Goal: Information Seeking & Learning: Learn about a topic

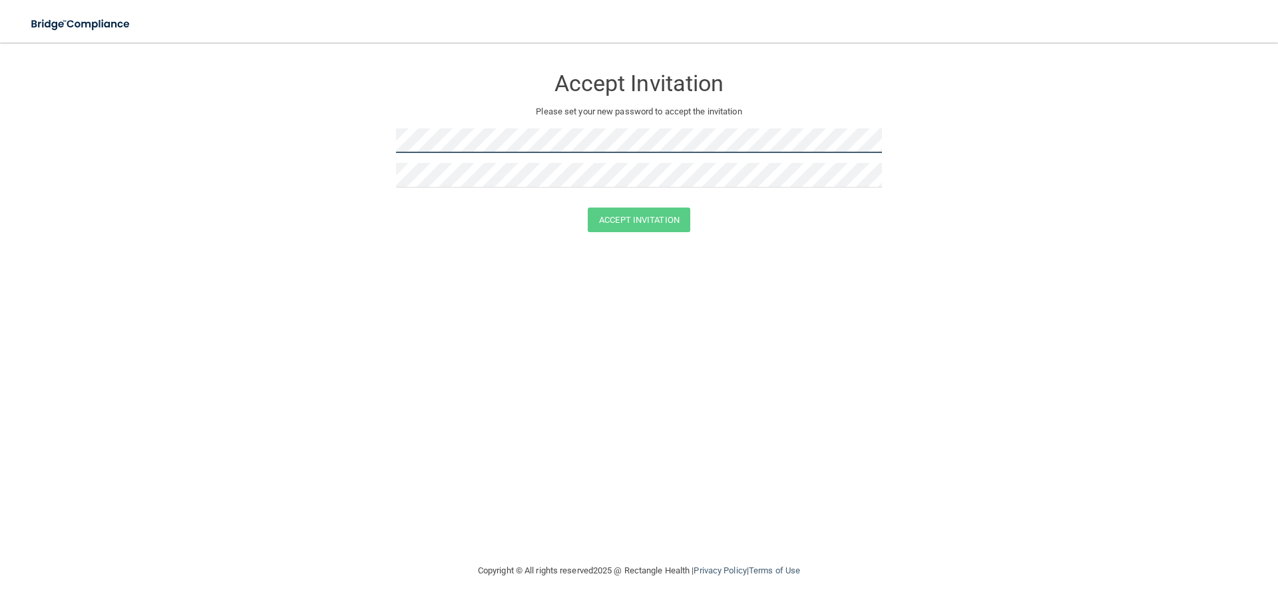
click at [345, 138] on form "Accept Invitation Please set your new password to accept the invitation Accept …" at bounding box center [639, 152] width 1225 height 192
click at [619, 228] on button "Accept Invitation" at bounding box center [639, 220] width 103 height 25
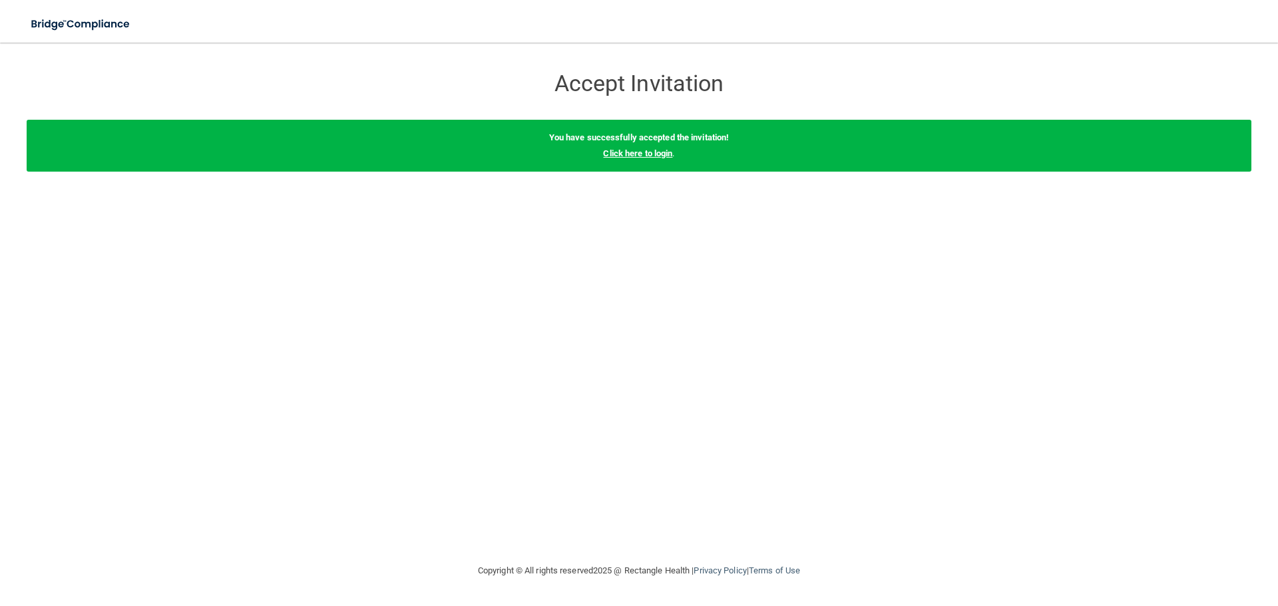
click at [650, 152] on link "Click here to login" at bounding box center [637, 153] width 69 height 10
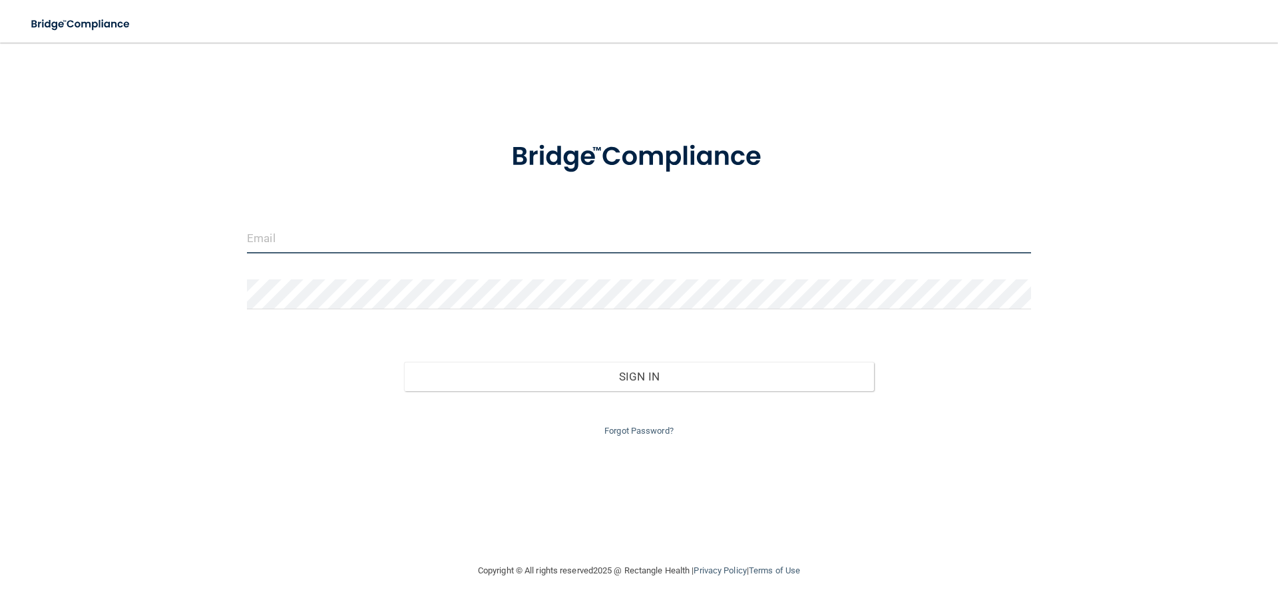
click at [377, 245] on input "email" at bounding box center [639, 239] width 784 height 30
type input "[EMAIL_ADDRESS][DOMAIN_NAME]"
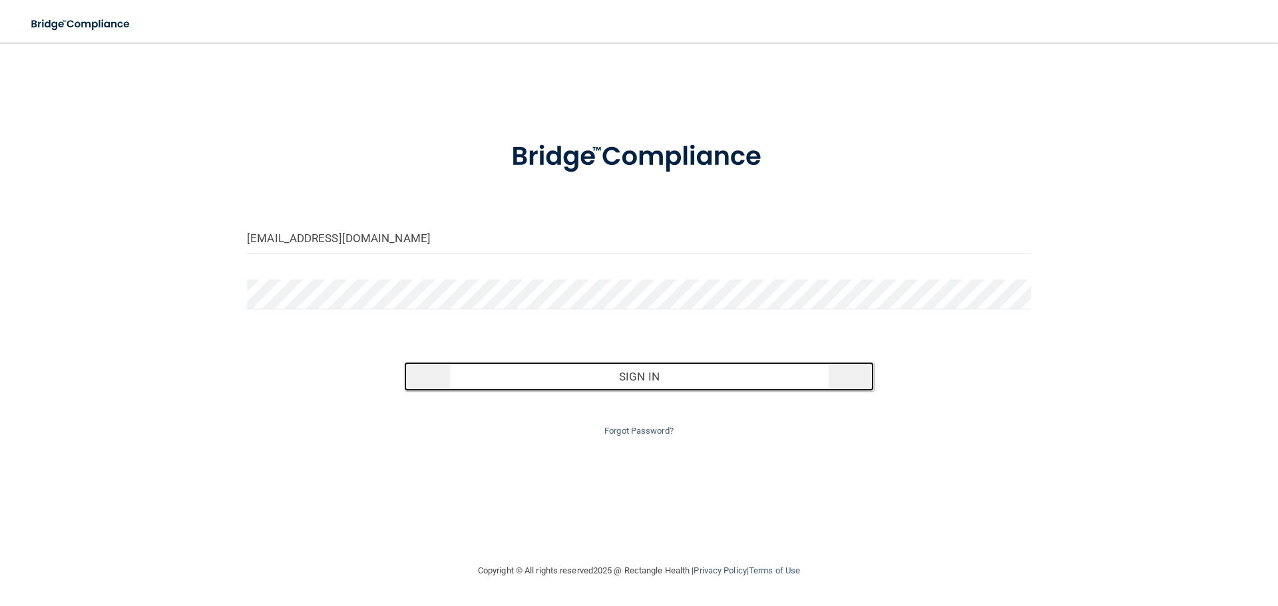
click at [441, 374] on button "Sign In" at bounding box center [639, 376] width 471 height 29
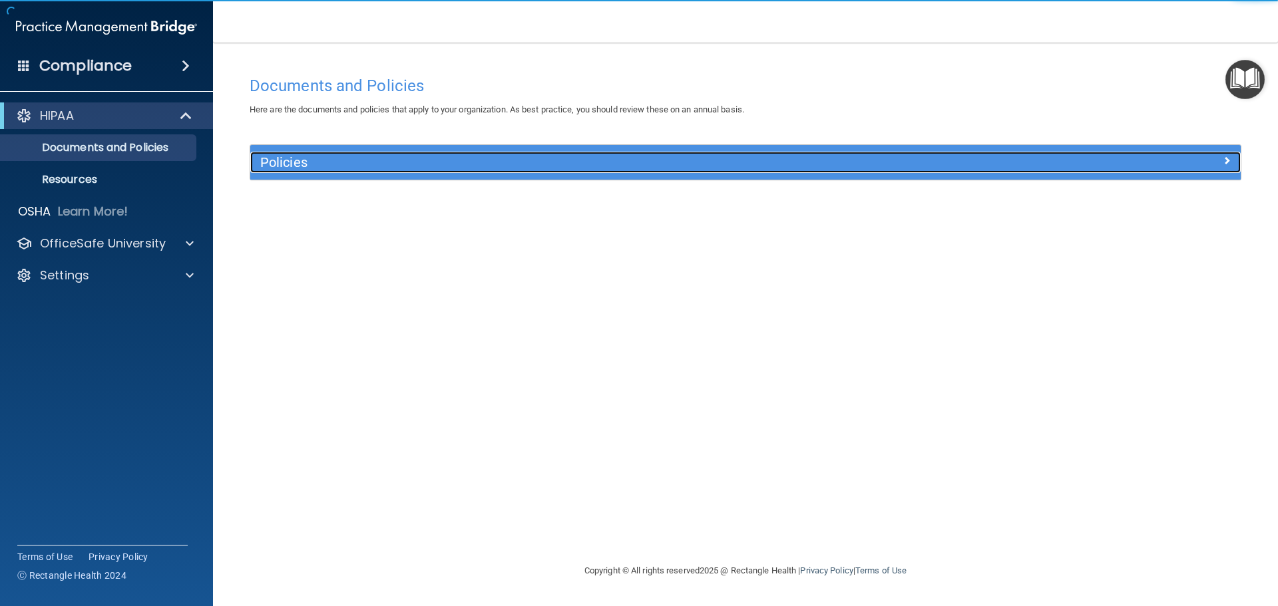
click at [296, 153] on div "Policies" at bounding box center [621, 162] width 743 height 21
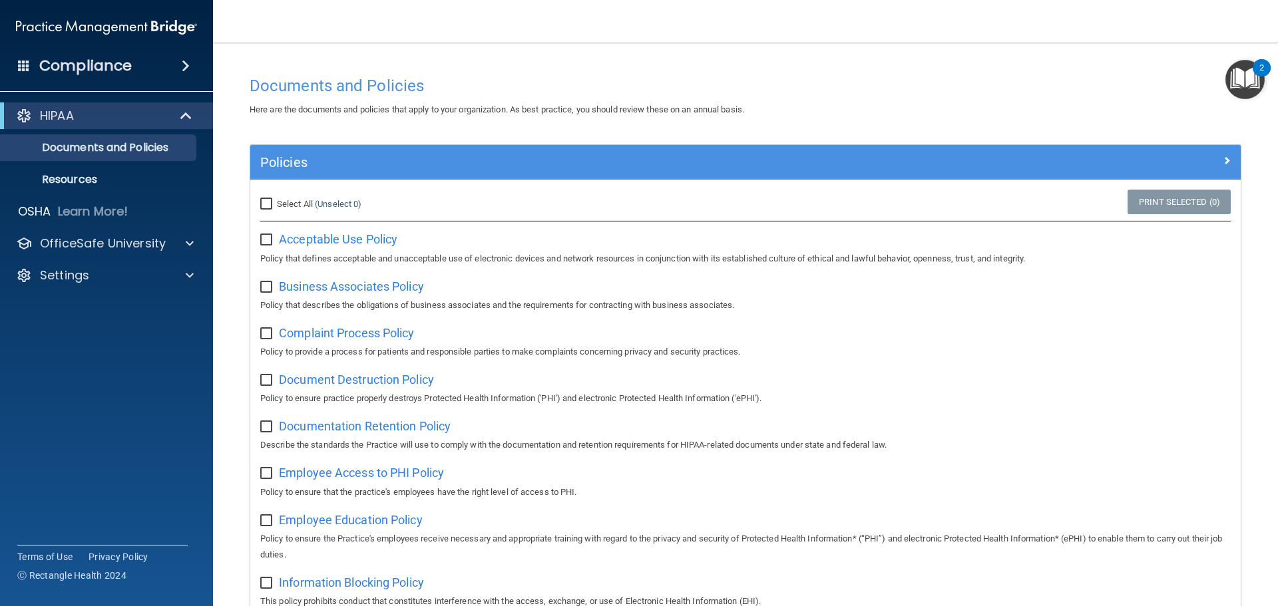
click at [264, 203] on input "Select All (Unselect 0) Unselect All" at bounding box center [267, 204] width 15 height 11
checkbox input "true"
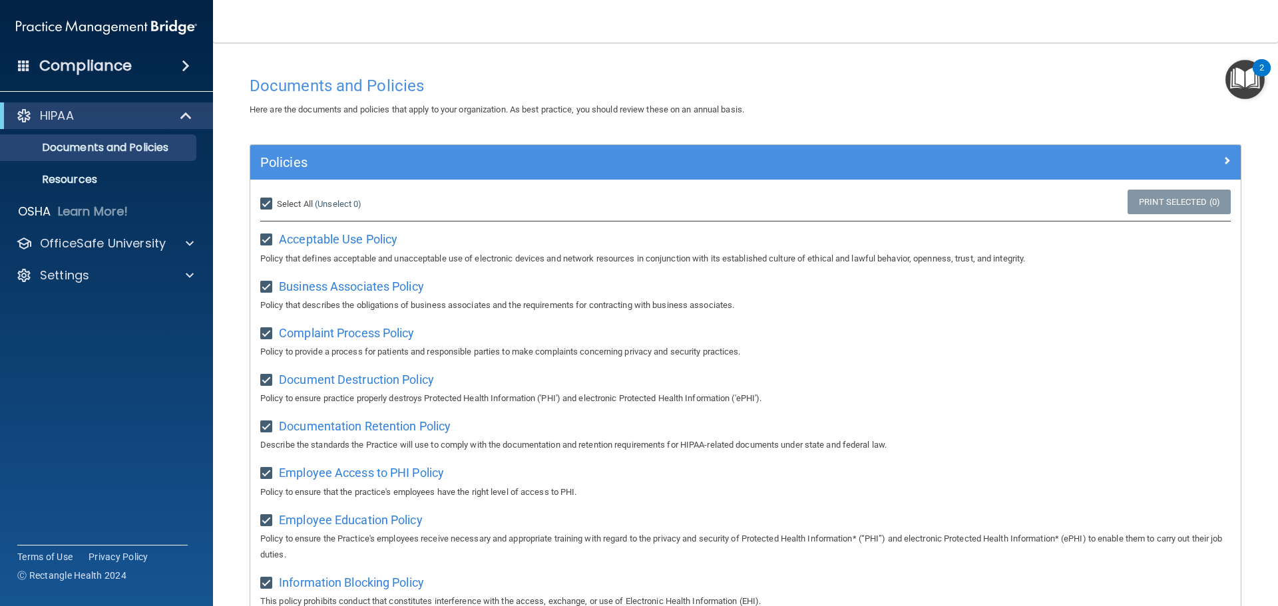
checkbox input "true"
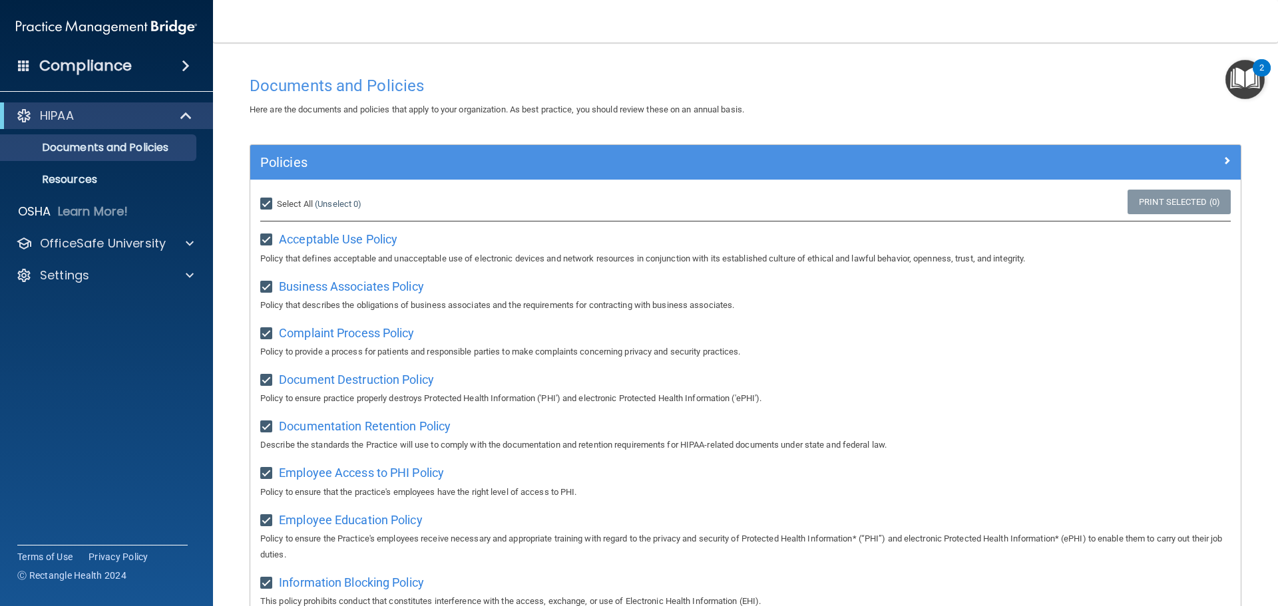
checkbox input "true"
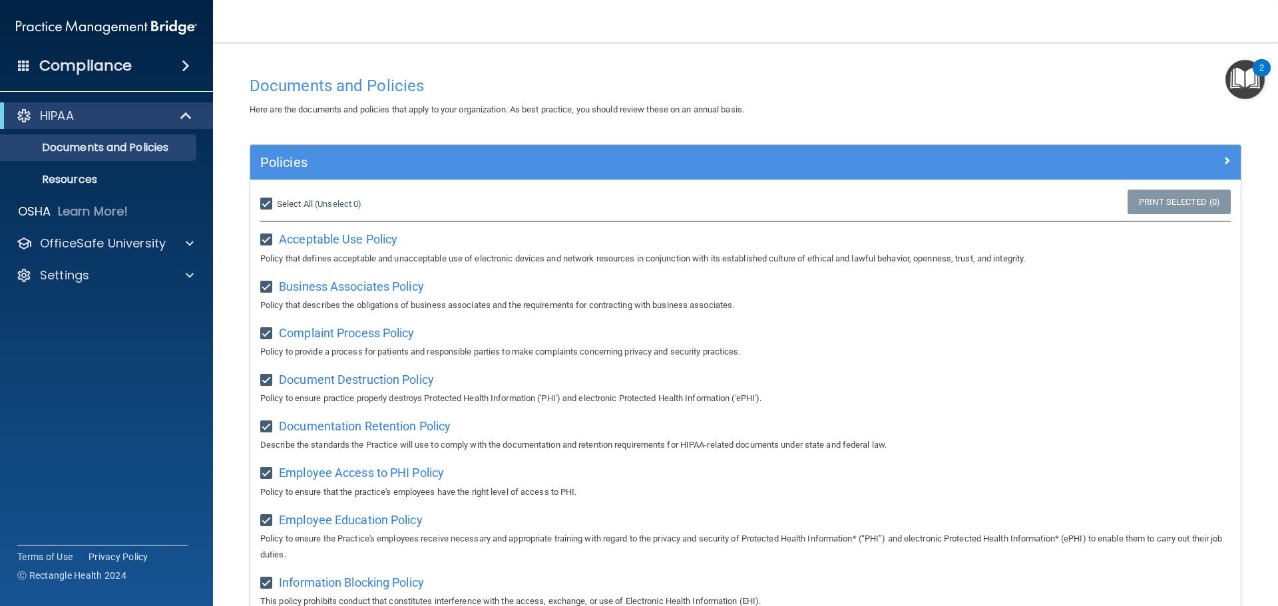
checkbox input "true"
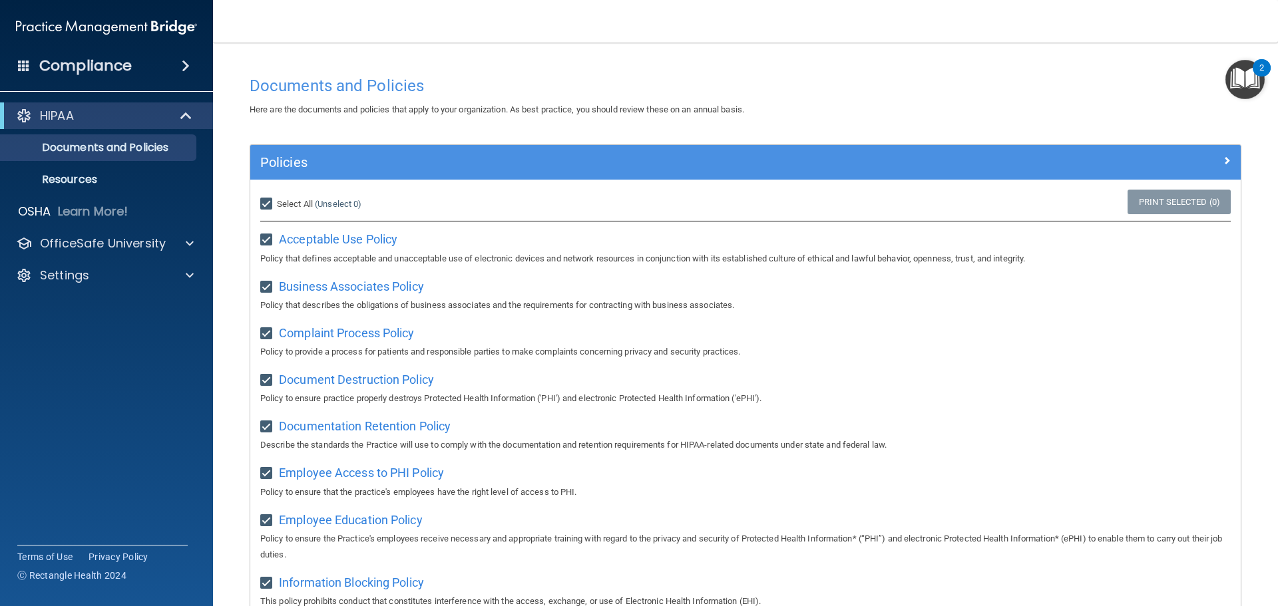
checkbox input "true"
click at [93, 178] on p "Resources" at bounding box center [100, 179] width 182 height 13
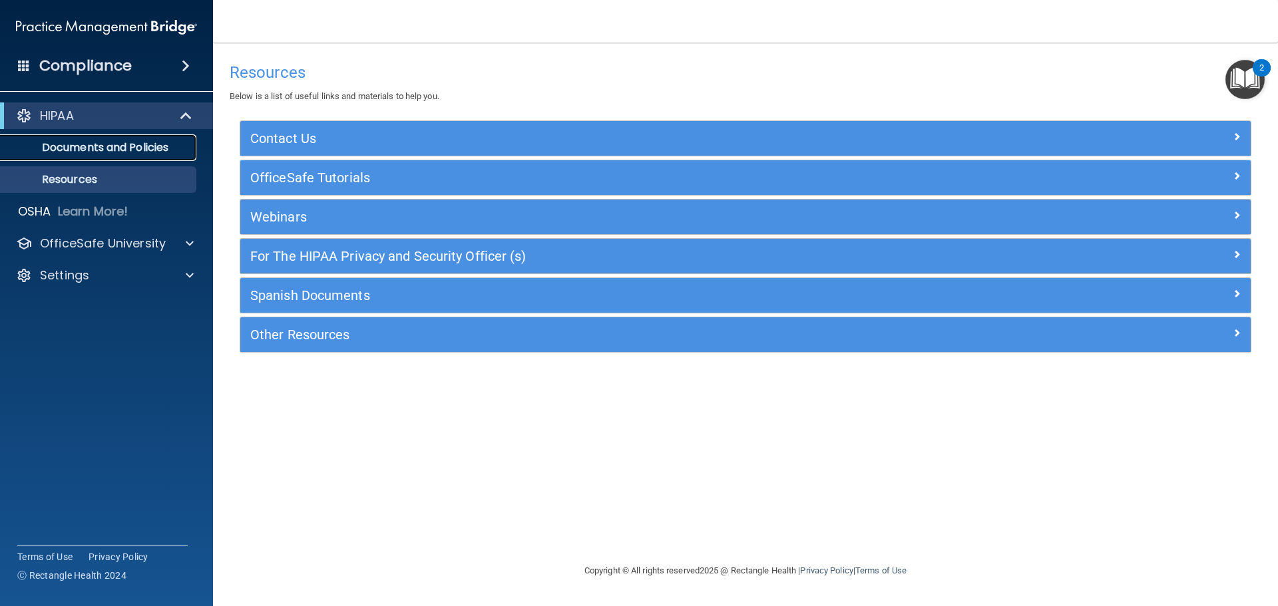
click at [80, 150] on p "Documents and Policies" at bounding box center [100, 147] width 182 height 13
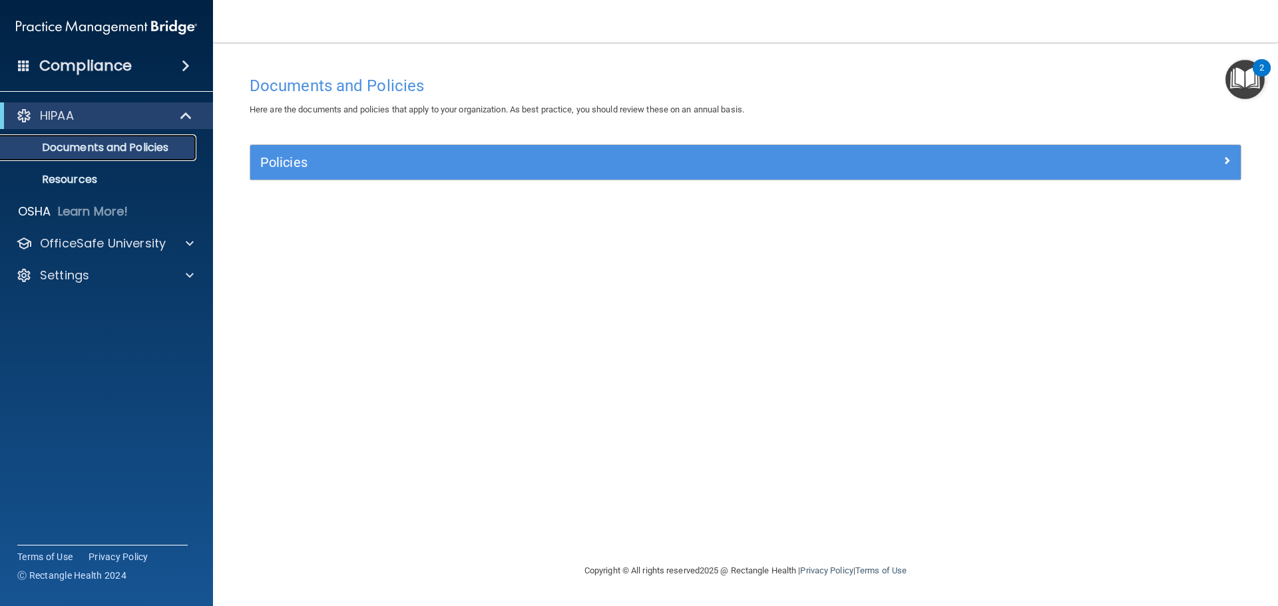
click at [82, 141] on p "Documents and Policies" at bounding box center [100, 147] width 182 height 13
click at [122, 182] on p "Resources" at bounding box center [100, 179] width 182 height 13
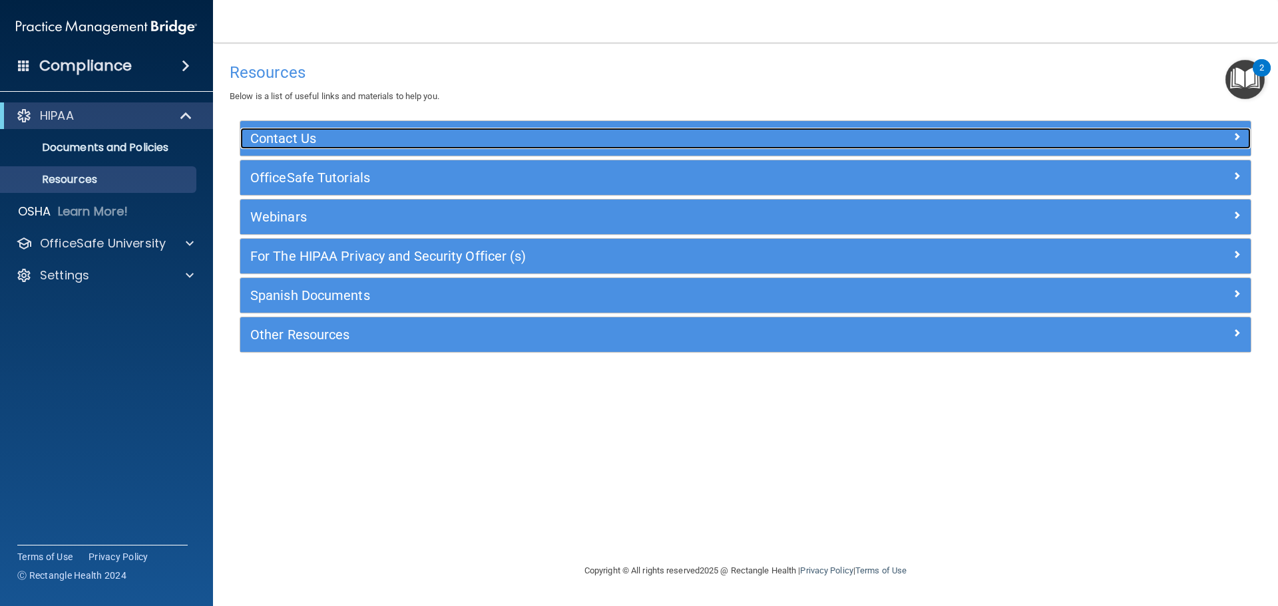
click at [421, 135] on h5 "Contact Us" at bounding box center [619, 138] width 738 height 15
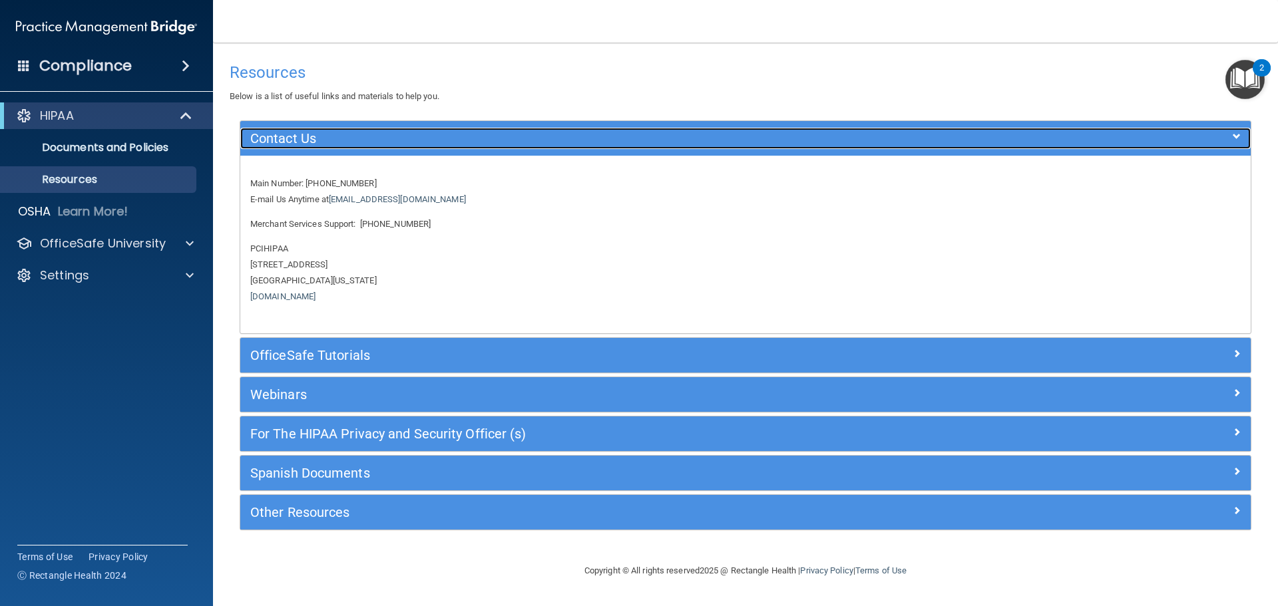
click at [421, 135] on h5 "Contact Us" at bounding box center [619, 138] width 738 height 15
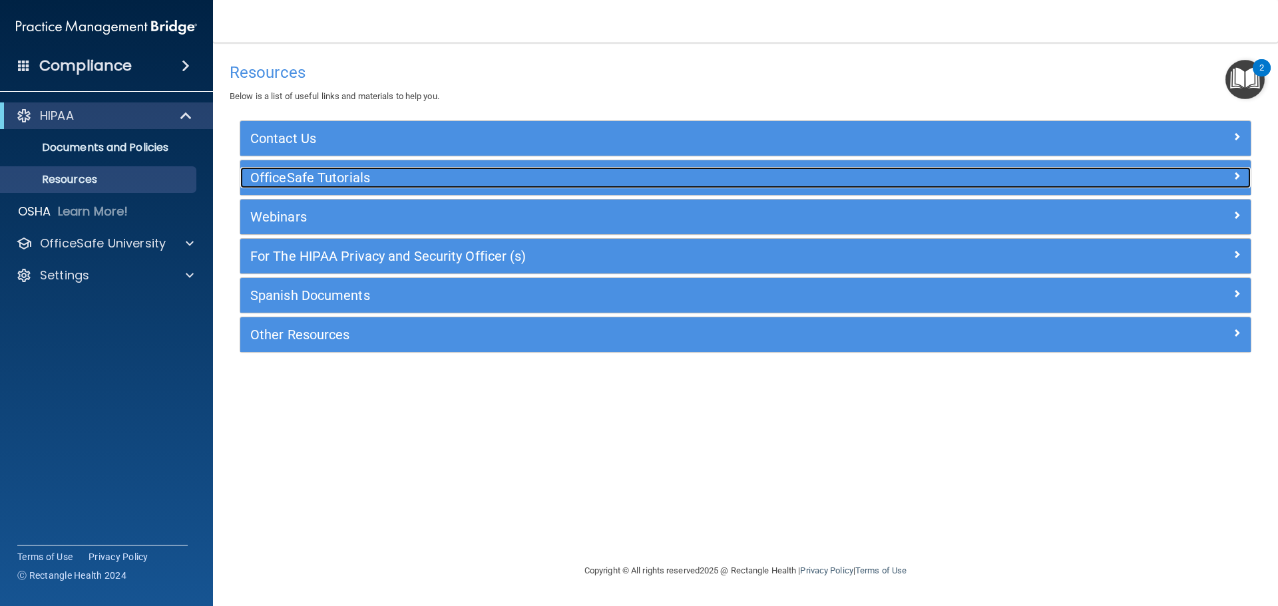
click at [377, 174] on h5 "OfficeSafe Tutorials" at bounding box center [619, 177] width 738 height 15
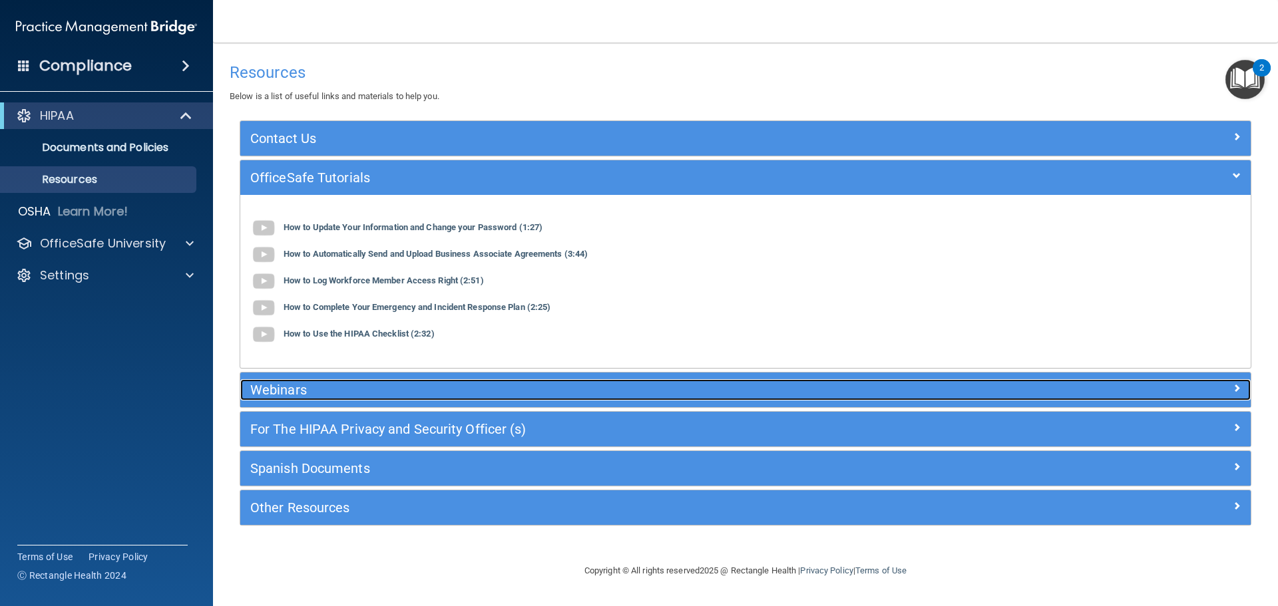
click at [361, 395] on h5 "Webinars" at bounding box center [619, 390] width 738 height 15
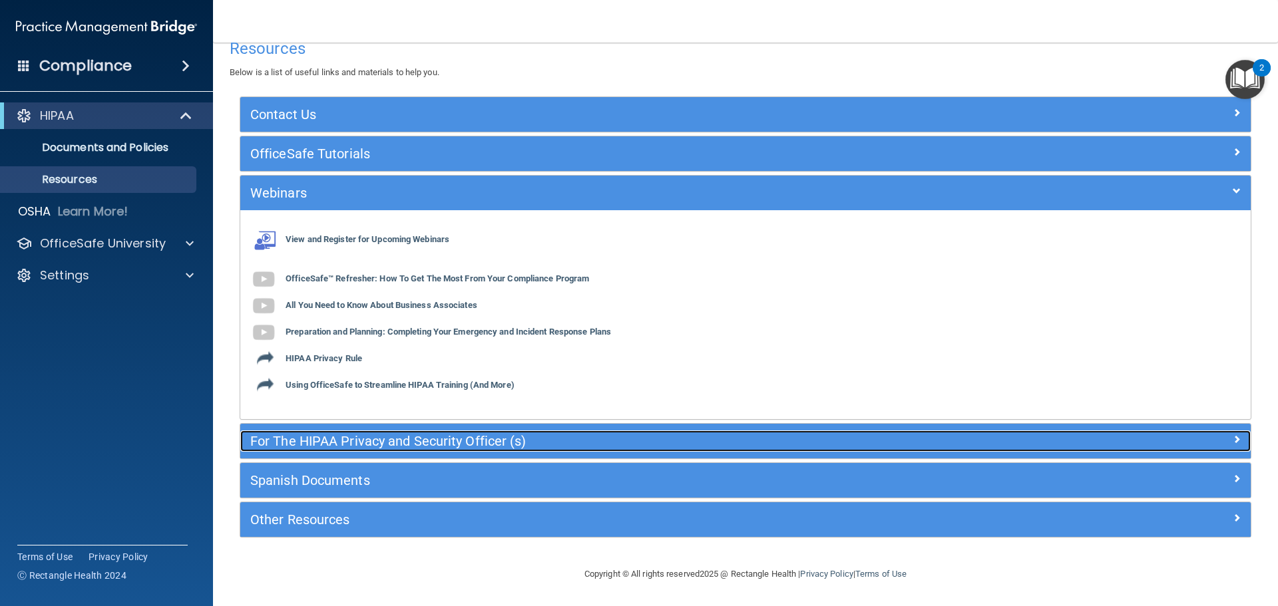
click at [463, 439] on h5 "For The HIPAA Privacy and Security Officer (s)" at bounding box center [619, 441] width 738 height 15
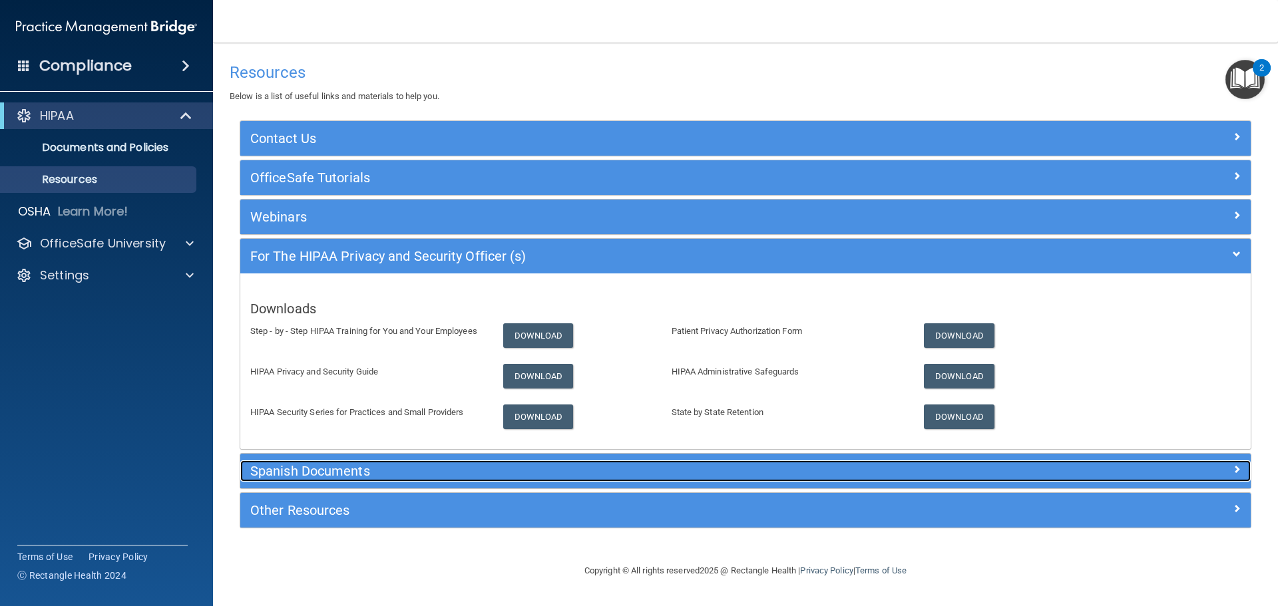
click at [531, 471] on h5 "Spanish Documents" at bounding box center [619, 471] width 738 height 15
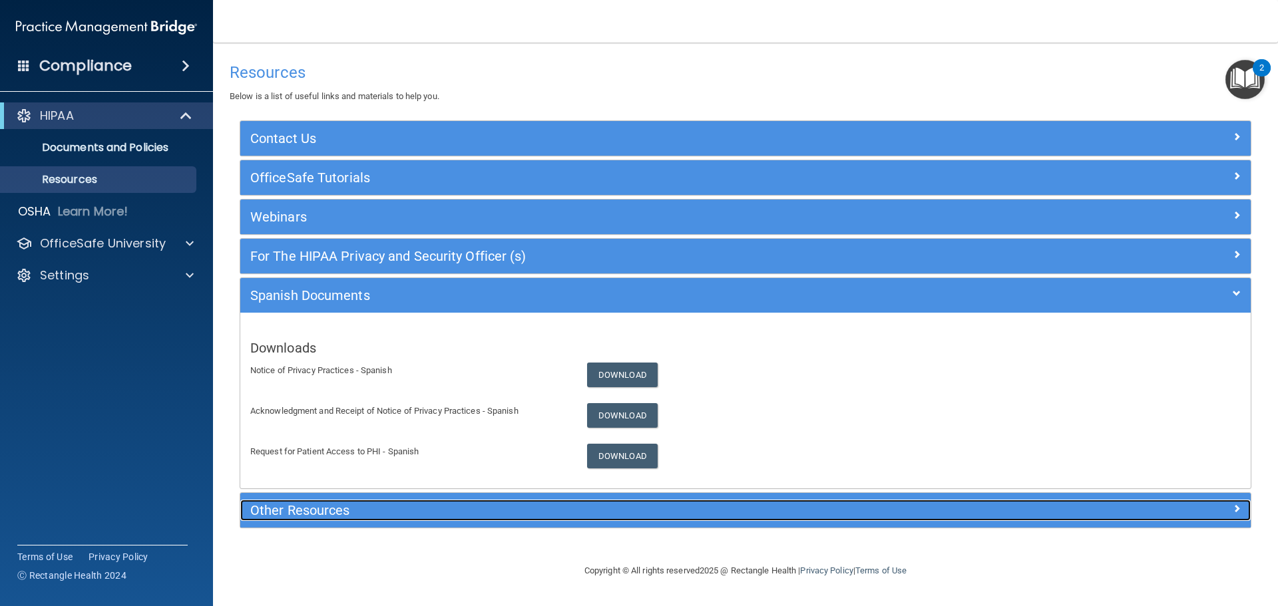
click at [512, 509] on h5 "Other Resources" at bounding box center [619, 510] width 738 height 15
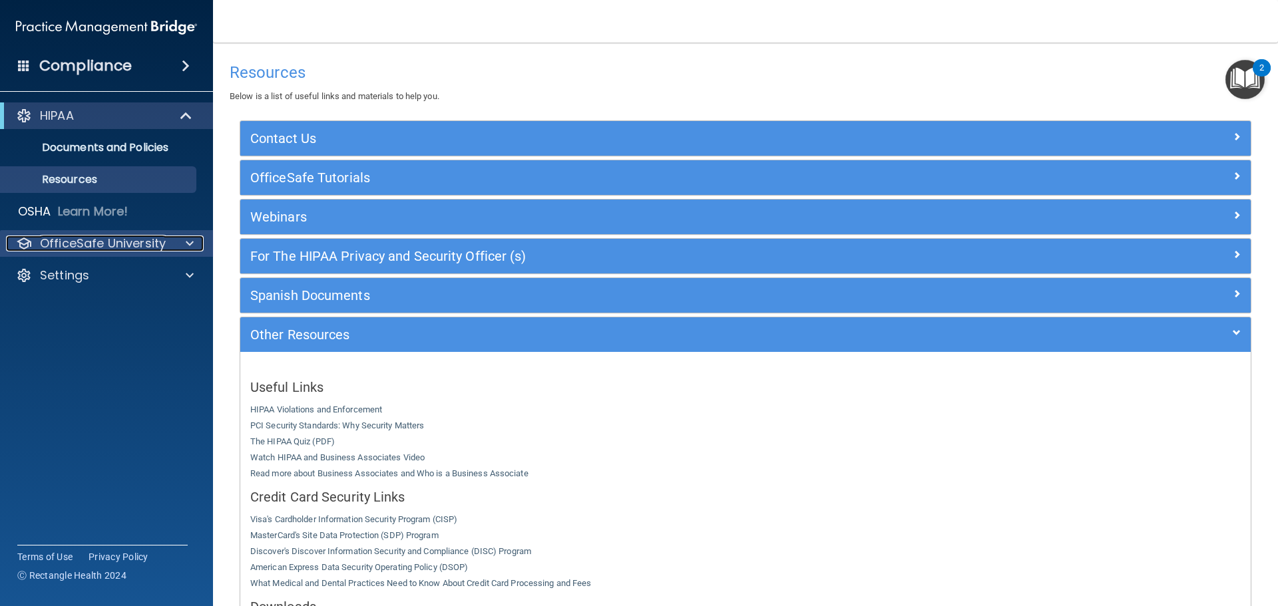
click at [150, 244] on p "OfficeSafe University" at bounding box center [103, 244] width 126 height 16
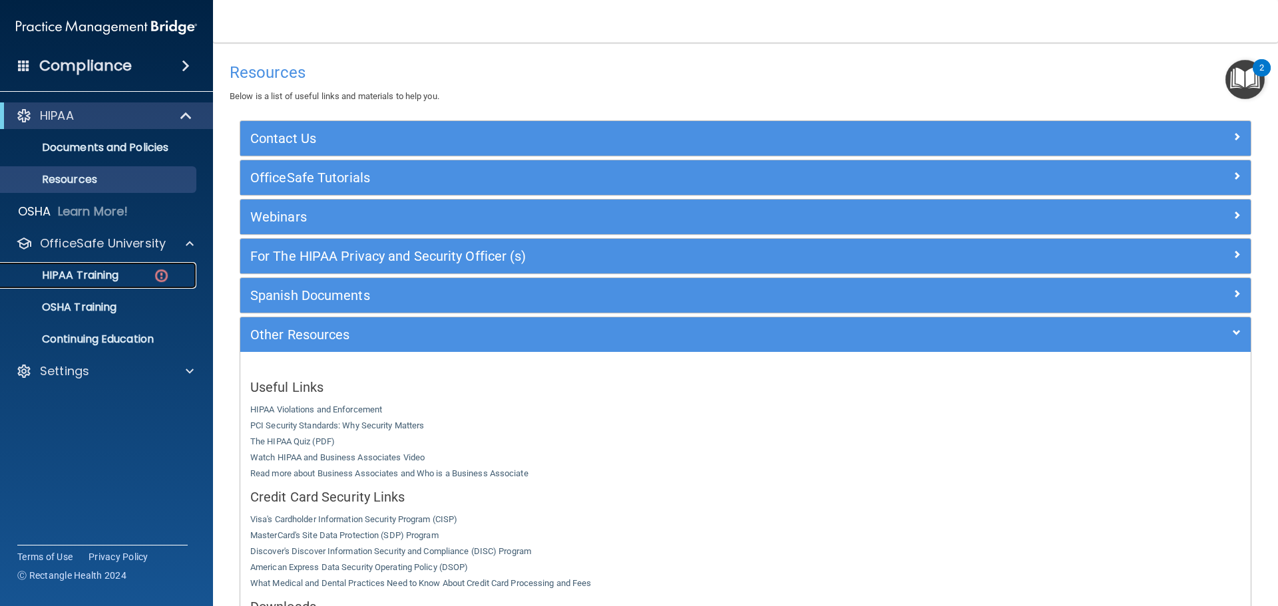
click at [141, 278] on div "HIPAA Training" at bounding box center [100, 275] width 182 height 13
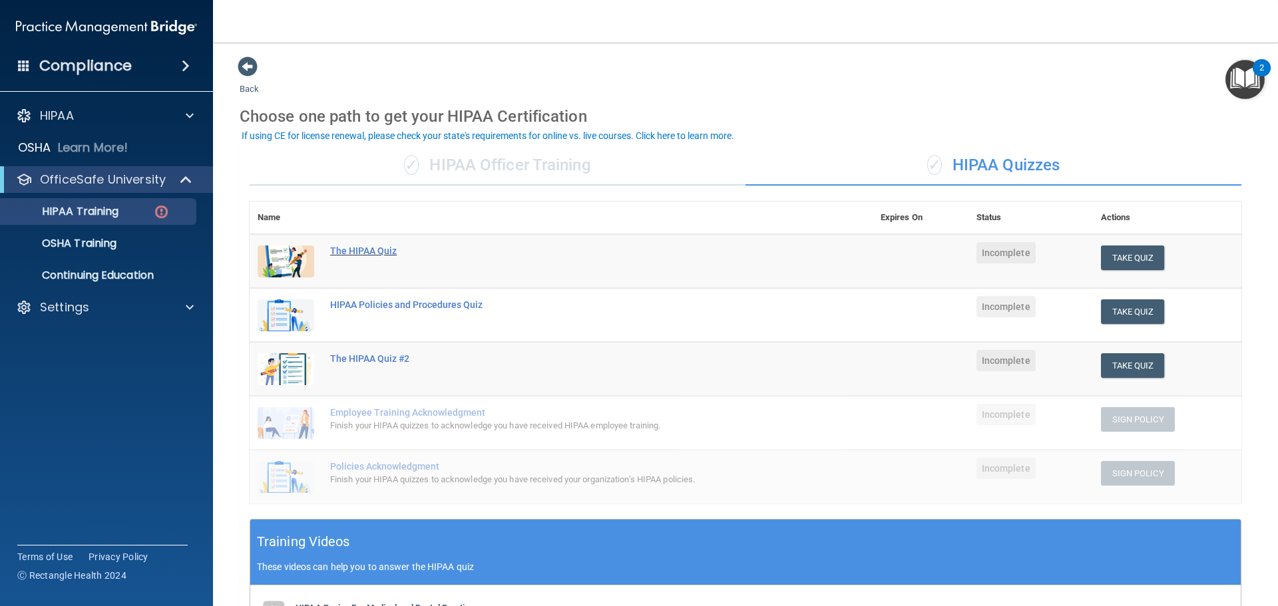
click at [361, 248] on div "The HIPAA Quiz" at bounding box center [568, 251] width 476 height 11
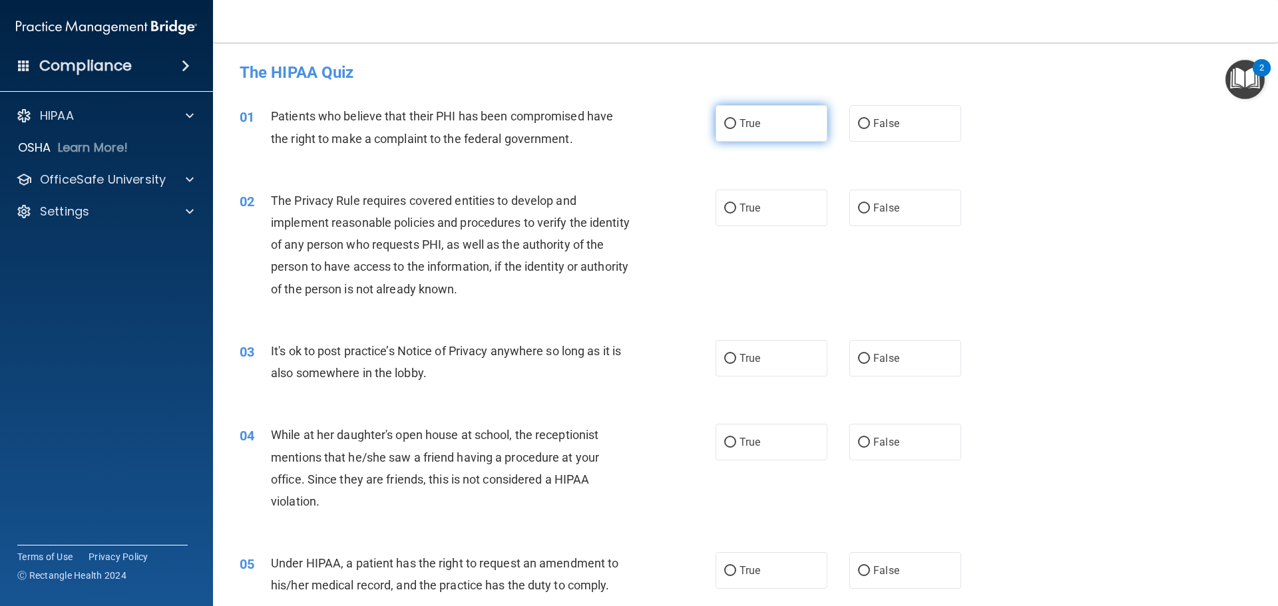
click at [800, 133] on label "True" at bounding box center [772, 123] width 112 height 37
click at [736, 129] on input "True" at bounding box center [730, 124] width 12 height 10
radio input "true"
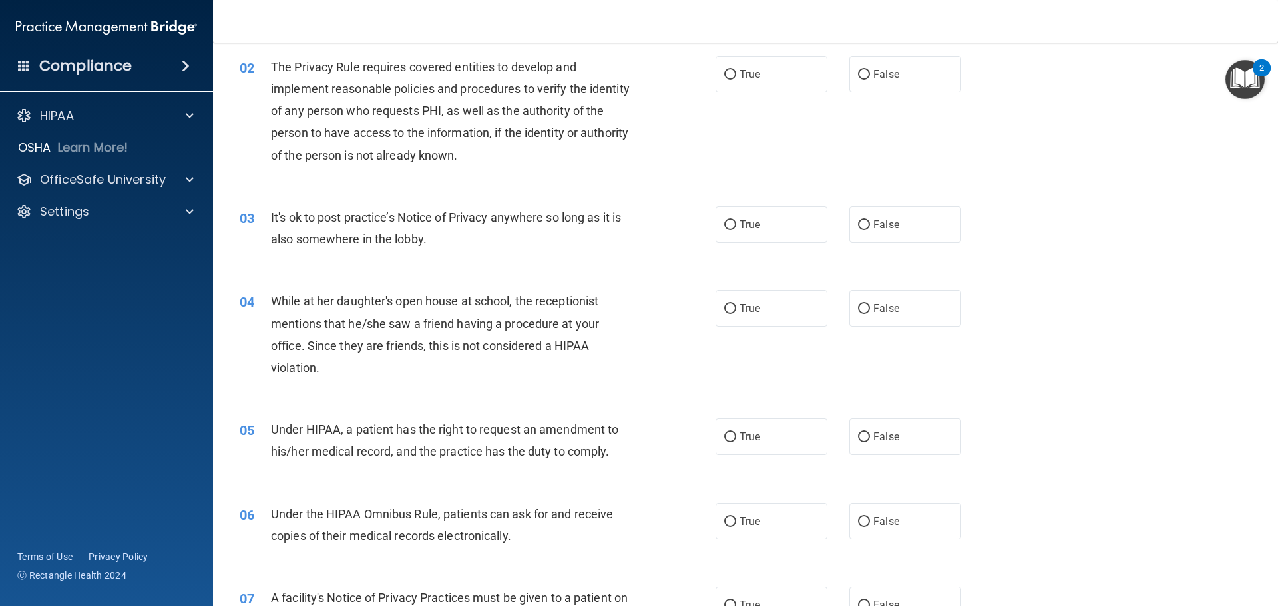
scroll to position [133, 0]
click at [764, 79] on label "True" at bounding box center [772, 75] width 112 height 37
click at [736, 79] on input "True" at bounding box center [730, 76] width 12 height 10
radio input "true"
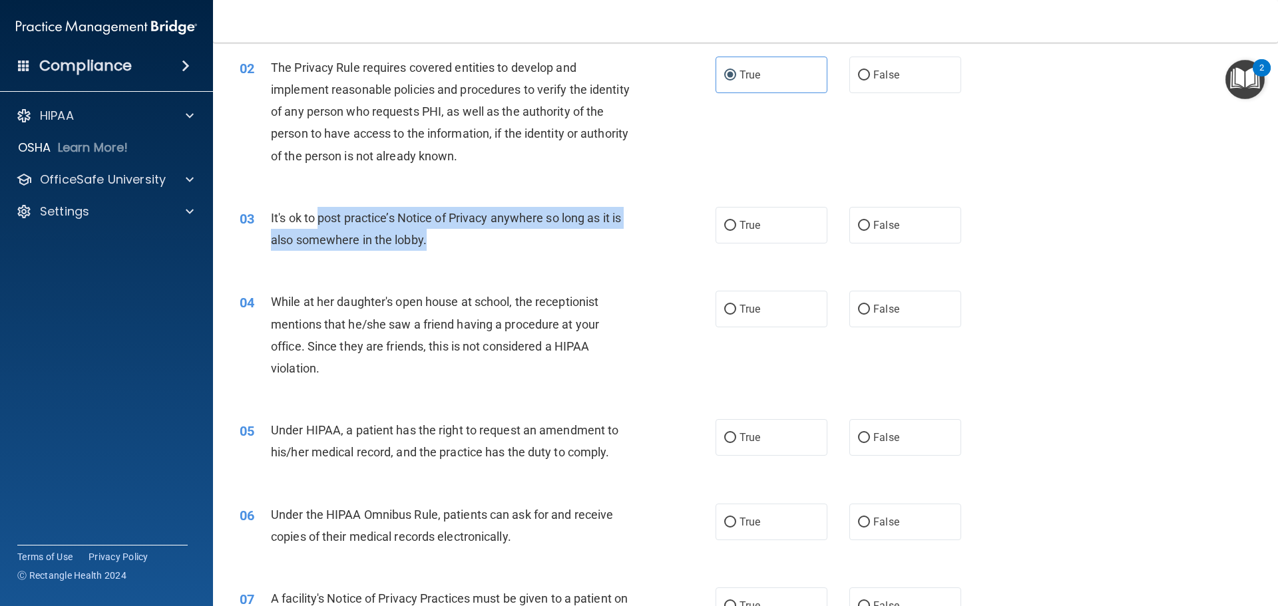
drag, startPoint x: 510, startPoint y: 237, endPoint x: 318, endPoint y: 213, distance: 193.9
click at [318, 213] on div "It's ok to post practice’s Notice of Privacy anywhere so long as it is also som…" at bounding box center [457, 229] width 372 height 44
click at [382, 218] on span "It's ok to post practice’s Notice of Privacy anywhere so long as it is also som…" at bounding box center [446, 229] width 350 height 36
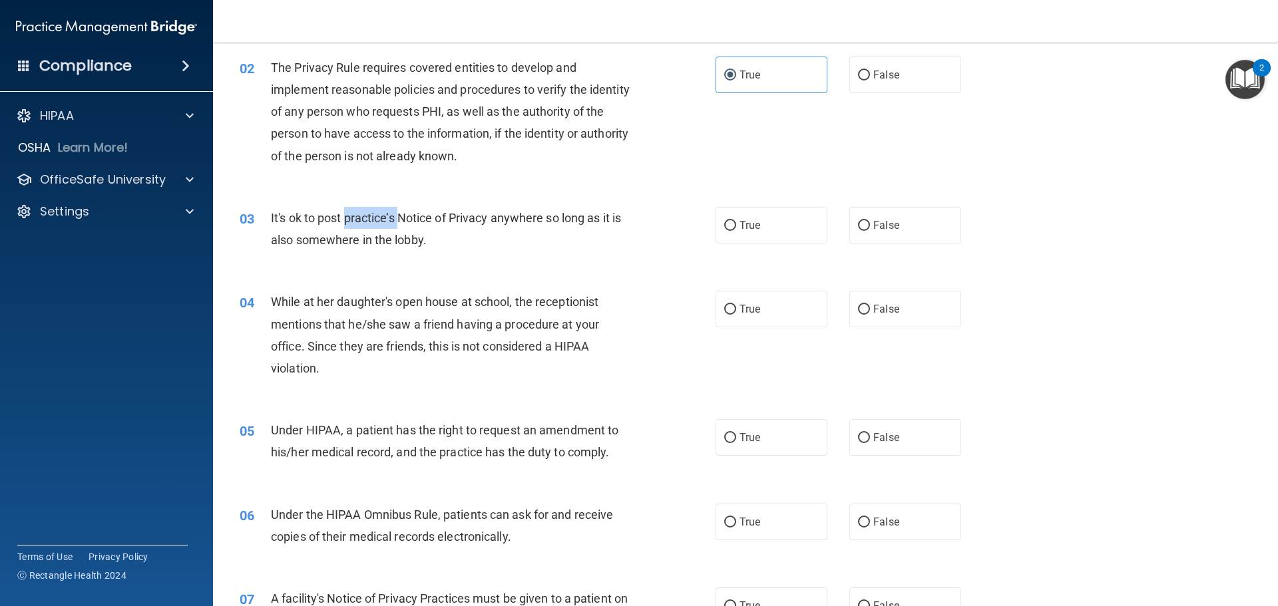
click at [382, 218] on span "It's ok to post practice’s Notice of Privacy anywhere so long as it is also som…" at bounding box center [446, 229] width 350 height 36
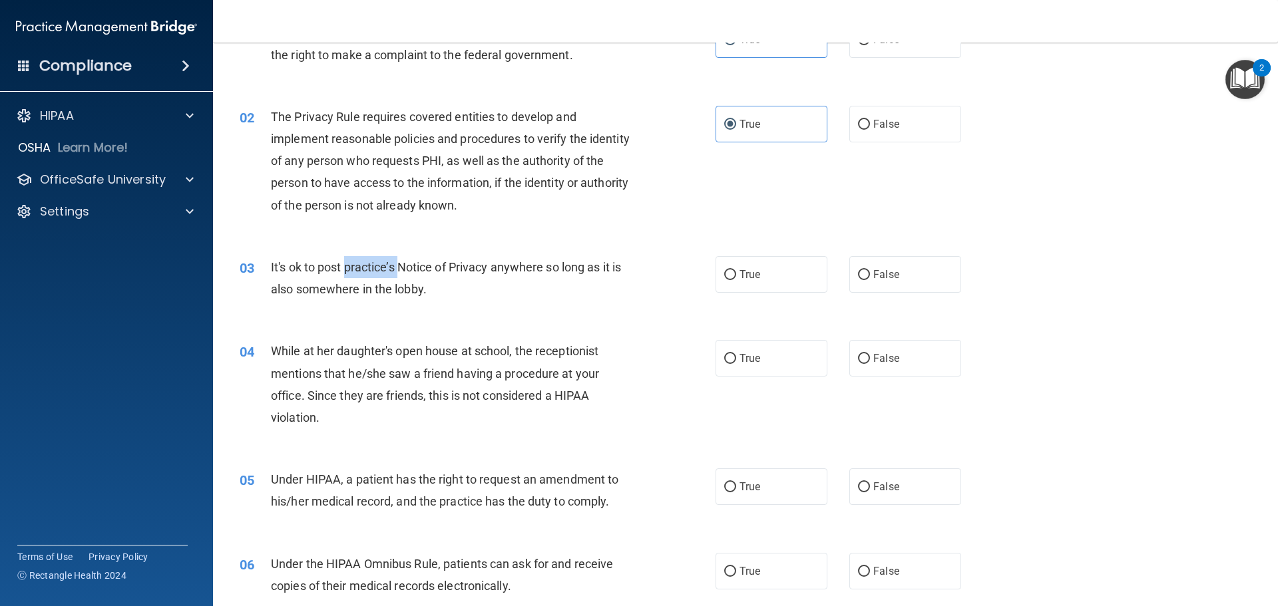
scroll to position [0, 0]
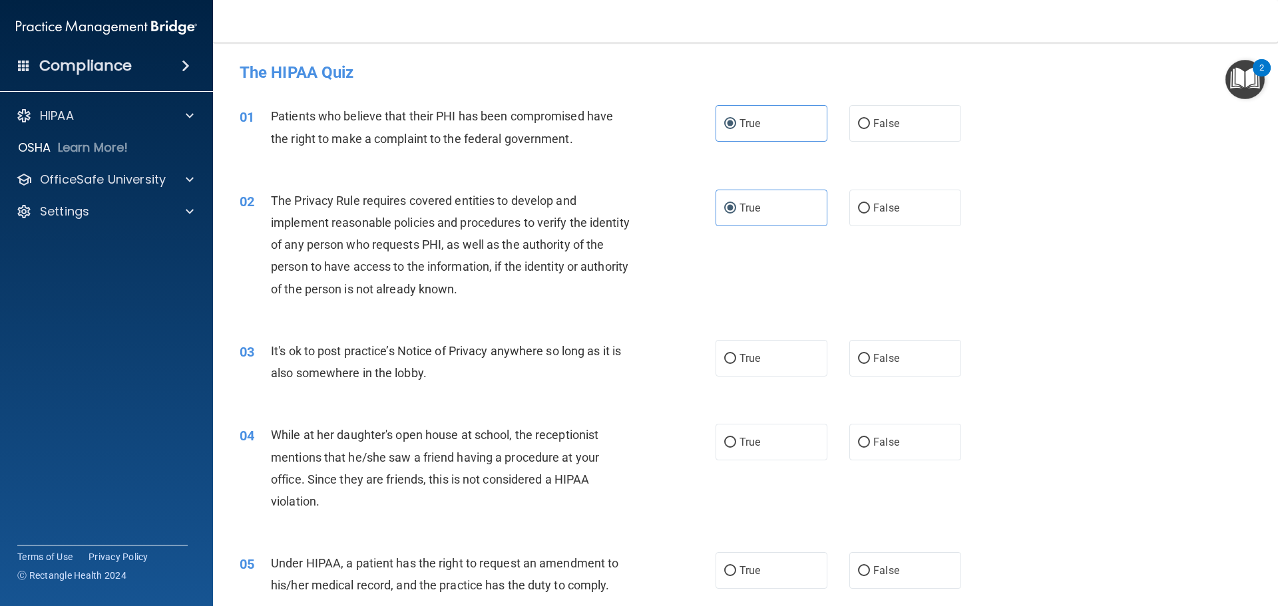
click at [596, 200] on div "The Privacy Rule requires covered entities to develop and implement reasonable …" at bounding box center [457, 245] width 372 height 111
click at [909, 451] on label "False" at bounding box center [905, 442] width 112 height 37
click at [870, 448] on input "False" at bounding box center [864, 443] width 12 height 10
radio input "true"
click at [909, 372] on label "False" at bounding box center [905, 358] width 112 height 37
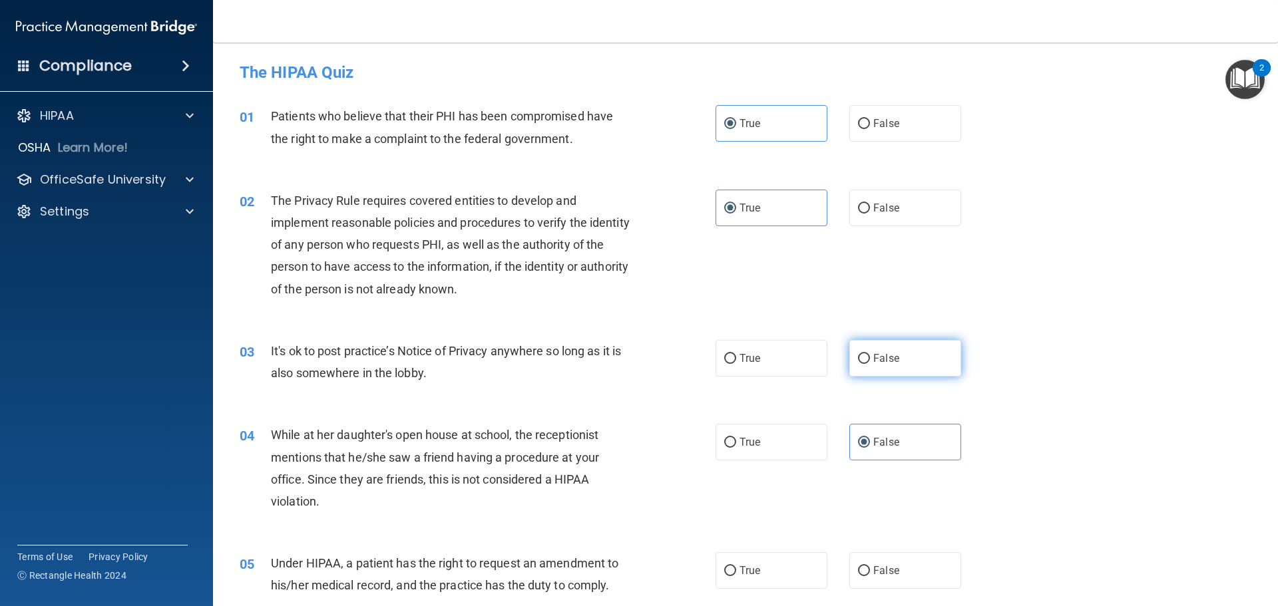
click at [870, 364] on input "False" at bounding box center [864, 359] width 12 height 10
radio input "true"
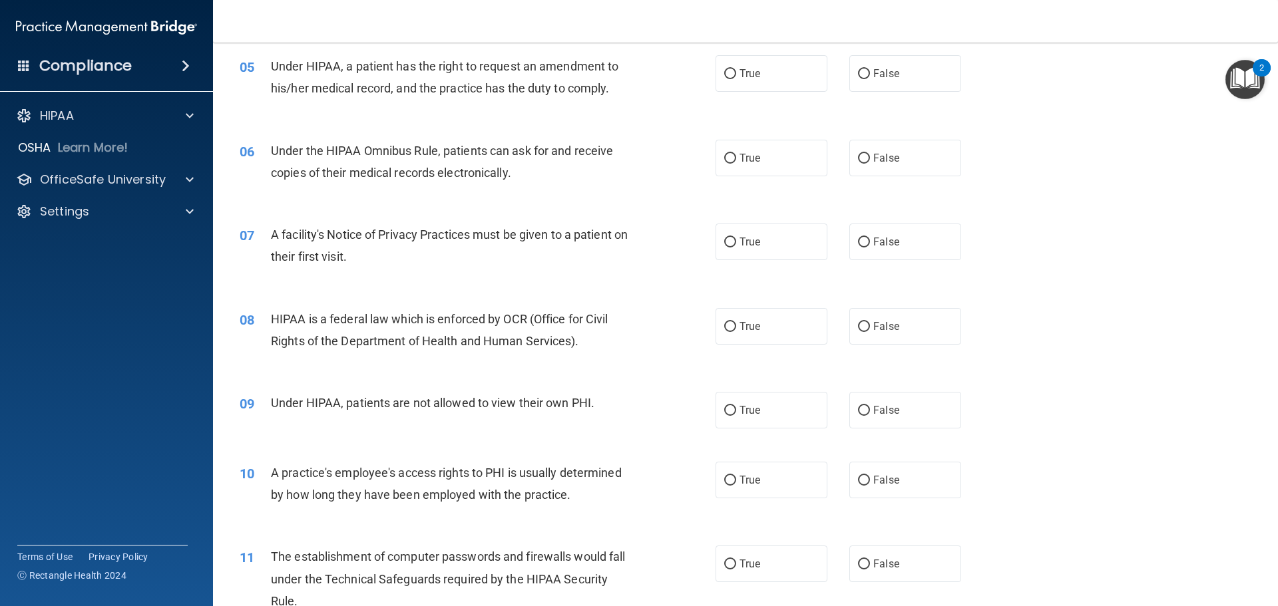
scroll to position [466, 0]
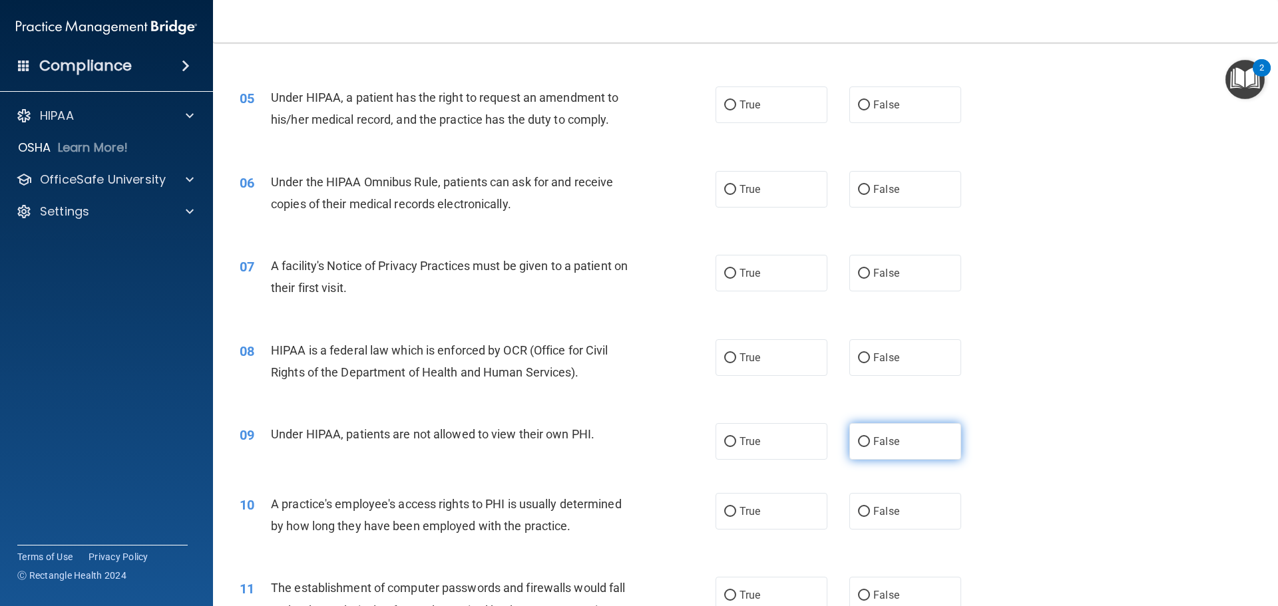
click at [898, 445] on label "False" at bounding box center [905, 441] width 112 height 37
click at [870, 445] on input "False" at bounding box center [864, 442] width 12 height 10
radio input "true"
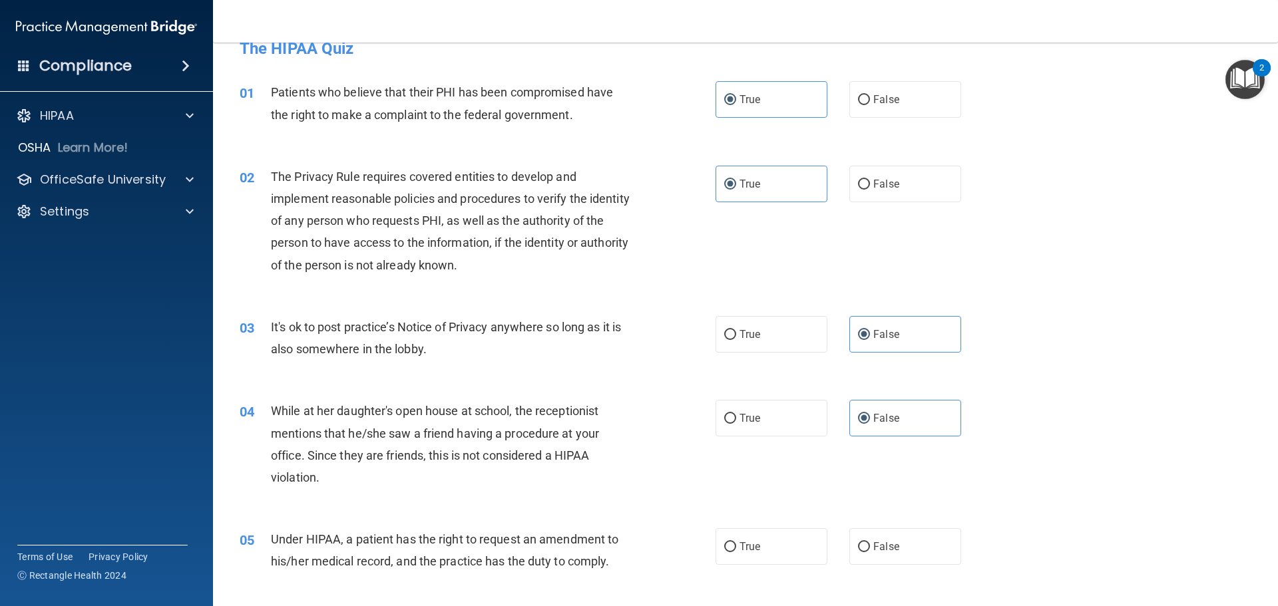
scroll to position [0, 0]
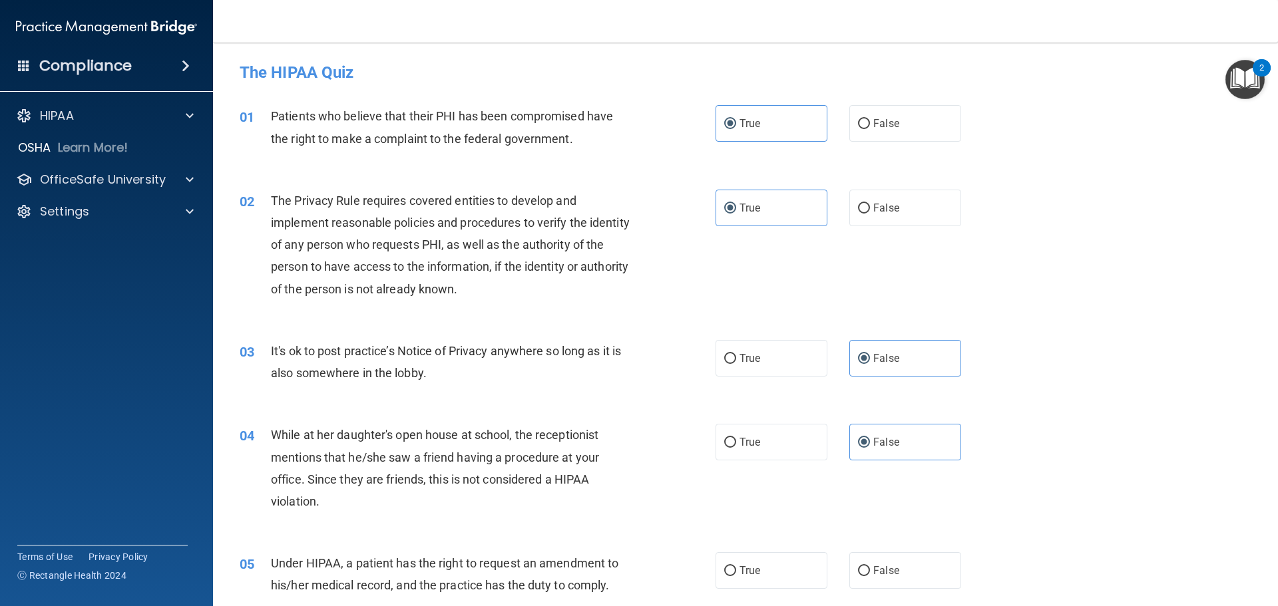
click at [371, 365] on span "It's ok to post practice’s Notice of Privacy anywhere so long as it is also som…" at bounding box center [446, 362] width 350 height 36
click at [371, 365] on div "It's ok to post practice’s Notice of Privacy anywhere so long as it is also som…" at bounding box center [457, 362] width 372 height 44
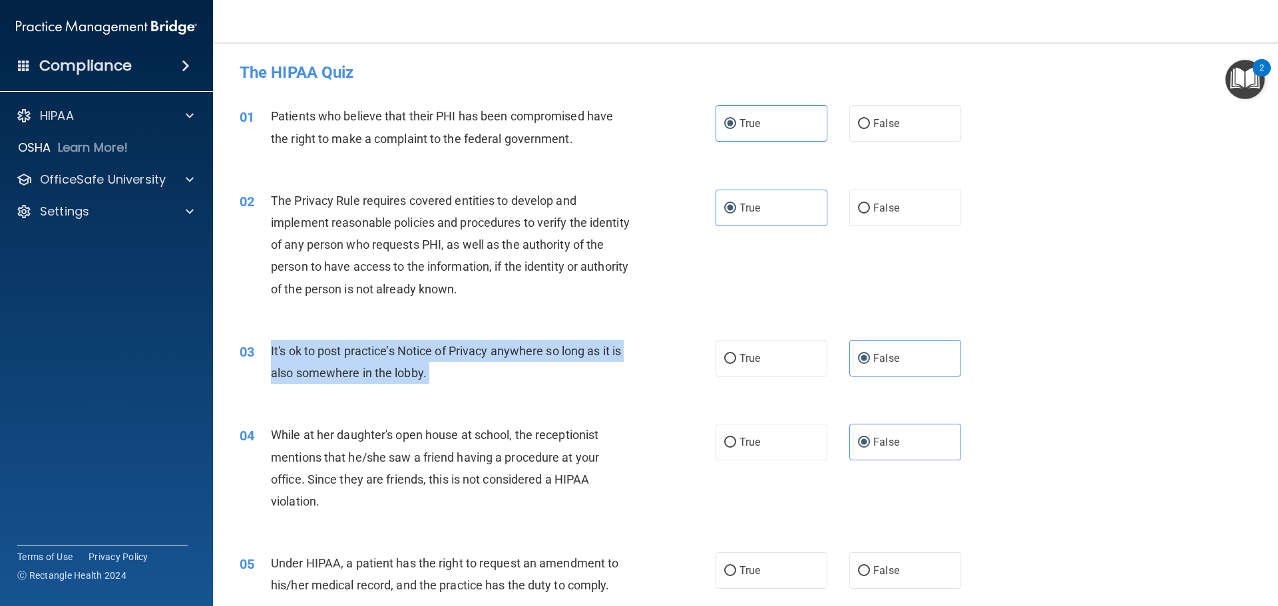
click at [371, 365] on div "It's ok to post practice’s Notice of Privacy anywhere so long as it is also som…" at bounding box center [457, 362] width 372 height 44
copy ng-form "It's ok to post practice’s Notice of Privacy anywhere so long as it is also som…"
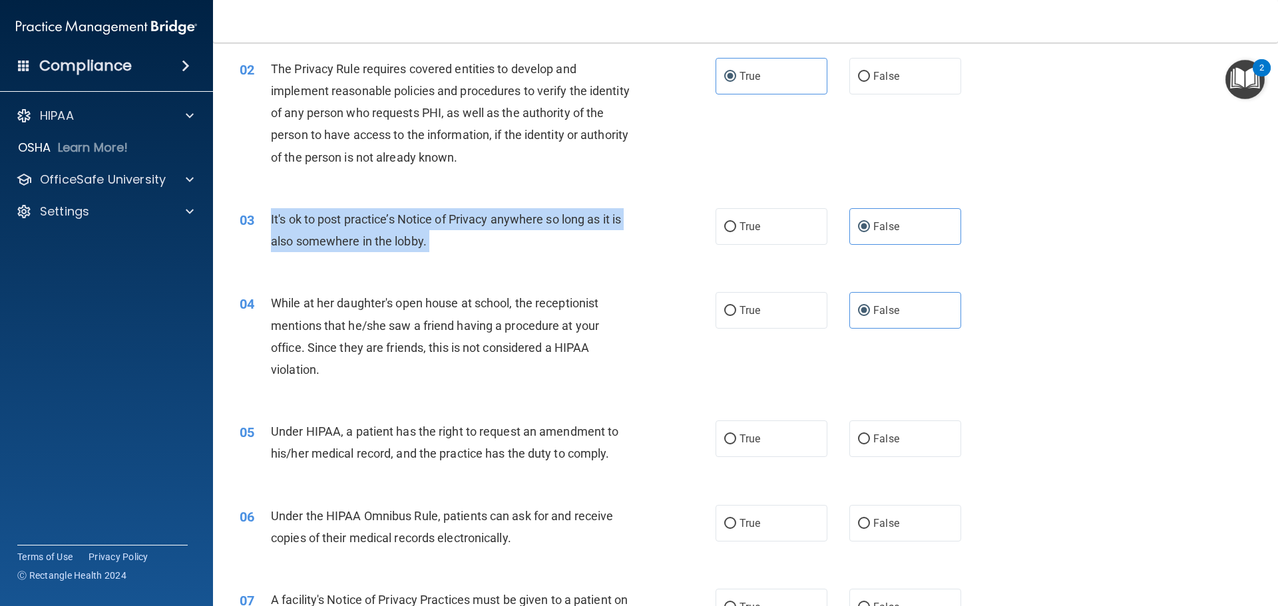
scroll to position [133, 0]
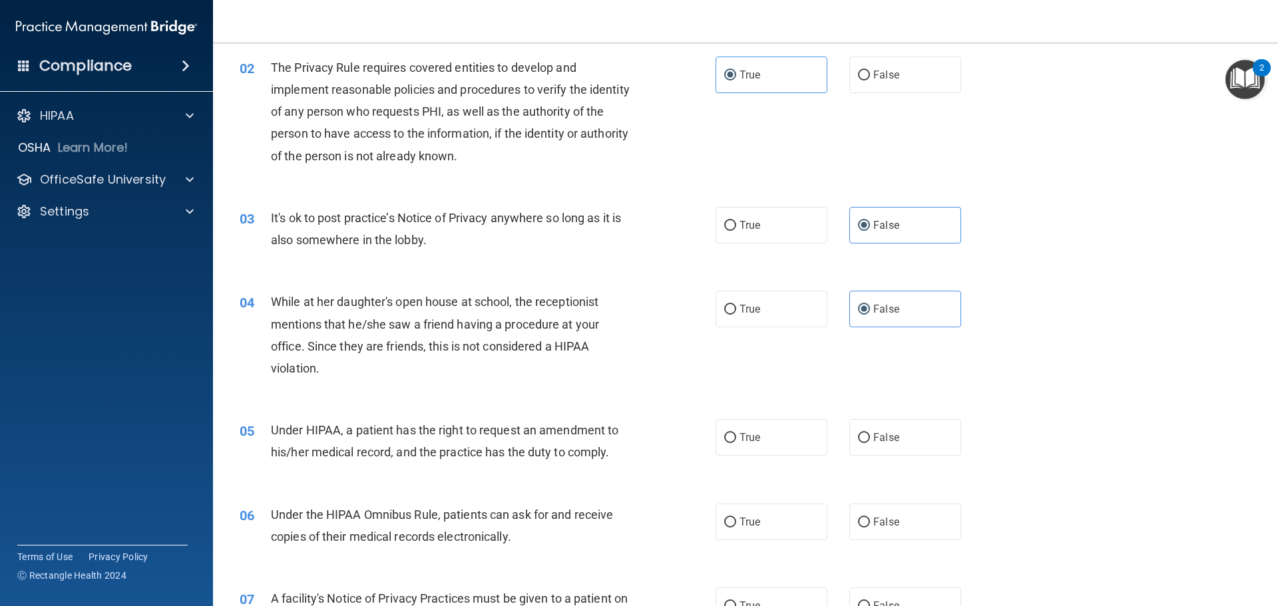
click at [1082, 251] on div "03 It's ok to post practice’s Notice of Privacy anywhere so long as it is also …" at bounding box center [746, 232] width 1032 height 84
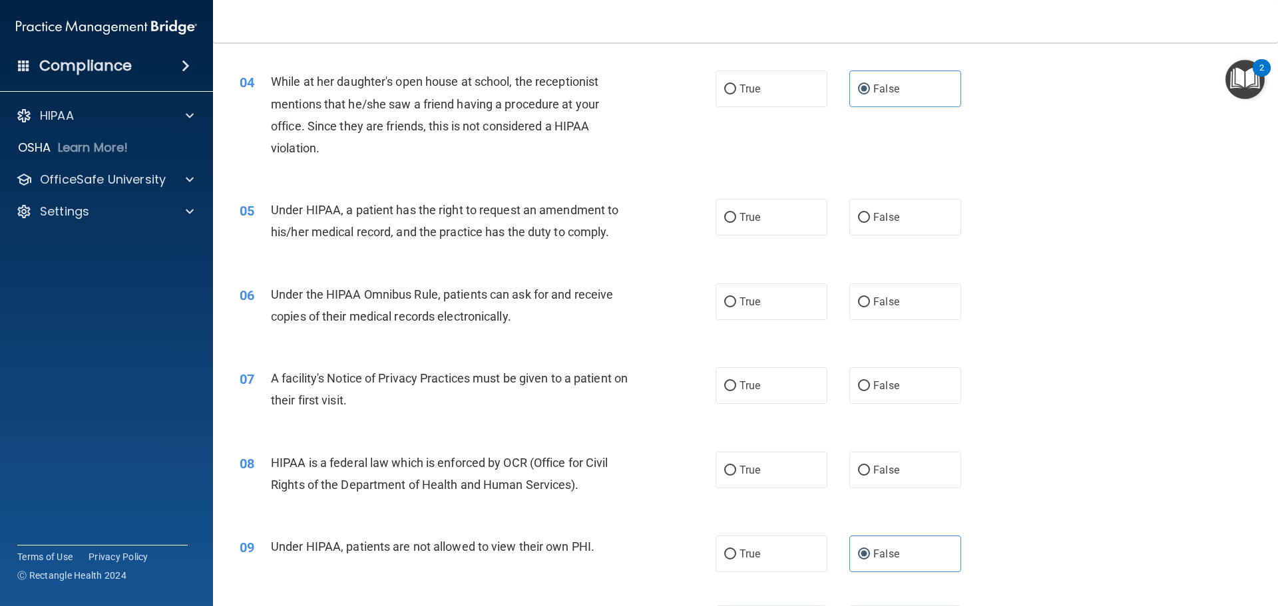
scroll to position [399, 0]
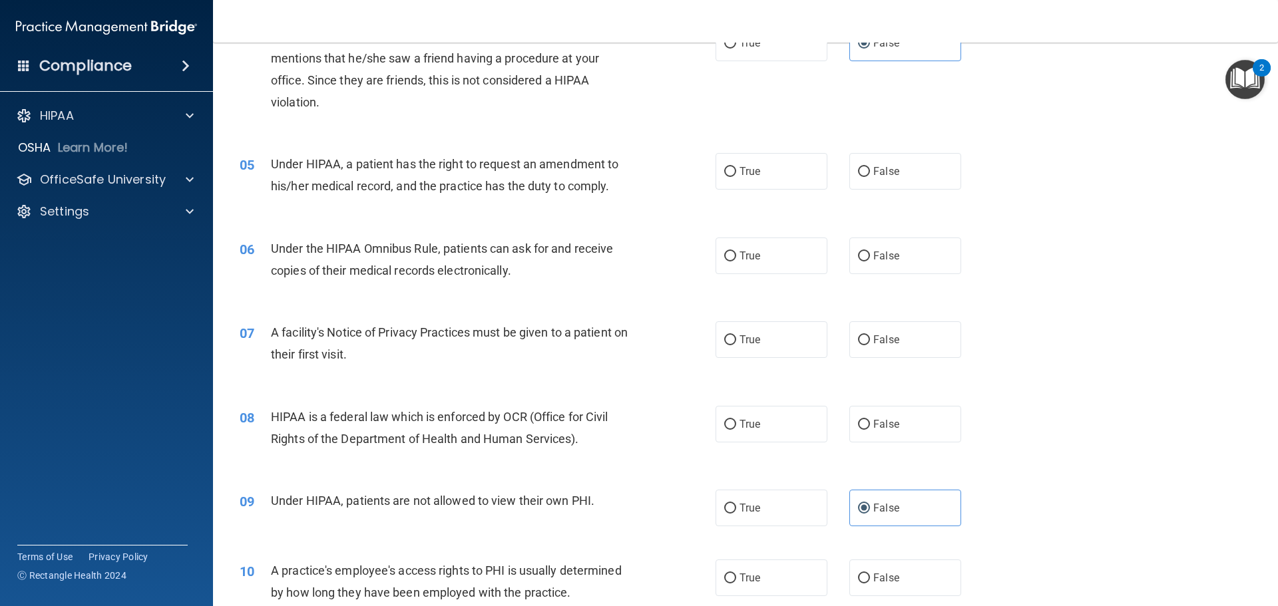
click at [467, 164] on span "Under HIPAA, a patient has the right to request an amendment to his/her medical…" at bounding box center [445, 175] width 348 height 36
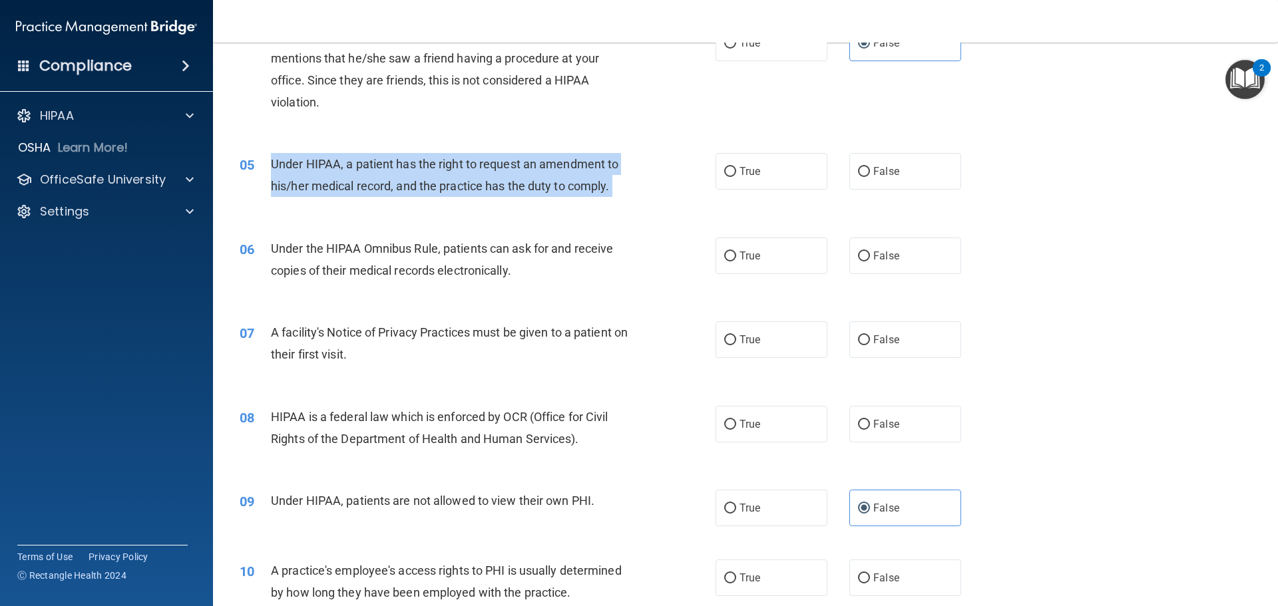
click at [467, 164] on span "Under HIPAA, a patient has the right to request an amendment to his/her medical…" at bounding box center [445, 175] width 348 height 36
click at [614, 184] on div "Under HIPAA, a patient has the right to request an amendment to his/her medical…" at bounding box center [457, 175] width 372 height 44
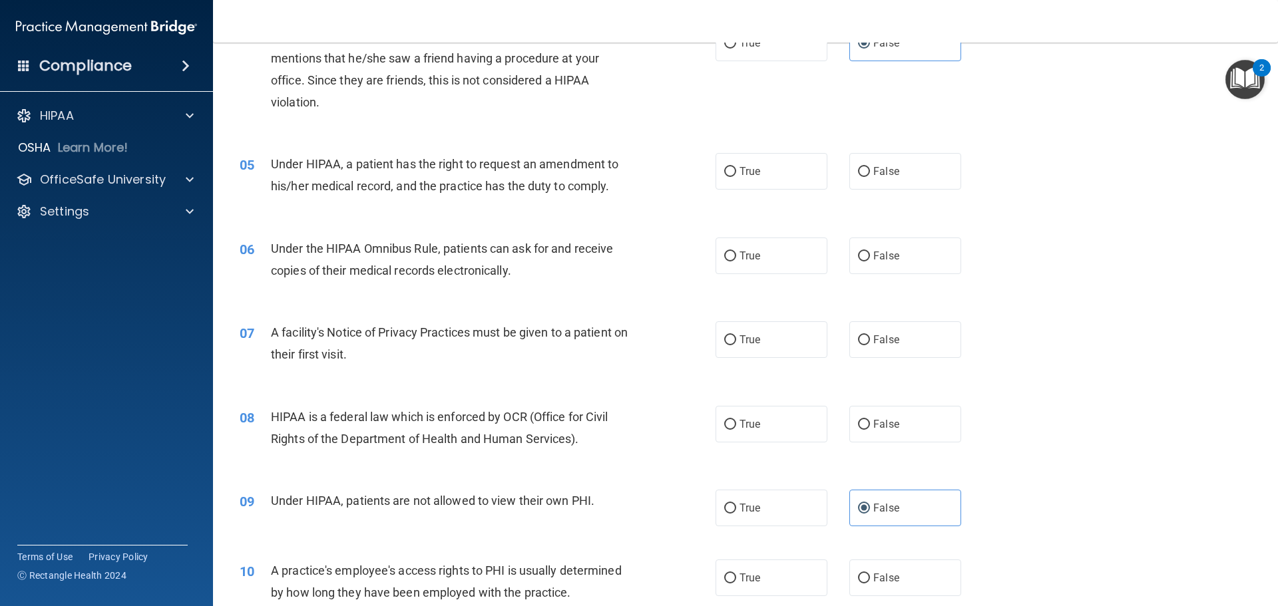
click at [523, 158] on span "Under HIPAA, a patient has the right to request an amendment to his/her medical…" at bounding box center [445, 175] width 348 height 36
click at [877, 169] on span "False" at bounding box center [886, 171] width 26 height 13
click at [870, 169] on input "False" at bounding box center [864, 172] width 12 height 10
radio input "true"
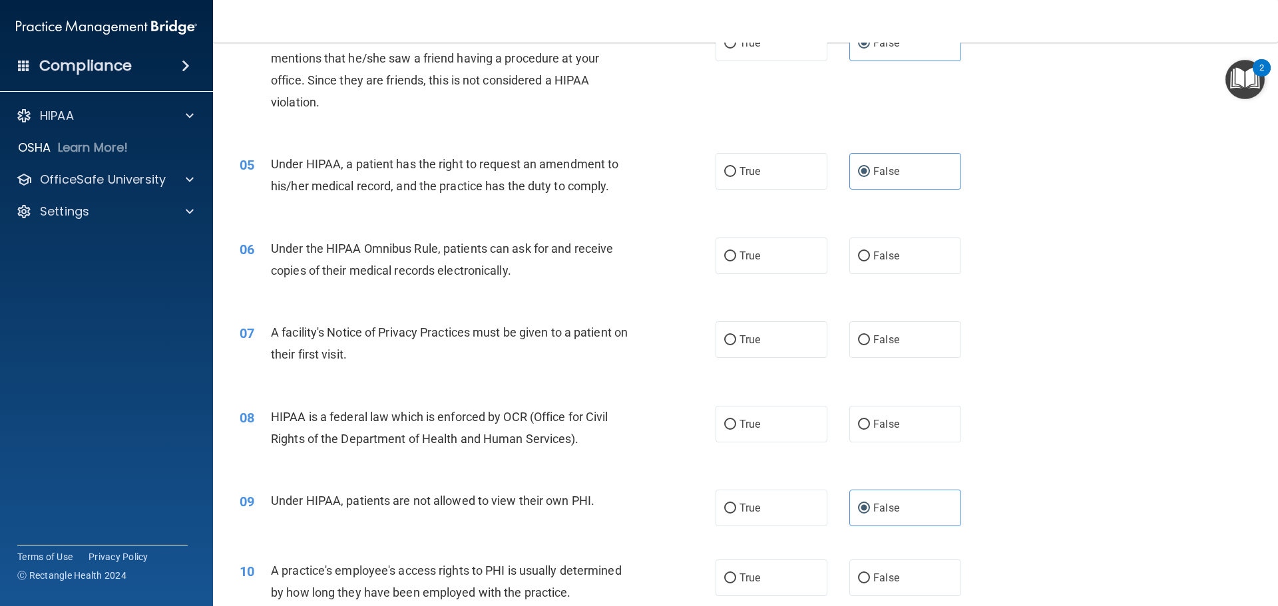
click at [470, 178] on span "Under HIPAA, a patient has the right to request an amendment to his/her medical…" at bounding box center [445, 175] width 348 height 36
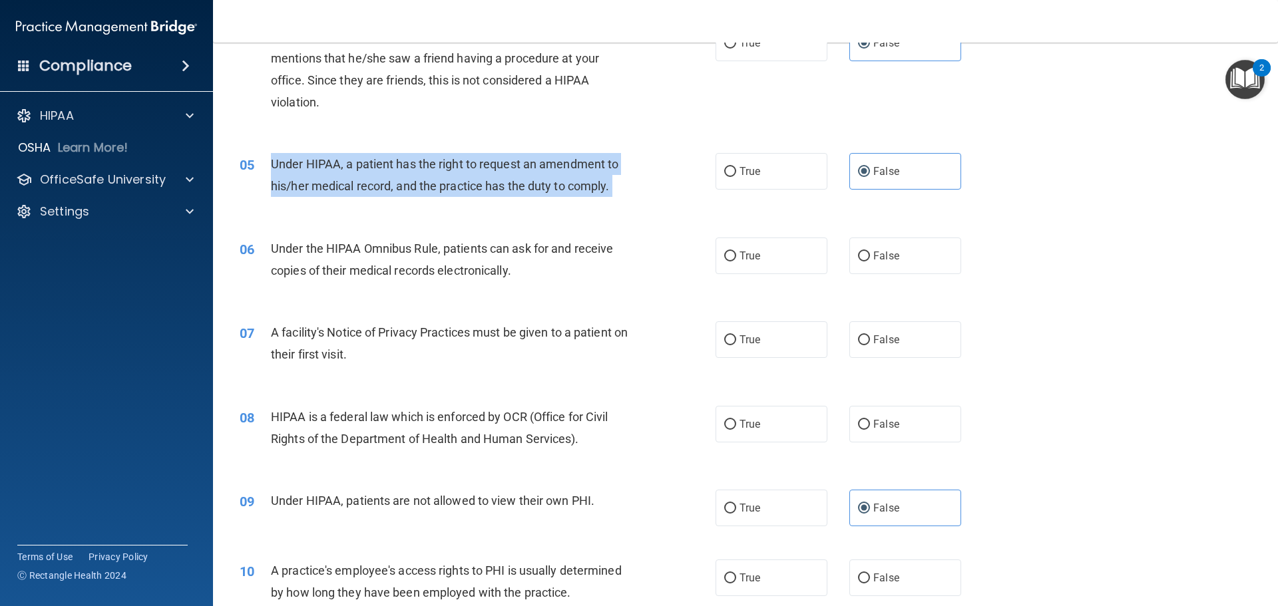
click at [470, 178] on span "Under HIPAA, a patient has the right to request an amendment to his/her medical…" at bounding box center [445, 175] width 348 height 36
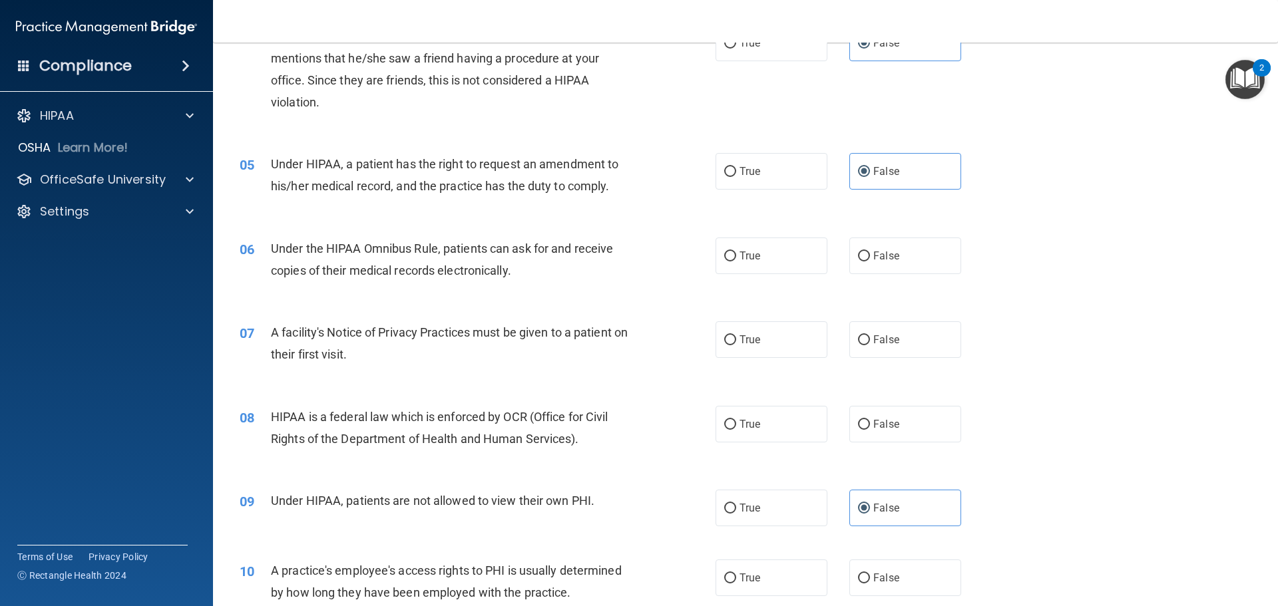
click at [440, 256] on div "Under the HIPAA Omnibus Rule, patients can ask for and receive copies of their …" at bounding box center [457, 260] width 372 height 44
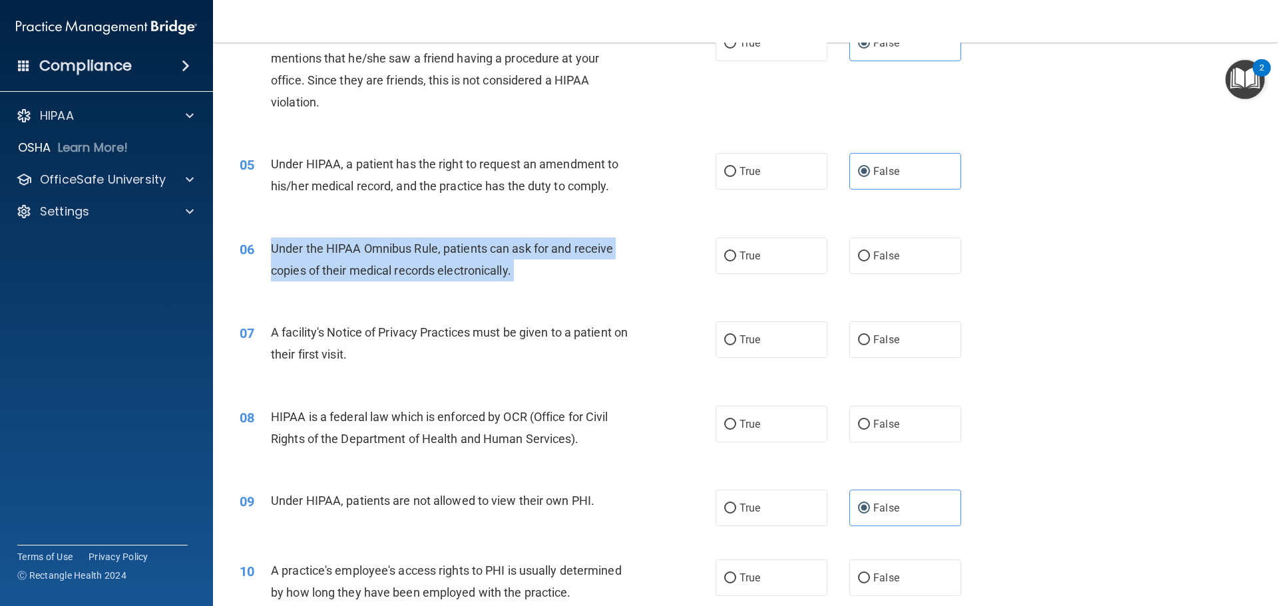
click at [440, 256] on div "Under the HIPAA Omnibus Rule, patients can ask for and receive copies of their …" at bounding box center [457, 260] width 372 height 44
copy ng-form "Under the HIPAA Omnibus Rule, patients can ask for and receive copies of their …"
click at [778, 259] on label "True" at bounding box center [772, 256] width 112 height 37
click at [736, 259] on input "True" at bounding box center [730, 257] width 12 height 10
radio input "true"
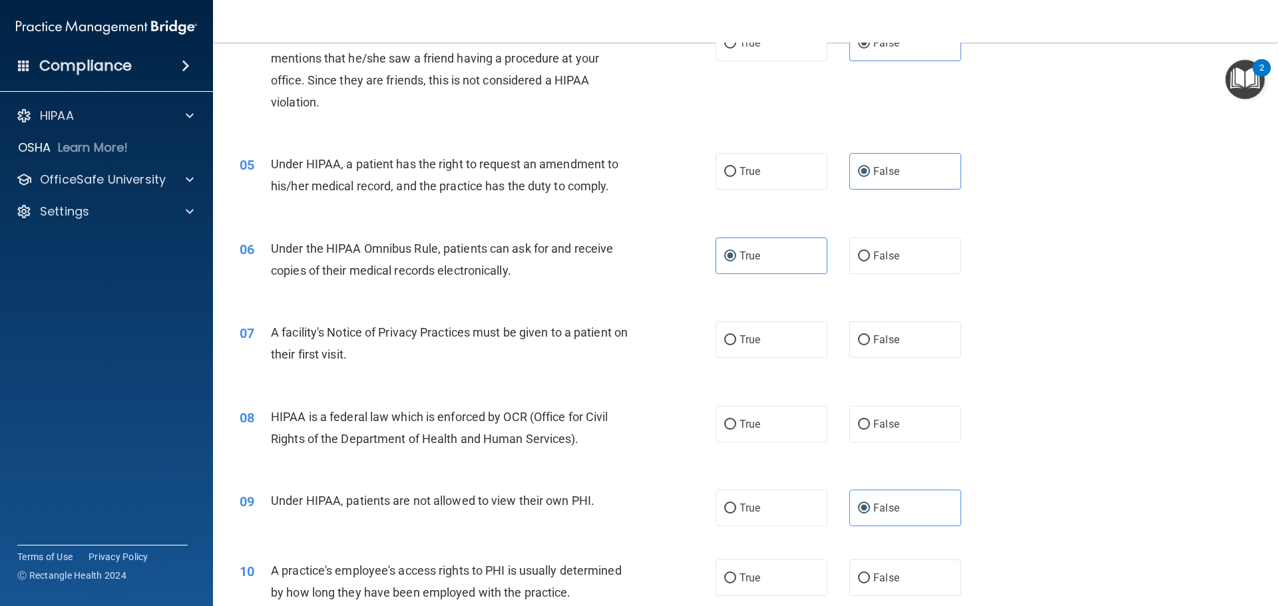
scroll to position [466, 0]
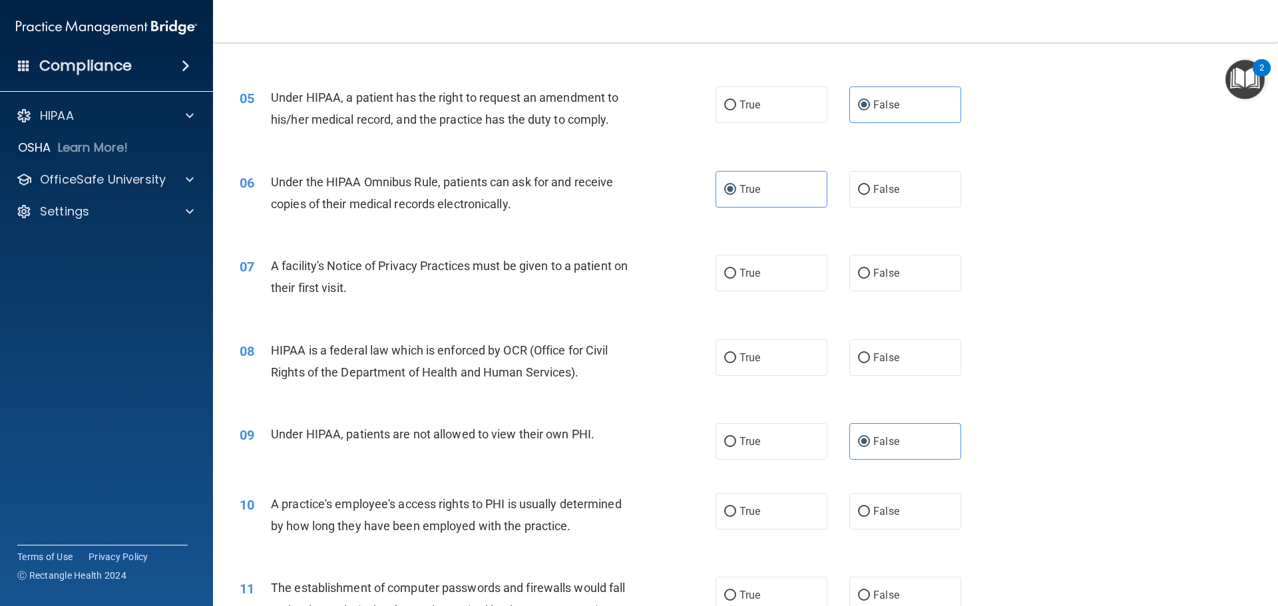
click at [531, 269] on span "A facility's Notice of Privacy Practices must be given to a patient on their fi…" at bounding box center [449, 277] width 357 height 36
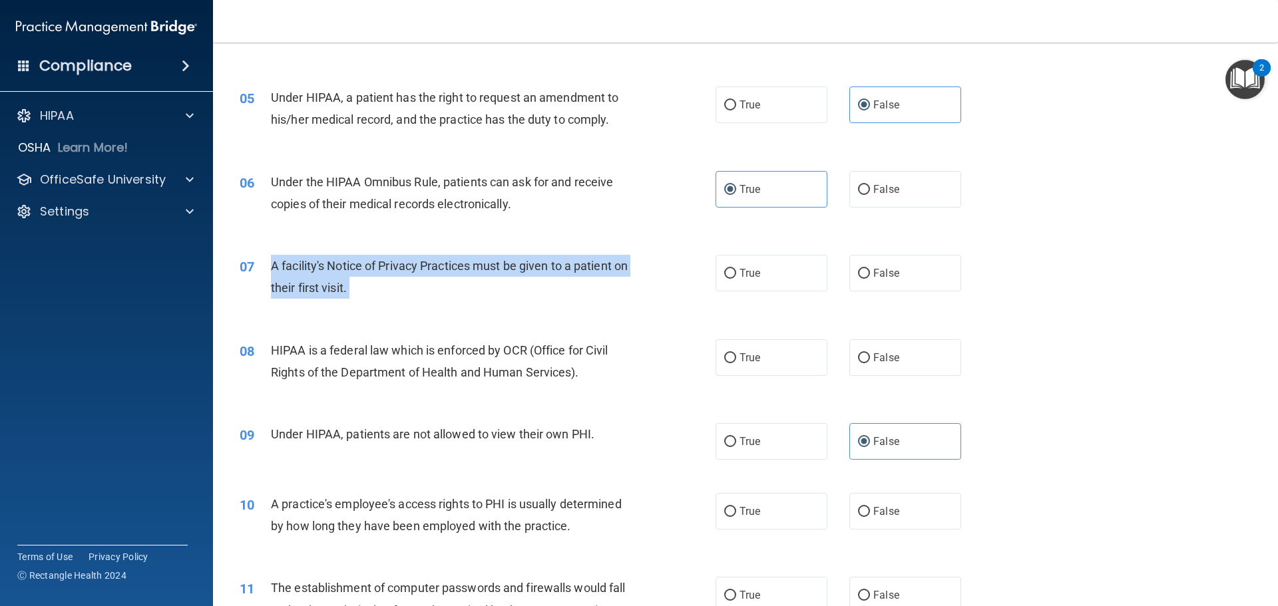
click at [531, 269] on span "A facility's Notice of Privacy Practices must be given to a patient on their fi…" at bounding box center [449, 277] width 357 height 36
copy ng-form "A facility's Notice of Privacy Practices must be given to a patient on their fi…"
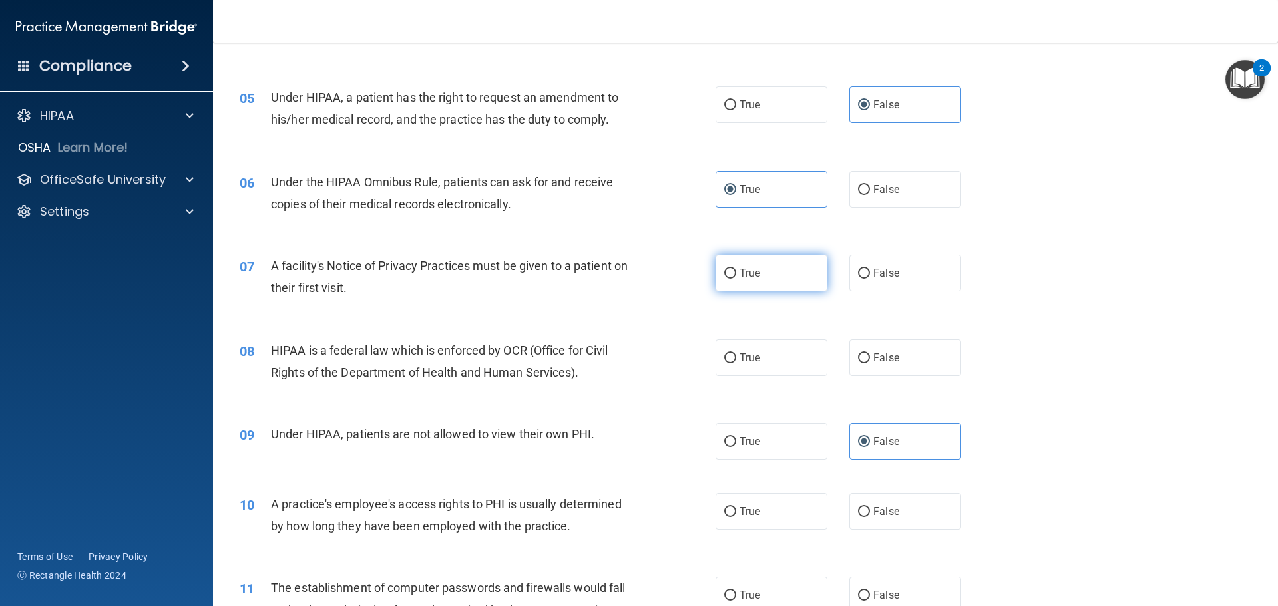
click at [780, 274] on label "True" at bounding box center [772, 273] width 112 height 37
click at [736, 274] on input "True" at bounding box center [730, 274] width 12 height 10
radio input "true"
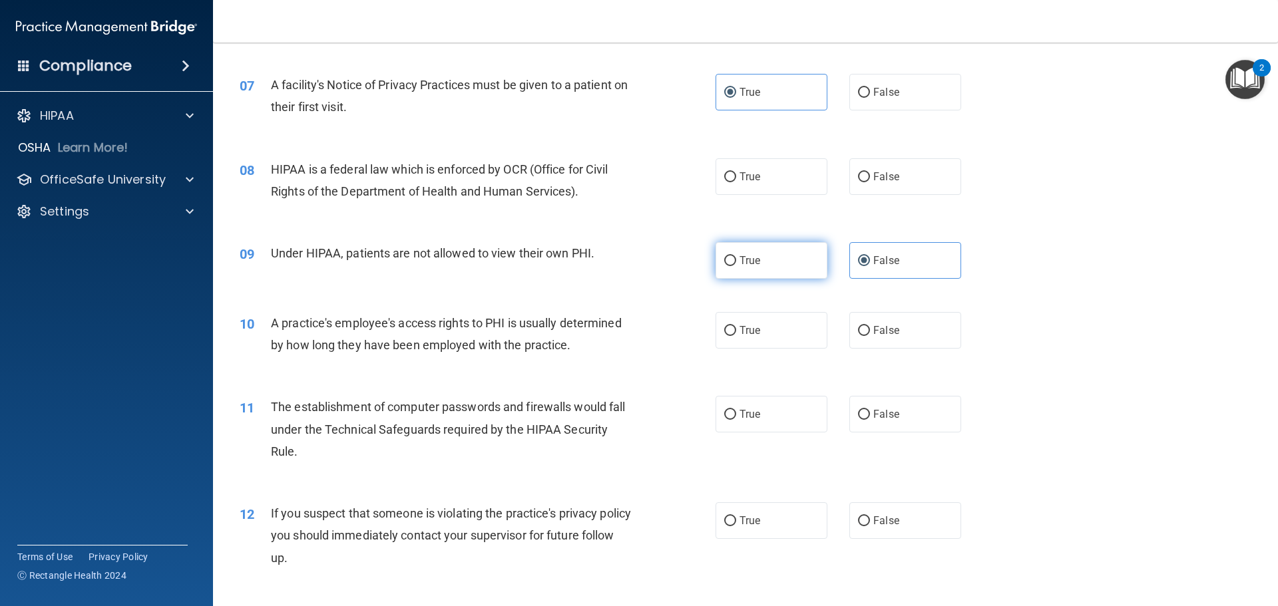
scroll to position [666, 0]
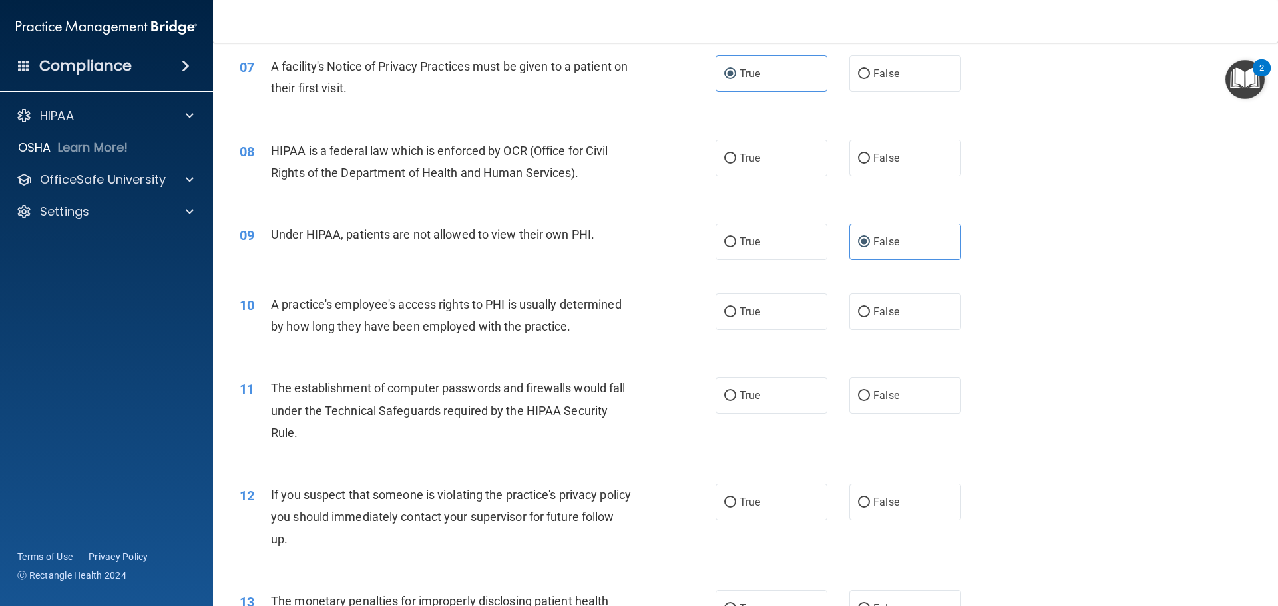
click at [465, 141] on div "HIPAA is a federal law which is enforced by OCR (Office for Civil Rights of the…" at bounding box center [457, 162] width 372 height 44
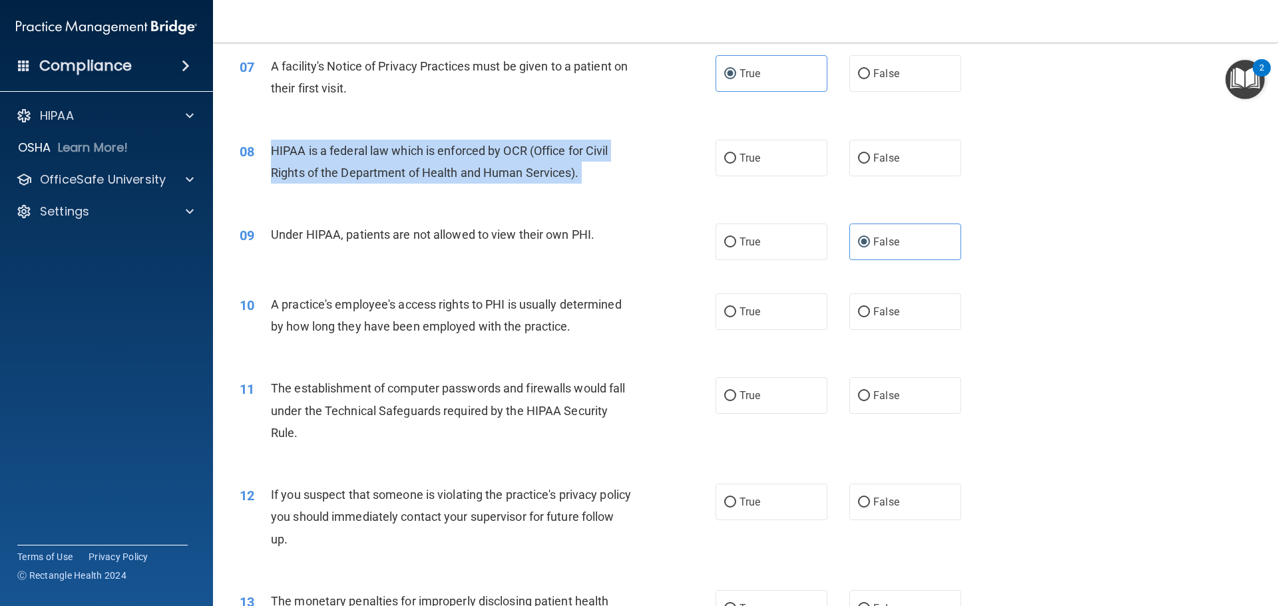
click at [465, 141] on div "HIPAA is a federal law which is enforced by OCR (Office for Civil Rights of the…" at bounding box center [457, 162] width 372 height 44
copy ng-form "HIPAA is a federal law which is enforced by OCR (Office for Civil Rights of the…"
click at [1045, 184] on div "08 HIPAA is a federal law which is enforced by OCR (Office for Civil Rights of …" at bounding box center [746, 165] width 1032 height 84
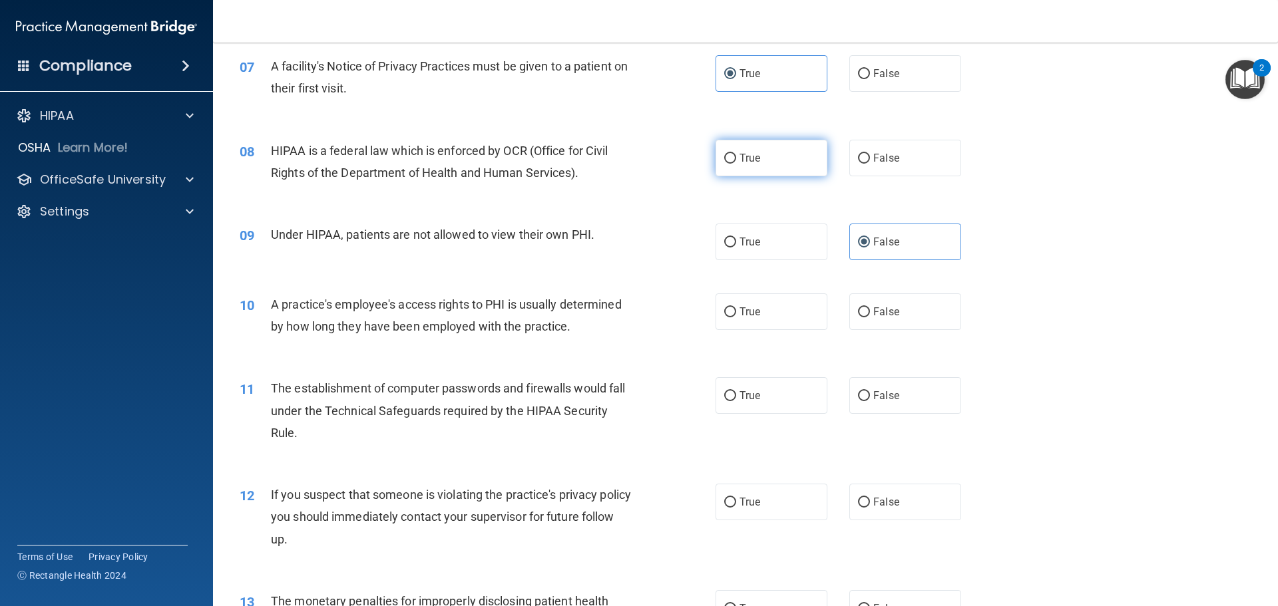
click at [772, 155] on label "True" at bounding box center [772, 158] width 112 height 37
click at [736, 155] on input "True" at bounding box center [730, 159] width 12 height 10
radio input "true"
click at [475, 231] on span "Under HIPAA, patients are not allowed to view their own PHI." at bounding box center [433, 235] width 324 height 14
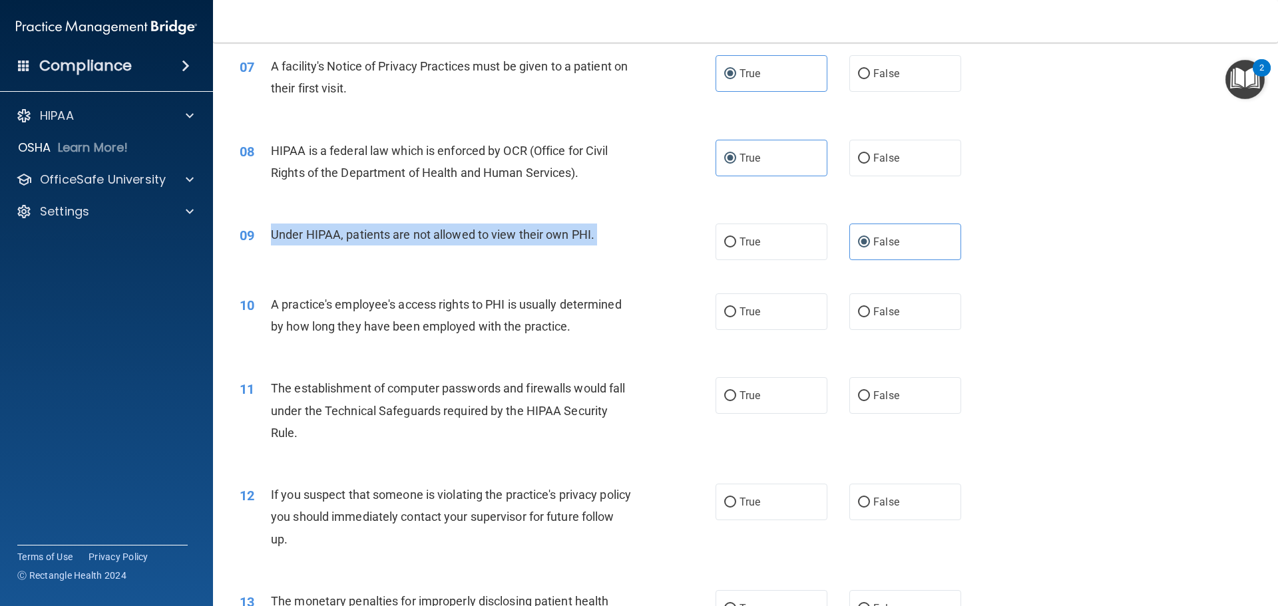
click at [475, 231] on span "Under HIPAA, patients are not allowed to view their own PHI." at bounding box center [433, 235] width 324 height 14
copy ng-form "Under HIPAA, patients are not allowed to view their own PHI."
click at [1114, 214] on div "09 Under HIPAA, patients are not allowed to view their own PHI. True False" at bounding box center [746, 242] width 1032 height 70
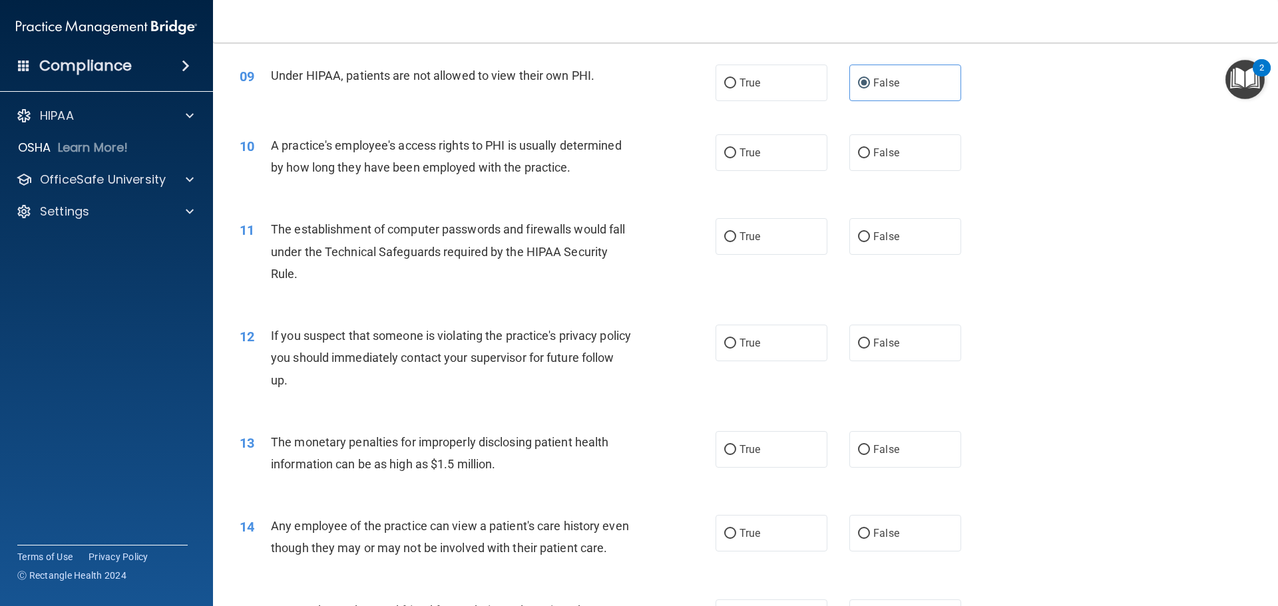
scroll to position [865, 0]
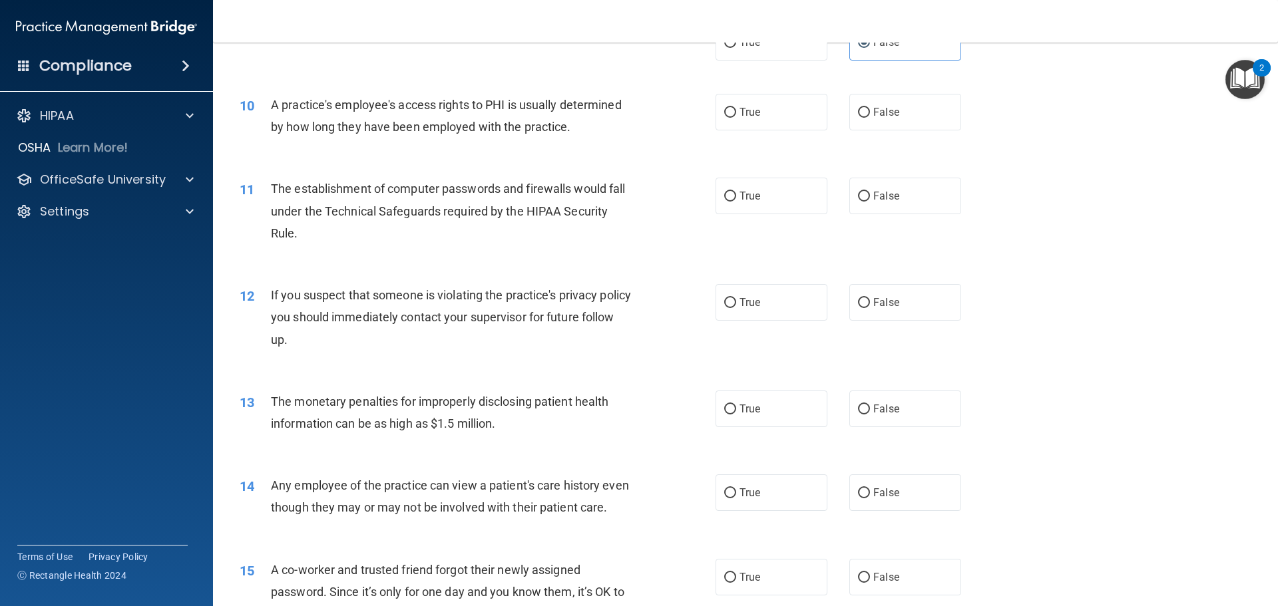
click at [469, 115] on div "A practice's employee's access rights to PHI is usually determined by how long …" at bounding box center [457, 116] width 372 height 44
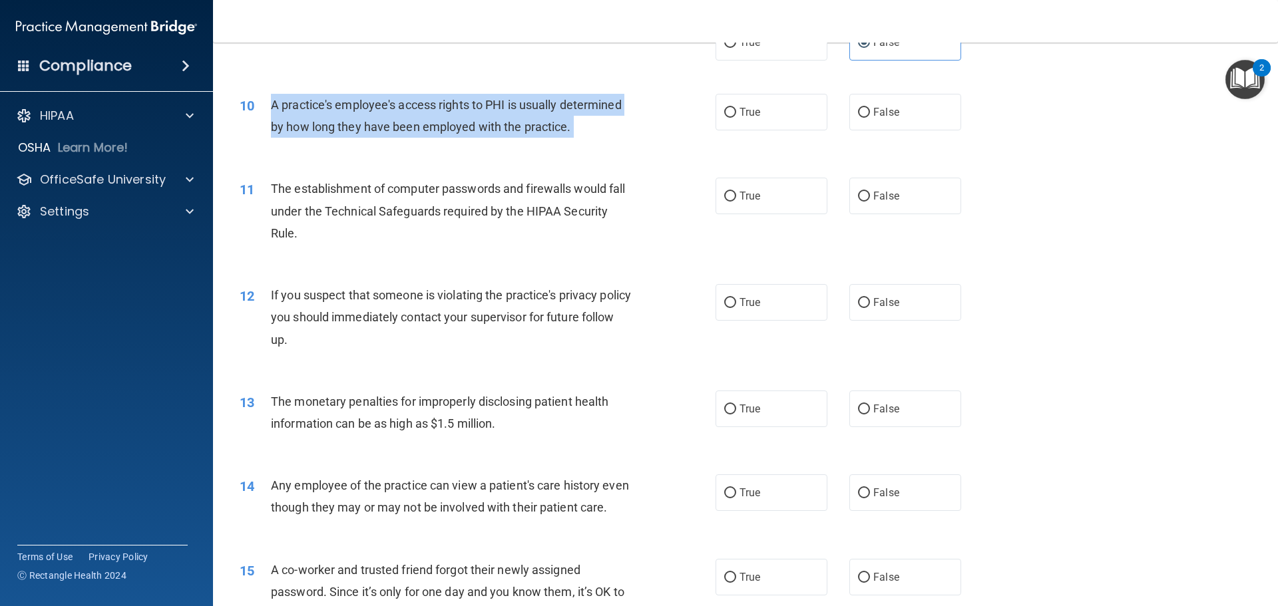
click at [469, 115] on div "A practice's employee's access rights to PHI is usually determined by how long …" at bounding box center [457, 116] width 372 height 44
copy ng-form "A practice's employee's access rights to PHI is usually determined by how long …"
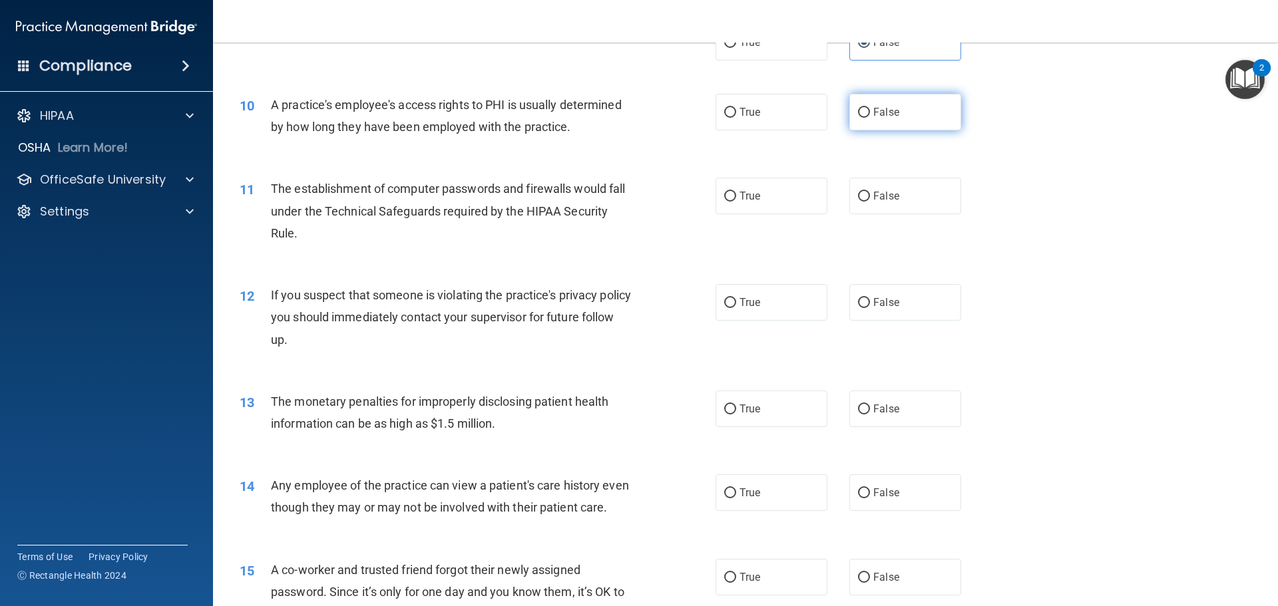
click at [892, 117] on span "False" at bounding box center [886, 112] width 26 height 13
click at [870, 117] on input "False" at bounding box center [864, 113] width 12 height 10
radio input "true"
click at [418, 208] on span "The establishment of computer passwords and firewalls would fall under the Tech…" at bounding box center [448, 211] width 354 height 58
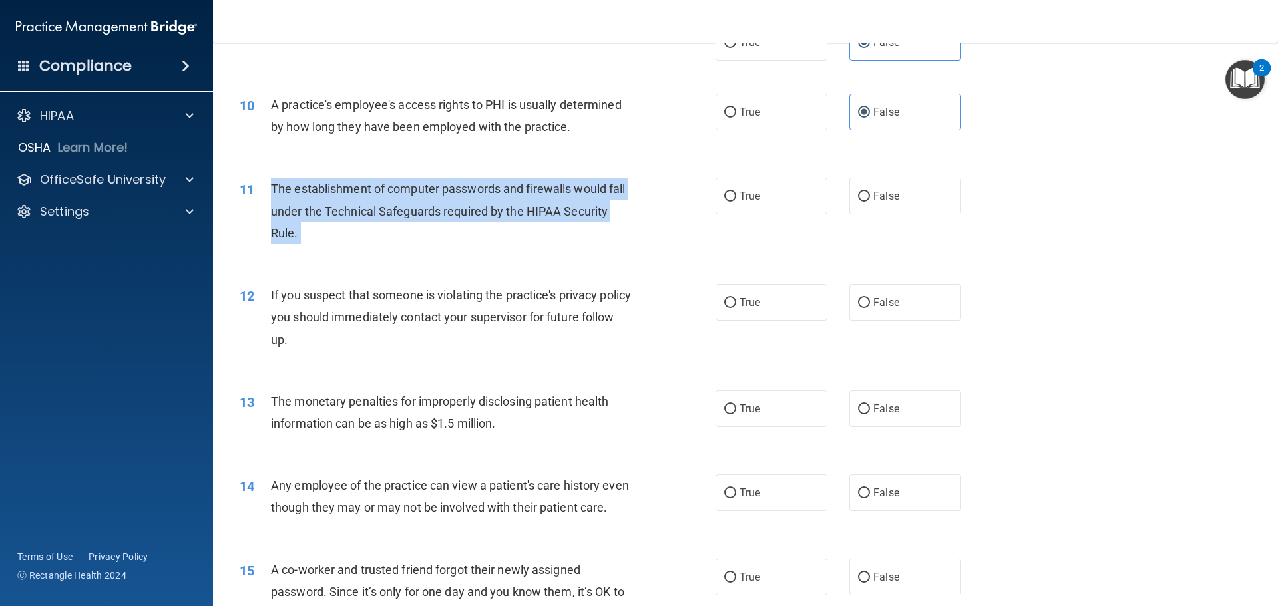
click at [418, 208] on span "The establishment of computer passwords and firewalls would fall under the Tech…" at bounding box center [448, 211] width 354 height 58
copy ng-form "The establishment of computer passwords and firewalls would fall under the Tech…"
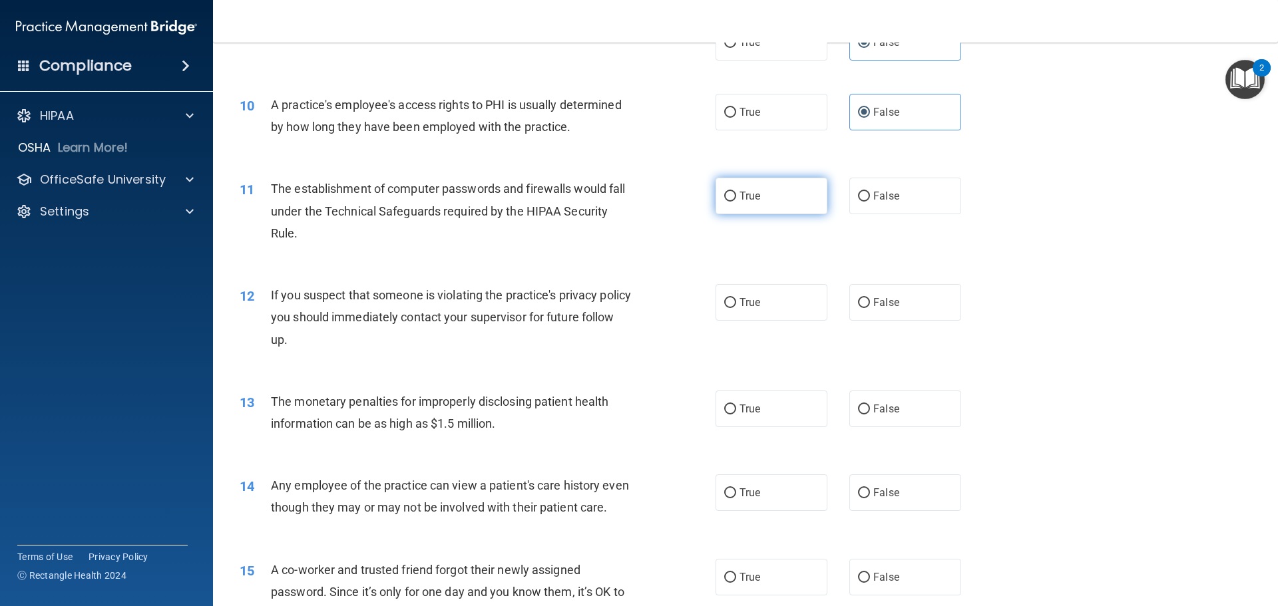
click at [738, 189] on label "True" at bounding box center [772, 196] width 112 height 37
click at [736, 192] on input "True" at bounding box center [730, 197] width 12 height 10
radio input "true"
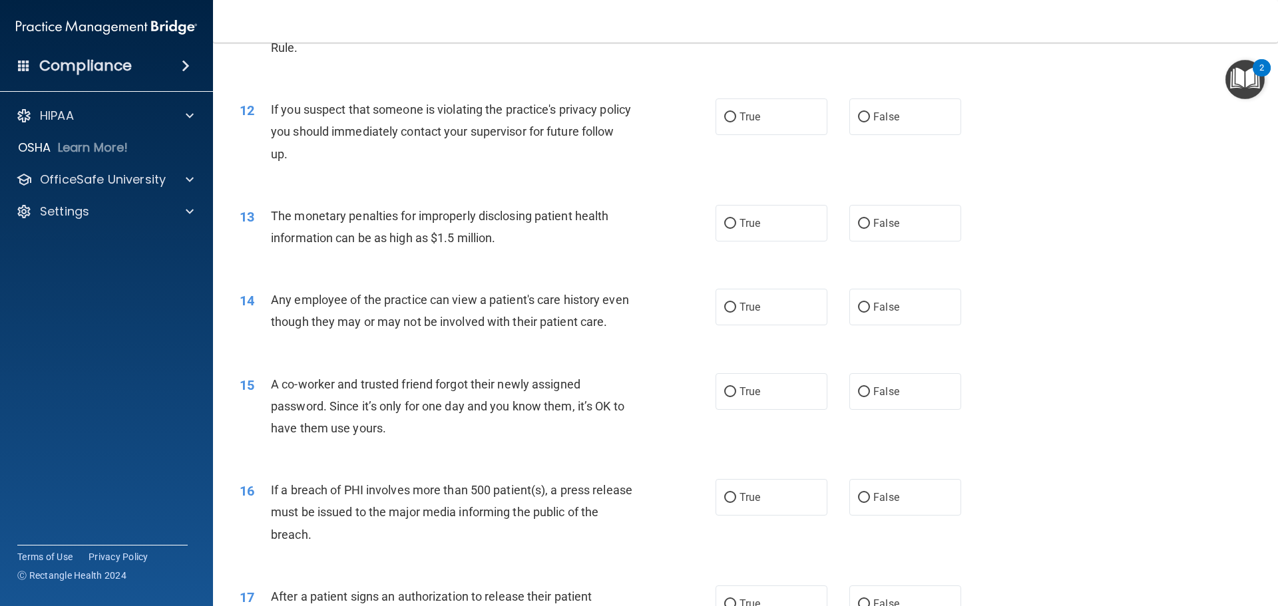
scroll to position [1065, 0]
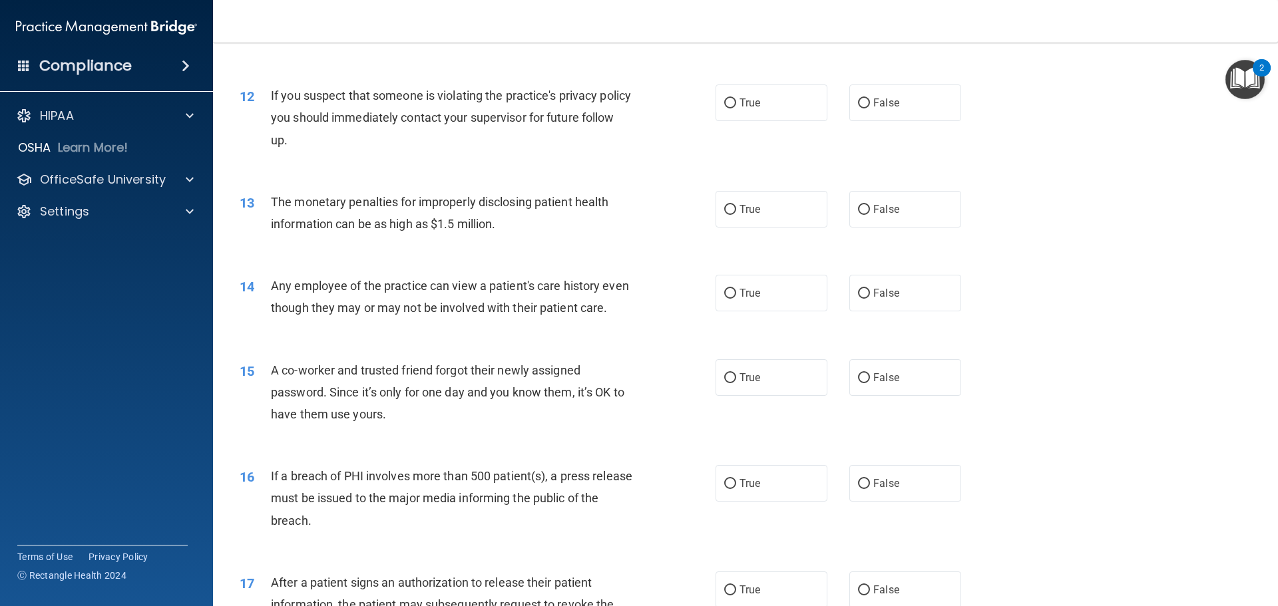
click at [412, 101] on span "If you suspect that someone is violating the practice's privacy policy you shou…" at bounding box center [451, 118] width 360 height 58
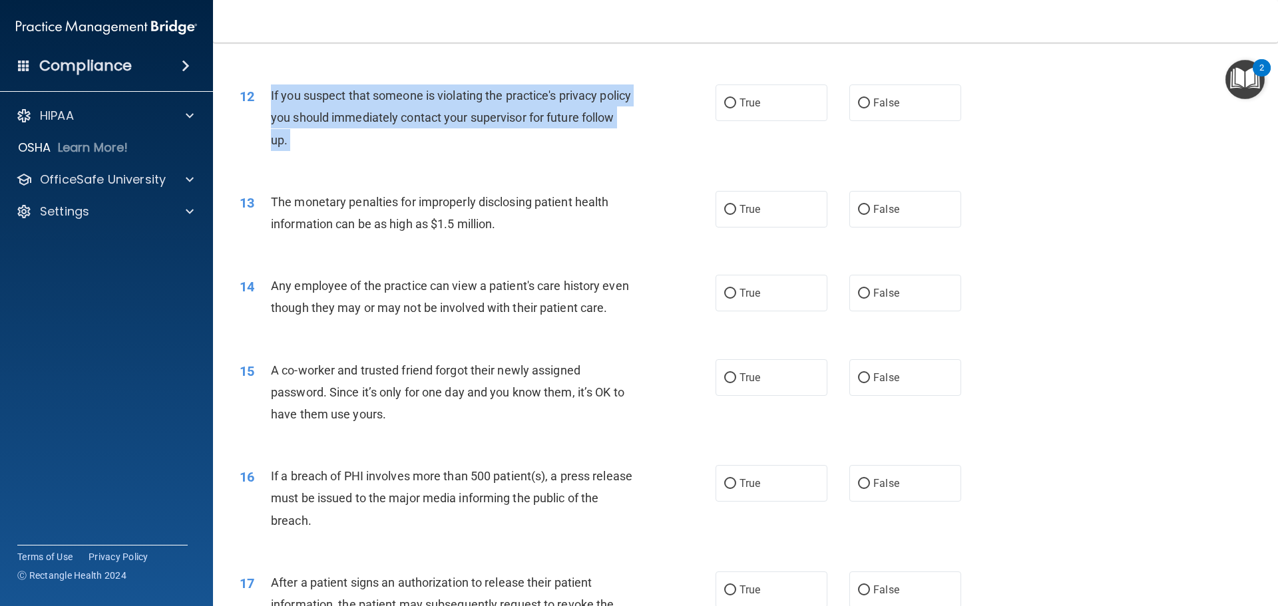
click at [412, 101] on span "If you suspect that someone is violating the practice's privacy policy you shou…" at bounding box center [451, 118] width 360 height 58
copy ng-form "If you suspect that someone is violating the practice's privacy policy you shou…"
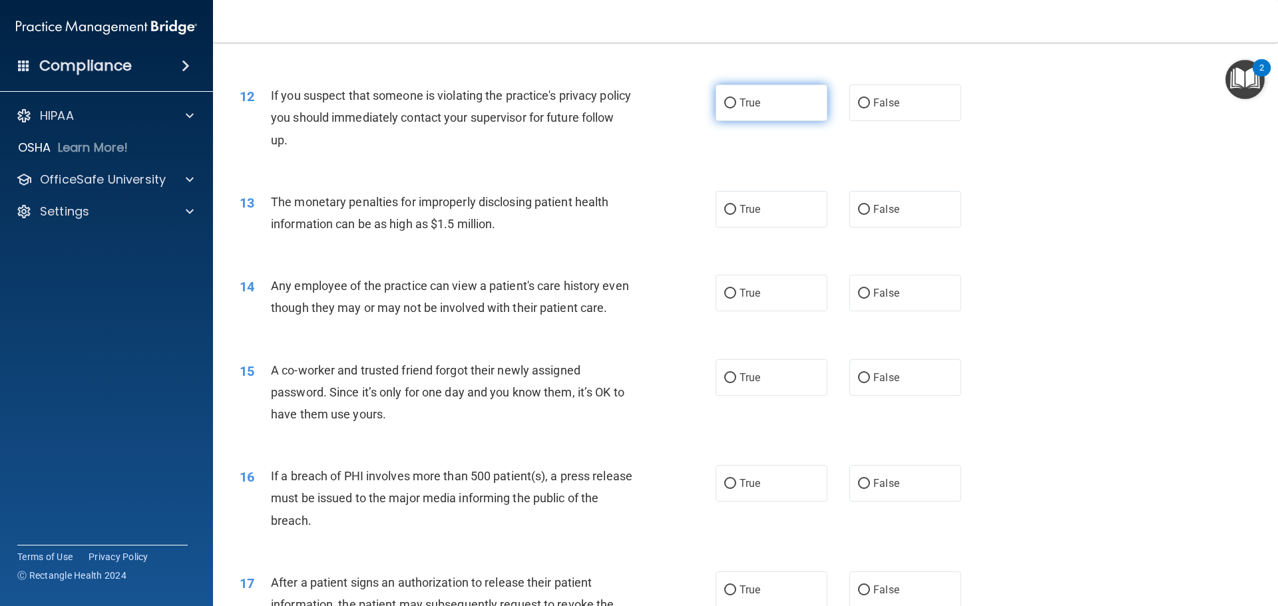
click at [738, 117] on label "True" at bounding box center [772, 103] width 112 height 37
click at [736, 109] on input "True" at bounding box center [730, 104] width 12 height 10
radio input "true"
click at [493, 212] on div "The monetary penalties for improperly disclosing patient health information can…" at bounding box center [457, 213] width 372 height 44
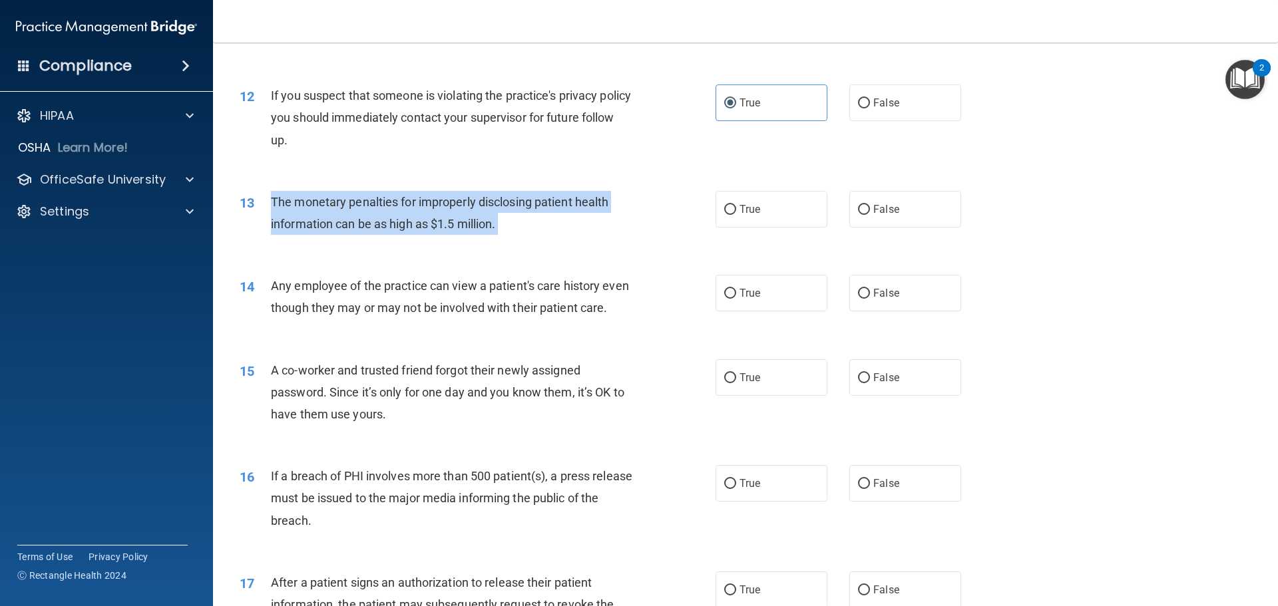
click at [493, 212] on div "The monetary penalties for improperly disclosing patient health information can…" at bounding box center [457, 213] width 372 height 44
copy ng-form "The monetary penalties for improperly disclosing patient health information can…"
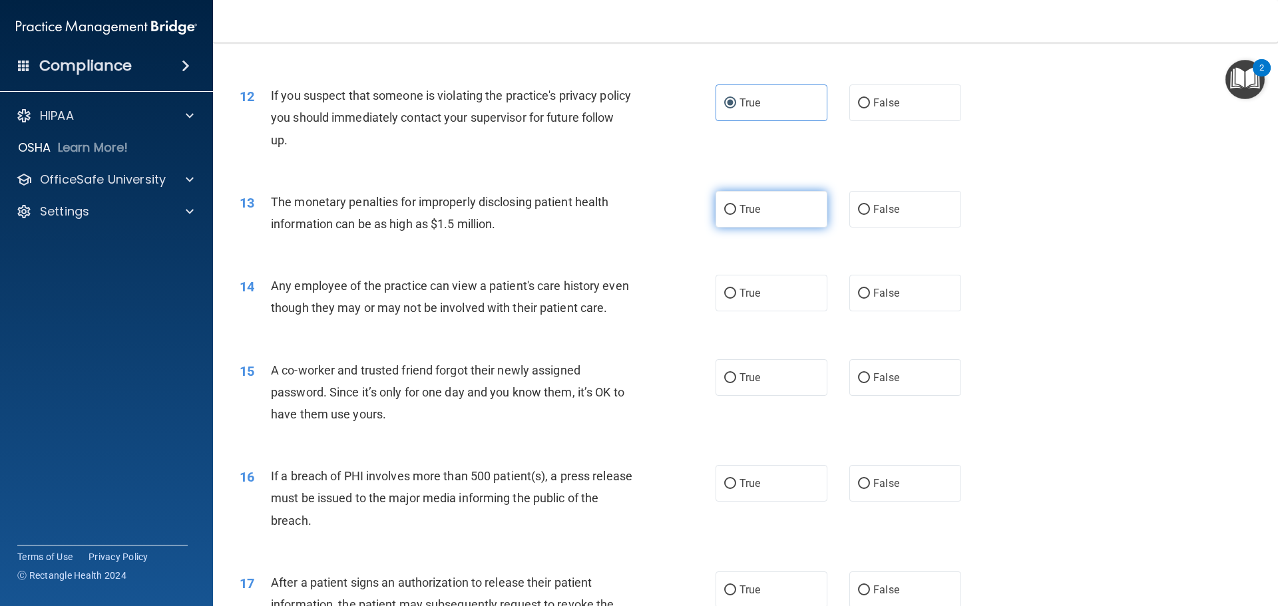
click at [758, 221] on label "True" at bounding box center [772, 209] width 112 height 37
click at [736, 215] on input "True" at bounding box center [730, 210] width 12 height 10
radio input "true"
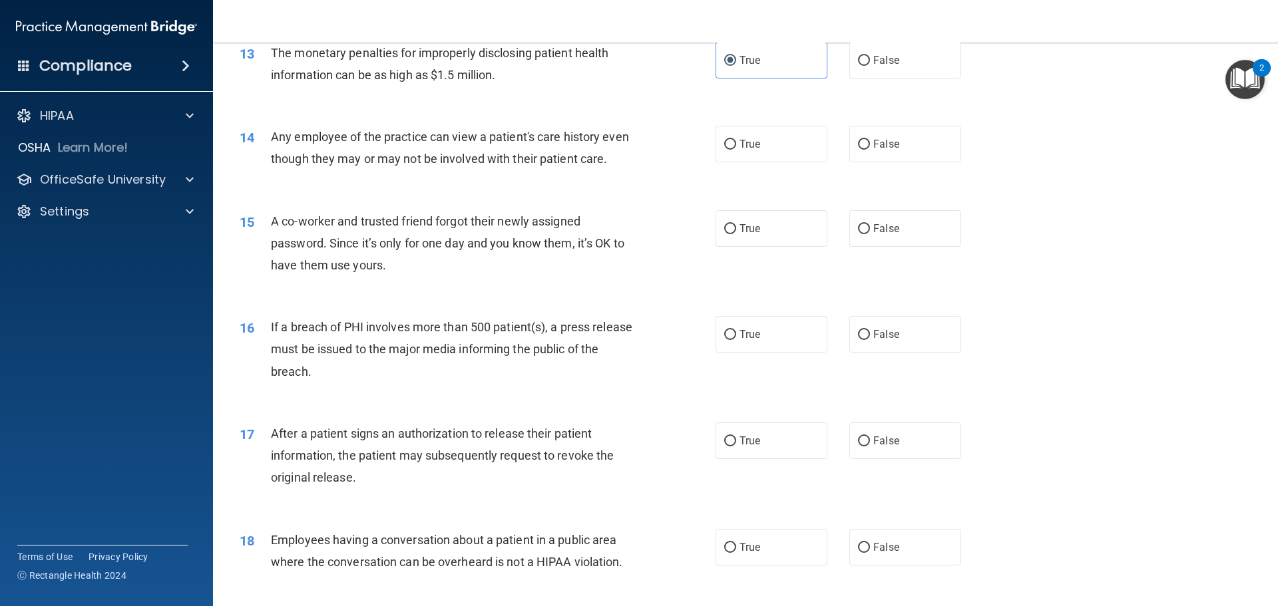
scroll to position [1198, 0]
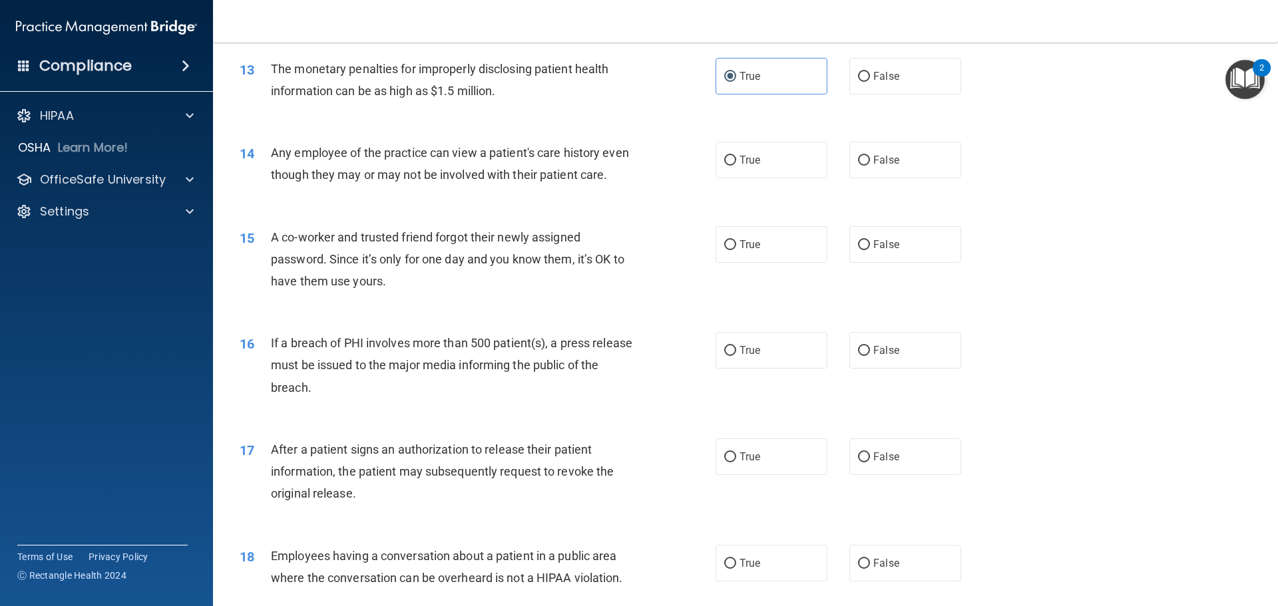
click at [436, 174] on span "Any employee of the practice can view a patient's care history even though they…" at bounding box center [450, 164] width 358 height 36
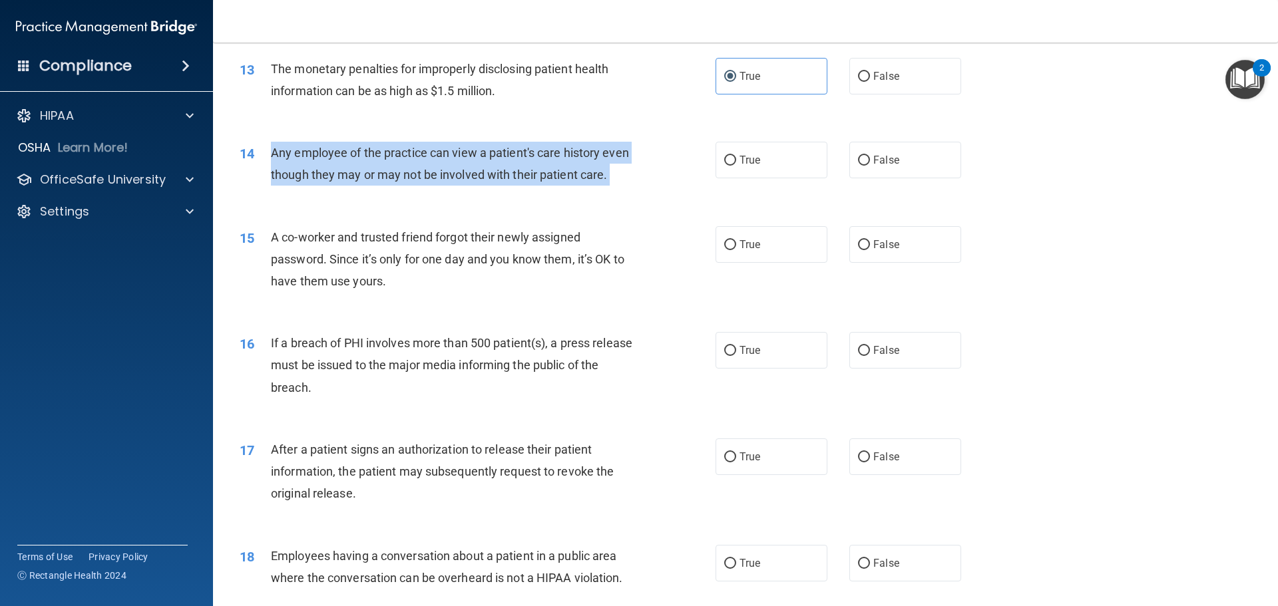
click at [436, 174] on span "Any employee of the practice can view a patient's care history even though they…" at bounding box center [450, 164] width 358 height 36
copy ng-form "Any employee of the practice can view a patient's care history even though they…"
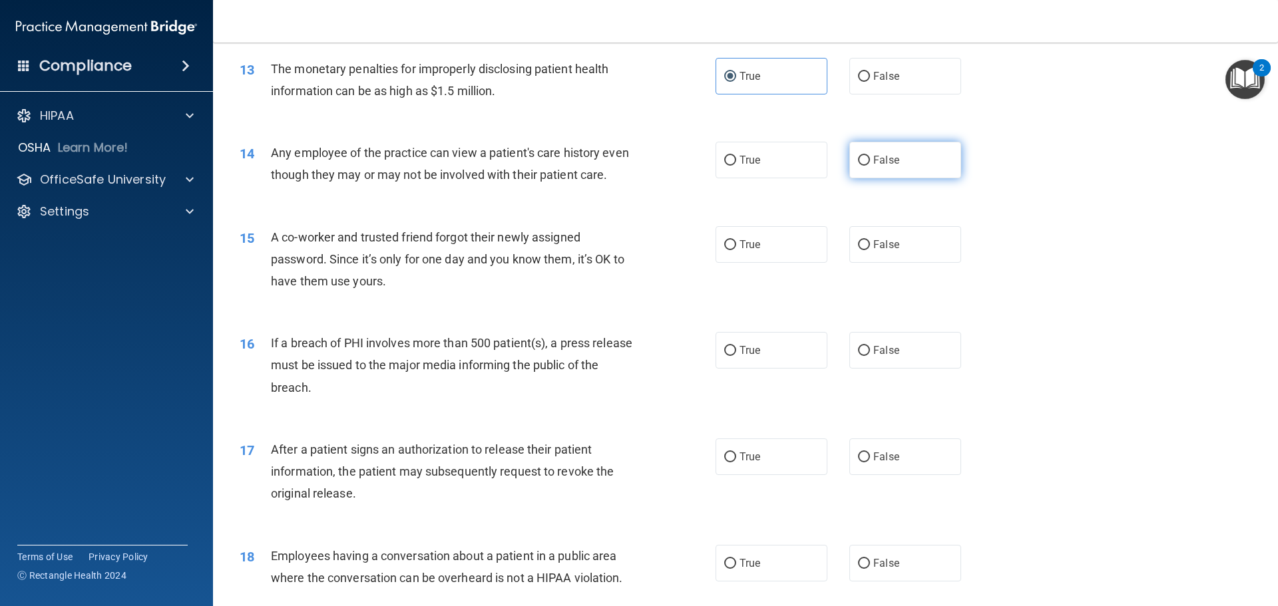
click at [871, 168] on label "False" at bounding box center [905, 160] width 112 height 37
click at [870, 166] on input "False" at bounding box center [864, 161] width 12 height 10
radio input "true"
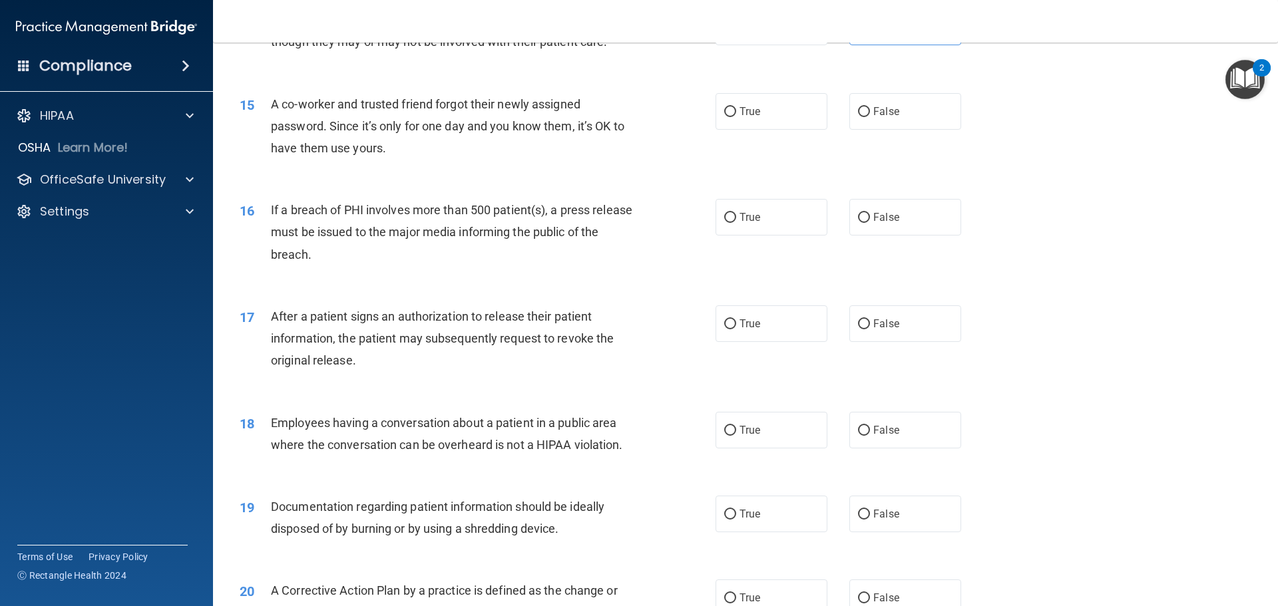
click at [355, 153] on span "A co-worker and trusted friend forgot their newly assigned password. Since it’s…" at bounding box center [447, 126] width 353 height 58
click at [886, 130] on label "False" at bounding box center [905, 111] width 112 height 37
click at [870, 117] on input "False" at bounding box center [864, 112] width 12 height 10
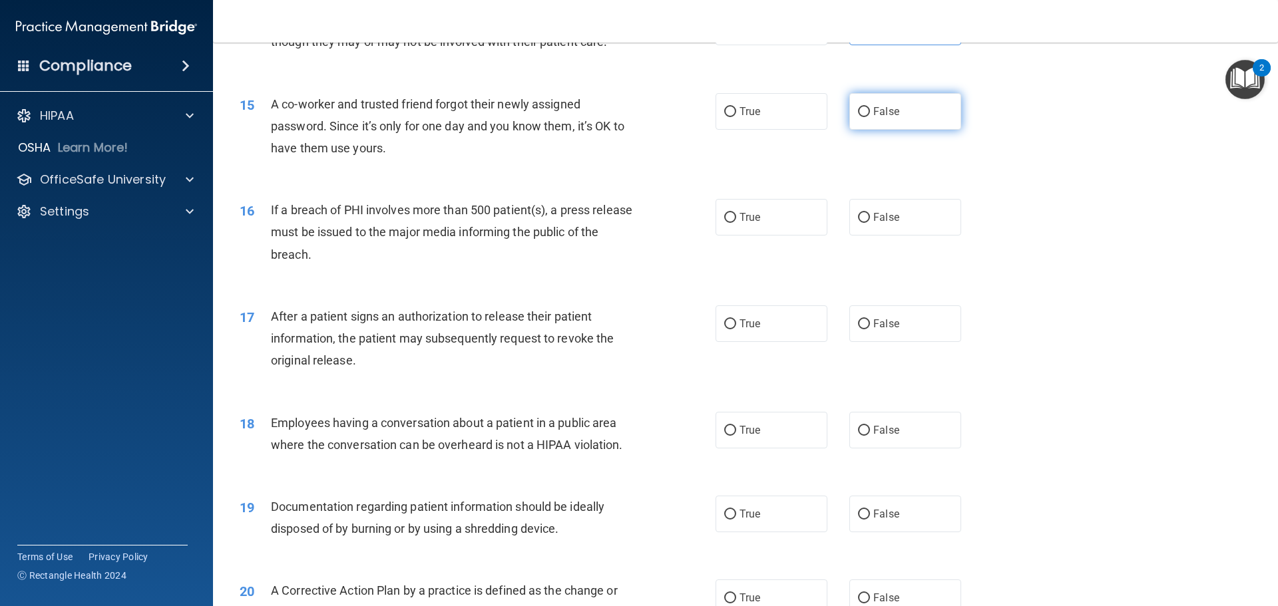
radio input "true"
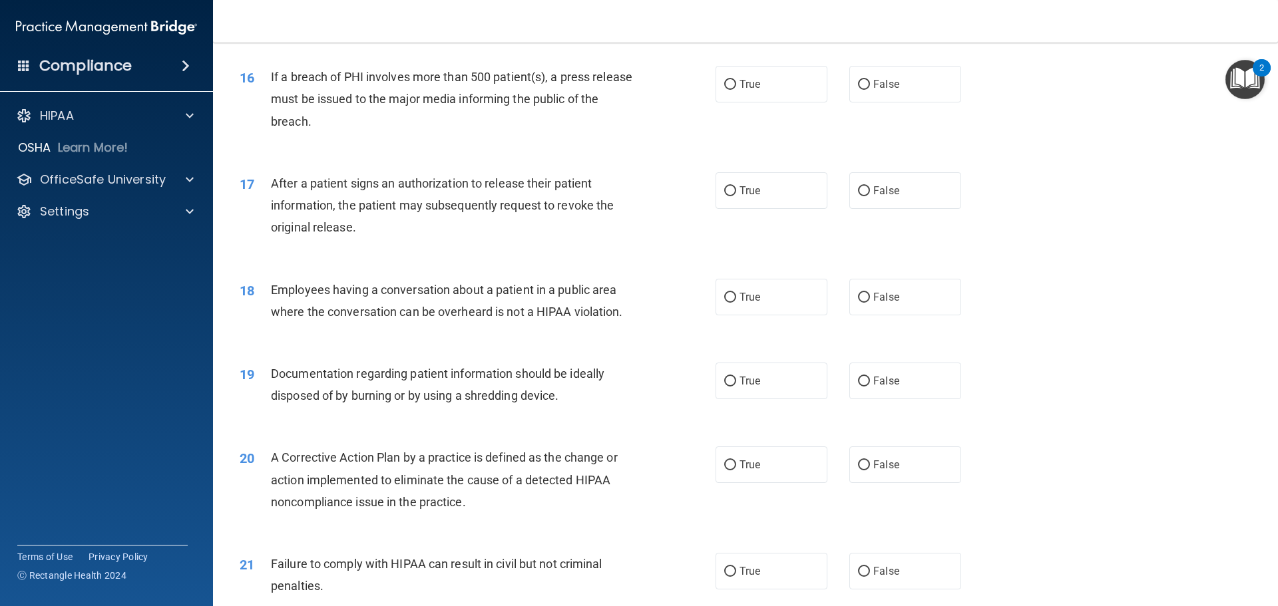
scroll to position [1398, 0]
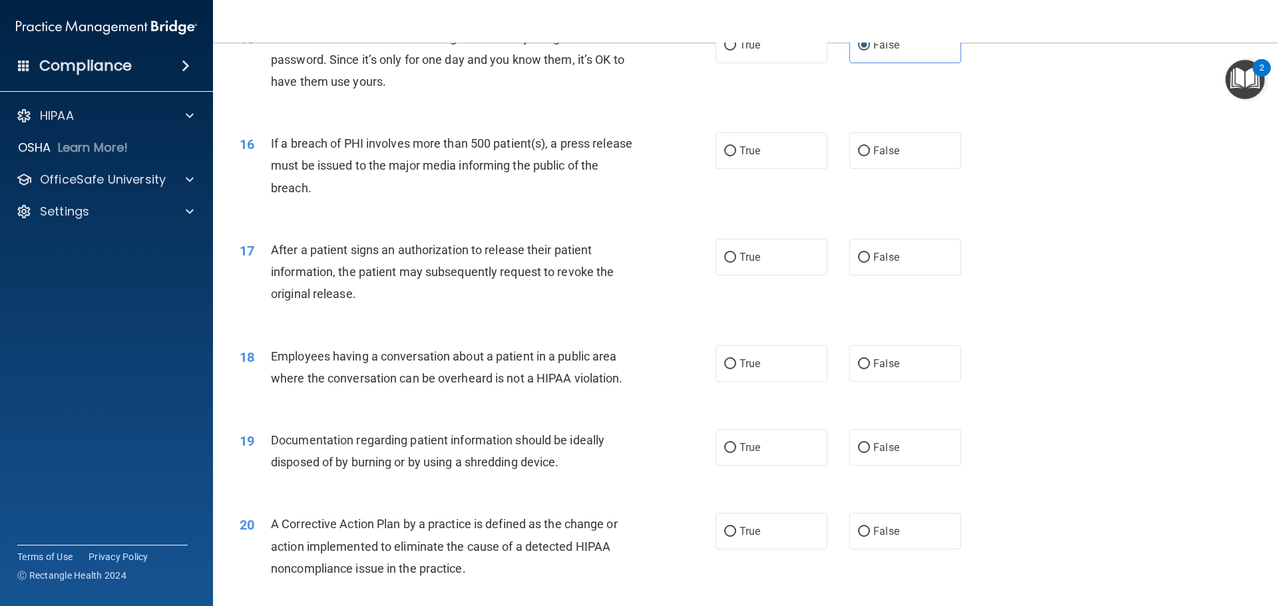
click at [346, 186] on span "If a breach of PHI involves more than 500 patient(s), a press release must be i…" at bounding box center [451, 165] width 361 height 58
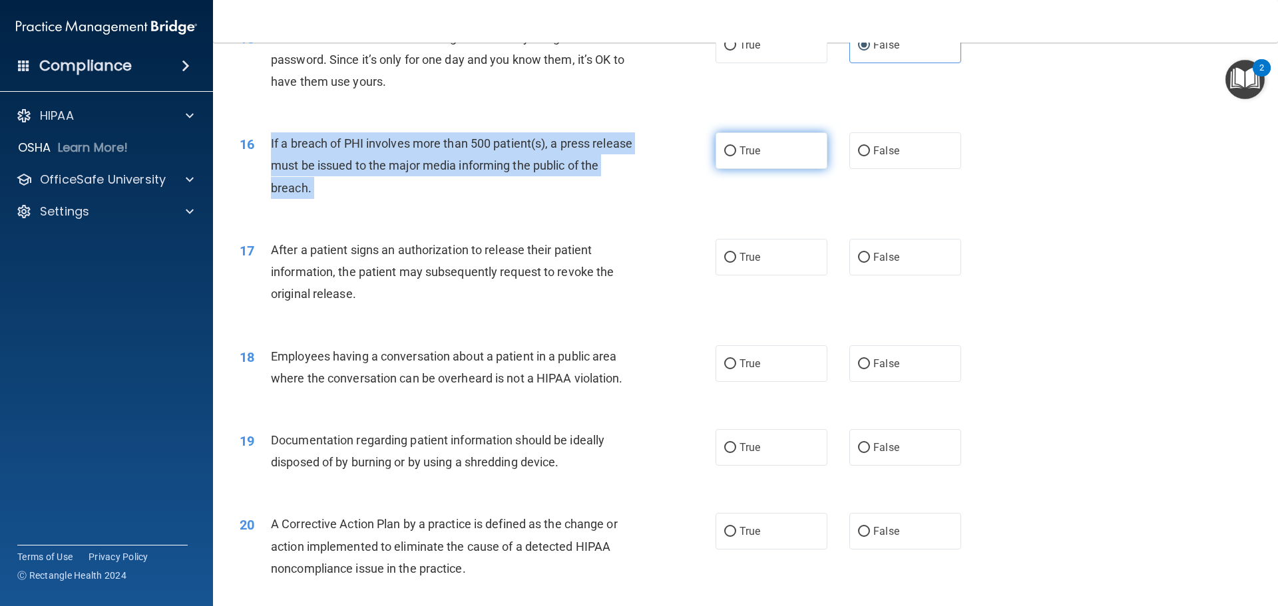
click at [724, 156] on input "True" at bounding box center [730, 151] width 12 height 10
radio input "true"
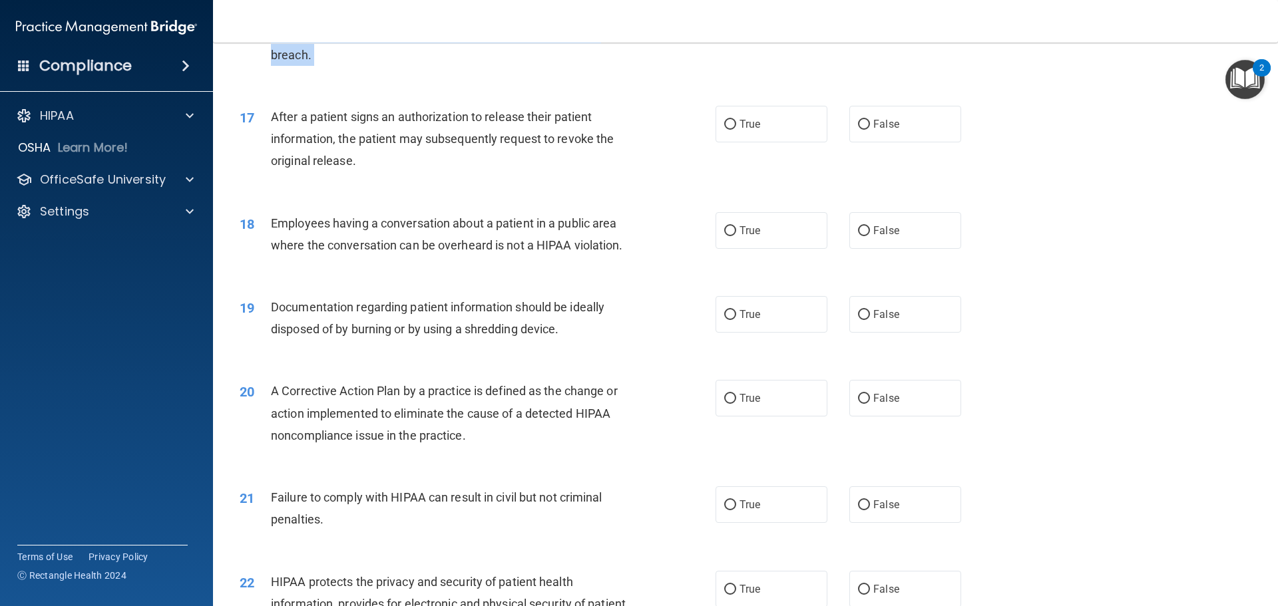
scroll to position [1598, 0]
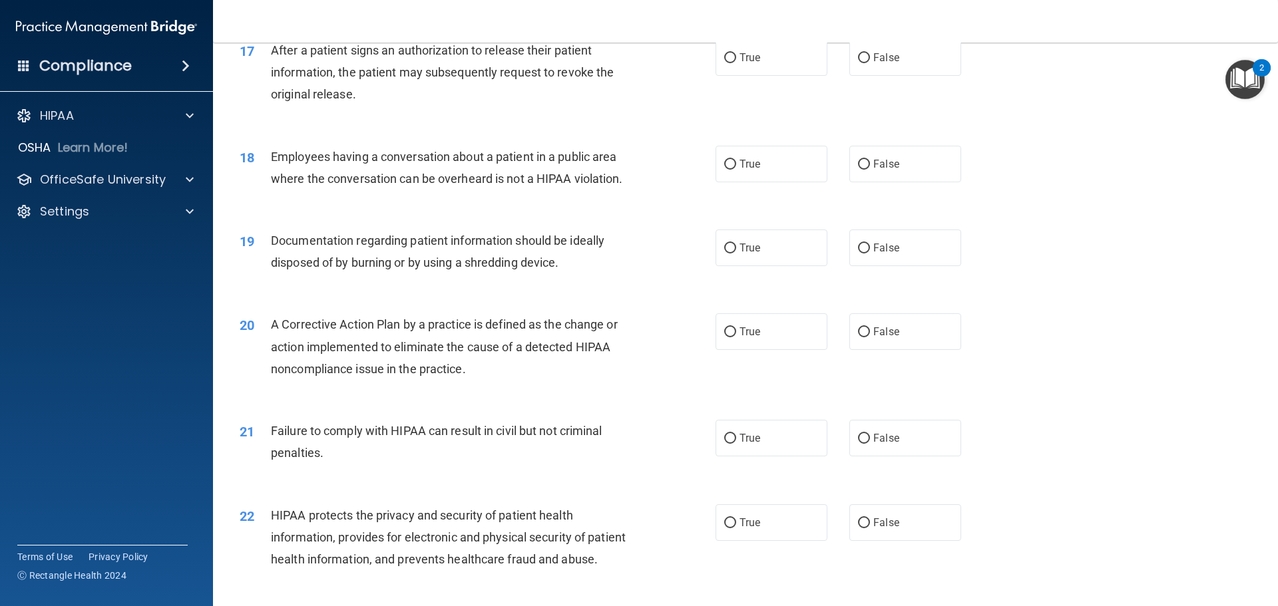
click at [391, 100] on span "After a patient signs an authorization to release their patient information, th…" at bounding box center [442, 72] width 343 height 58
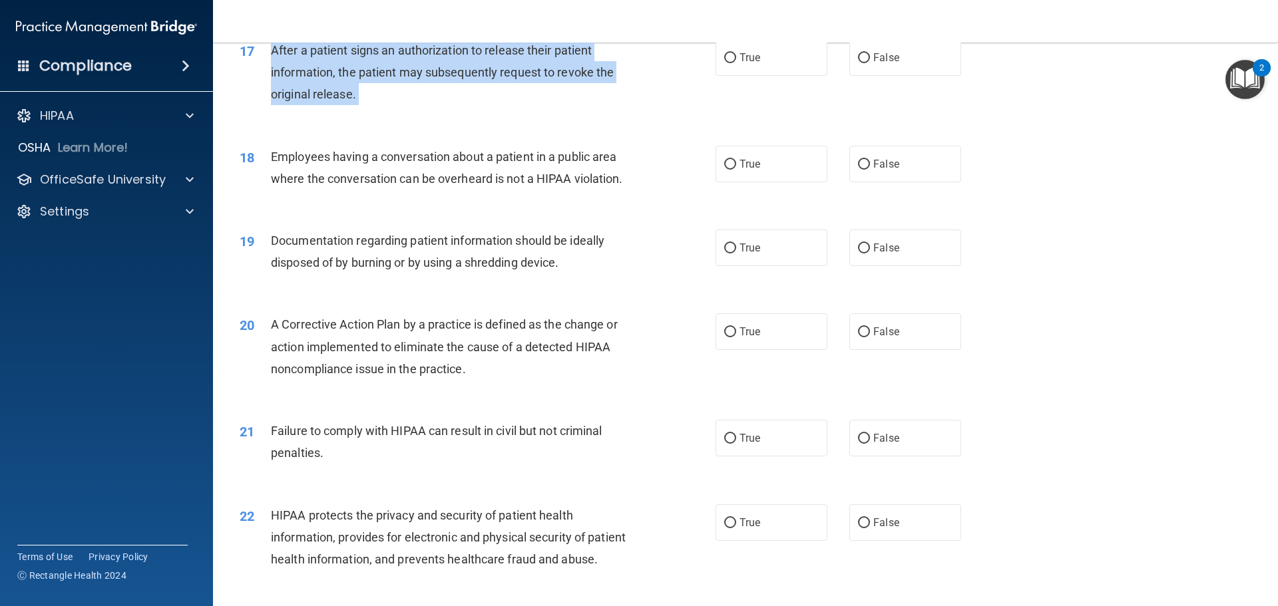
click at [391, 100] on span "After a patient signs an authorization to release their patient information, th…" at bounding box center [442, 72] width 343 height 58
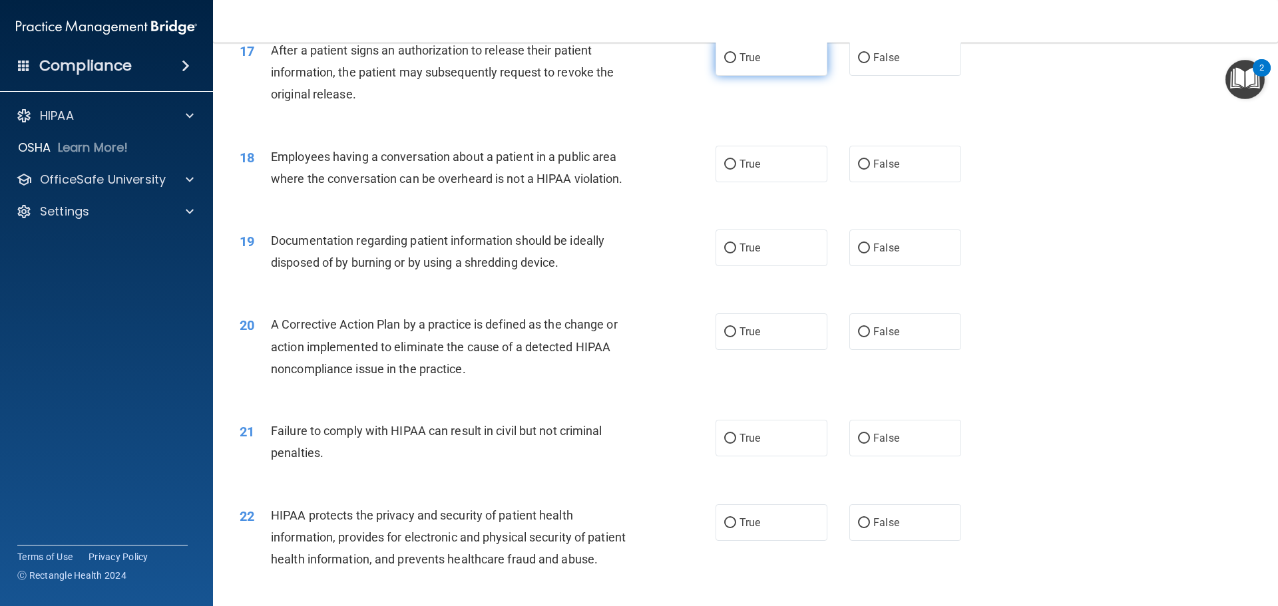
click at [740, 64] on span "True" at bounding box center [750, 57] width 21 height 13
click at [736, 63] on input "True" at bounding box center [730, 58] width 12 height 10
radio input "true"
click at [487, 190] on div "Employees having a conversation about a patient in a public area where the conv…" at bounding box center [457, 168] width 372 height 44
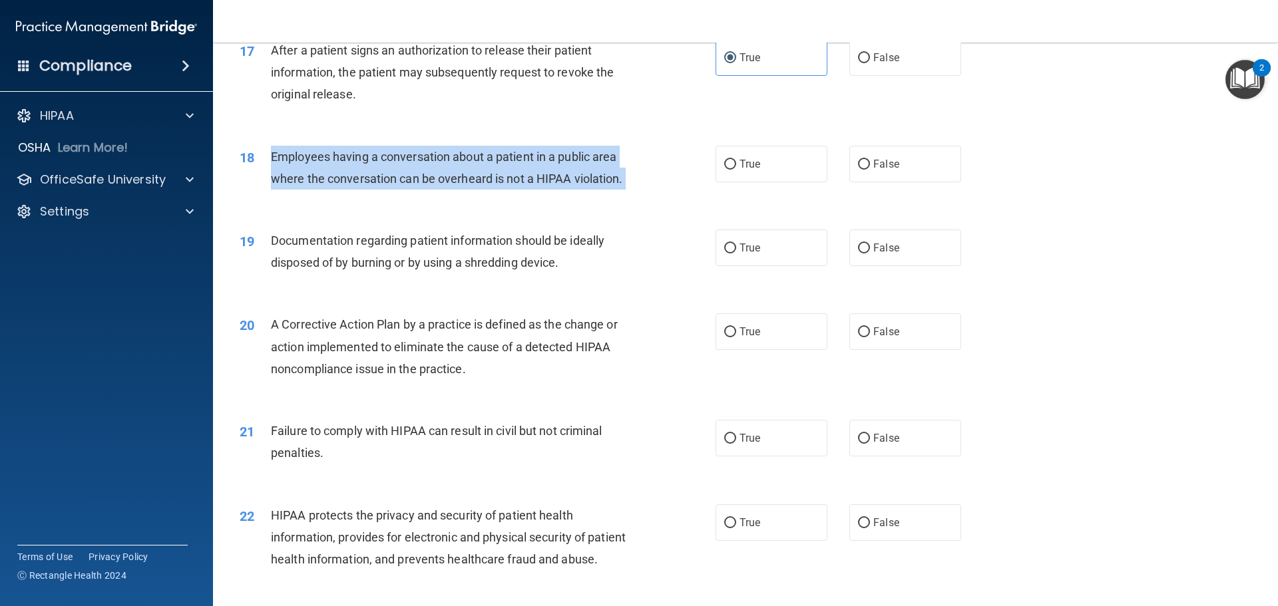
click at [487, 190] on div "Employees having a conversation about a patient in a public area where the conv…" at bounding box center [457, 168] width 372 height 44
drag, startPoint x: 523, startPoint y: 185, endPoint x: 439, endPoint y: 168, distance: 85.5
click at [439, 168] on div "Employees having a conversation about a patient in a public area where the conv…" at bounding box center [457, 168] width 372 height 44
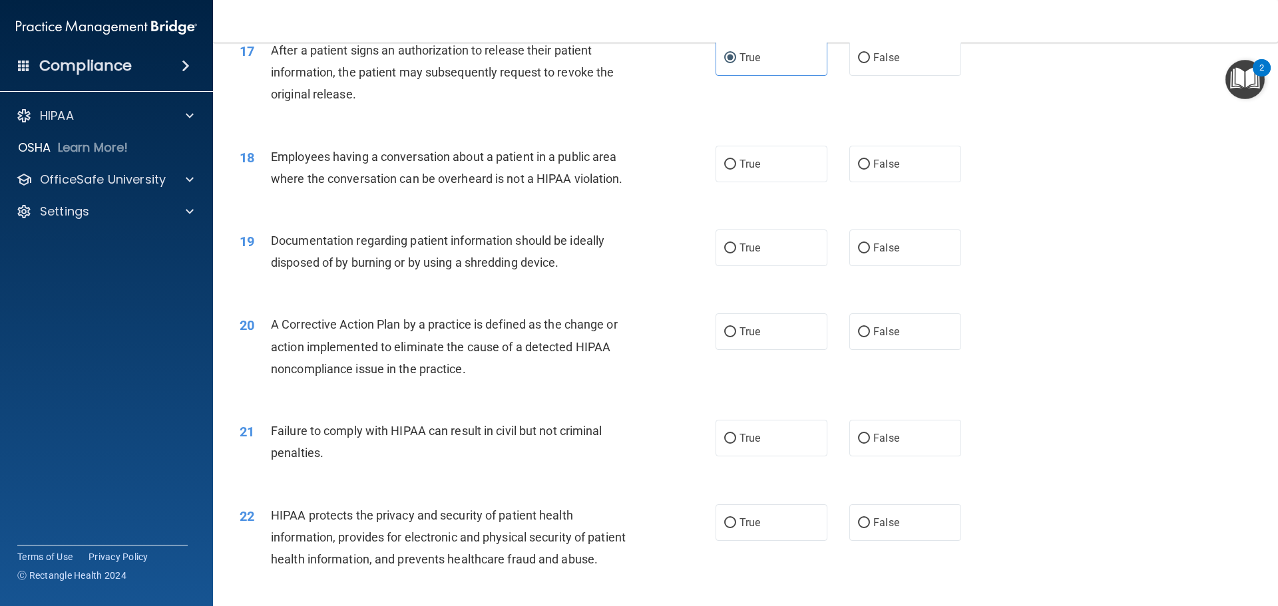
click at [449, 182] on span "Employees having a conversation about a patient in a public area where the conv…" at bounding box center [447, 168] width 352 height 36
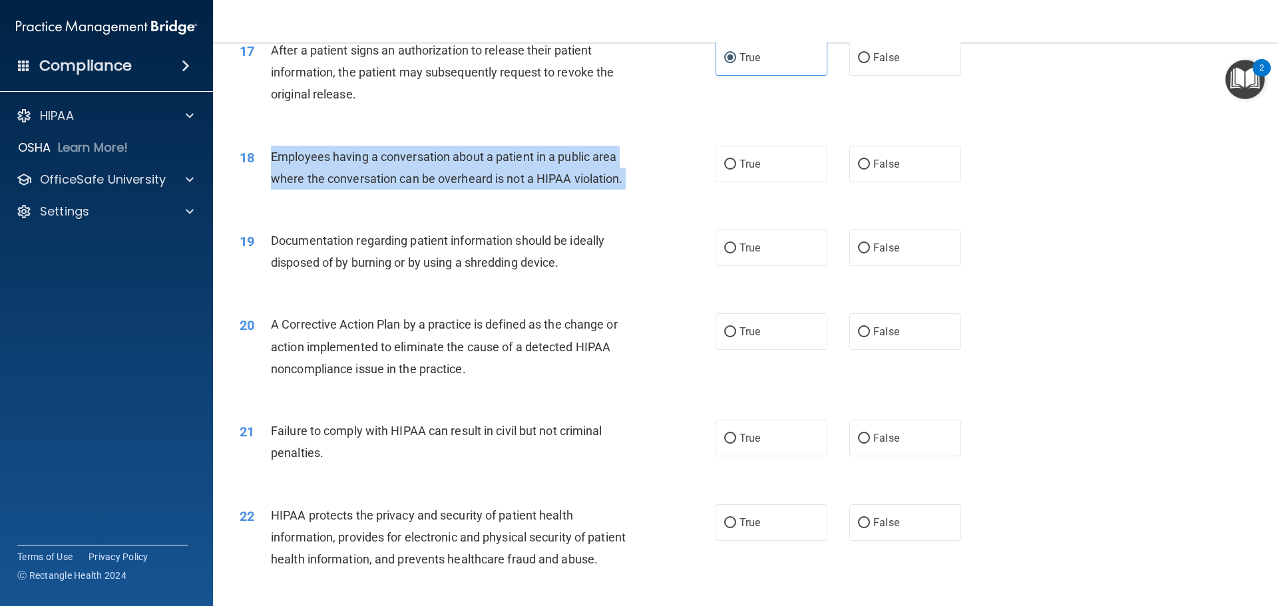
click at [449, 182] on span "Employees having a conversation about a patient in a public area where the conv…" at bounding box center [447, 168] width 352 height 36
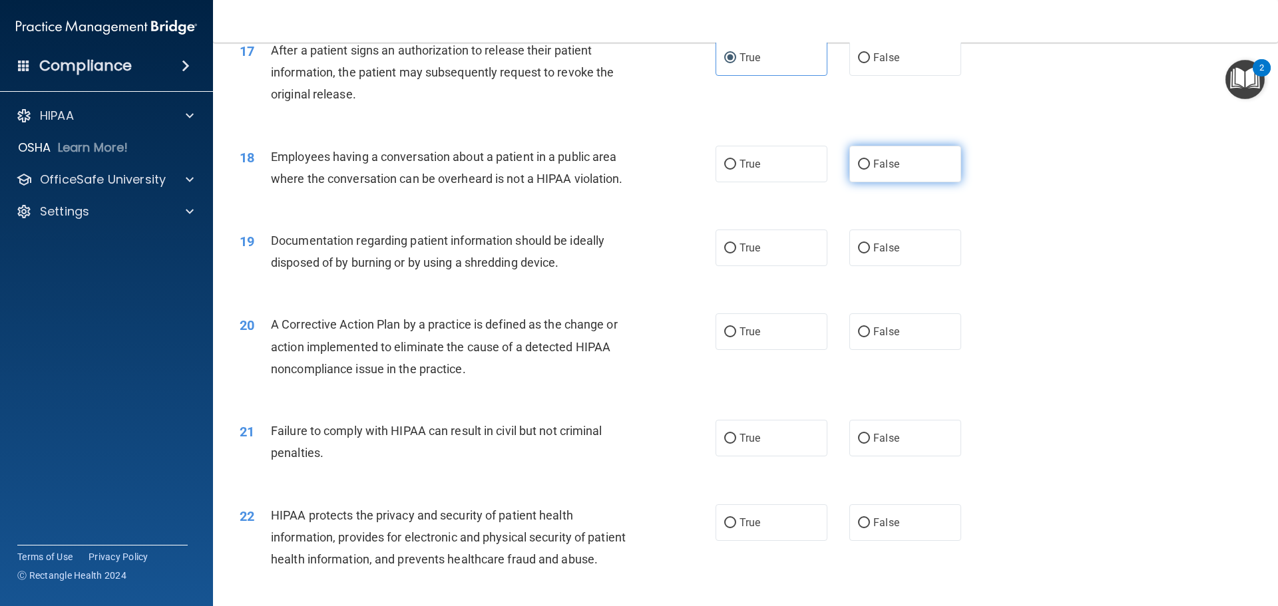
click at [913, 182] on label "False" at bounding box center [905, 164] width 112 height 37
click at [870, 170] on input "False" at bounding box center [864, 165] width 12 height 10
radio input "true"
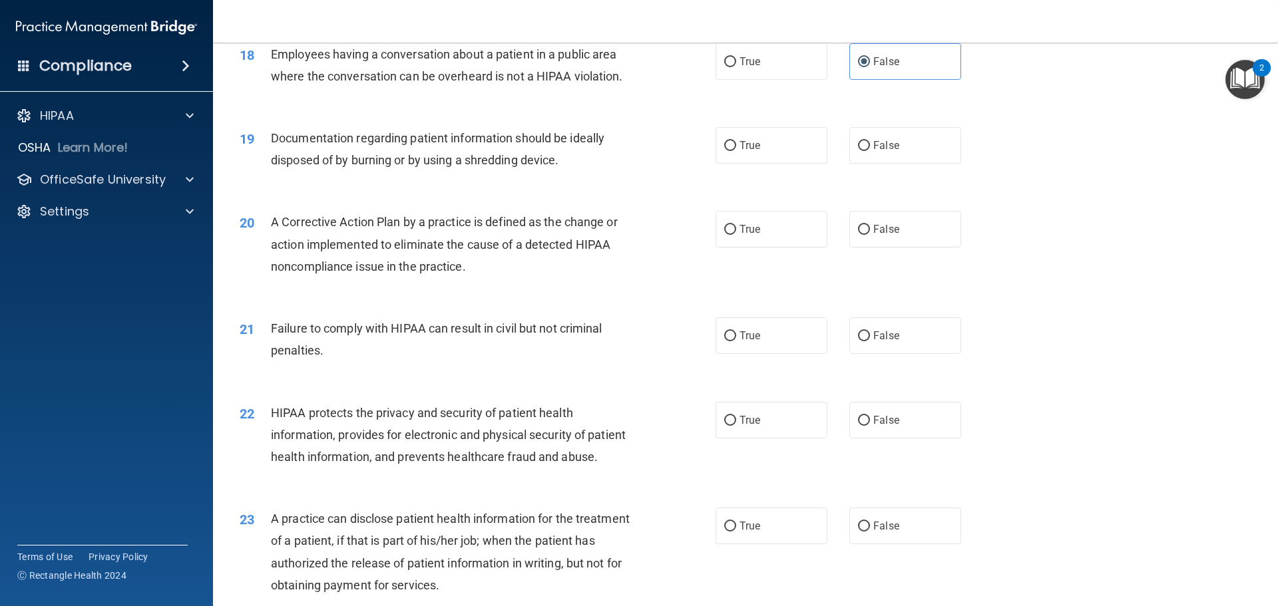
scroll to position [1731, 0]
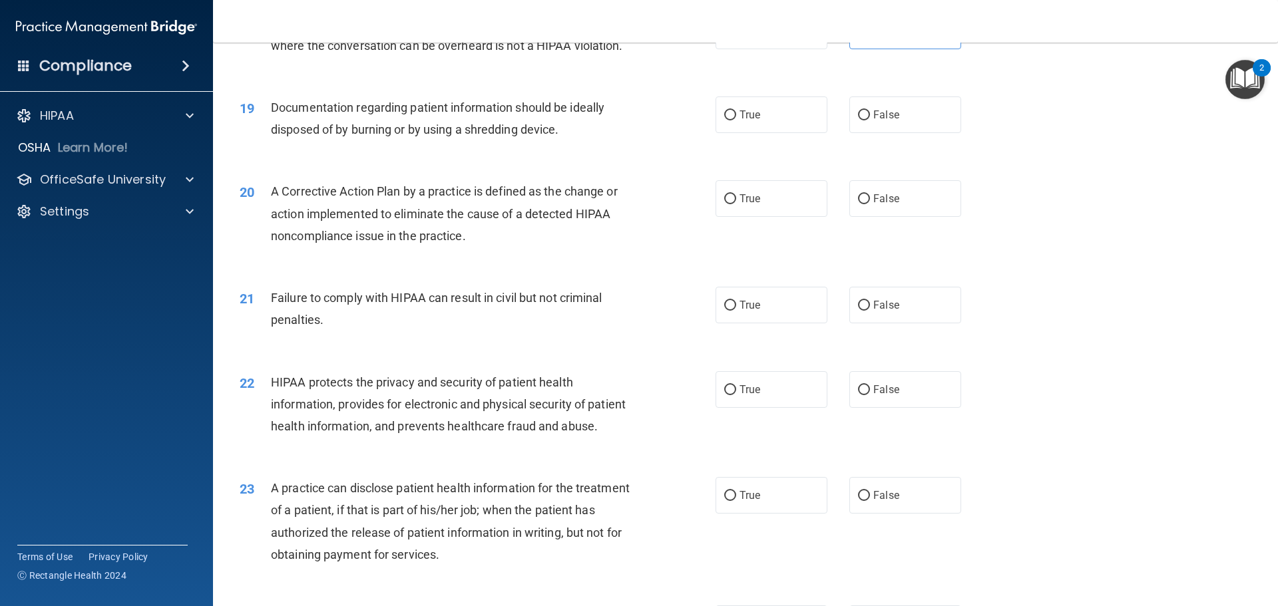
click at [437, 140] on div "Documentation regarding patient information should be ideally disposed of by bu…" at bounding box center [457, 119] width 372 height 44
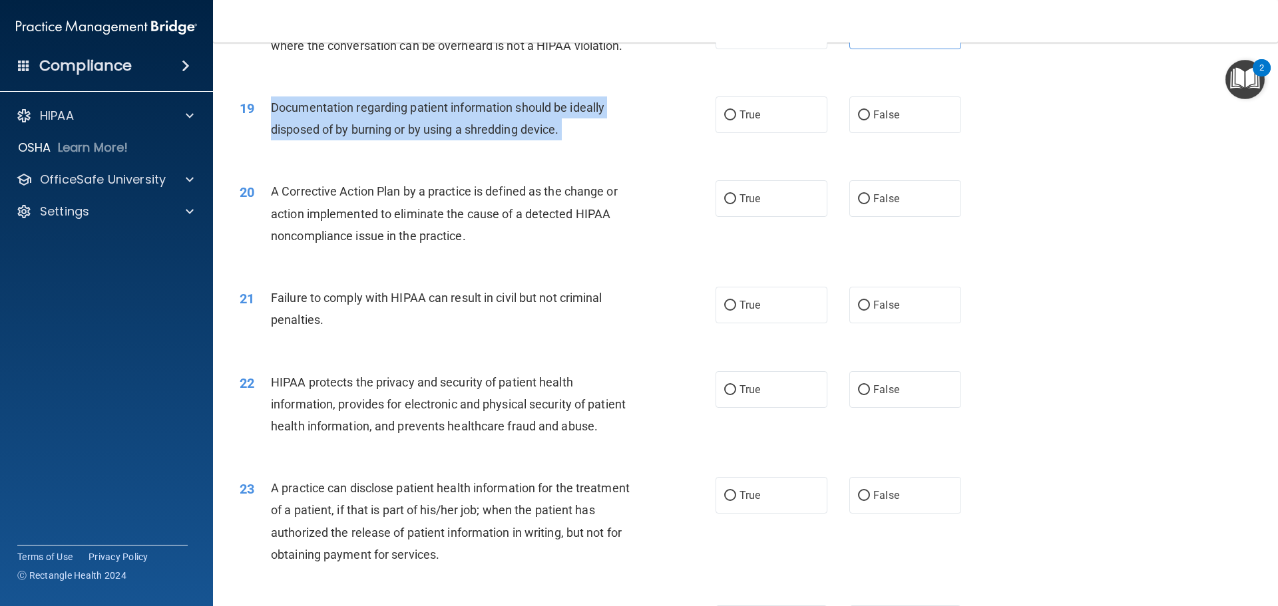
click at [437, 140] on div "Documentation regarding patient information should be ideally disposed of by bu…" at bounding box center [457, 119] width 372 height 44
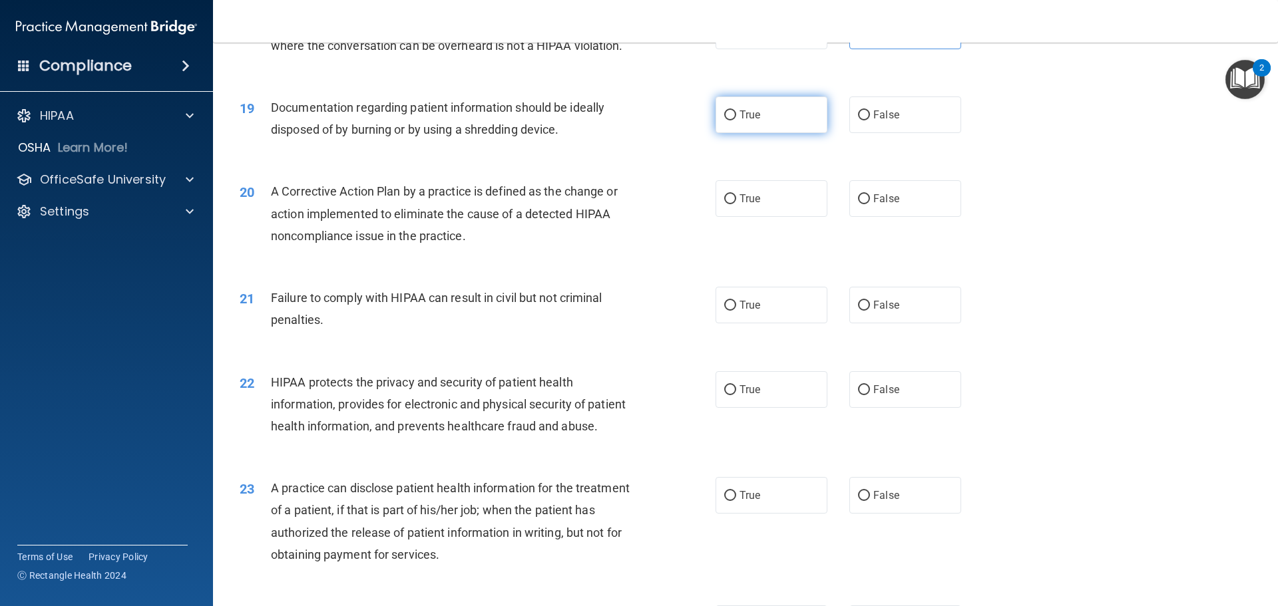
click at [772, 133] on label "True" at bounding box center [772, 115] width 112 height 37
click at [736, 120] on input "True" at bounding box center [730, 116] width 12 height 10
radio input "true"
click at [537, 236] on span "A Corrective Action Plan by a practice is defined as the change or action imple…" at bounding box center [444, 213] width 347 height 58
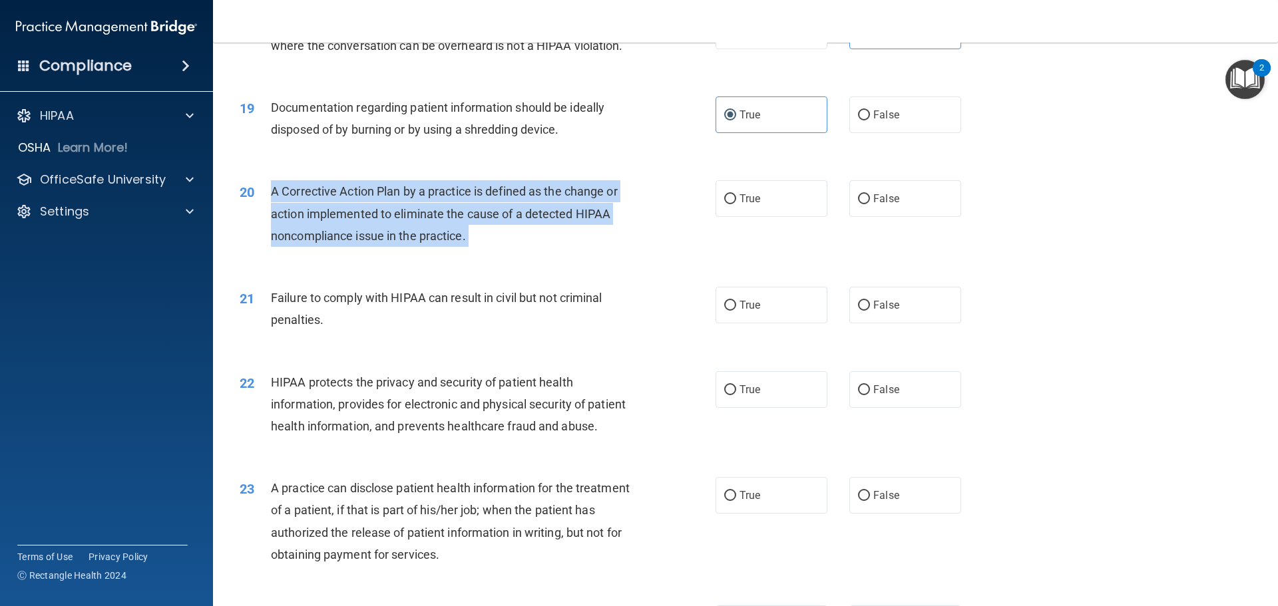
click at [537, 236] on span "A Corrective Action Plan by a practice is defined as the change or action imple…" at bounding box center [444, 213] width 347 height 58
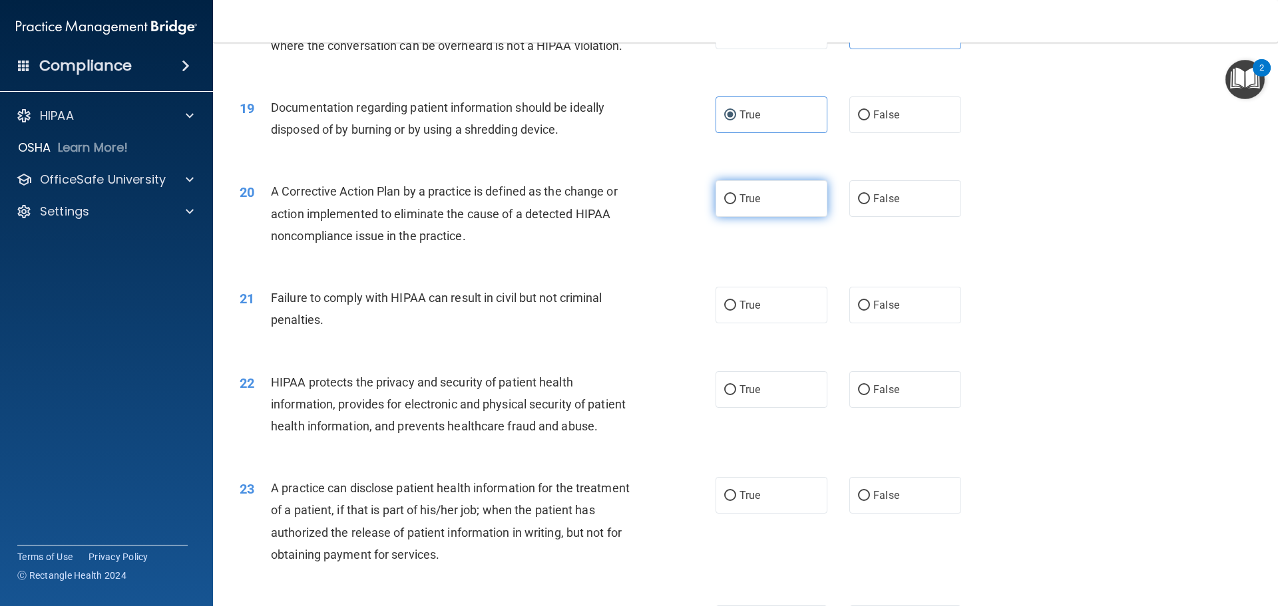
click at [760, 217] on label "True" at bounding box center [772, 198] width 112 height 37
click at [736, 204] on input "True" at bounding box center [730, 199] width 12 height 10
radio input "true"
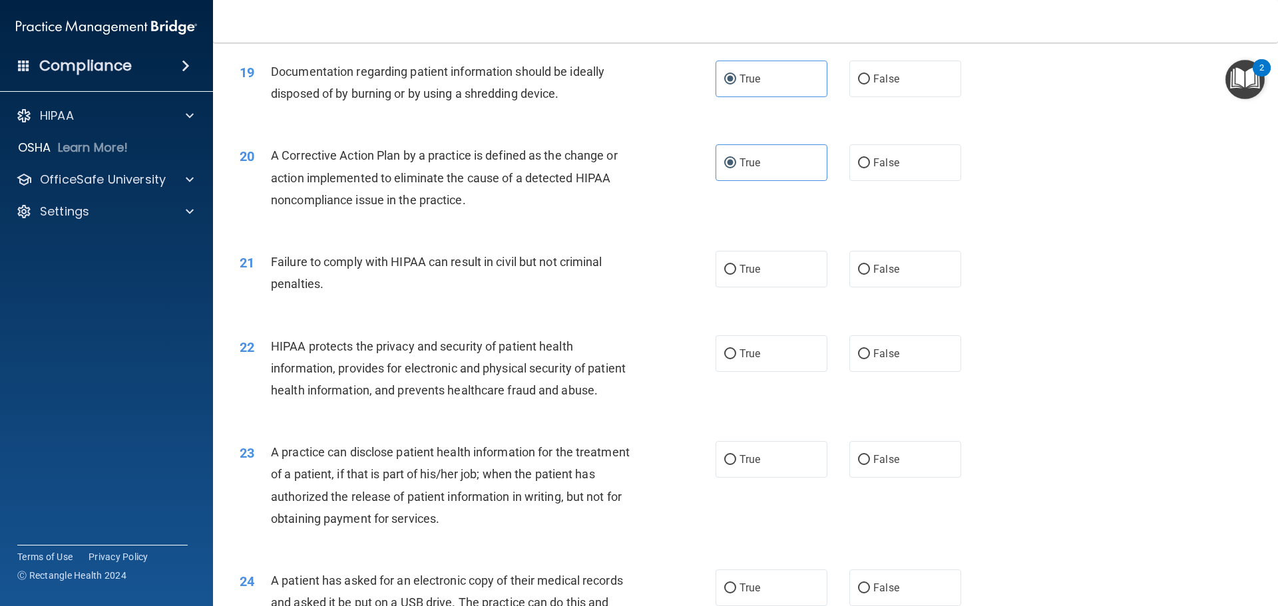
scroll to position [1864, 0]
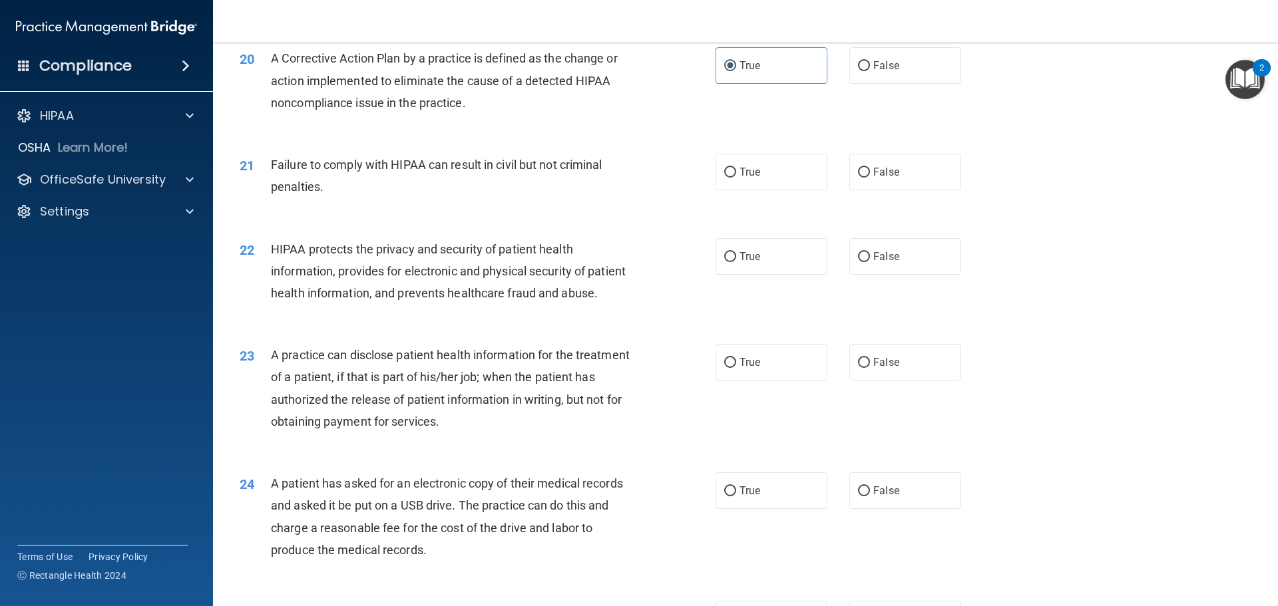
click at [490, 198] on div "Failure to comply with HIPAA can result in civil but not criminal penalties." at bounding box center [457, 176] width 372 height 44
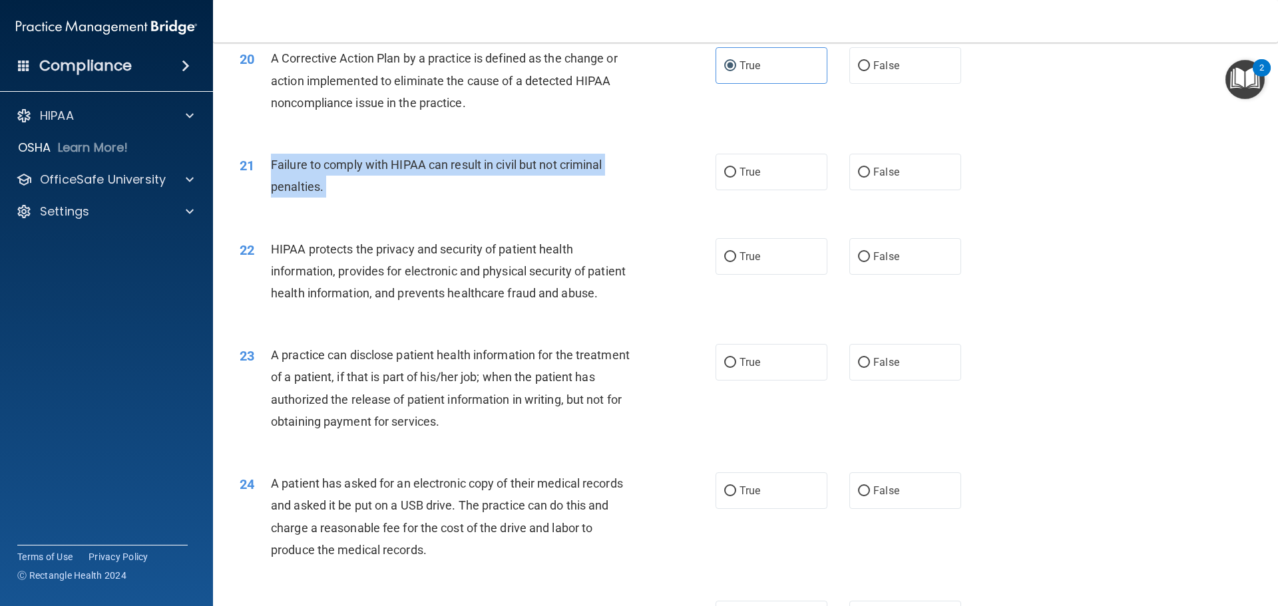
click at [490, 198] on div "Failure to comply with HIPAA can result in civil but not criminal penalties." at bounding box center [457, 176] width 372 height 44
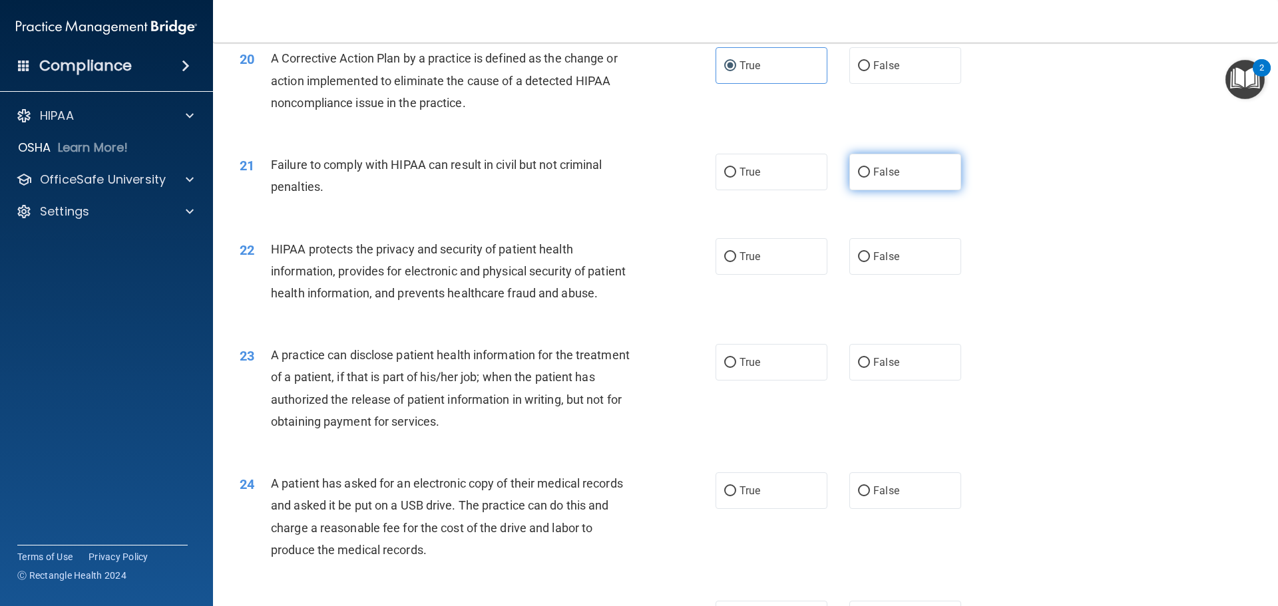
click at [922, 190] on label "False" at bounding box center [905, 172] width 112 height 37
click at [870, 178] on input "False" at bounding box center [864, 173] width 12 height 10
radio input "true"
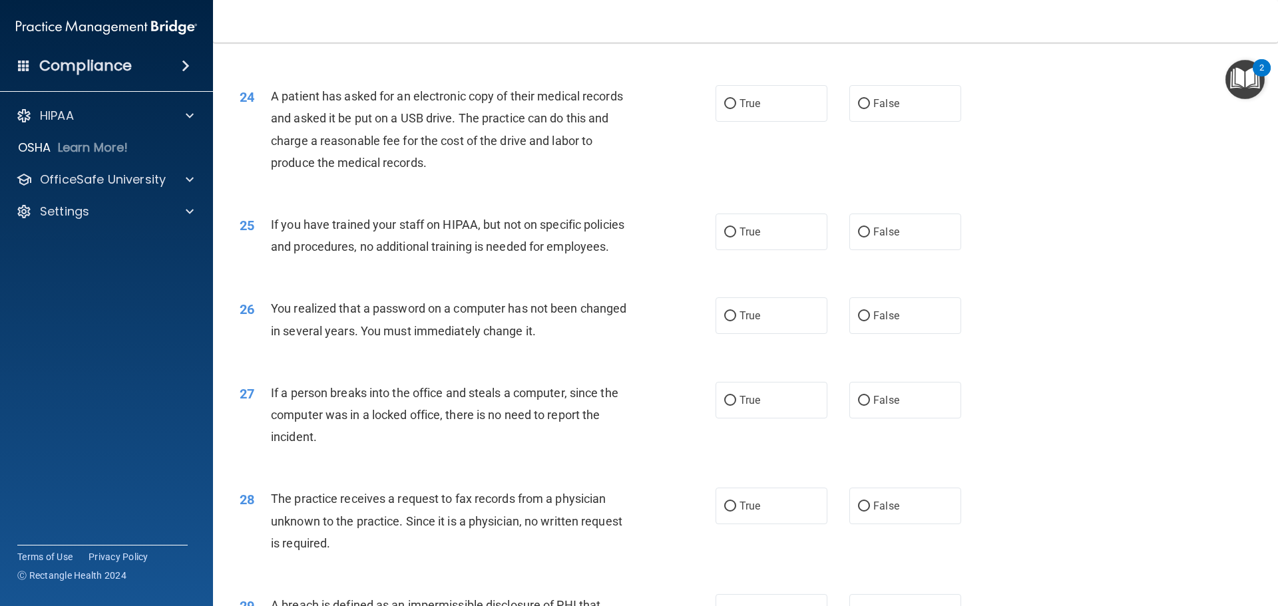
scroll to position [2012, 0]
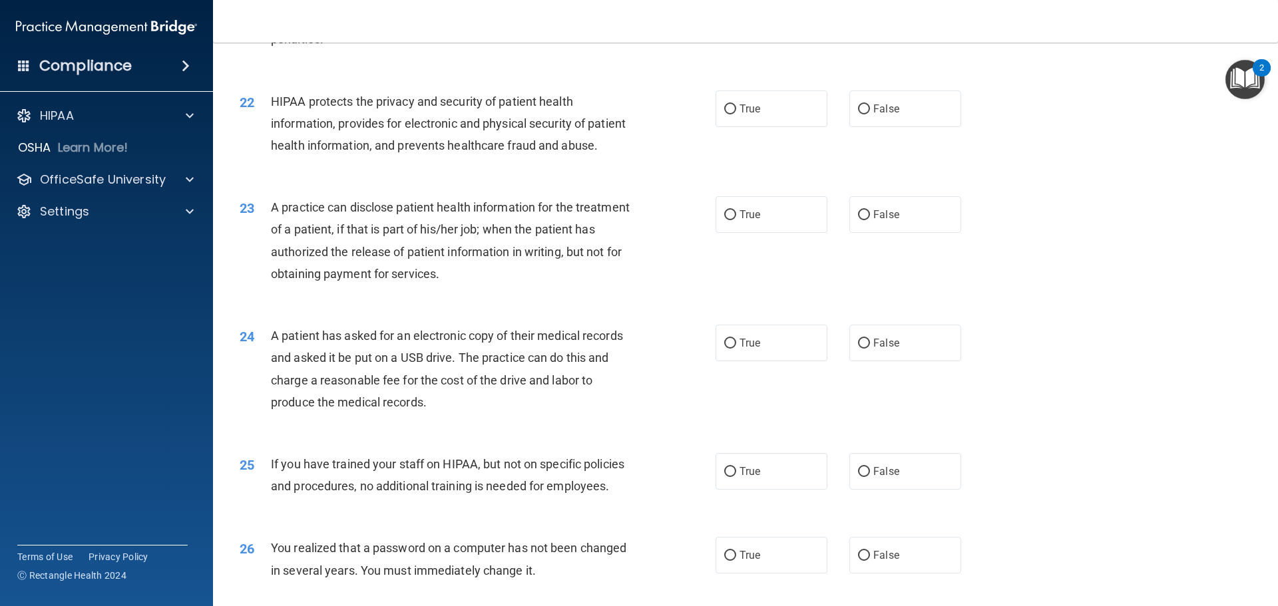
click at [322, 140] on span "HIPAA protects the privacy and security of patient health information, provides…" at bounding box center [448, 124] width 355 height 58
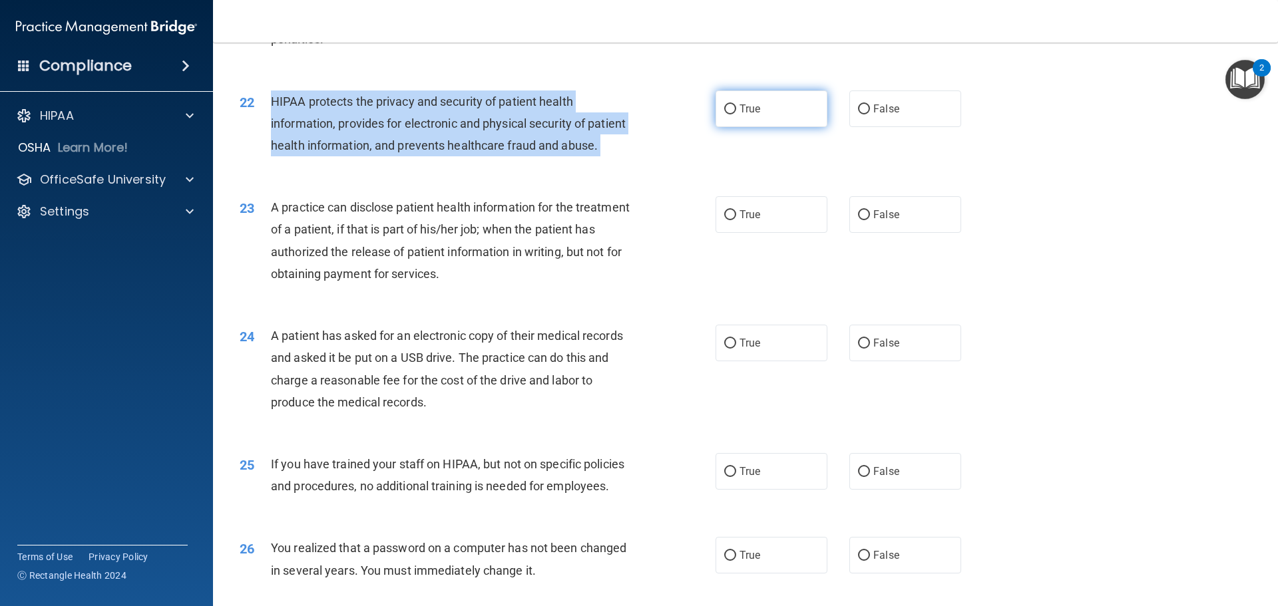
click at [777, 127] on label "True" at bounding box center [772, 109] width 112 height 37
click at [736, 115] on input "True" at bounding box center [730, 110] width 12 height 10
radio input "true"
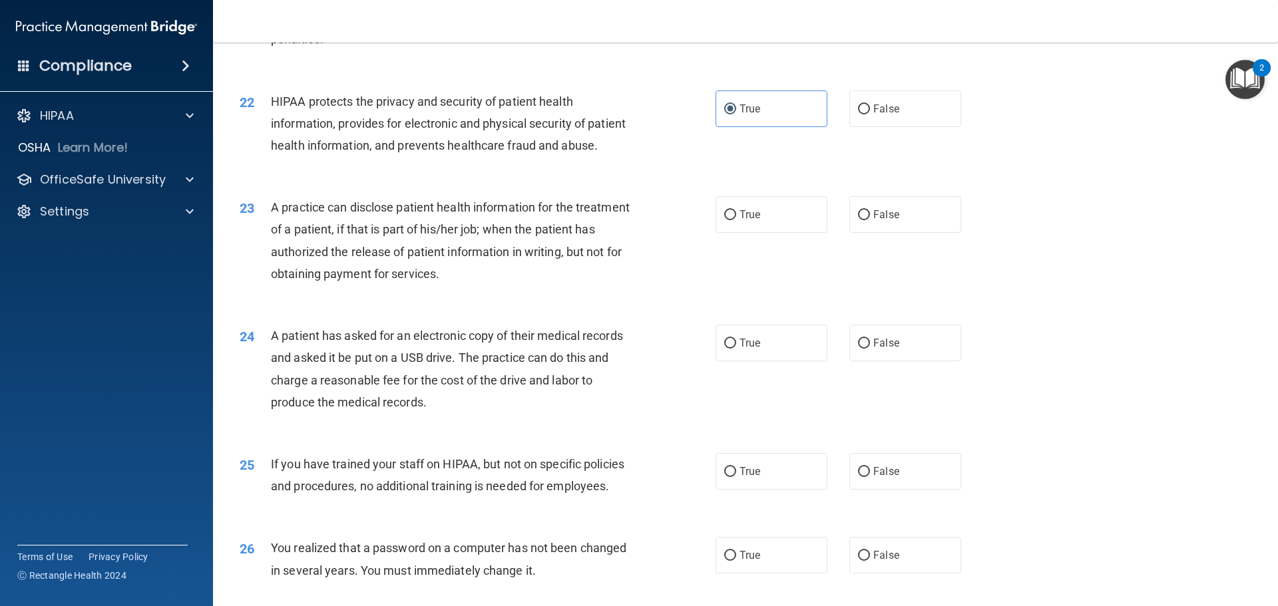
click at [413, 271] on span "A practice can disclose patient health information for the treatment of a patie…" at bounding box center [450, 240] width 359 height 81
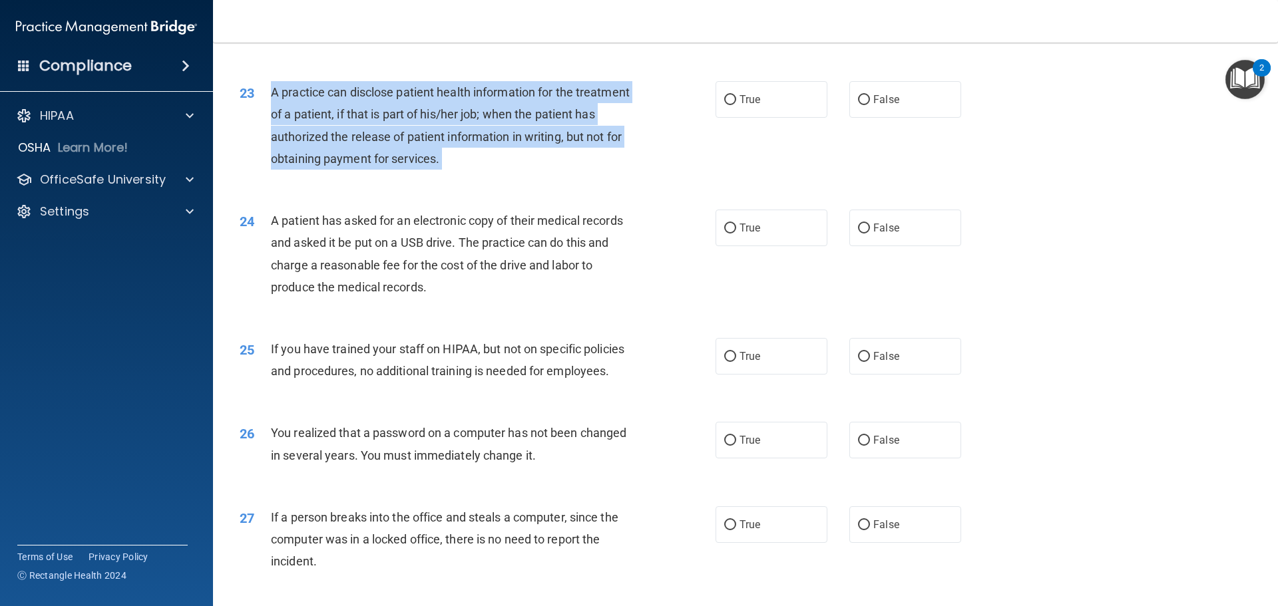
scroll to position [2145, 0]
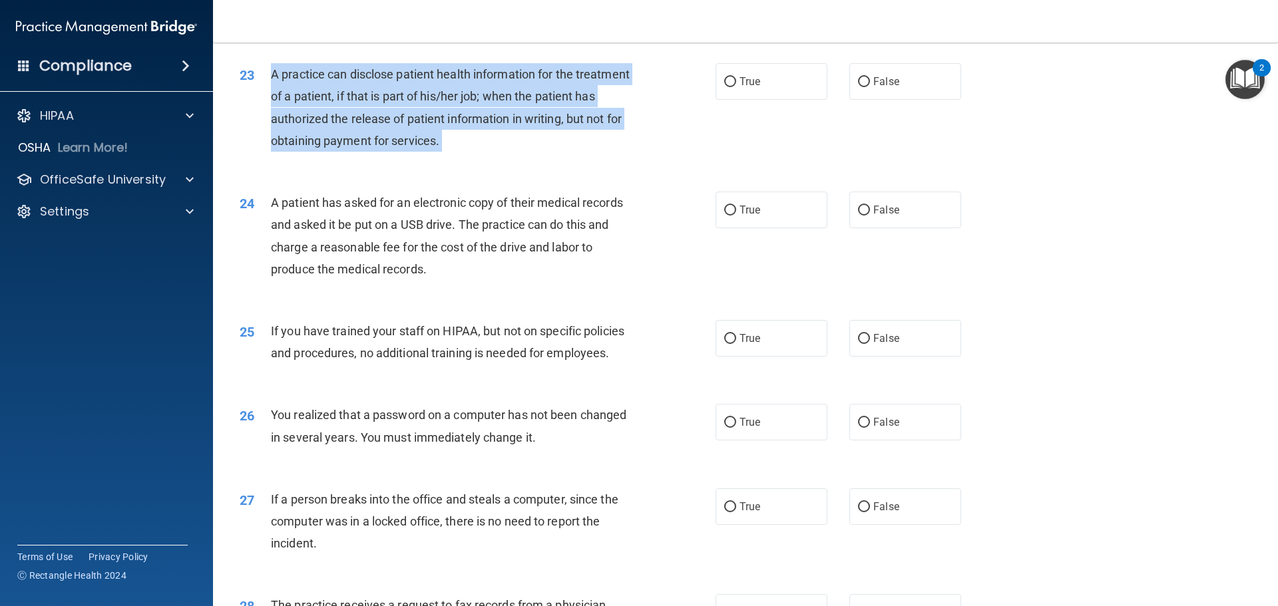
click at [330, 114] on span "A practice can disclose patient health information for the treatment of a patie…" at bounding box center [450, 107] width 359 height 81
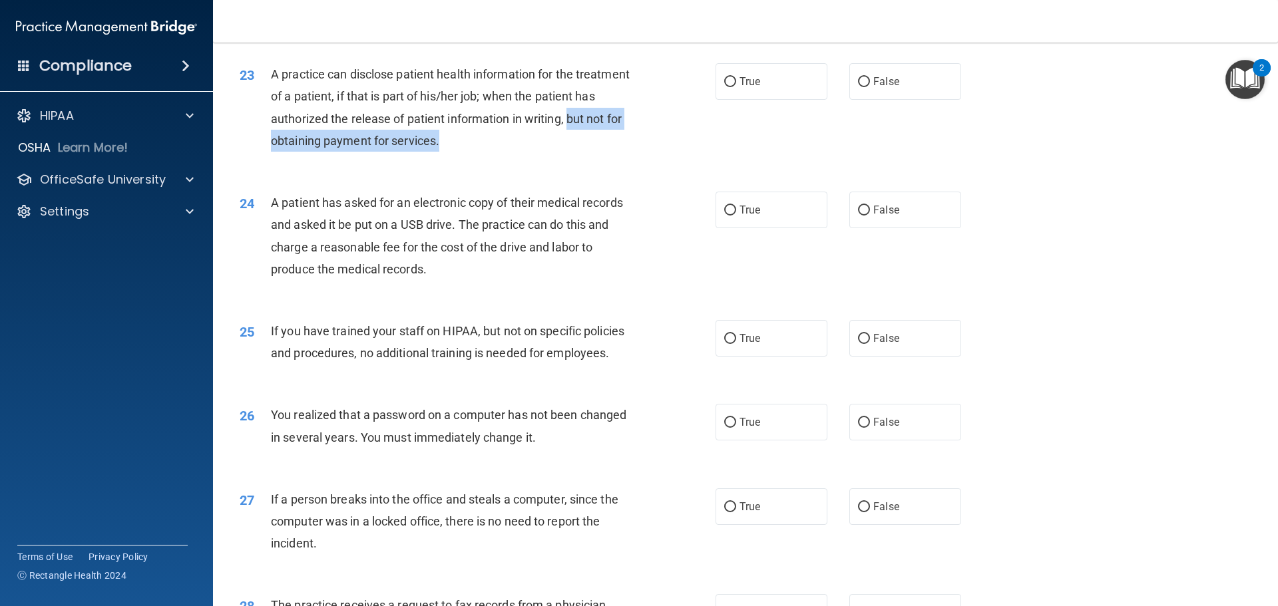
drag, startPoint x: 264, startPoint y: 188, endPoint x: 505, endPoint y: 181, distance: 241.1
click at [505, 158] on div "23 A practice can disclose patient health information for the treatment of a pa…" at bounding box center [478, 110] width 516 height 95
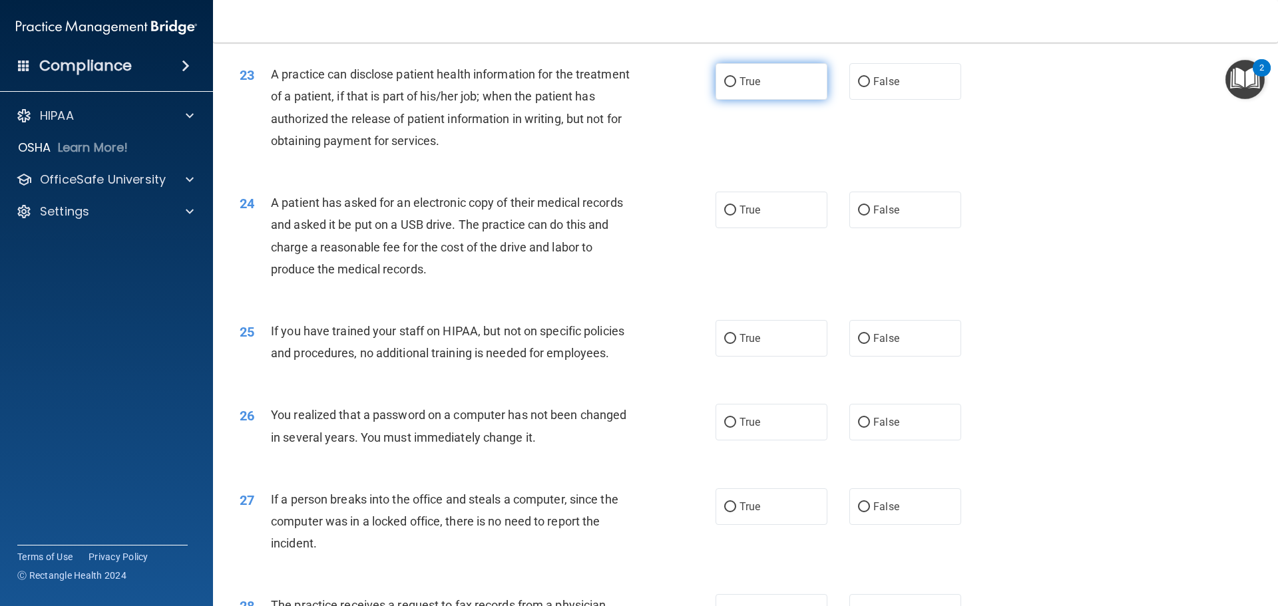
click at [749, 100] on label "True" at bounding box center [772, 81] width 112 height 37
click at [736, 87] on input "True" at bounding box center [730, 82] width 12 height 10
radio input "true"
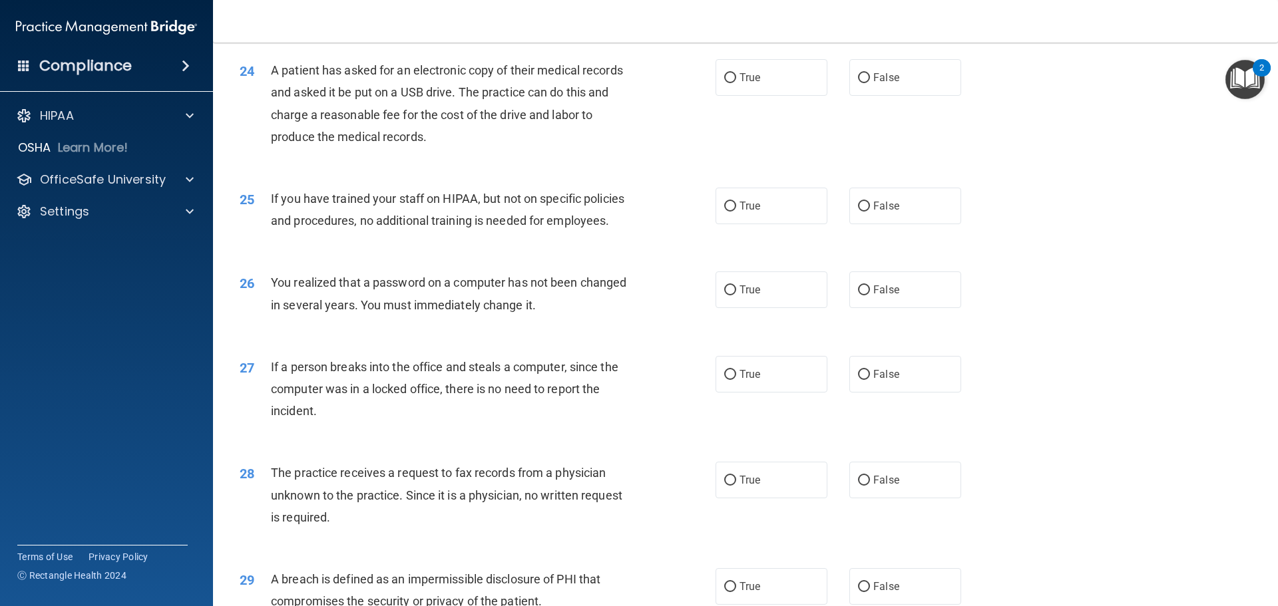
scroll to position [2278, 0]
click at [457, 143] on span "A patient has asked for an electronic copy of their medical records and asked i…" at bounding box center [447, 103] width 352 height 81
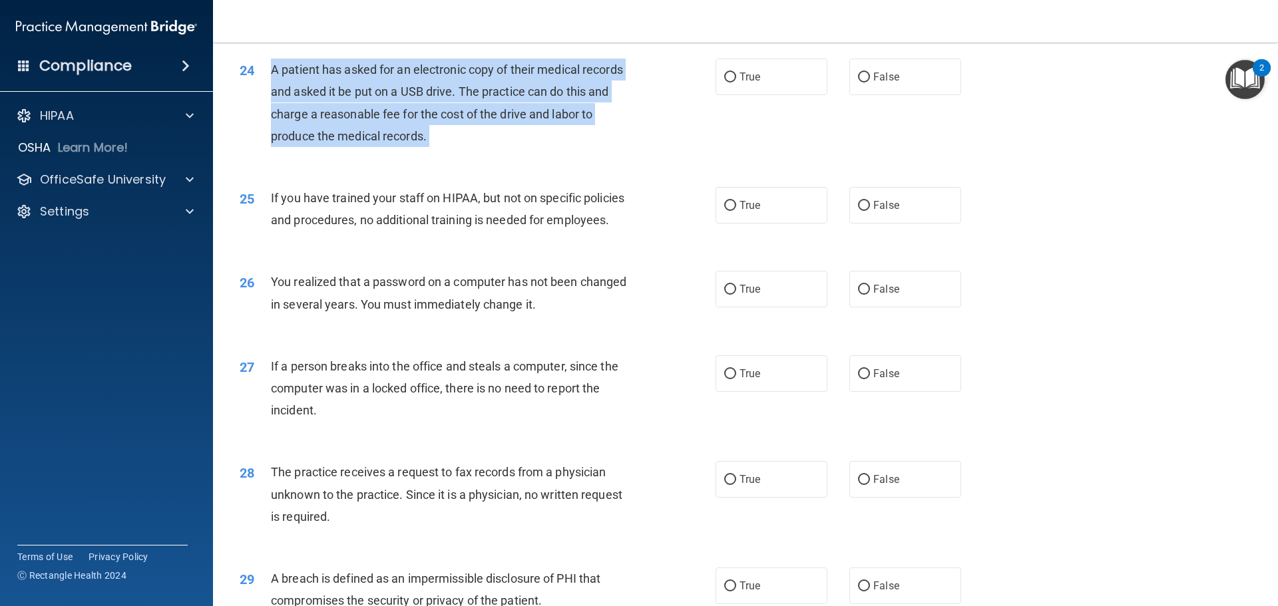
click at [457, 143] on span "A patient has asked for an electronic copy of their medical records and asked i…" at bounding box center [447, 103] width 352 height 81
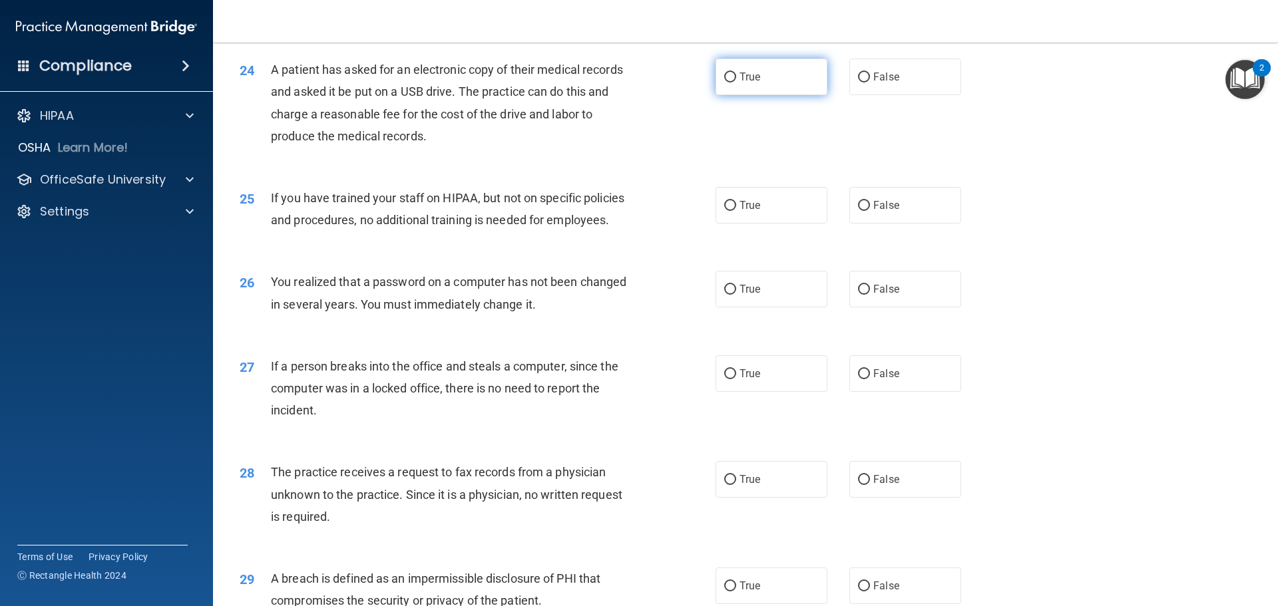
click at [744, 95] on label "True" at bounding box center [772, 77] width 112 height 37
click at [736, 83] on input "True" at bounding box center [730, 78] width 12 height 10
radio input "true"
click at [555, 227] on span "If you have trained your staff on HIPAA, but not on specific policies and proce…" at bounding box center [447, 209] width 353 height 36
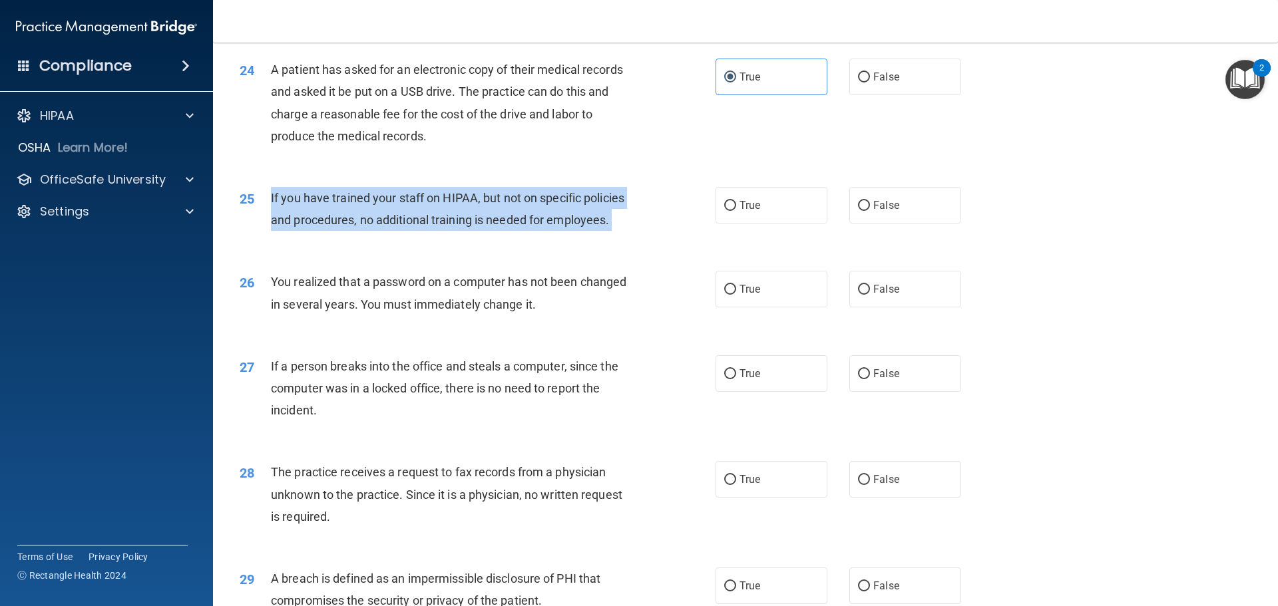
click at [555, 227] on span "If you have trained your staff on HIPAA, but not on specific policies and proce…" at bounding box center [447, 209] width 353 height 36
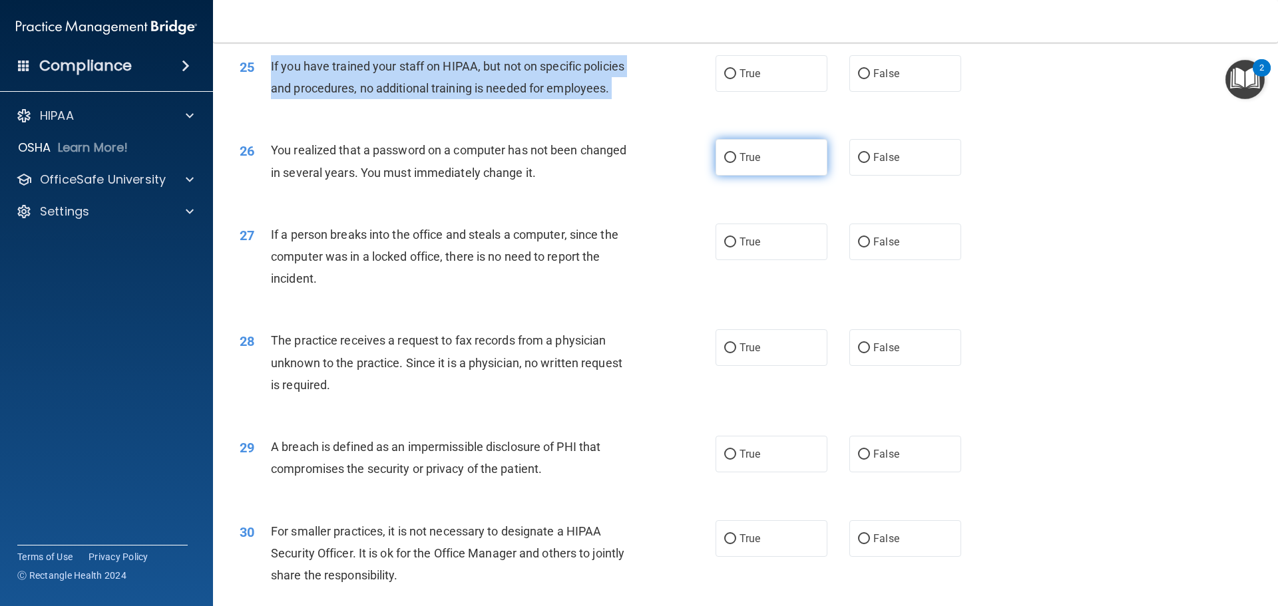
scroll to position [2411, 0]
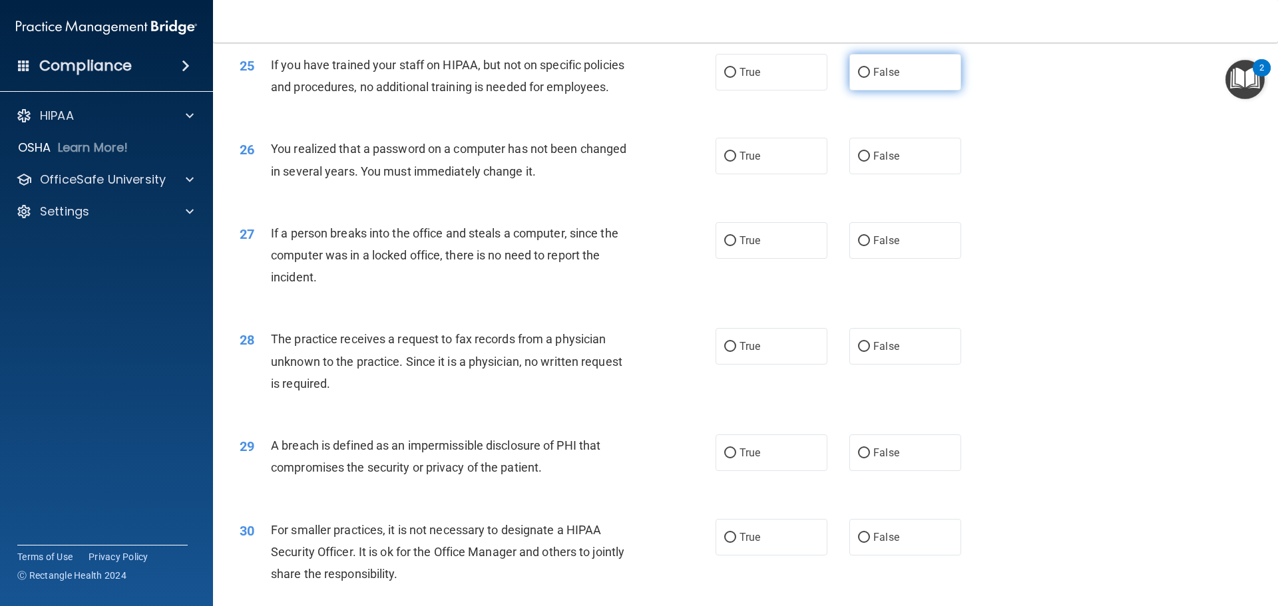
click at [923, 91] on label "False" at bounding box center [905, 72] width 112 height 37
click at [870, 78] on input "False" at bounding box center [864, 73] width 12 height 10
radio input "true"
click at [527, 182] on div "You realized that a password on a computer has not been changed in several year…" at bounding box center [457, 160] width 372 height 44
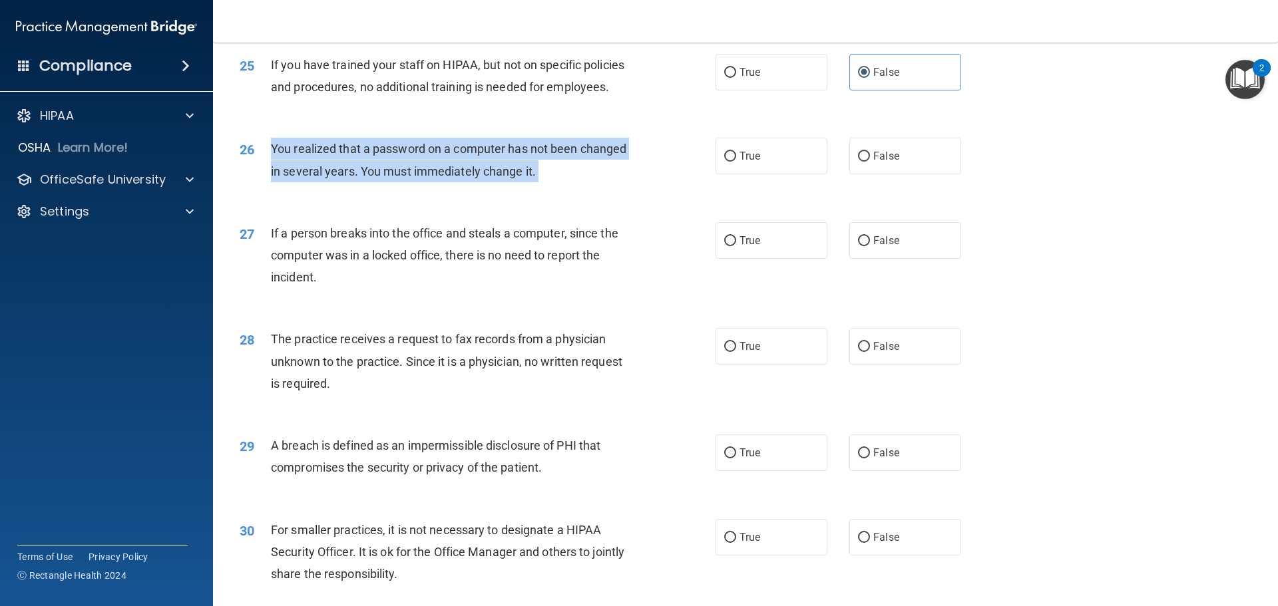
click at [527, 182] on div "You realized that a password on a computer has not been changed in several year…" at bounding box center [457, 160] width 372 height 44
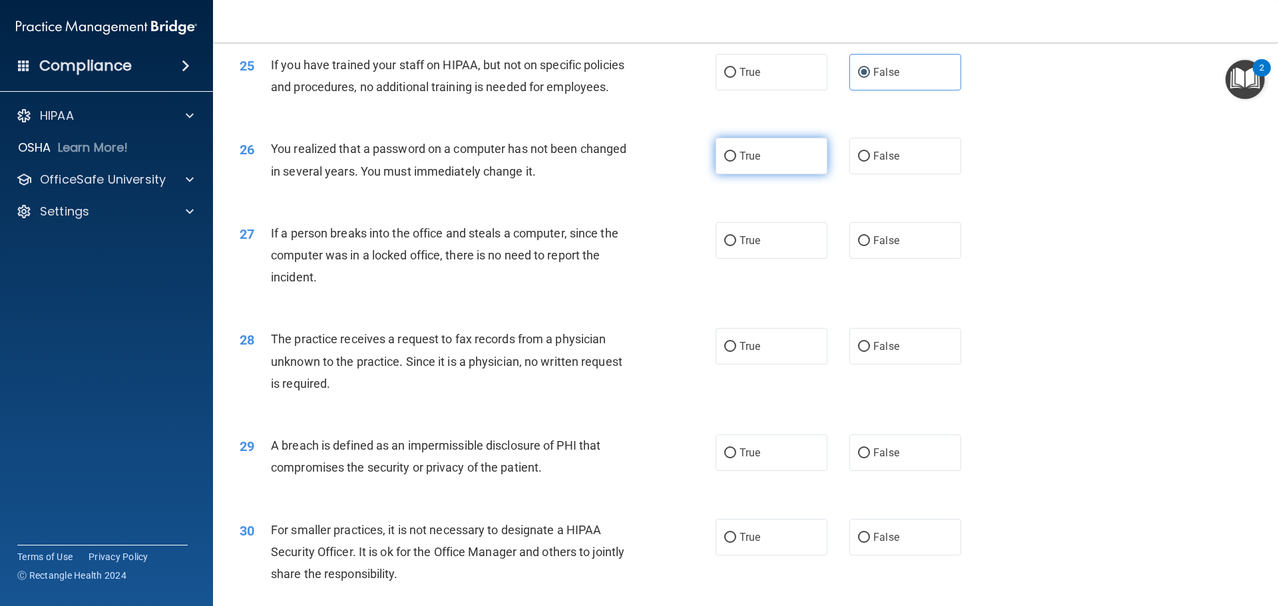
click at [770, 174] on label "True" at bounding box center [772, 156] width 112 height 37
click at [736, 162] on input "True" at bounding box center [730, 157] width 12 height 10
radio input "true"
click at [1043, 205] on div "26 You realized that a password on a computer has not been changed in several y…" at bounding box center [746, 163] width 1032 height 84
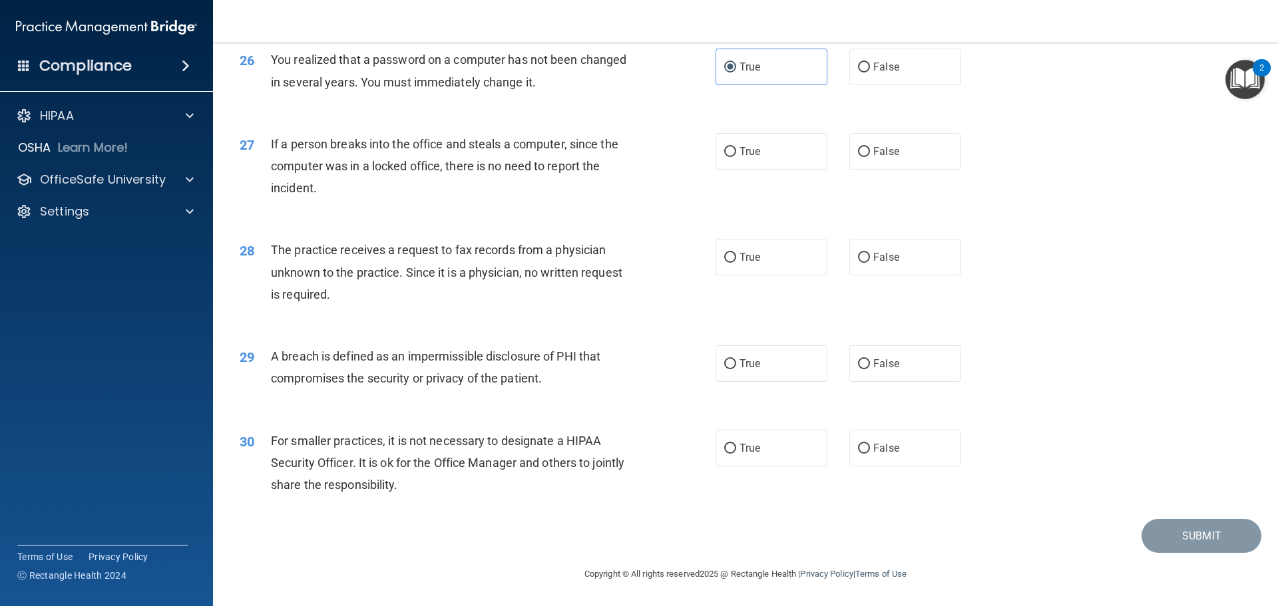
scroll to position [2544, 0]
click at [473, 168] on span "If a person breaks into the office and steals a computer, since the computer wa…" at bounding box center [445, 166] width 348 height 58
drag, startPoint x: 507, startPoint y: 146, endPoint x: 916, endPoint y: 148, distance: 409.4
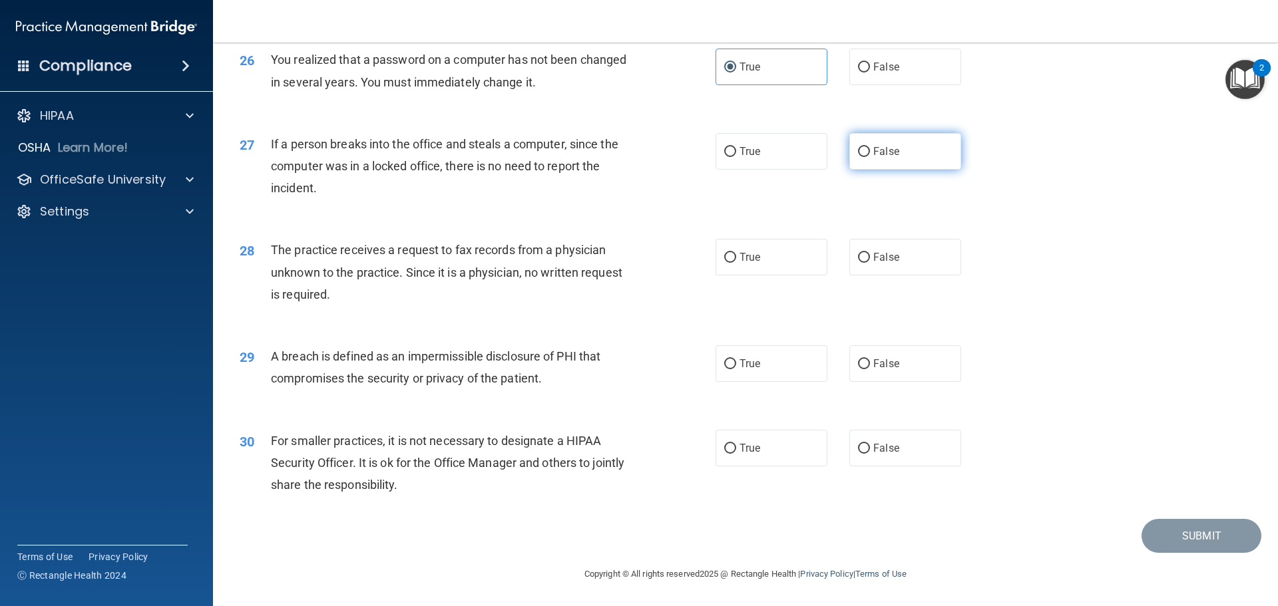
click at [916, 148] on label "False" at bounding box center [905, 151] width 112 height 37
click at [870, 148] on input "False" at bounding box center [864, 152] width 12 height 10
radio input "true"
click at [462, 266] on span "The practice receives a request to fax records from a physician unknown to the …" at bounding box center [447, 272] width 352 height 58
click at [461, 266] on span "The practice receives a request to fax records from a physician unknown to the …" at bounding box center [447, 272] width 352 height 58
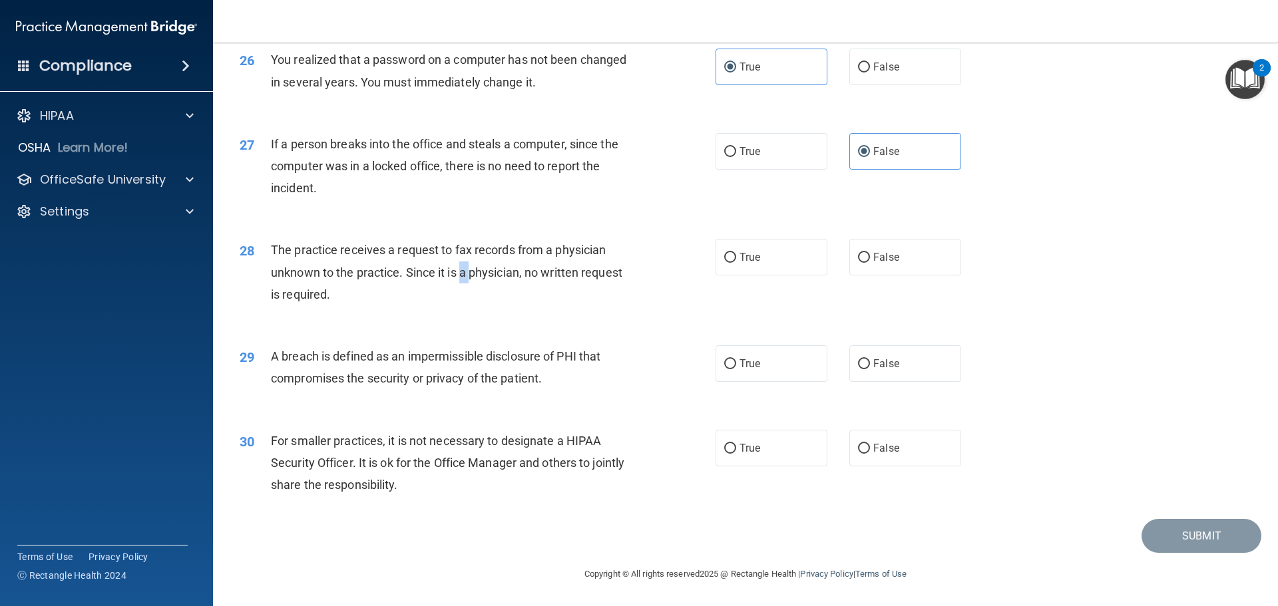
click at [461, 266] on span "The practice receives a request to fax records from a physician unknown to the …" at bounding box center [447, 272] width 352 height 58
click at [896, 270] on label "False" at bounding box center [905, 257] width 112 height 37
click at [870, 263] on input "False" at bounding box center [864, 258] width 12 height 10
radio input "true"
click at [533, 381] on span "A breach is defined as an impermissible disclosure of PHI that compromises the …" at bounding box center [436, 368] width 330 height 36
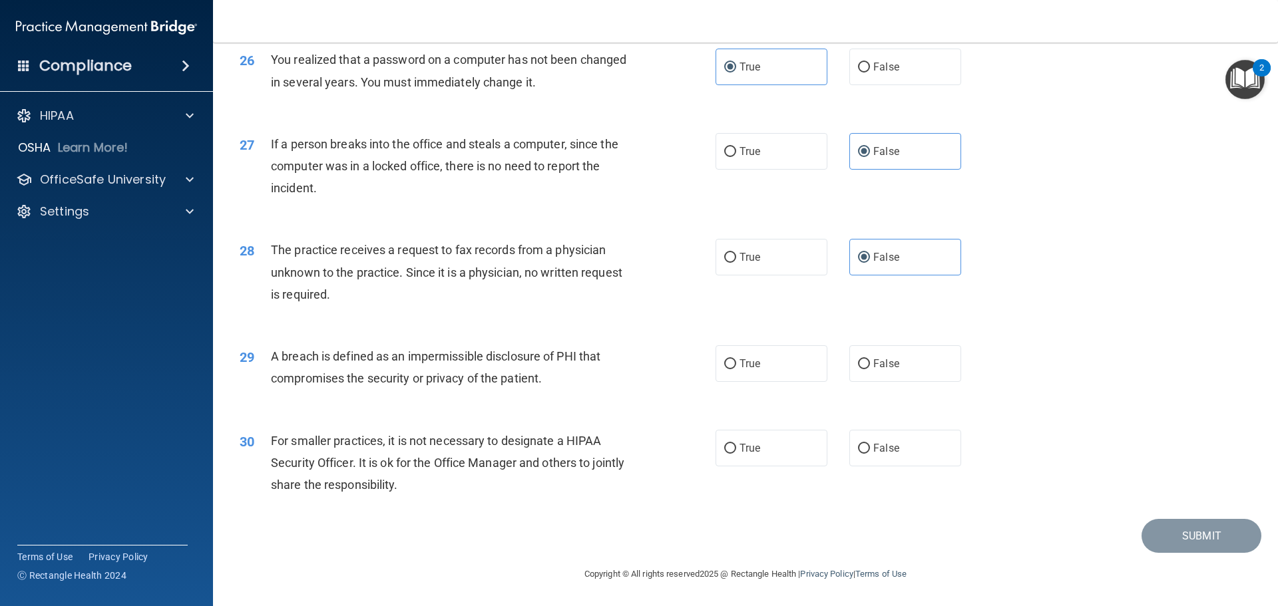
click at [533, 381] on span "A breach is defined as an impermissible disclosure of PHI that compromises the …" at bounding box center [436, 368] width 330 height 36
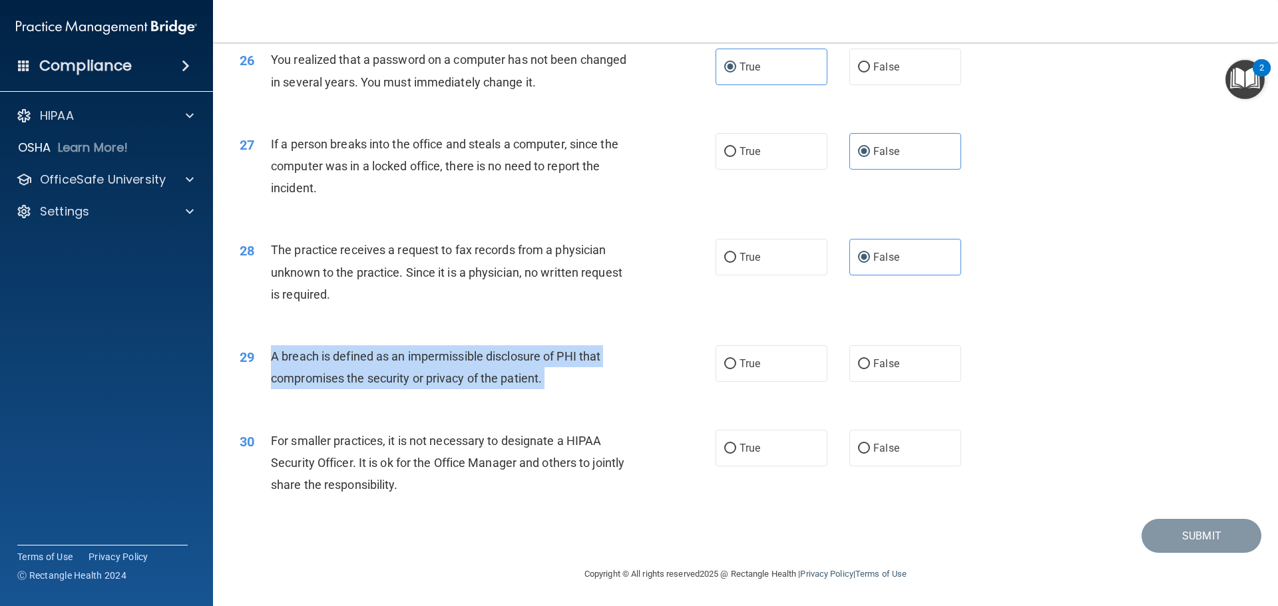
click at [533, 381] on span "A breach is defined as an impermissible disclosure of PHI that compromises the …" at bounding box center [436, 368] width 330 height 36
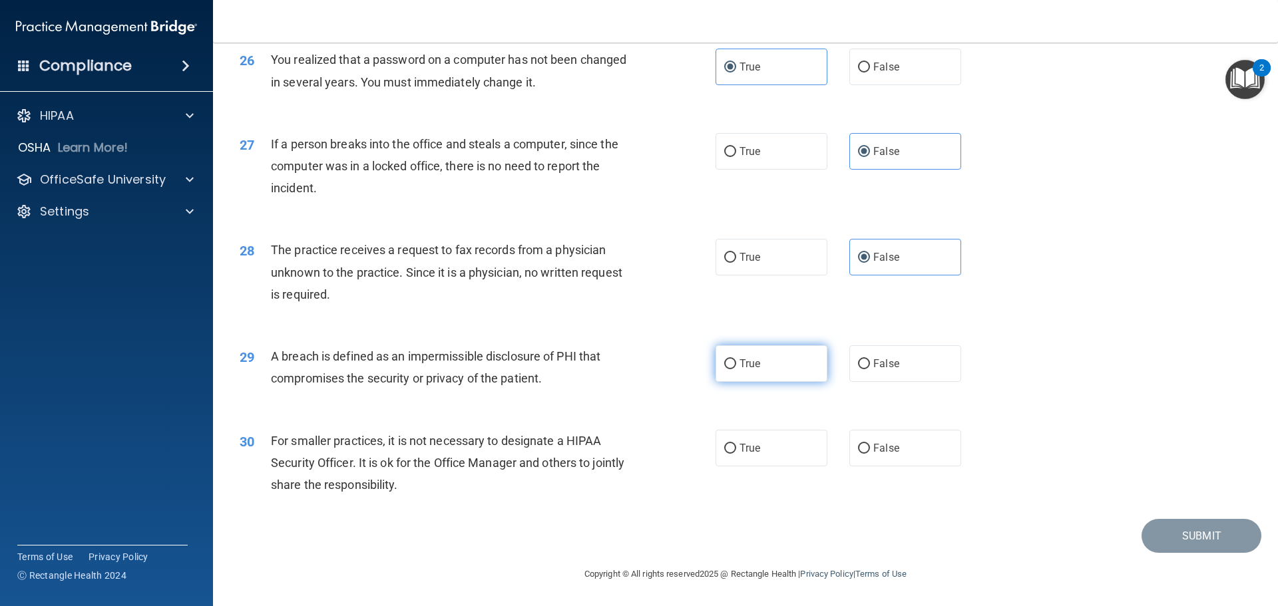
click at [741, 376] on label "True" at bounding box center [772, 364] width 112 height 37
click at [736, 369] on input "True" at bounding box center [730, 364] width 12 height 10
radio input "true"
click at [518, 451] on div "For smaller practices, it is not necessary to designate a HIPAA Security Office…" at bounding box center [457, 463] width 372 height 67
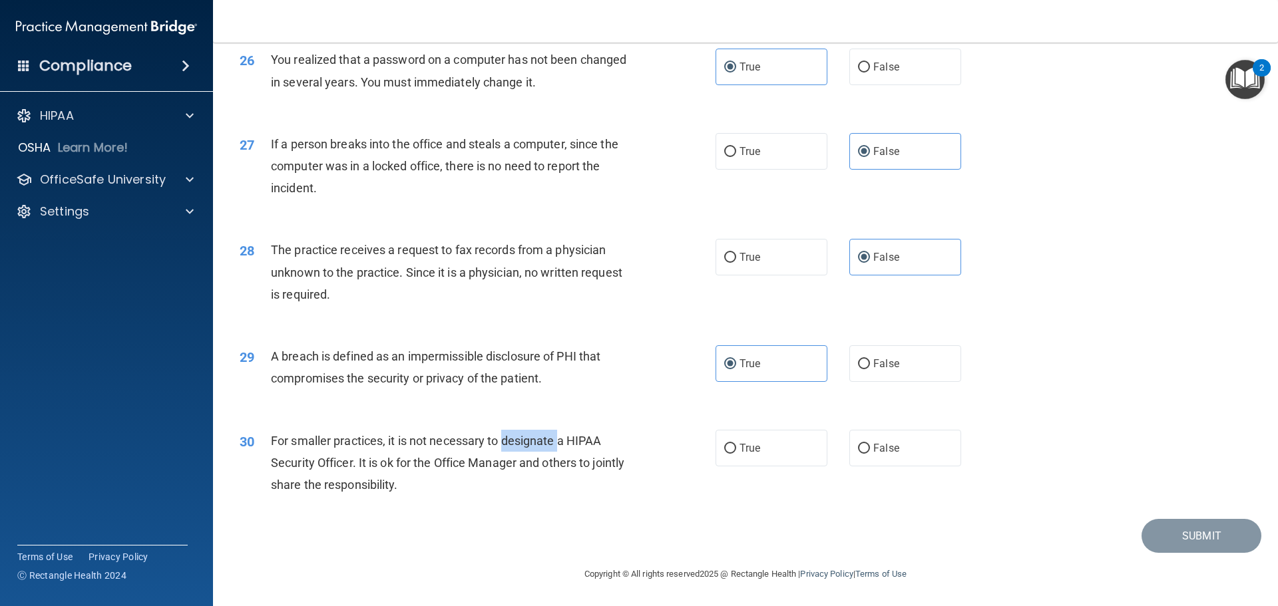
click at [518, 451] on div "For smaller practices, it is not necessary to designate a HIPAA Security Office…" at bounding box center [457, 463] width 372 height 67
click at [760, 443] on label "True" at bounding box center [772, 448] width 112 height 37
click at [736, 444] on input "True" at bounding box center [730, 449] width 12 height 10
radio input "true"
click at [1166, 544] on button "Submit" at bounding box center [1202, 536] width 120 height 34
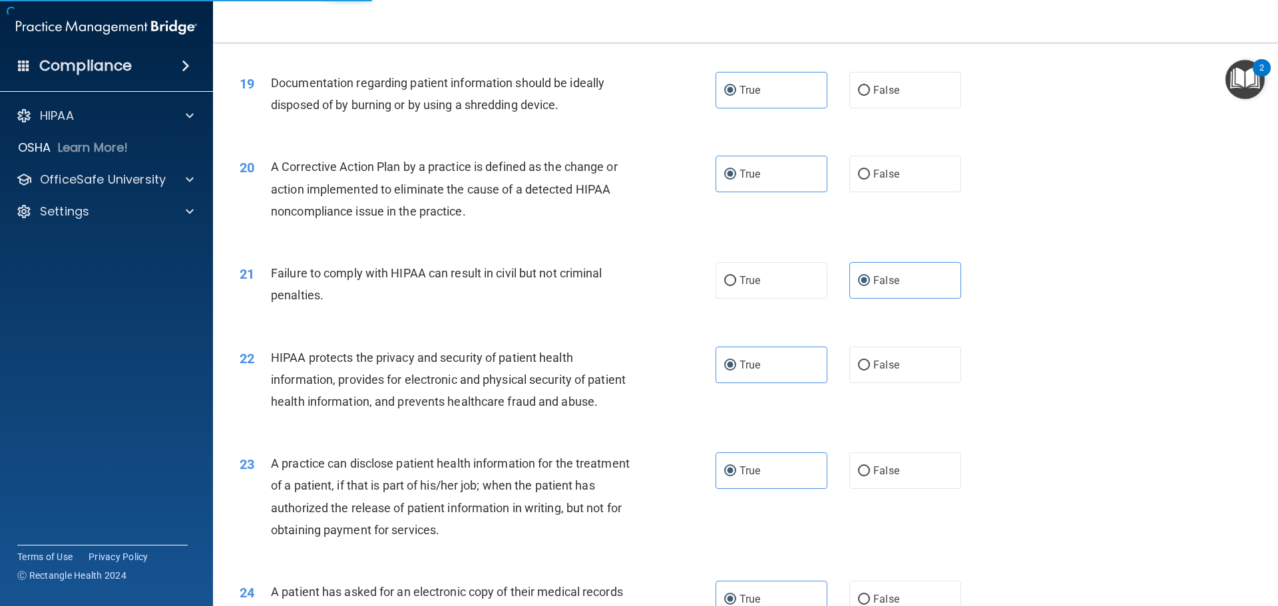
scroll to position [1612, 0]
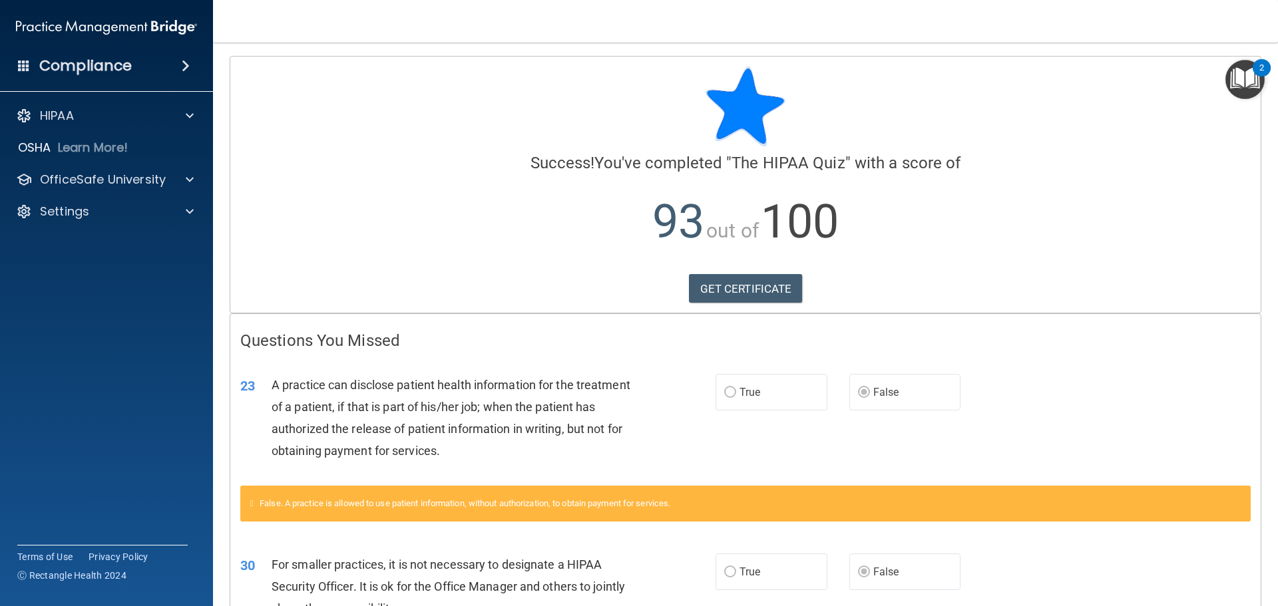
scroll to position [152, 0]
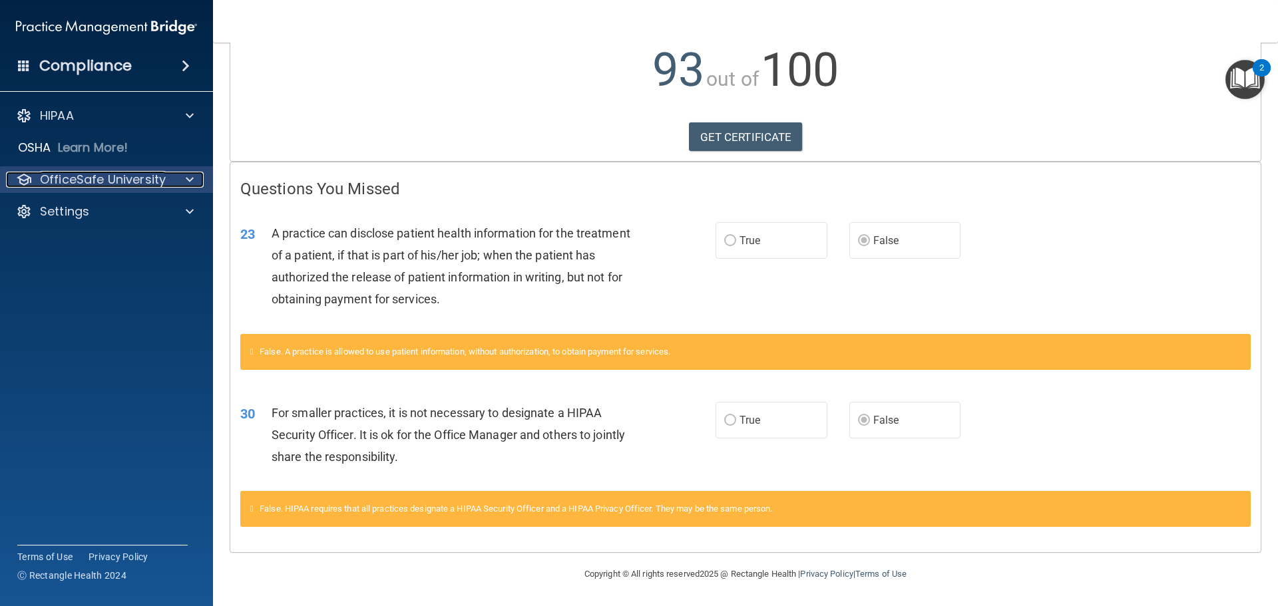
click at [154, 184] on p "OfficeSafe University" at bounding box center [103, 180] width 126 height 16
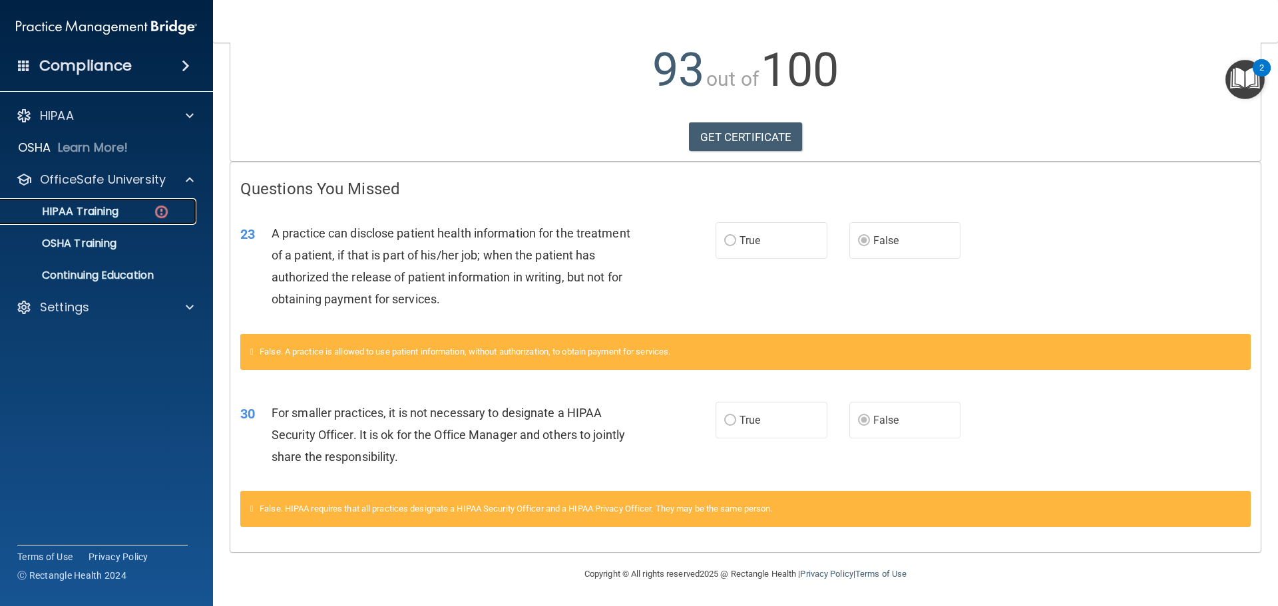
click at [135, 204] on link "HIPAA Training" at bounding box center [92, 211] width 210 height 27
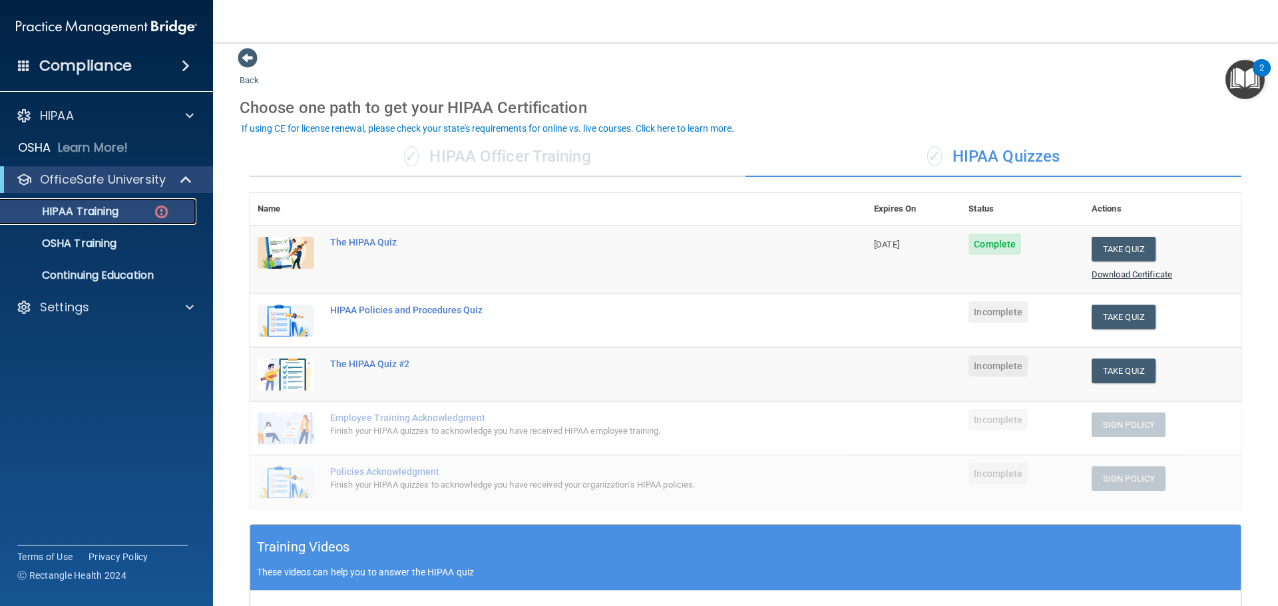
scroll to position [7, 0]
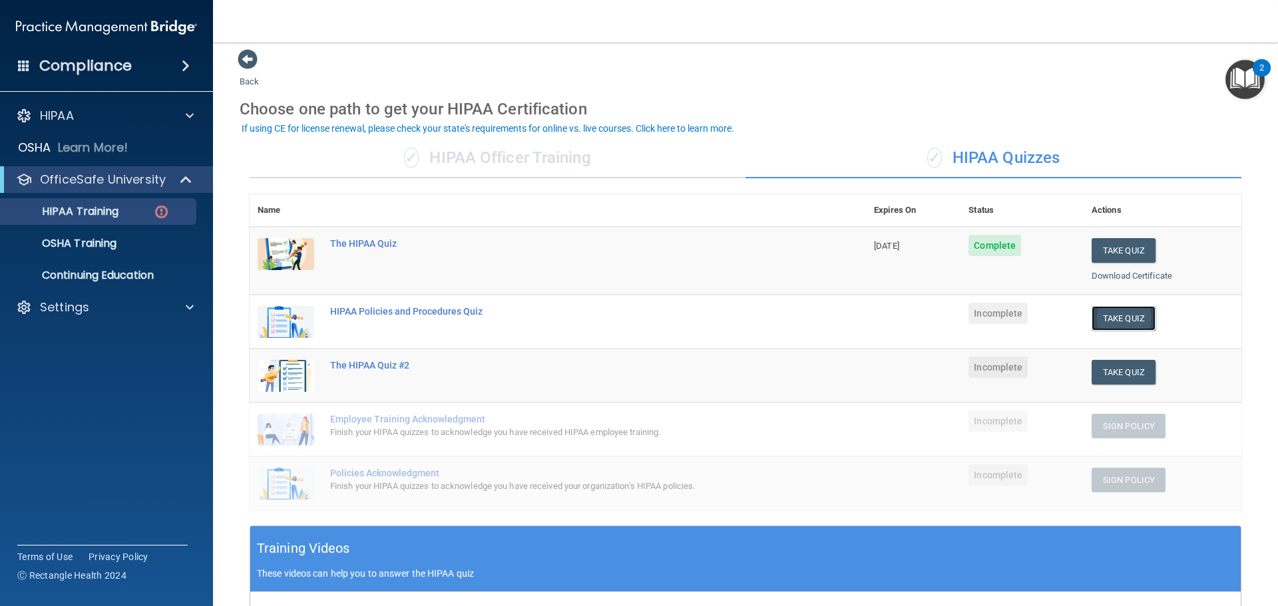
click at [1125, 318] on button "Take Quiz" at bounding box center [1124, 318] width 64 height 25
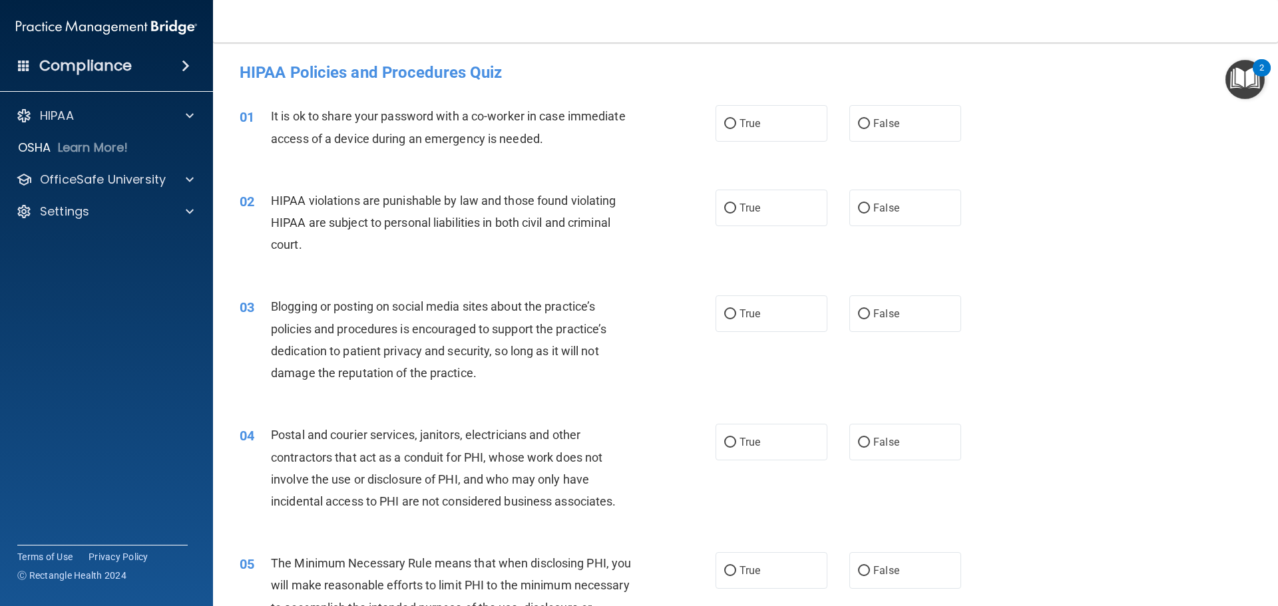
click at [414, 142] on span "It is ok to share your password with a co-worker in case immediate access of a …" at bounding box center [448, 127] width 355 height 36
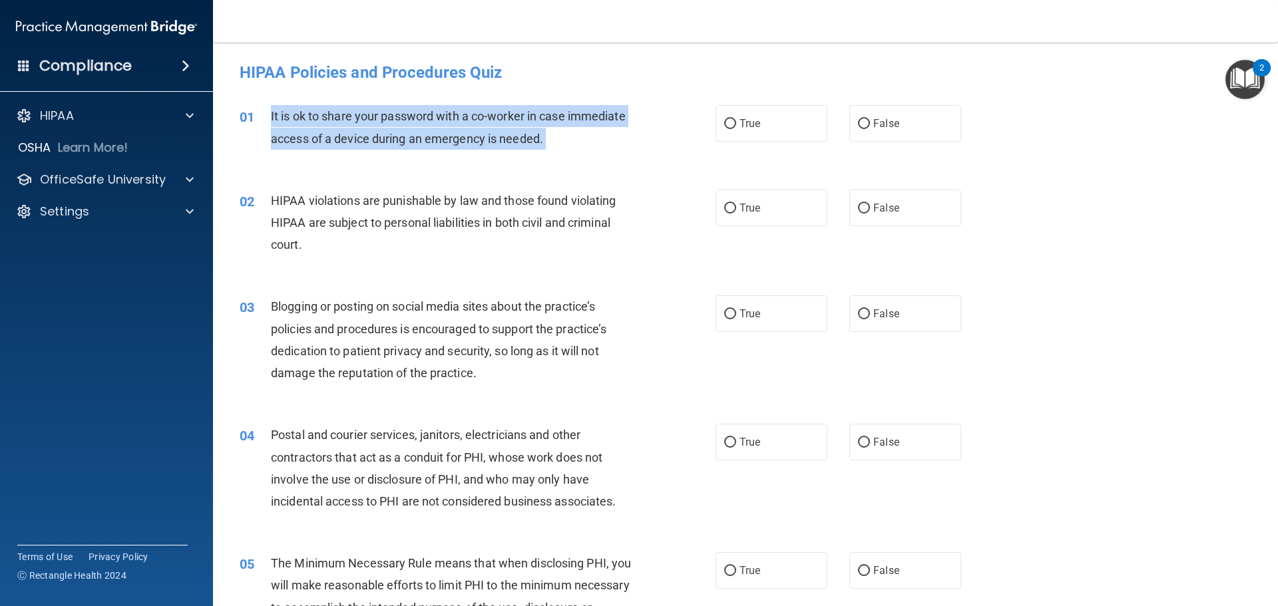
click at [414, 142] on span "It is ok to share your password with a co-worker in case immediate access of a …" at bounding box center [448, 127] width 355 height 36
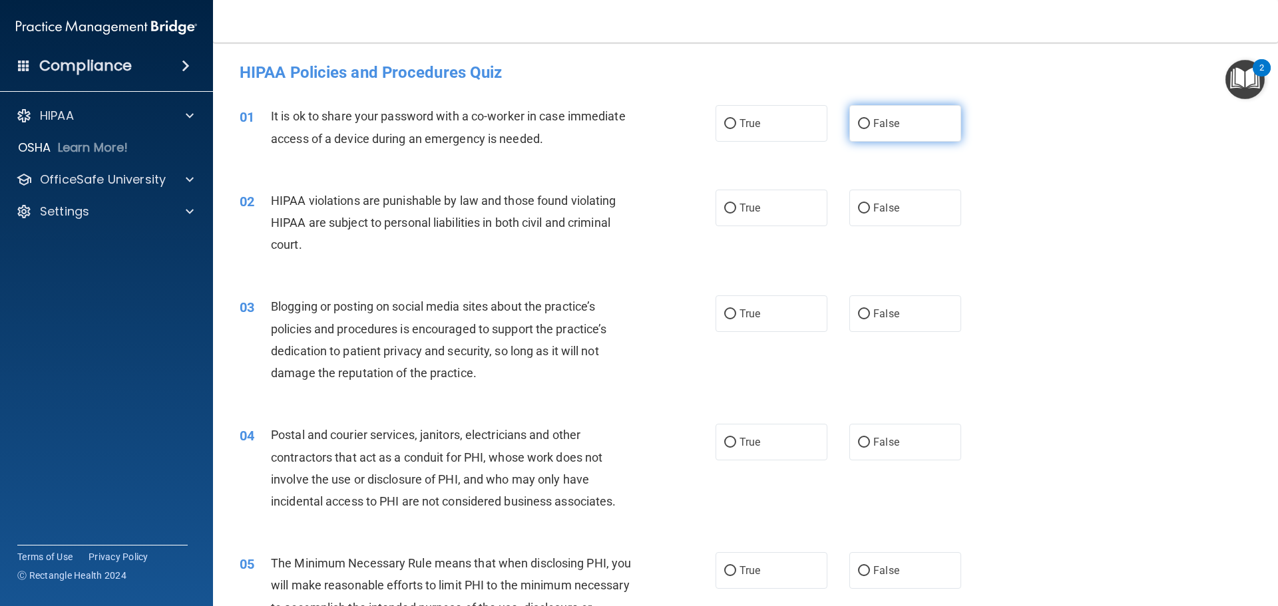
drag, startPoint x: 414, startPoint y: 142, endPoint x: 878, endPoint y: 132, distance: 464.1
click at [878, 132] on label "False" at bounding box center [905, 123] width 112 height 37
click at [870, 129] on input "False" at bounding box center [864, 124] width 12 height 10
radio input "true"
click at [515, 129] on div "It is ok to share your password with a co-worker in case immediate access of a …" at bounding box center [457, 127] width 372 height 44
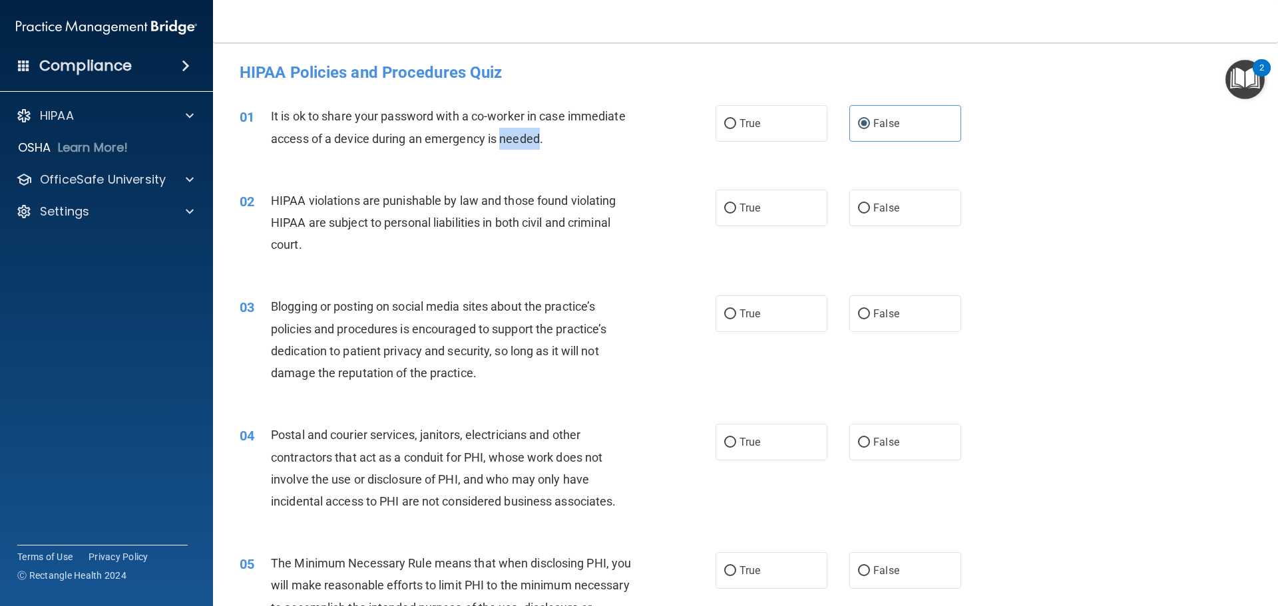
click at [515, 129] on div "It is ok to share your password with a co-worker in case immediate access of a …" at bounding box center [457, 127] width 372 height 44
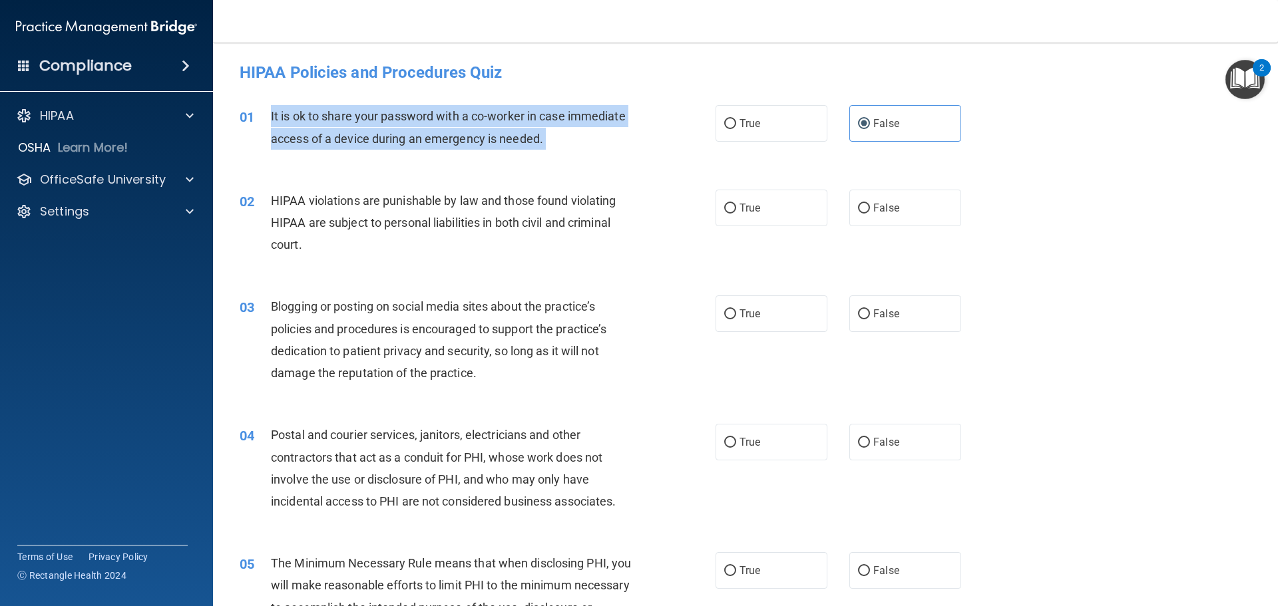
click at [515, 129] on div "It is ok to share your password with a co-worker in case immediate access of a …" at bounding box center [457, 127] width 372 height 44
click at [381, 225] on span "HIPAA violations are punishable by law and those found violating HIPAA are subj…" at bounding box center [443, 223] width 345 height 58
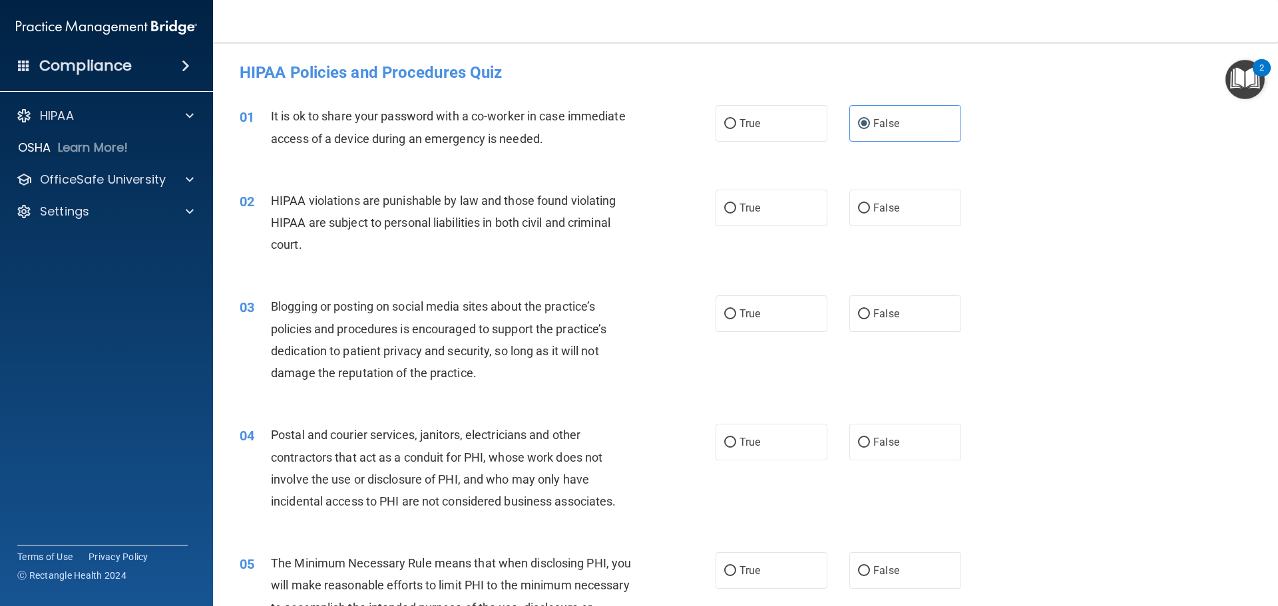
click at [381, 225] on span "HIPAA violations are punishable by law and those found violating HIPAA are subj…" at bounding box center [443, 223] width 345 height 58
click at [764, 216] on label "True" at bounding box center [772, 208] width 112 height 37
click at [736, 214] on input "True" at bounding box center [730, 209] width 12 height 10
radio input "true"
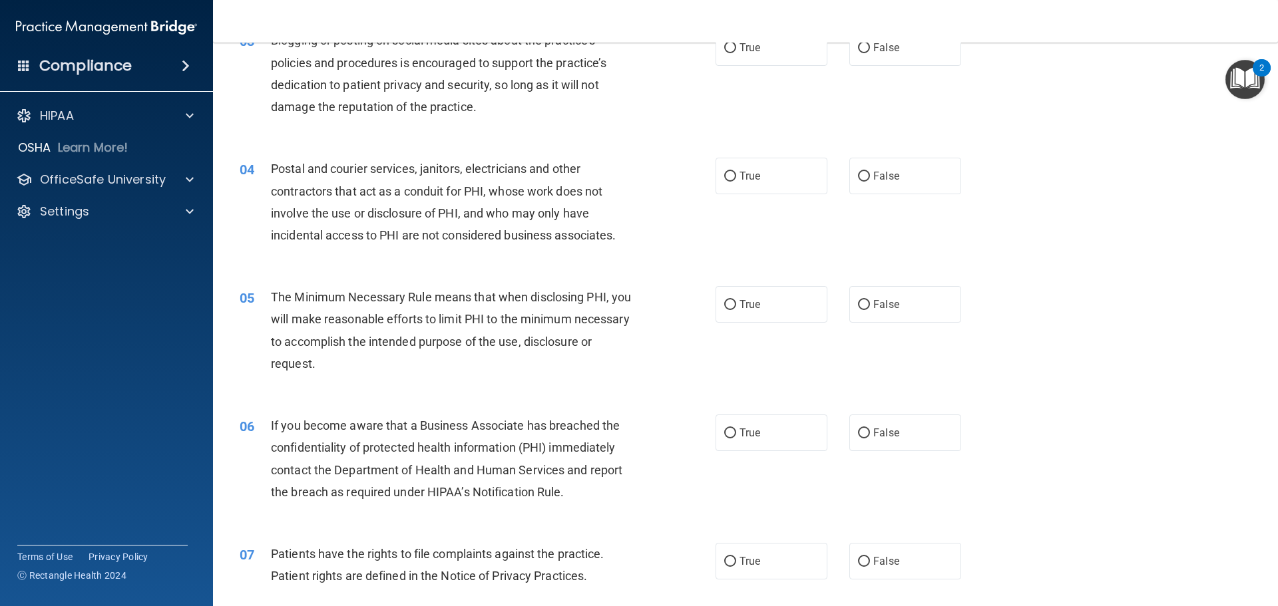
scroll to position [133, 0]
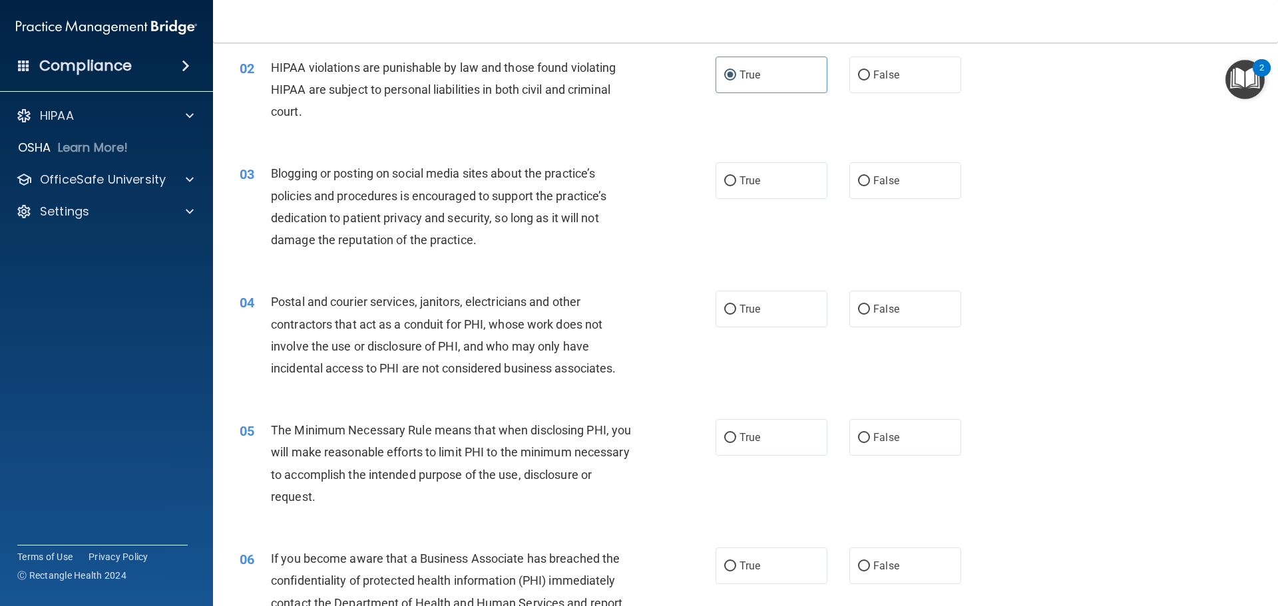
click at [377, 194] on span "Blogging or posting on social media sites about the practice’s policies and pro…" at bounding box center [439, 206] width 336 height 81
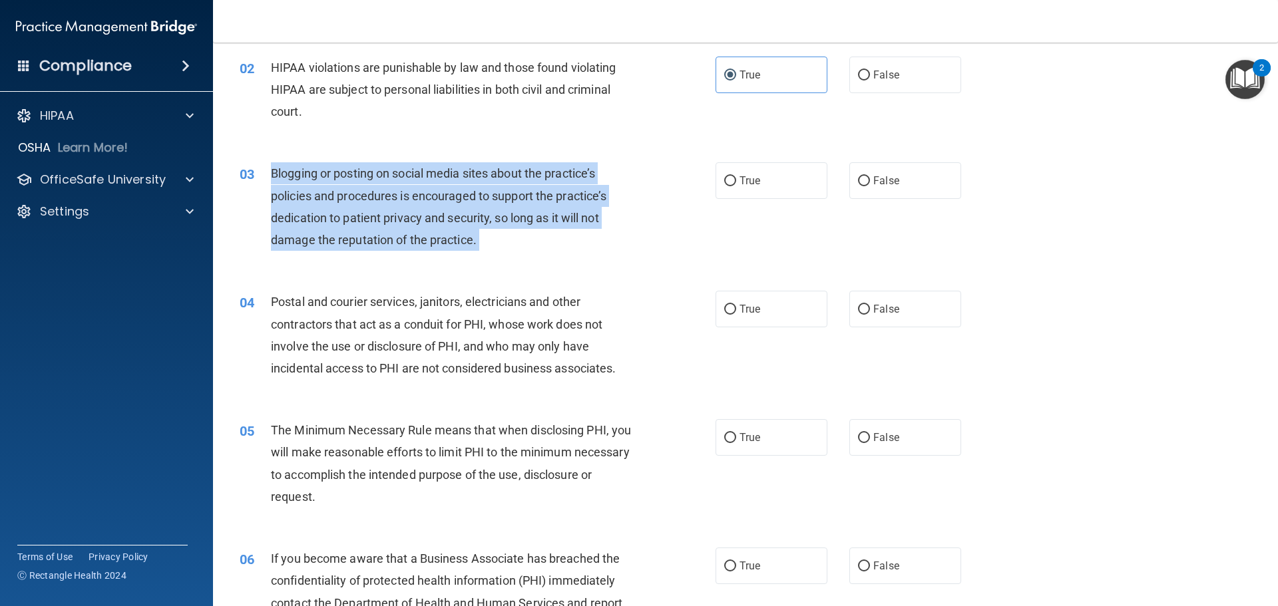
click at [377, 194] on span "Blogging or posting on social media sites about the practice’s policies and pro…" at bounding box center [439, 206] width 336 height 81
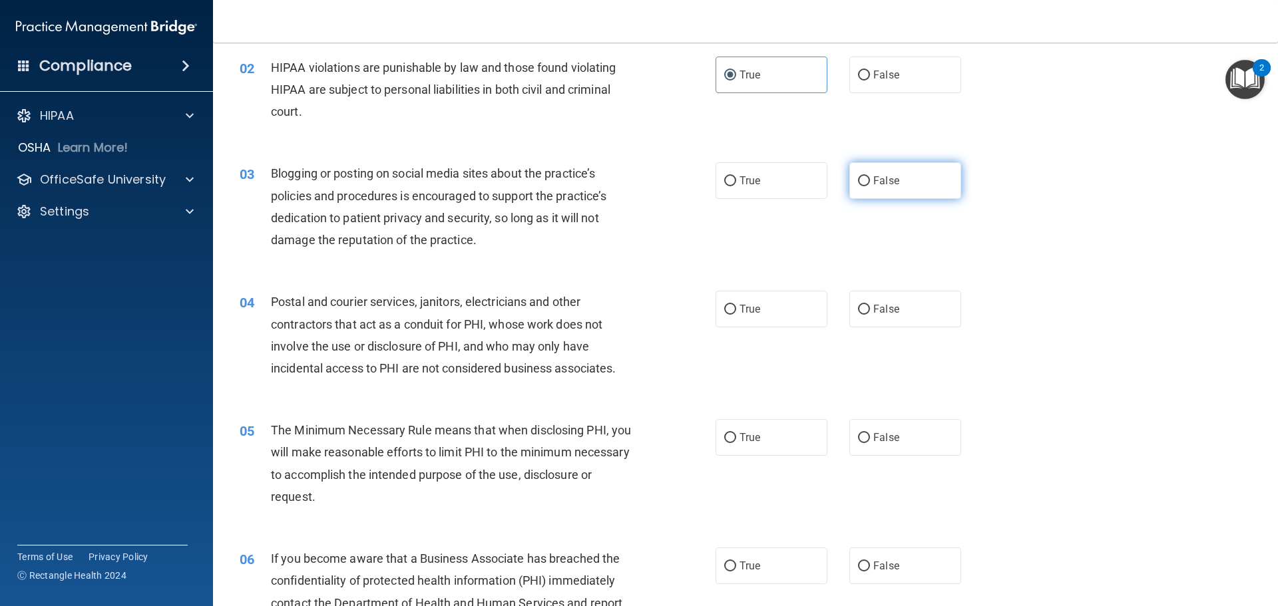
click at [917, 188] on label "False" at bounding box center [905, 180] width 112 height 37
click at [870, 186] on input "False" at bounding box center [864, 181] width 12 height 10
radio input "true"
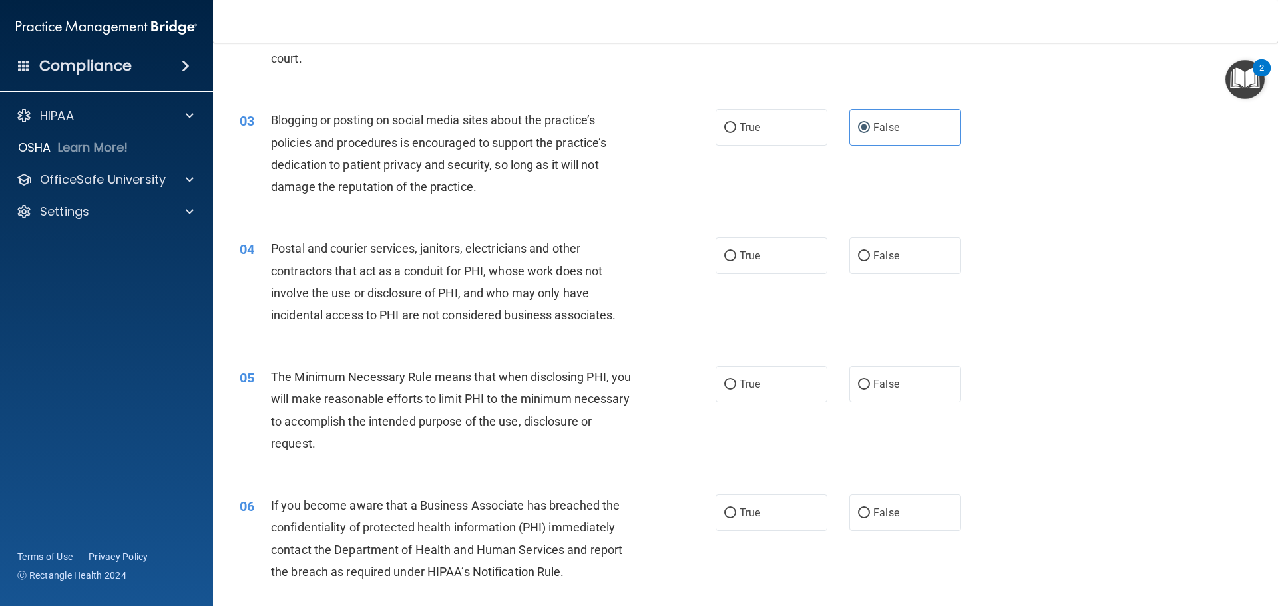
scroll to position [266, 0]
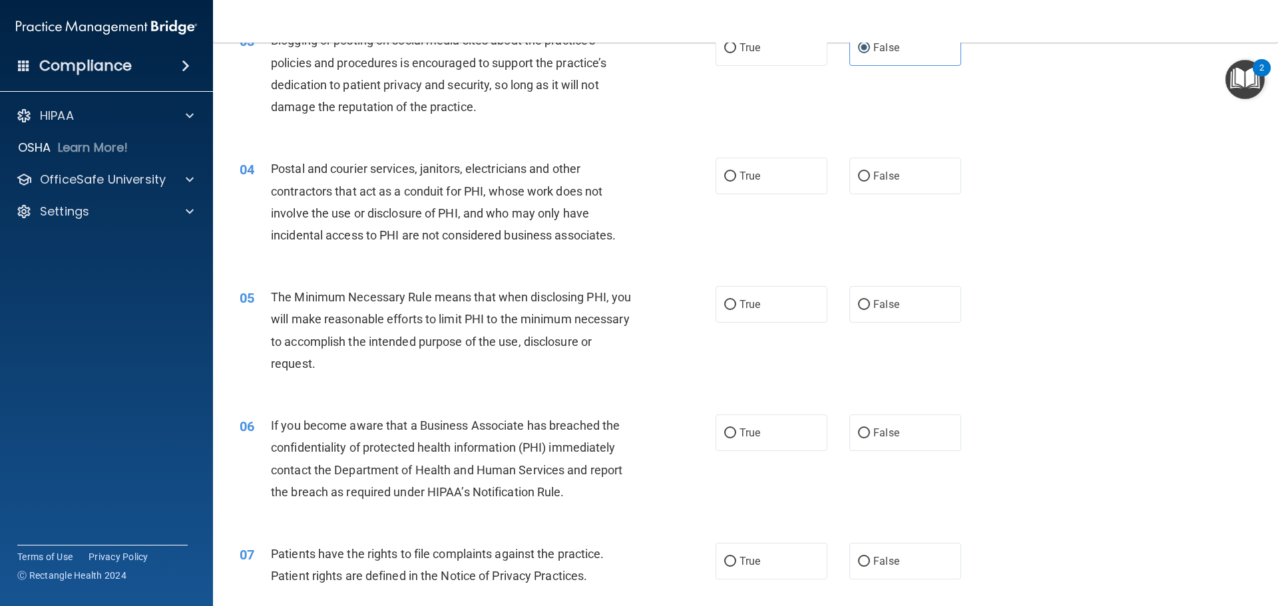
click at [453, 204] on div "Postal and courier services, janitors, electricians and other contractors that …" at bounding box center [457, 202] width 372 height 89
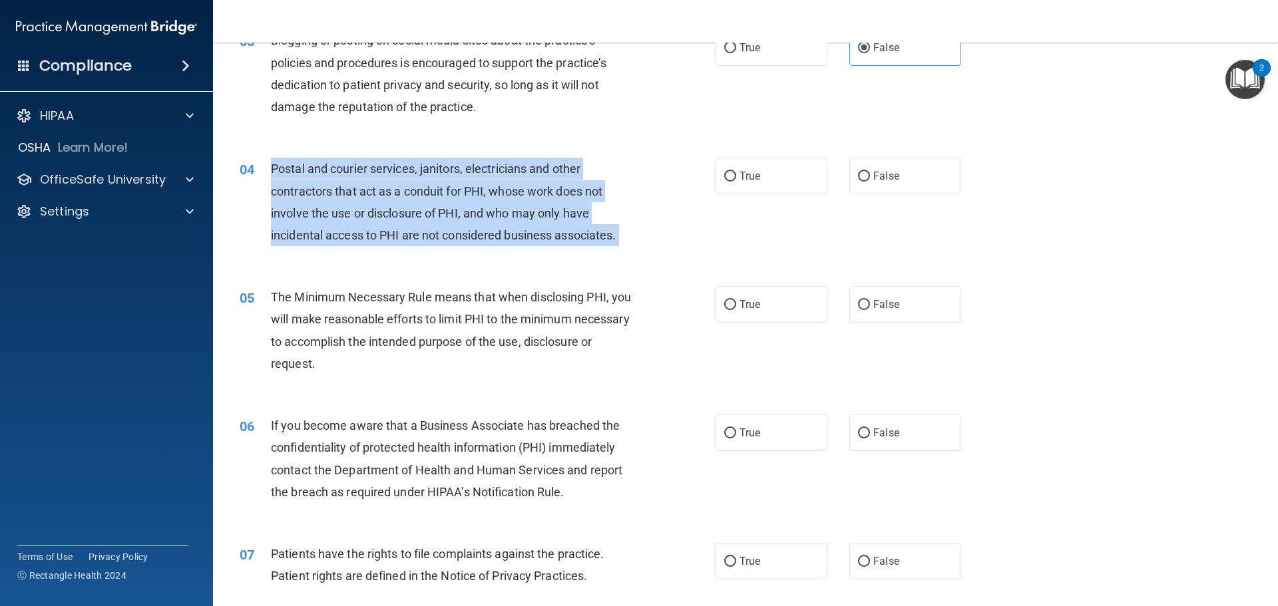
click at [453, 204] on div "Postal and courier services, janitors, electricians and other contractors that …" at bounding box center [457, 202] width 372 height 89
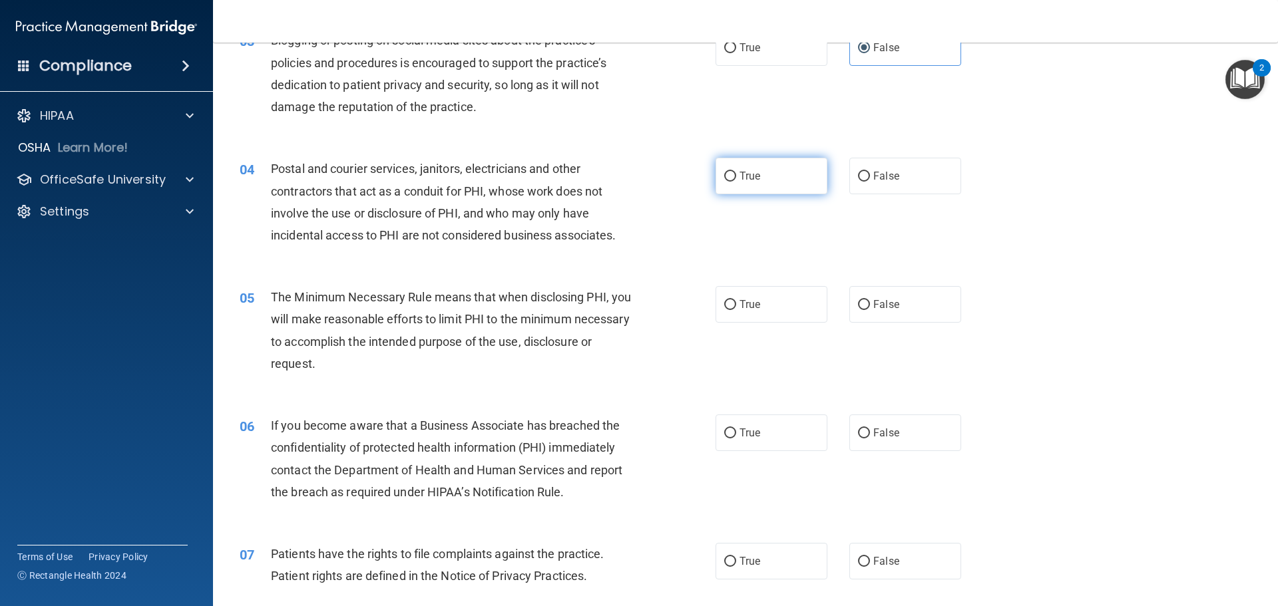
click at [776, 178] on label "True" at bounding box center [772, 176] width 112 height 37
click at [736, 178] on input "True" at bounding box center [730, 177] width 12 height 10
radio input "true"
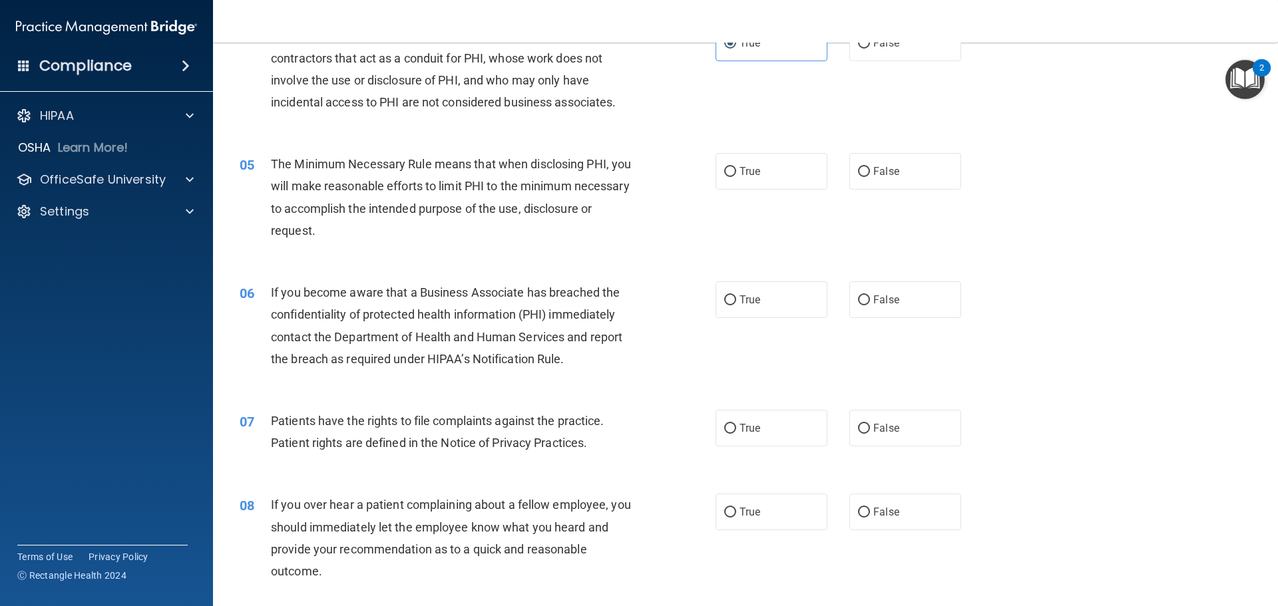
scroll to position [466, 0]
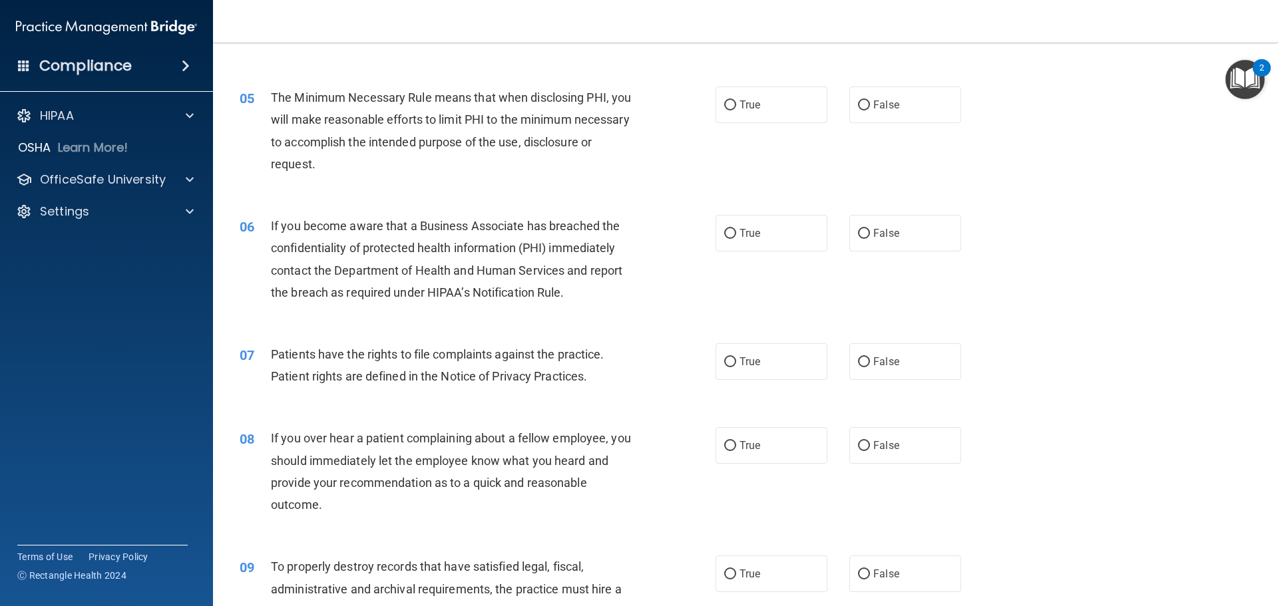
click at [458, 134] on span "The Minimum Necessary Rule means that when disclosing PHI, you will make reason…" at bounding box center [451, 131] width 360 height 81
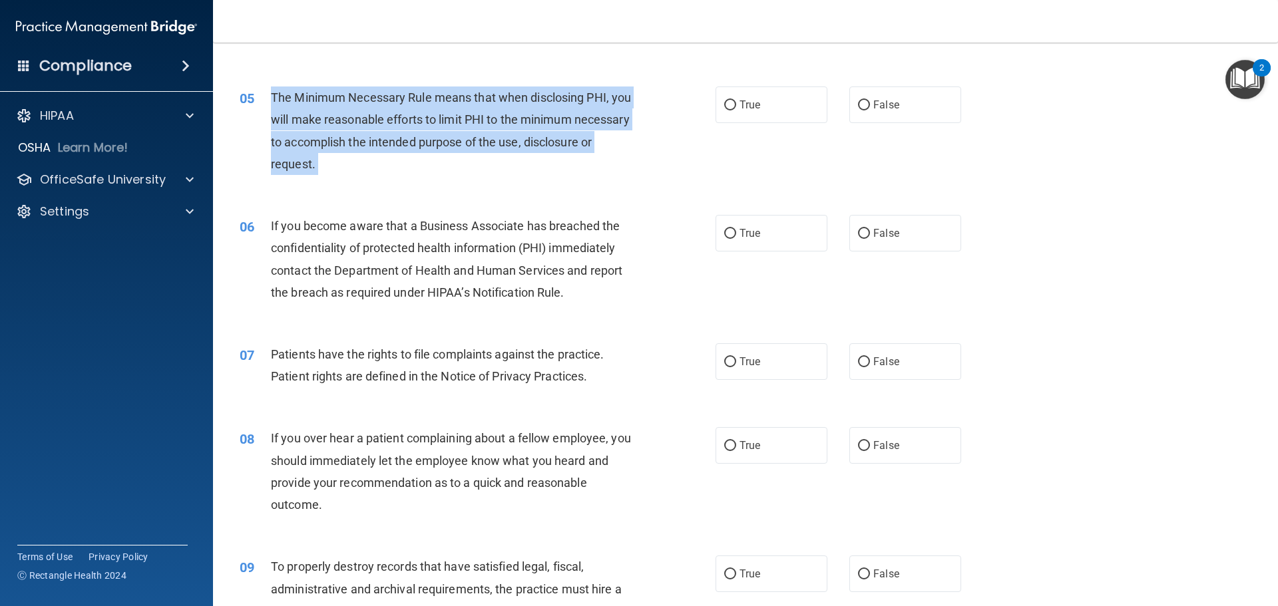
click at [458, 134] on span "The Minimum Necessary Rule means that when disclosing PHI, you will make reason…" at bounding box center [451, 131] width 360 height 81
click at [736, 124] on div "05 The Minimum Necessary Rule means that when disclosing PHI, you will make rea…" at bounding box center [746, 134] width 1032 height 128
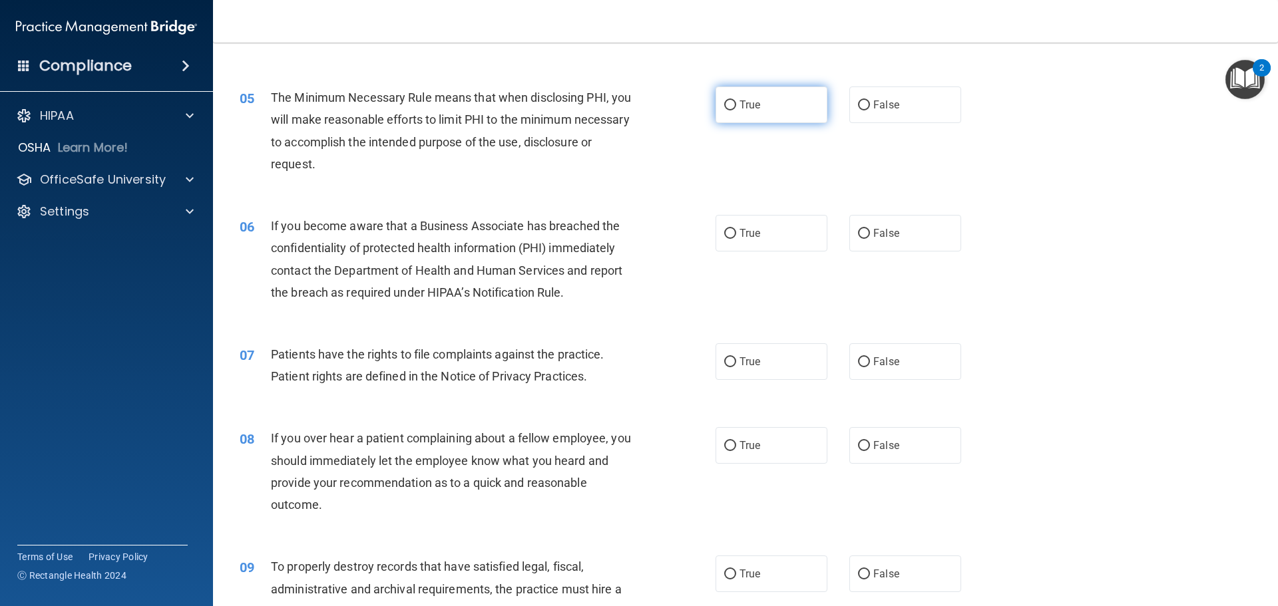
click at [734, 111] on label "True" at bounding box center [772, 105] width 112 height 37
click at [734, 111] on input "True" at bounding box center [730, 106] width 12 height 10
radio input "true"
click at [396, 252] on span "If you become aware that a Business Associate has breached the confidentiality …" at bounding box center [447, 259] width 352 height 81
click at [396, 250] on span "If you become aware that a Business Associate has breached the confidentiality …" at bounding box center [447, 259] width 352 height 81
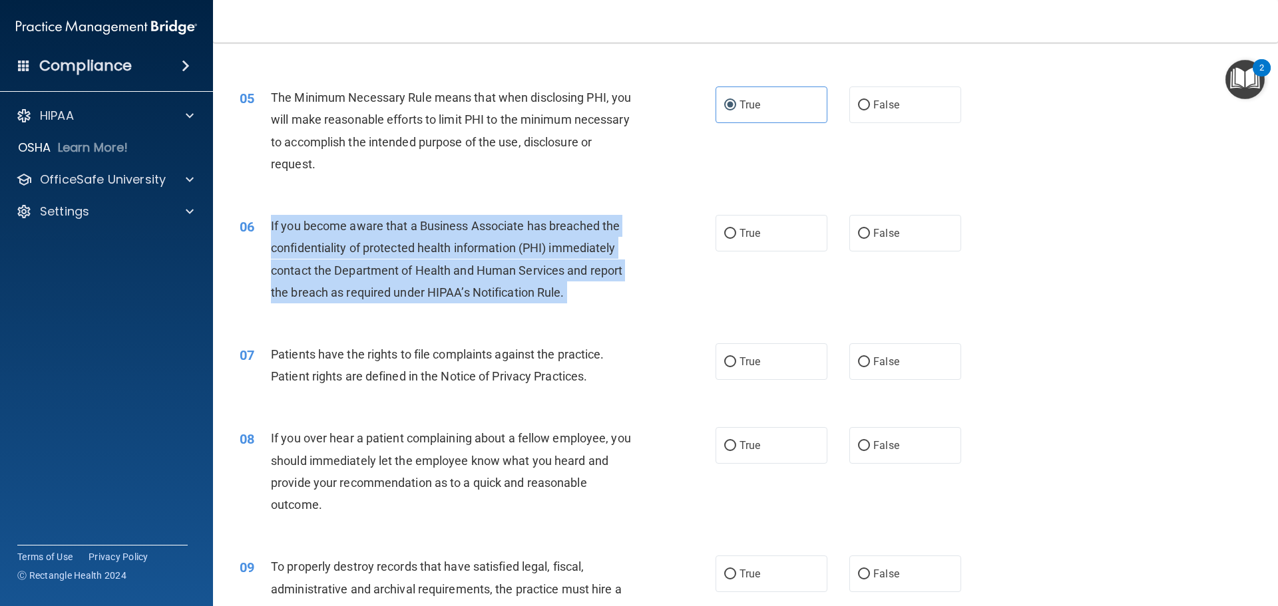
click at [396, 250] on span "If you become aware that a Business Associate has breached the confidentiality …" at bounding box center [447, 259] width 352 height 81
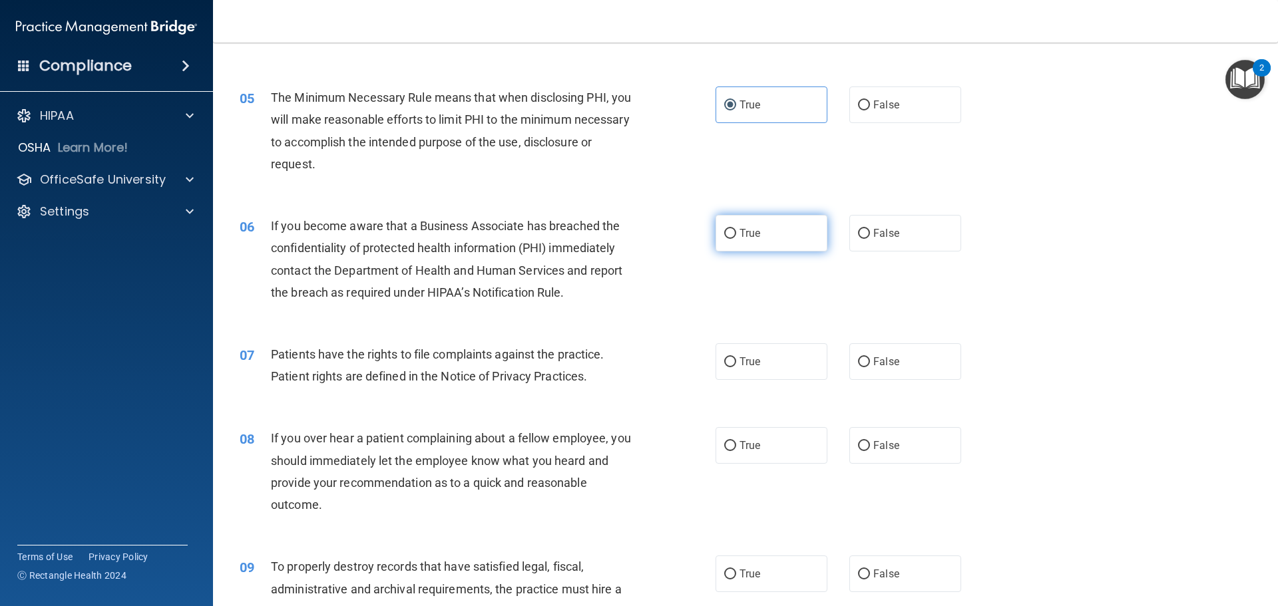
click at [762, 234] on label "True" at bounding box center [772, 233] width 112 height 37
click at [736, 234] on input "True" at bounding box center [730, 234] width 12 height 10
radio input "true"
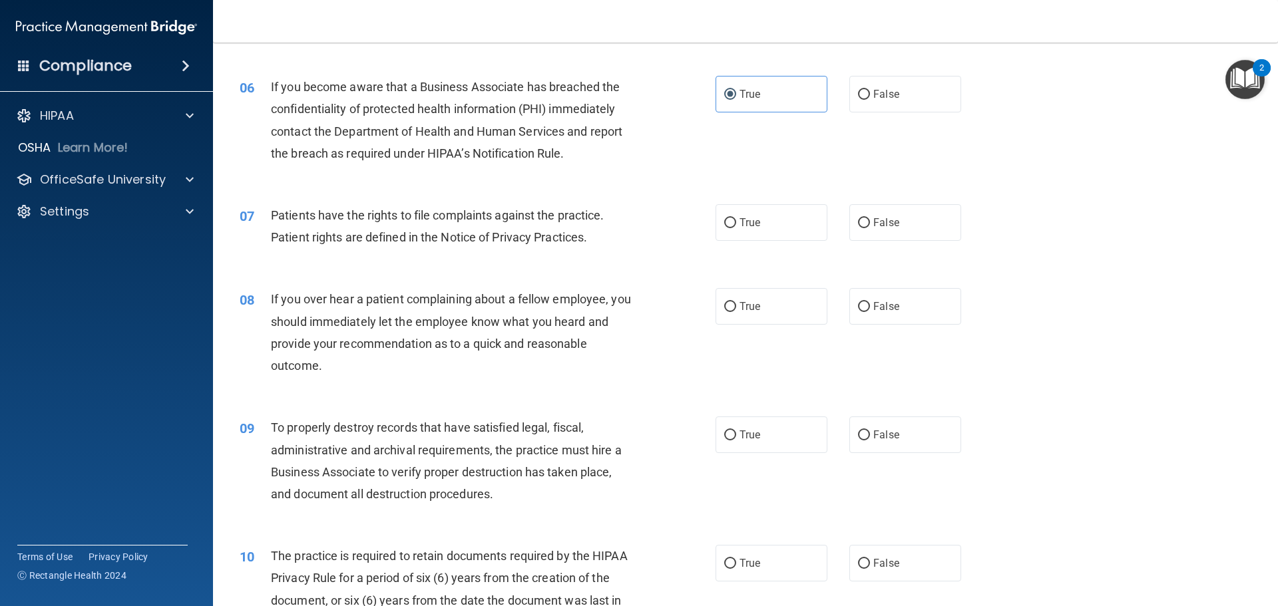
scroll to position [672, 0]
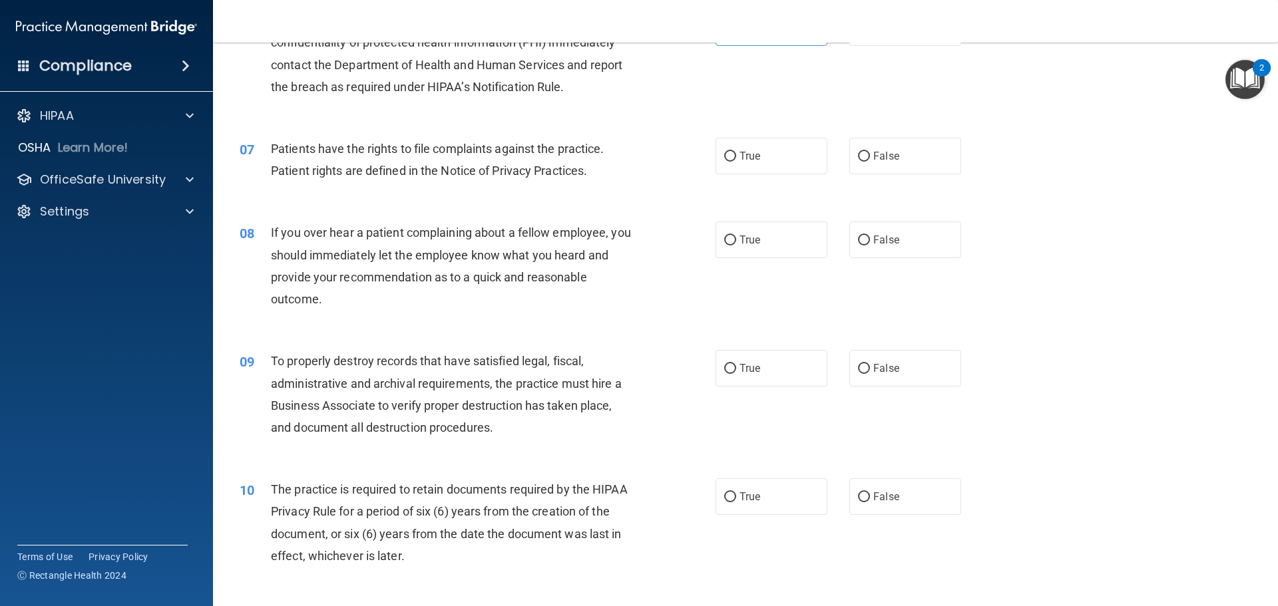
click at [452, 166] on span "Patients have the rights to file complaints against the practice. Patient right…" at bounding box center [438, 160] width 334 height 36
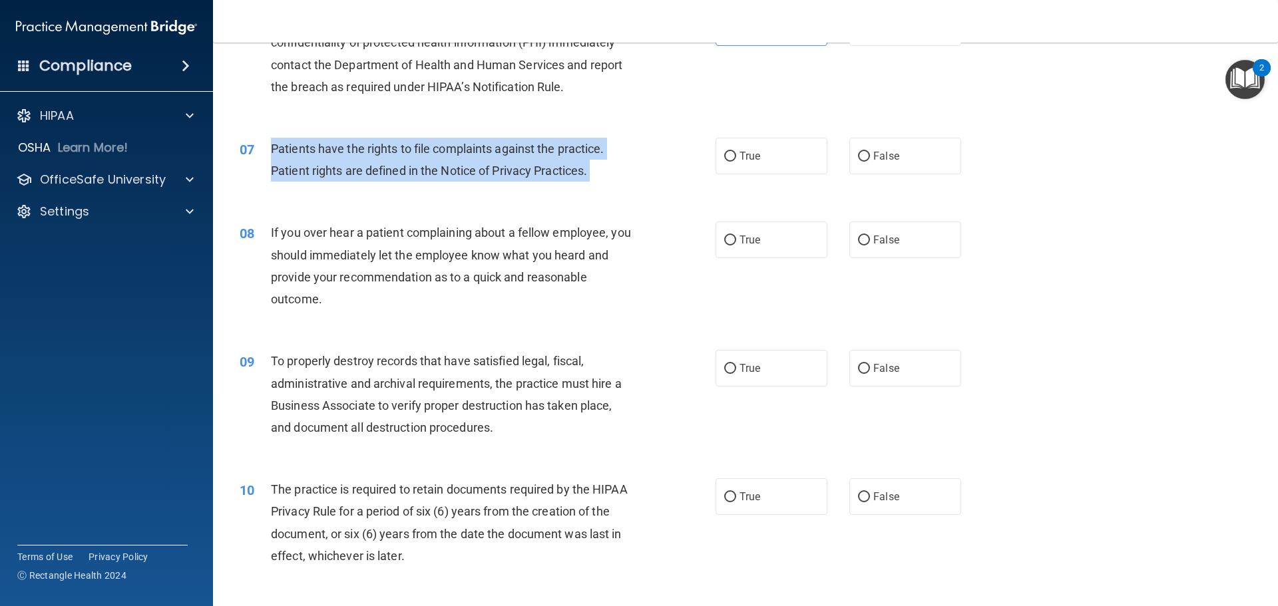
click at [452, 166] on span "Patients have the rights to file complaints against the practice. Patient right…" at bounding box center [438, 160] width 334 height 36
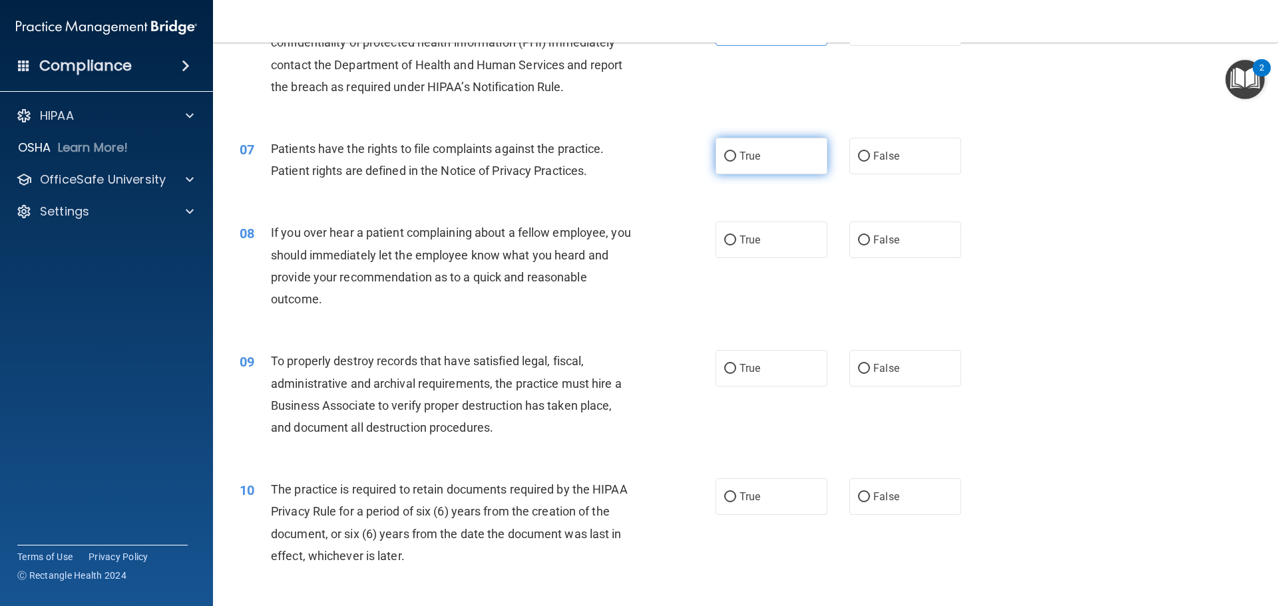
click at [766, 164] on label "True" at bounding box center [772, 156] width 112 height 37
click at [736, 162] on input "True" at bounding box center [730, 157] width 12 height 10
radio input "true"
click at [465, 274] on span "If you over hear a patient complaining about a fellow employee, you should imme…" at bounding box center [451, 266] width 360 height 81
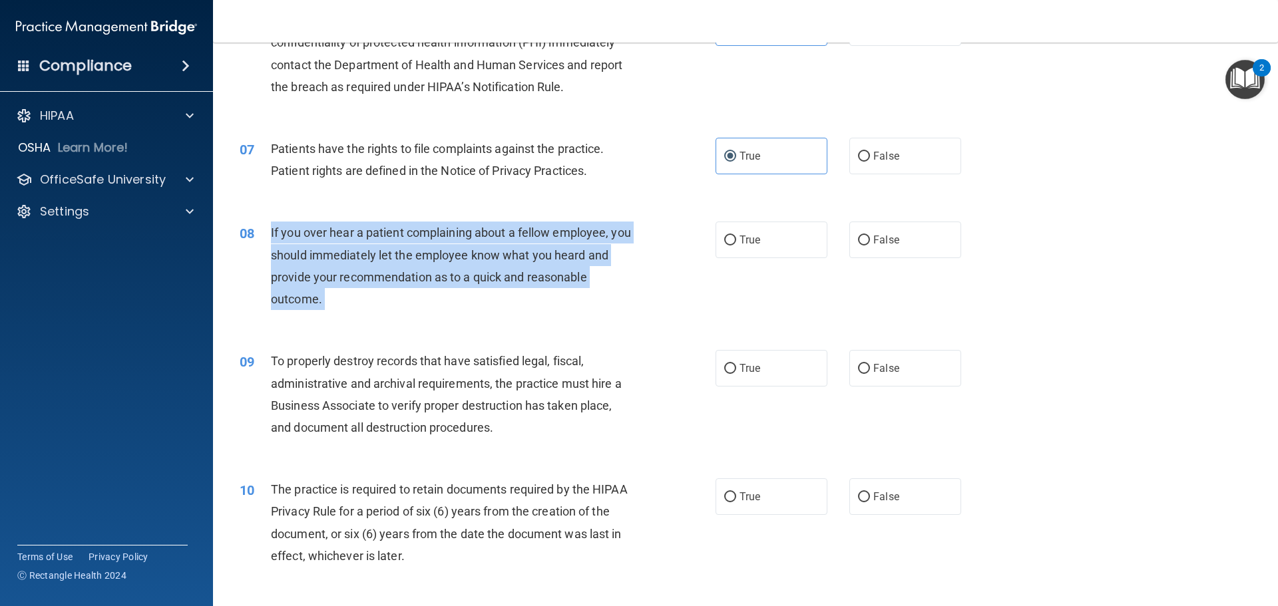
click at [465, 274] on span "If you over hear a patient complaining about a fellow employee, you should imme…" at bounding box center [451, 266] width 360 height 81
click at [867, 247] on label "False" at bounding box center [905, 240] width 112 height 37
click at [867, 246] on input "False" at bounding box center [864, 241] width 12 height 10
radio input "true"
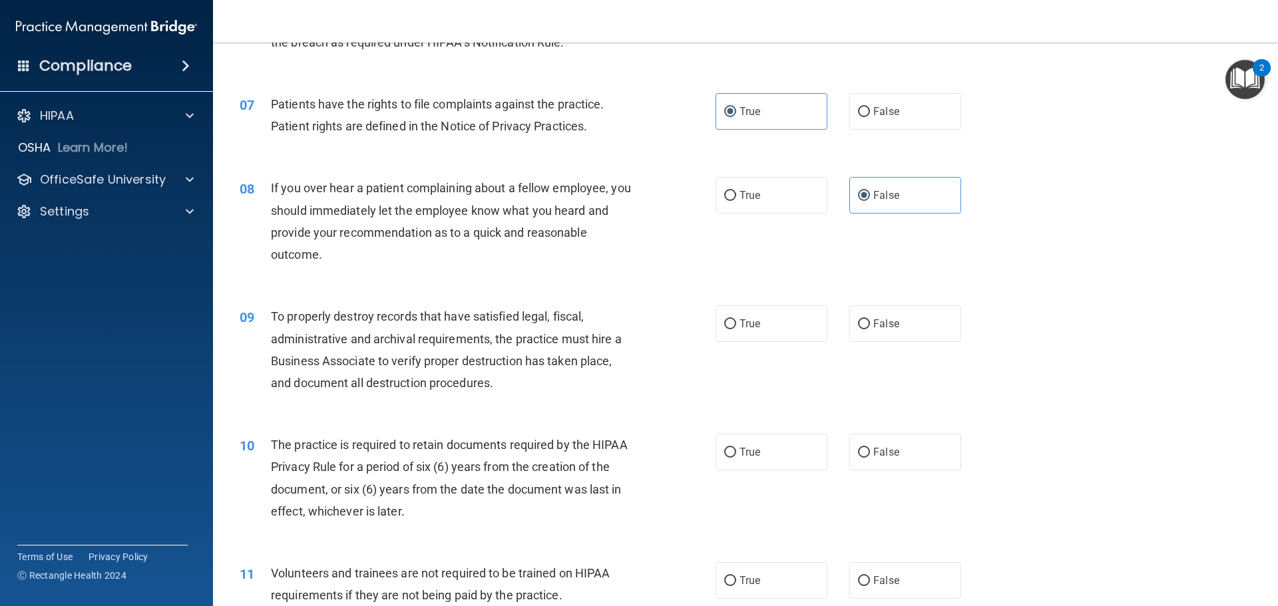
scroll to position [871, 0]
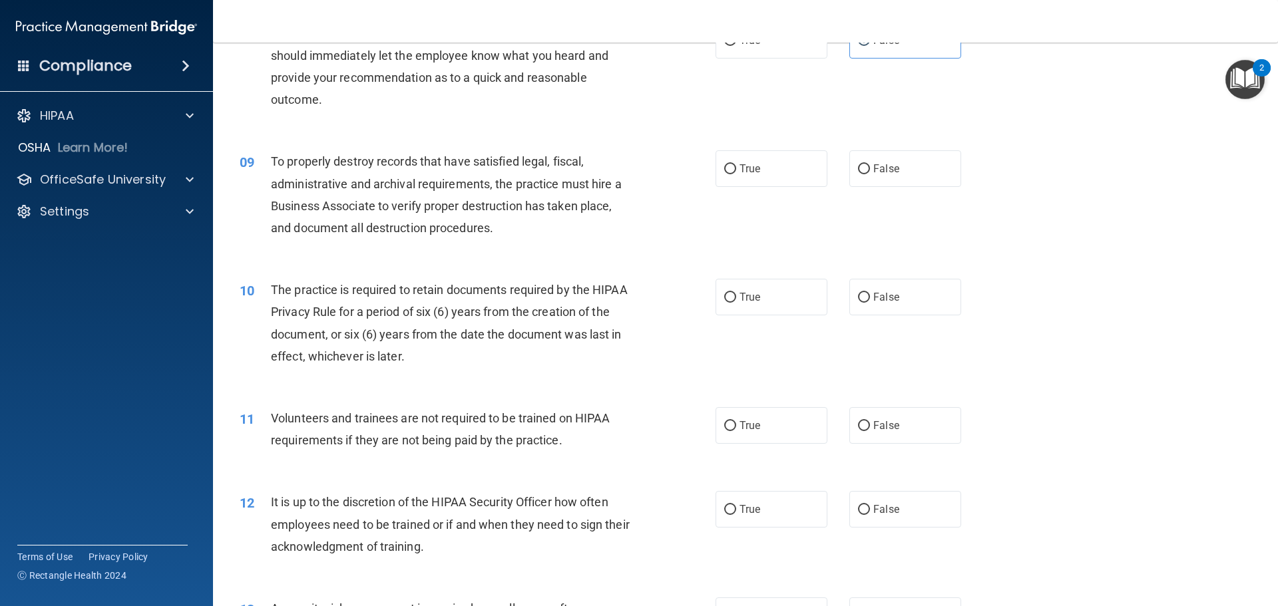
click at [361, 202] on span "To properly destroy records that have satisfied legal, fiscal, administrative a…" at bounding box center [446, 194] width 351 height 81
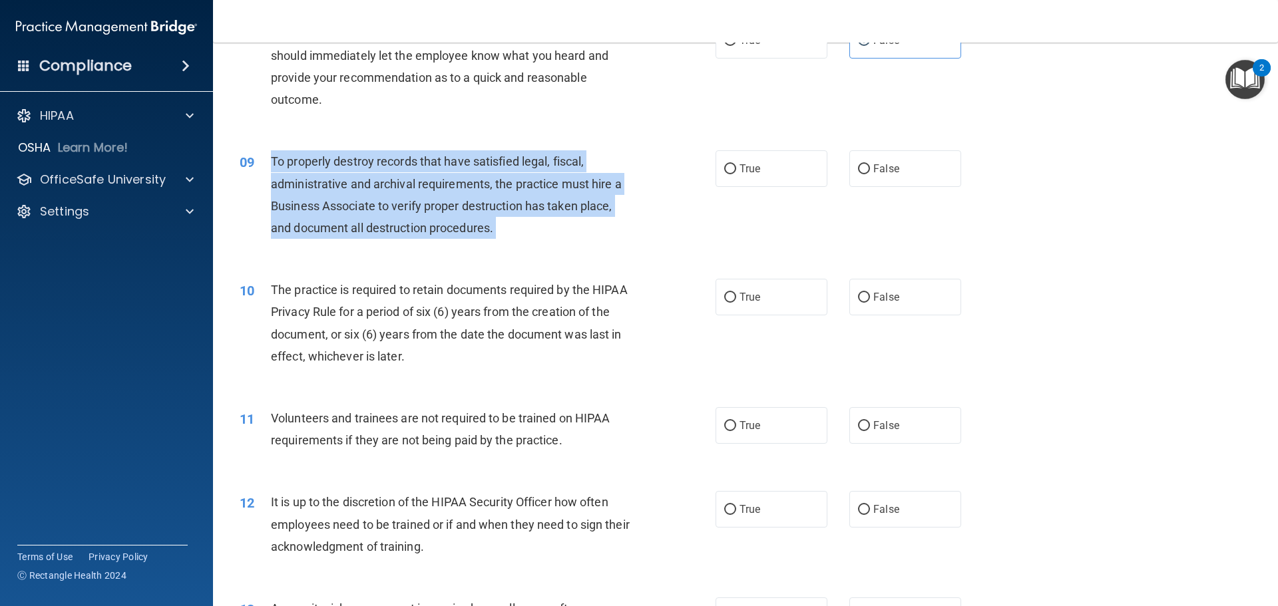
click at [361, 202] on span "To properly destroy records that have satisfied legal, fiscal, administrative a…" at bounding box center [446, 194] width 351 height 81
click at [871, 176] on label "False" at bounding box center [905, 168] width 112 height 37
click at [870, 174] on input "False" at bounding box center [864, 169] width 12 height 10
radio input "true"
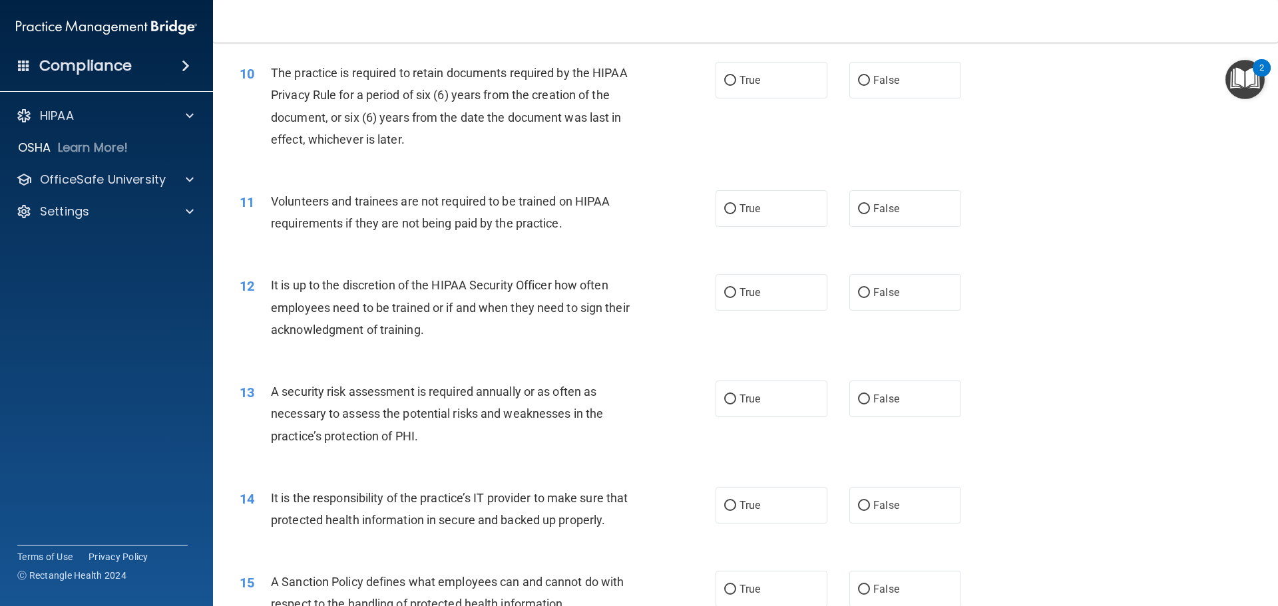
scroll to position [1005, 0]
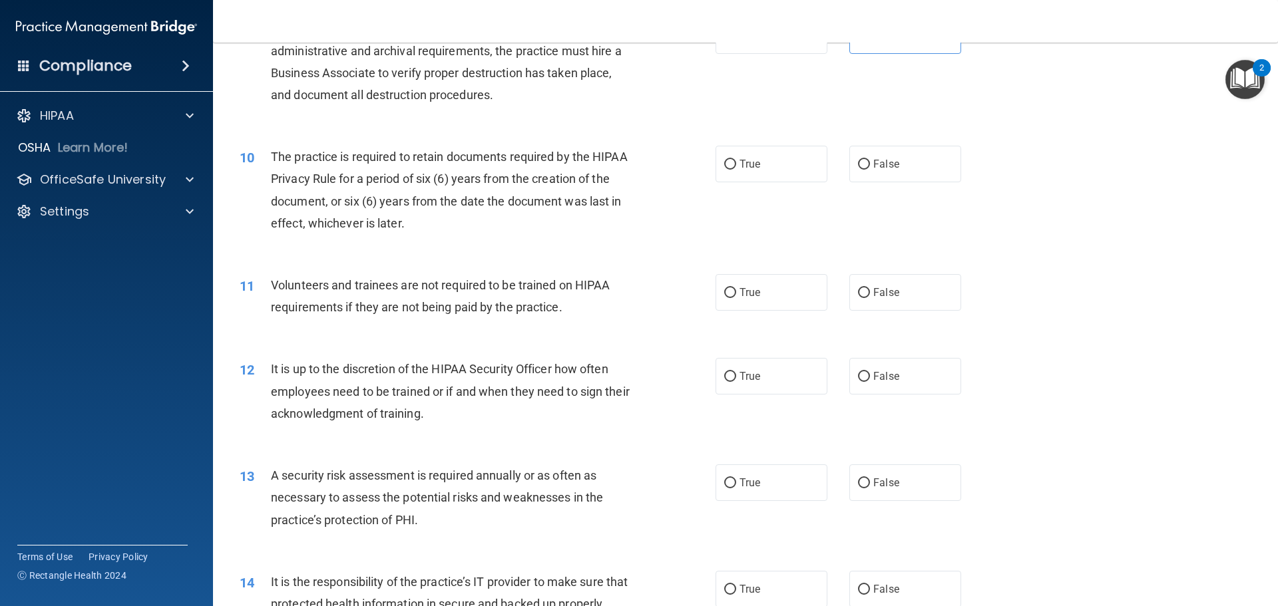
click at [355, 191] on div "The practice is required to retain documents required by the HIPAA Privacy Rule…" at bounding box center [457, 190] width 372 height 89
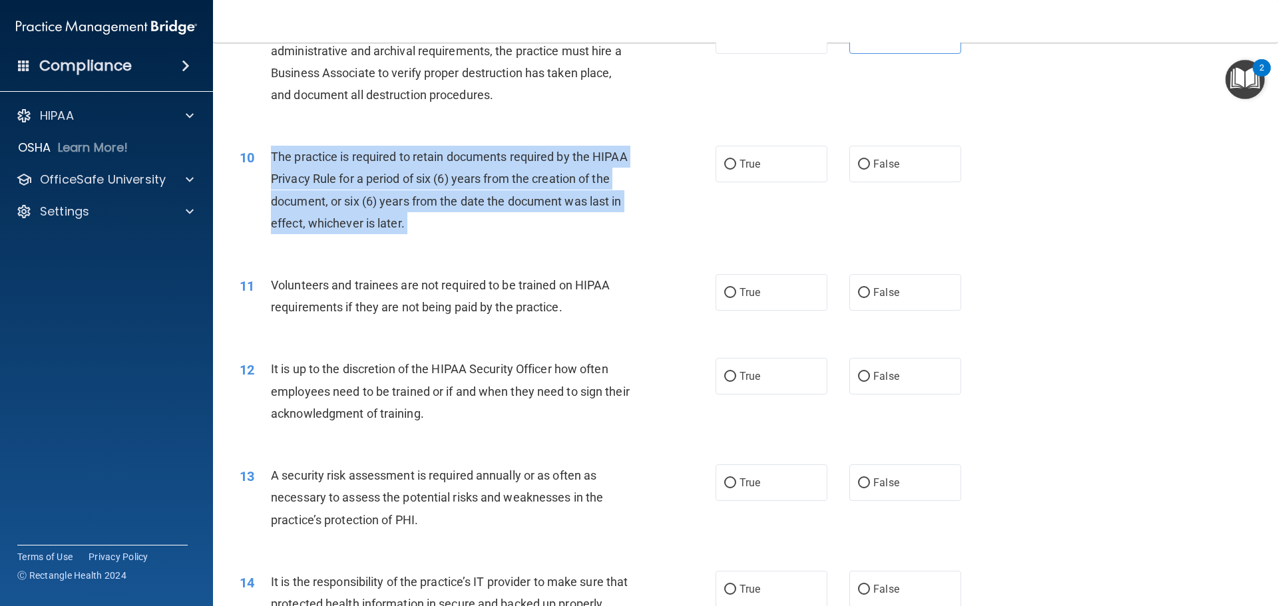
click at [355, 191] on div "The practice is required to retain documents required by the HIPAA Privacy Rule…" at bounding box center [457, 190] width 372 height 89
click at [724, 166] on input "True" at bounding box center [730, 165] width 12 height 10
radio input "true"
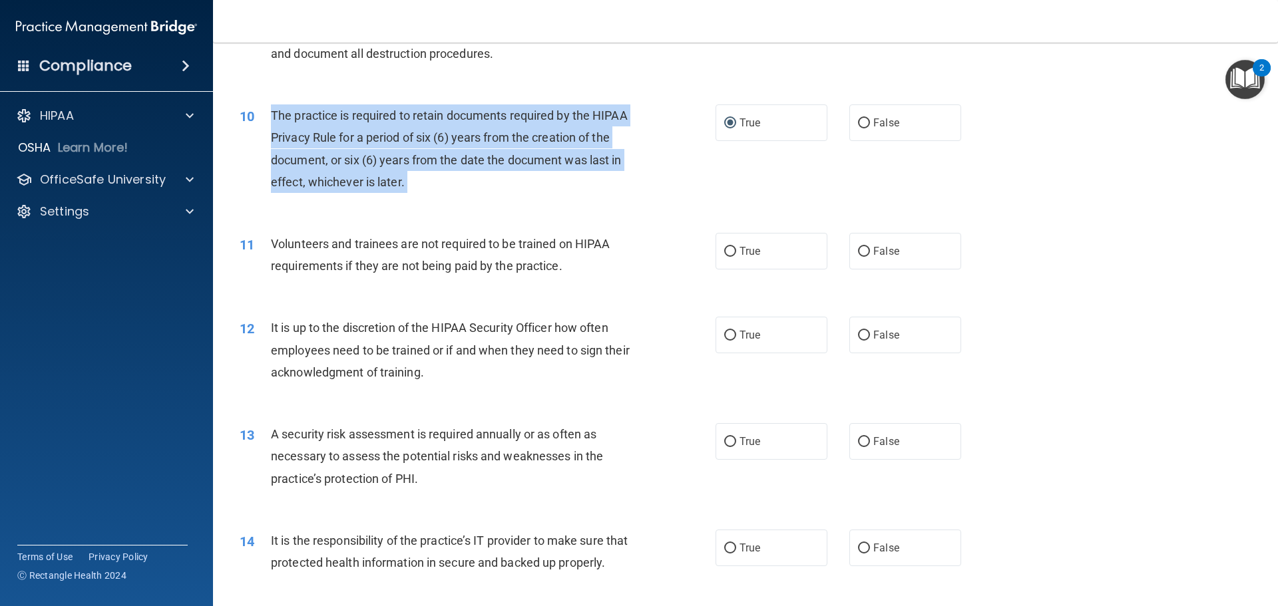
scroll to position [1138, 0]
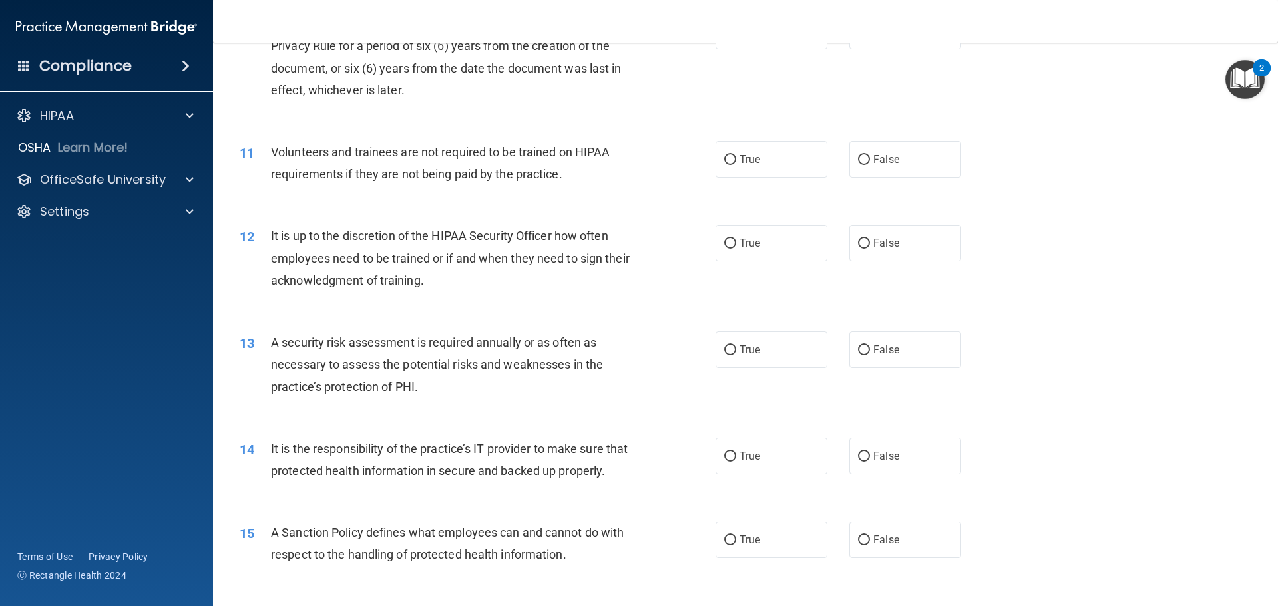
click at [454, 168] on span "Volunteers and trainees are not required to be trained on HIPAA requirements if…" at bounding box center [440, 163] width 339 height 36
click at [453, 168] on span "Volunteers and trainees are not required to be trained on HIPAA requirements if…" at bounding box center [440, 163] width 339 height 36
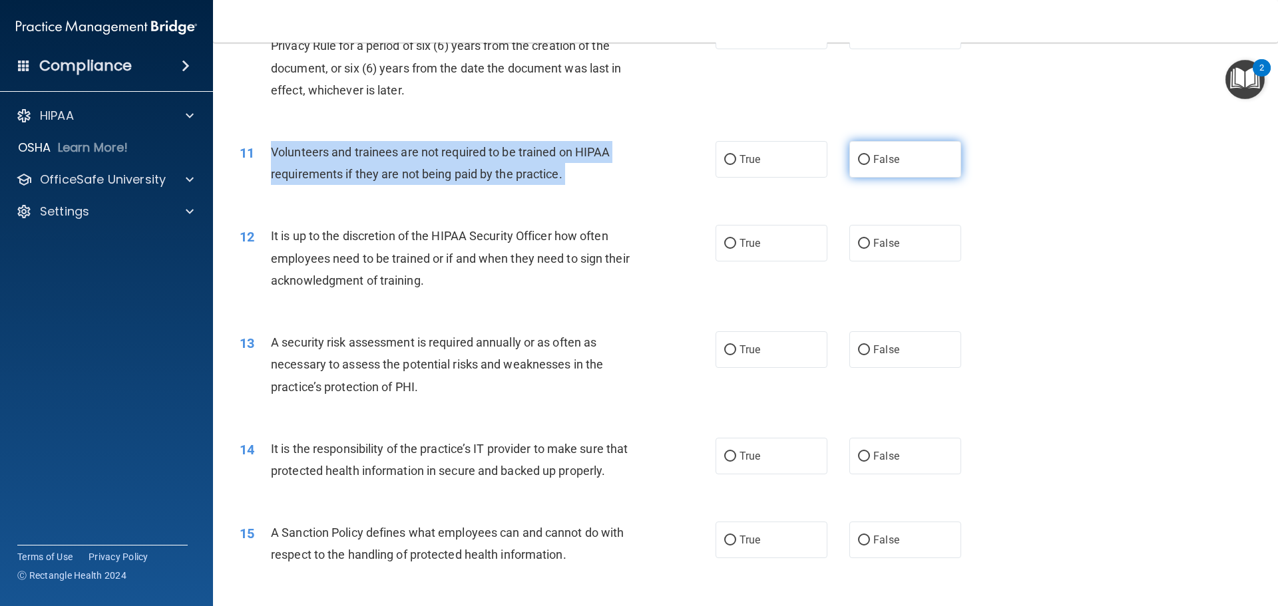
click at [879, 165] on span "False" at bounding box center [886, 159] width 26 height 13
click at [870, 165] on input "False" at bounding box center [864, 160] width 12 height 10
radio input "true"
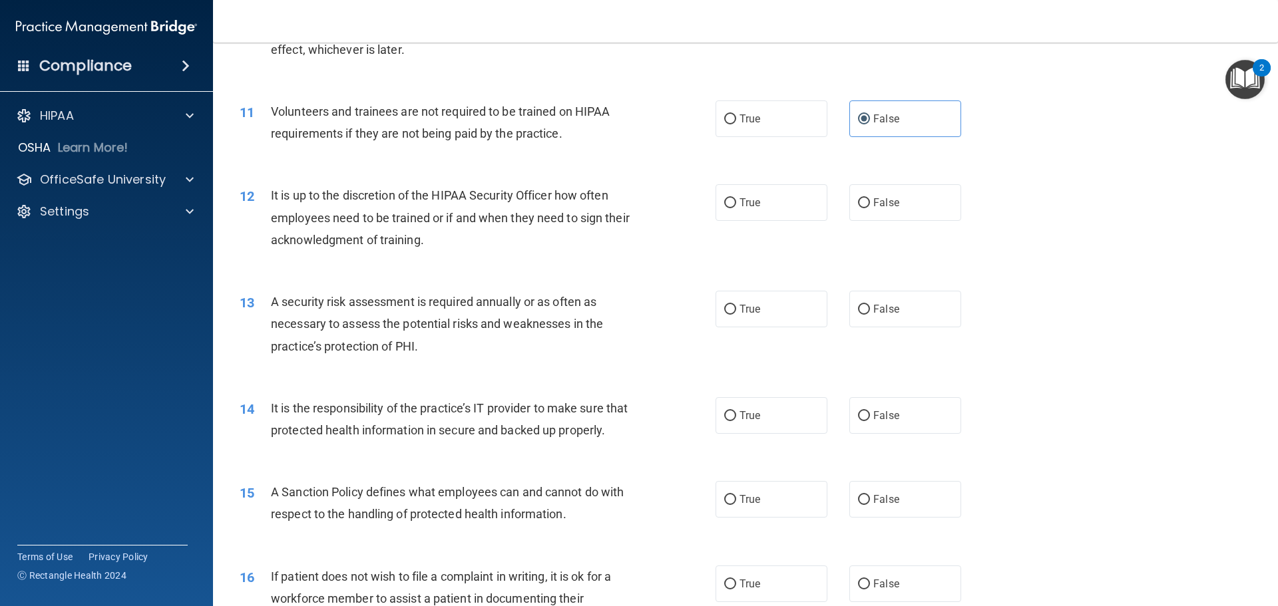
scroll to position [1271, 0]
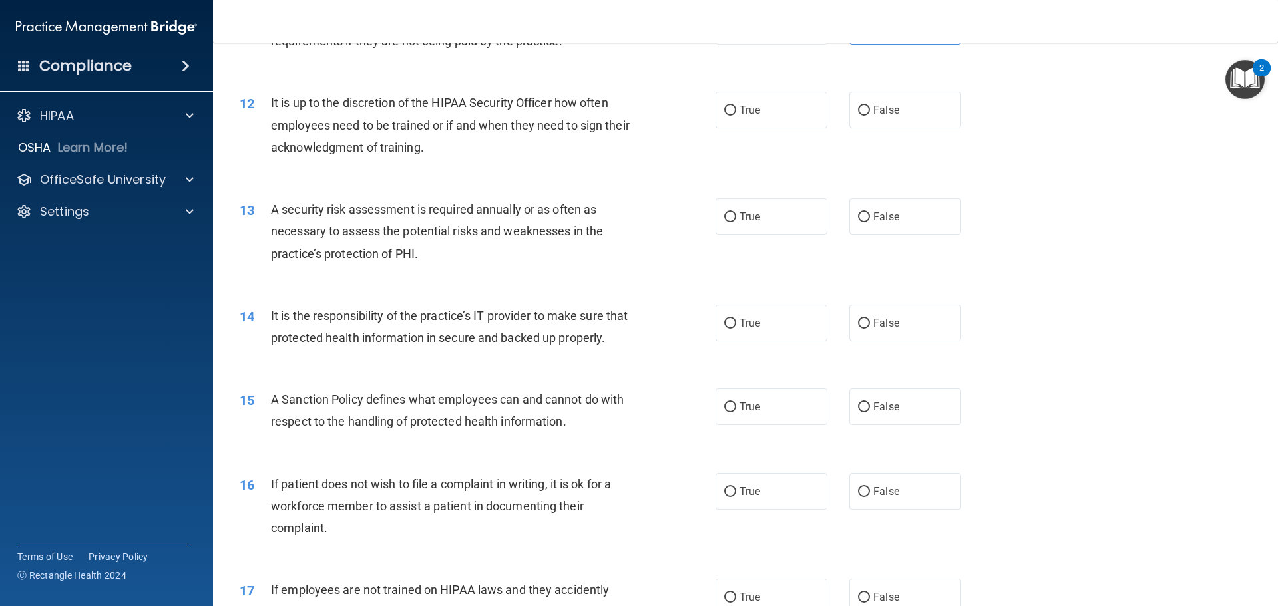
click at [435, 105] on span "It is up to the discretion of the HIPAA Security Officer how often employees ne…" at bounding box center [450, 125] width 359 height 58
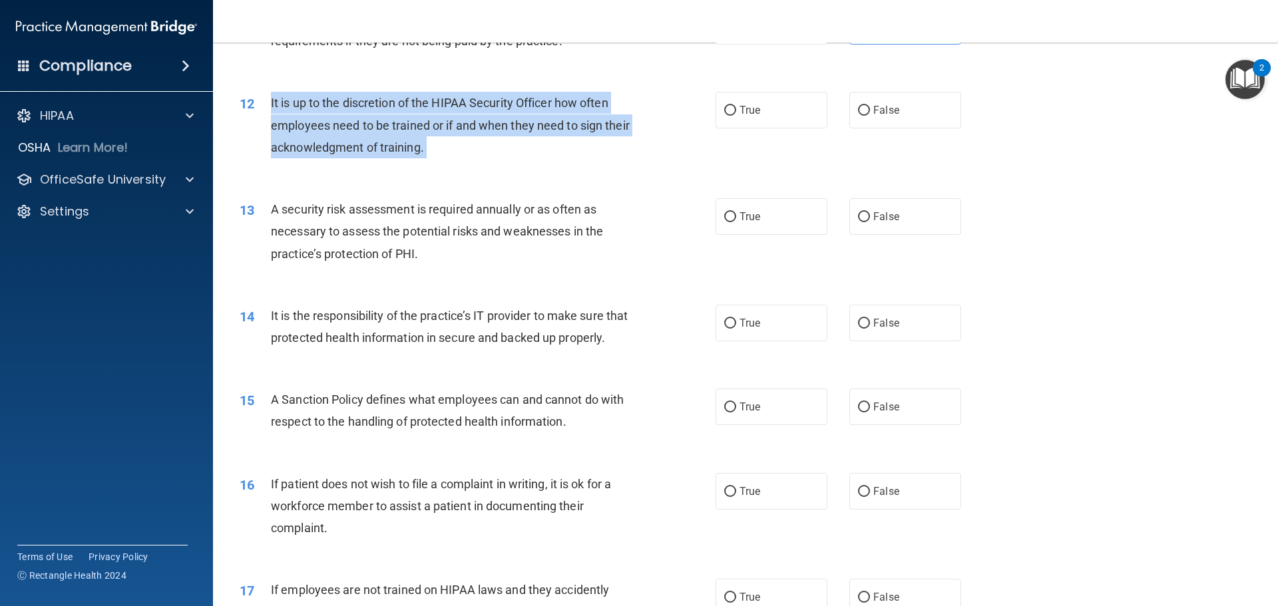
click at [435, 105] on span "It is up to the discretion of the HIPAA Security Officer how often employees ne…" at bounding box center [450, 125] width 359 height 58
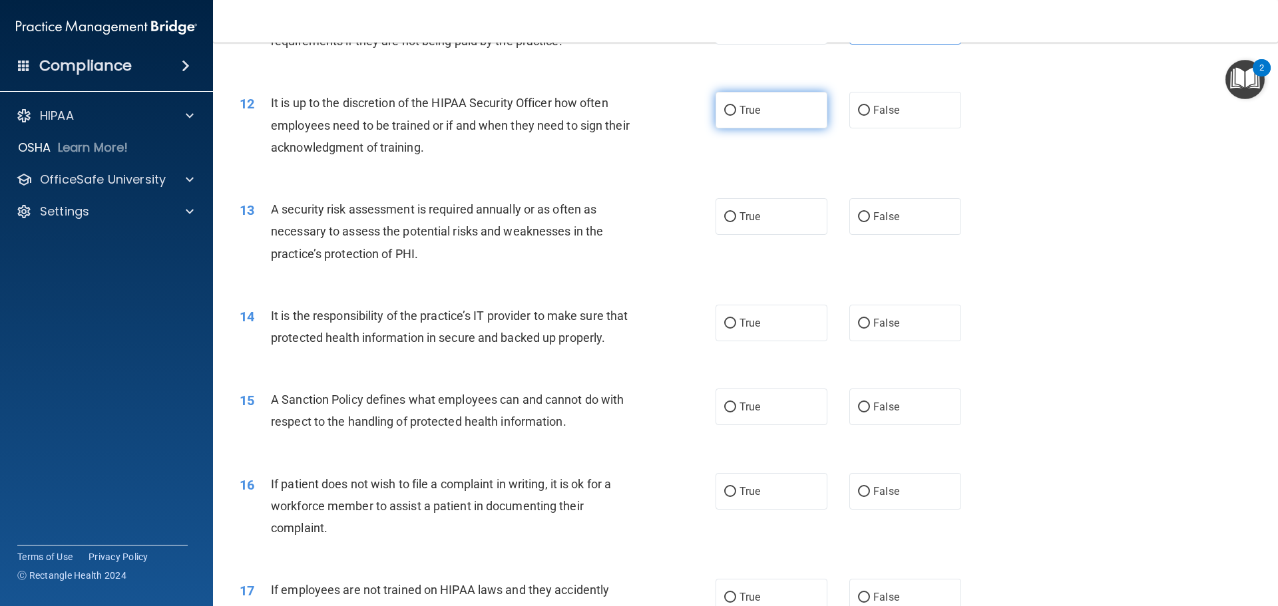
click at [755, 116] on span "True" at bounding box center [750, 110] width 21 height 13
click at [736, 116] on input "True" at bounding box center [730, 111] width 12 height 10
radio input "true"
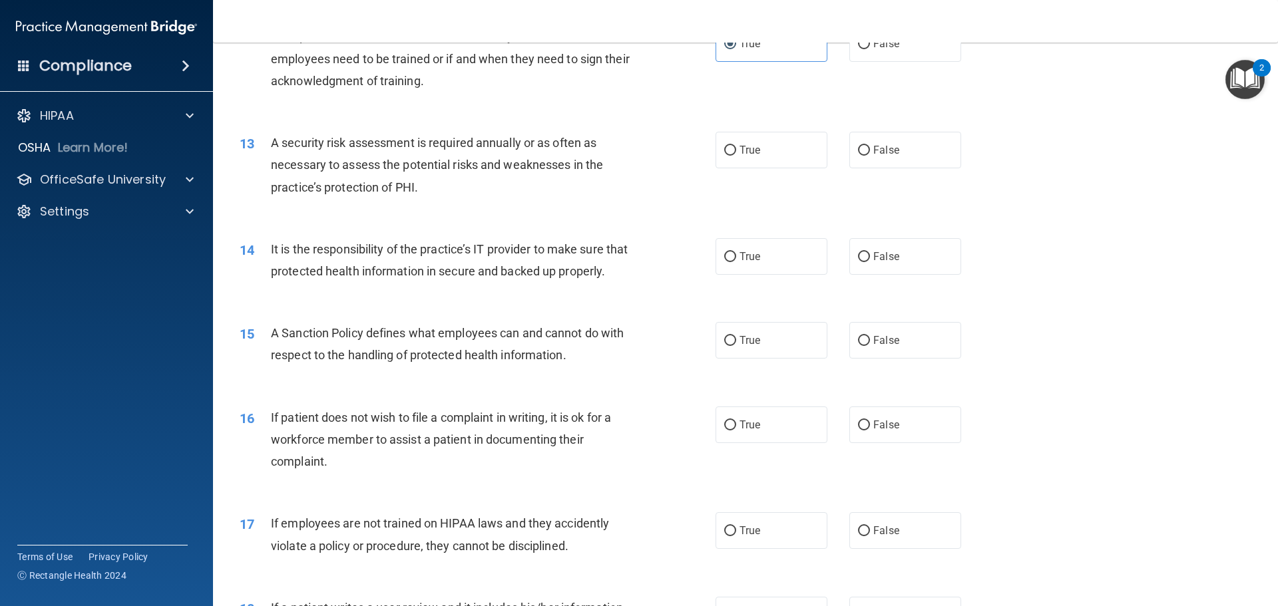
click at [413, 152] on div "A security risk assessment is required annually or as often as necessary to ass…" at bounding box center [457, 165] width 372 height 67
click at [758, 160] on label "True" at bounding box center [772, 150] width 112 height 37
click at [736, 156] on input "True" at bounding box center [730, 151] width 12 height 10
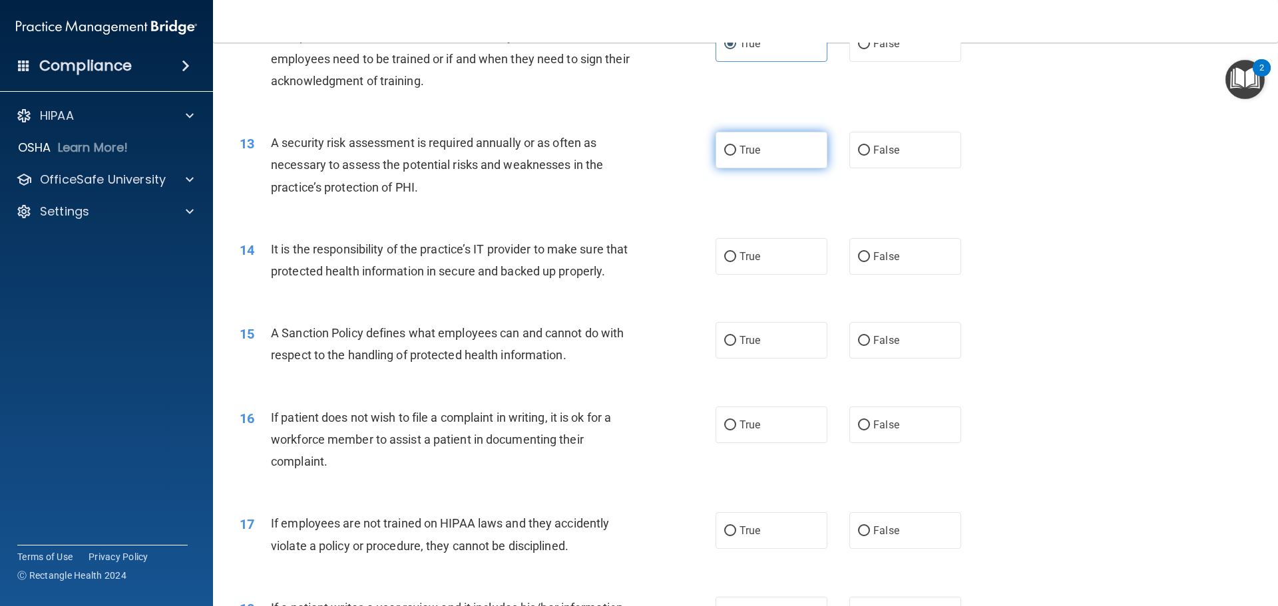
radio input "true"
click at [434, 262] on div "It is the responsibility of the practice’s IT provider to make sure that protec…" at bounding box center [457, 260] width 372 height 44
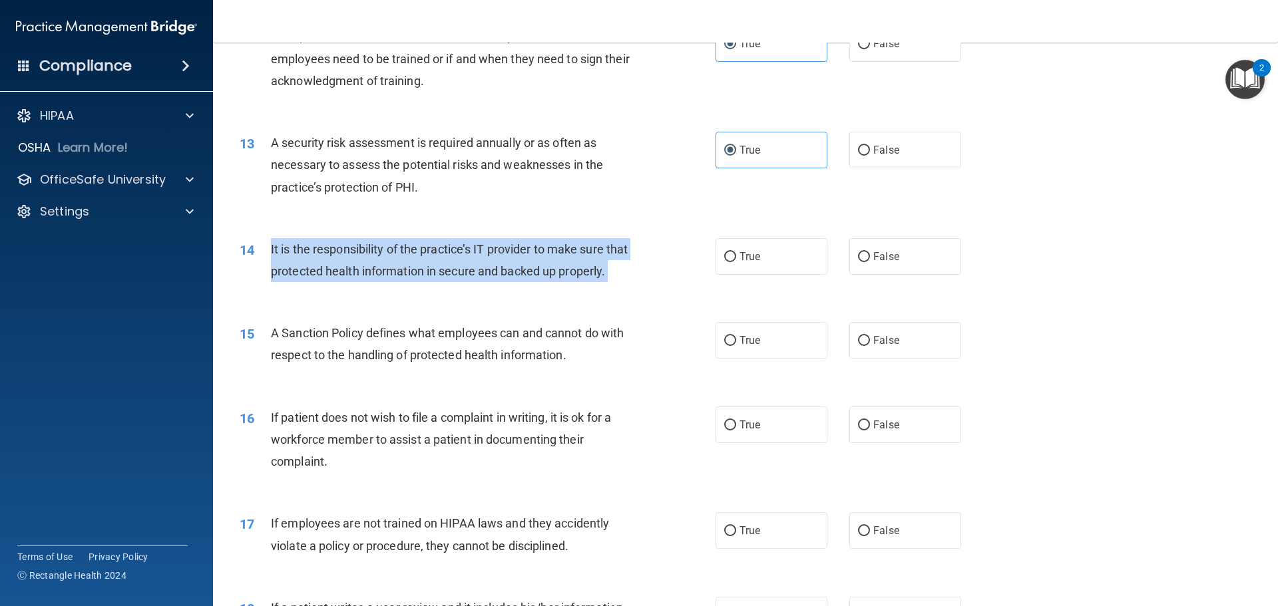
click at [434, 262] on div "It is the responsibility of the practice’s IT provider to make sure that protec…" at bounding box center [457, 260] width 372 height 44
click at [773, 261] on label "True" at bounding box center [772, 256] width 112 height 37
click at [736, 261] on input "True" at bounding box center [730, 257] width 12 height 10
radio input "true"
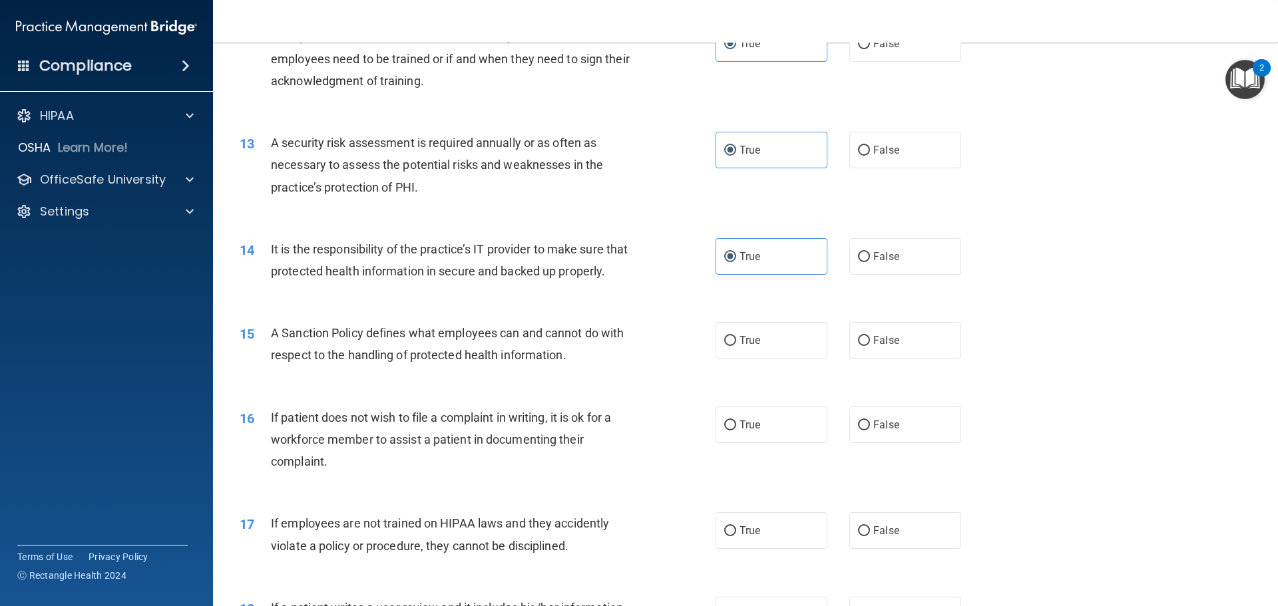
scroll to position [1537, 0]
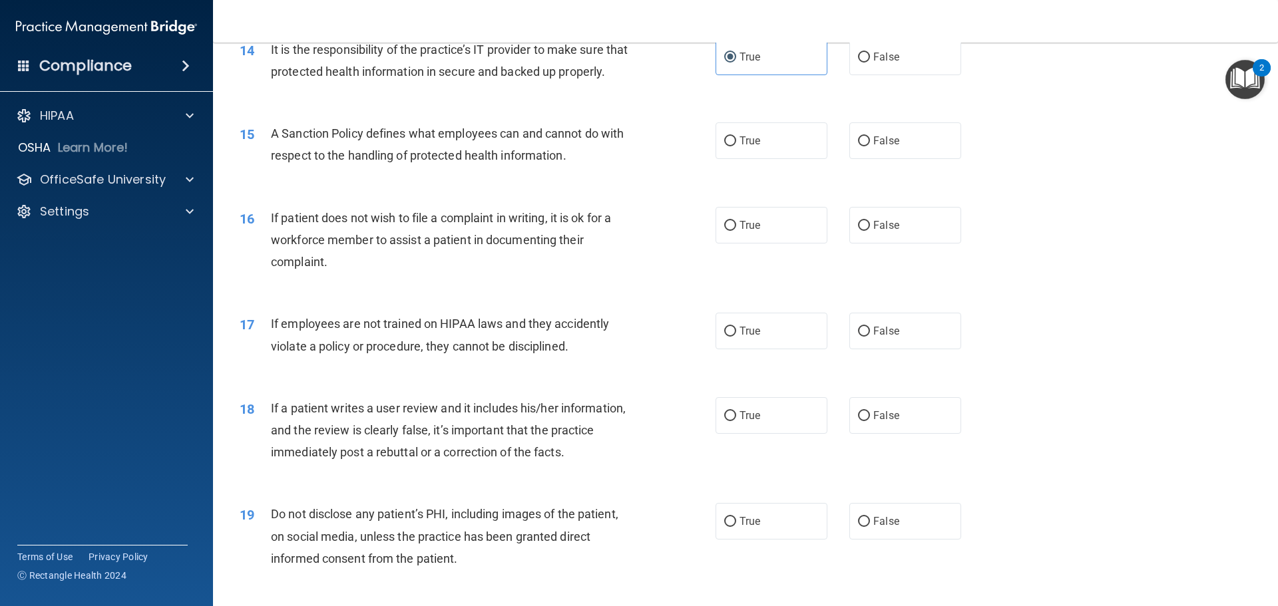
click at [464, 162] on span "A Sanction Policy defines what employees can and cannot do with respect to the …" at bounding box center [447, 144] width 353 height 36
click at [463, 162] on span "A Sanction Policy defines what employees can and cannot do with respect to the …" at bounding box center [447, 144] width 353 height 36
drag, startPoint x: 463, startPoint y: 170, endPoint x: 413, endPoint y: 173, distance: 50.0
click at [463, 162] on span "A Sanction Policy defines what employees can and cannot do with respect to the …" at bounding box center [447, 144] width 353 height 36
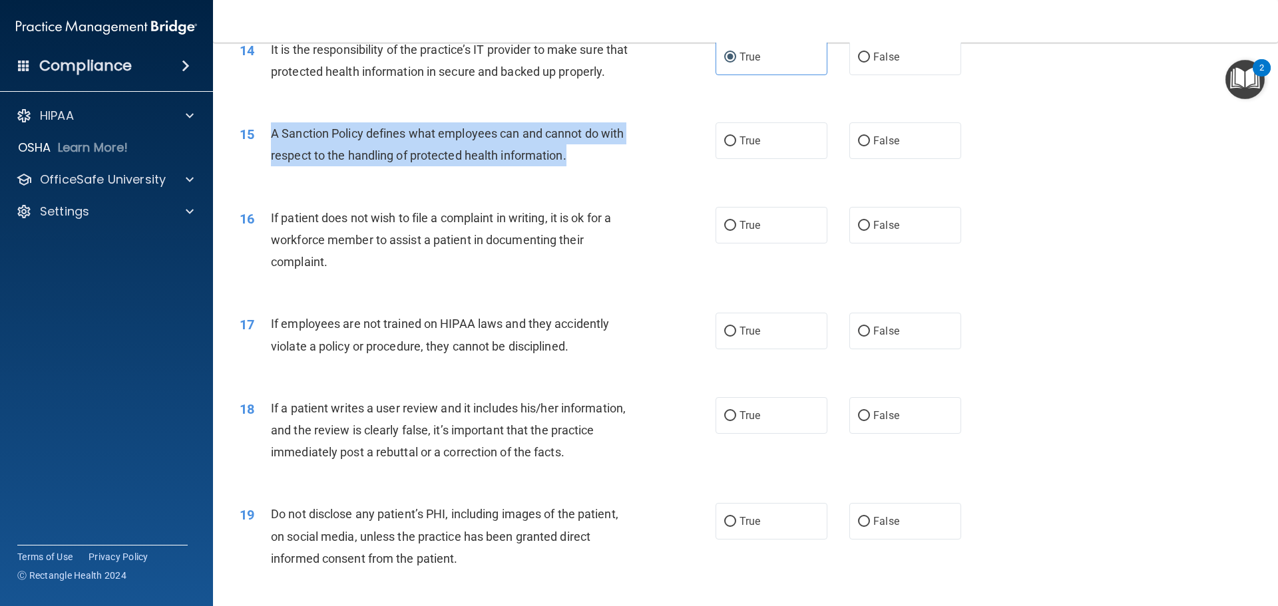
drag, startPoint x: 264, startPoint y: 148, endPoint x: 583, endPoint y: 183, distance: 321.5
click at [583, 173] on div "15 A Sanction Policy defines what employees can and cannot do with respect to t…" at bounding box center [478, 147] width 516 height 51
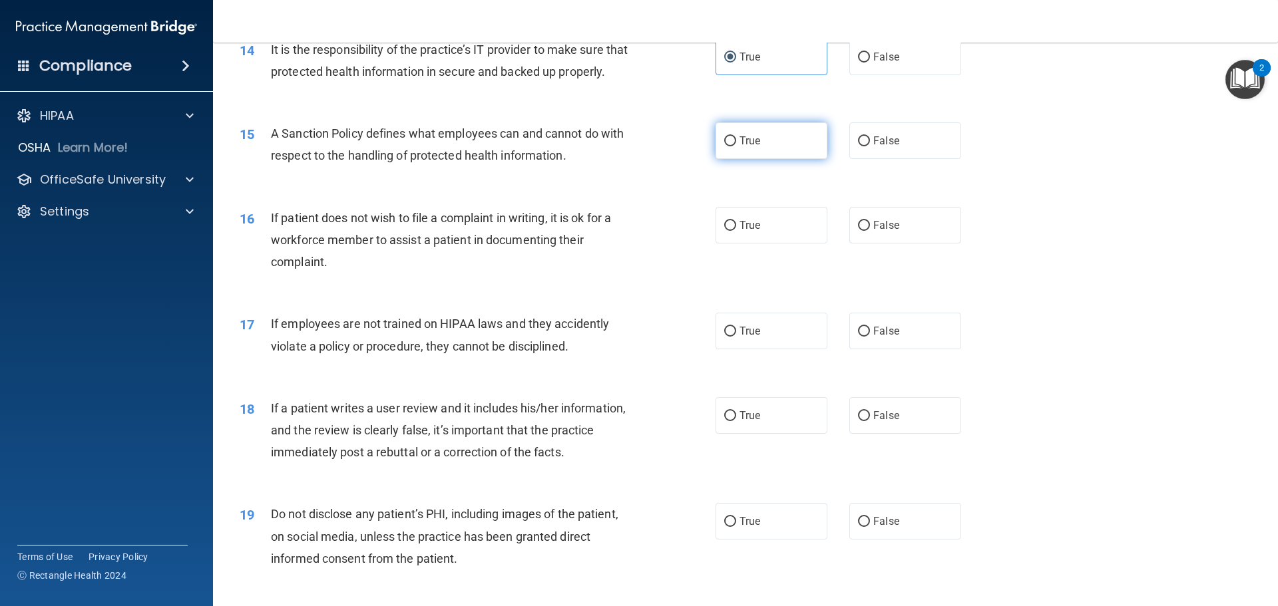
click at [768, 159] on label "True" at bounding box center [772, 140] width 112 height 37
click at [736, 146] on input "True" at bounding box center [730, 141] width 12 height 10
radio input "true"
click at [455, 262] on span "If patient does not wish to file a complaint in writing, it is ok for a workfor…" at bounding box center [441, 240] width 340 height 58
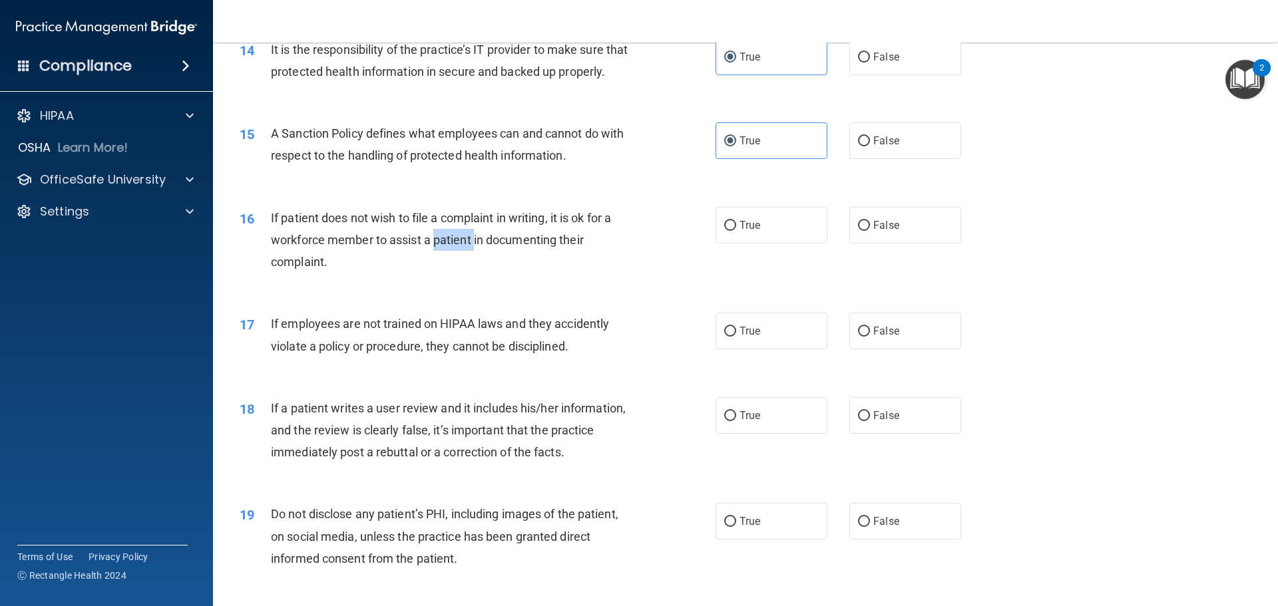
click at [455, 262] on span "If patient does not wish to file a complaint in writing, it is ok for a workfor…" at bounding box center [441, 240] width 340 height 58
click at [756, 232] on span "True" at bounding box center [750, 225] width 21 height 13
click at [736, 231] on input "True" at bounding box center [730, 226] width 12 height 10
radio input "true"
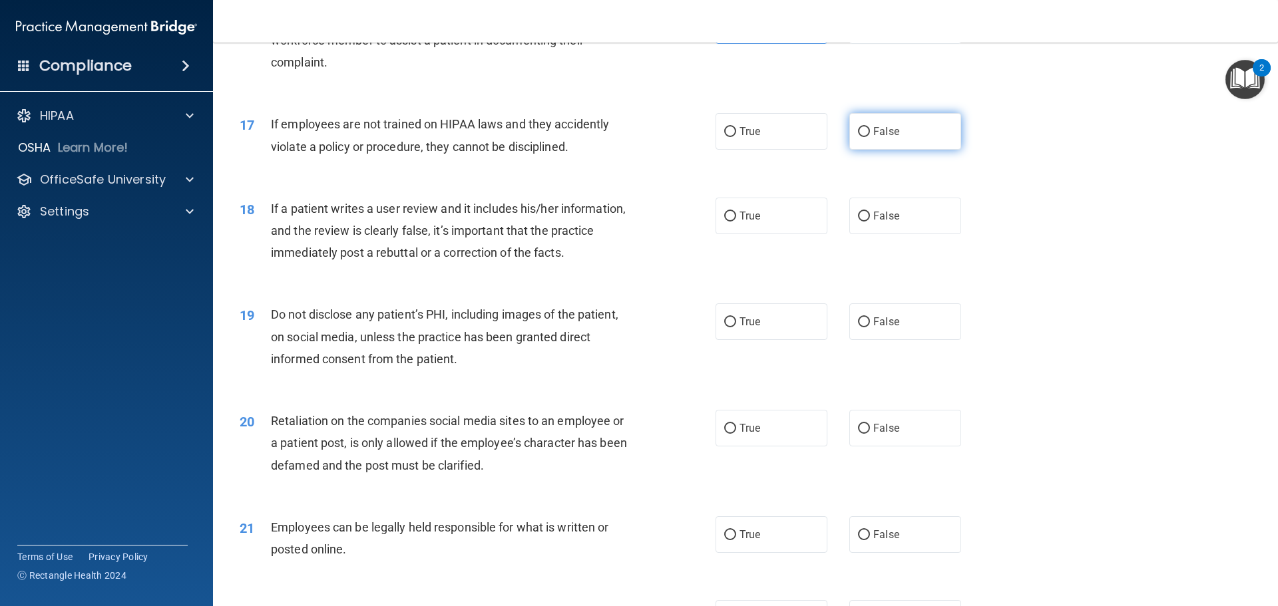
click at [936, 150] on label "False" at bounding box center [905, 131] width 112 height 37
click at [870, 137] on input "False" at bounding box center [864, 132] width 12 height 10
radio input "true"
click at [495, 262] on div "If a patient writes a user review and it includes his/her information, and the …" at bounding box center [457, 231] width 372 height 67
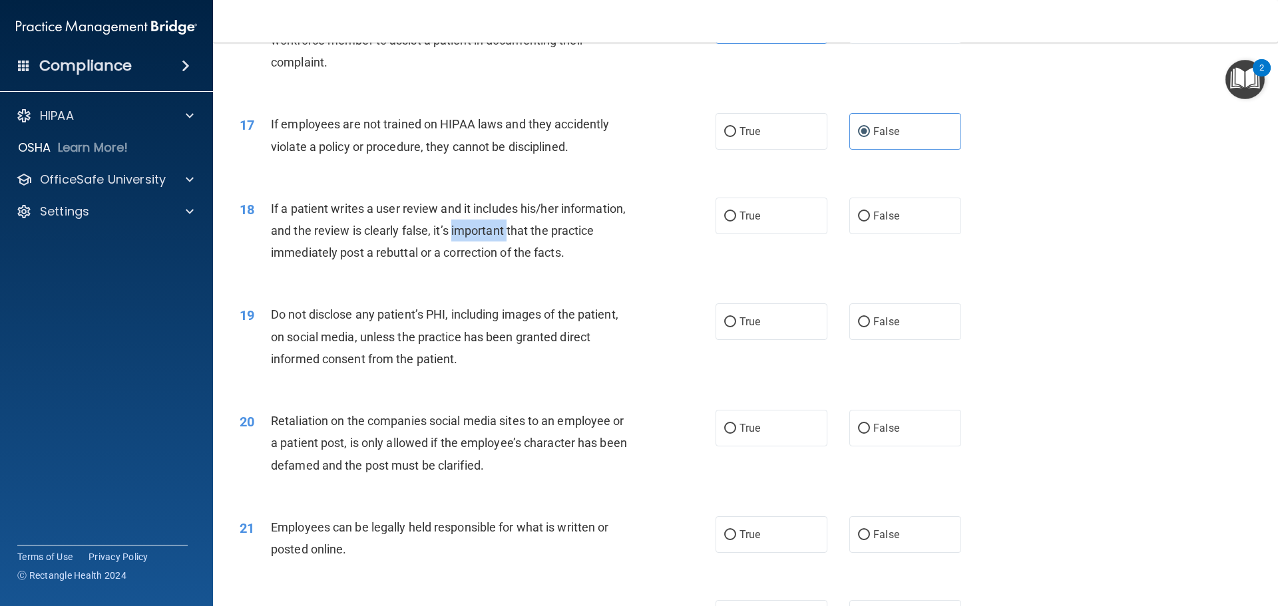
click at [498, 258] on span "If a patient writes a user review and it includes his/her information, and the …" at bounding box center [448, 231] width 355 height 58
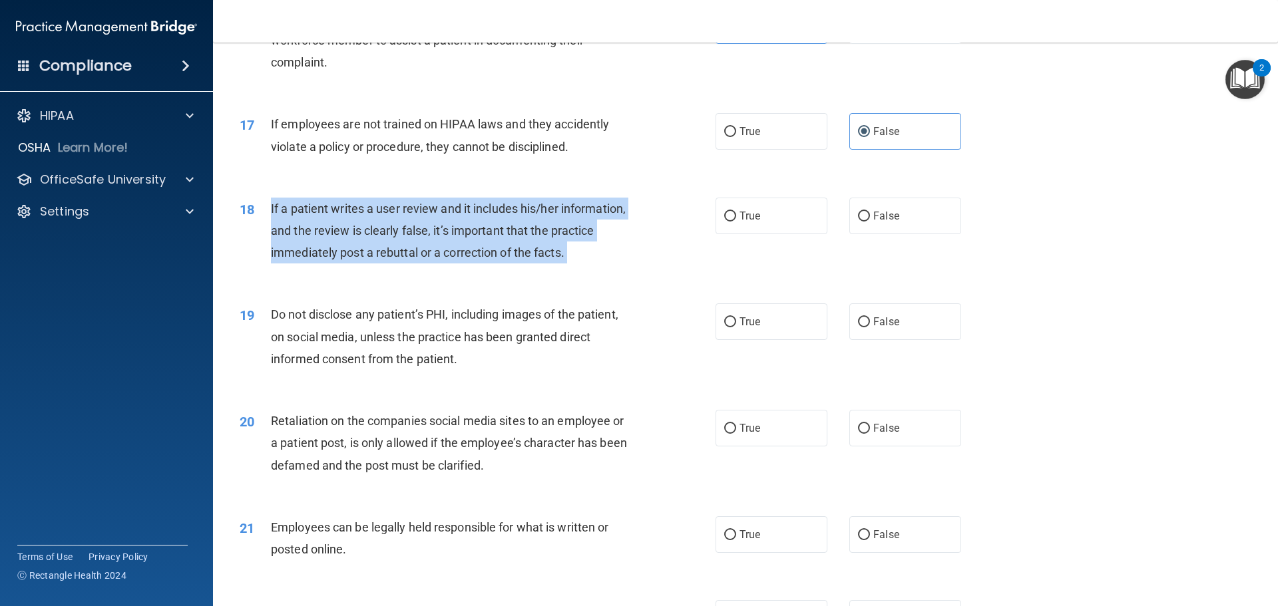
click at [498, 258] on span "If a patient writes a user review and it includes his/her information, and the …" at bounding box center [448, 231] width 355 height 58
click at [745, 231] on label "True" at bounding box center [772, 216] width 112 height 37
click at [736, 222] on input "True" at bounding box center [730, 217] width 12 height 10
radio input "true"
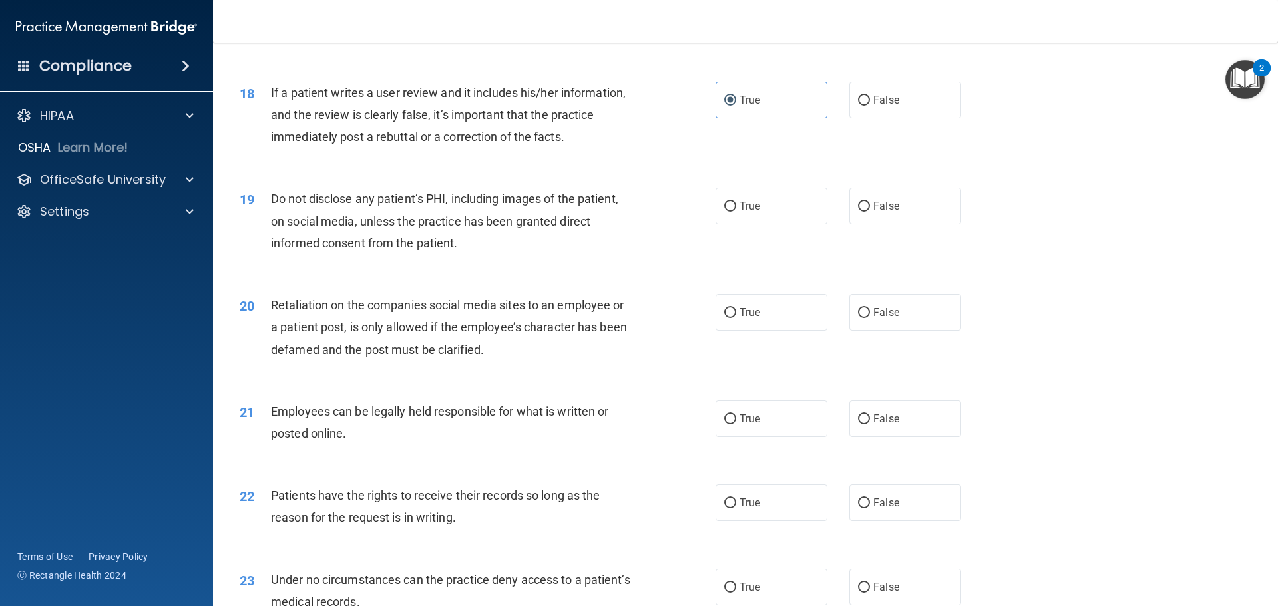
scroll to position [1870, 0]
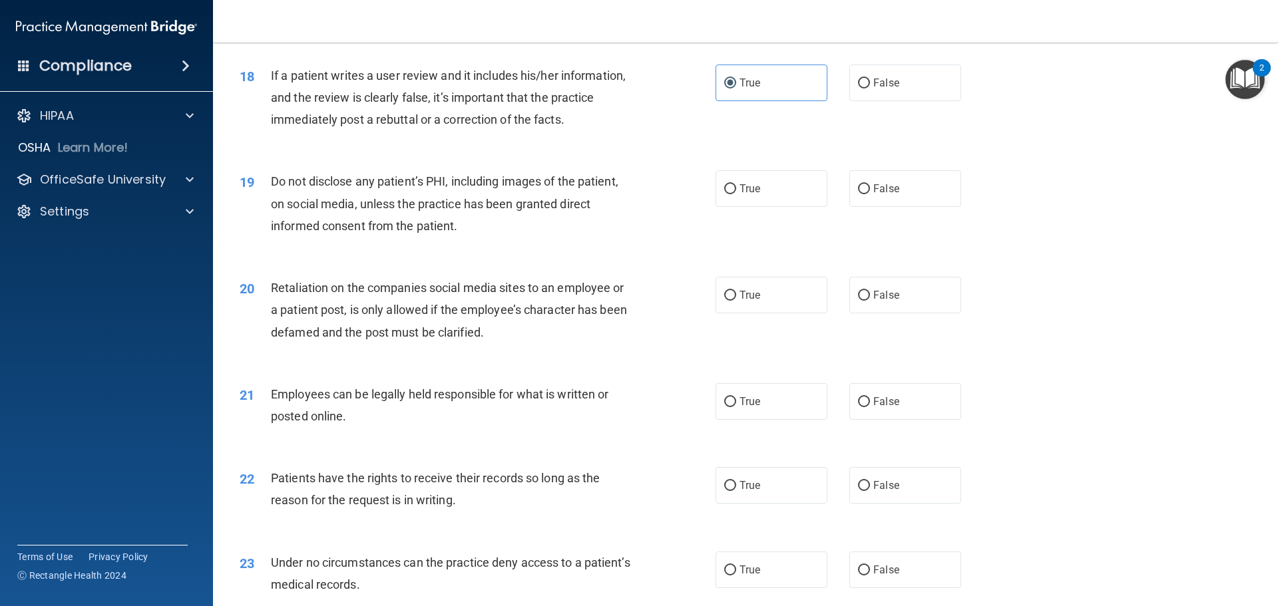
click at [433, 235] on div "Do not disclose any patient’s PHI, including images of the patient, on social m…" at bounding box center [457, 203] width 372 height 67
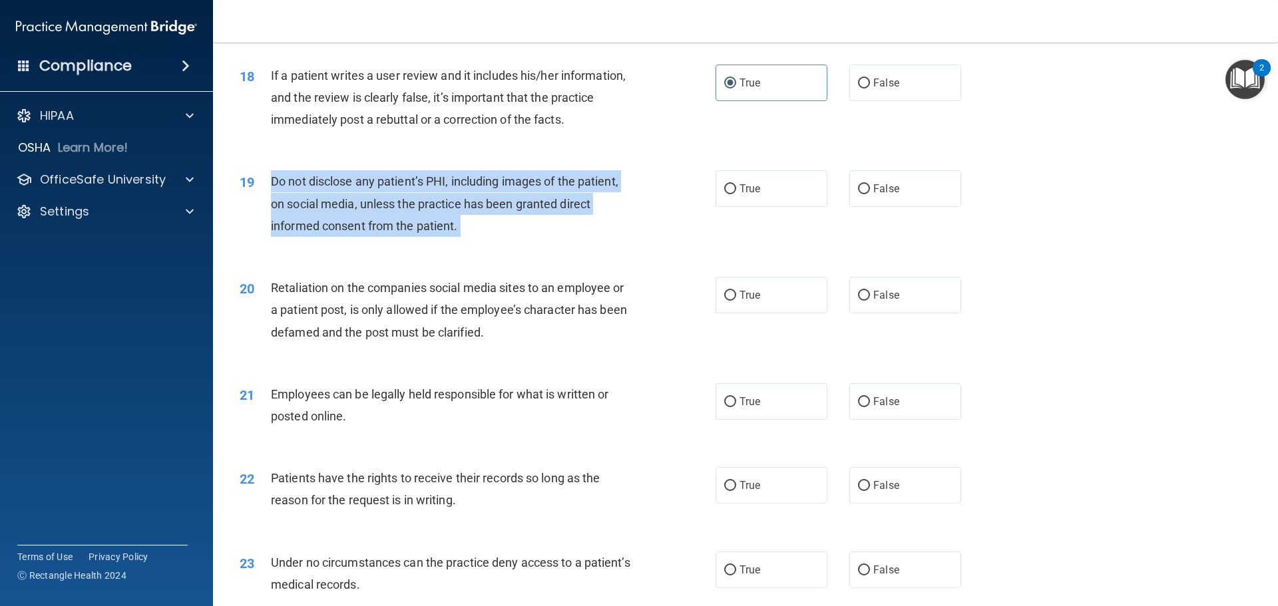
click at [433, 235] on div "Do not disclose any patient’s PHI, including images of the patient, on social m…" at bounding box center [457, 203] width 372 height 67
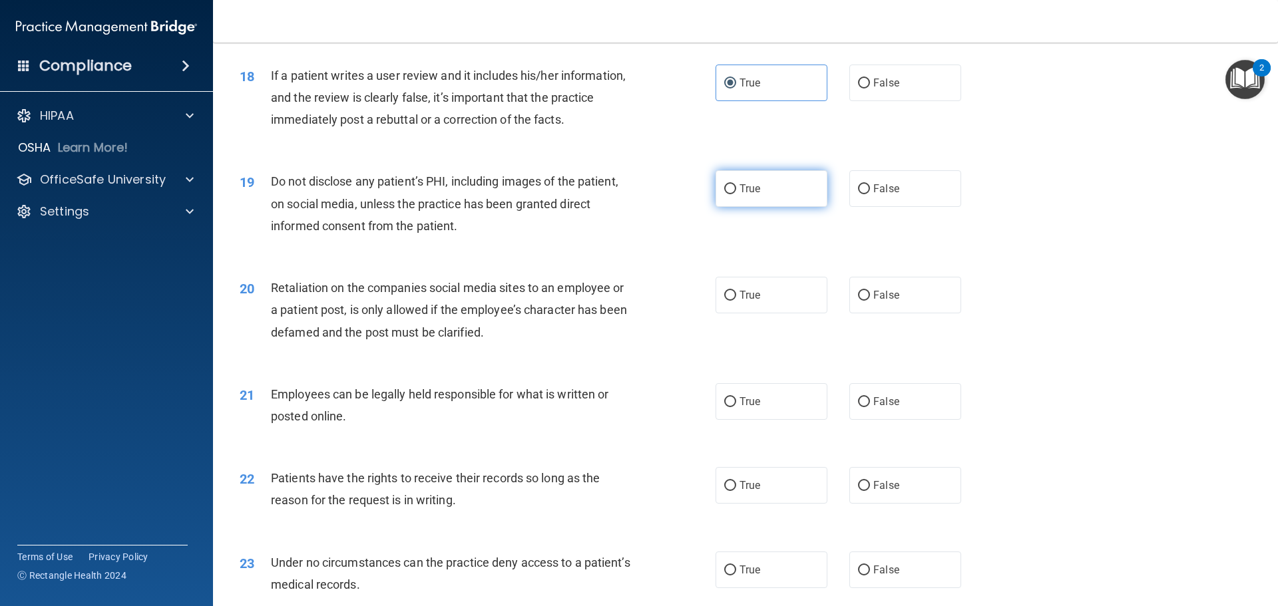
click at [803, 202] on label "True" at bounding box center [772, 188] width 112 height 37
click at [736, 194] on input "True" at bounding box center [730, 189] width 12 height 10
radio input "true"
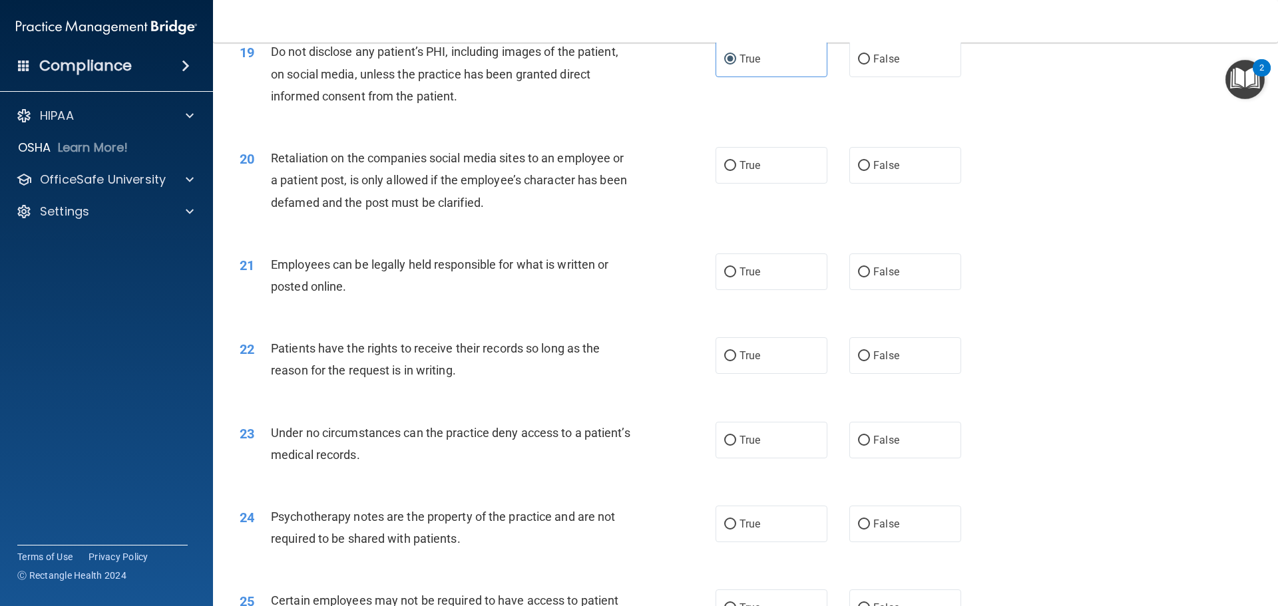
scroll to position [2003, 0]
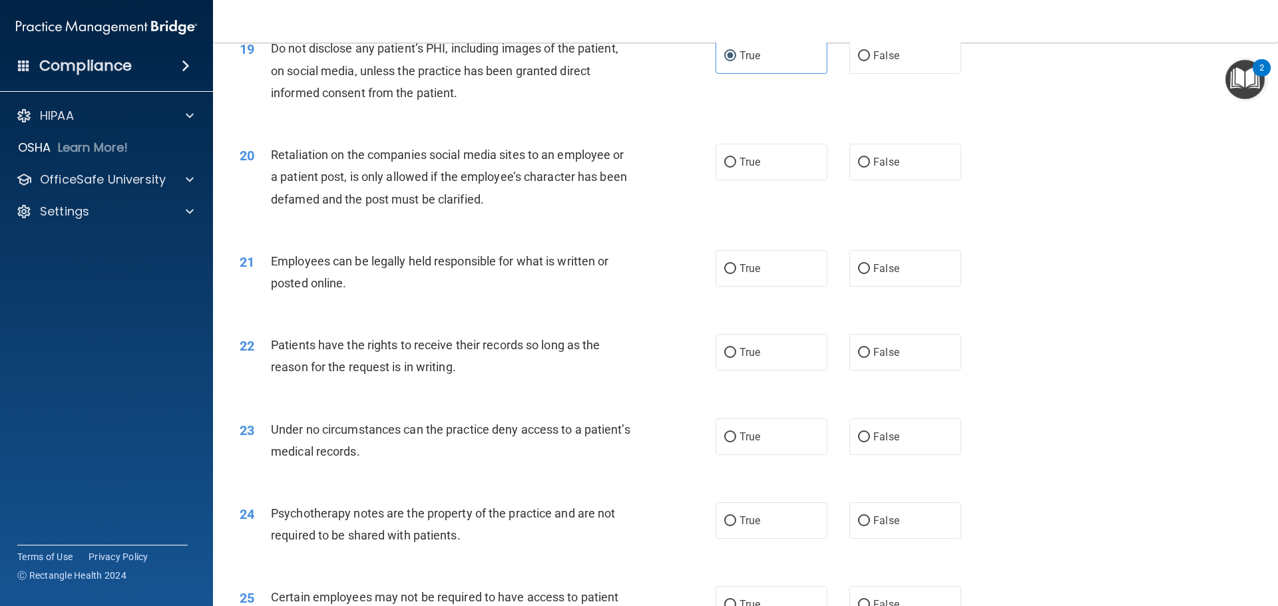
click at [419, 210] on div "Retaliation on the companies social media sites to an employee or a patient pos…" at bounding box center [457, 177] width 372 height 67
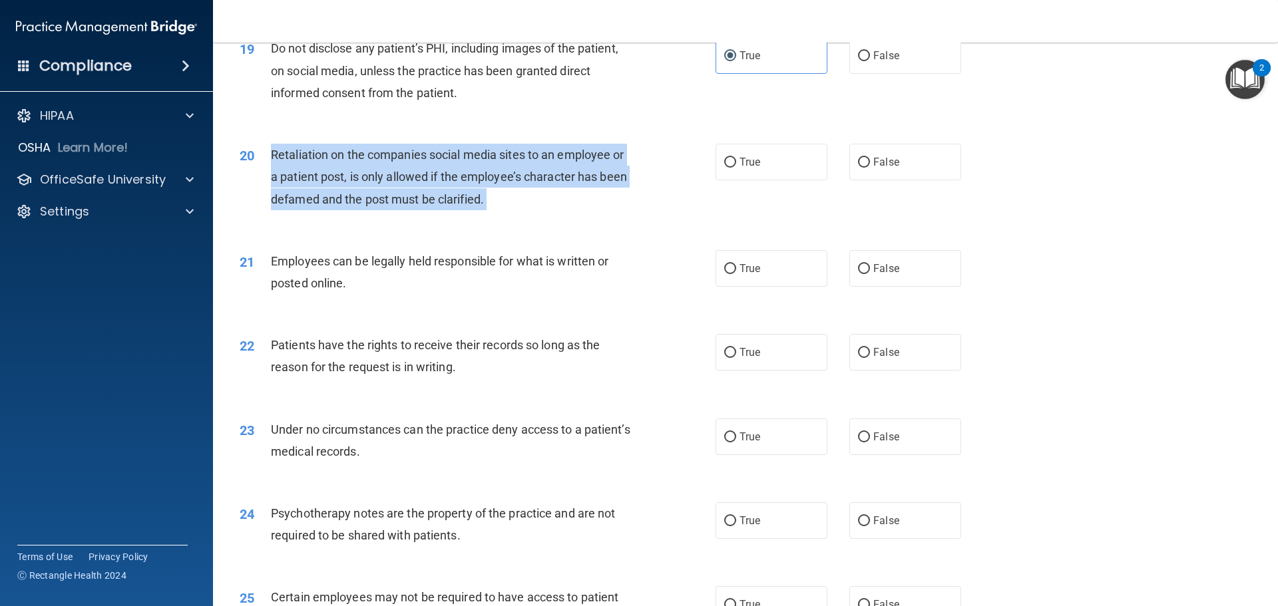
click at [419, 210] on div "Retaliation on the companies social media sites to an employee or a patient pos…" at bounding box center [457, 177] width 372 height 67
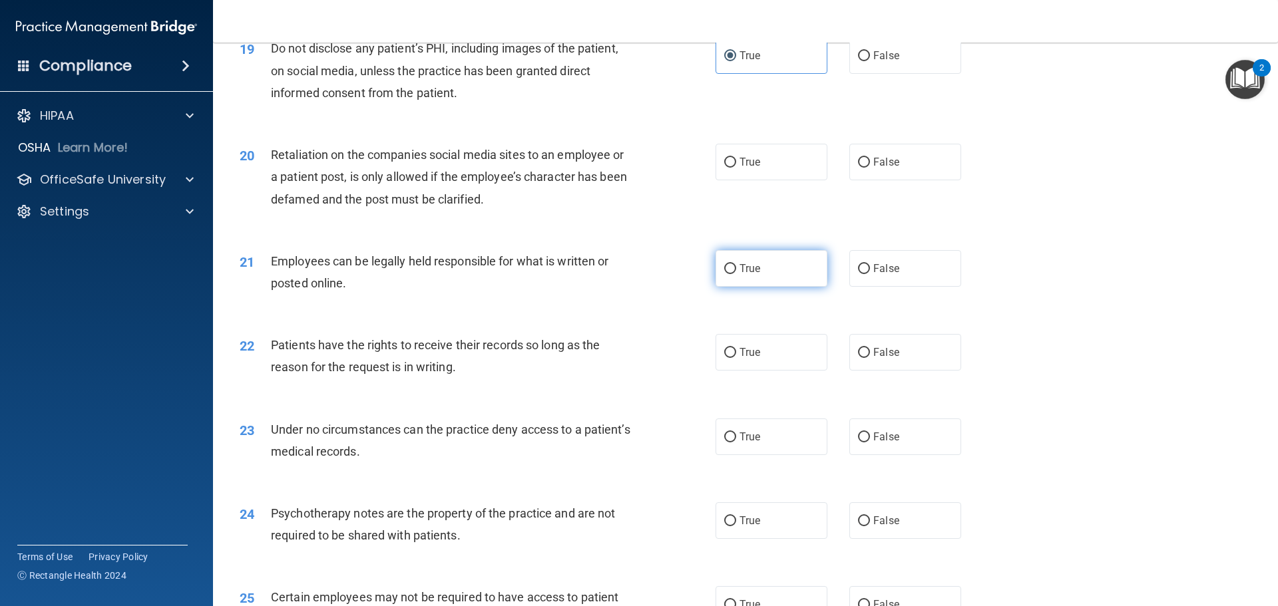
click at [791, 287] on label "True" at bounding box center [772, 268] width 112 height 37
click at [736, 274] on input "True" at bounding box center [730, 269] width 12 height 10
radio input "true"
click at [437, 206] on div "Retaliation on the companies social media sites to an employee or a patient pos…" at bounding box center [457, 177] width 372 height 67
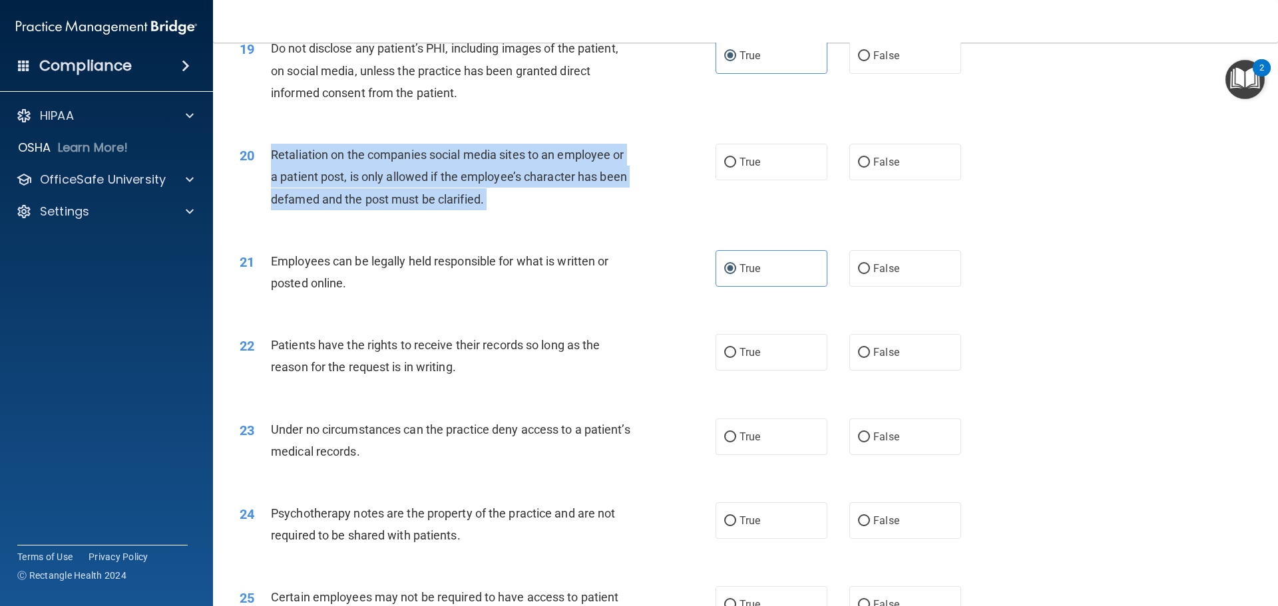
click at [437, 206] on div "Retaliation on the companies social media sites to an employee or a patient pos…" at bounding box center [457, 177] width 372 height 67
click at [858, 168] on input "False" at bounding box center [864, 163] width 12 height 10
radio input "true"
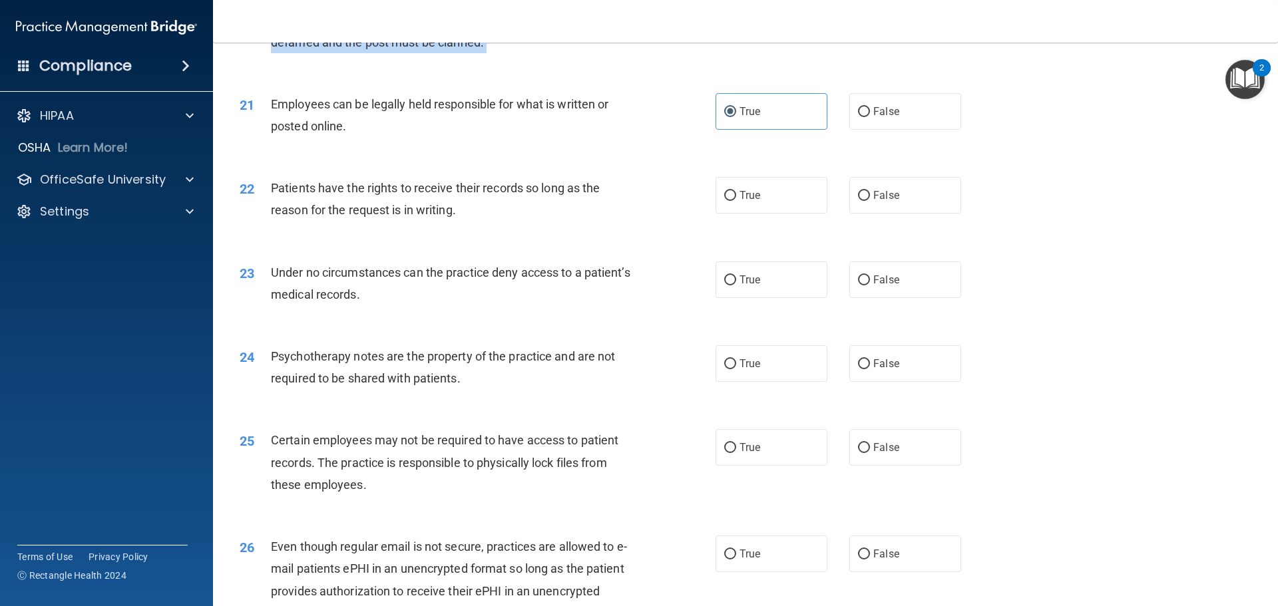
scroll to position [2203, 0]
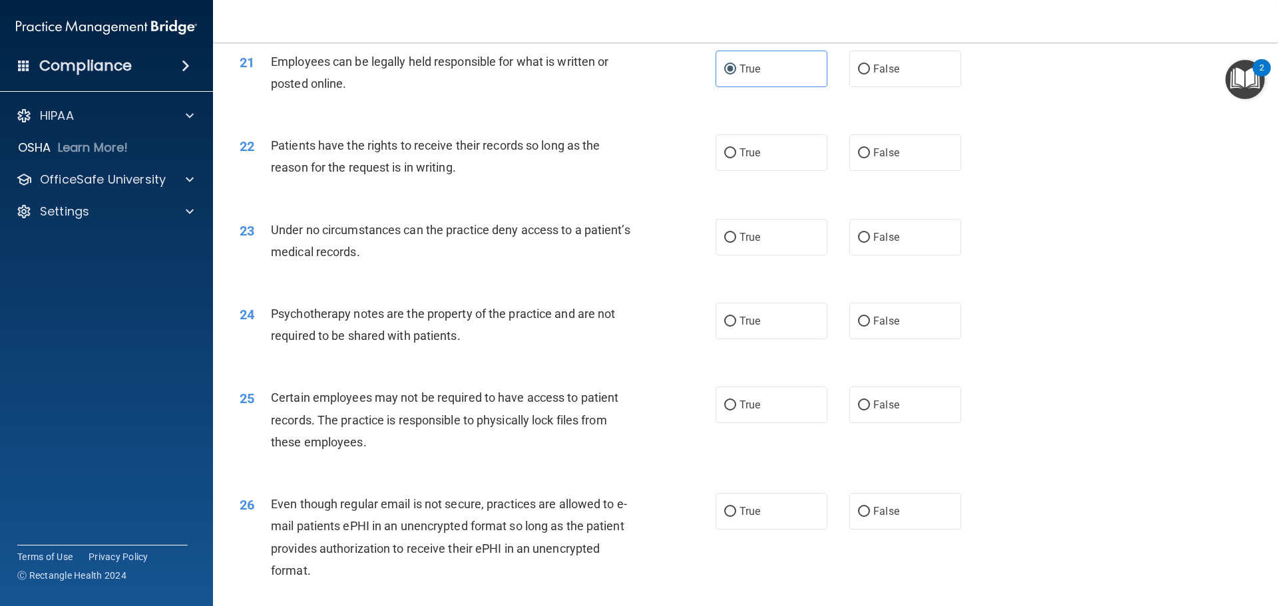
click at [431, 174] on span "Patients have the rights to receive their records so long as the reason for the…" at bounding box center [435, 156] width 329 height 36
click at [887, 159] on span "False" at bounding box center [886, 152] width 26 height 13
click at [870, 158] on input "False" at bounding box center [864, 153] width 12 height 10
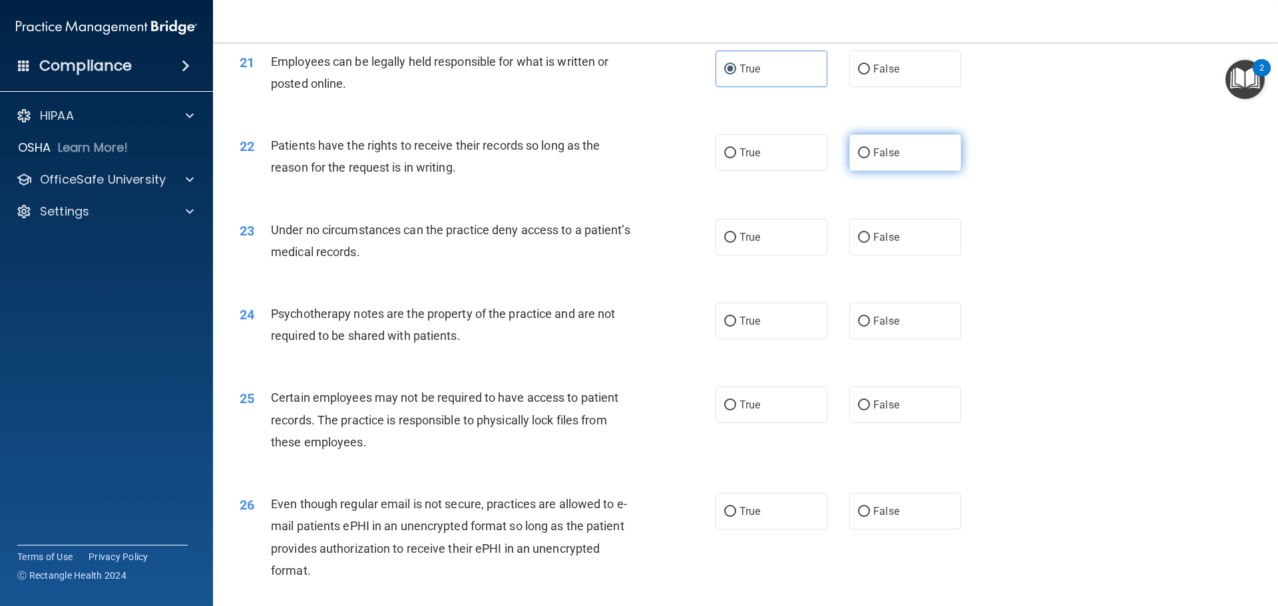
radio input "true"
click at [417, 263] on div "Under no circumstances can the practice deny access to a patient’s medical reco…" at bounding box center [457, 241] width 372 height 44
click at [879, 256] on label "False" at bounding box center [905, 237] width 112 height 37
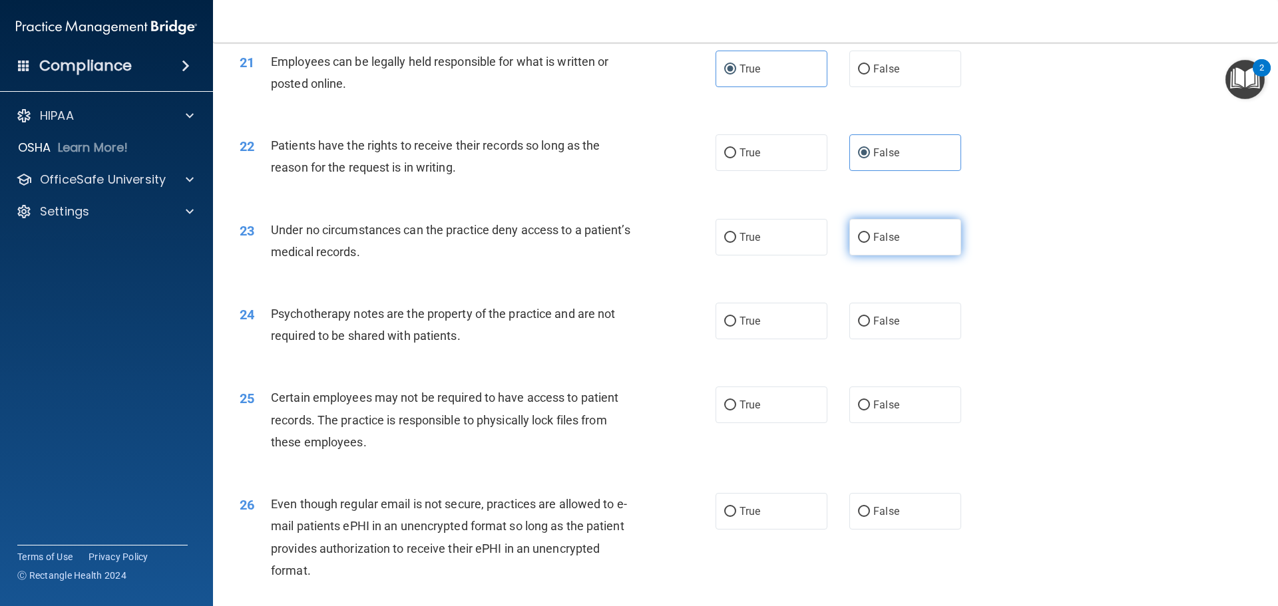
click at [870, 243] on input "False" at bounding box center [864, 238] width 12 height 10
radio input "true"
click at [410, 343] on span "Psychotherapy notes are the property of the practice and are not required to be…" at bounding box center [443, 325] width 344 height 36
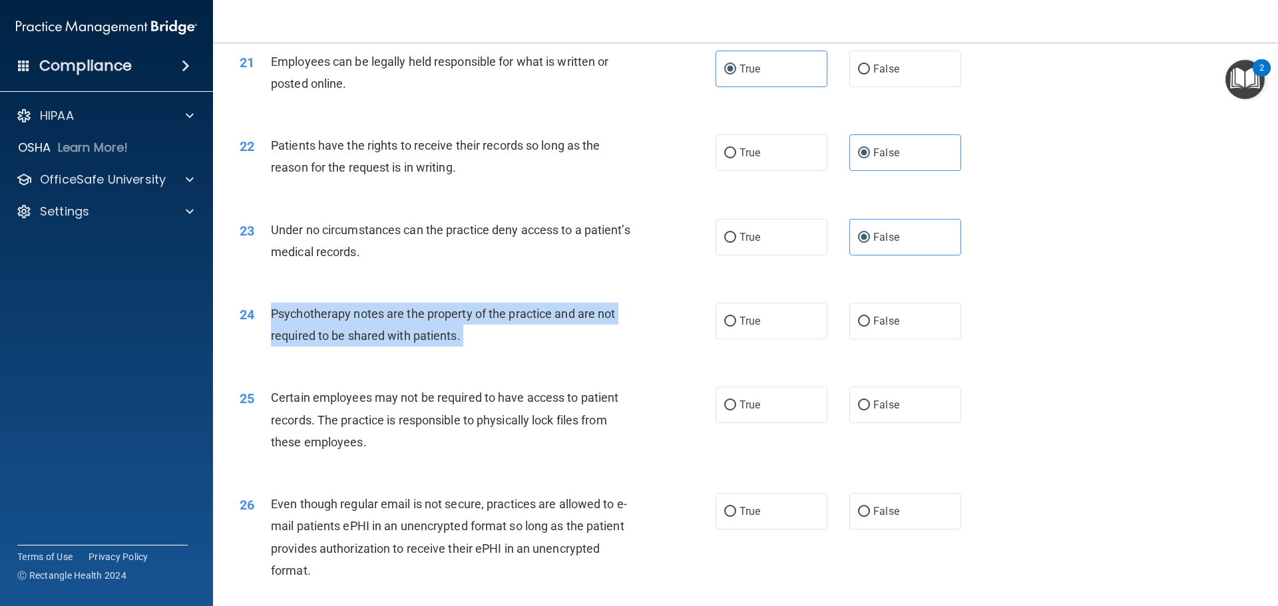
click at [410, 343] on span "Psychotherapy notes are the property of the practice and are not required to be…" at bounding box center [443, 325] width 344 height 36
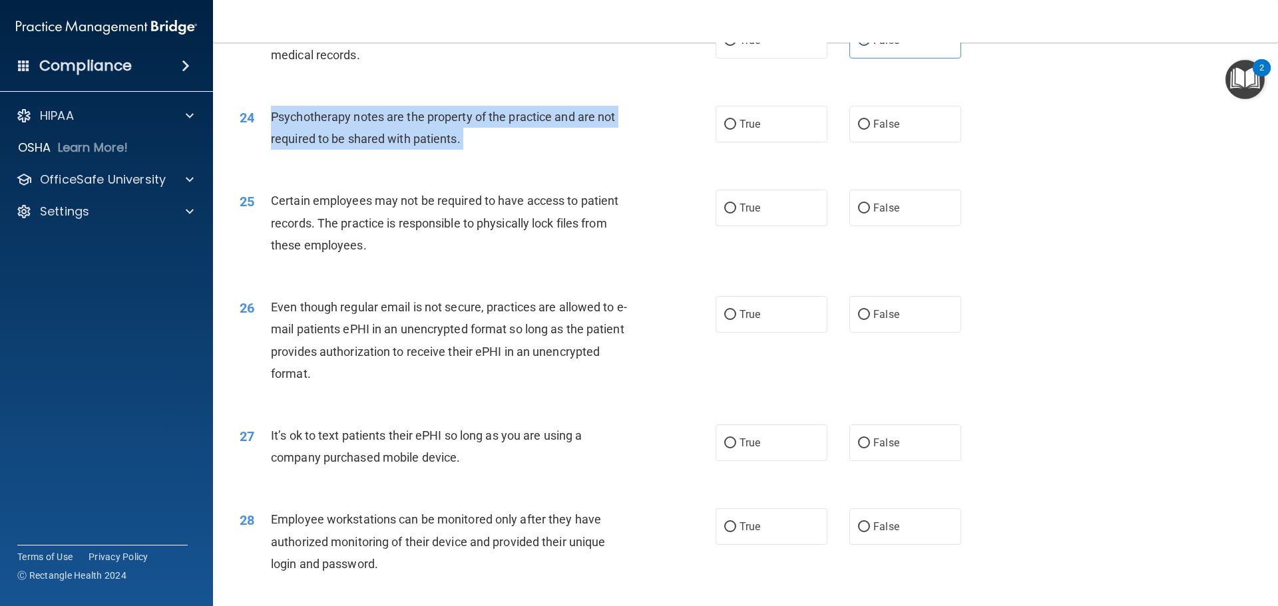
scroll to position [2336, 0]
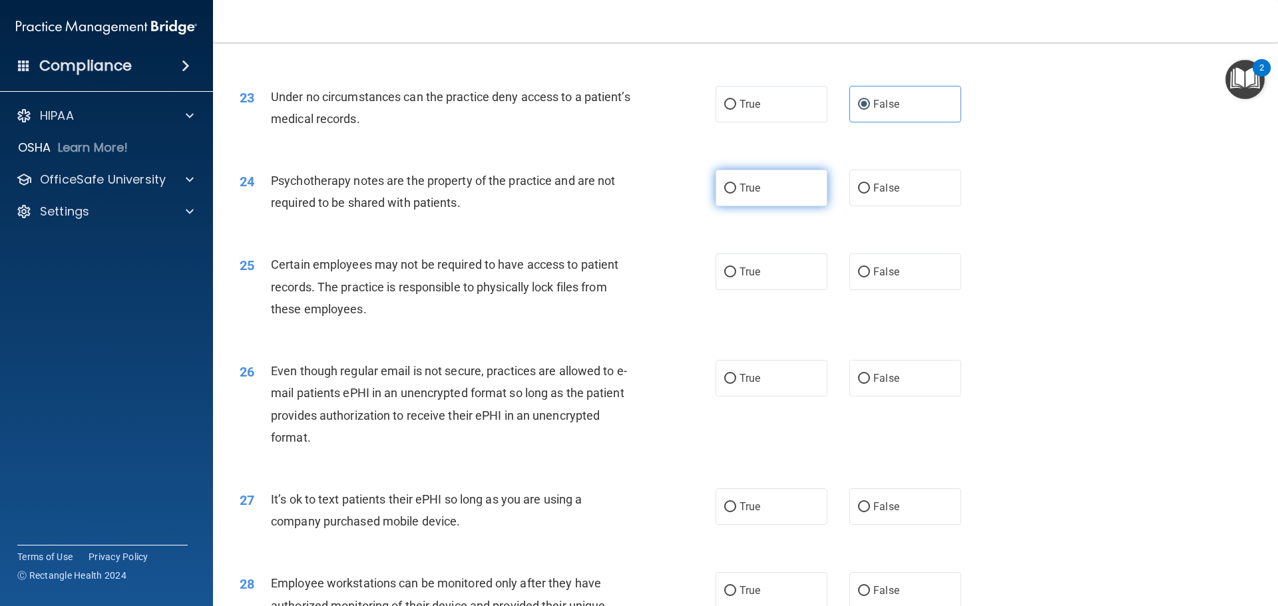
drag, startPoint x: 752, startPoint y: 200, endPoint x: 738, endPoint y: 212, distance: 18.9
click at [752, 199] on label "True" at bounding box center [772, 188] width 112 height 37
click at [736, 194] on input "True" at bounding box center [730, 189] width 12 height 10
radio input "true"
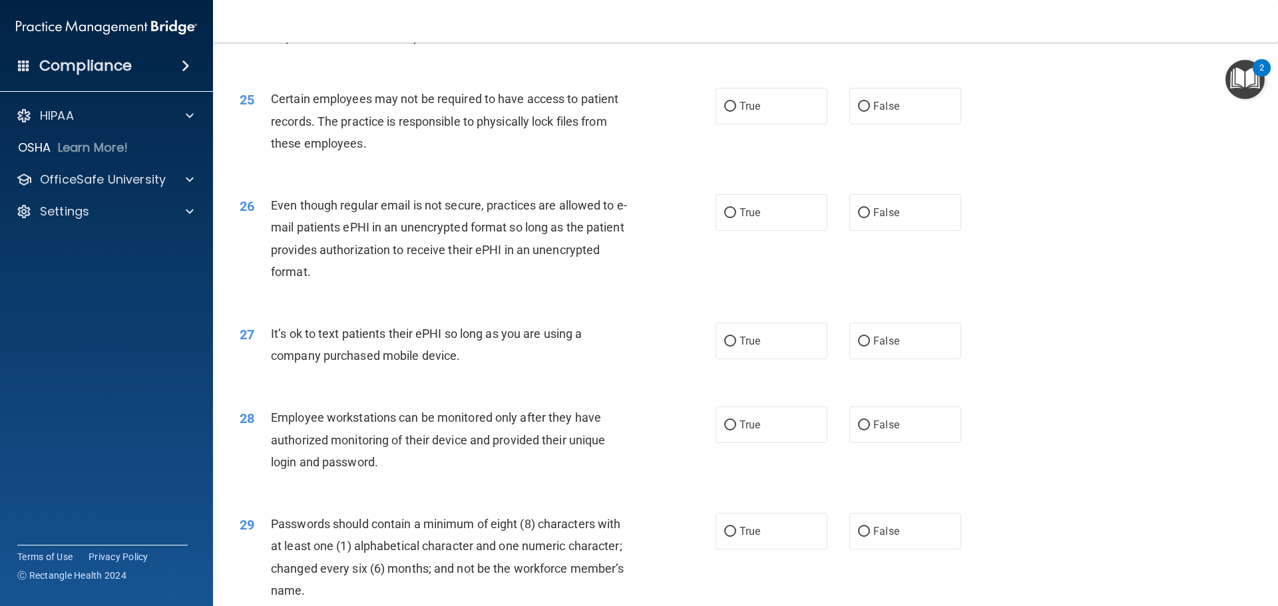
scroll to position [2469, 0]
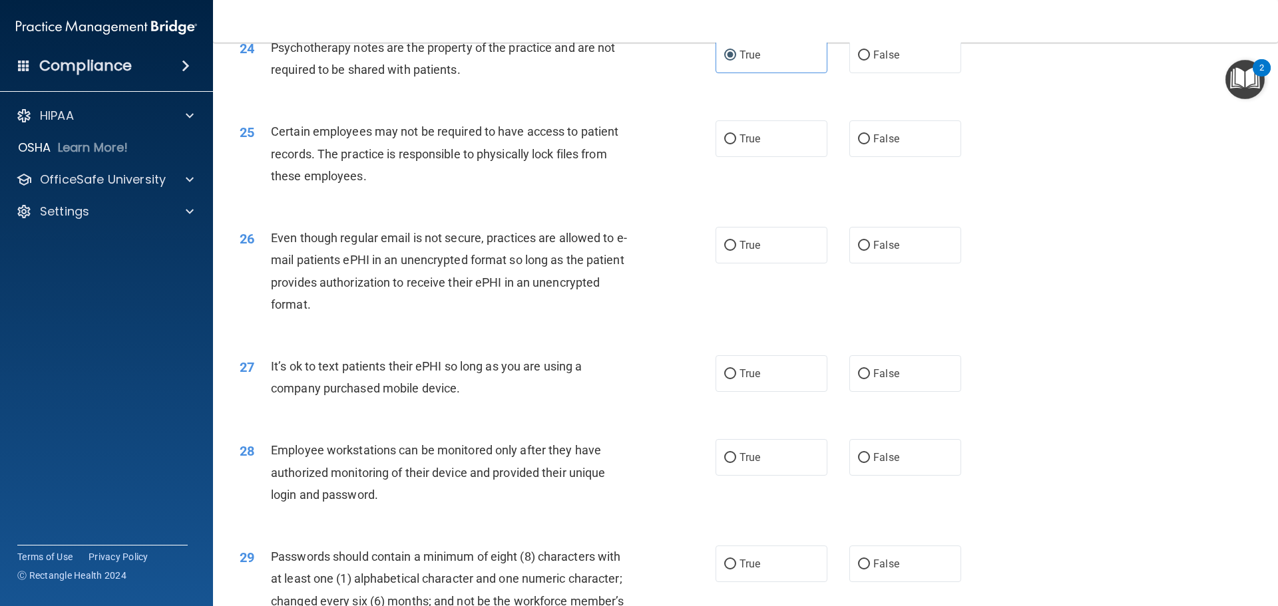
click at [418, 170] on span "Certain employees may not be required to have access to patient records. The pr…" at bounding box center [445, 153] width 348 height 58
click at [417, 170] on span "Certain employees may not be required to have access to patient records. The pr…" at bounding box center [445, 153] width 348 height 58
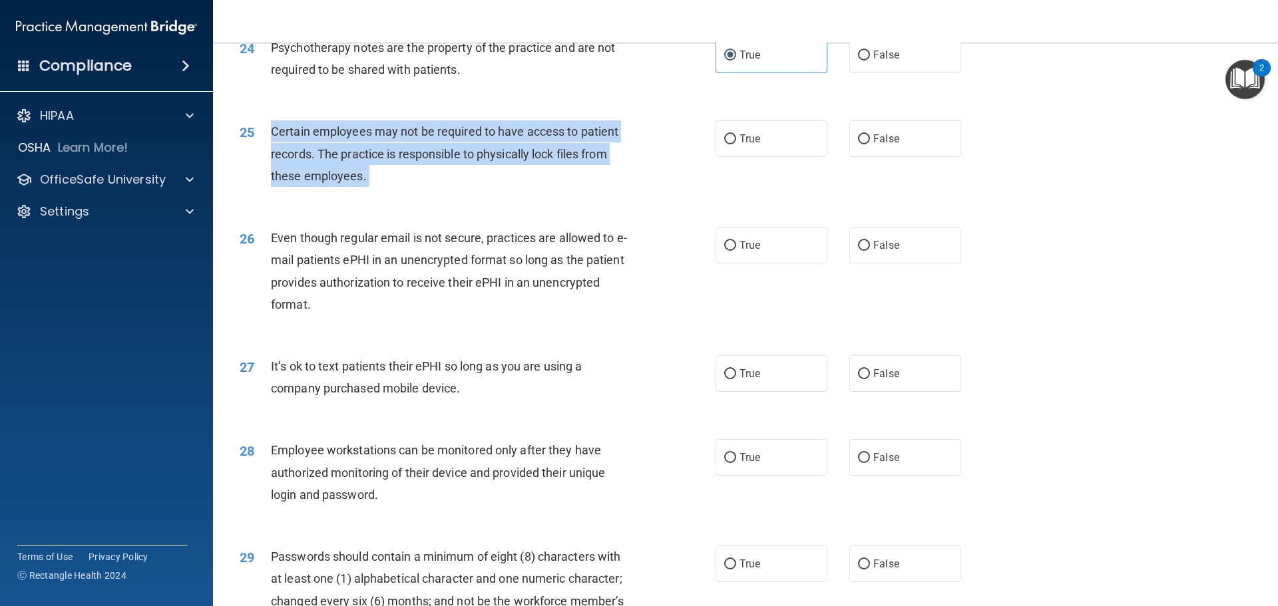
click at [417, 170] on span "Certain employees may not be required to have access to patient records. The pr…" at bounding box center [445, 153] width 348 height 58
click at [509, 312] on div "Even though regular email is not secure, practices are allowed to e-mail patien…" at bounding box center [457, 271] width 372 height 89
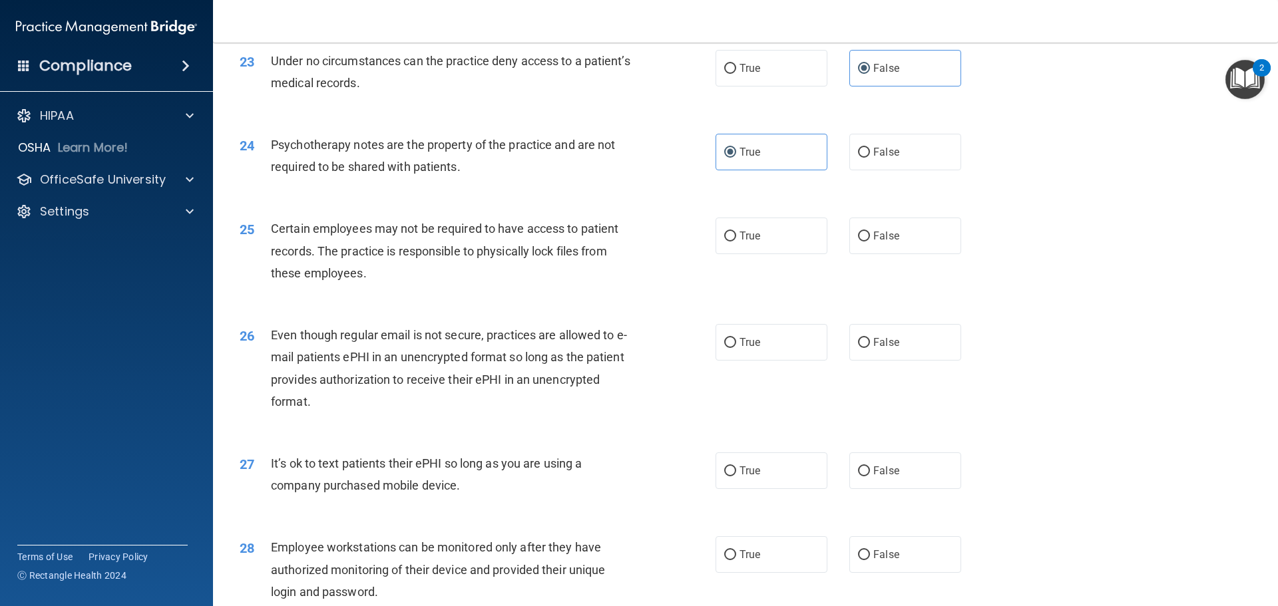
scroll to position [2403, 0]
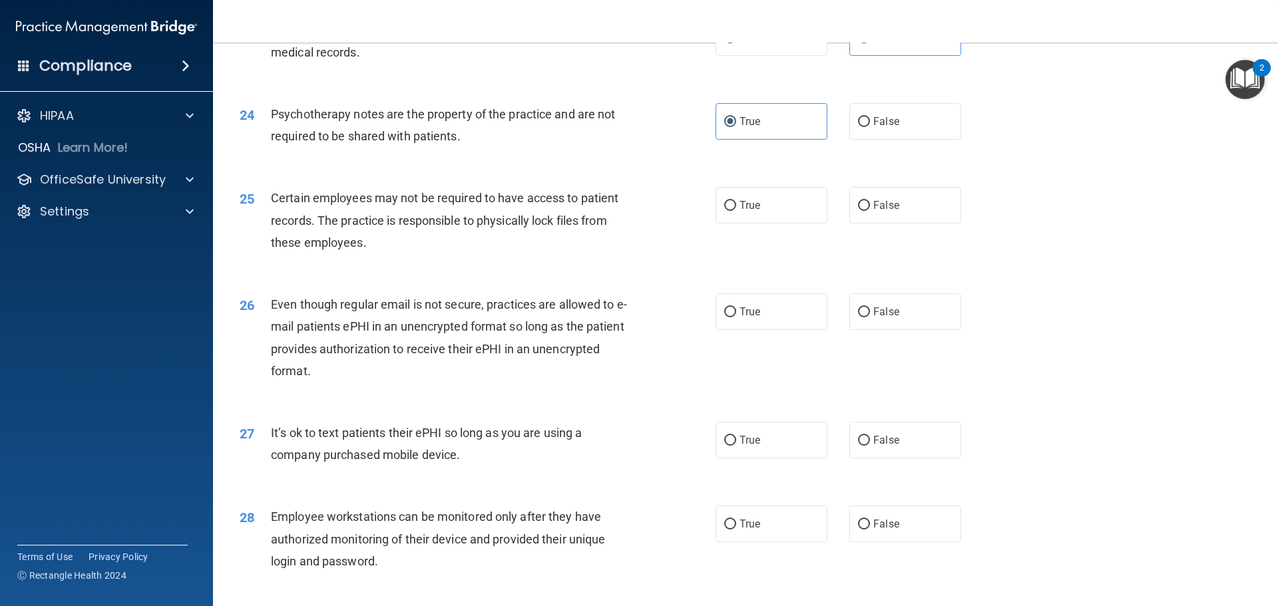
click at [318, 226] on span "Certain employees may not be required to have access to patient records. The pr…" at bounding box center [445, 220] width 348 height 58
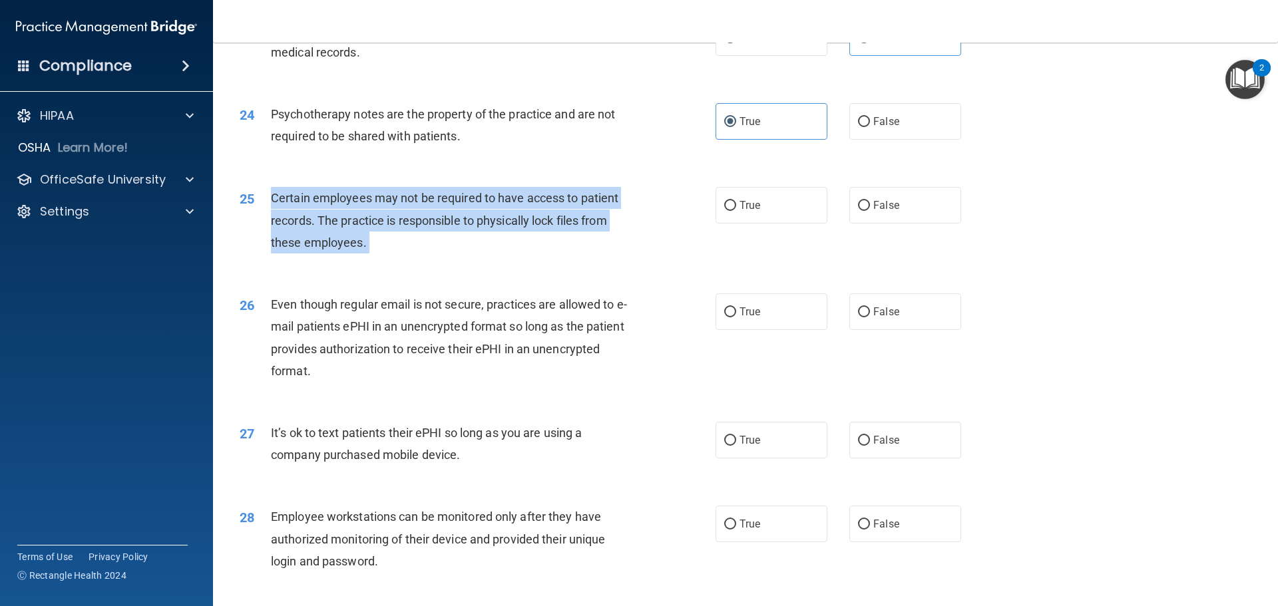
click at [318, 226] on span "Certain employees may not be required to have access to patient records. The pr…" at bounding box center [445, 220] width 348 height 58
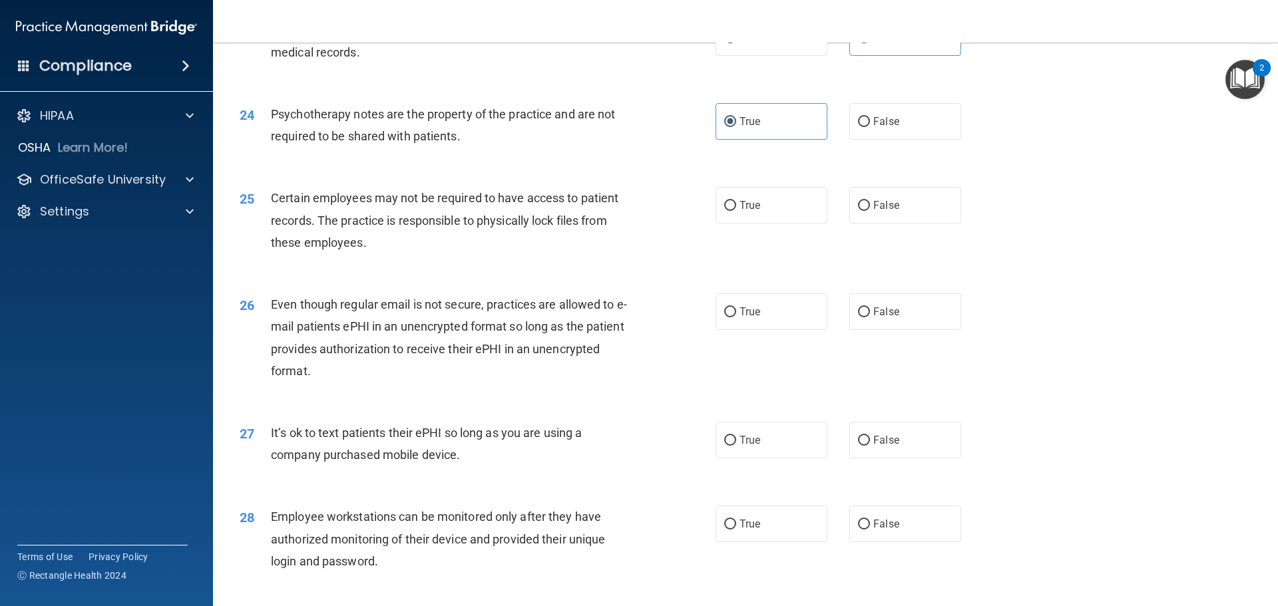
click at [555, 192] on div "25 Certain employees may not be required to have access to patient records. The…" at bounding box center [746, 223] width 1032 height 107
click at [727, 211] on input "True" at bounding box center [730, 206] width 12 height 10
radio input "true"
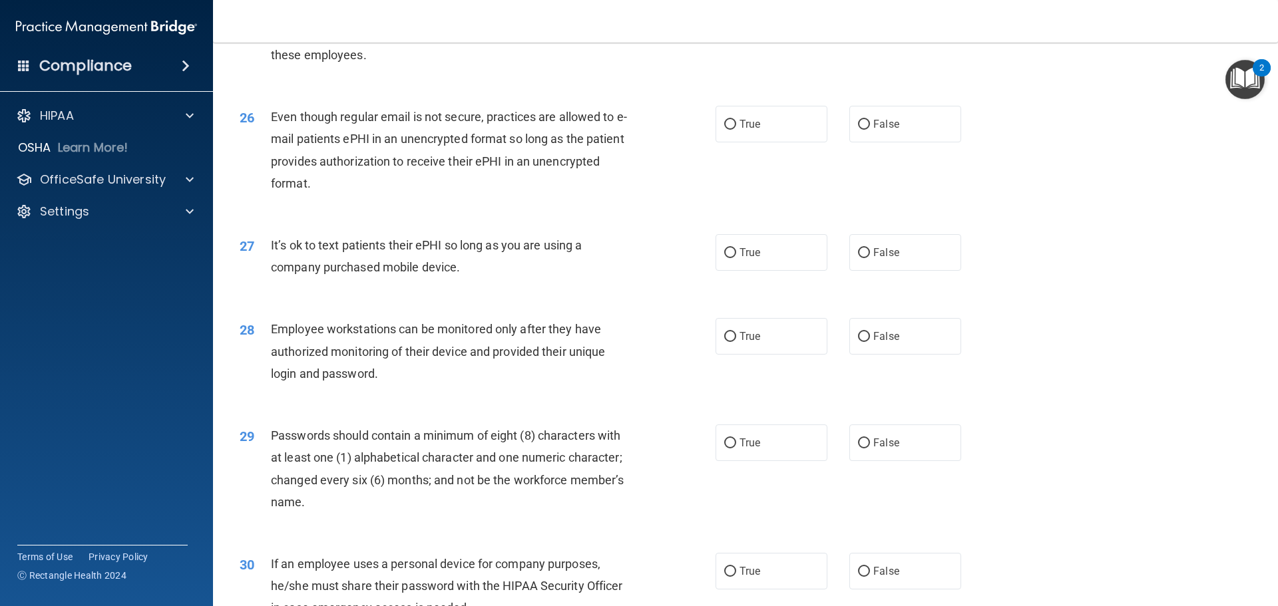
scroll to position [2602, 0]
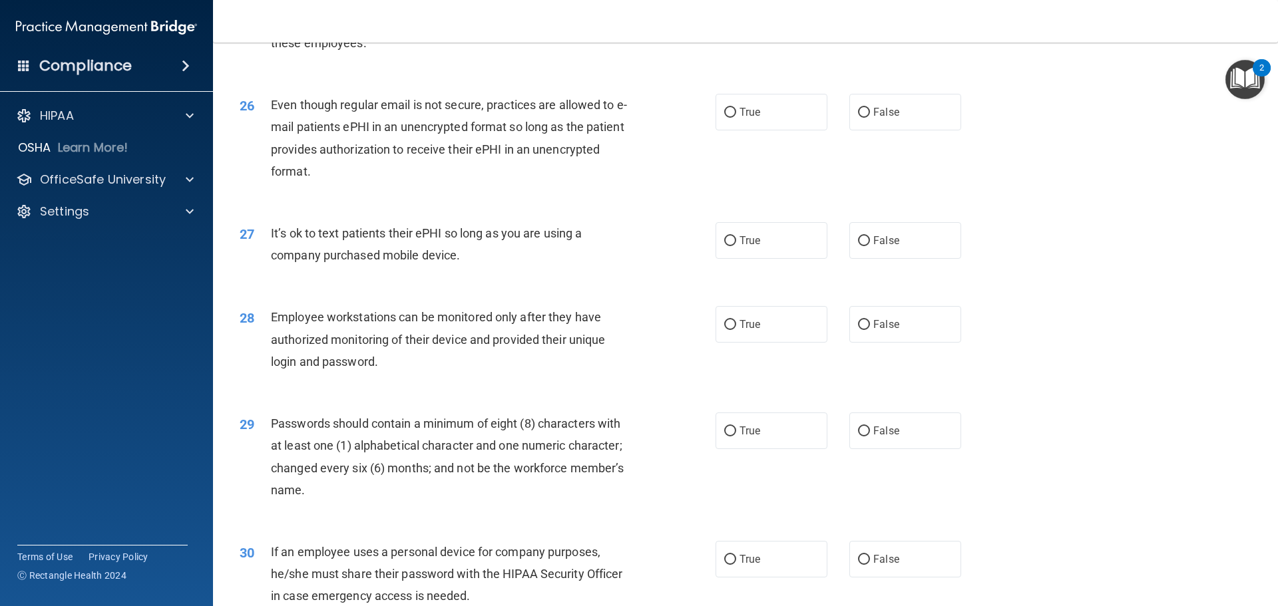
click at [469, 152] on span "Even though regular email is not secure, practices are allowed to e-mail patien…" at bounding box center [449, 138] width 356 height 81
click at [469, 151] on span "Even though regular email is not secure, practices are allowed to e-mail patien…" at bounding box center [449, 138] width 356 height 81
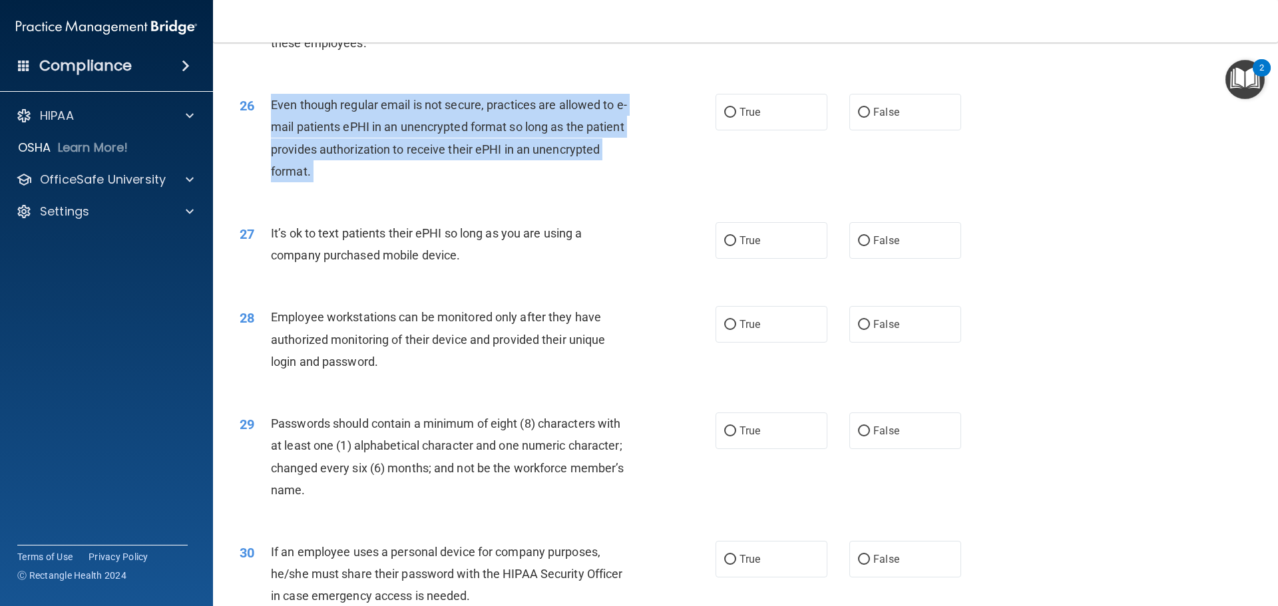
click at [468, 151] on span "Even though regular email is not secure, practices are allowed to e-mail patien…" at bounding box center [449, 138] width 356 height 81
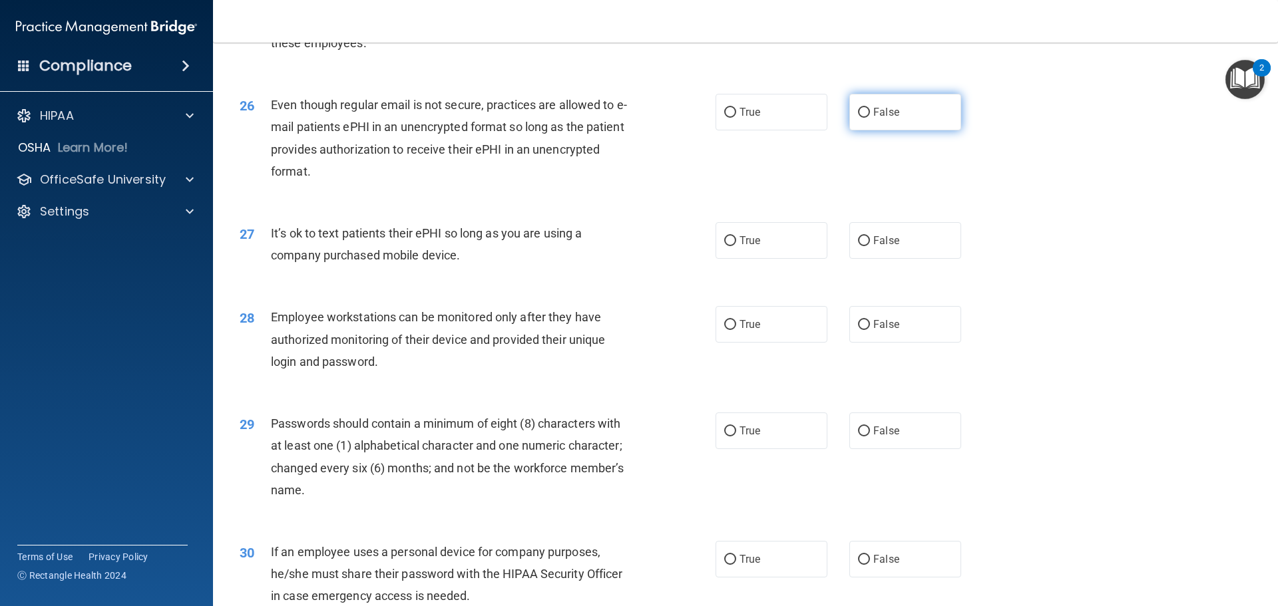
click at [872, 130] on label "False" at bounding box center [905, 112] width 112 height 37
click at [870, 118] on input "False" at bounding box center [864, 113] width 12 height 10
radio input "true"
click at [453, 262] on span "It’s ok to text patients their ePHI so long as you are using a company purchase…" at bounding box center [426, 244] width 311 height 36
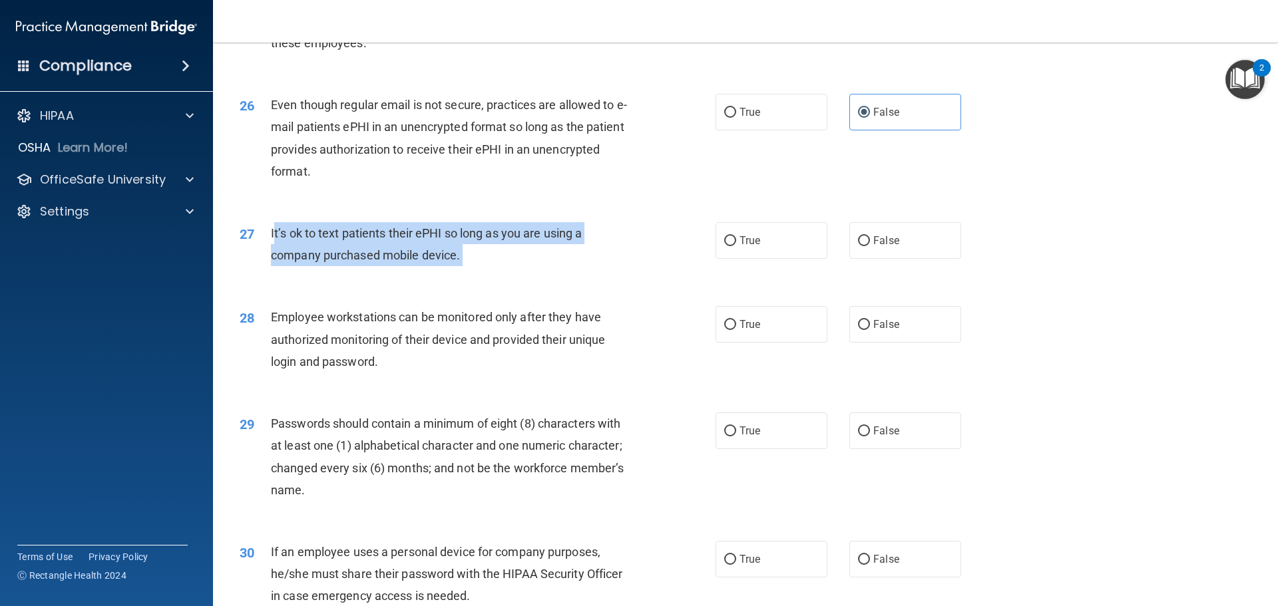
click at [453, 262] on span "It’s ok to text patients their ePHI so long as you are using a company purchase…" at bounding box center [426, 244] width 311 height 36
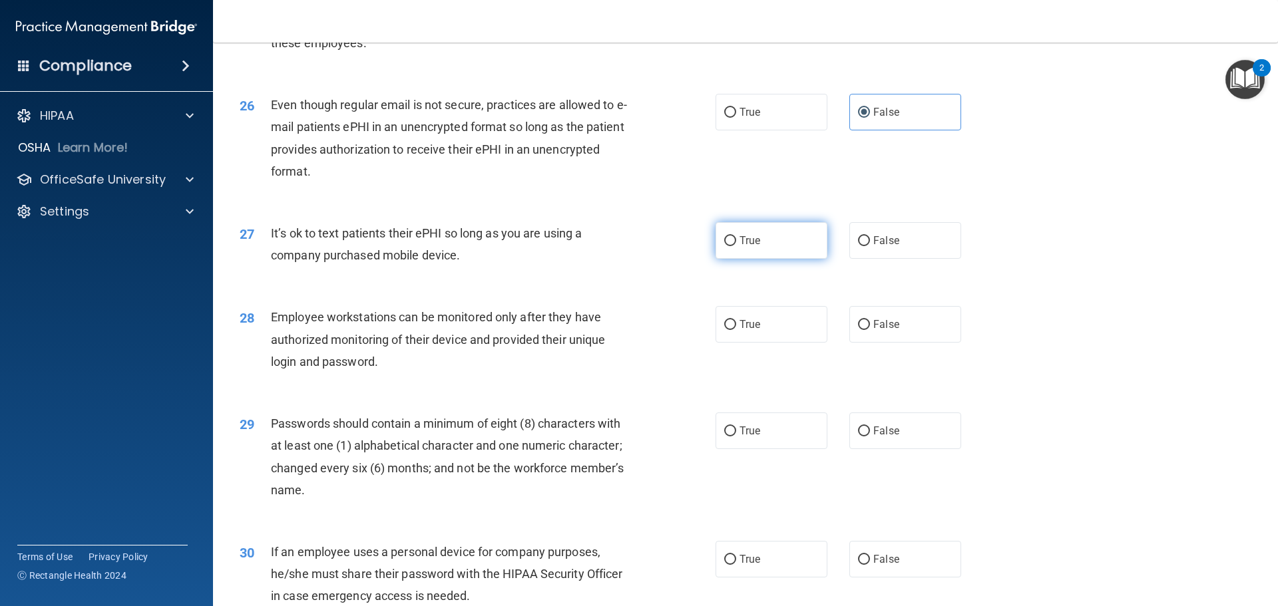
click at [788, 259] on label "True" at bounding box center [772, 240] width 112 height 37
click at [736, 246] on input "True" at bounding box center [730, 241] width 12 height 10
radio input "true"
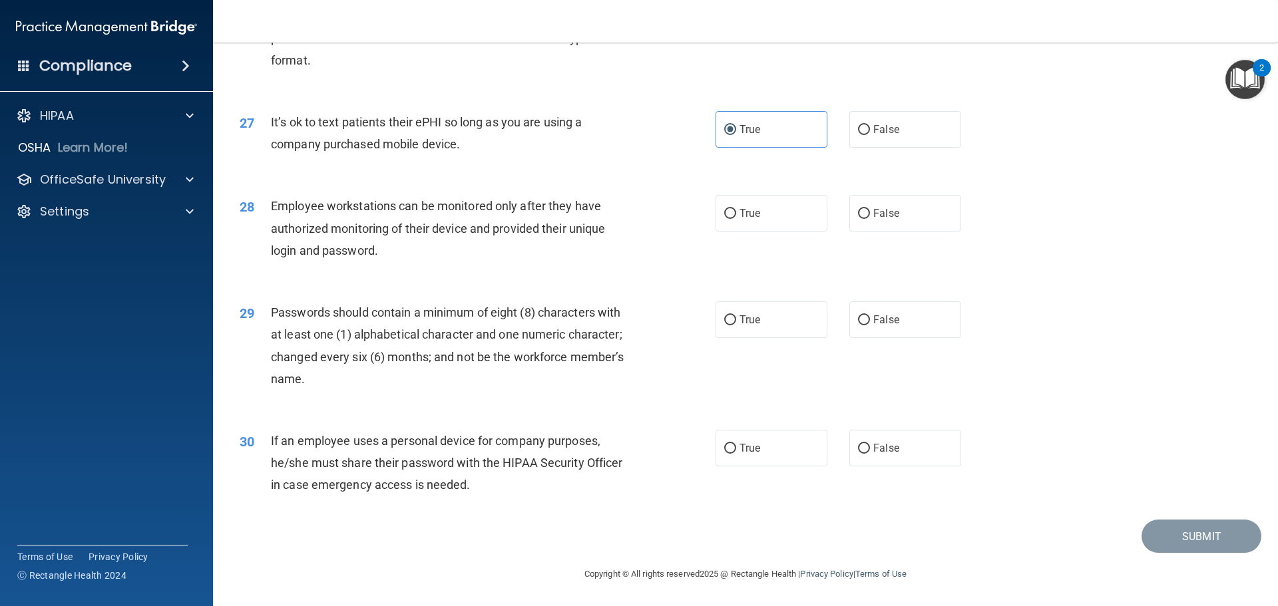
scroll to position [2735, 0]
click at [425, 232] on span "Employee workstations can be monitored only after they have authorized monitori…" at bounding box center [438, 228] width 334 height 58
click at [870, 224] on label "False" at bounding box center [905, 213] width 112 height 37
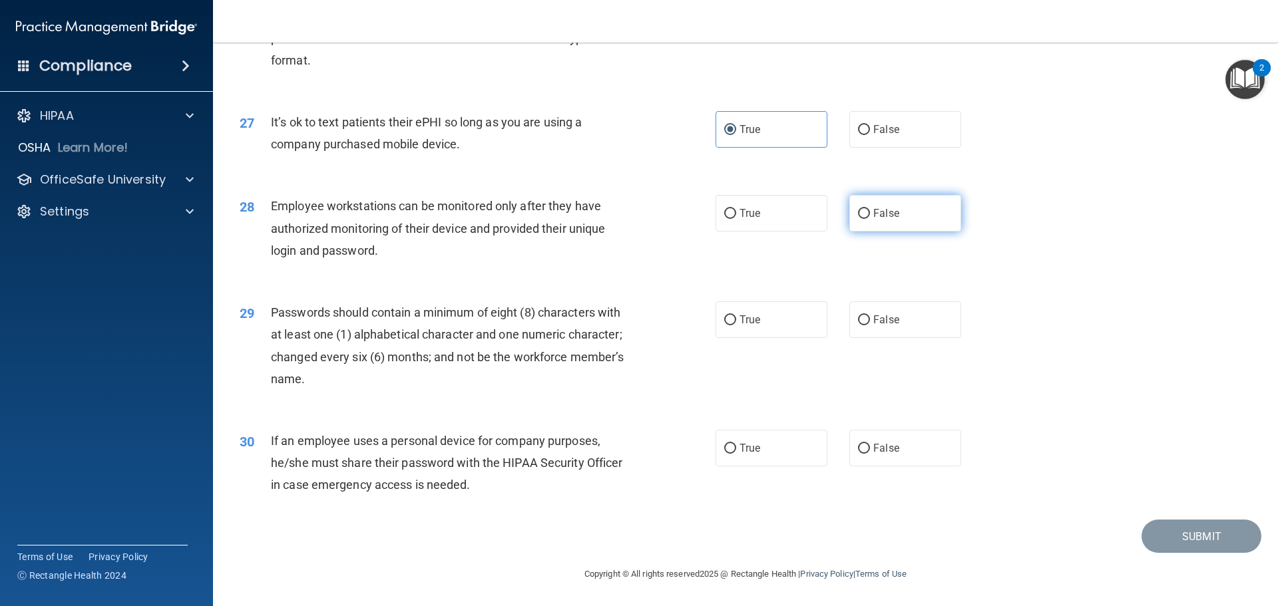
click at [870, 219] on input "False" at bounding box center [864, 214] width 12 height 10
radio input "true"
click at [485, 345] on div "Passwords should contain a minimum of eight (8) characters with at least one (1…" at bounding box center [457, 346] width 372 height 89
click at [485, 344] on div "Passwords should contain a minimum of eight (8) characters with at least one (1…" at bounding box center [457, 346] width 372 height 89
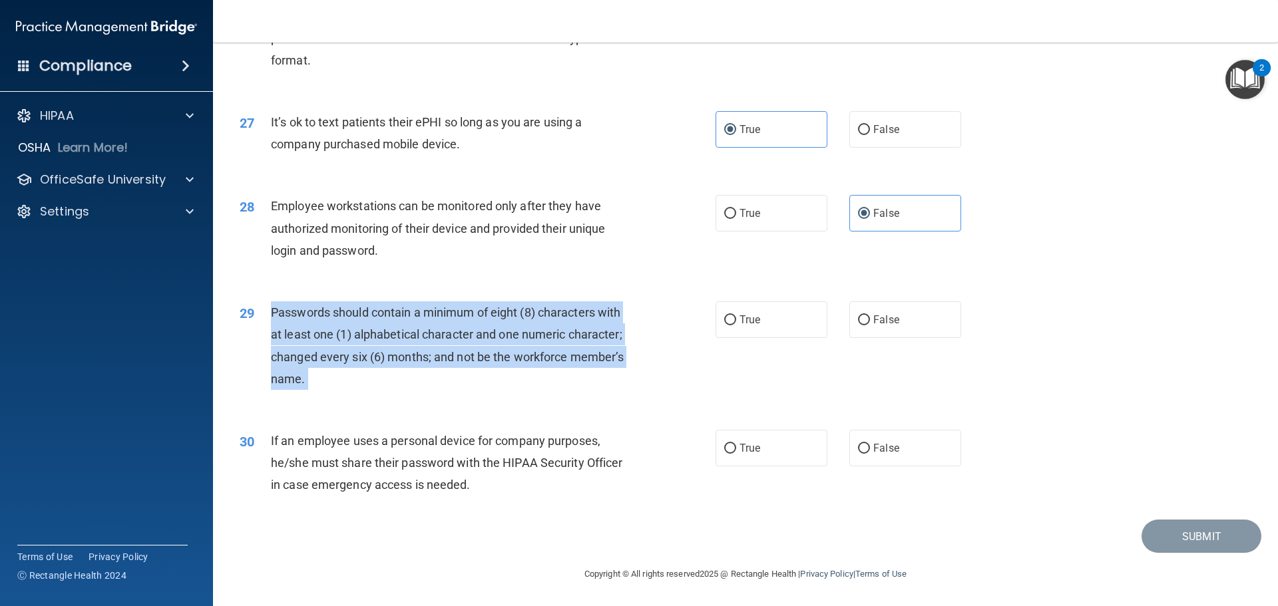
click at [485, 344] on div "Passwords should contain a minimum of eight (8) characters with at least one (1…" at bounding box center [457, 346] width 372 height 89
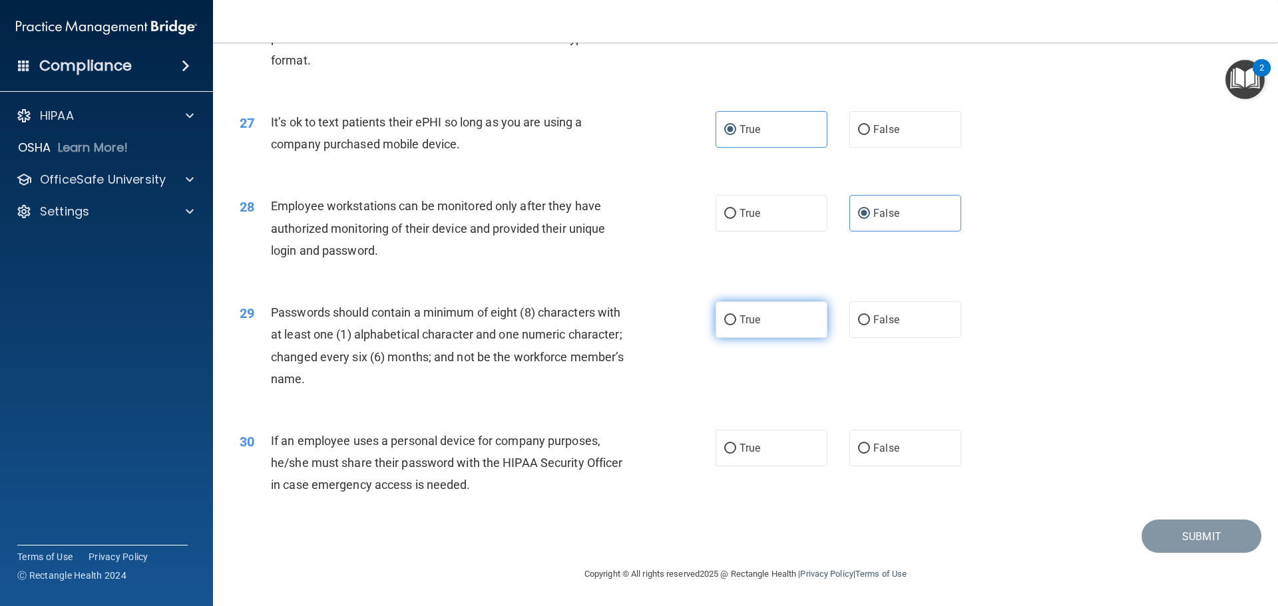
click at [776, 311] on label "True" at bounding box center [772, 320] width 112 height 37
click at [736, 316] on input "True" at bounding box center [730, 321] width 12 height 10
radio input "true"
click at [533, 459] on span "If an employee uses a personal device for company purposes, he/she must share t…" at bounding box center [447, 463] width 352 height 58
click at [533, 458] on span "If an employee uses a personal device for company purposes, he/she must share t…" at bounding box center [447, 463] width 352 height 58
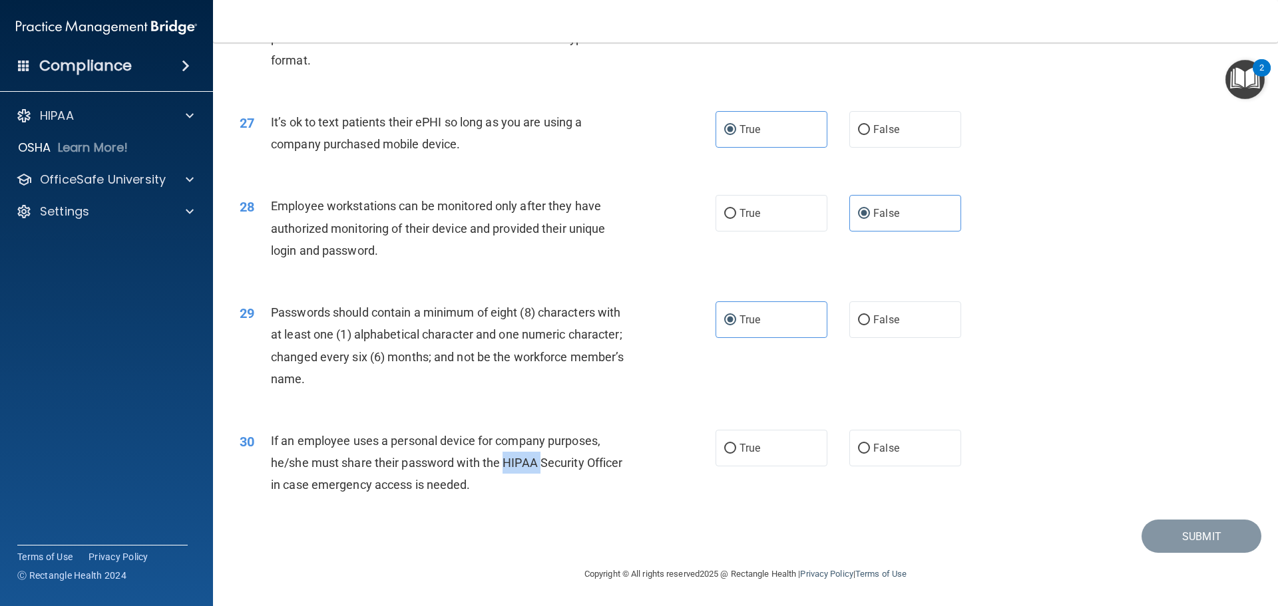
click at [532, 455] on div "If an employee uses a personal device for company purposes, he/she must share t…" at bounding box center [457, 463] width 372 height 67
drag, startPoint x: 532, startPoint y: 452, endPoint x: 451, endPoint y: 469, distance: 82.9
click at [451, 469] on span "If an employee uses a personal device for company purposes, he/she must share t…" at bounding box center [447, 463] width 352 height 58
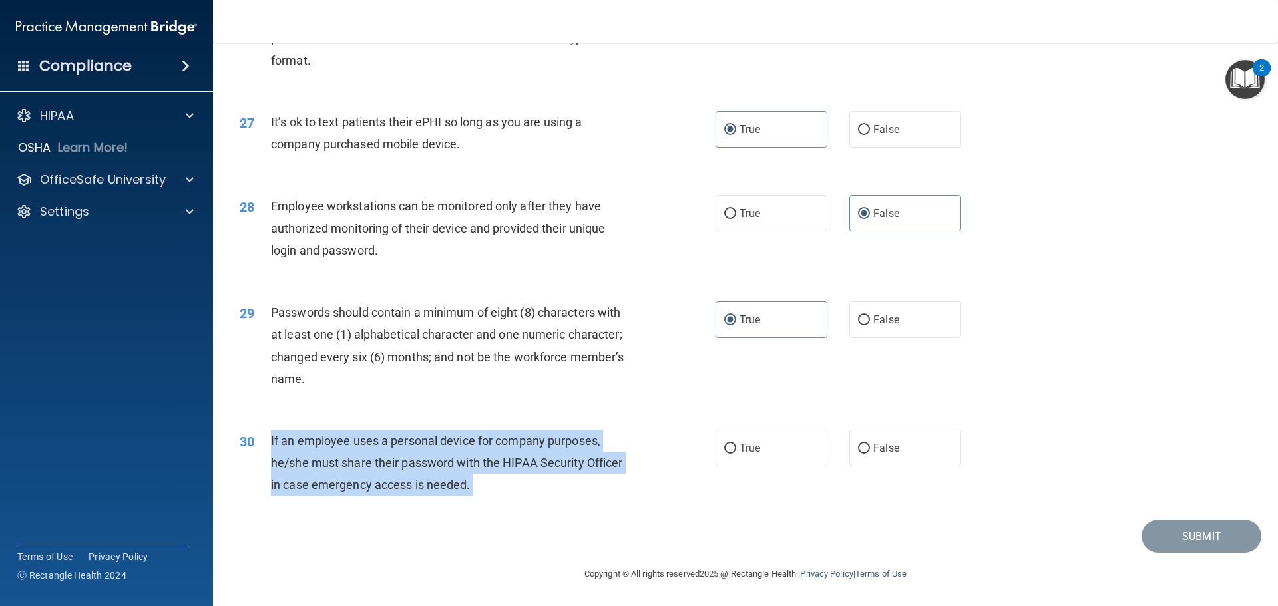
click at [451, 469] on span "If an employee uses a personal device for company purposes, he/she must share t…" at bounding box center [447, 463] width 352 height 58
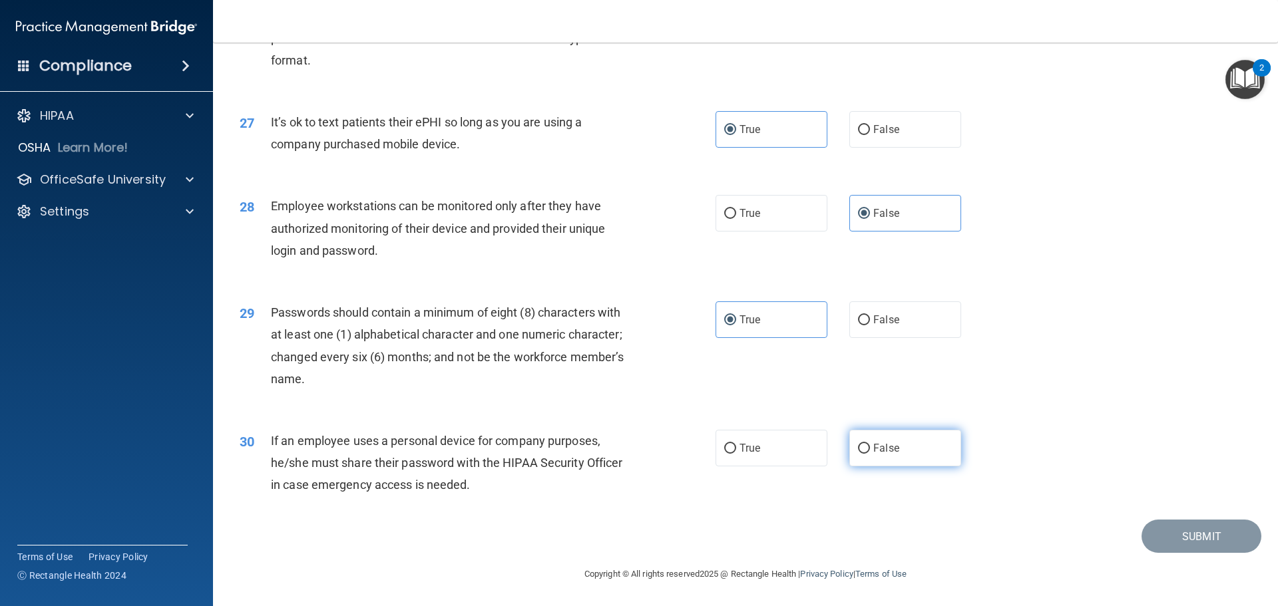
click at [881, 449] on span "False" at bounding box center [886, 448] width 26 height 13
click at [870, 449] on input "False" at bounding box center [864, 449] width 12 height 10
radio input "true"
click at [1157, 535] on button "Submit" at bounding box center [1202, 537] width 120 height 34
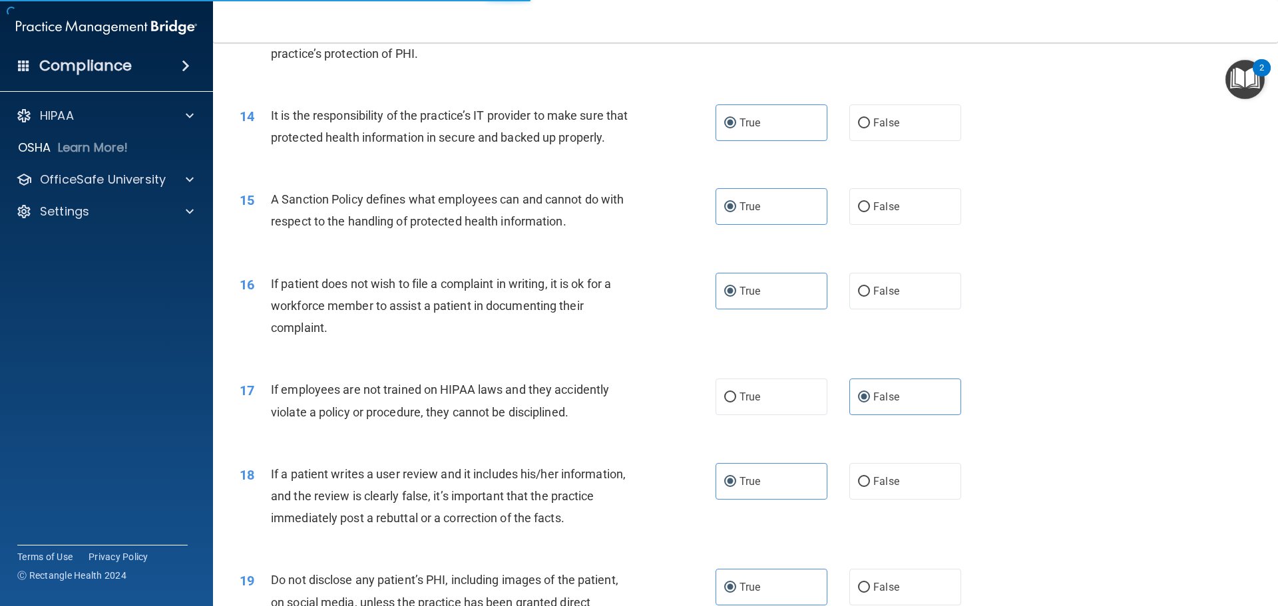
scroll to position [1471, 0]
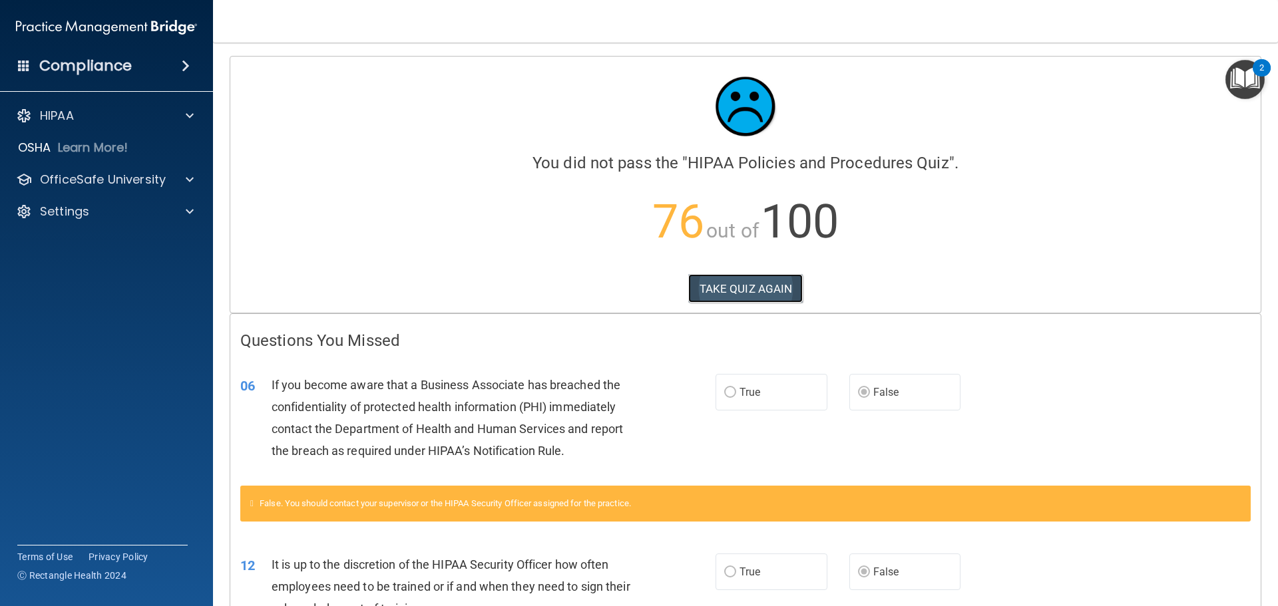
click at [761, 293] on button "TAKE QUIZ AGAIN" at bounding box center [745, 288] width 115 height 29
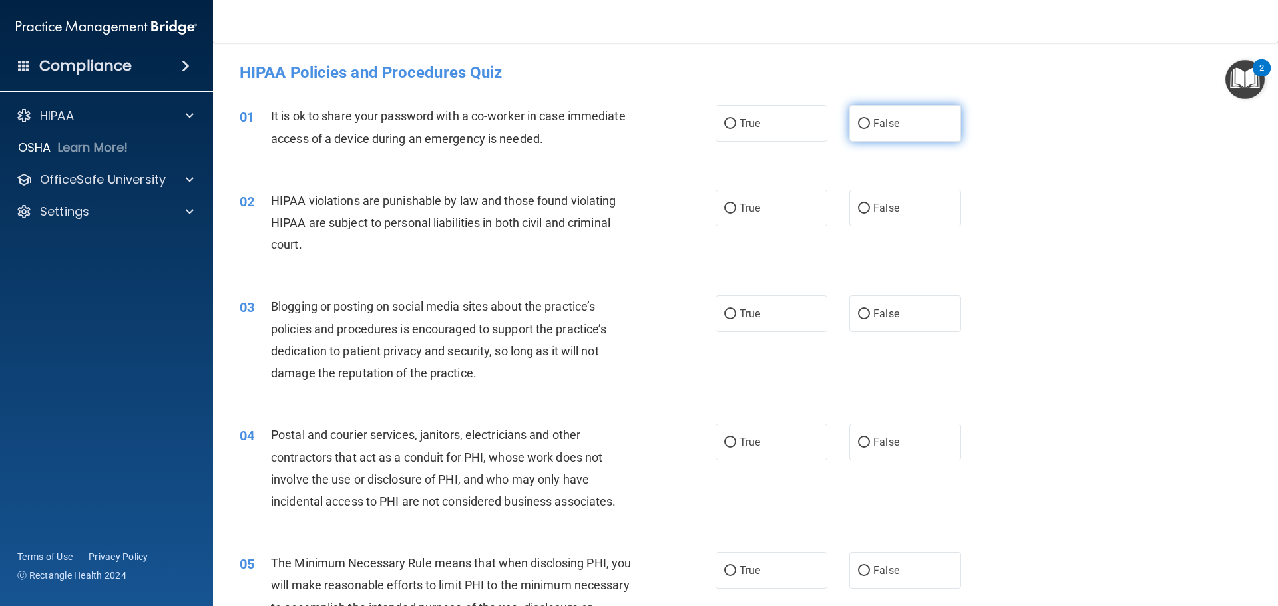
click at [879, 131] on label "False" at bounding box center [905, 123] width 112 height 37
click at [870, 129] on input "False" at bounding box center [864, 124] width 12 height 10
radio input "true"
click at [751, 213] on span "True" at bounding box center [750, 208] width 21 height 13
click at [736, 213] on input "True" at bounding box center [730, 209] width 12 height 10
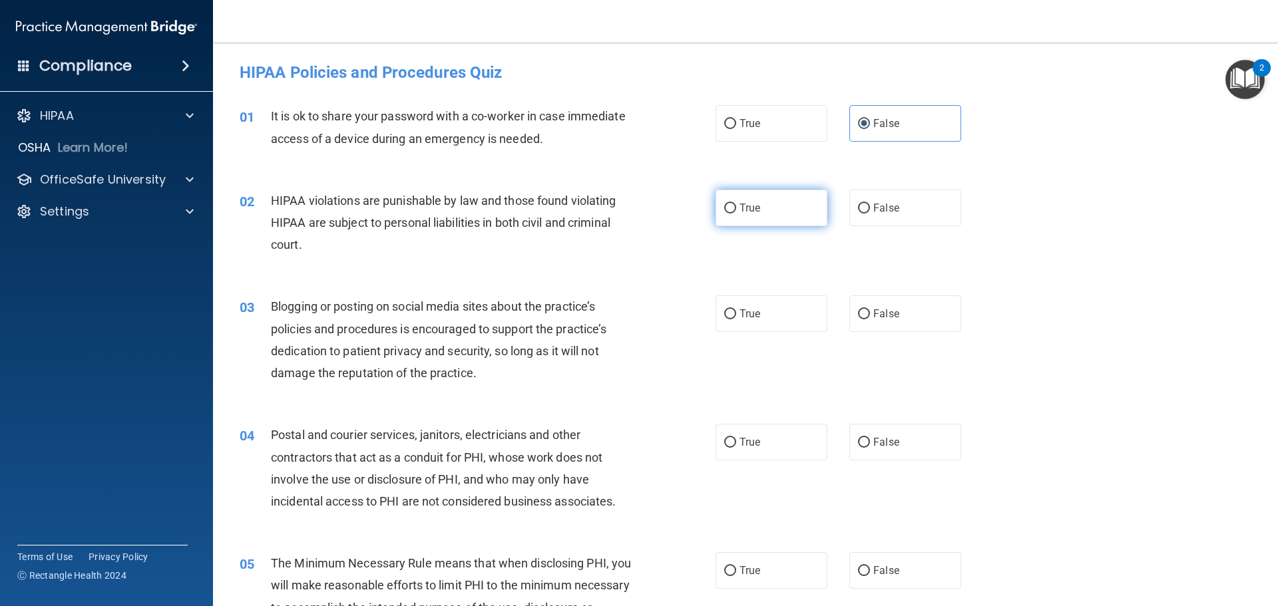
radio input "true"
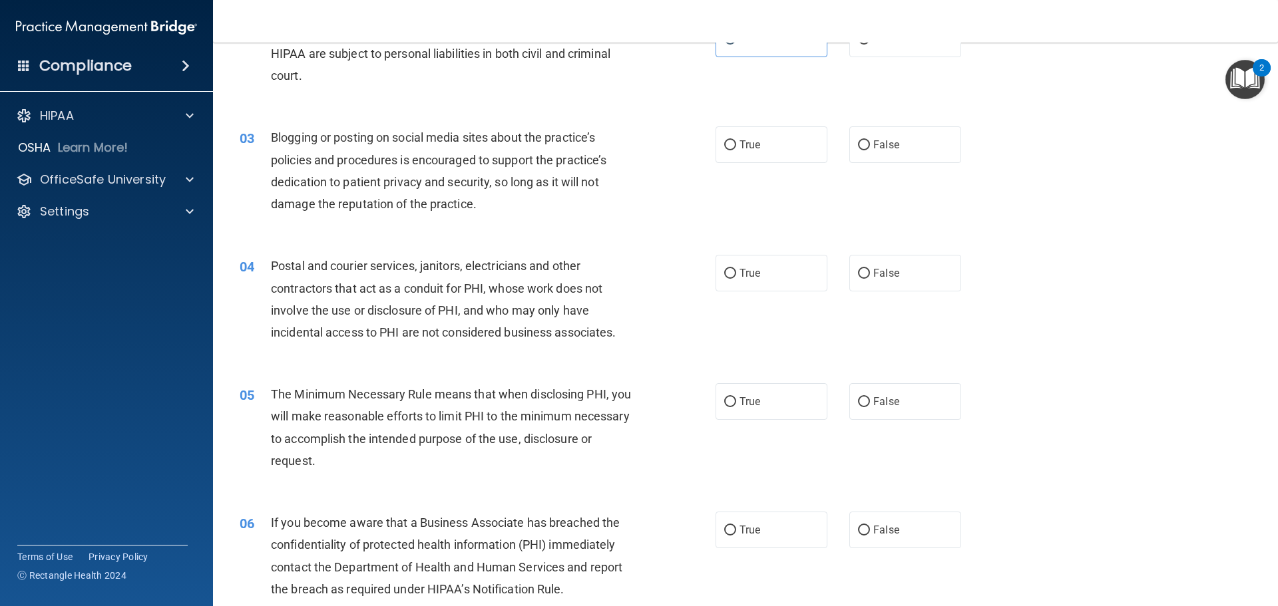
scroll to position [200, 0]
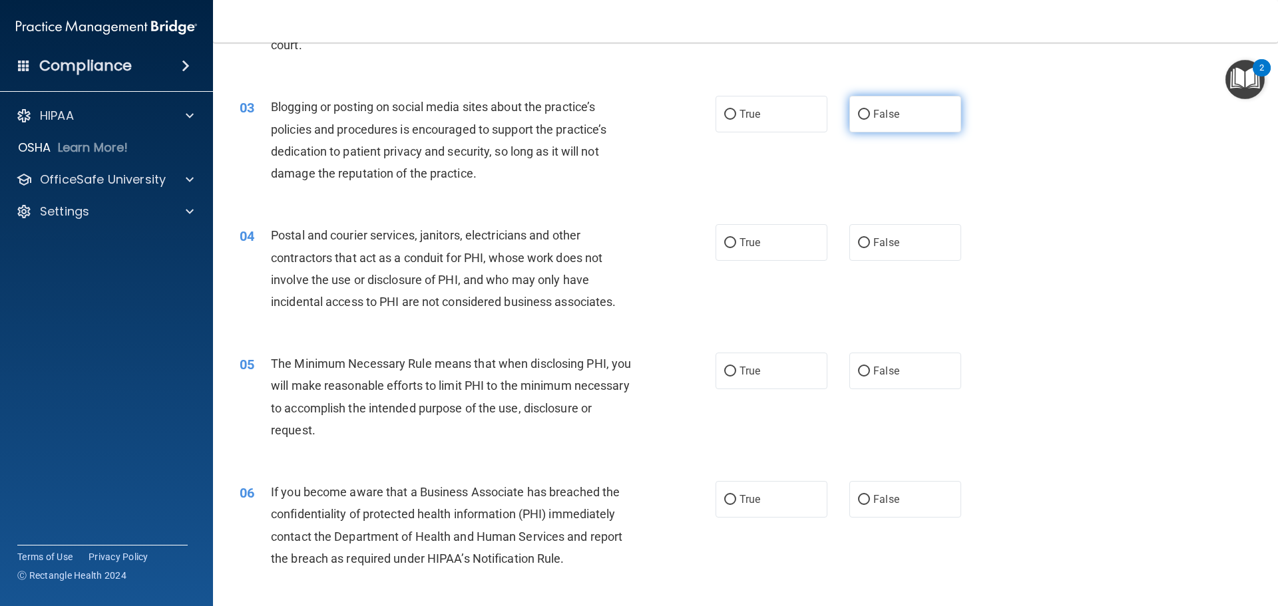
click at [912, 124] on label "False" at bounding box center [905, 114] width 112 height 37
click at [870, 120] on input "False" at bounding box center [864, 115] width 12 height 10
radio input "true"
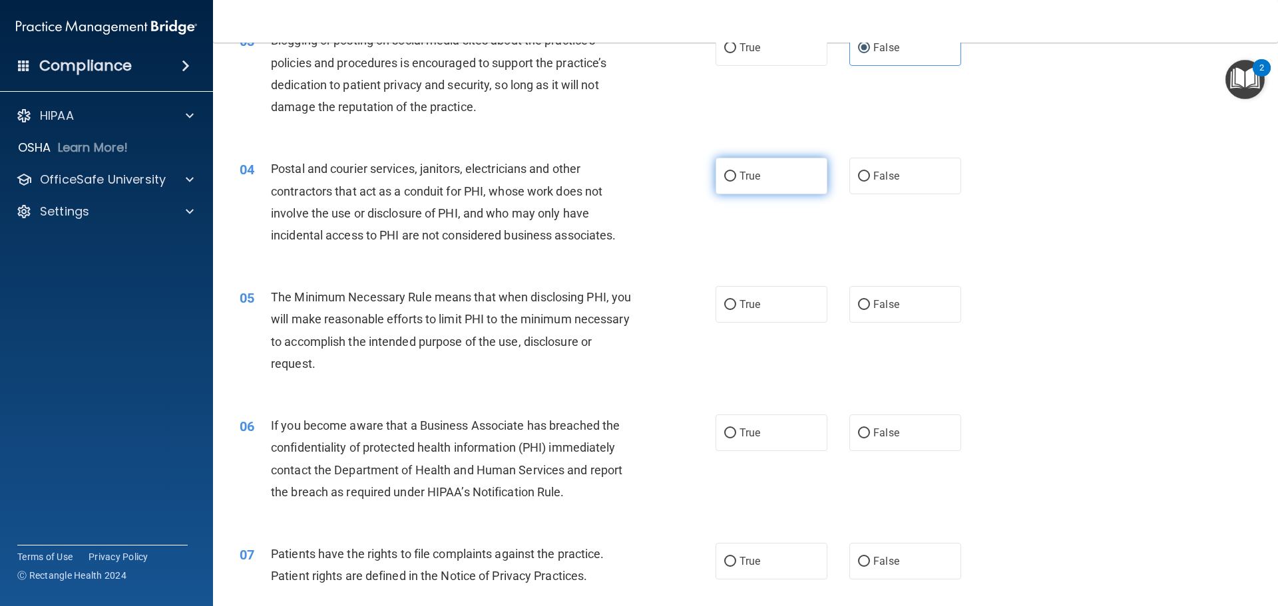
click at [754, 184] on label "True" at bounding box center [772, 176] width 112 height 37
click at [736, 182] on input "True" at bounding box center [730, 177] width 12 height 10
radio input "true"
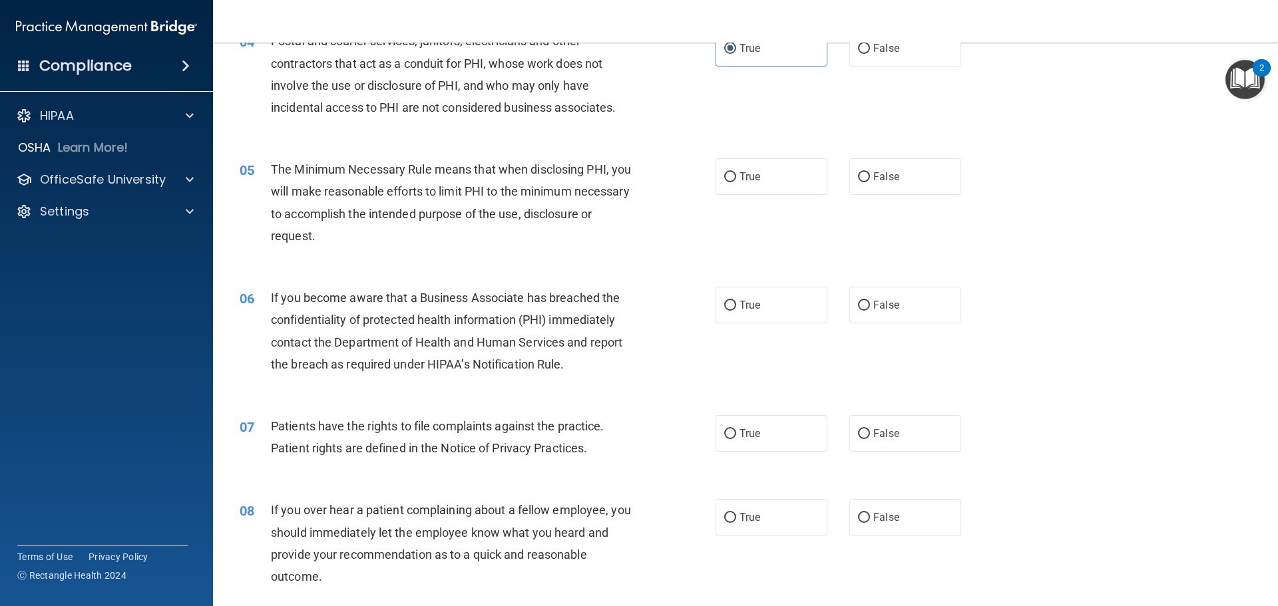
scroll to position [399, 0]
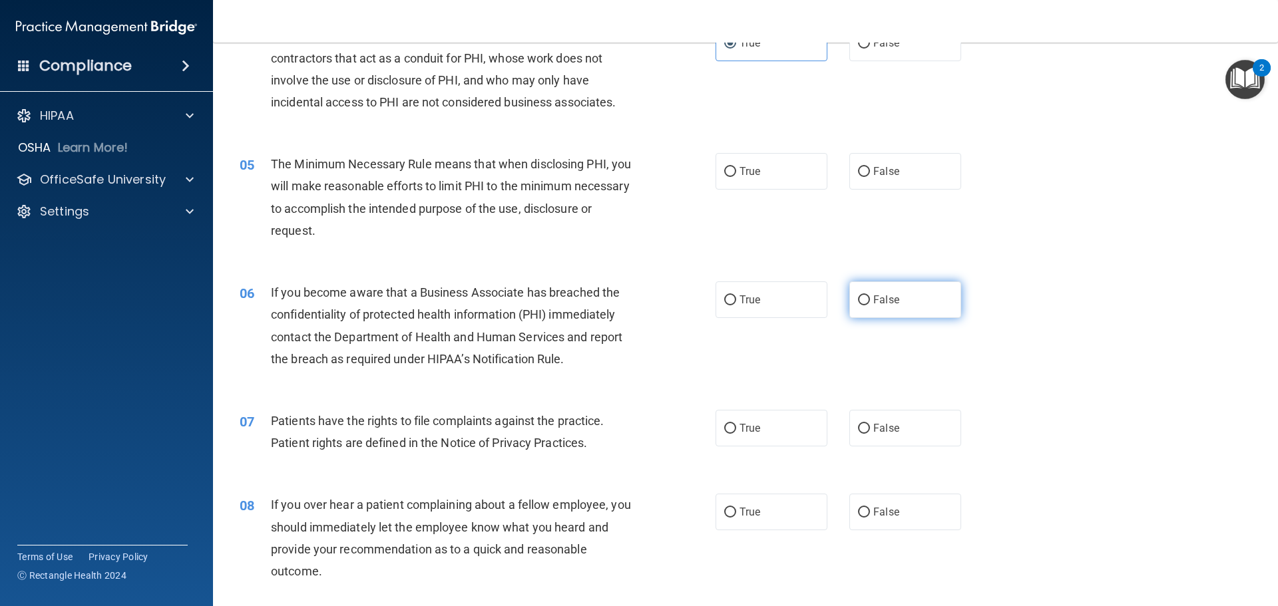
click at [893, 298] on label "False" at bounding box center [905, 300] width 112 height 37
click at [870, 298] on input "False" at bounding box center [864, 301] width 12 height 10
radio input "true"
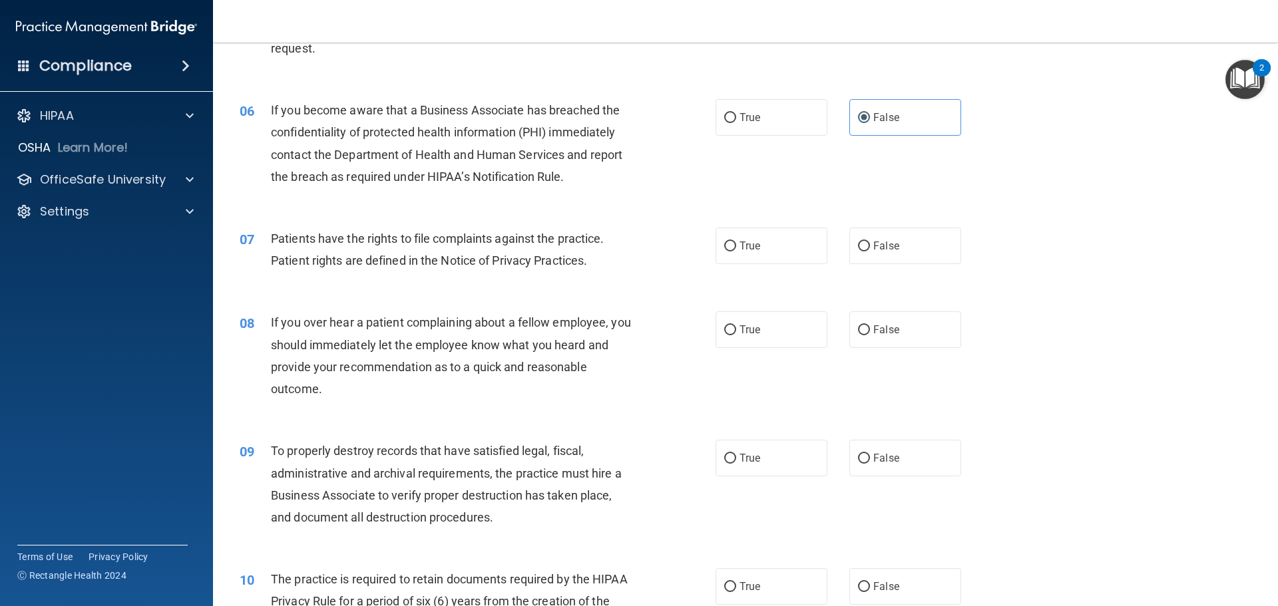
scroll to position [599, 0]
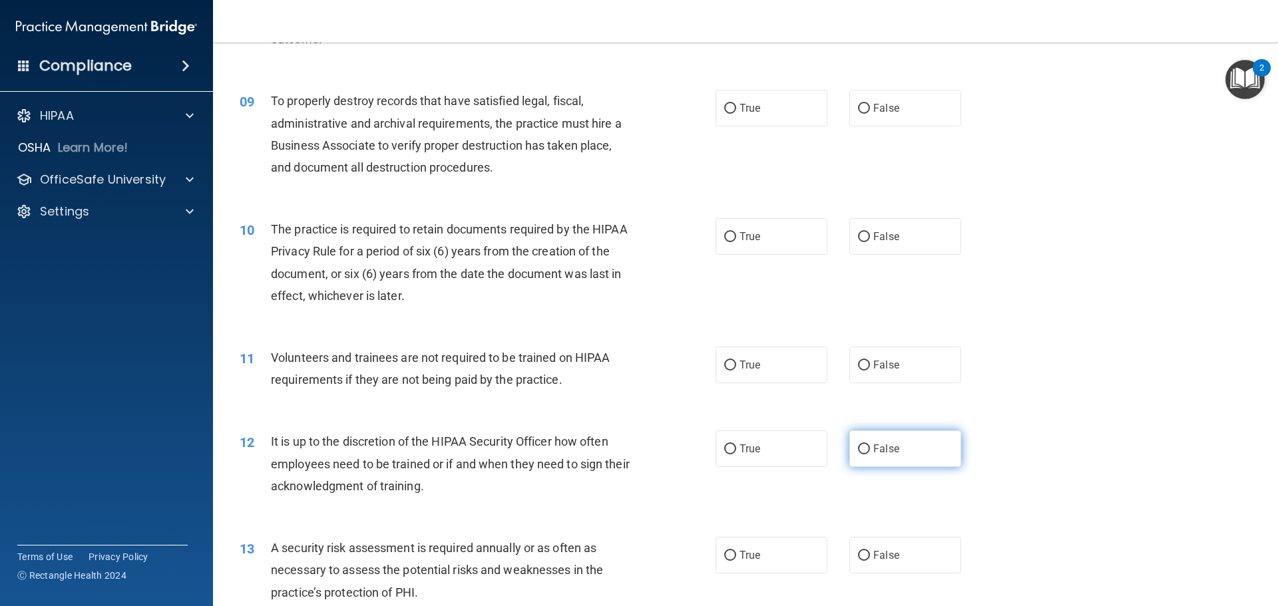
click at [863, 446] on input "False" at bounding box center [864, 450] width 12 height 10
radio input "true"
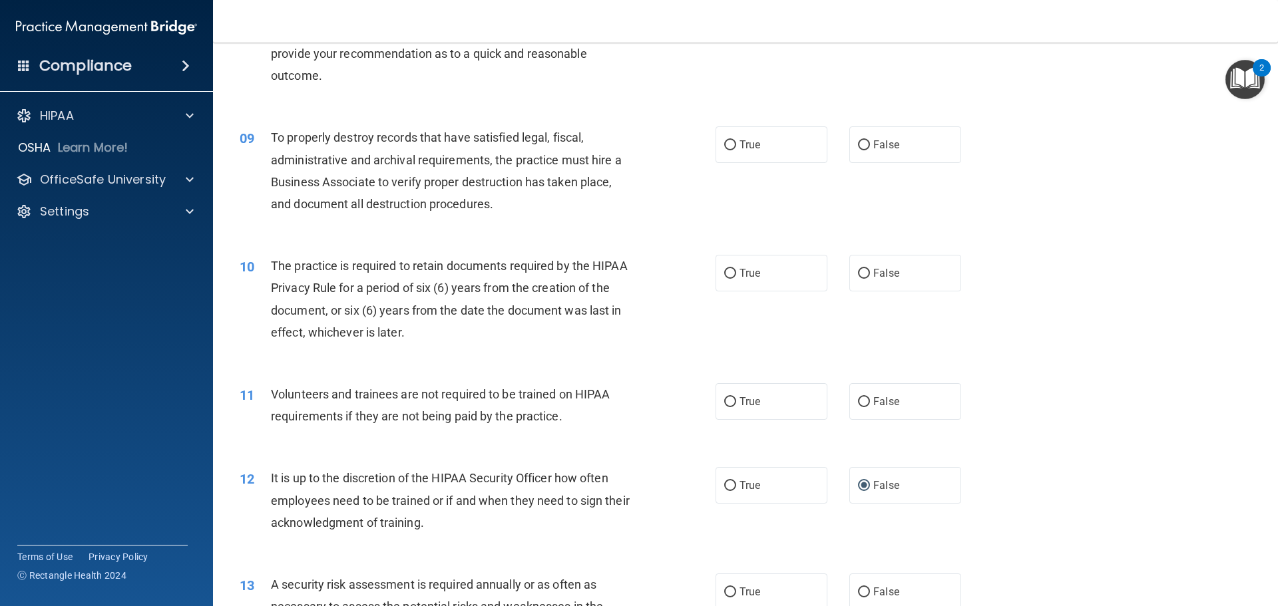
scroll to position [865, 0]
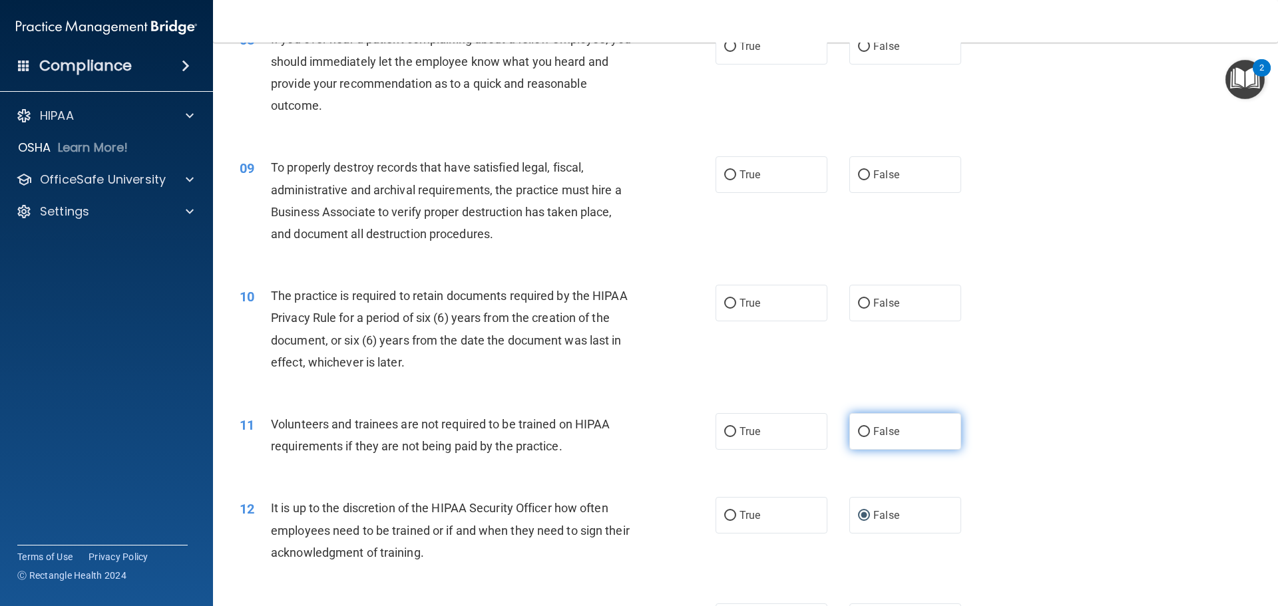
click at [873, 434] on span "False" at bounding box center [886, 431] width 26 height 13
click at [870, 434] on input "False" at bounding box center [864, 432] width 12 height 10
radio input "true"
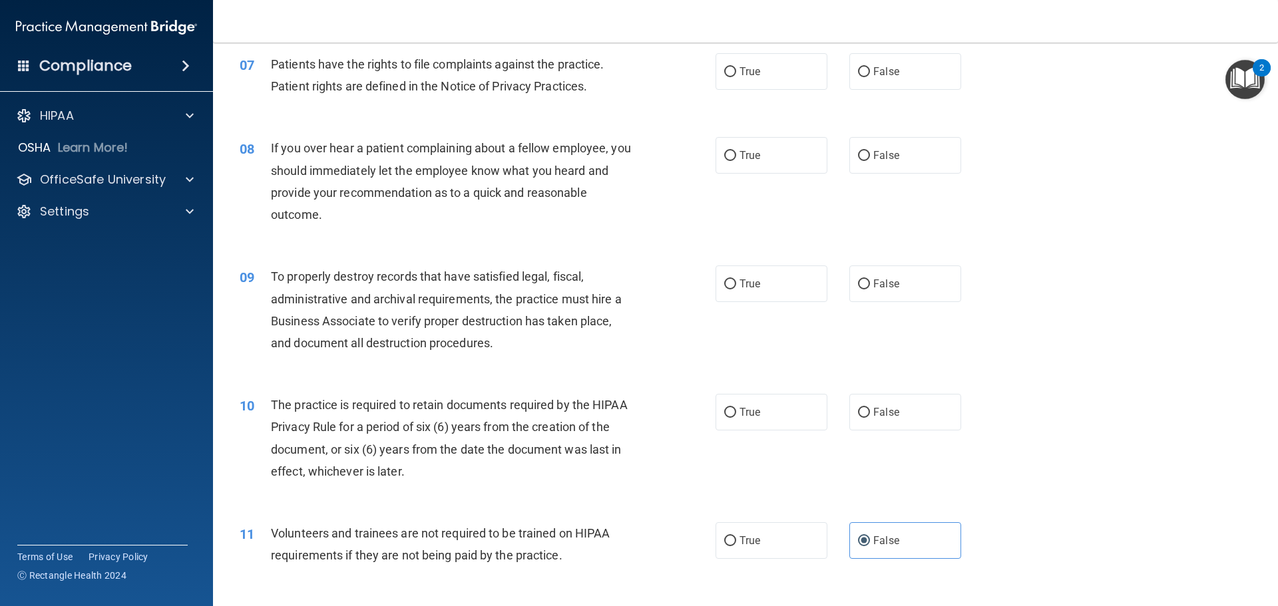
scroll to position [732, 0]
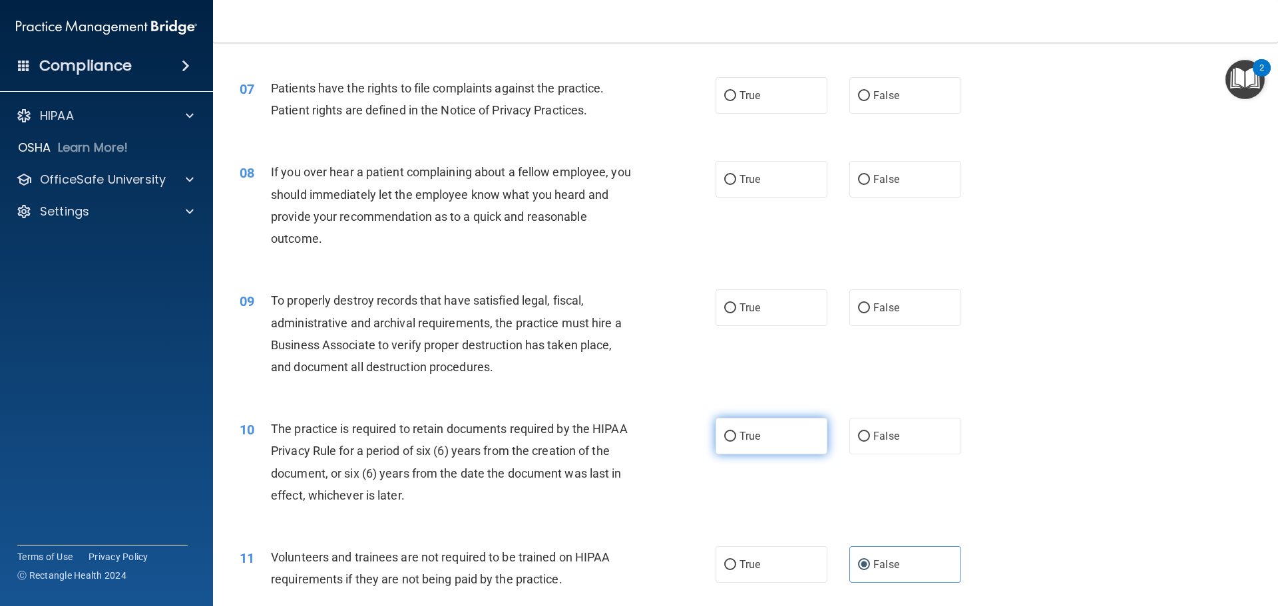
click at [723, 447] on label "True" at bounding box center [772, 436] width 112 height 37
click at [724, 442] on input "True" at bounding box center [730, 437] width 12 height 10
radio input "true"
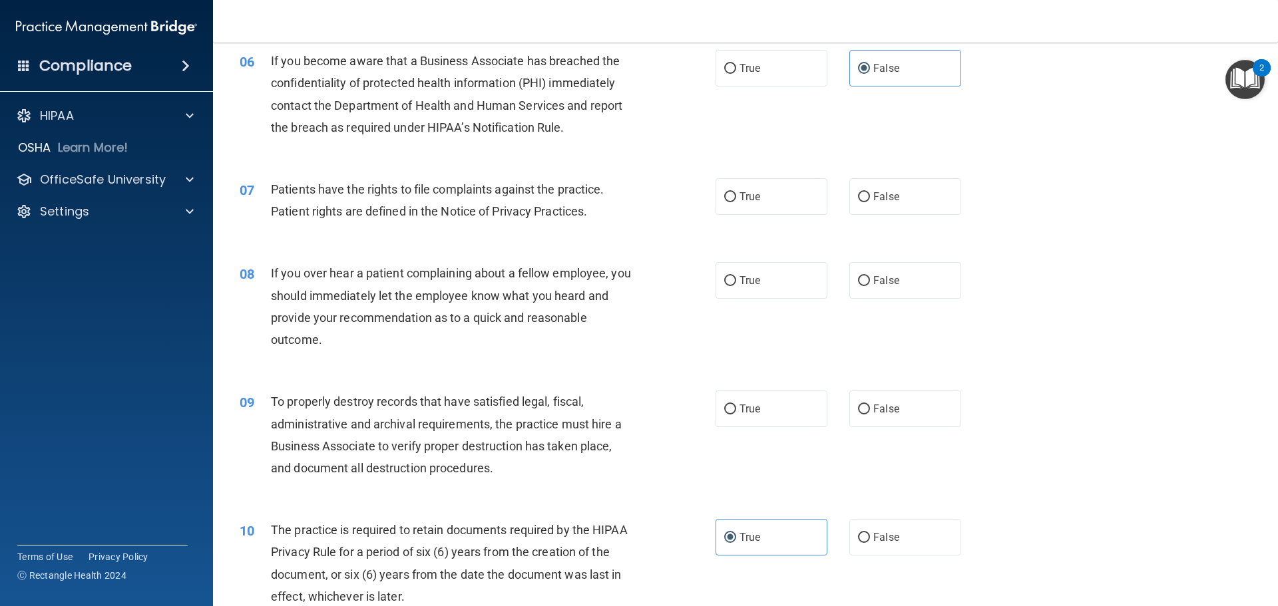
scroll to position [599, 0]
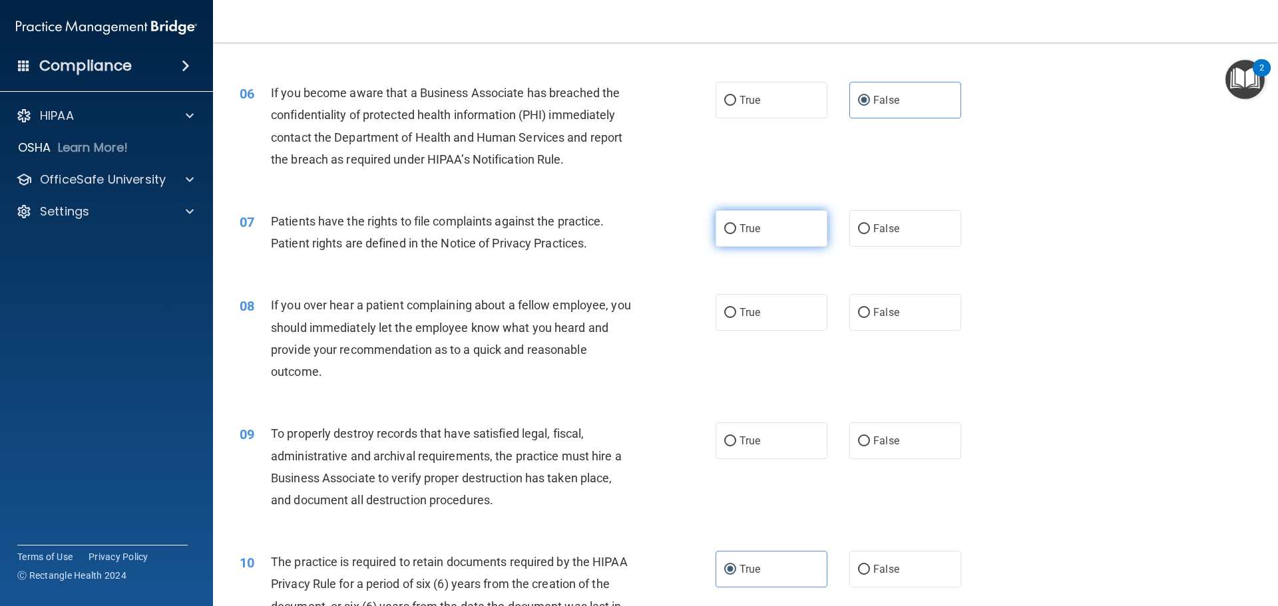
click at [774, 237] on label "True" at bounding box center [772, 228] width 112 height 37
click at [736, 234] on input "True" at bounding box center [730, 229] width 12 height 10
radio input "true"
click at [898, 319] on label "False" at bounding box center [905, 312] width 112 height 37
click at [870, 318] on input "False" at bounding box center [864, 313] width 12 height 10
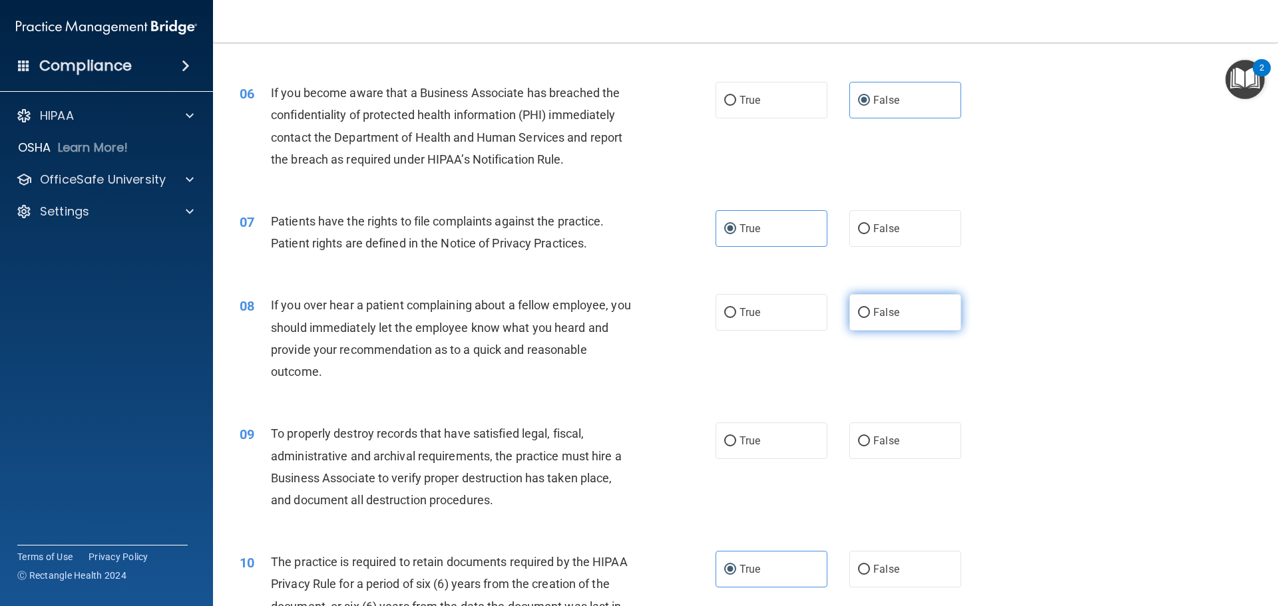
radio input "true"
click at [798, 427] on label "True" at bounding box center [772, 441] width 112 height 37
click at [736, 437] on input "True" at bounding box center [730, 442] width 12 height 10
radio input "true"
click at [875, 429] on label "False" at bounding box center [905, 441] width 112 height 37
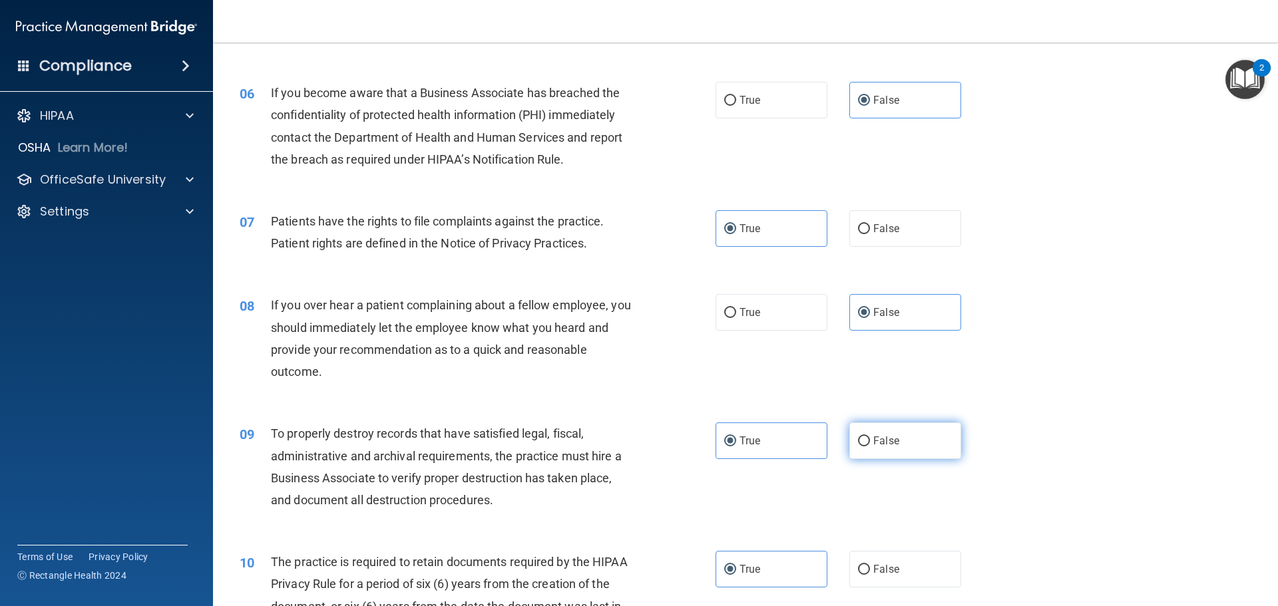
click at [870, 437] on input "False" at bounding box center [864, 442] width 12 height 10
radio input "true"
radio input "false"
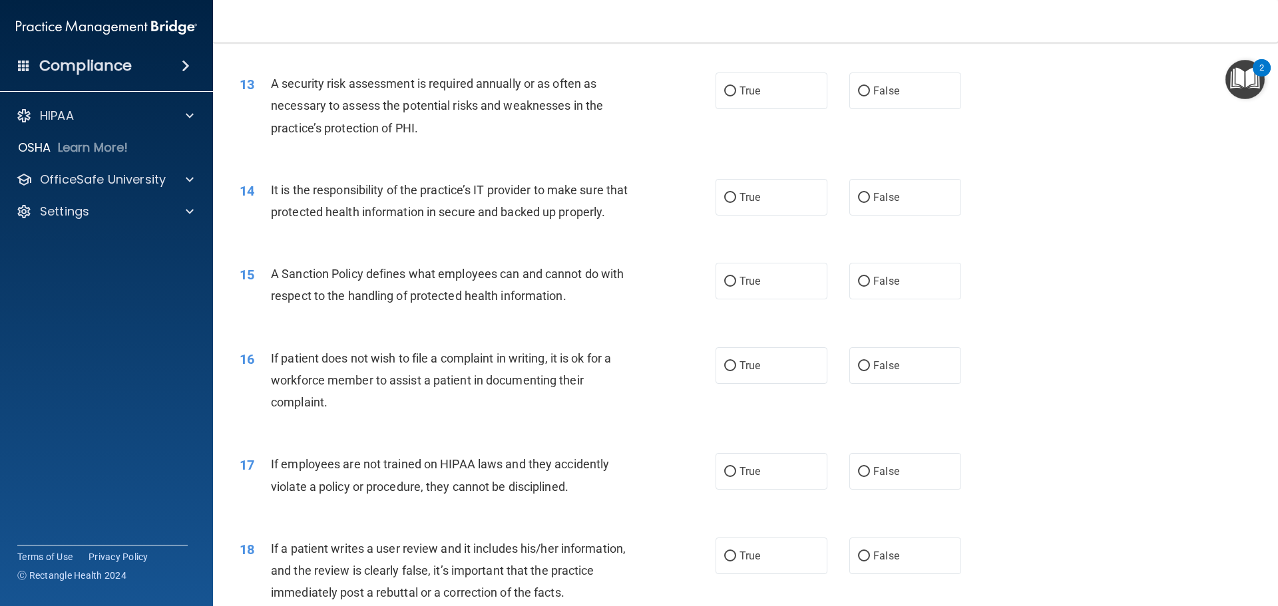
scroll to position [1398, 0]
click at [917, 207] on label "False" at bounding box center [905, 196] width 112 height 37
click at [870, 202] on input "False" at bounding box center [864, 197] width 12 height 10
radio input "true"
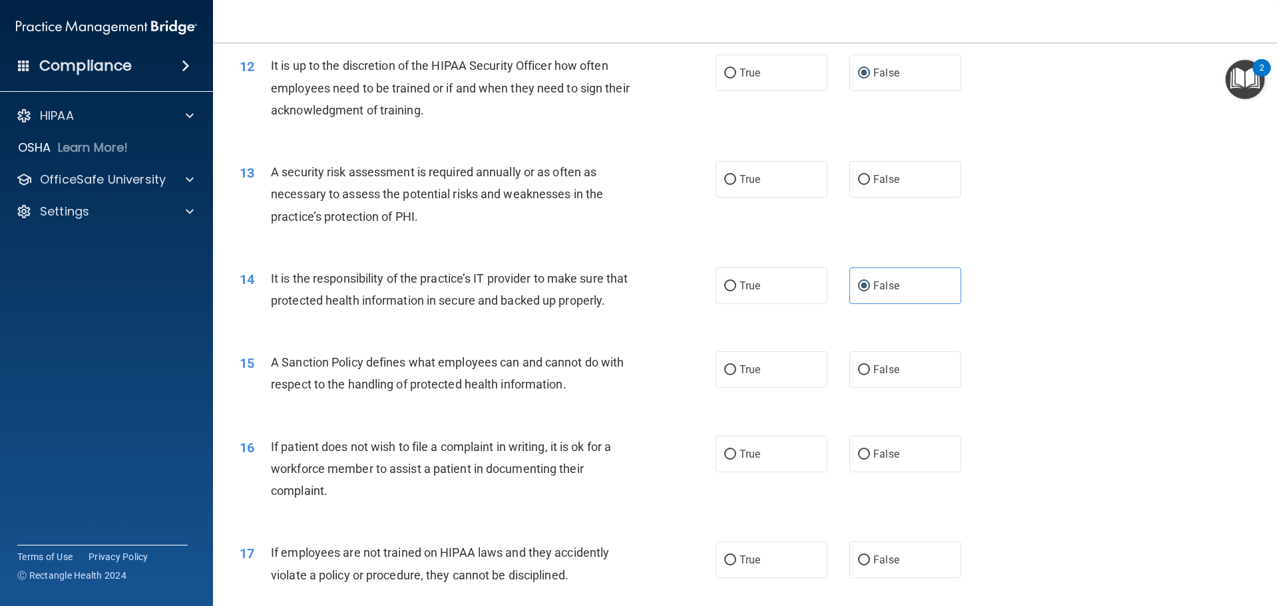
scroll to position [1265, 0]
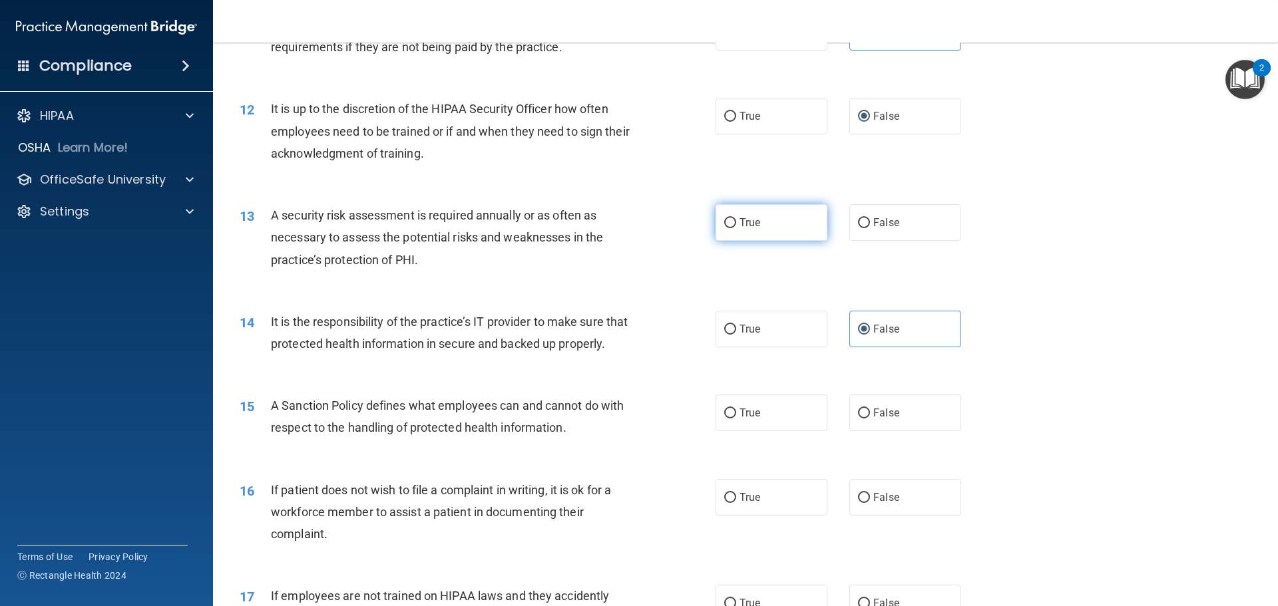
click at [759, 222] on label "True" at bounding box center [772, 222] width 112 height 37
click at [736, 222] on input "True" at bounding box center [730, 223] width 12 height 10
radio input "true"
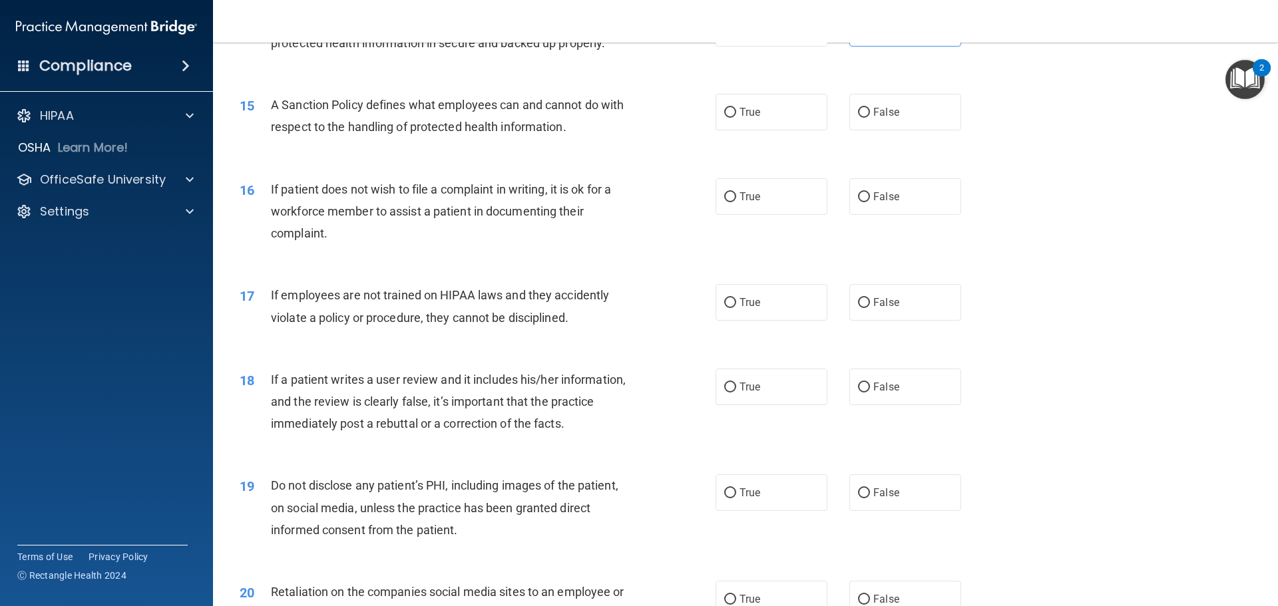
scroll to position [1598, 0]
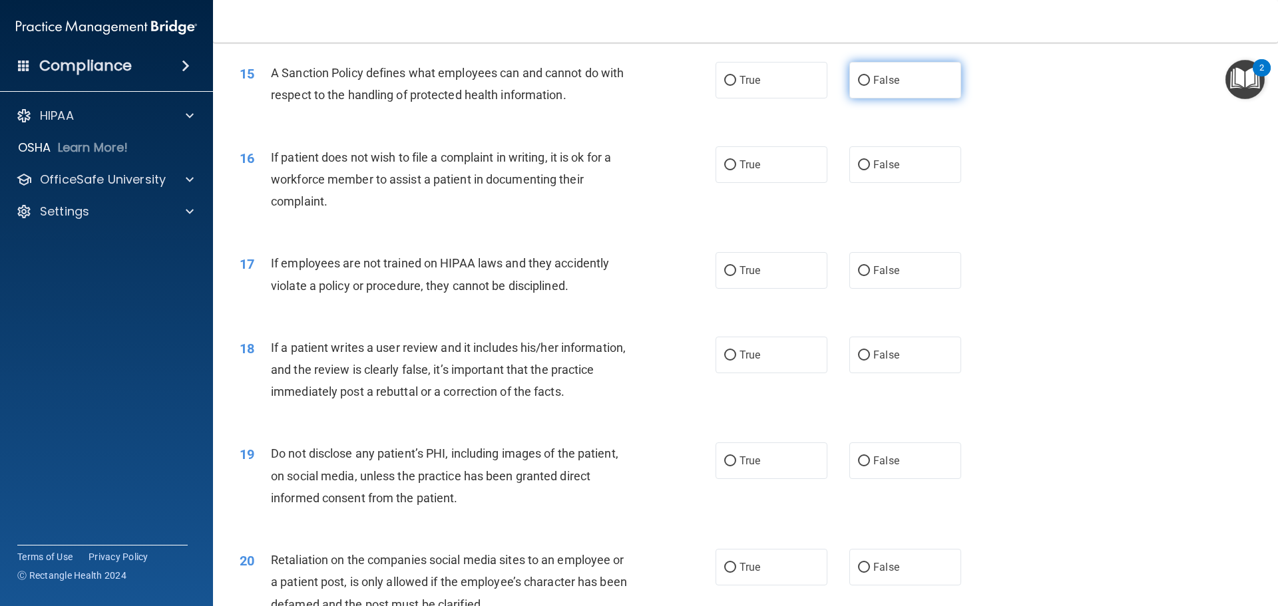
click at [905, 99] on label "False" at bounding box center [905, 80] width 112 height 37
click at [870, 86] on input "False" at bounding box center [864, 81] width 12 height 10
radio input "true"
click at [918, 373] on label "False" at bounding box center [905, 355] width 112 height 37
click at [870, 361] on input "False" at bounding box center [864, 356] width 12 height 10
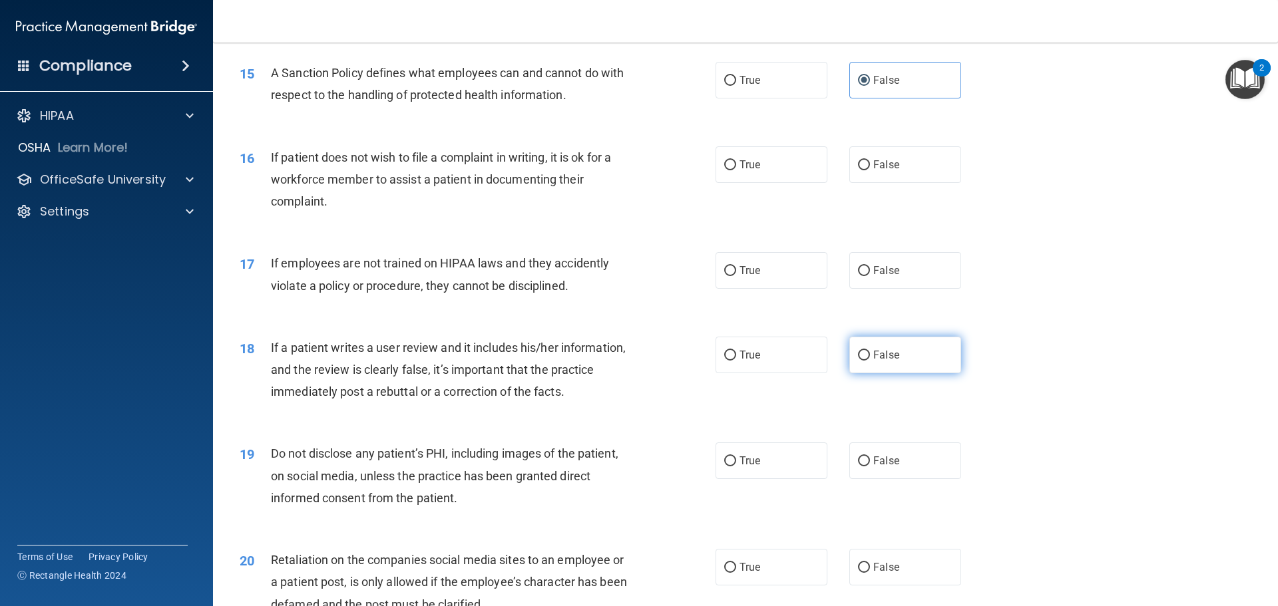
radio input "true"
click at [589, 288] on span "If employees are not trained on HIPAA laws and they accidently violate a policy…" at bounding box center [440, 274] width 338 height 36
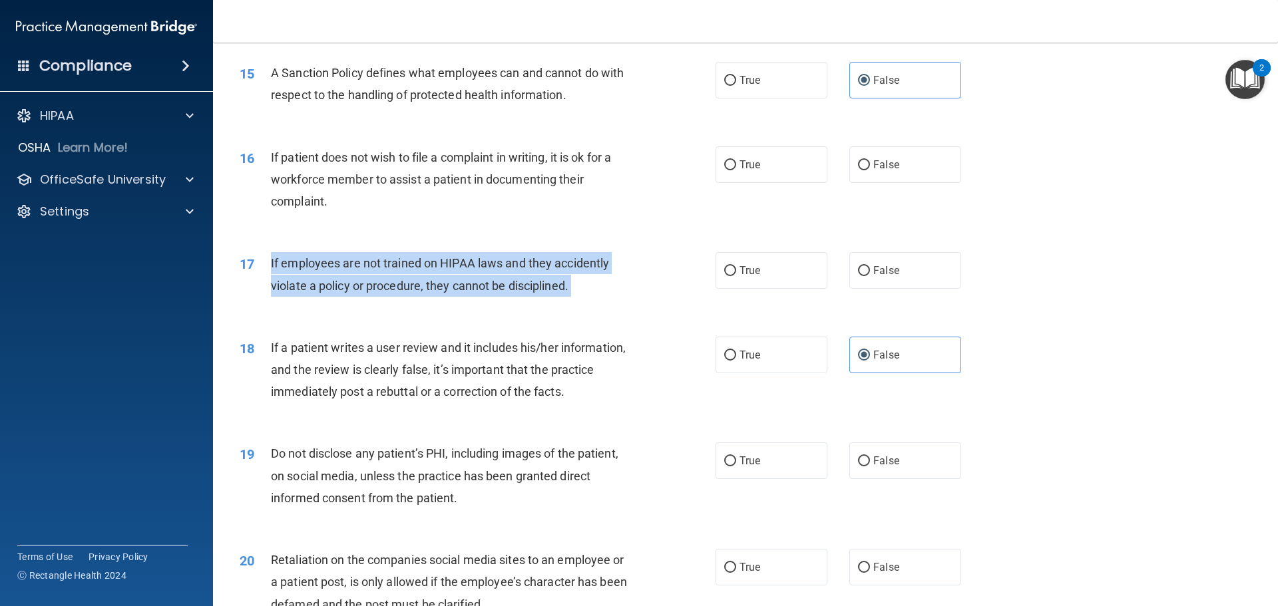
click at [589, 288] on span "If employees are not trained on HIPAA laws and they accidently violate a policy…" at bounding box center [440, 274] width 338 height 36
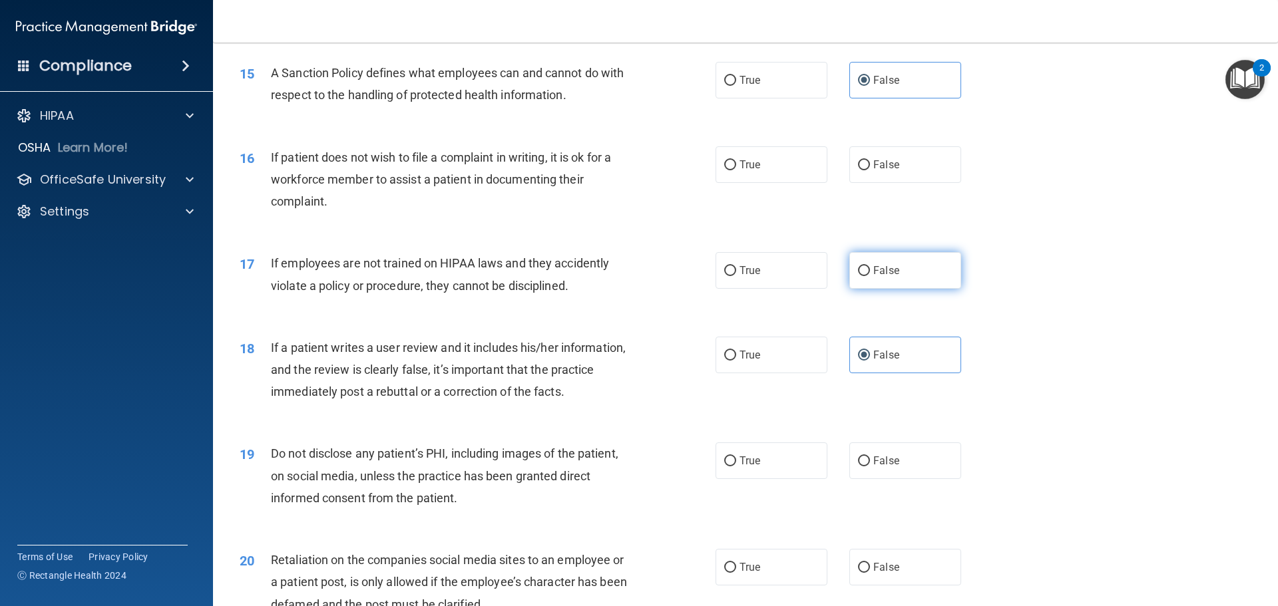
click at [865, 289] on label "False" at bounding box center [905, 270] width 112 height 37
click at [865, 276] on input "False" at bounding box center [864, 271] width 12 height 10
radio input "true"
click at [526, 202] on span "If patient does not wish to file a complaint in writing, it is ok for a workfor…" at bounding box center [441, 179] width 340 height 58
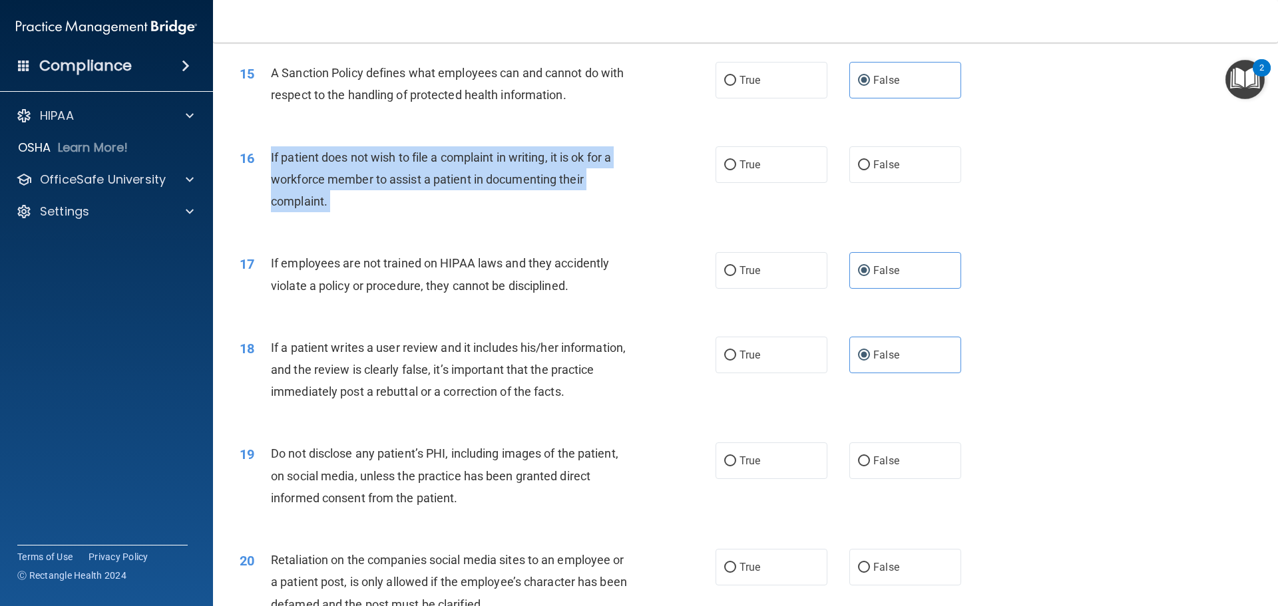
click at [526, 202] on span "If patient does not wish to file a complaint in writing, it is ok for a workfor…" at bounding box center [441, 179] width 340 height 58
click at [786, 180] on label "True" at bounding box center [772, 164] width 112 height 37
click at [736, 170] on input "True" at bounding box center [730, 165] width 12 height 10
radio input "true"
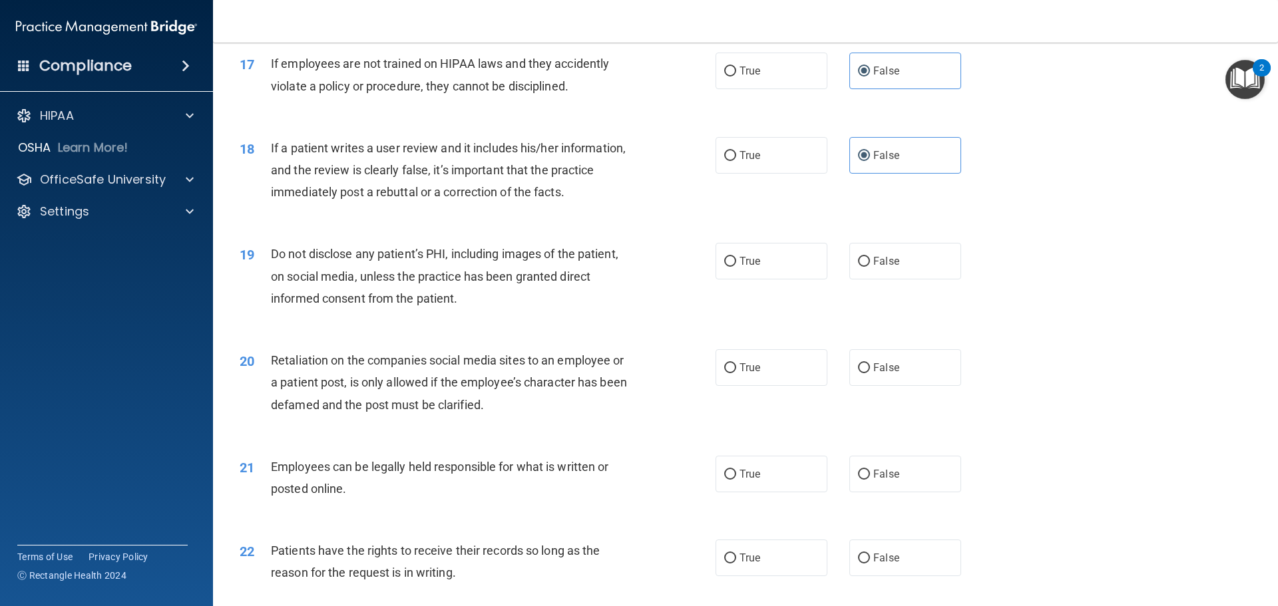
scroll to position [1931, 0]
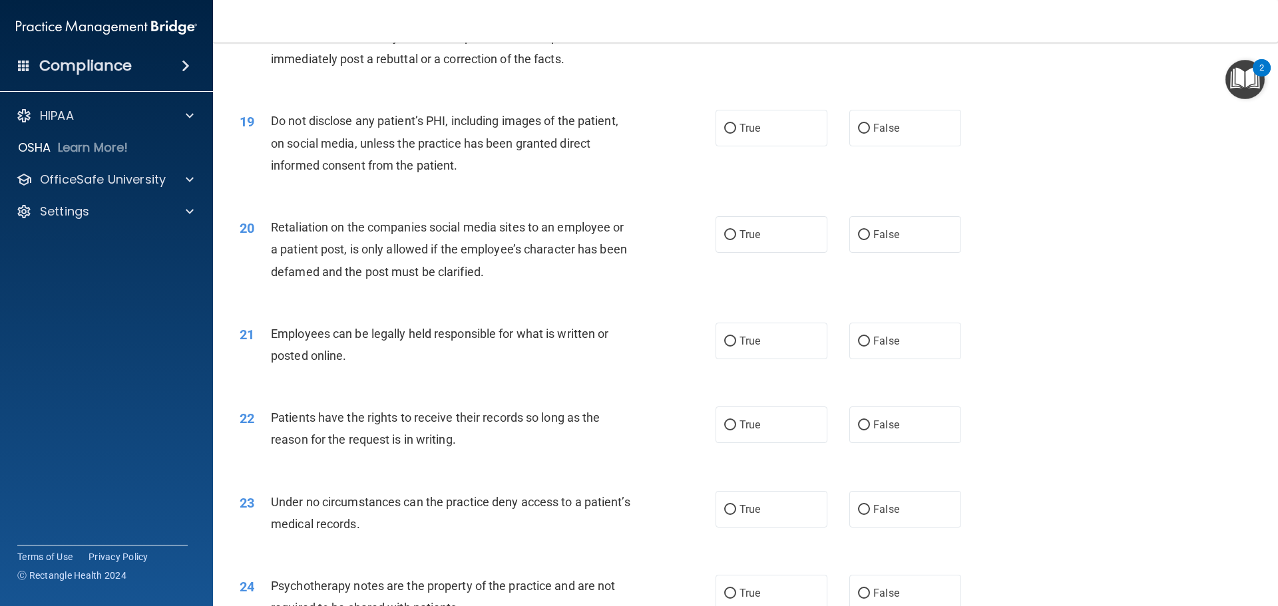
click at [435, 172] on span "Do not disclose any patient’s PHI, including images of the patient, on social m…" at bounding box center [445, 143] width 348 height 58
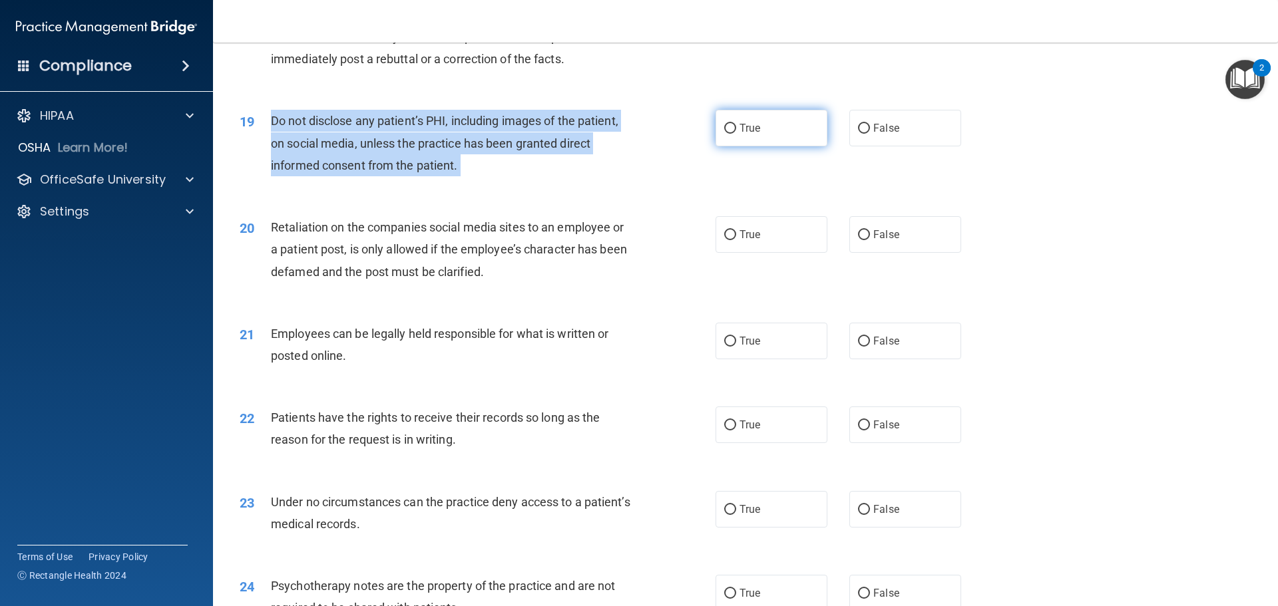
click at [774, 146] on label "True" at bounding box center [772, 128] width 112 height 37
click at [736, 134] on input "True" at bounding box center [730, 129] width 12 height 10
radio input "true"
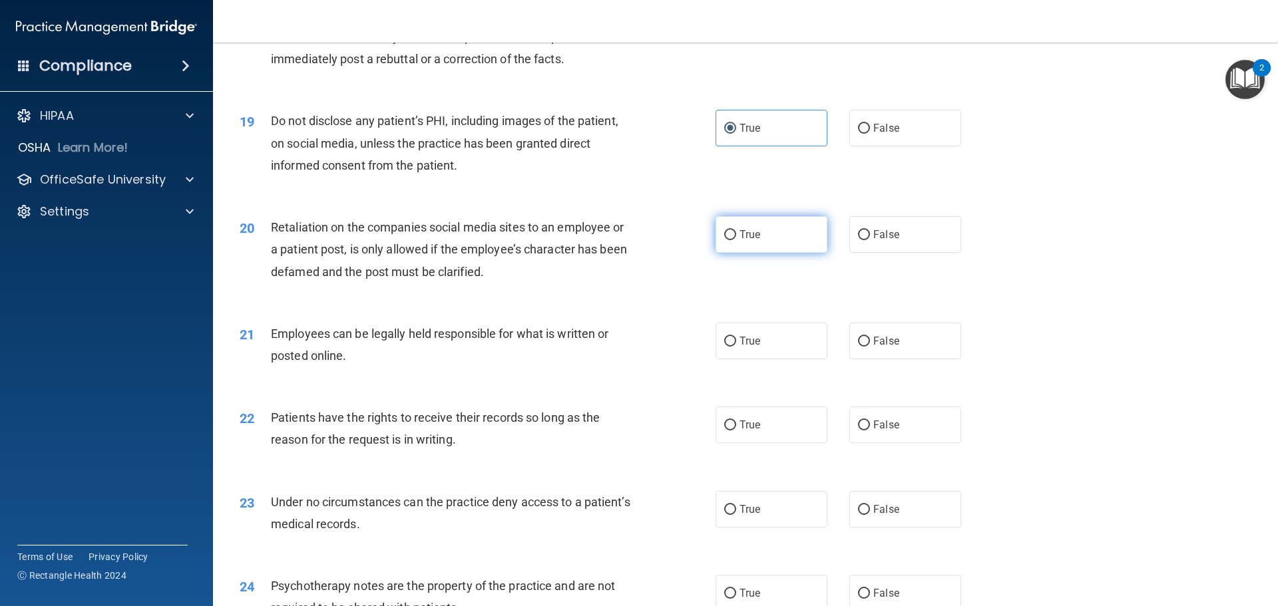
click at [724, 240] on input "True" at bounding box center [730, 235] width 12 height 10
radio input "true"
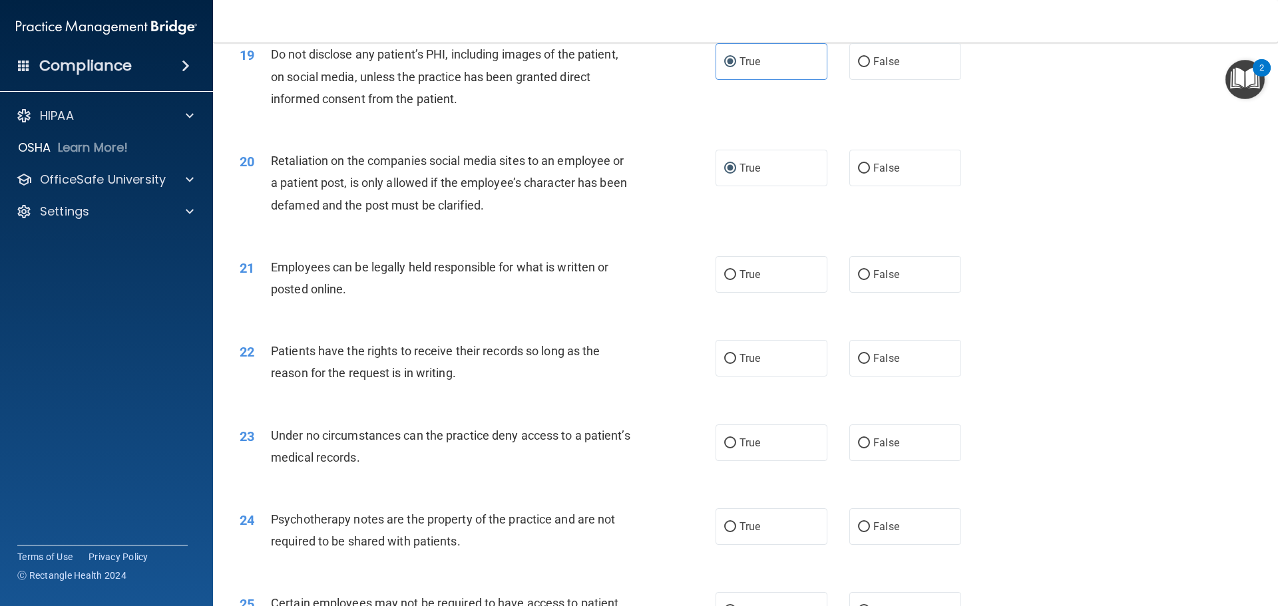
click at [453, 300] on div "Employees can be legally held responsible for what is written or posted online." at bounding box center [457, 278] width 372 height 44
click at [766, 293] on label "True" at bounding box center [772, 274] width 112 height 37
click at [736, 280] on input "True" at bounding box center [730, 275] width 12 height 10
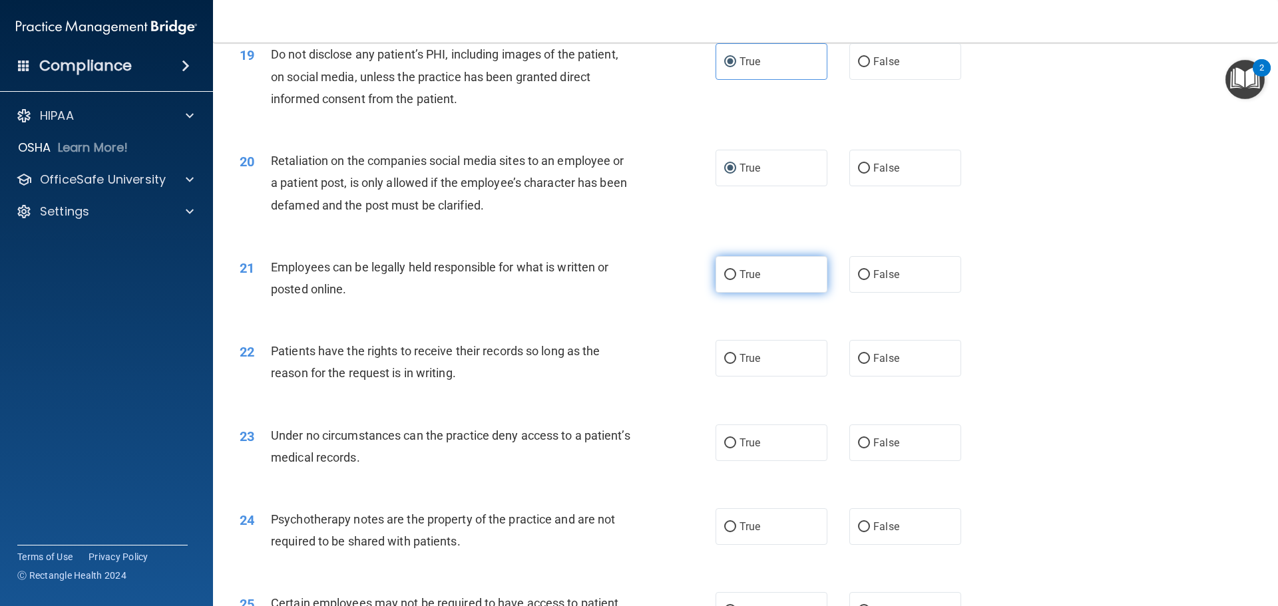
radio input "true"
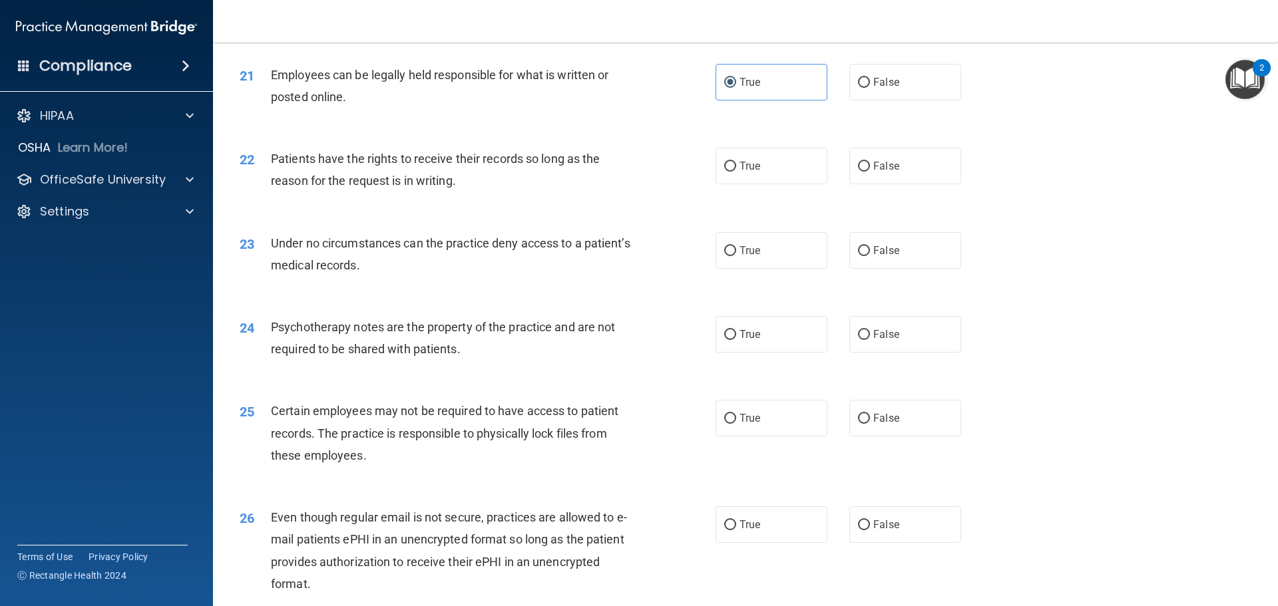
scroll to position [2197, 0]
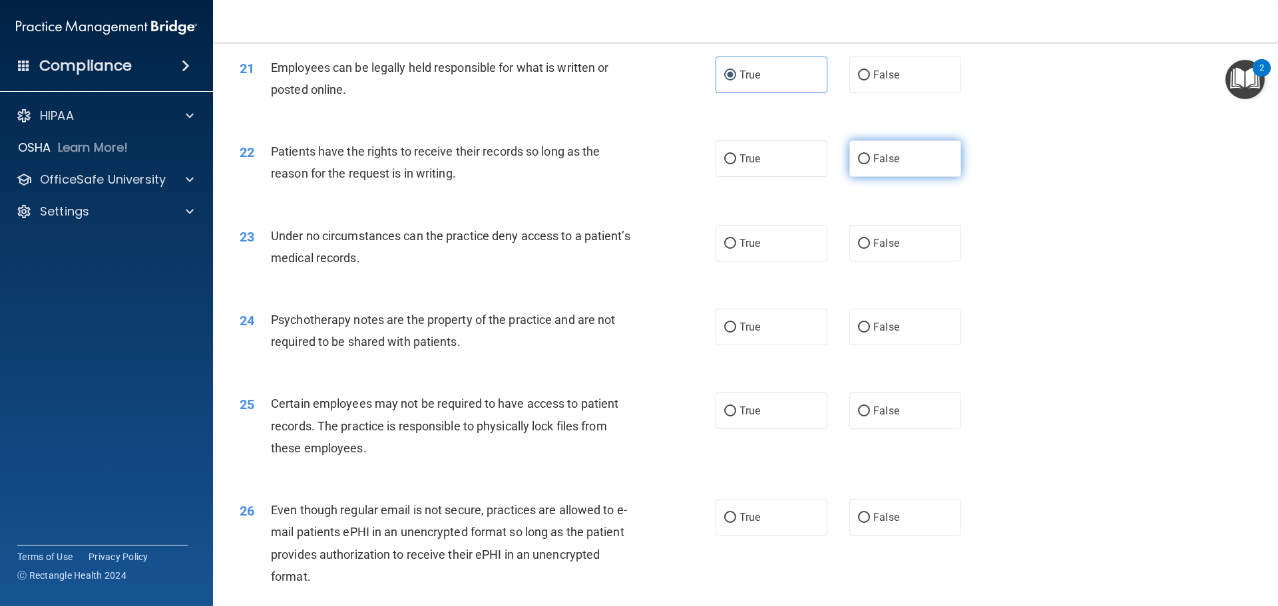
click at [895, 173] on label "False" at bounding box center [905, 158] width 112 height 37
click at [870, 164] on input "False" at bounding box center [864, 159] width 12 height 10
radio input "true"
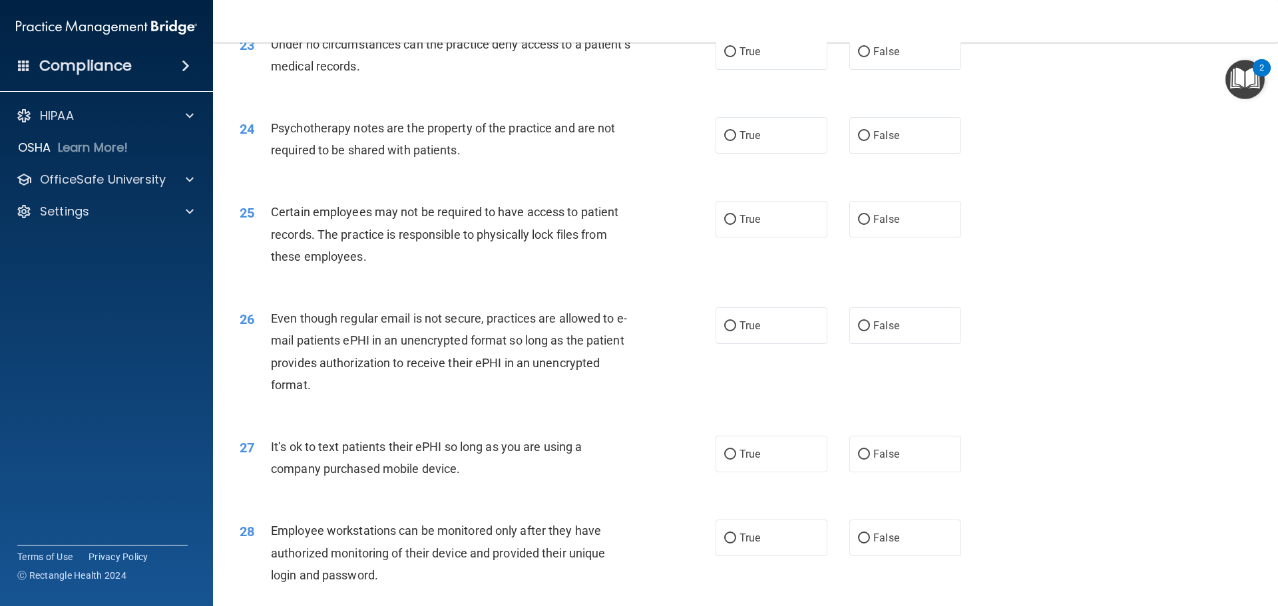
scroll to position [2397, 0]
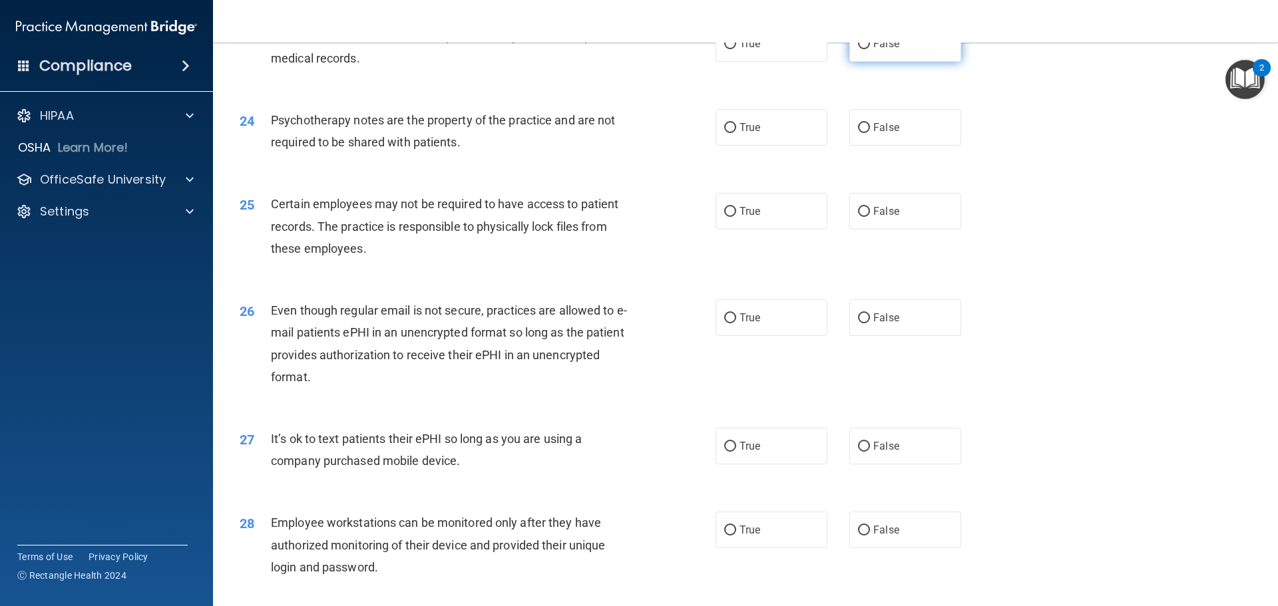
click at [921, 62] on label "False" at bounding box center [905, 43] width 112 height 37
click at [870, 49] on input "False" at bounding box center [864, 44] width 12 height 10
radio input "true"
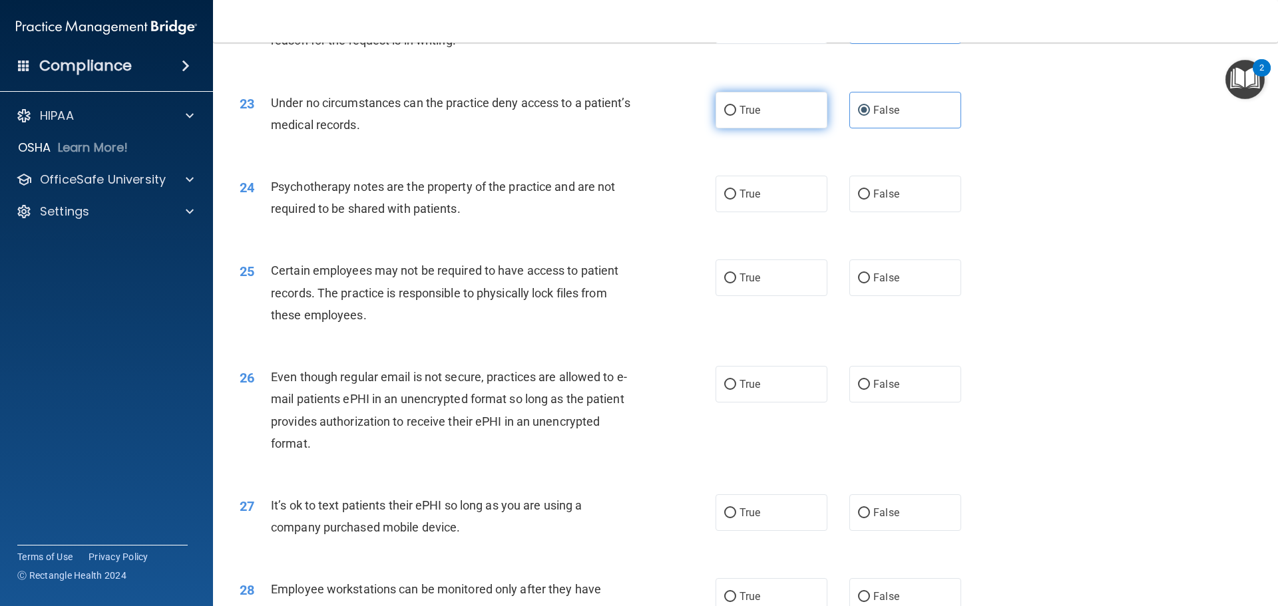
click at [775, 128] on label "True" at bounding box center [772, 110] width 112 height 37
click at [736, 116] on input "True" at bounding box center [730, 111] width 12 height 10
radio input "true"
click at [402, 132] on span "Under no circumstances can the practice deny access to a patient’s medical reco…" at bounding box center [450, 114] width 359 height 36
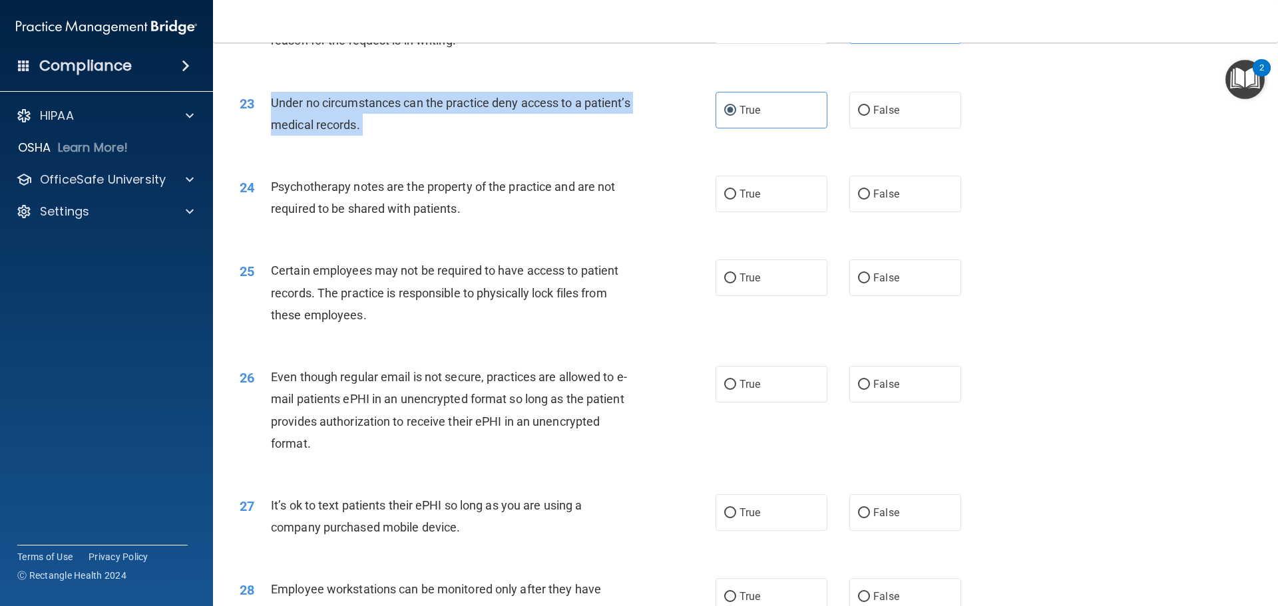
click at [402, 132] on span "Under no circumstances can the practice deny access to a patient’s medical reco…" at bounding box center [450, 114] width 359 height 36
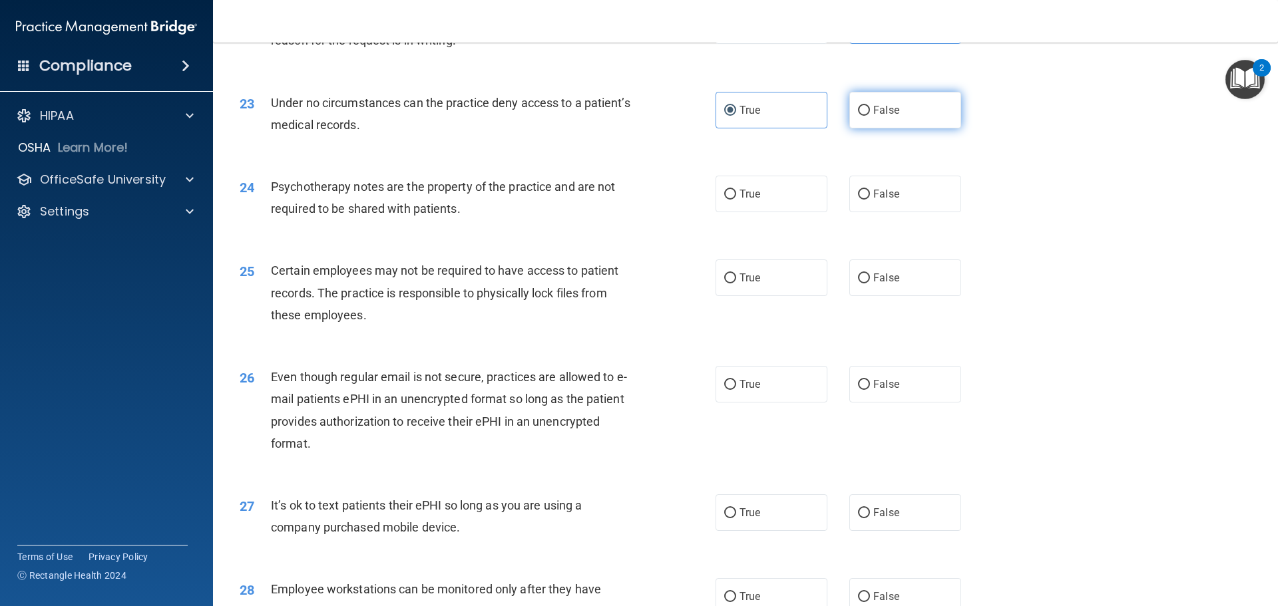
click at [886, 117] on span "False" at bounding box center [886, 110] width 26 height 13
click at [870, 116] on input "False" at bounding box center [864, 111] width 12 height 10
radio input "true"
radio input "false"
click at [439, 218] on div "Psychotherapy notes are the property of the practice and are not required to be…" at bounding box center [457, 198] width 372 height 44
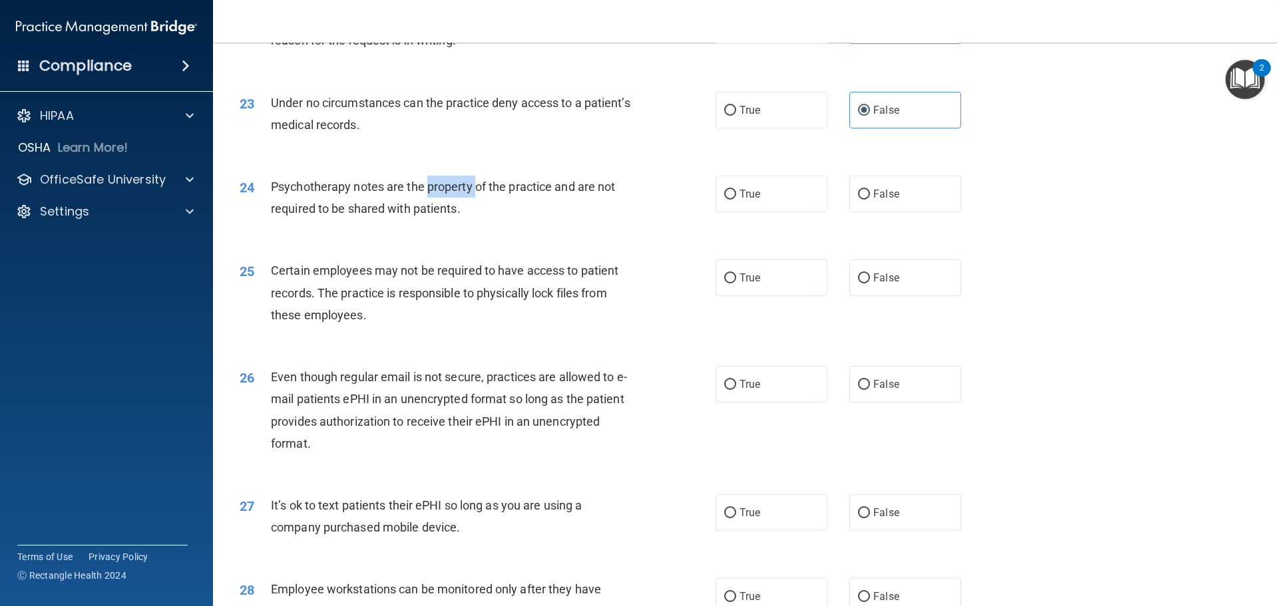
click at [439, 218] on div "Psychotherapy notes are the property of the practice and are not required to be…" at bounding box center [457, 198] width 372 height 44
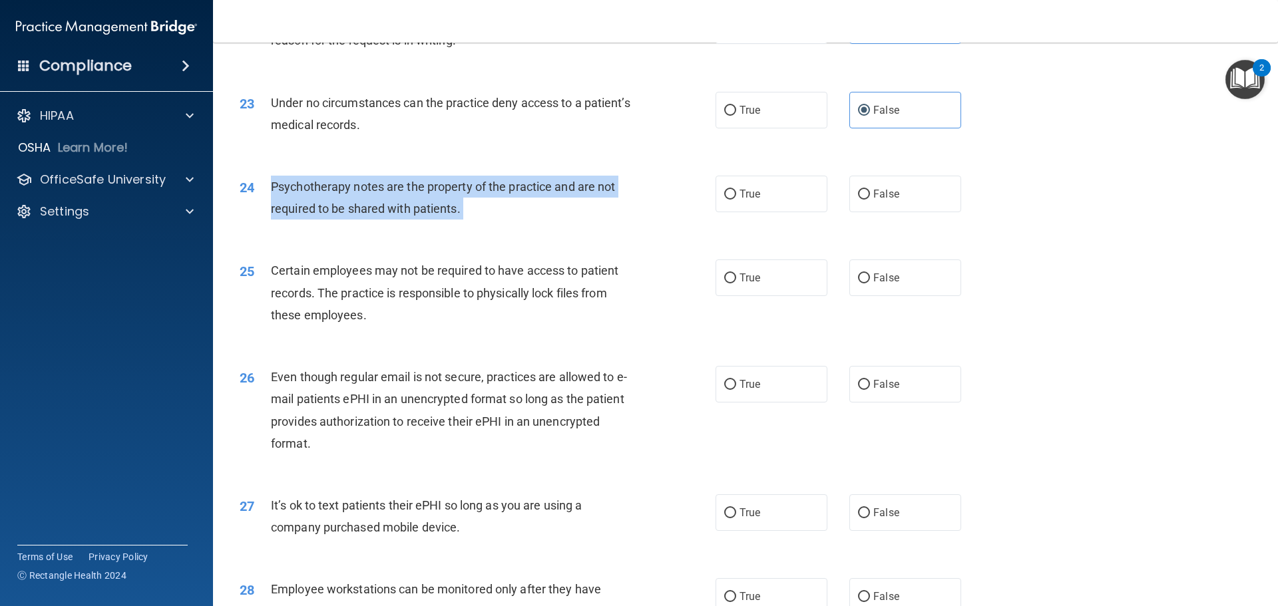
click at [439, 218] on div "Psychotherapy notes are the property of the practice and are not required to be…" at bounding box center [457, 198] width 372 height 44
click at [725, 200] on input "True" at bounding box center [730, 195] width 12 height 10
radio input "true"
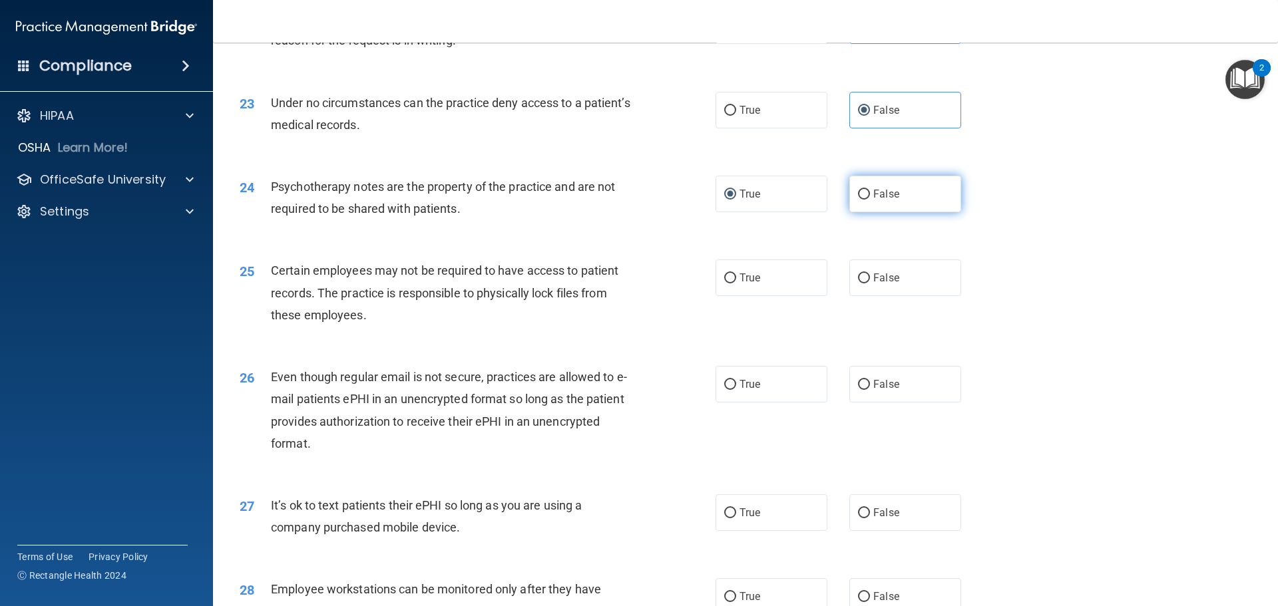
click at [926, 212] on label "False" at bounding box center [905, 194] width 112 height 37
click at [870, 200] on input "False" at bounding box center [864, 195] width 12 height 10
radio input "true"
radio input "false"
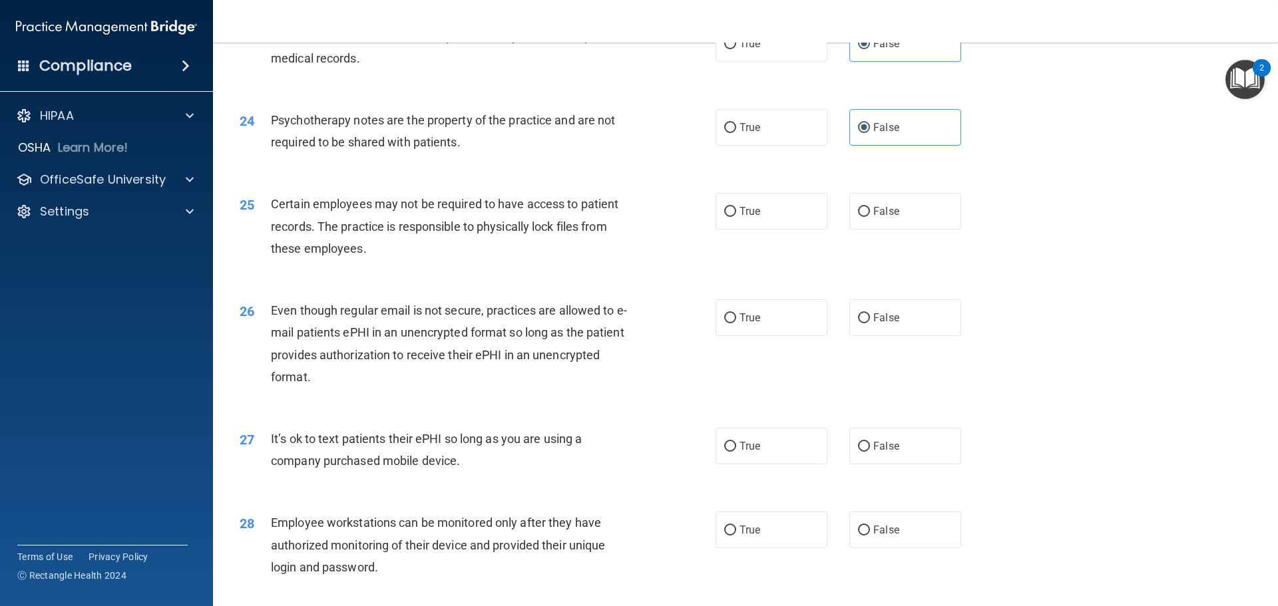
click at [395, 149] on span "Psychotherapy notes are the property of the practice and are not required to be…" at bounding box center [443, 131] width 344 height 36
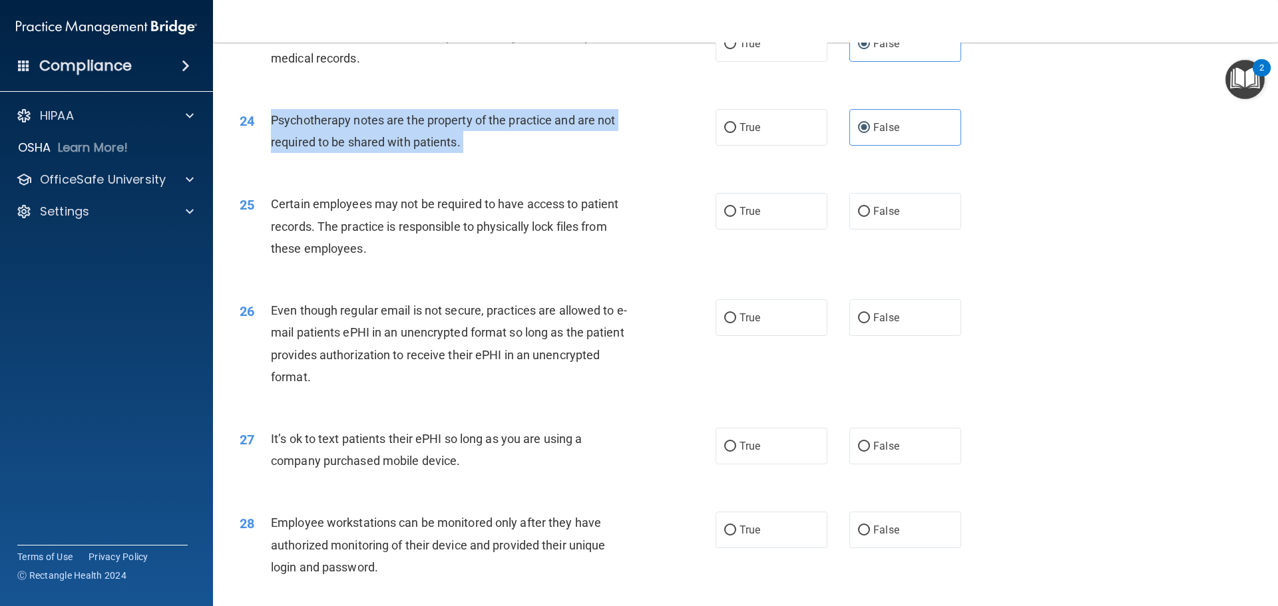
click at [395, 149] on span "Psychotherapy notes are the property of the practice and are not required to be…" at bounding box center [443, 131] width 344 height 36
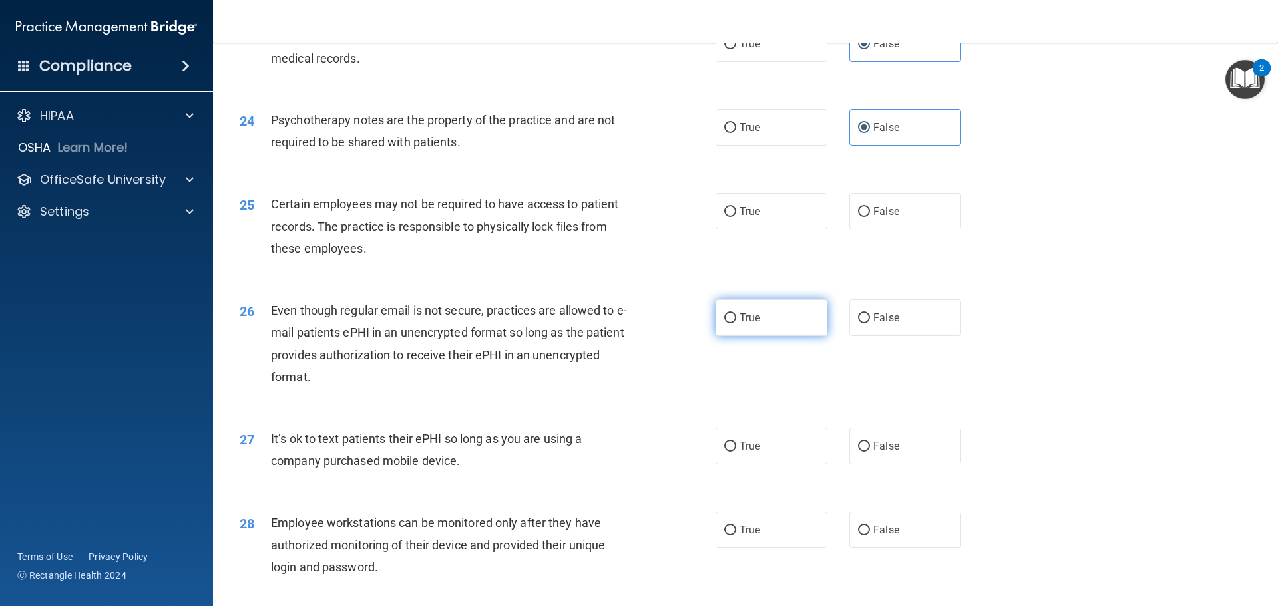
click at [745, 324] on span "True" at bounding box center [750, 318] width 21 height 13
click at [736, 324] on input "True" at bounding box center [730, 319] width 12 height 10
radio input "true"
click at [569, 246] on span "Certain employees may not be required to have access to patient records. The pr…" at bounding box center [445, 226] width 348 height 58
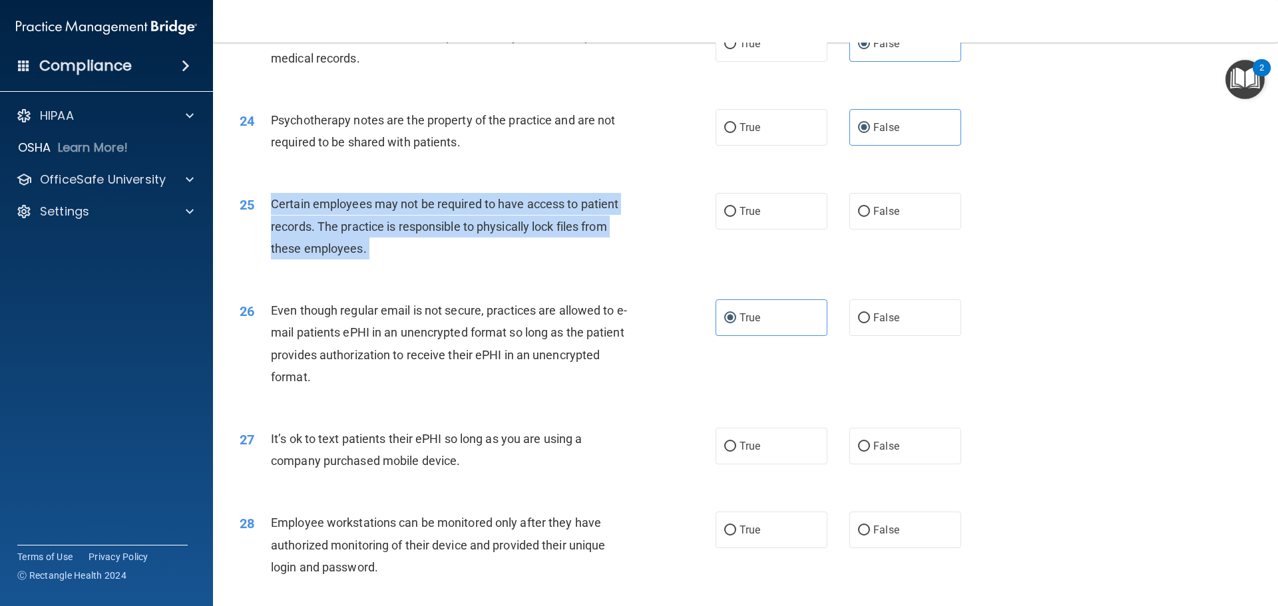
click at [569, 246] on span "Certain employees may not be required to have access to patient records. The pr…" at bounding box center [445, 226] width 348 height 58
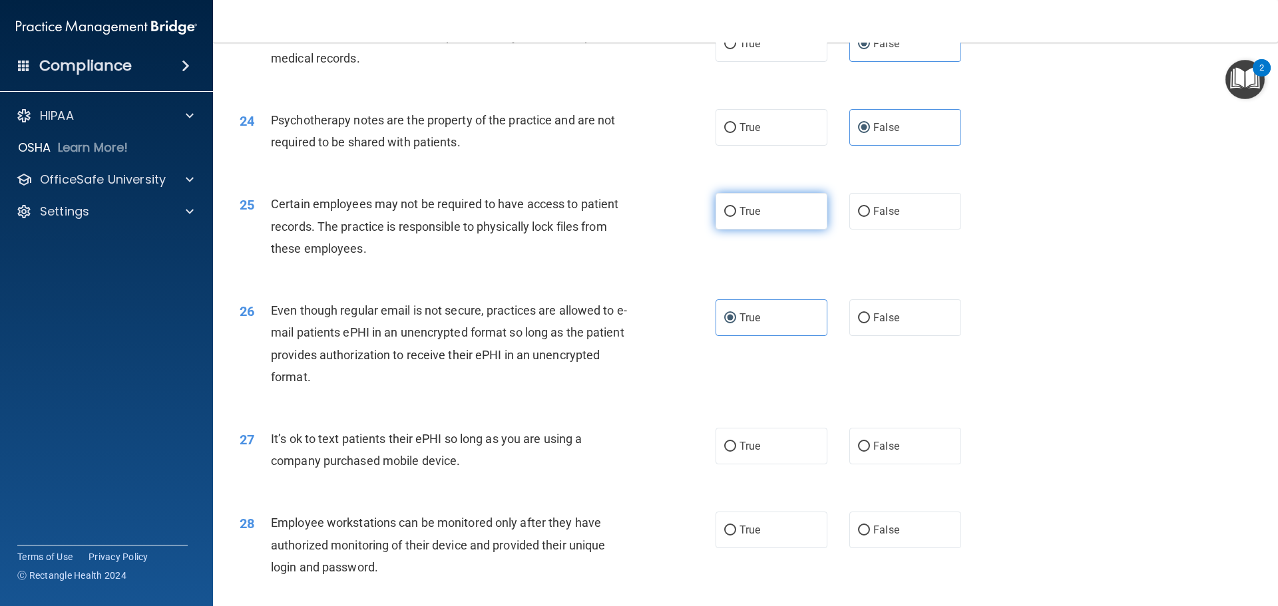
click at [771, 230] on label "True" at bounding box center [772, 211] width 112 height 37
click at [736, 217] on input "True" at bounding box center [730, 212] width 12 height 10
radio input "true"
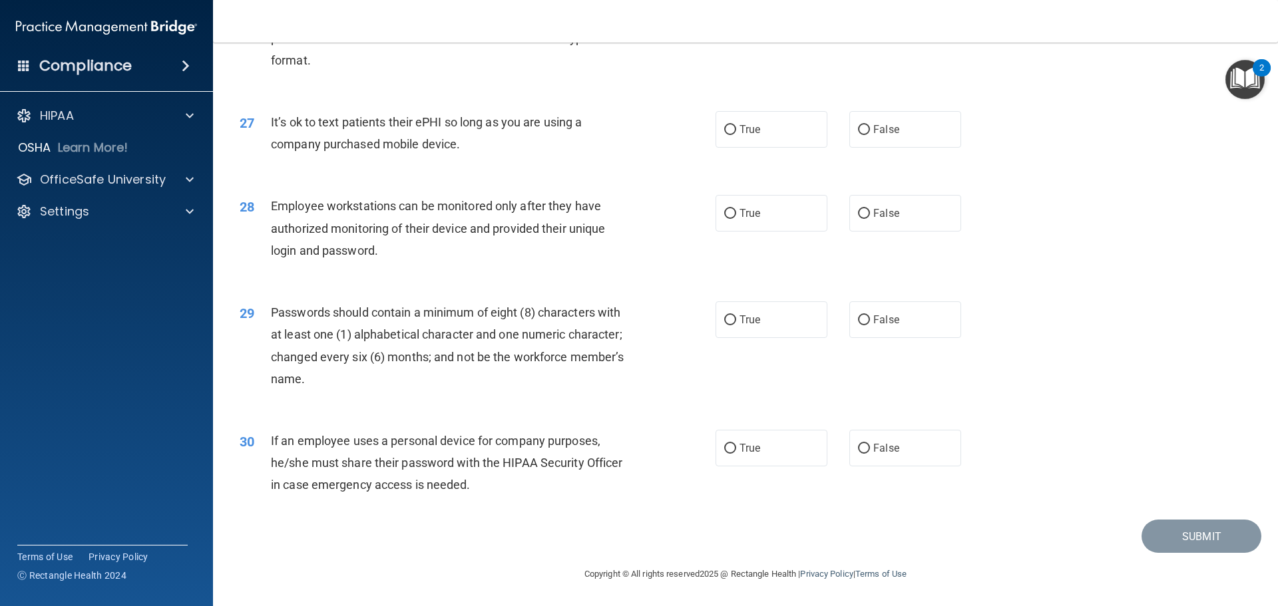
scroll to position [2735, 0]
click at [756, 129] on span "True" at bounding box center [750, 129] width 21 height 13
click at [736, 129] on input "True" at bounding box center [730, 130] width 12 height 10
radio input "true"
click at [885, 126] on span "False" at bounding box center [886, 129] width 26 height 13
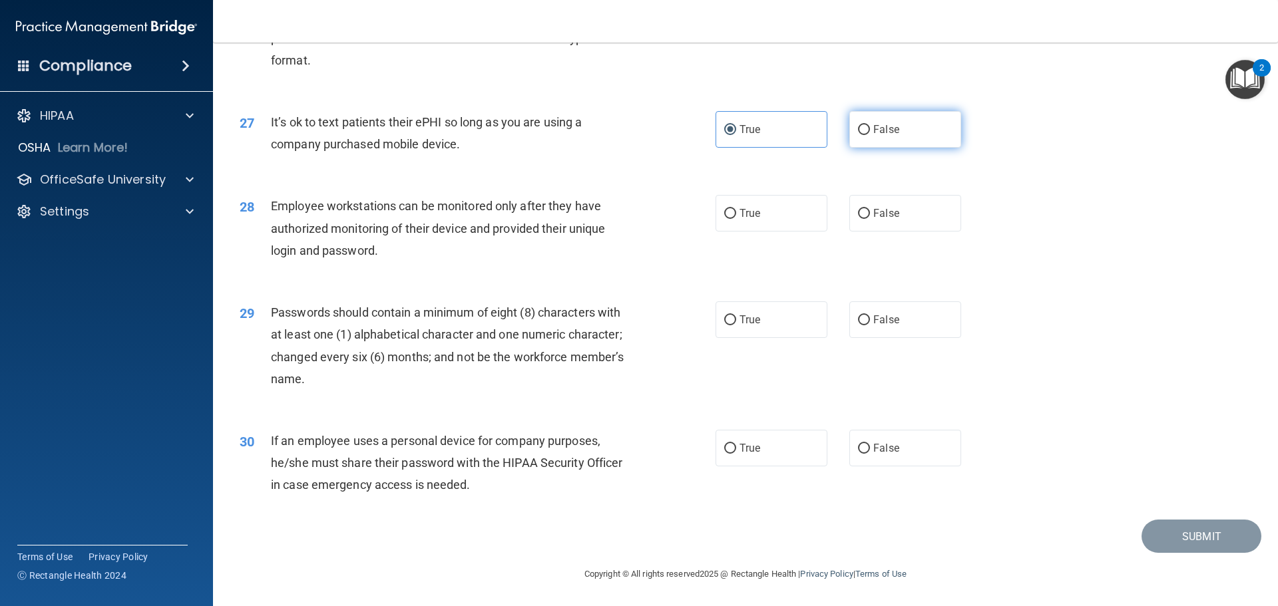
click at [870, 126] on input "False" at bounding box center [864, 130] width 12 height 10
radio input "true"
radio input "false"
click at [515, 219] on div "Employee workstations can be monitored only after they have authorized monitori…" at bounding box center [457, 228] width 372 height 67
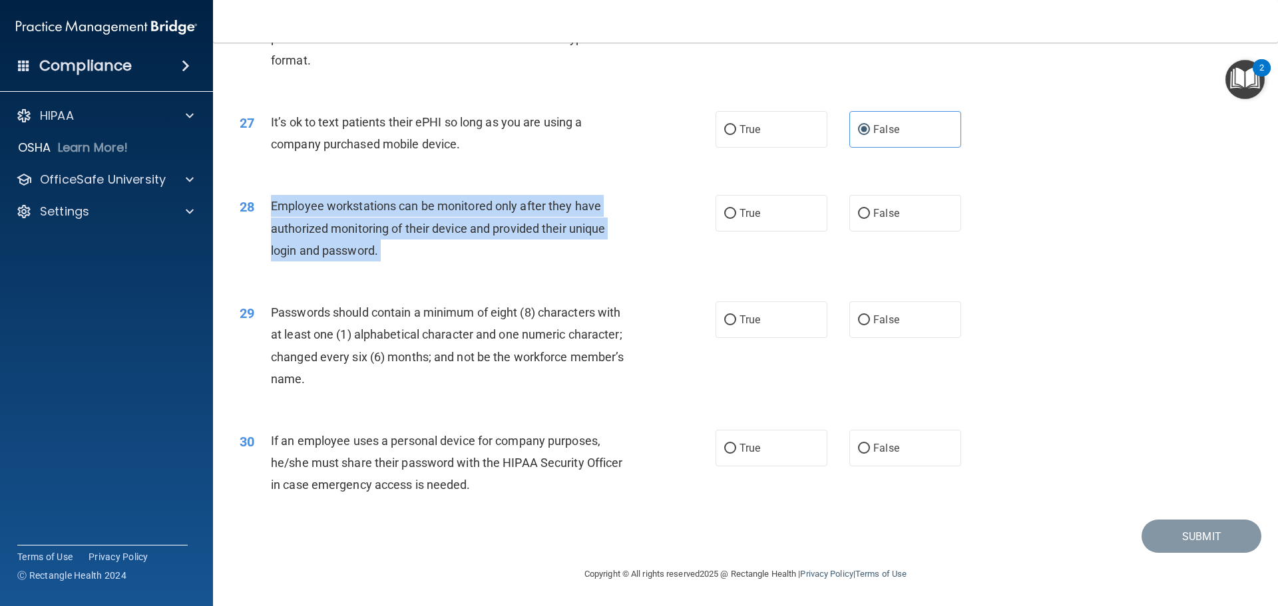
click at [515, 219] on div "Employee workstations can be monitored only after they have authorized monitori…" at bounding box center [457, 228] width 372 height 67
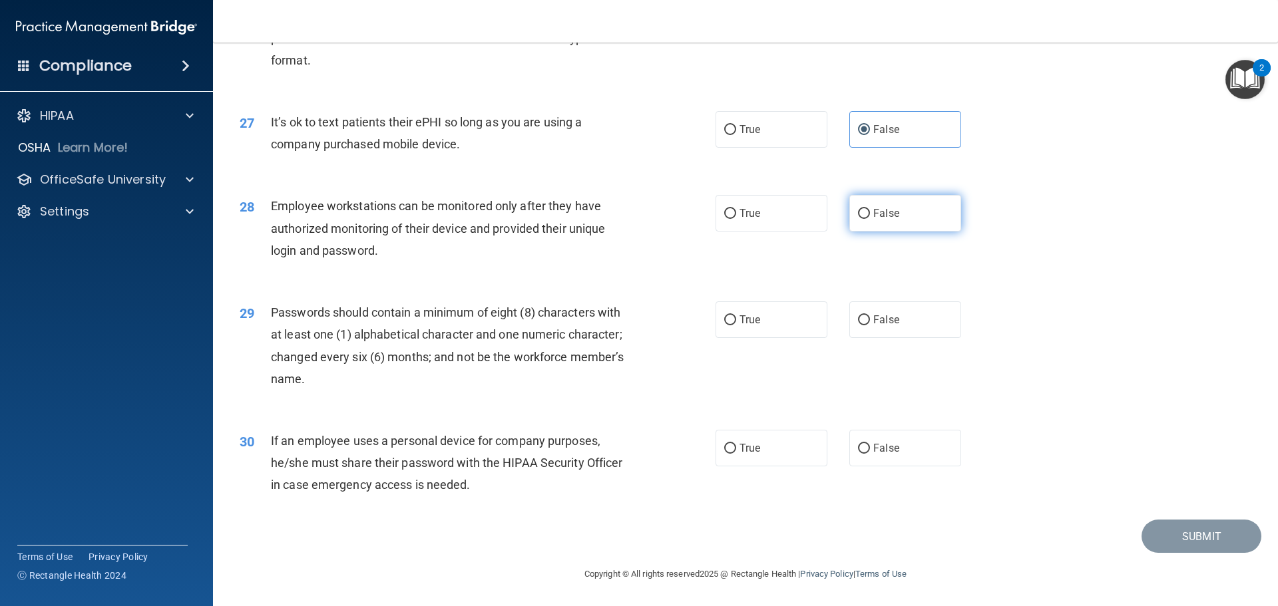
click at [877, 226] on label "False" at bounding box center [905, 213] width 112 height 37
click at [870, 219] on input "False" at bounding box center [864, 214] width 12 height 10
radio input "true"
click at [752, 326] on span "True" at bounding box center [750, 320] width 21 height 13
click at [736, 326] on input "True" at bounding box center [730, 321] width 12 height 10
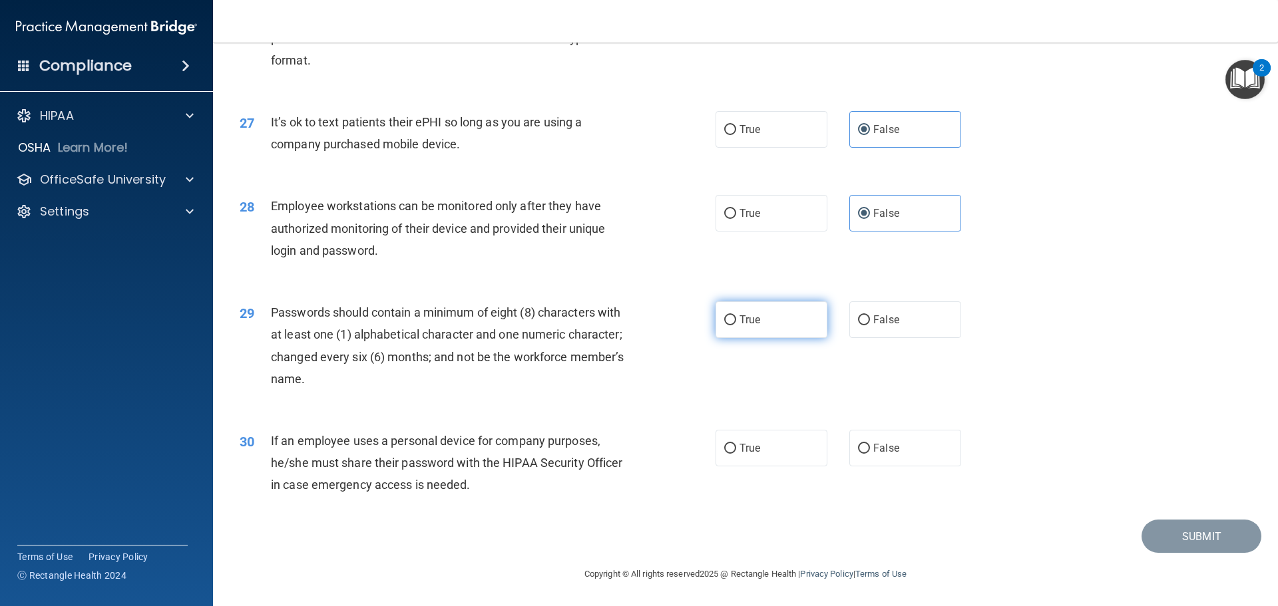
radio input "true"
click at [441, 461] on span "If an employee uses a personal device for company purposes, he/she must share t…" at bounding box center [447, 463] width 352 height 58
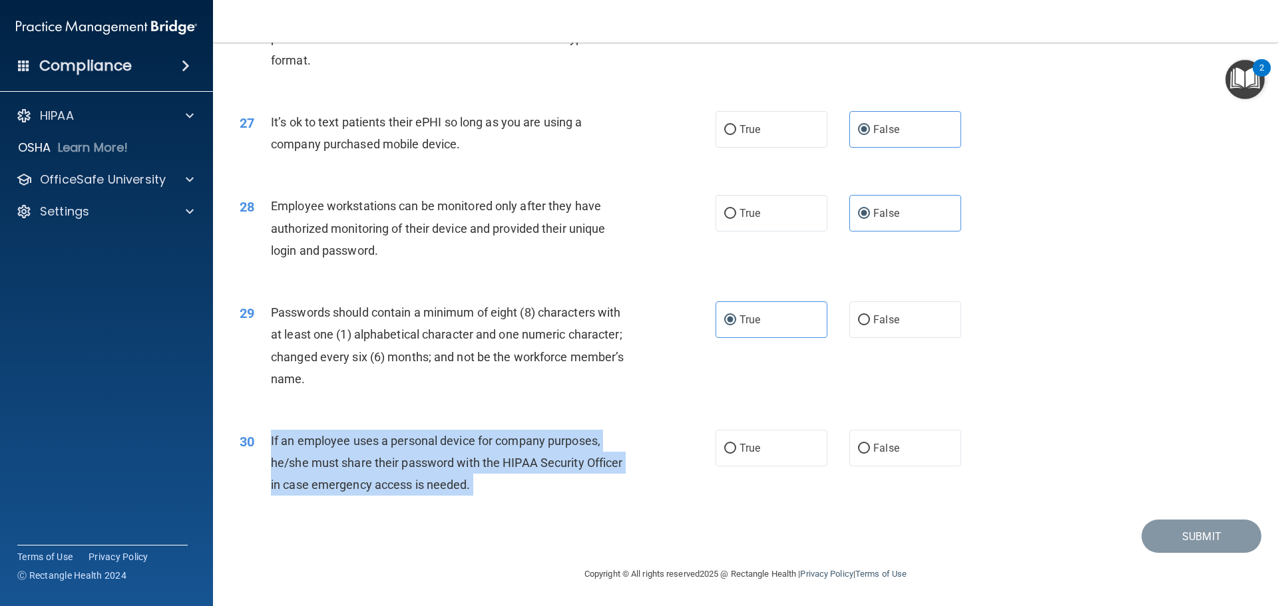
click at [441, 461] on span "If an employee uses a personal device for company purposes, he/she must share t…" at bounding box center [447, 463] width 352 height 58
click at [884, 447] on span "False" at bounding box center [886, 448] width 26 height 13
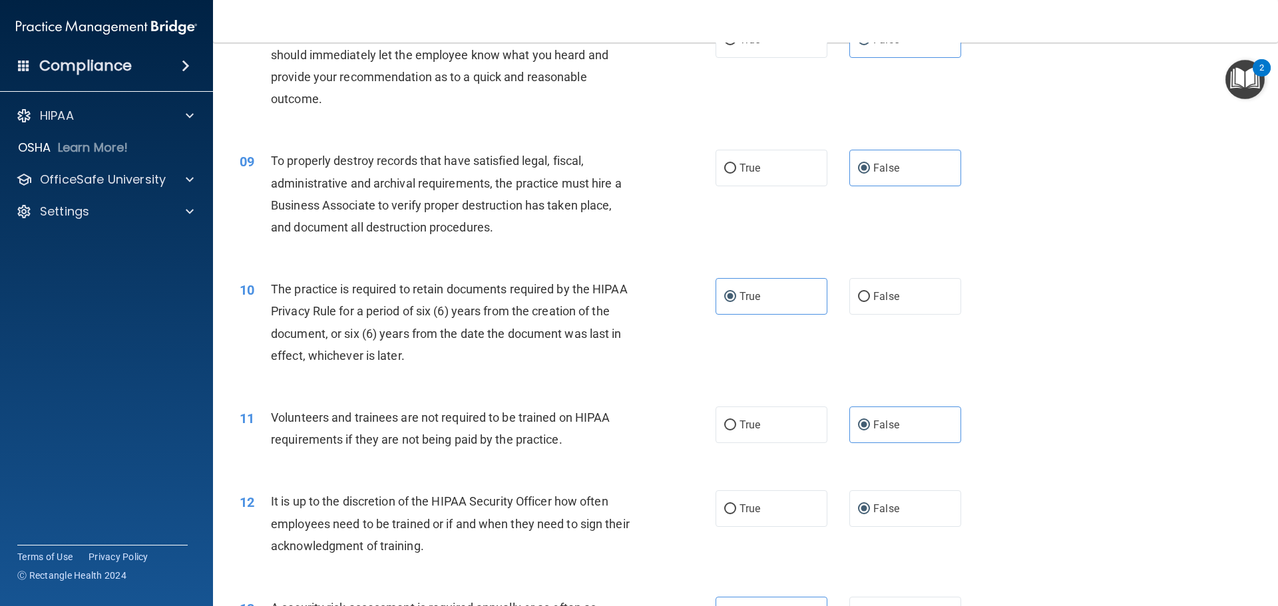
scroll to position [871, 0]
click at [1019, 454] on div "11 Volunteers and trainees are not required to be trained on HIPAA requirements…" at bounding box center [746, 433] width 1032 height 84
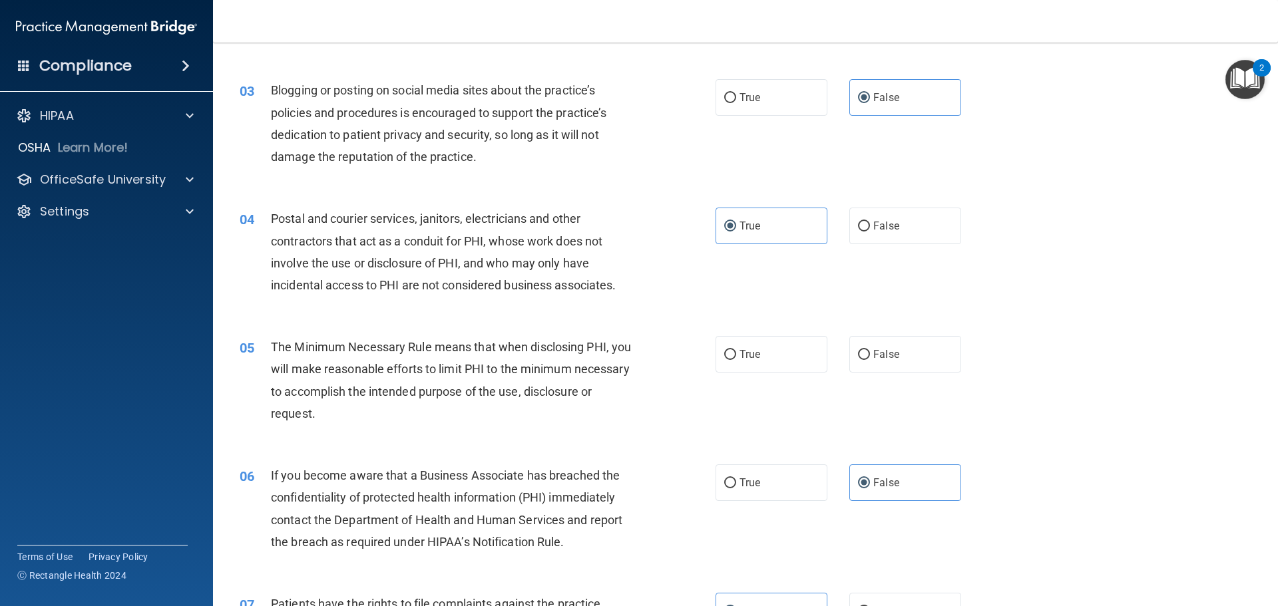
scroll to position [206, 0]
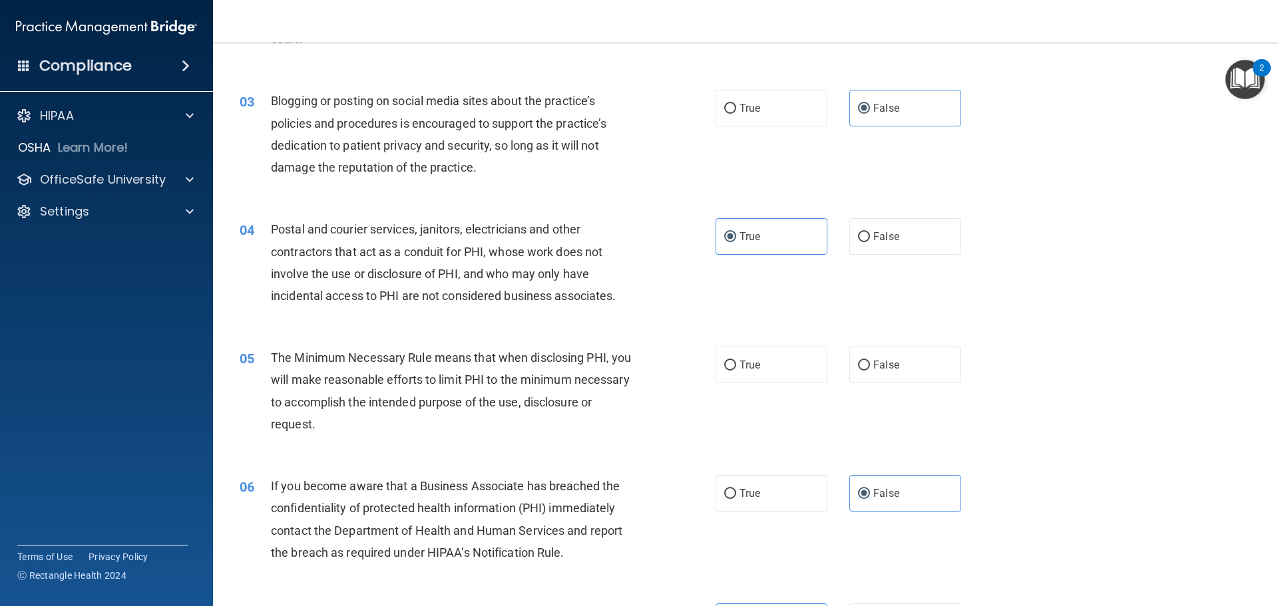
click at [566, 389] on div "The Minimum Necessary Rule means that when disclosing PHI, you will make reason…" at bounding box center [457, 391] width 372 height 89
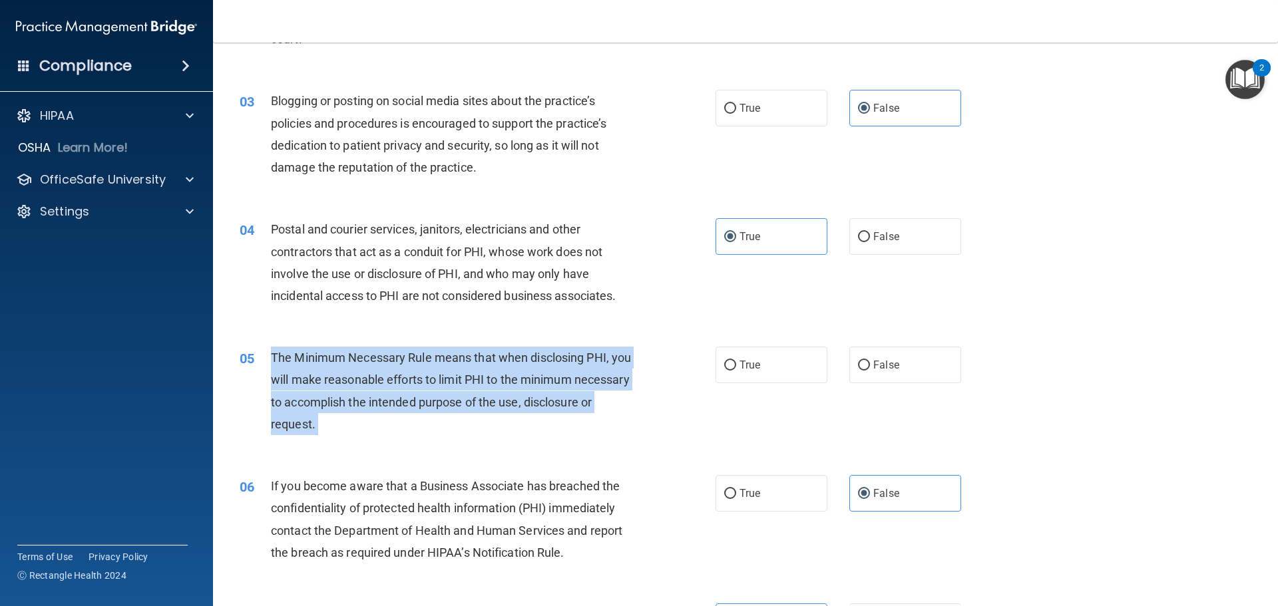
click at [566, 389] on div "The Minimum Necessary Rule means that when disclosing PHI, you will make reason…" at bounding box center [457, 391] width 372 height 89
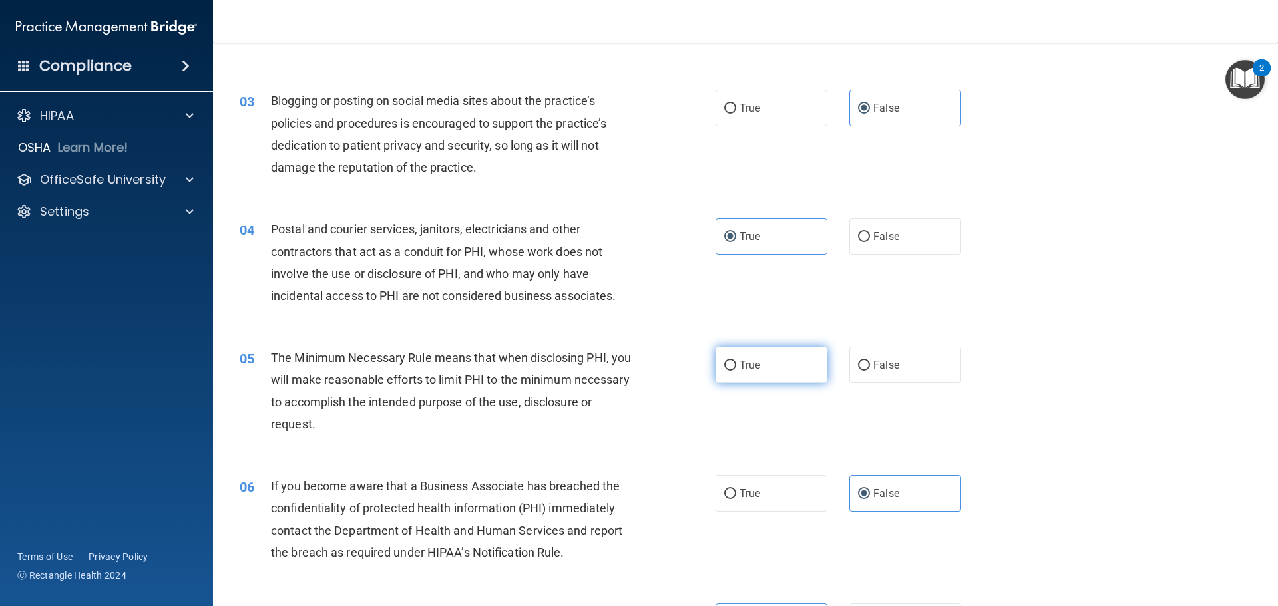
click at [753, 365] on span "True" at bounding box center [750, 365] width 21 height 13
click at [736, 365] on input "True" at bounding box center [730, 366] width 12 height 10
radio input "true"
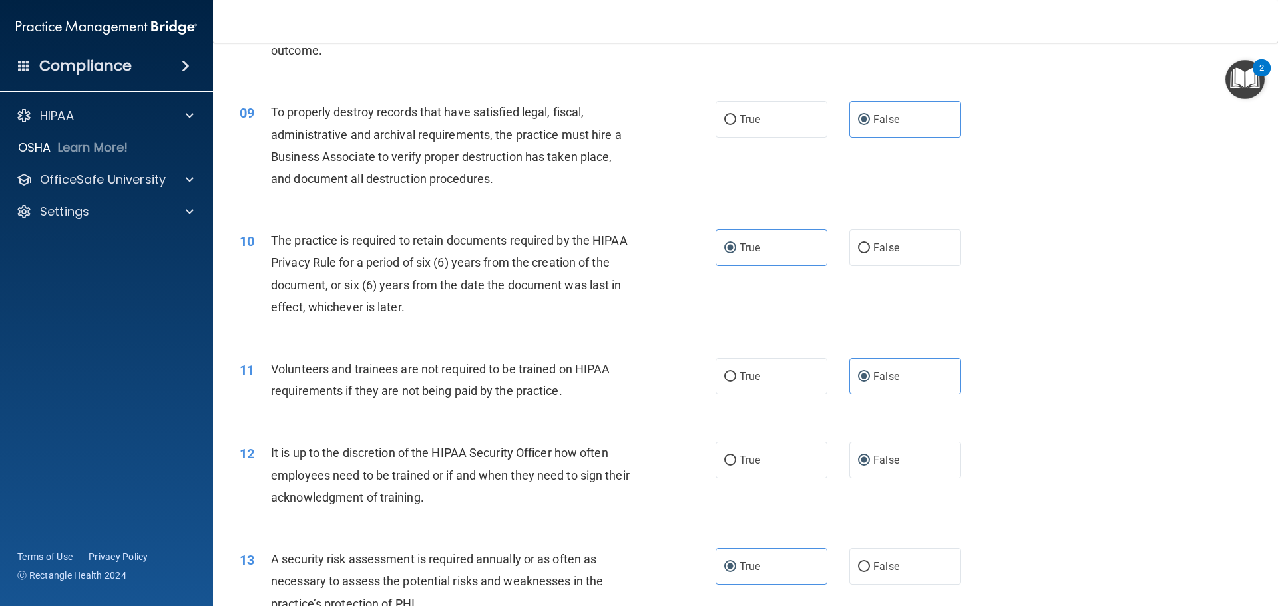
scroll to position [932, 0]
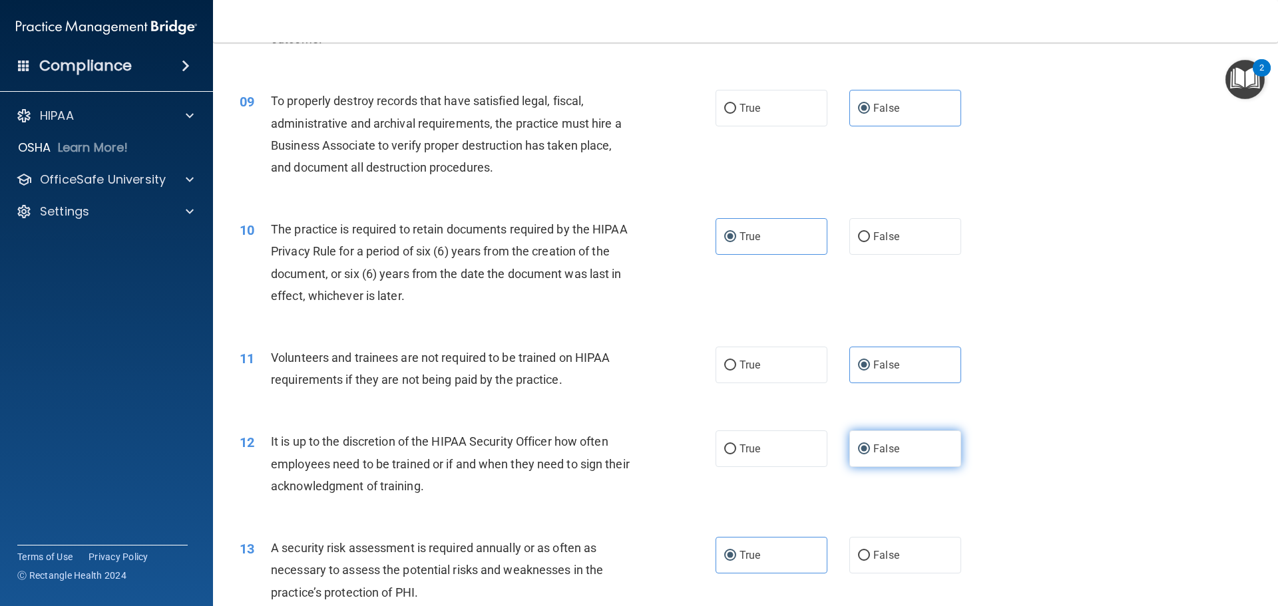
click at [912, 438] on label "False" at bounding box center [905, 449] width 112 height 37
click at [870, 445] on input "False" at bounding box center [864, 450] width 12 height 10
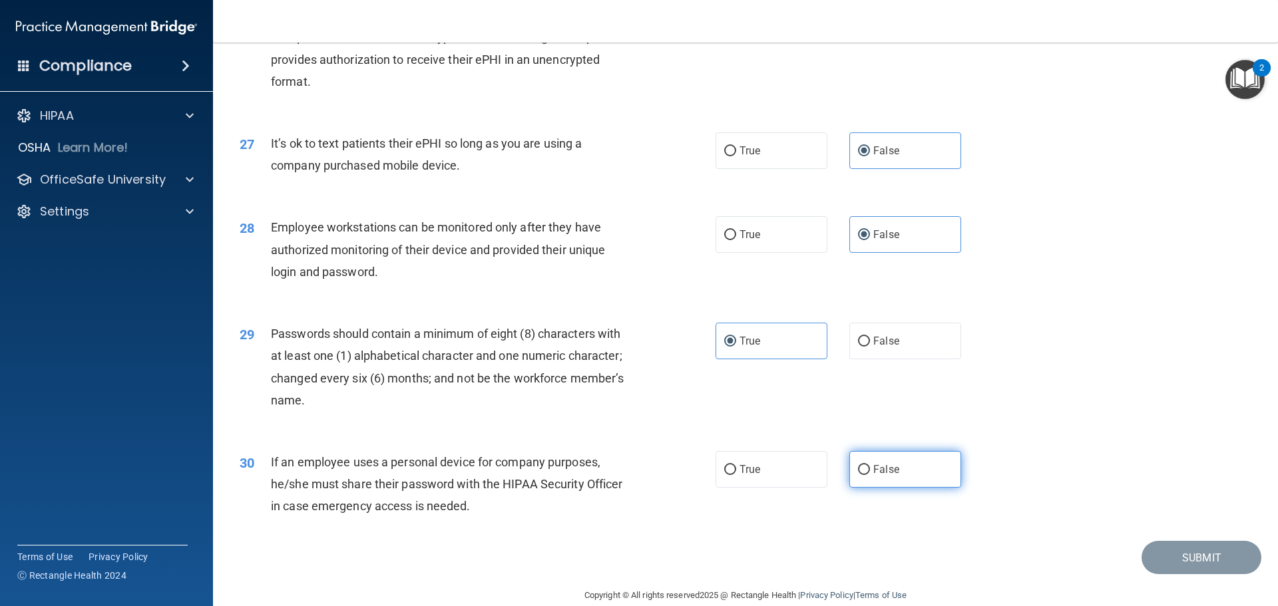
scroll to position [2669, 0]
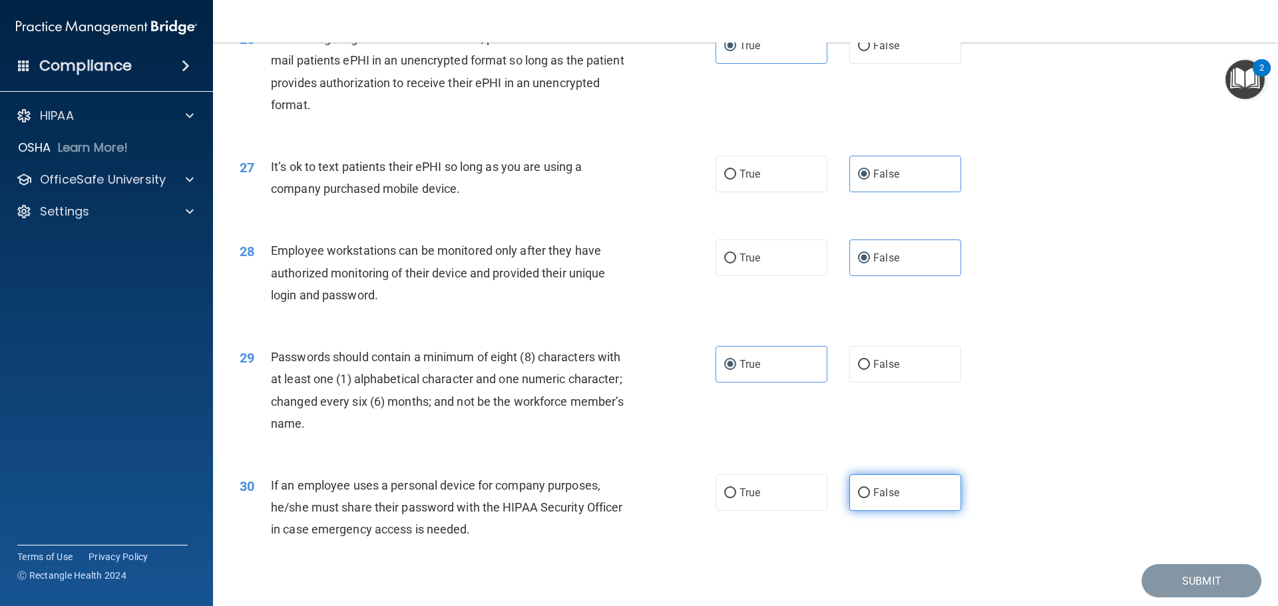
click at [887, 499] on span "False" at bounding box center [886, 493] width 26 height 13
click at [870, 499] on input "False" at bounding box center [864, 494] width 12 height 10
radio input "true"
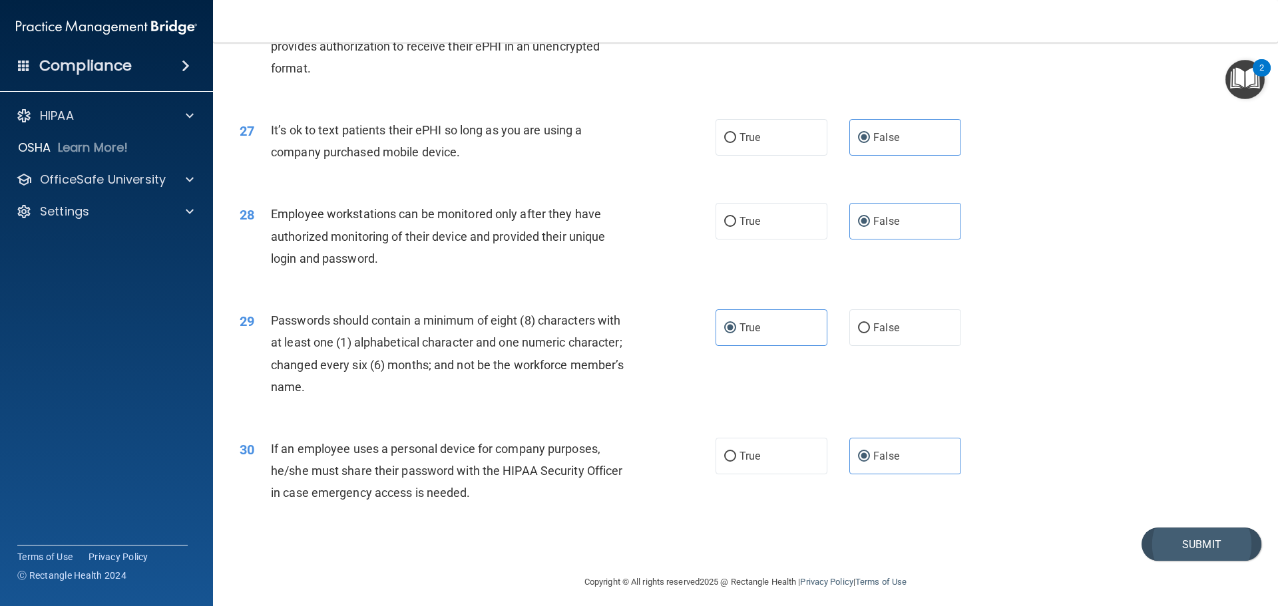
scroll to position [2735, 0]
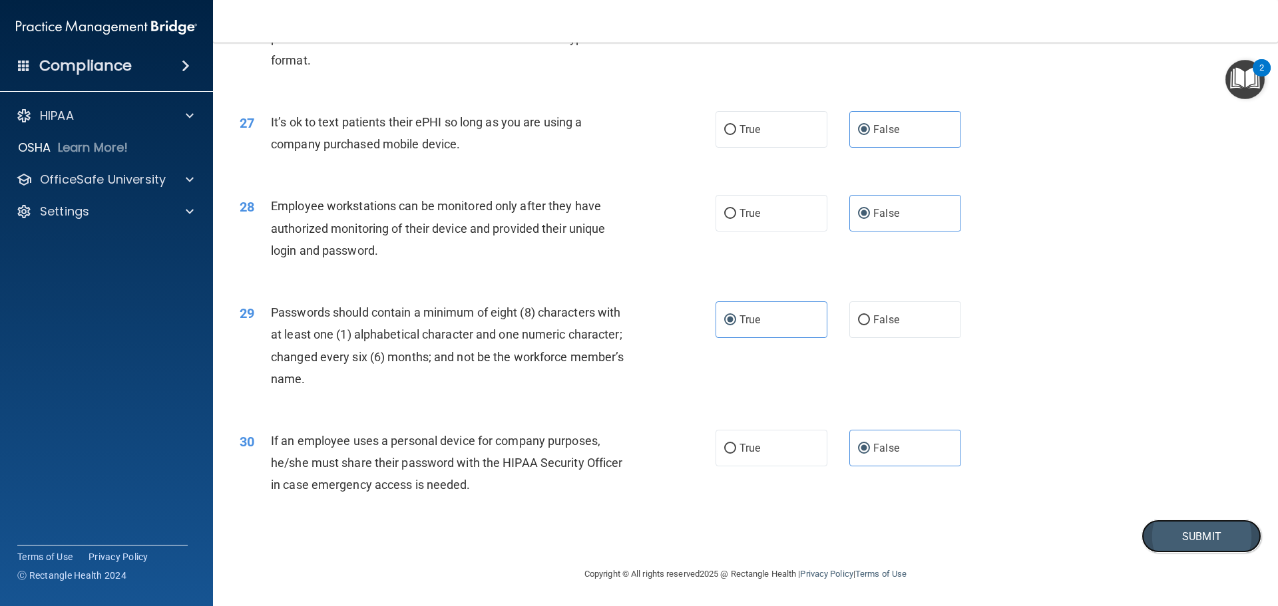
click at [1162, 544] on button "Submit" at bounding box center [1202, 537] width 120 height 34
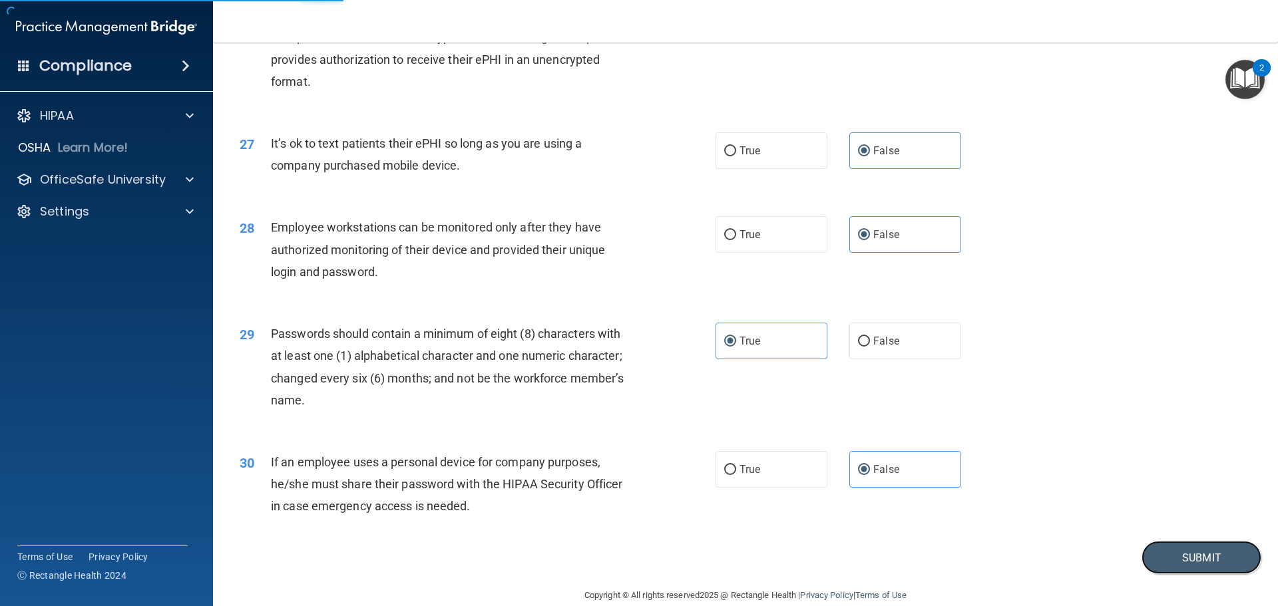
scroll to position [2669, 0]
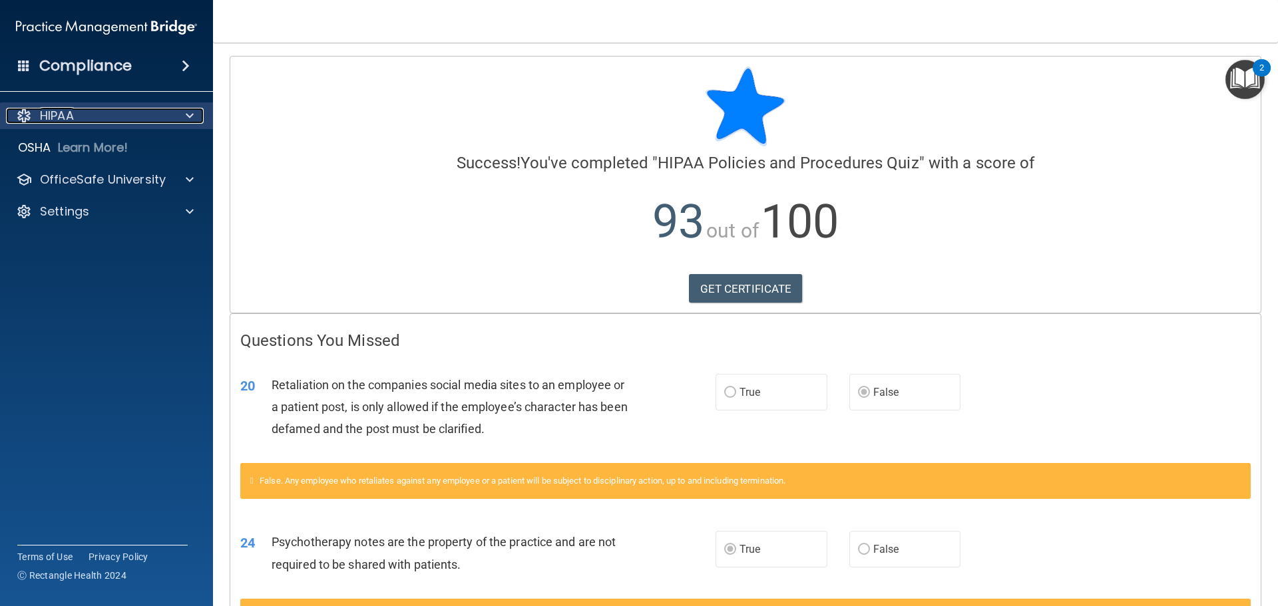
click at [124, 120] on div "HIPAA" at bounding box center [88, 116] width 165 height 16
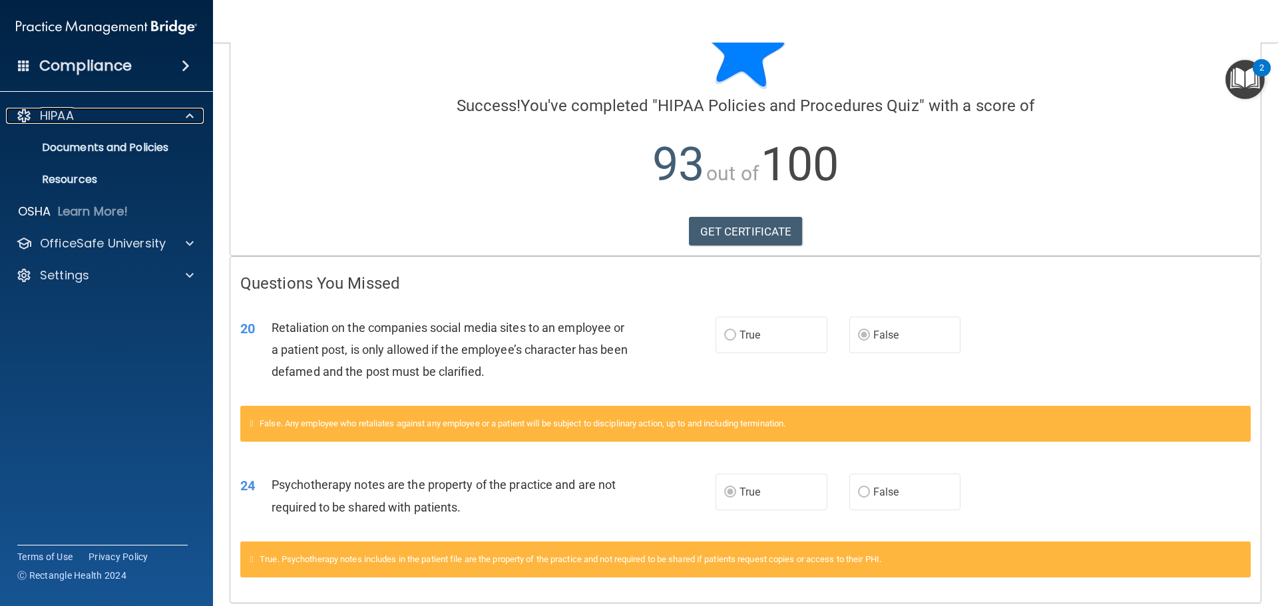
scroll to position [108, 0]
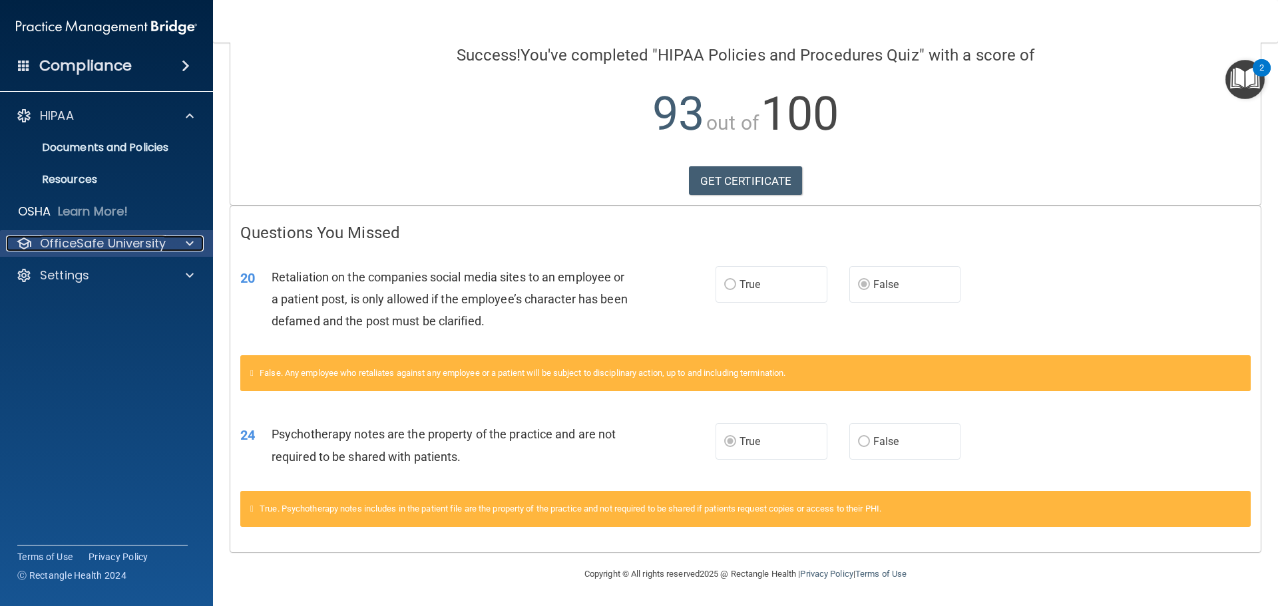
click at [75, 246] on p "OfficeSafe University" at bounding box center [103, 244] width 126 height 16
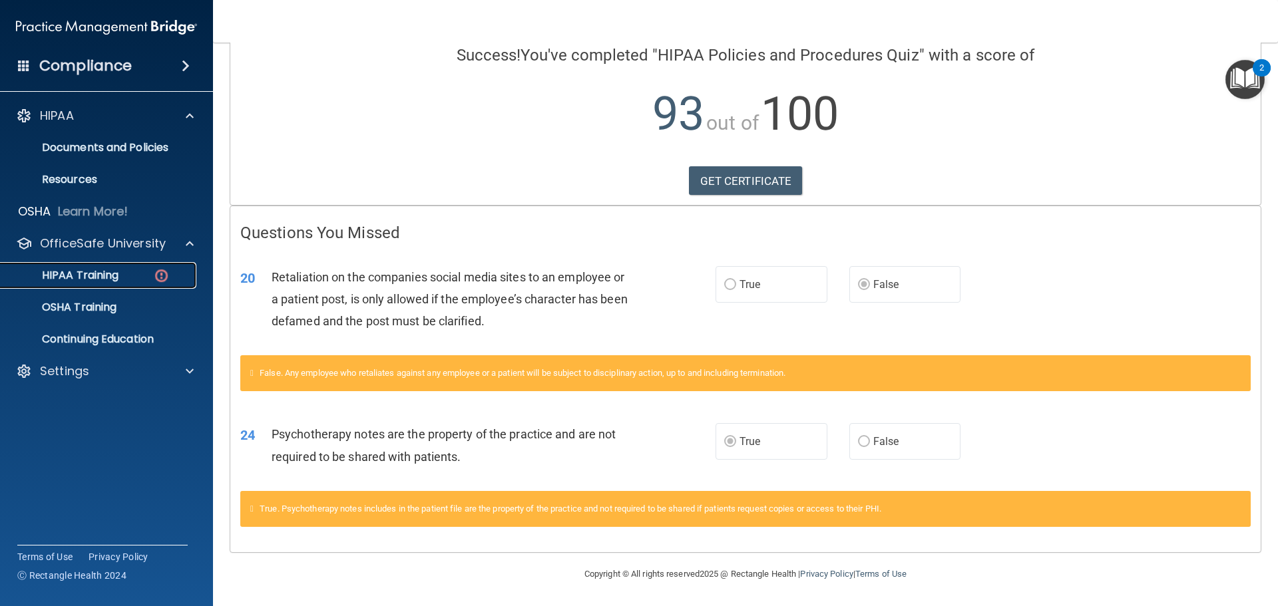
click at [79, 269] on p "HIPAA Training" at bounding box center [64, 275] width 110 height 13
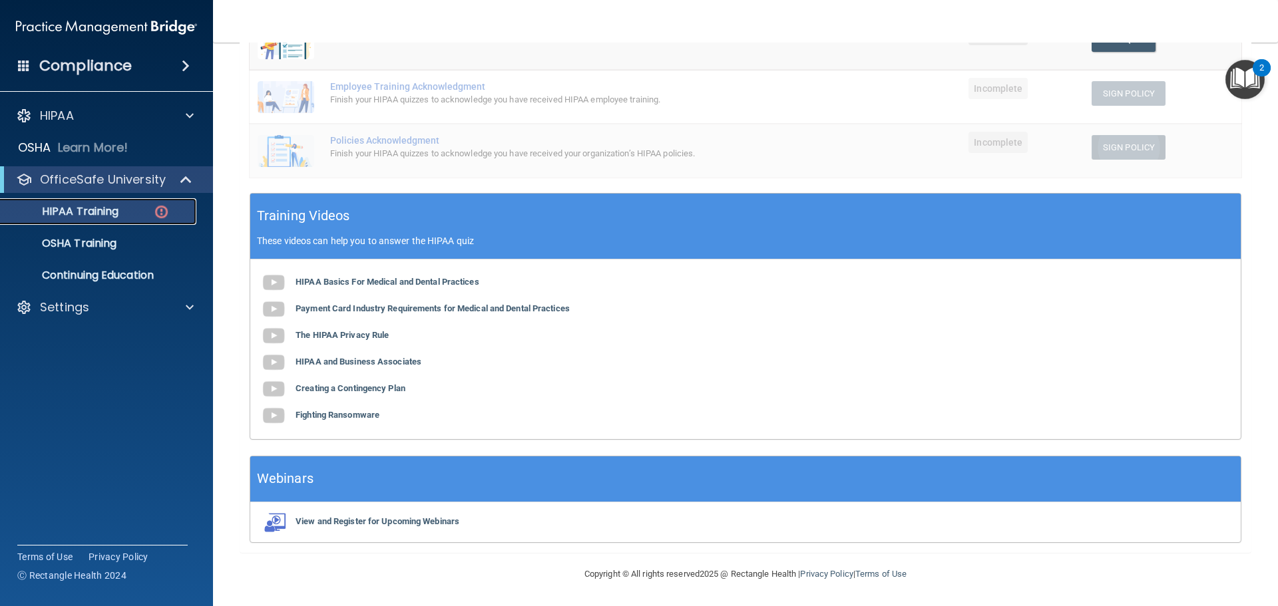
scroll to position [88, 0]
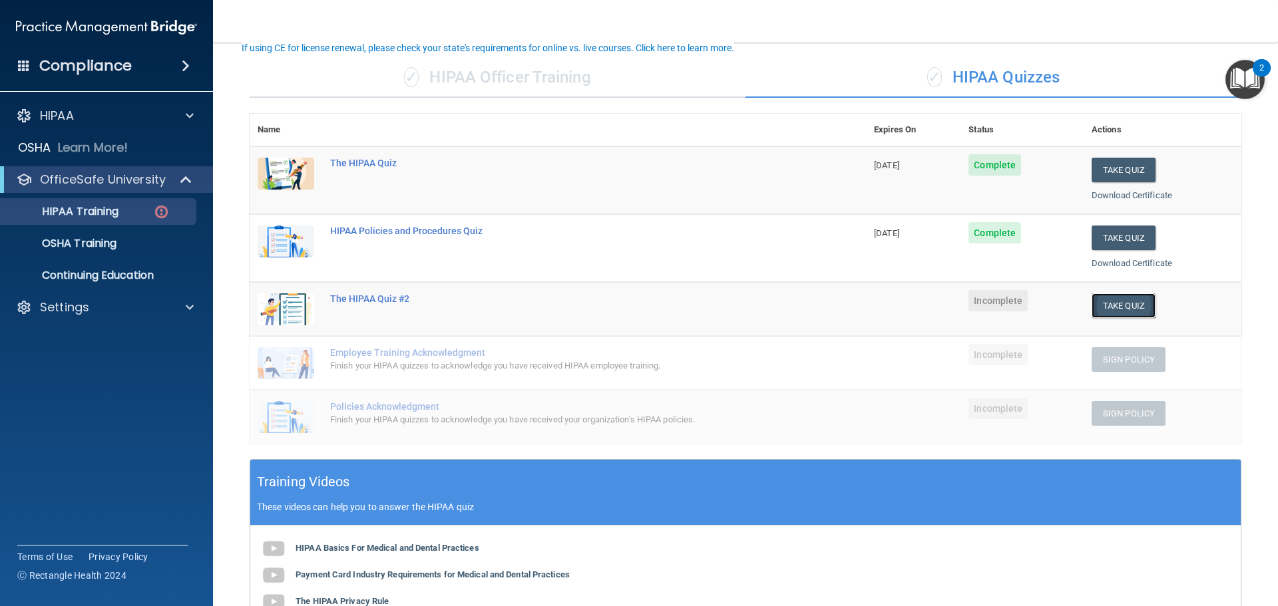
click at [1114, 301] on button "Take Quiz" at bounding box center [1124, 306] width 64 height 25
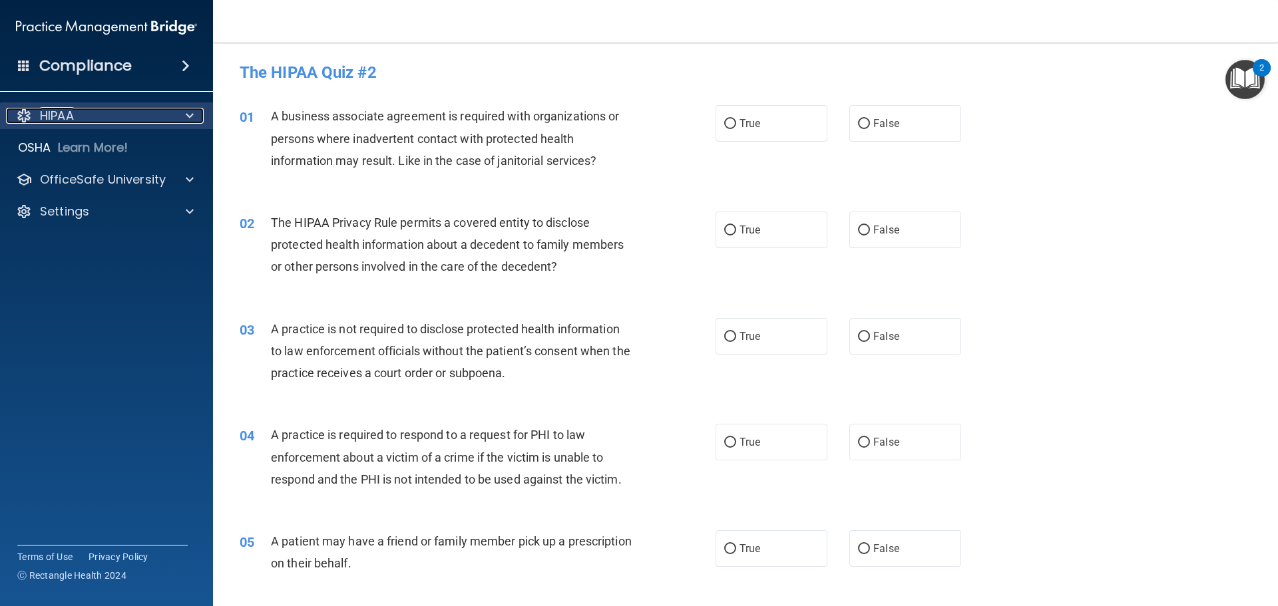
click at [126, 115] on div "HIPAA" at bounding box center [88, 116] width 165 height 16
click at [336, 140] on span "A business associate agreement is required with organizations or persons where …" at bounding box center [445, 138] width 348 height 58
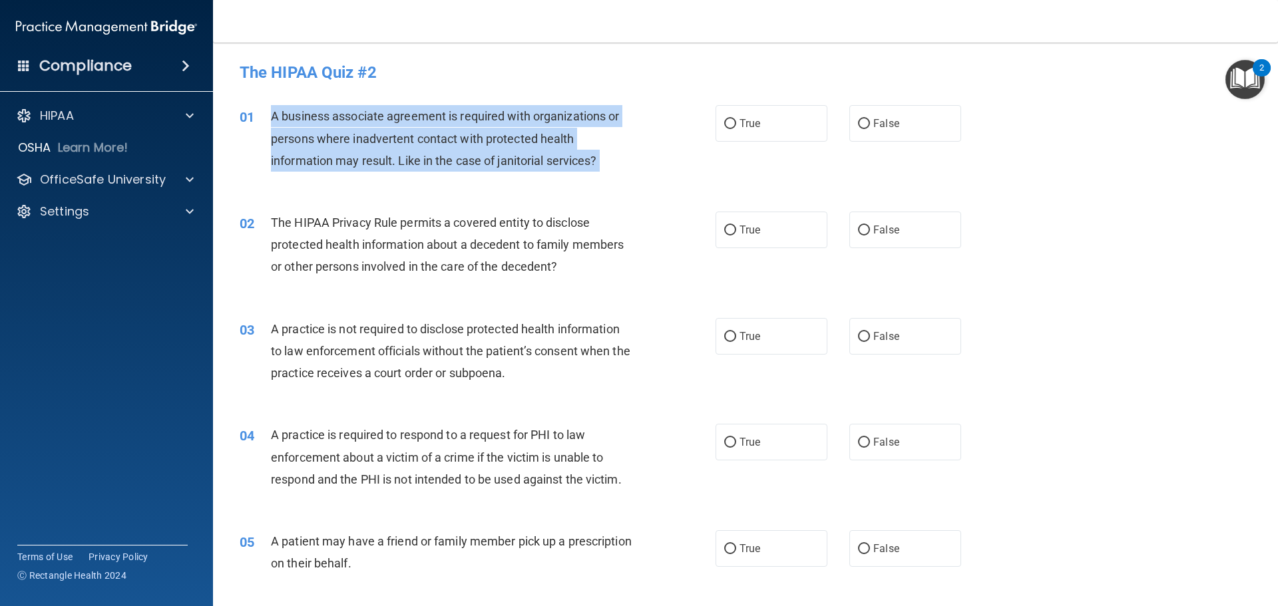
click at [336, 140] on span "A business associate agreement is required with organizations or persons where …" at bounding box center [445, 138] width 348 height 58
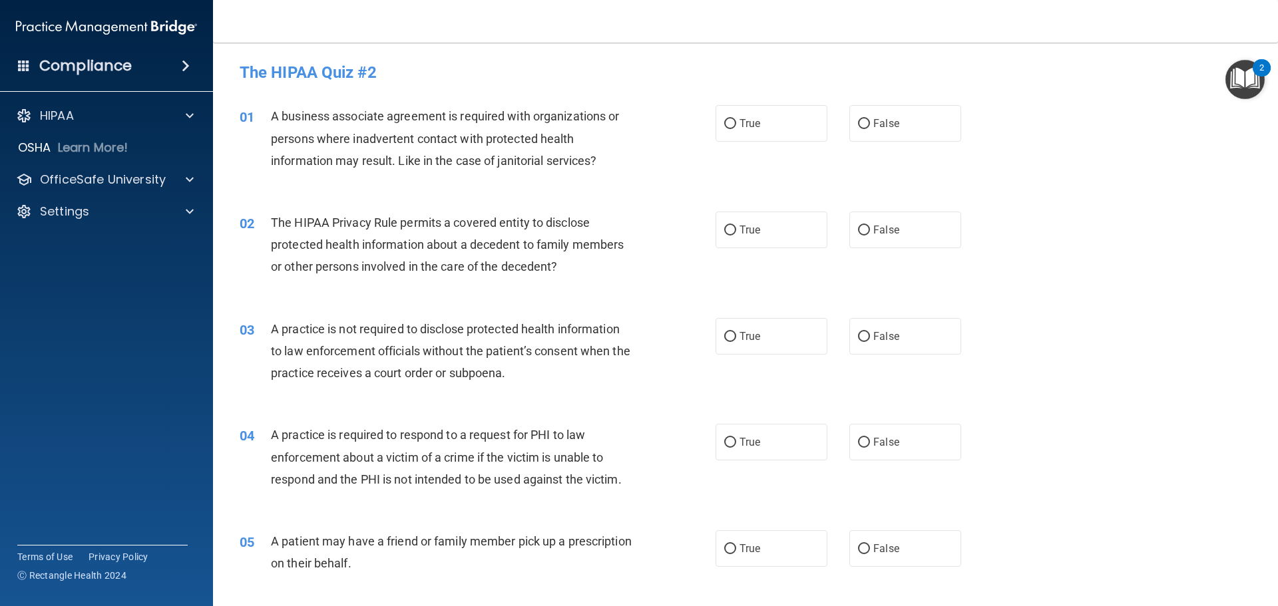
click at [536, 92] on div "01 A business associate agreement is required with organizations or persons whe…" at bounding box center [746, 142] width 1032 height 107
click at [786, 130] on label "True" at bounding box center [772, 123] width 112 height 37
click at [736, 129] on input "True" at bounding box center [730, 124] width 12 height 10
radio input "true"
click at [372, 244] on span "The HIPAA Privacy Rule permits a covered entity to disclose protected health in…" at bounding box center [447, 245] width 353 height 58
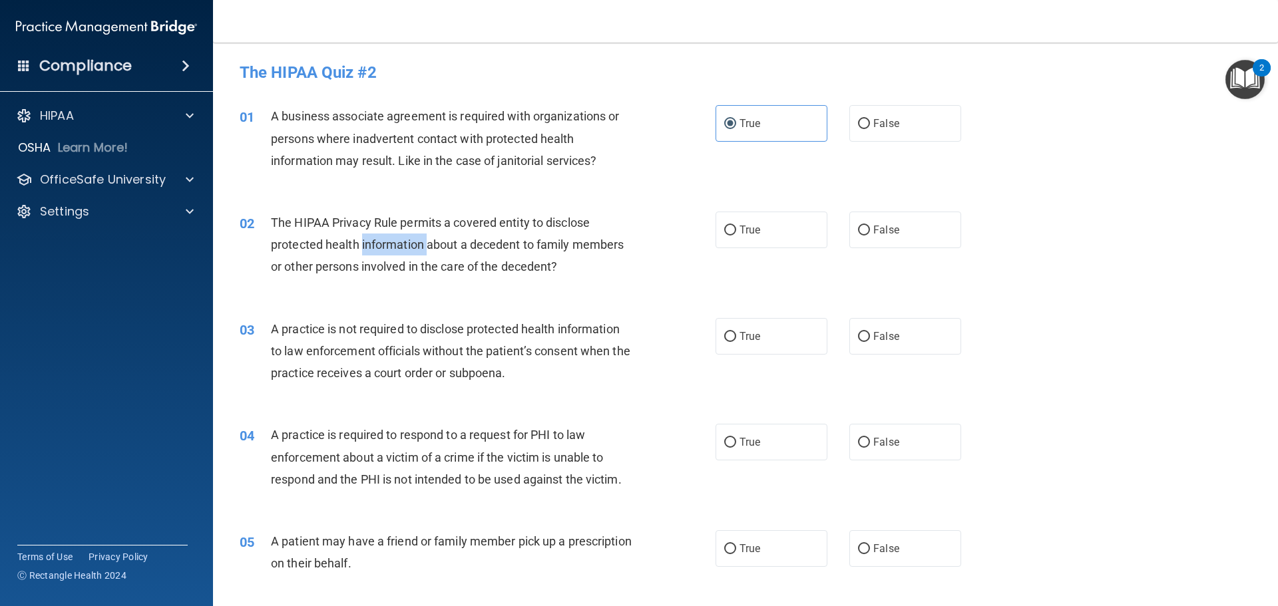
click at [372, 244] on span "The HIPAA Privacy Rule permits a covered entity to disclose protected health in…" at bounding box center [447, 245] width 353 height 58
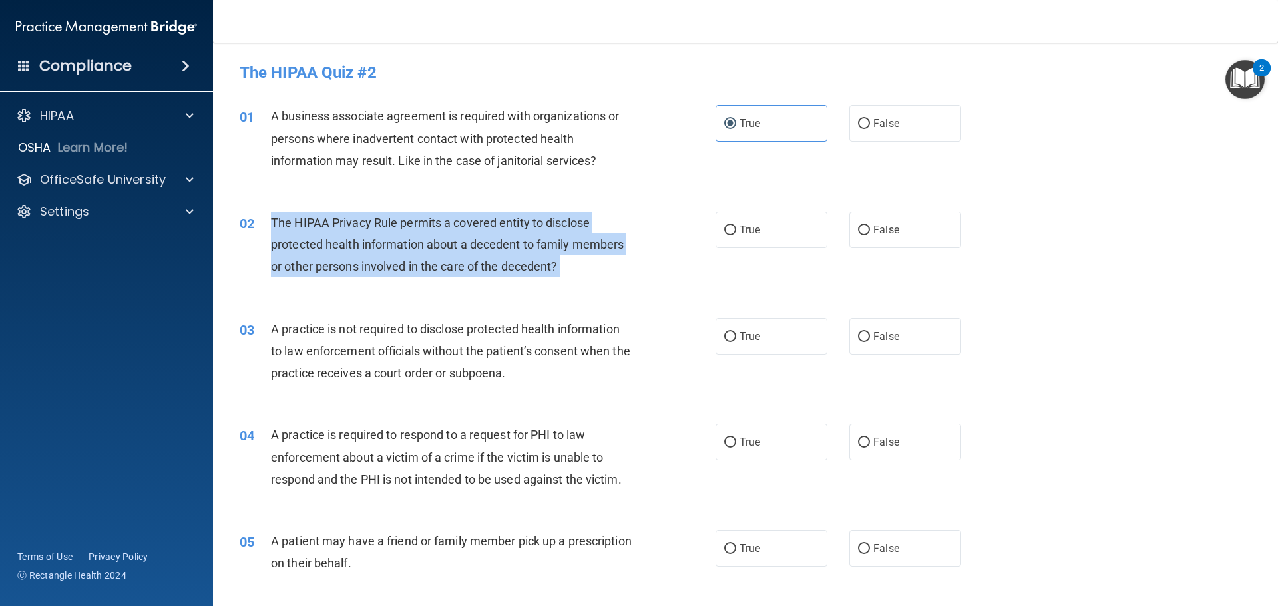
click at [372, 244] on span "The HIPAA Privacy Rule permits a covered entity to disclose protected health in…" at bounding box center [447, 245] width 353 height 58
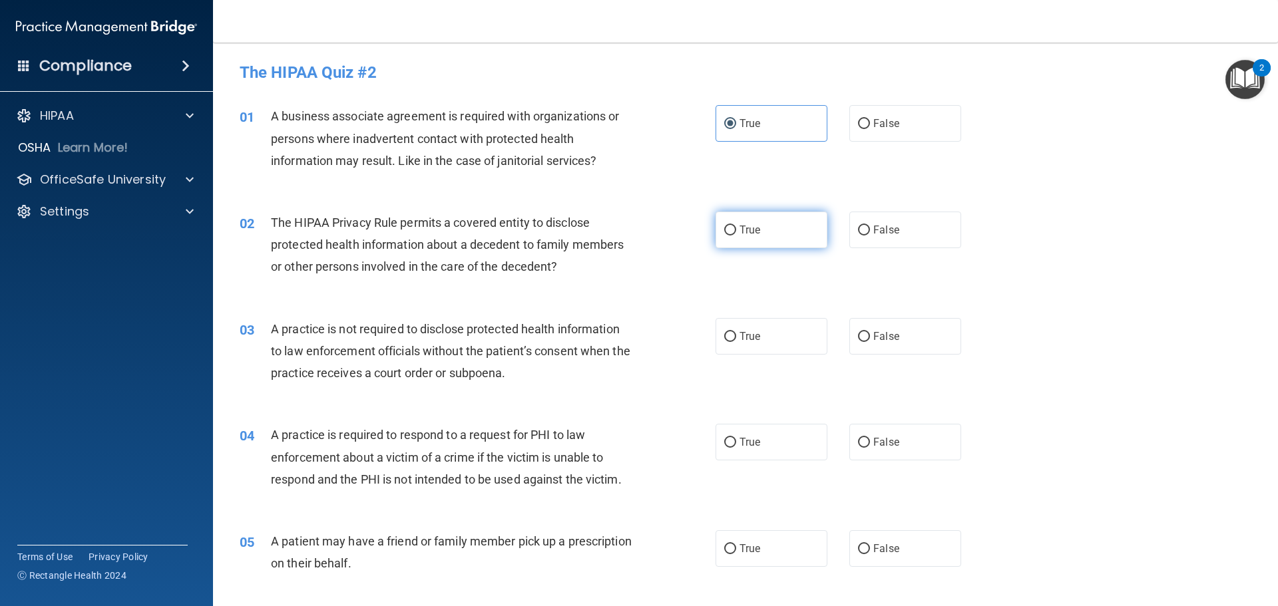
click at [753, 232] on span "True" at bounding box center [750, 230] width 21 height 13
click at [736, 232] on input "True" at bounding box center [730, 231] width 12 height 10
radio input "true"
click at [535, 344] on span "A practice is not required to disclose protected health information to law enfo…" at bounding box center [450, 351] width 359 height 58
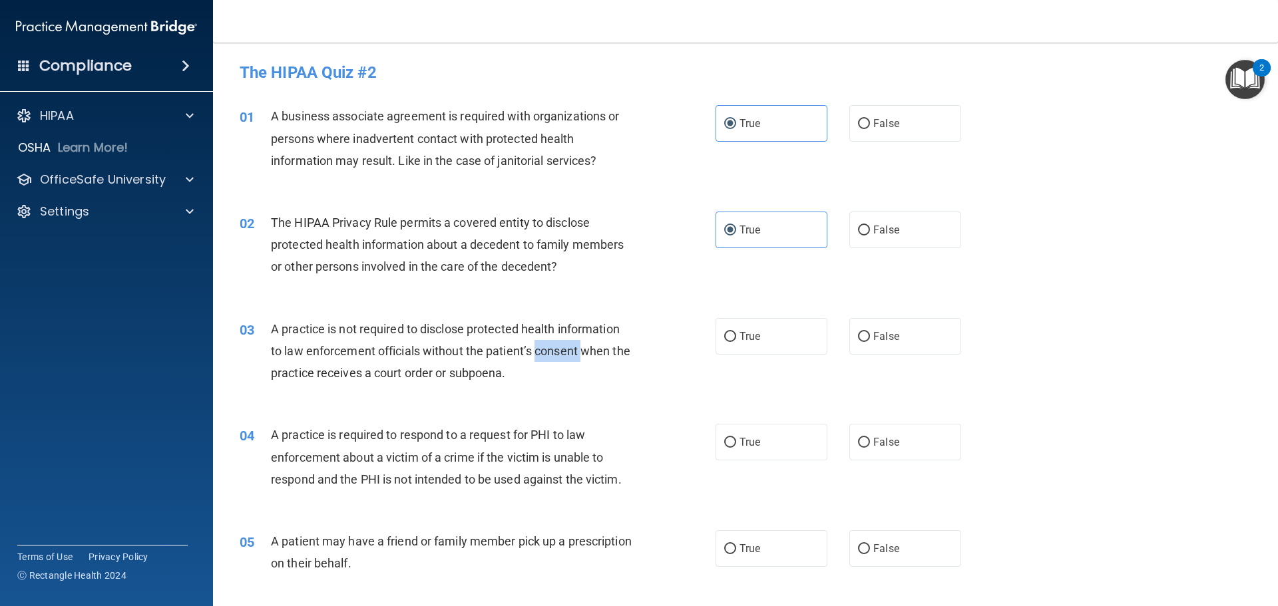
click at [535, 344] on span "A practice is not required to disclose protected health information to law enfo…" at bounding box center [450, 351] width 359 height 58
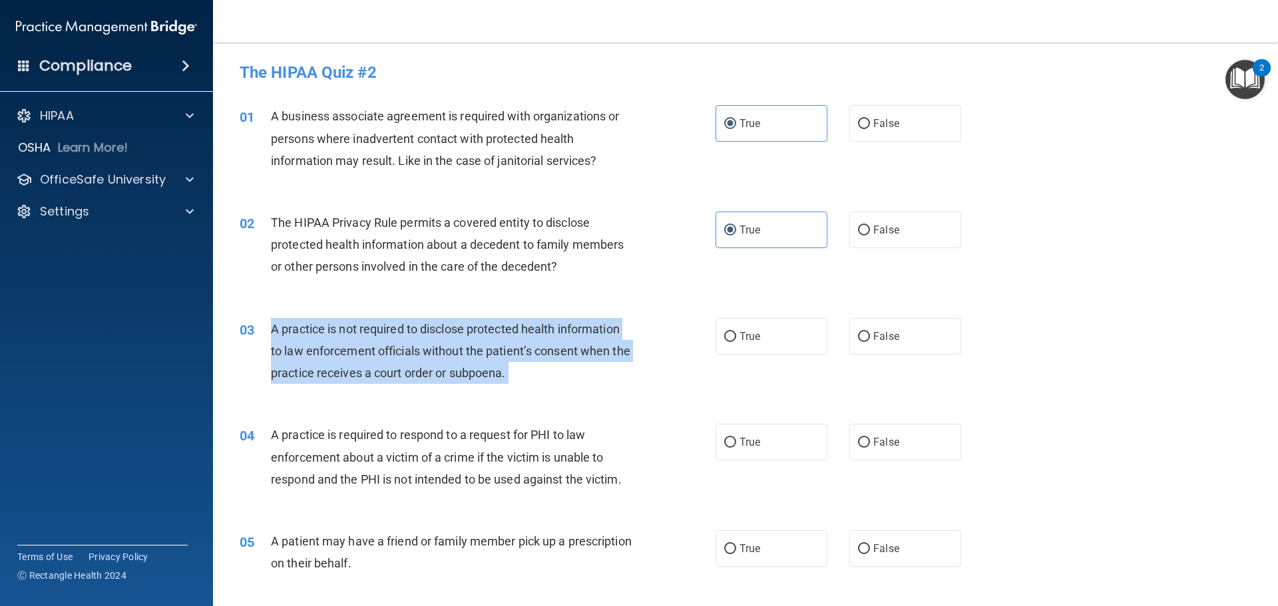
click at [535, 344] on span "A practice is not required to disclose protected health information to law enfo…" at bounding box center [450, 351] width 359 height 58
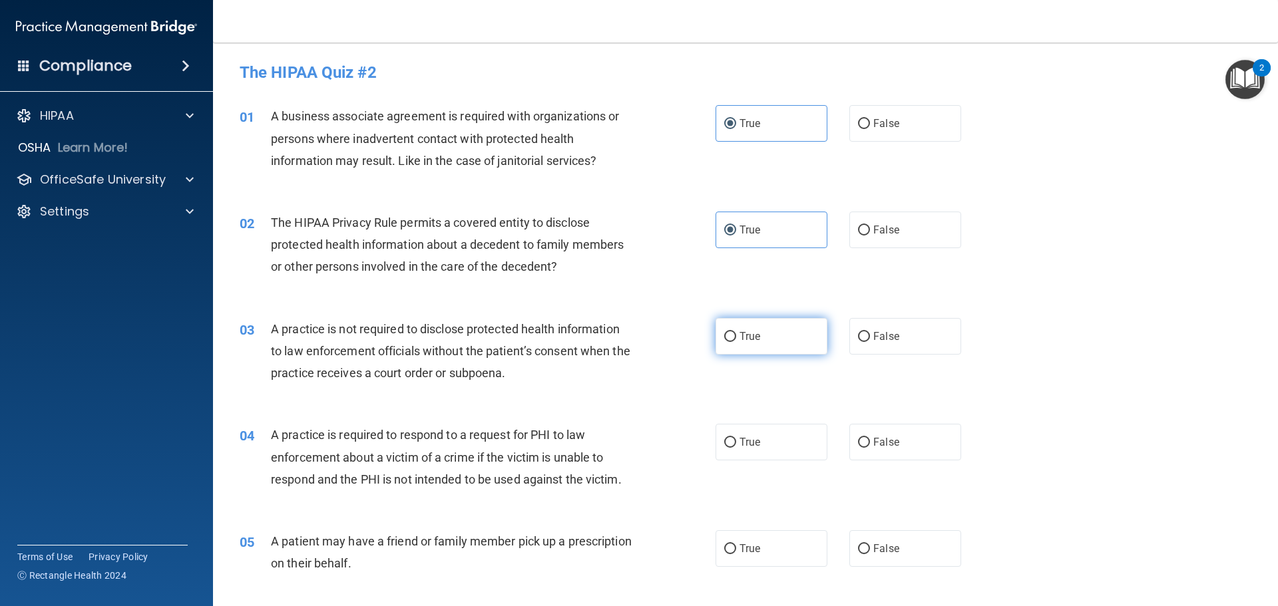
click at [794, 339] on label "True" at bounding box center [772, 336] width 112 height 37
click at [736, 339] on input "True" at bounding box center [730, 337] width 12 height 10
radio input "true"
click at [357, 549] on span "A patient may have a friend or family member pick up a prescription on their be…" at bounding box center [451, 553] width 361 height 36
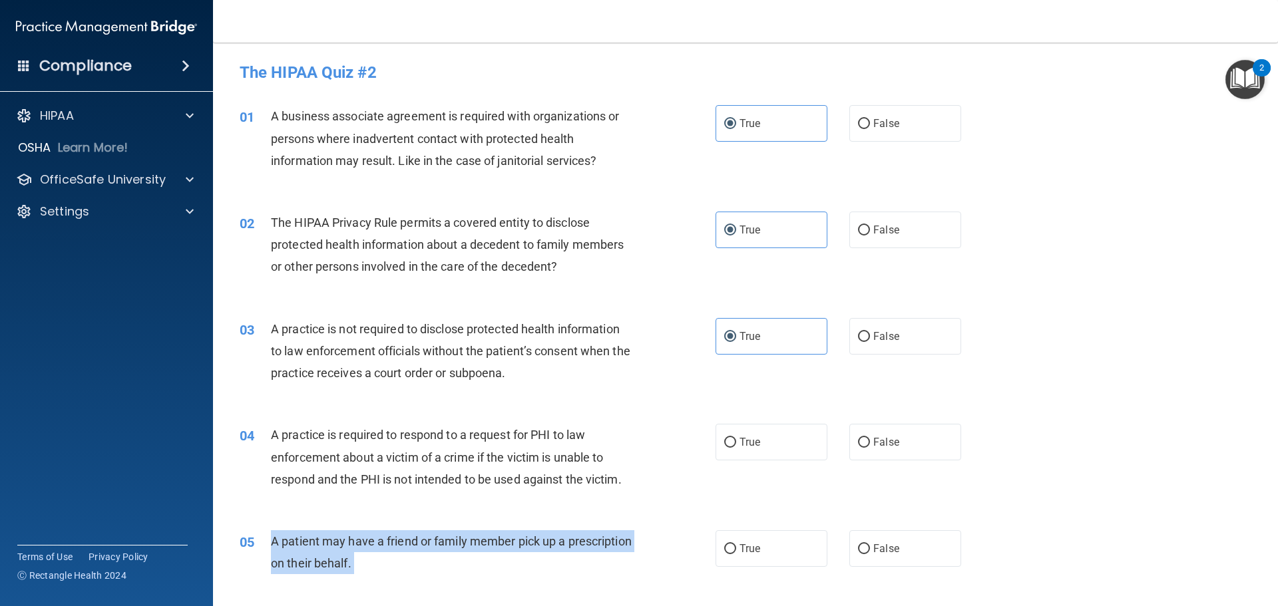
click at [357, 549] on span "A patient may have a friend or family member pick up a prescription on their be…" at bounding box center [451, 553] width 361 height 36
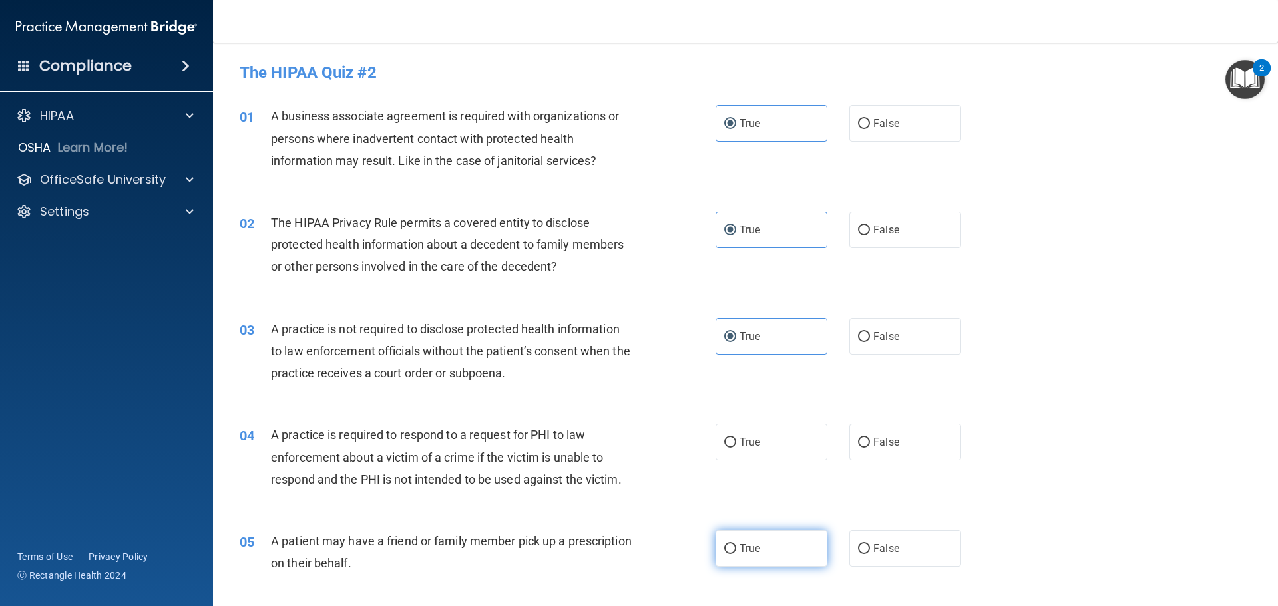
click at [730, 561] on label "True" at bounding box center [772, 549] width 112 height 37
click at [730, 555] on input "True" at bounding box center [730, 550] width 12 height 10
radio input "true"
click at [520, 467] on div "A practice is required to respond to a request for PHI to law enforcement about…" at bounding box center [457, 457] width 372 height 67
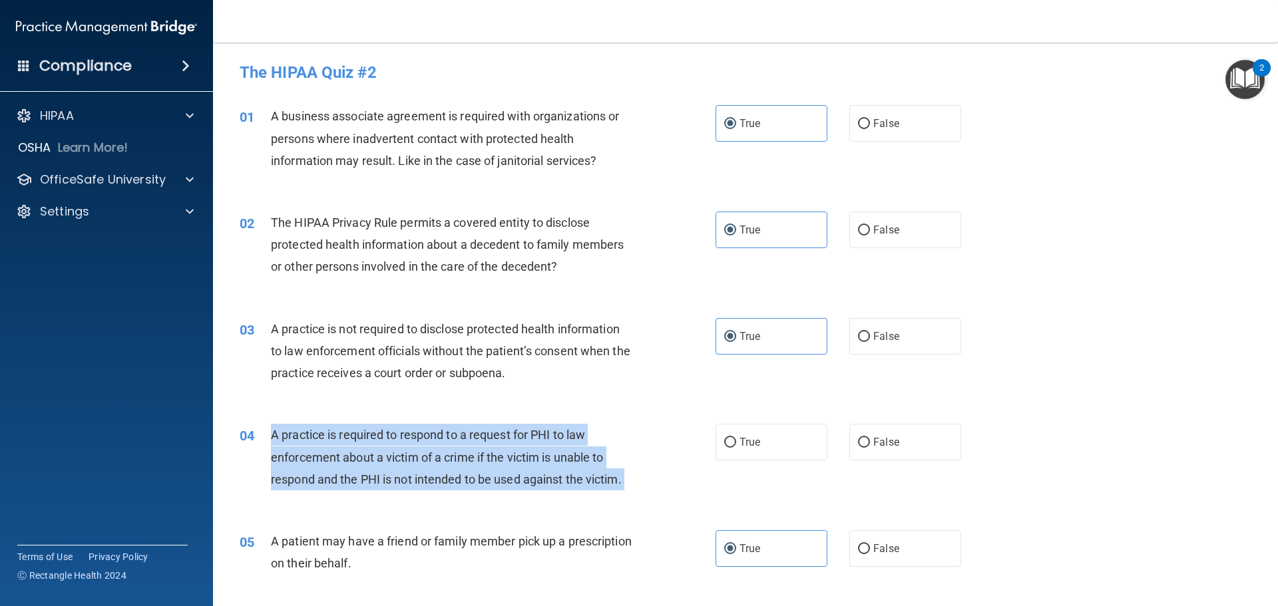
click at [519, 467] on div "A practice is required to respond to a request for PHI to law enforcement about…" at bounding box center [457, 457] width 372 height 67
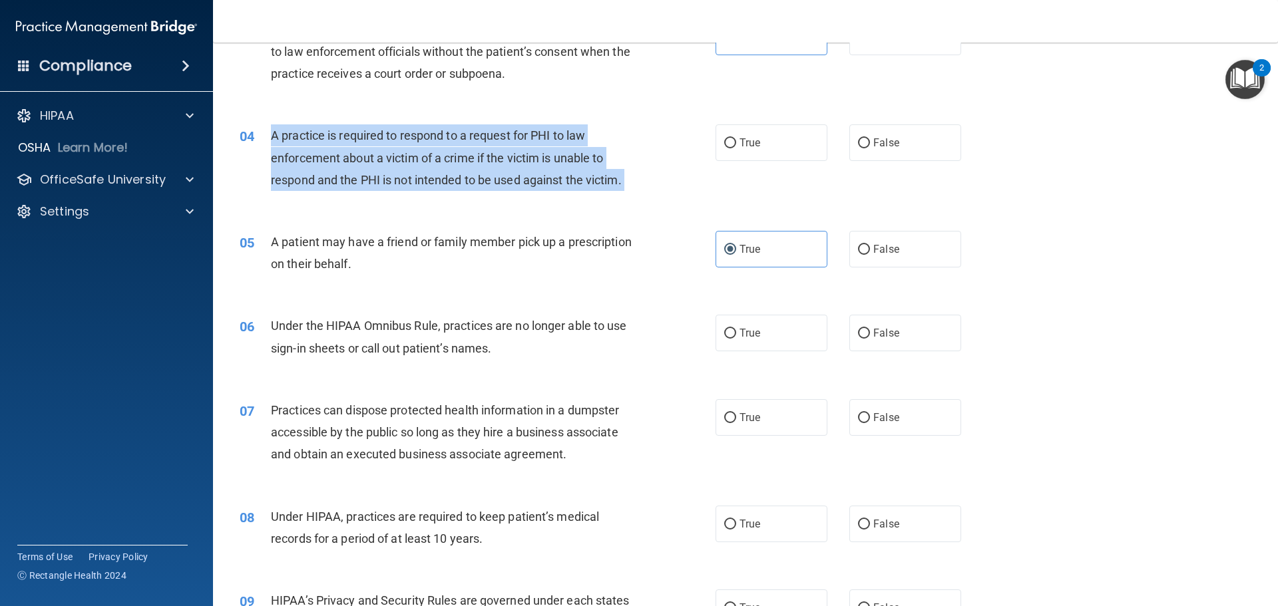
scroll to position [333, 0]
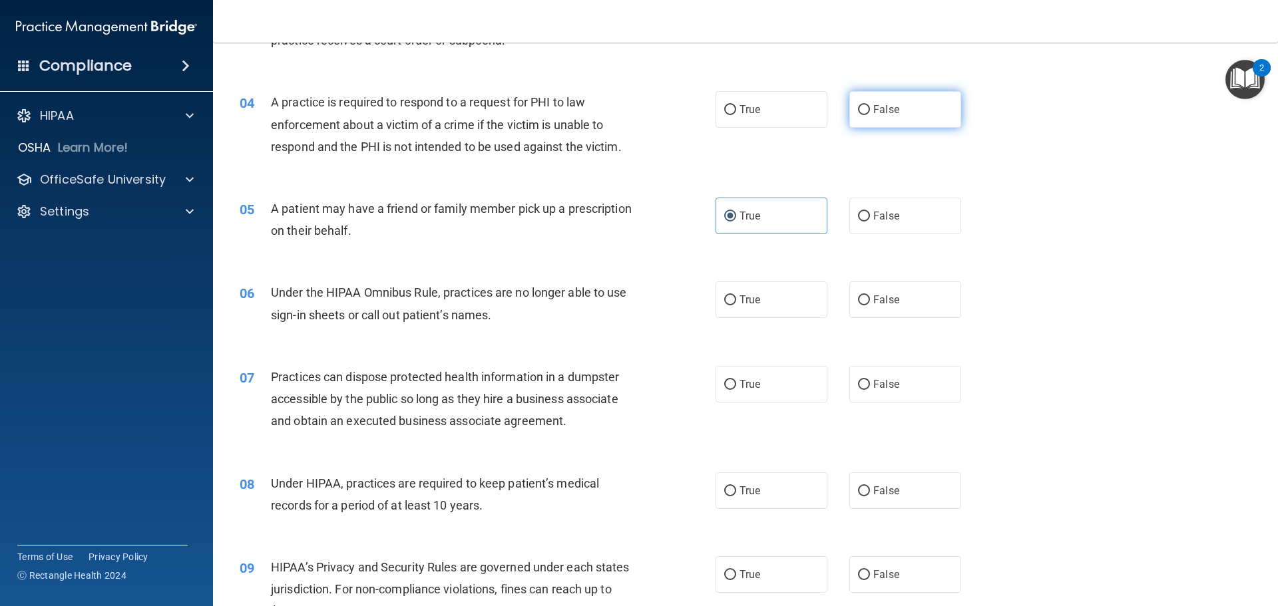
click at [889, 106] on span "False" at bounding box center [886, 109] width 26 height 13
click at [870, 106] on input "False" at bounding box center [864, 110] width 12 height 10
radio input "true"
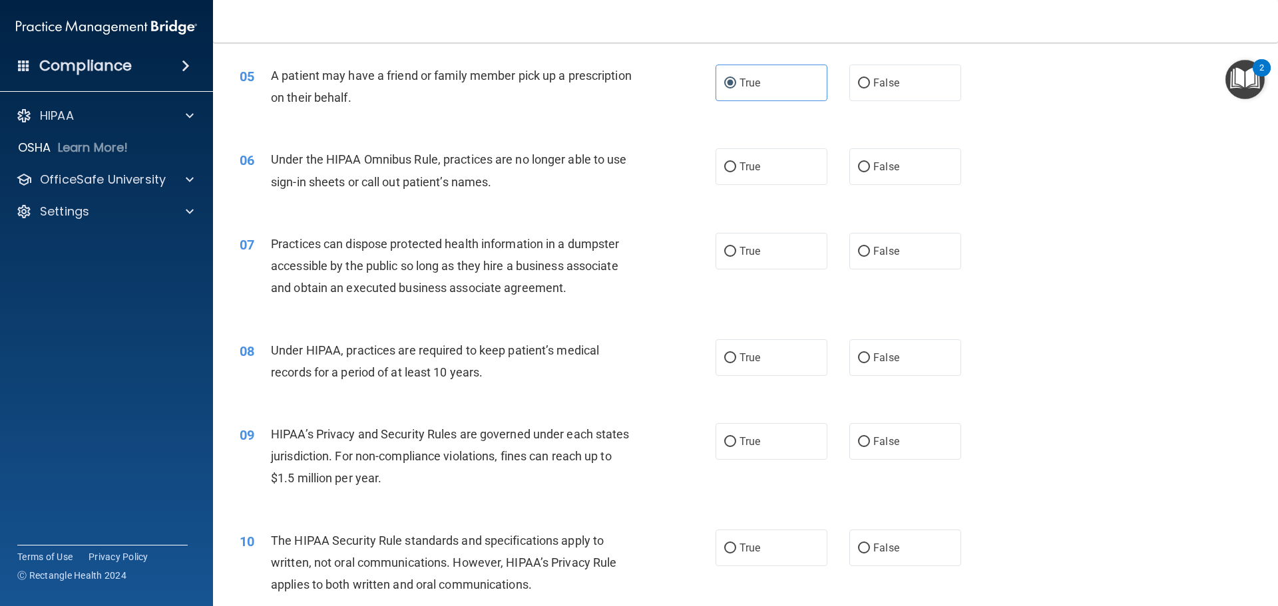
click at [365, 169] on div "Under the HIPAA Omnibus Rule, practices are no longer able to use sign-in sheet…" at bounding box center [457, 170] width 372 height 44
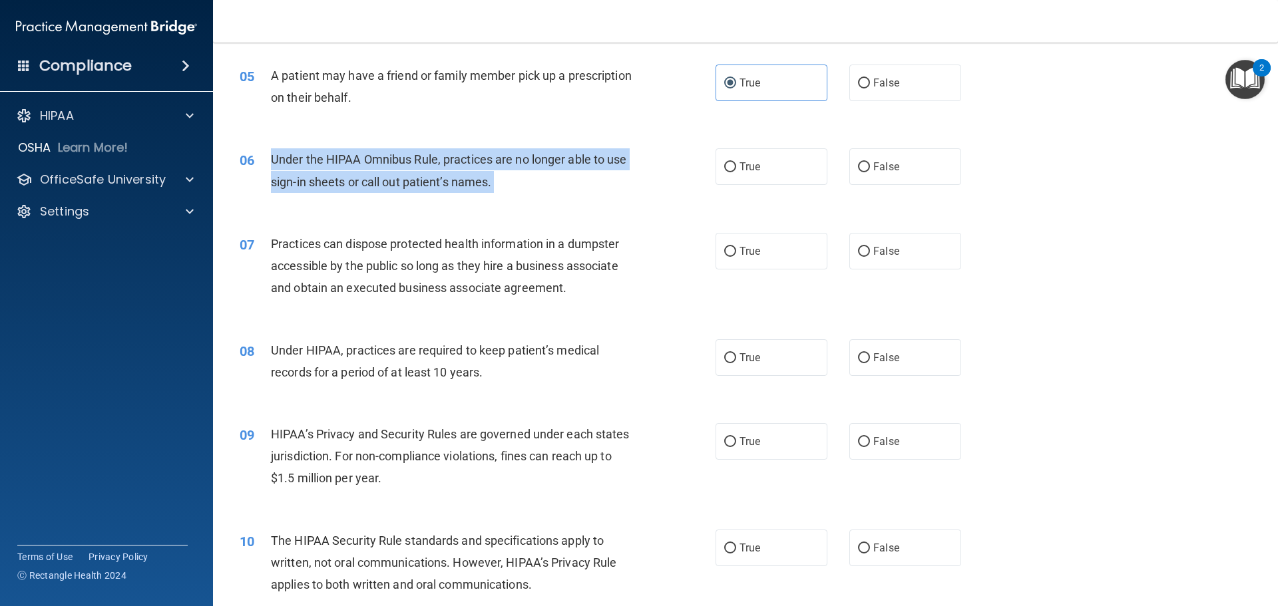
click at [365, 169] on div "Under the HIPAA Omnibus Rule, practices are no longer able to use sign-in sheet…" at bounding box center [457, 170] width 372 height 44
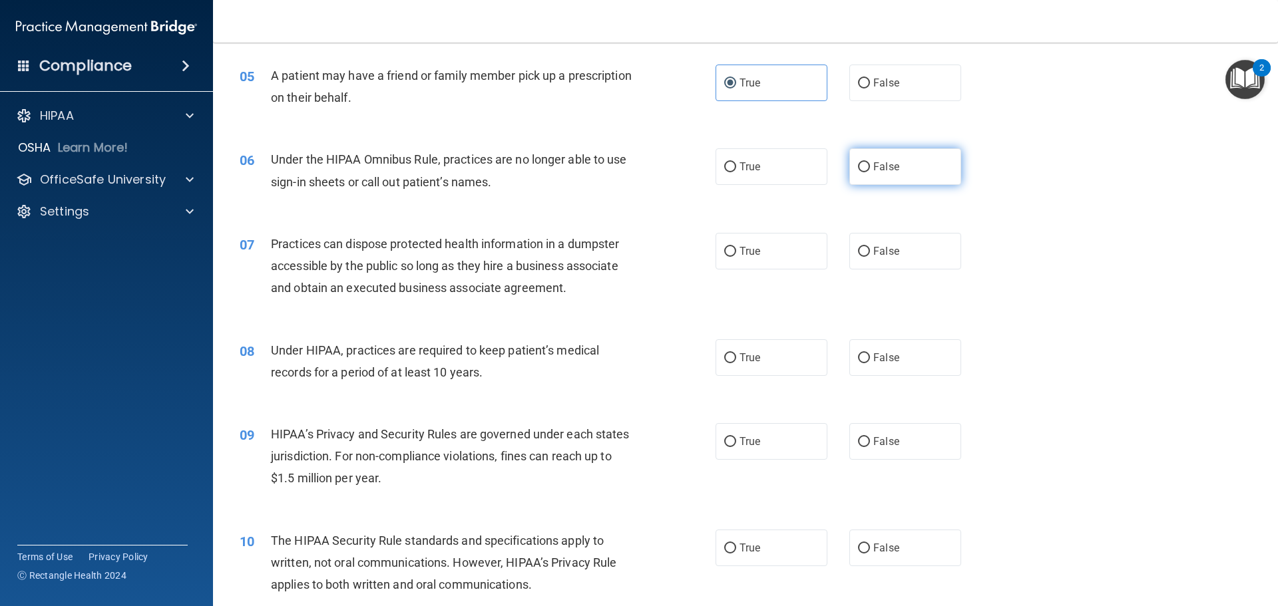
click at [900, 171] on label "False" at bounding box center [905, 166] width 112 height 37
click at [870, 171] on input "False" at bounding box center [864, 167] width 12 height 10
radio input "true"
click at [418, 261] on span "Practices can dispose protected health information in a dumpster accessible by …" at bounding box center [445, 266] width 348 height 58
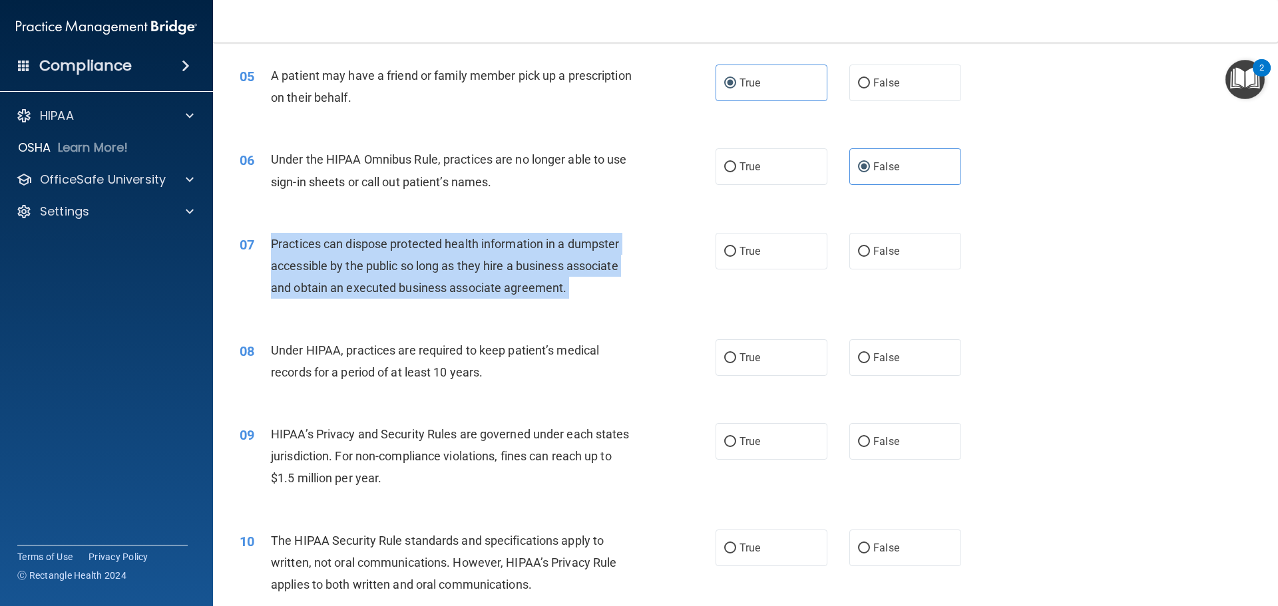
click at [418, 261] on span "Practices can dispose protected health information in a dumpster accessible by …" at bounding box center [445, 266] width 348 height 58
click at [897, 254] on label "False" at bounding box center [905, 251] width 112 height 37
click at [870, 254] on input "False" at bounding box center [864, 252] width 12 height 10
radio input "true"
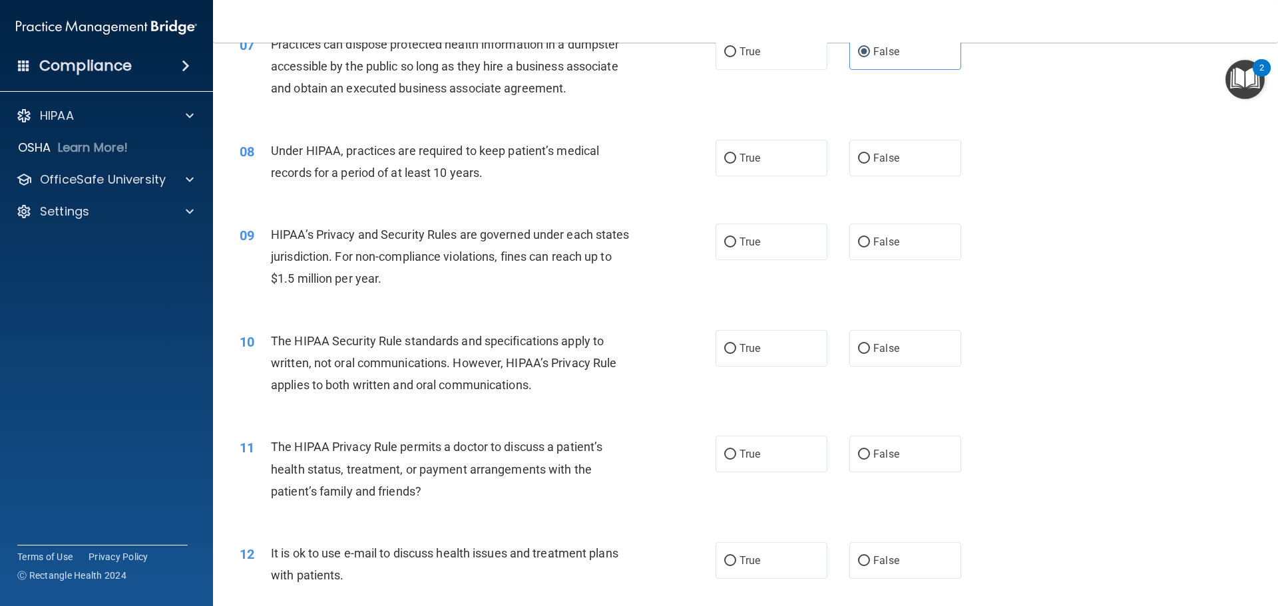
scroll to position [732, 0]
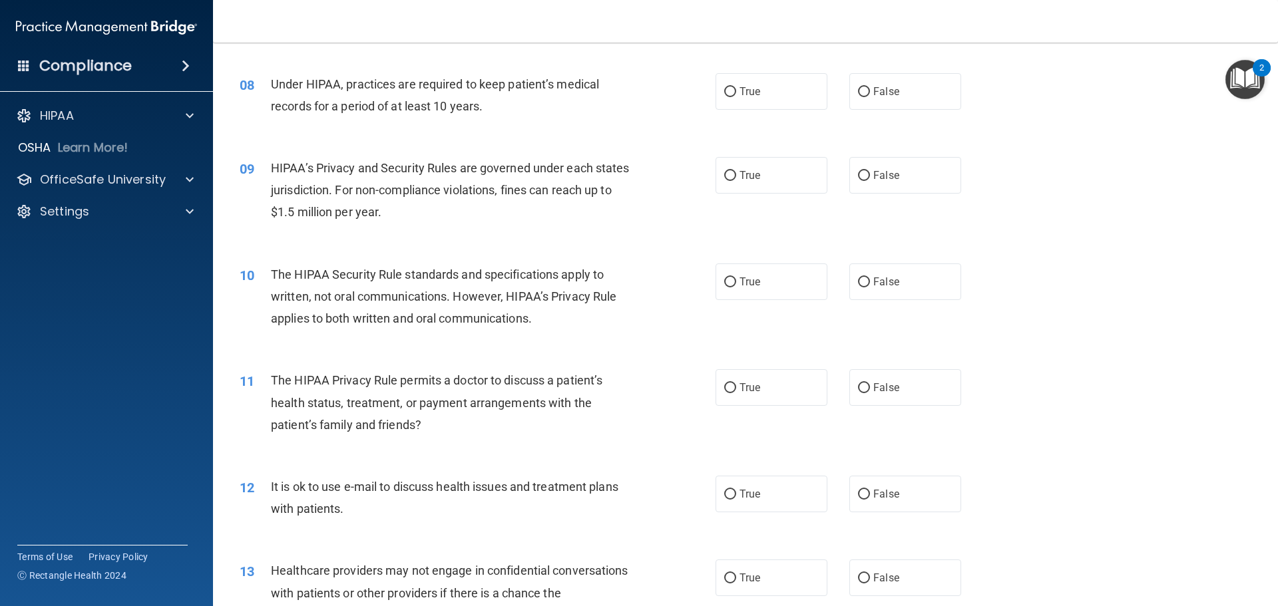
click at [384, 105] on span "Under HIPAA, practices are required to keep patient’s medical records for a per…" at bounding box center [435, 95] width 328 height 36
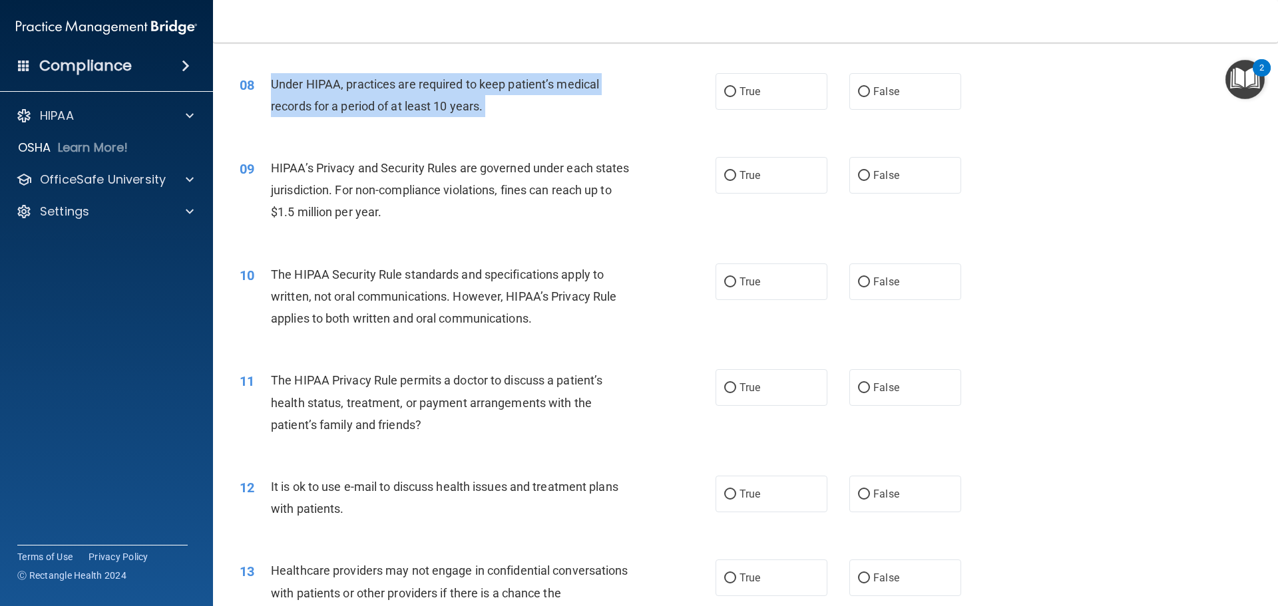
click at [384, 105] on span "Under HIPAA, practices are required to keep patient’s medical records for a per…" at bounding box center [435, 95] width 328 height 36
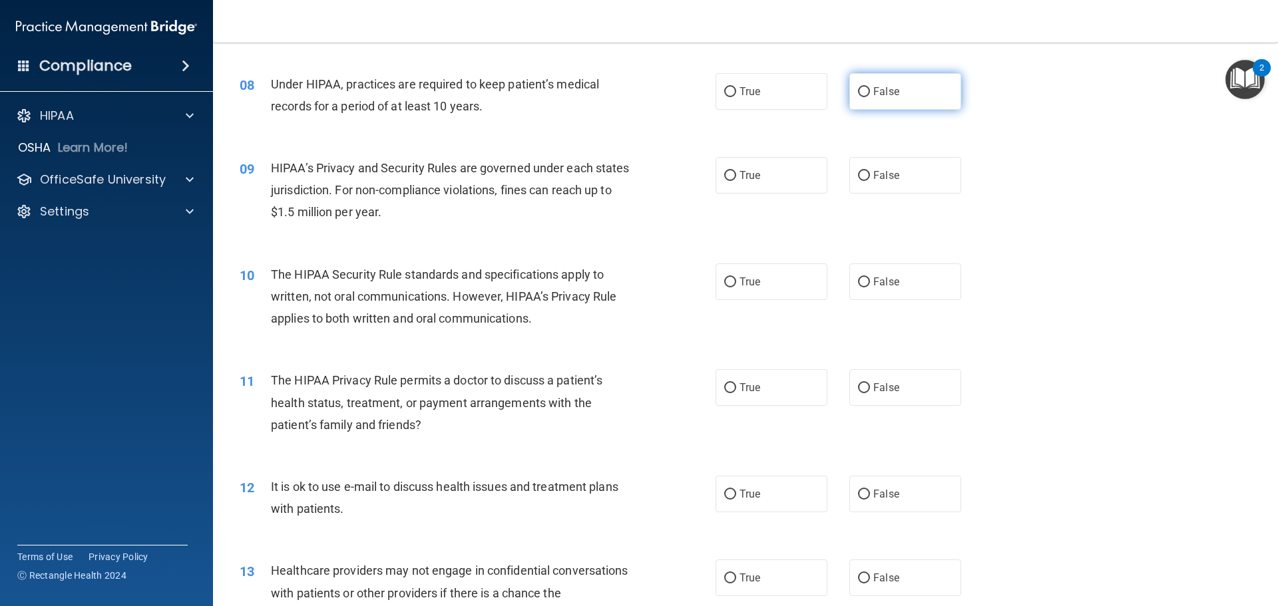
click at [901, 89] on label "False" at bounding box center [905, 91] width 112 height 37
click at [870, 89] on input "False" at bounding box center [864, 92] width 12 height 10
radio input "true"
click at [403, 204] on span "HIPAA’s Privacy and Security Rules are governed under each states jurisdiction.…" at bounding box center [450, 190] width 359 height 58
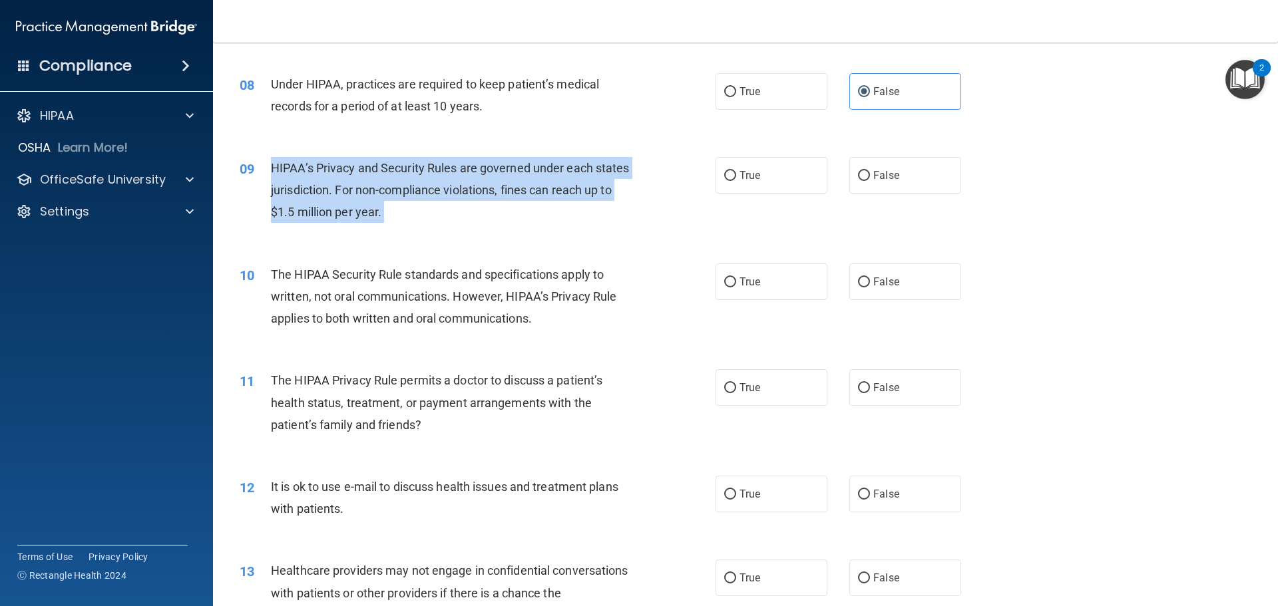
click at [403, 204] on span "HIPAA’s Privacy and Security Rules are governed under each states jurisdiction.…" at bounding box center [450, 190] width 359 height 58
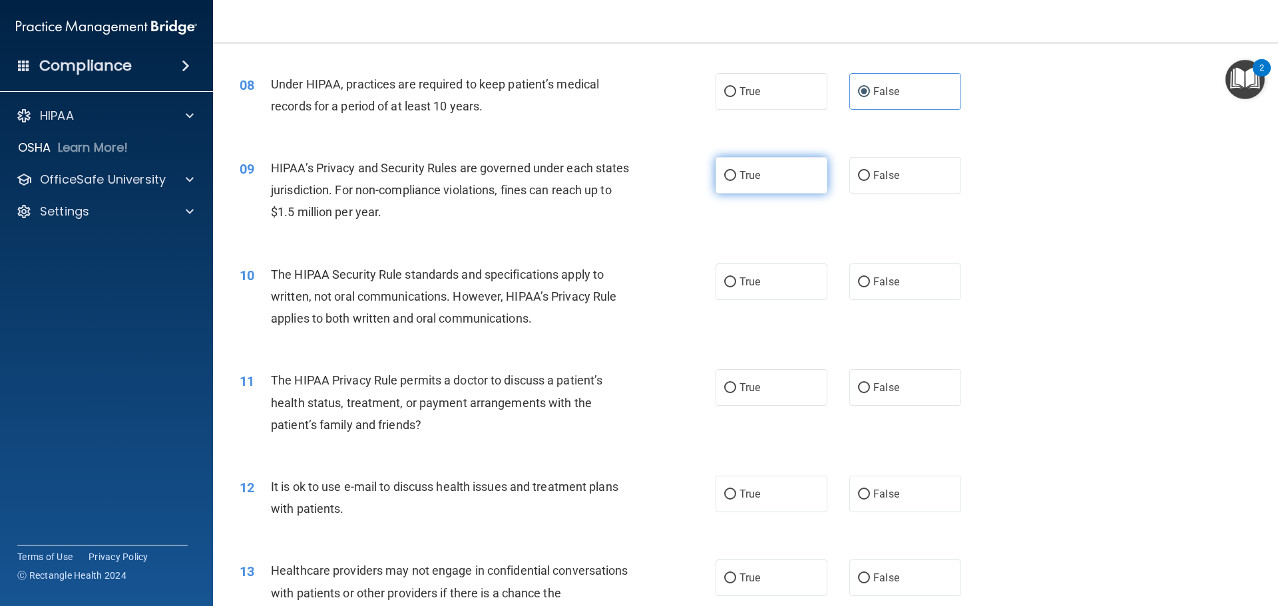
click at [757, 186] on label "True" at bounding box center [772, 175] width 112 height 37
click at [736, 181] on input "True" at bounding box center [730, 176] width 12 height 10
radio input "true"
click at [395, 317] on span "The HIPAA Security Rule standards and specifications apply to written, not oral…" at bounding box center [444, 297] width 346 height 58
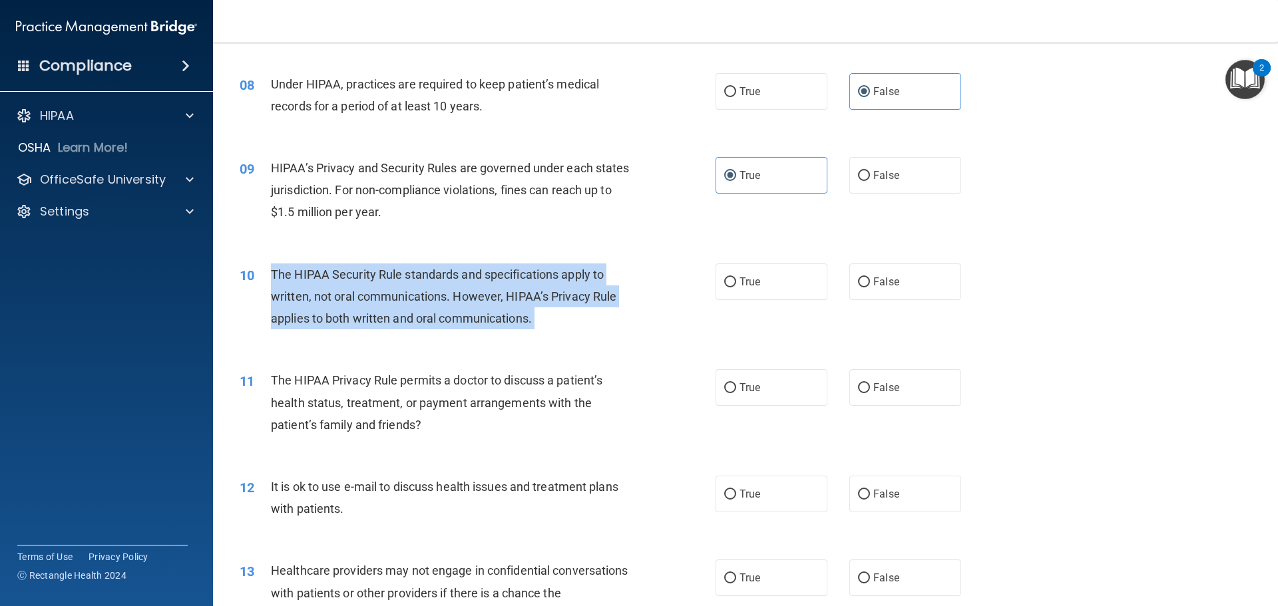
click at [395, 317] on span "The HIPAA Security Rule standards and specifications apply to written, not oral…" at bounding box center [444, 297] width 346 height 58
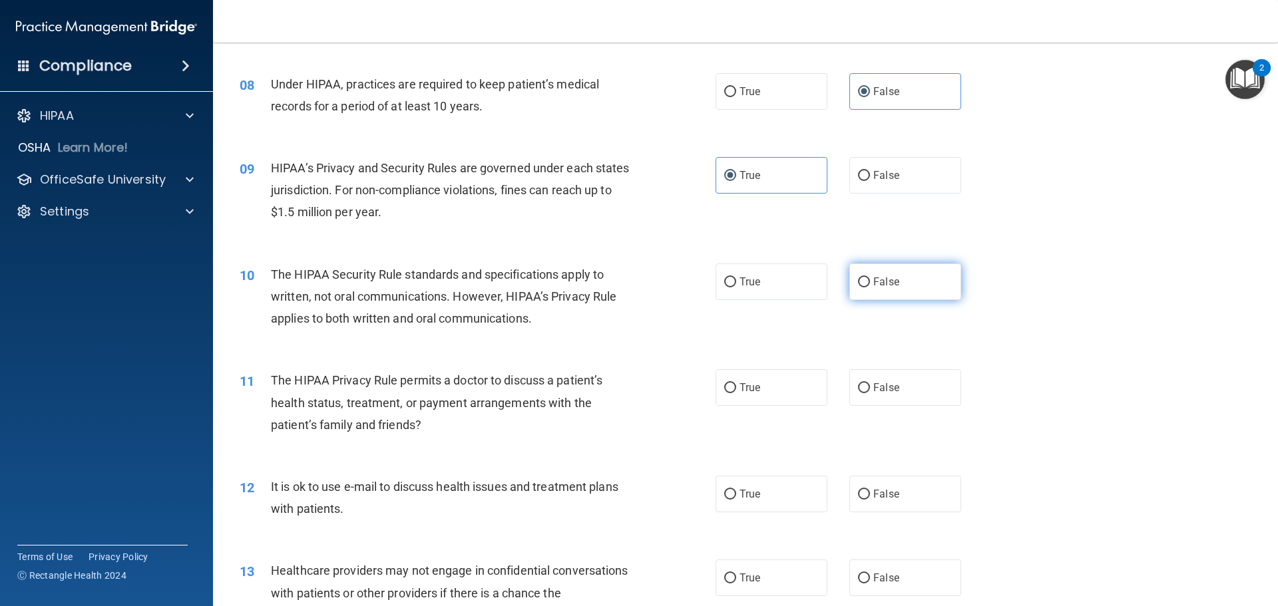
click at [869, 292] on label "False" at bounding box center [905, 282] width 112 height 37
click at [869, 288] on input "False" at bounding box center [864, 283] width 12 height 10
radio input "true"
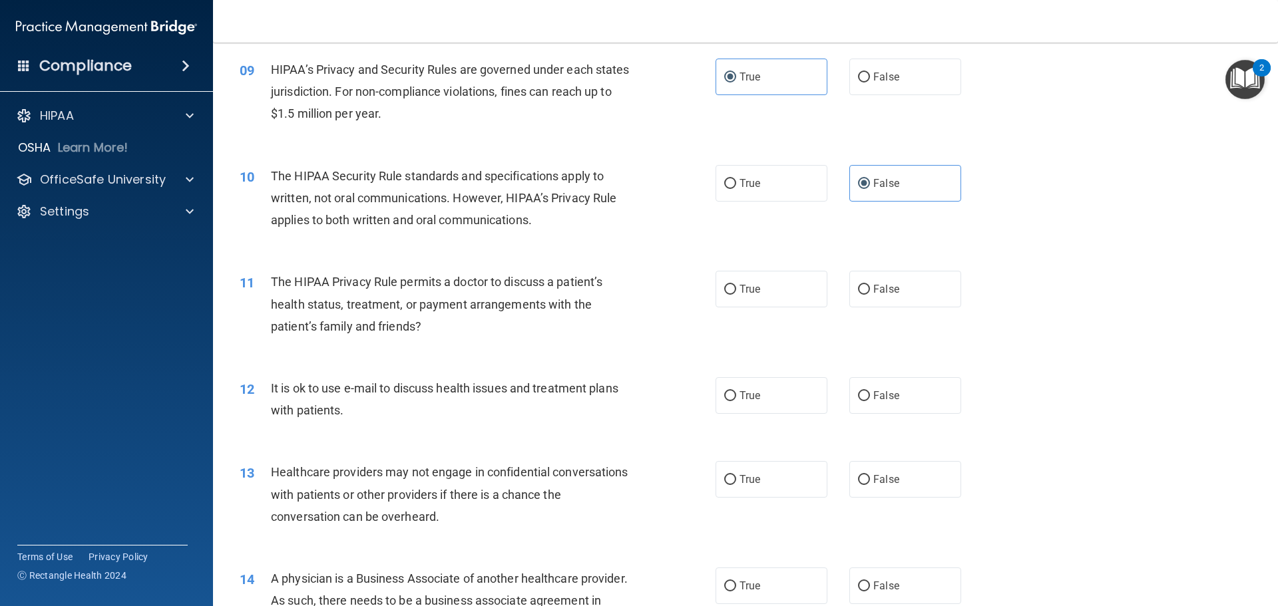
scroll to position [961, 0]
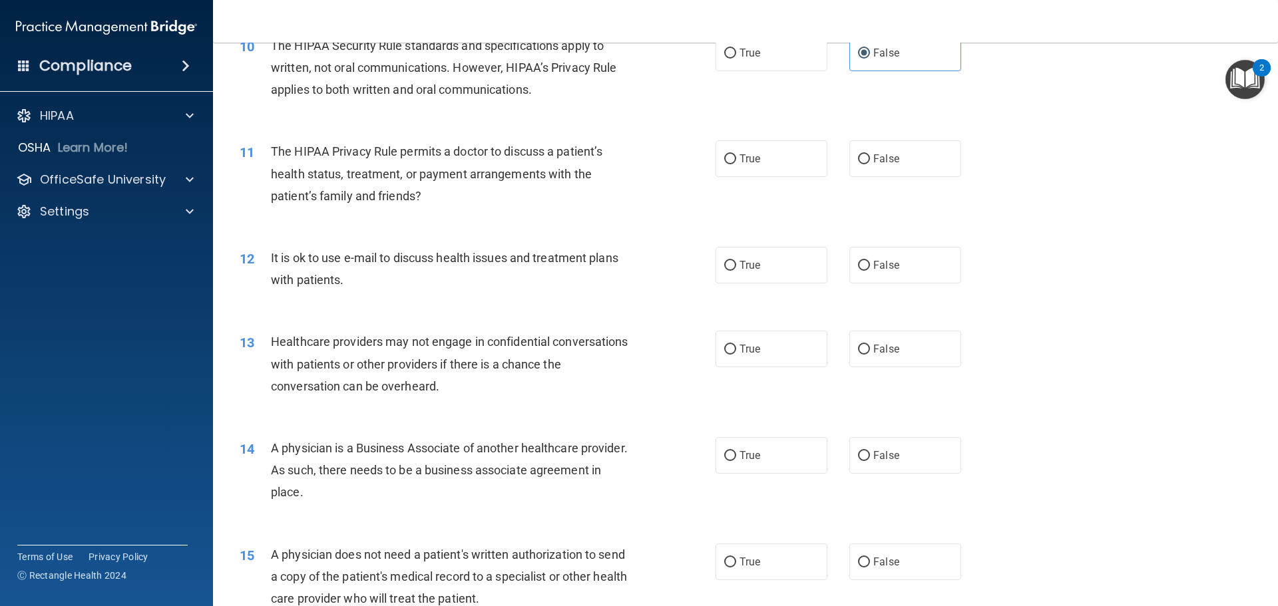
click at [489, 162] on div "The HIPAA Privacy Rule permits a doctor to discuss a patient’s health status, t…" at bounding box center [457, 173] width 372 height 67
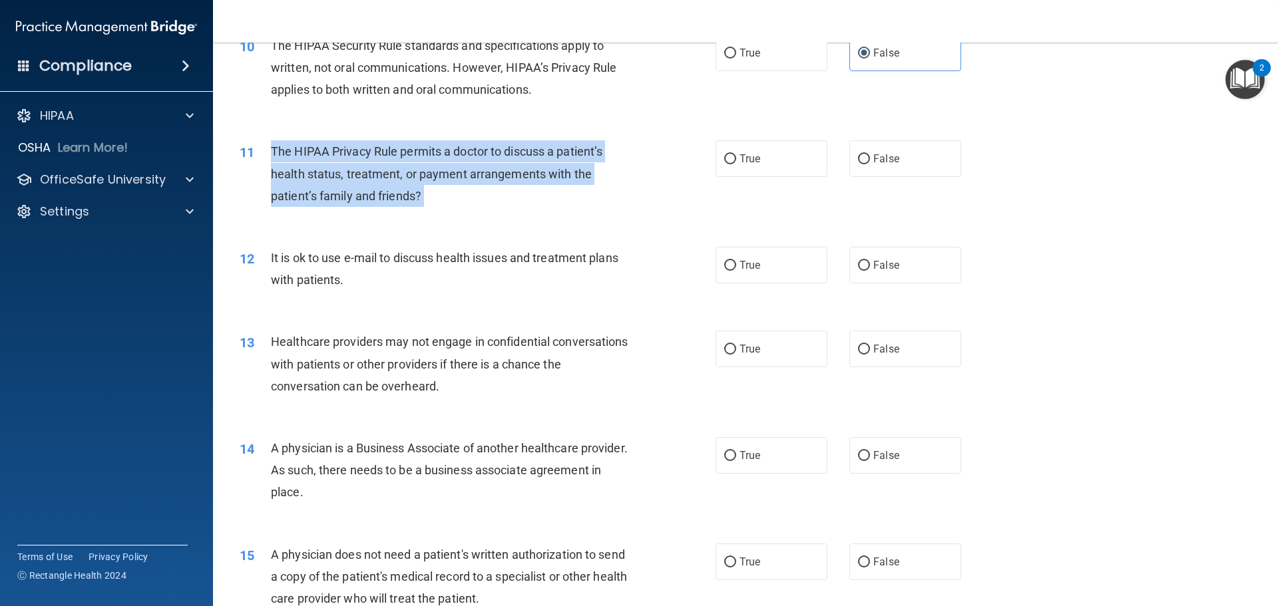
click at [489, 162] on div "The HIPAA Privacy Rule permits a doctor to discuss a patient’s health status, t…" at bounding box center [457, 173] width 372 height 67
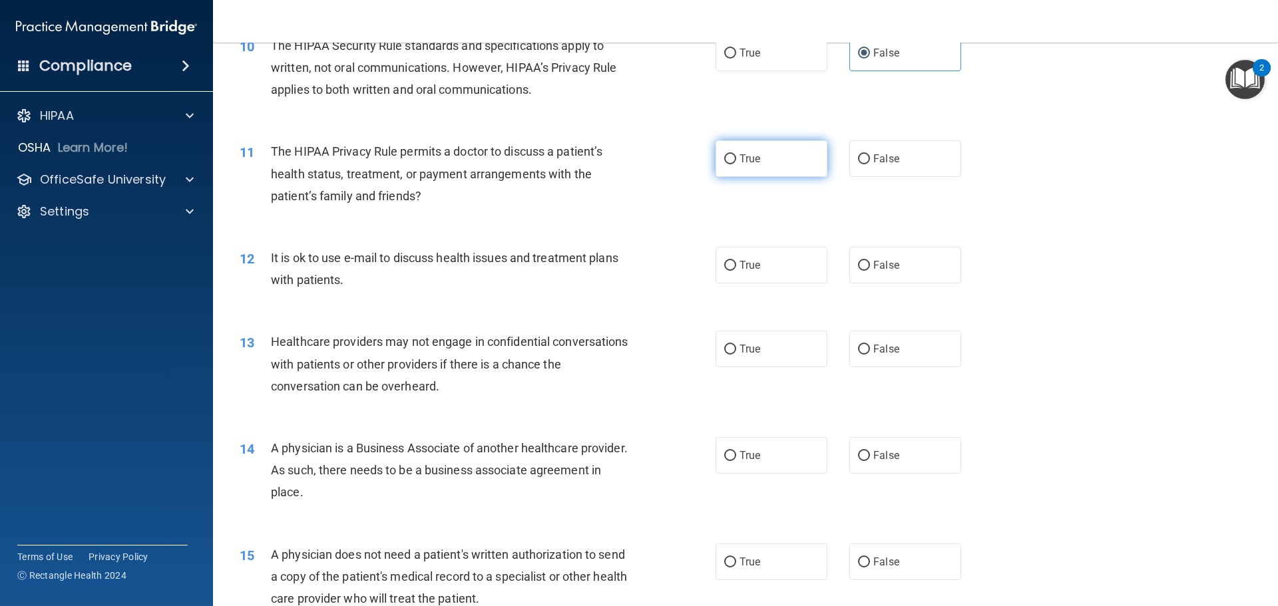
click at [778, 172] on label "True" at bounding box center [772, 158] width 112 height 37
click at [736, 164] on input "True" at bounding box center [730, 159] width 12 height 10
radio input "true"
click at [494, 264] on span "It is ok to use e-mail to discuss health issues and treatment plans with patien…" at bounding box center [445, 269] width 348 height 36
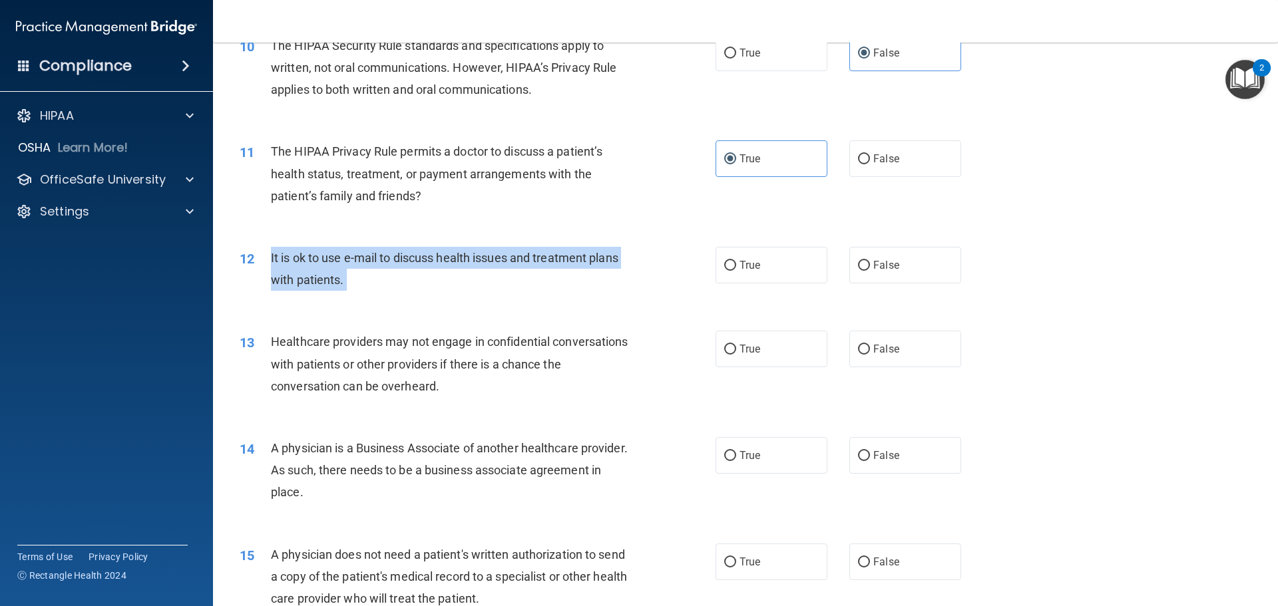
click at [494, 264] on span "It is ok to use e-mail to discuss health issues and treatment plans with patien…" at bounding box center [445, 269] width 348 height 36
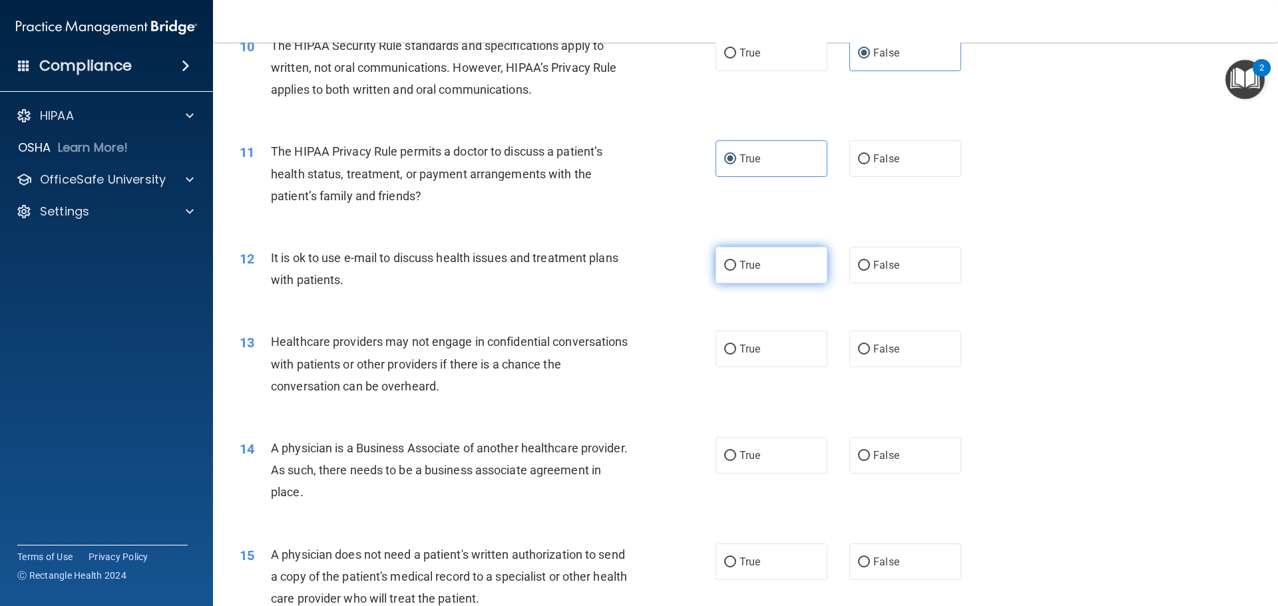
click at [738, 279] on label "True" at bounding box center [772, 265] width 112 height 37
click at [736, 271] on input "True" at bounding box center [730, 266] width 12 height 10
radio input "true"
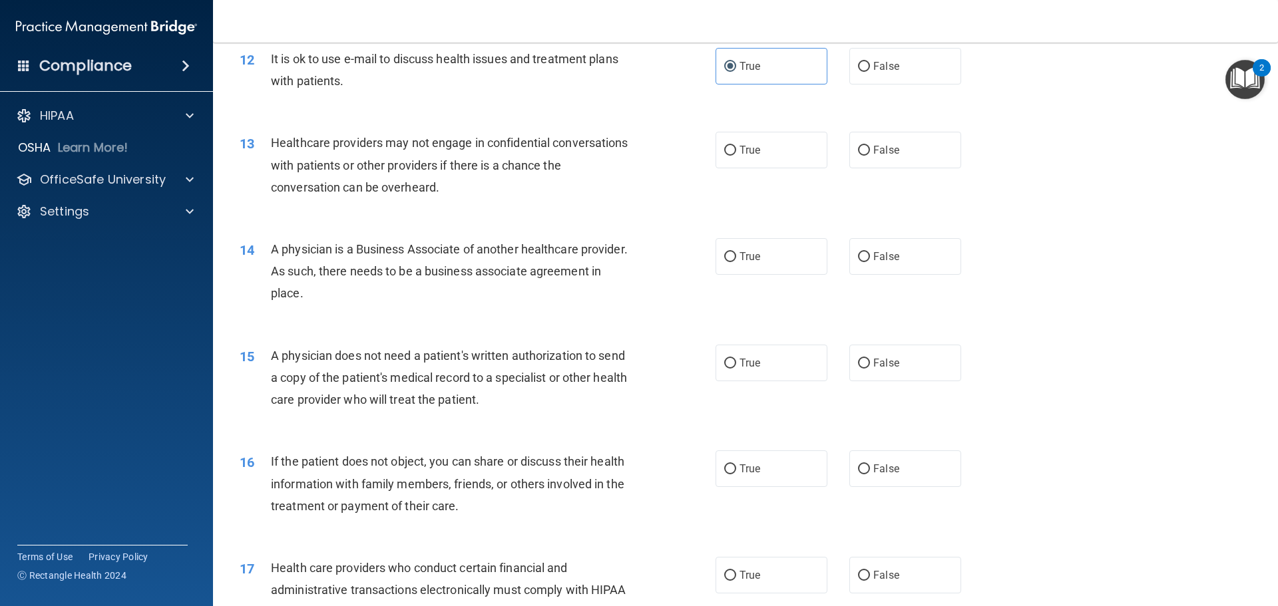
scroll to position [1161, 0]
click at [407, 174] on div "Healthcare providers may not engage in confidential conversations with patients…" at bounding box center [457, 164] width 372 height 67
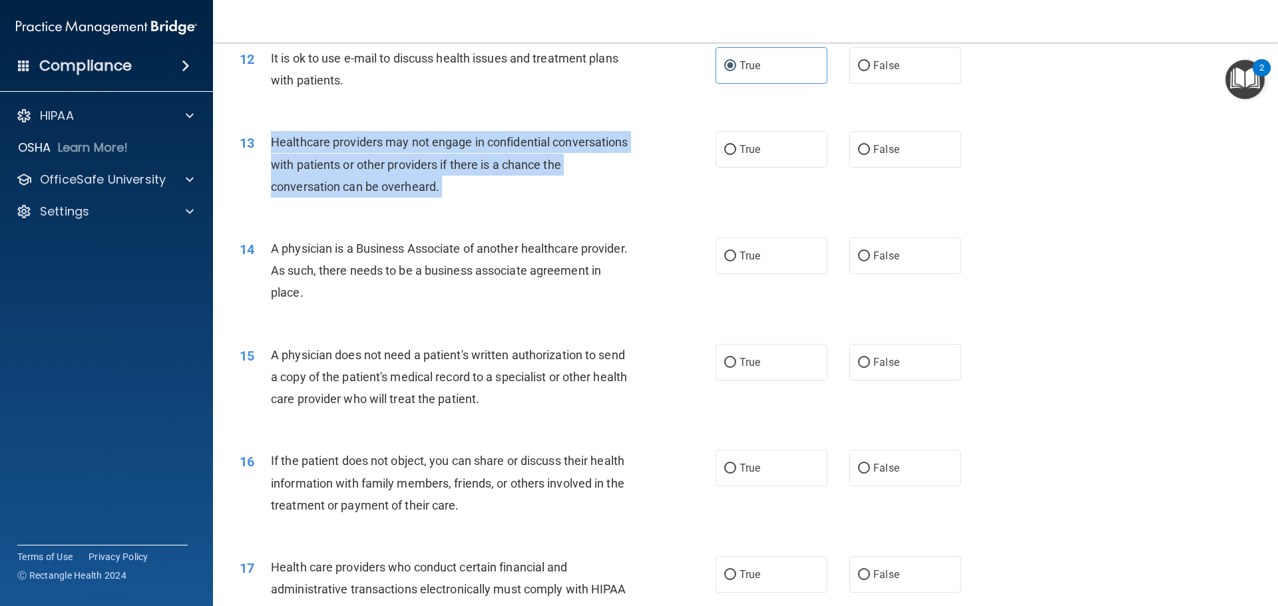
click at [407, 174] on div "Healthcare providers may not engage in confidential conversations with patients…" at bounding box center [457, 164] width 372 height 67
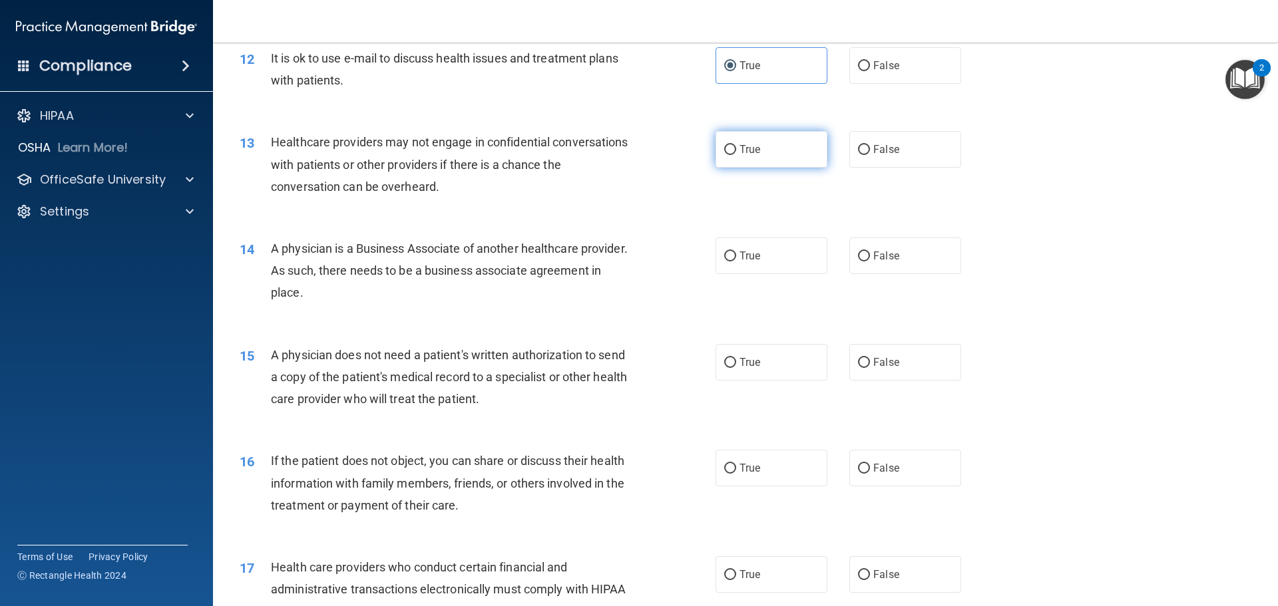
click at [740, 150] on span "True" at bounding box center [750, 149] width 21 height 13
click at [736, 150] on input "True" at bounding box center [730, 150] width 12 height 10
radio input "true"
click at [320, 280] on div "A physician is a Business Associate of another healthcare provider. As such, th…" at bounding box center [457, 271] width 372 height 67
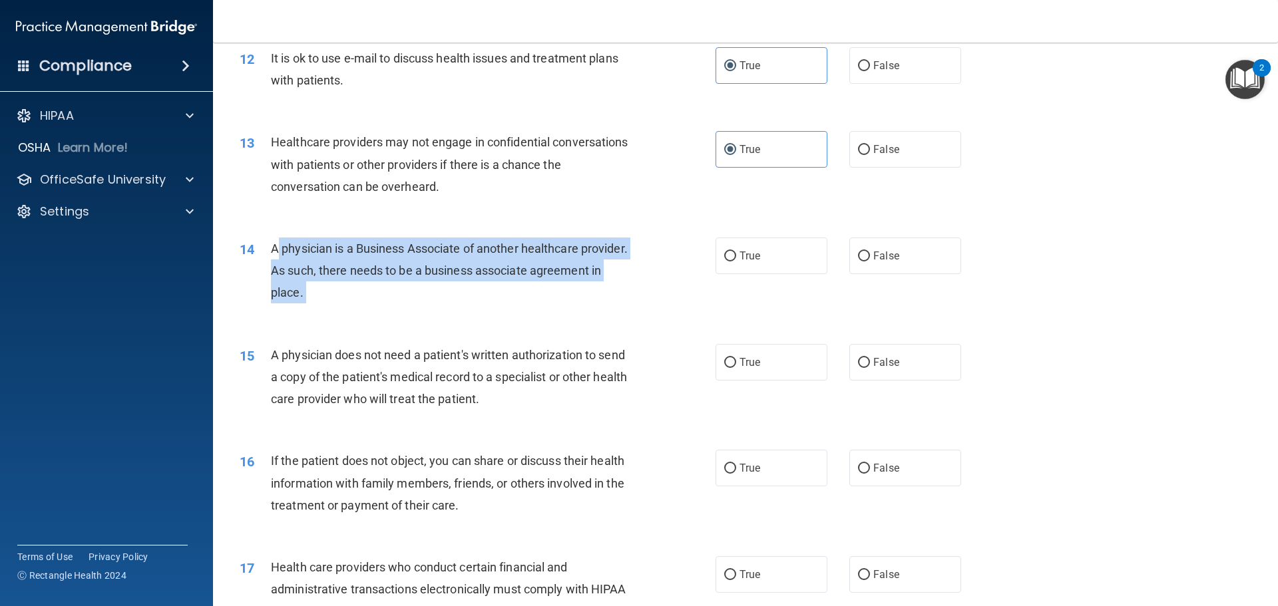
click at [320, 280] on div "A physician is a Business Associate of another healthcare provider. As such, th…" at bounding box center [457, 271] width 372 height 67
click at [786, 254] on label "True" at bounding box center [772, 256] width 112 height 37
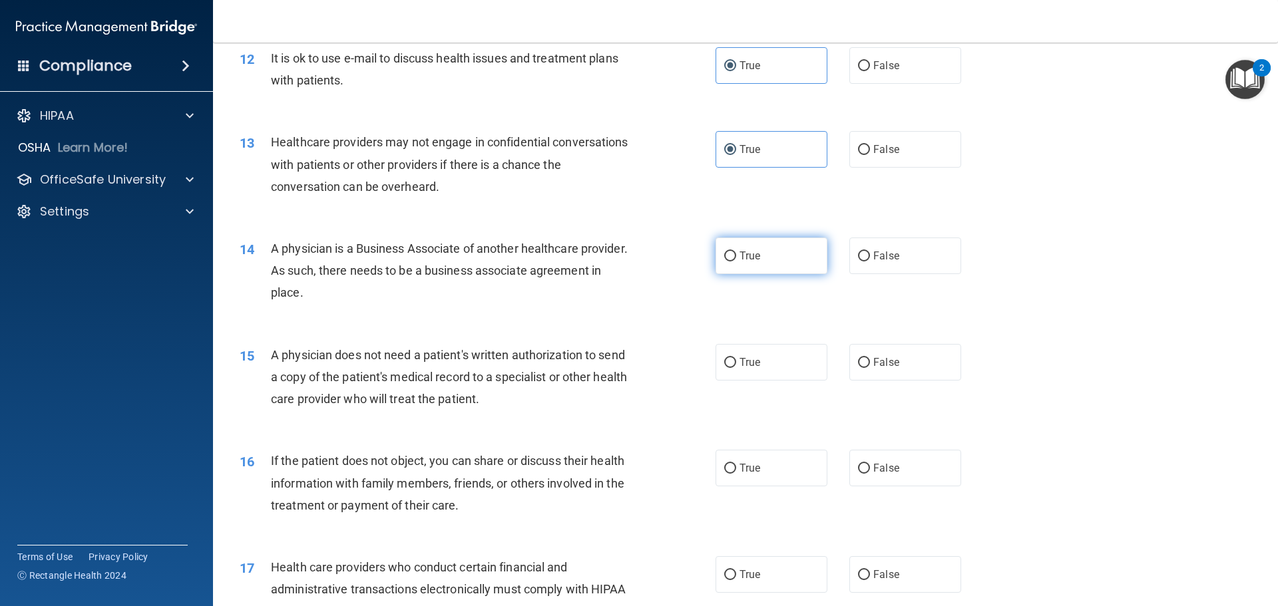
click at [736, 254] on input "True" at bounding box center [730, 257] width 12 height 10
radio input "true"
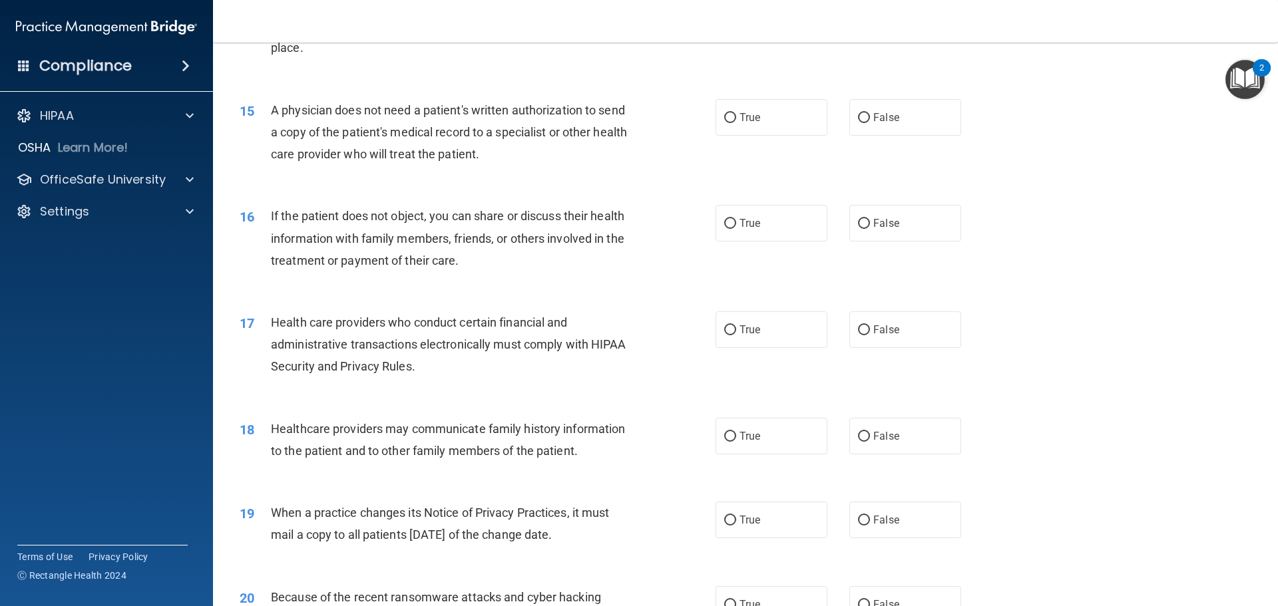
scroll to position [1427, 0]
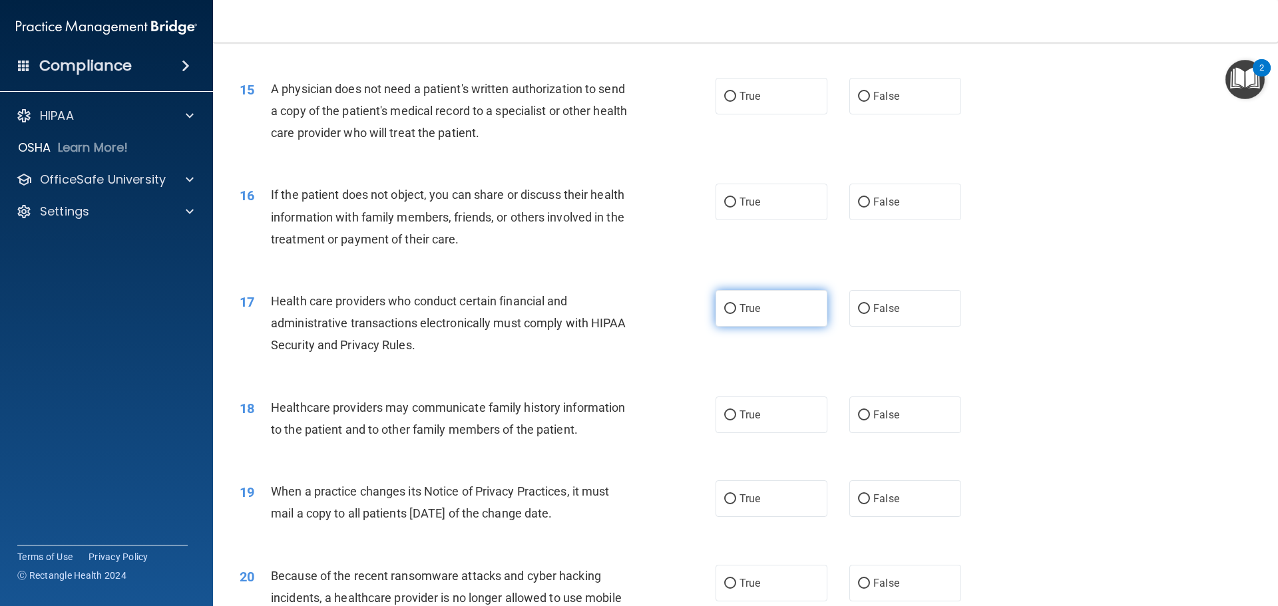
click at [766, 312] on label "True" at bounding box center [772, 308] width 112 height 37
click at [736, 312] on input "True" at bounding box center [730, 309] width 12 height 10
radio input "true"
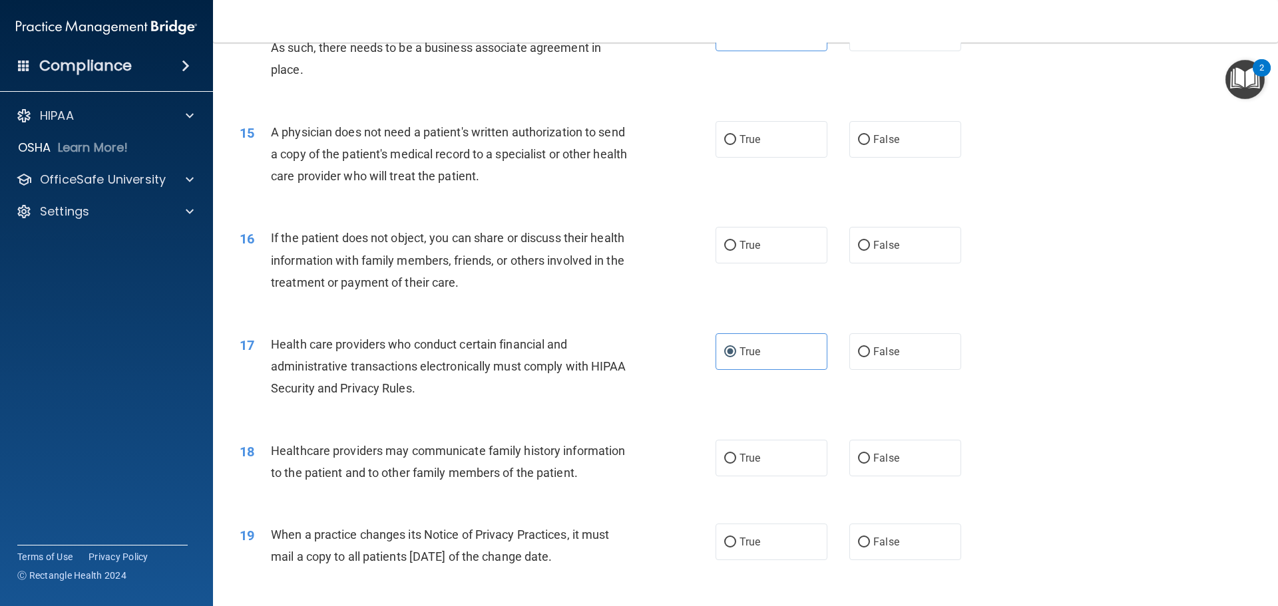
scroll to position [1361, 0]
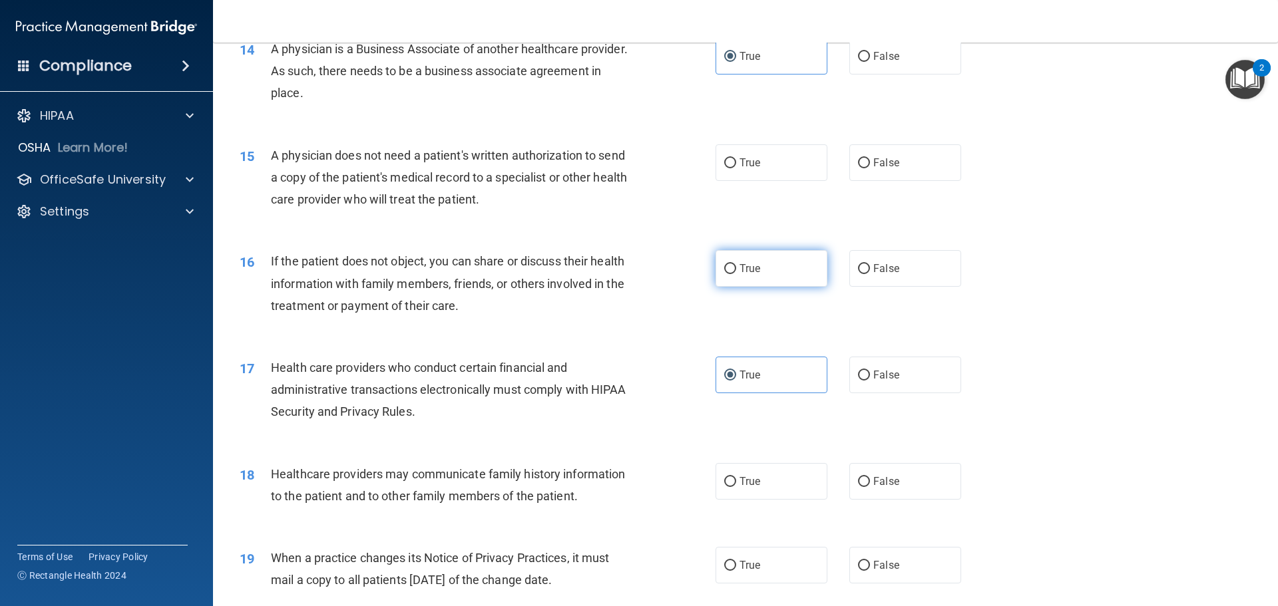
click at [802, 276] on label "True" at bounding box center [772, 268] width 112 height 37
click at [736, 274] on input "True" at bounding box center [730, 269] width 12 height 10
radio input "true"
click at [468, 166] on div "A physician does not need a patient's written authorization to send a copy of t…" at bounding box center [457, 177] width 372 height 67
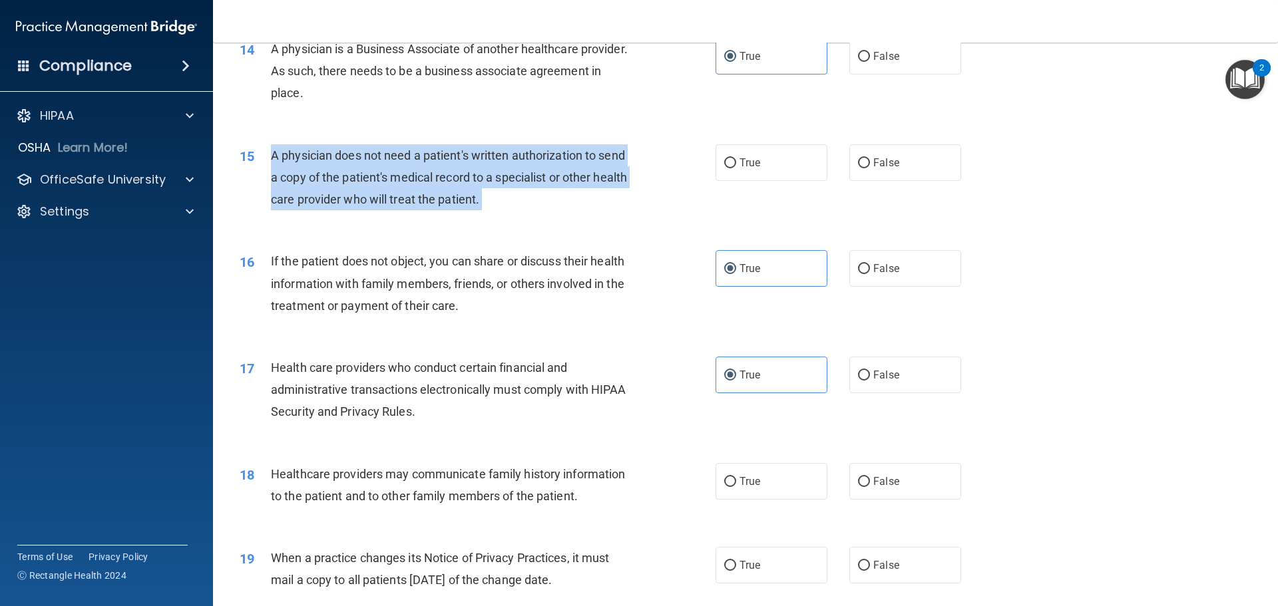
click at [468, 166] on div "A physician does not need a patient's written authorization to send a copy of t…" at bounding box center [457, 177] width 372 height 67
click at [750, 160] on span "True" at bounding box center [750, 162] width 21 height 13
click at [736, 160] on input "True" at bounding box center [730, 163] width 12 height 10
radio input "true"
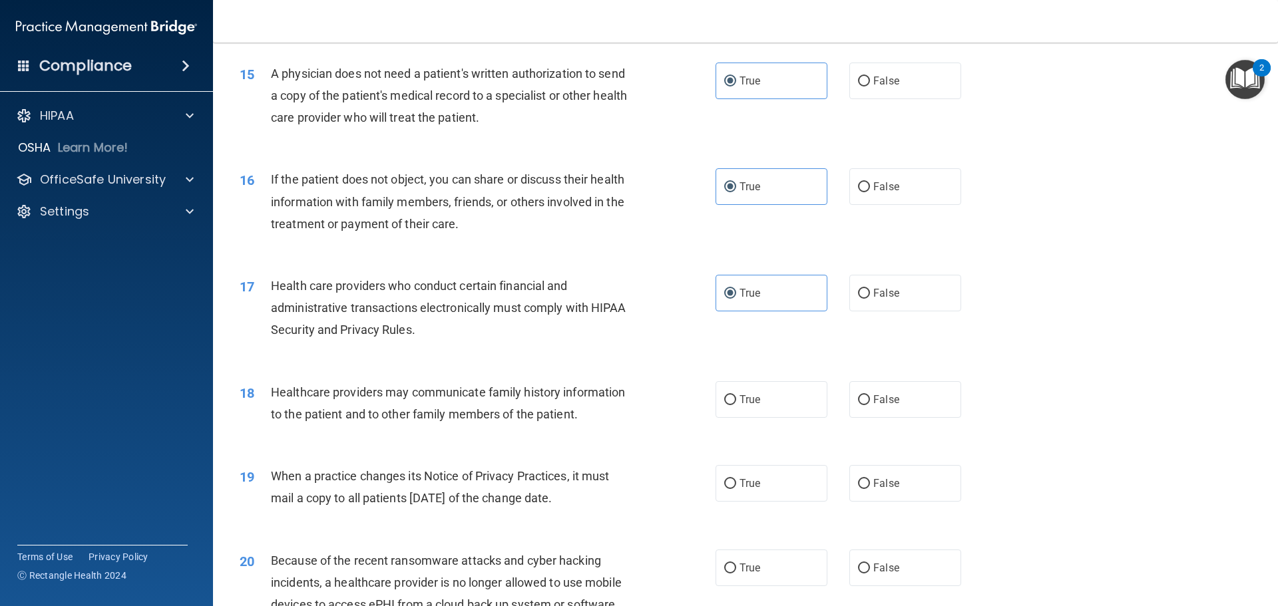
scroll to position [1694, 0]
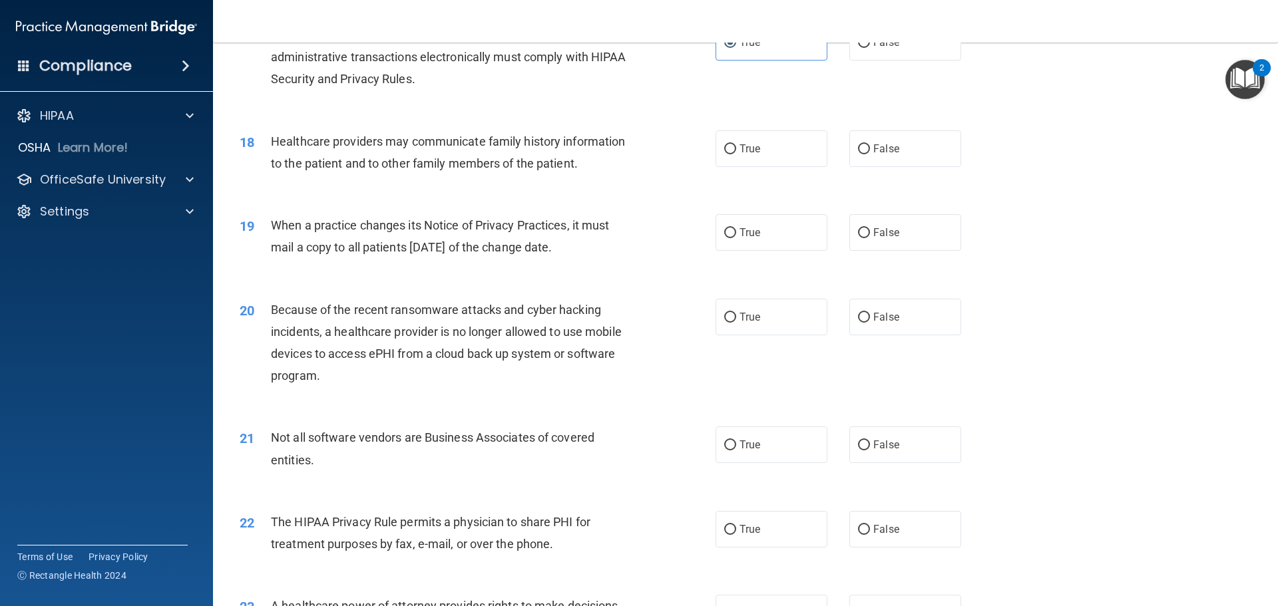
click at [387, 145] on span "Healthcare providers may communicate family history information to the patient …" at bounding box center [448, 152] width 354 height 36
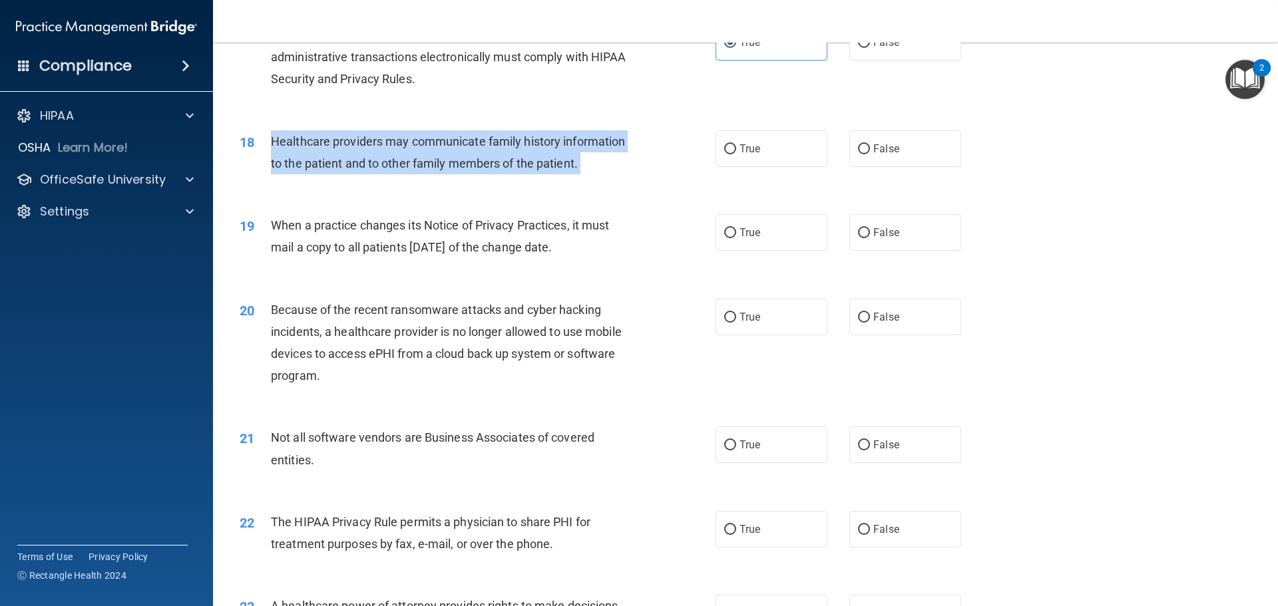
click at [387, 145] on span "Healthcare providers may communicate family history information to the patient …" at bounding box center [448, 152] width 354 height 36
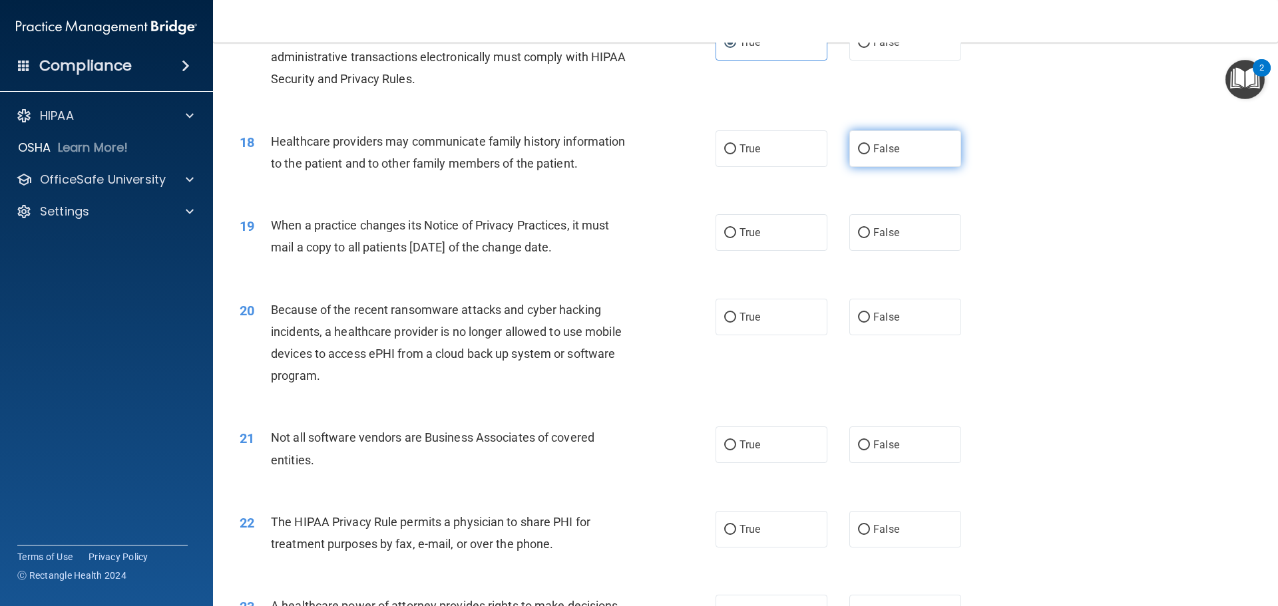
click at [899, 155] on label "False" at bounding box center [905, 148] width 112 height 37
click at [870, 154] on input "False" at bounding box center [864, 149] width 12 height 10
radio input "true"
click at [432, 228] on span "When a practice changes its Notice of Privacy Practices, it must mail a copy to…" at bounding box center [440, 236] width 338 height 36
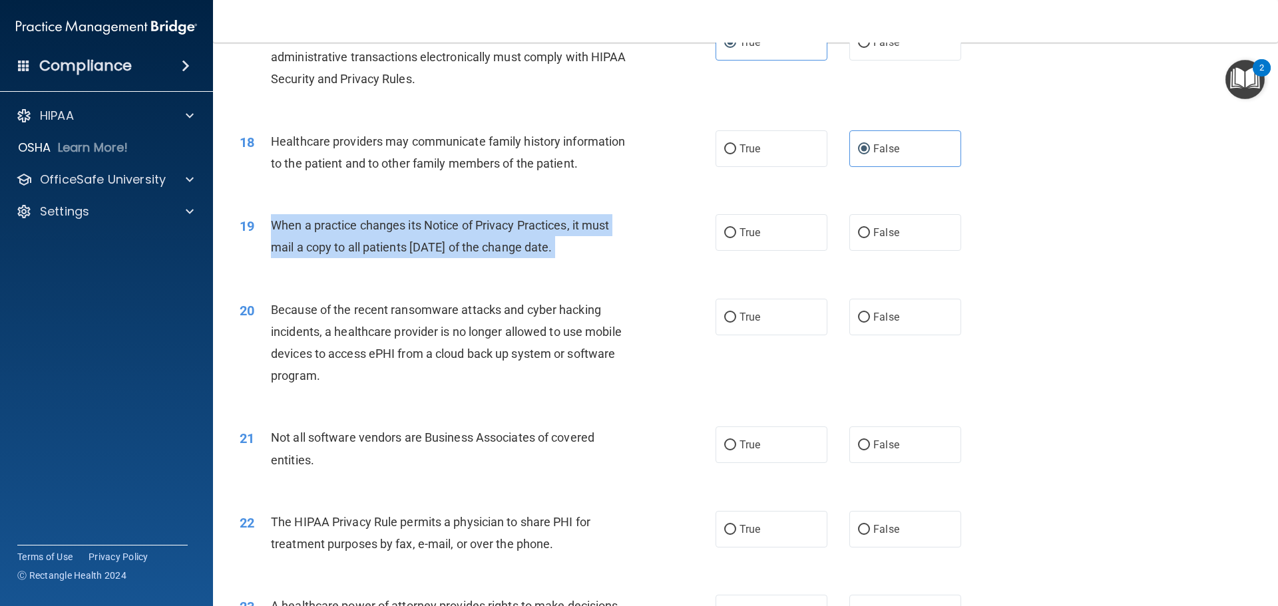
click at [432, 228] on span "When a practice changes its Notice of Privacy Practices, it must mail a copy to…" at bounding box center [440, 236] width 338 height 36
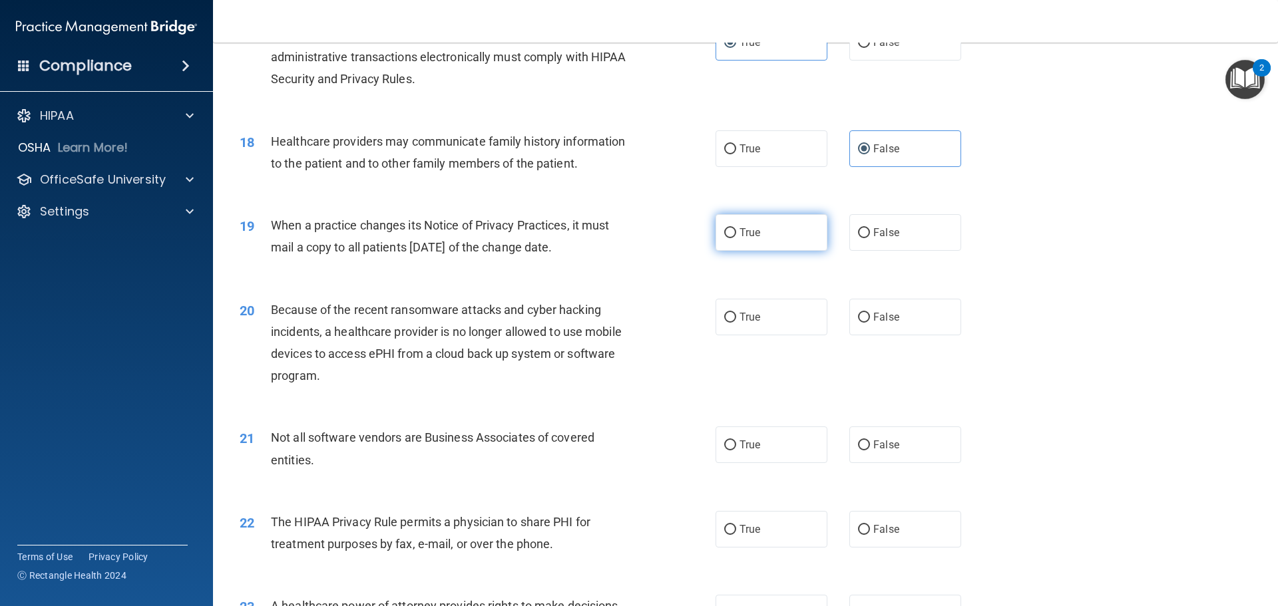
click at [763, 233] on label "True" at bounding box center [772, 232] width 112 height 37
click at [736, 233] on input "True" at bounding box center [730, 233] width 12 height 10
radio input "true"
click at [503, 317] on div "Because of the recent ransomware attacks and cyber hacking incidents, a healthc…" at bounding box center [457, 343] width 372 height 89
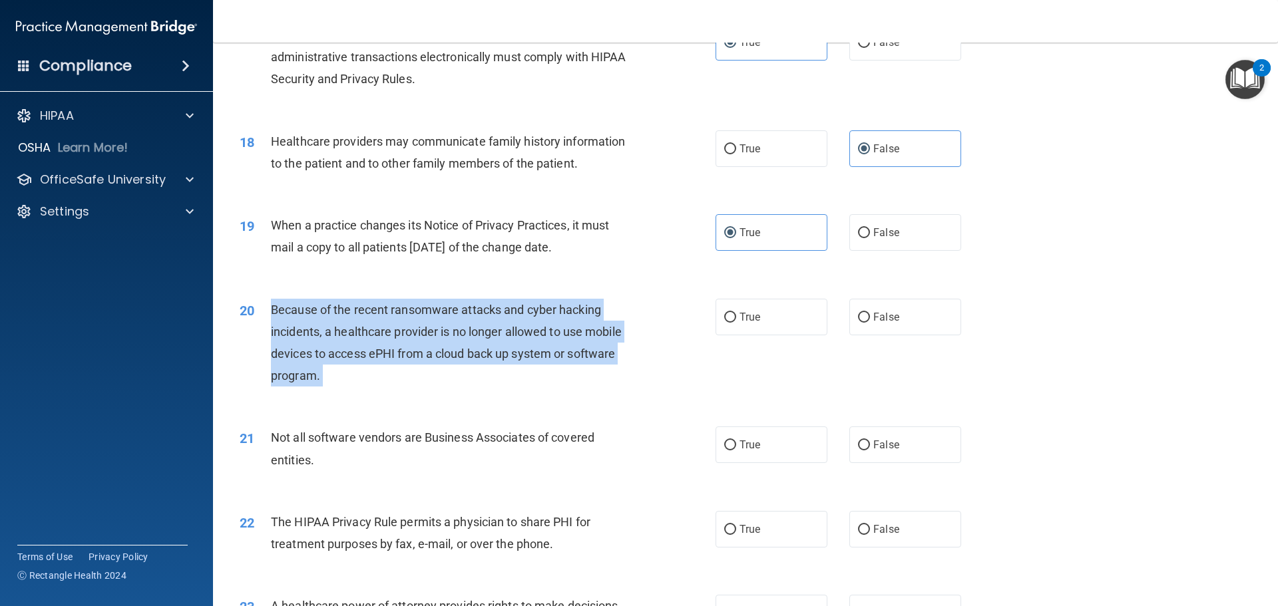
click at [503, 317] on div "Because of the recent ransomware attacks and cyber hacking incidents, a healthc…" at bounding box center [457, 343] width 372 height 89
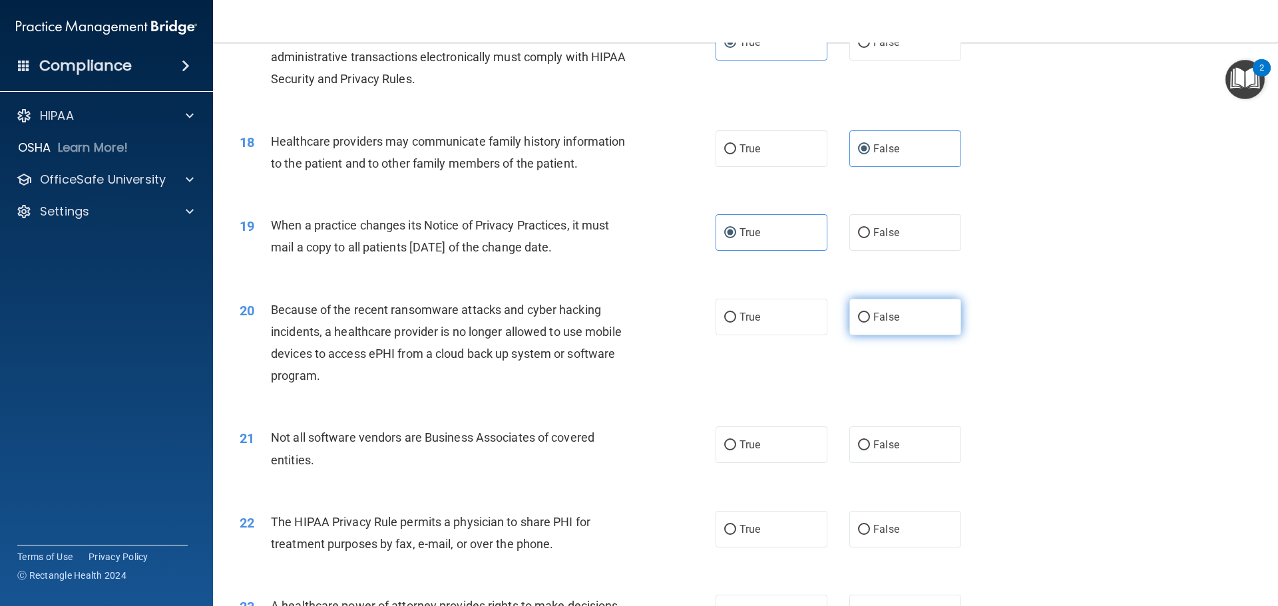
click at [925, 334] on label "False" at bounding box center [905, 317] width 112 height 37
click at [870, 323] on input "False" at bounding box center [864, 318] width 12 height 10
radio input "true"
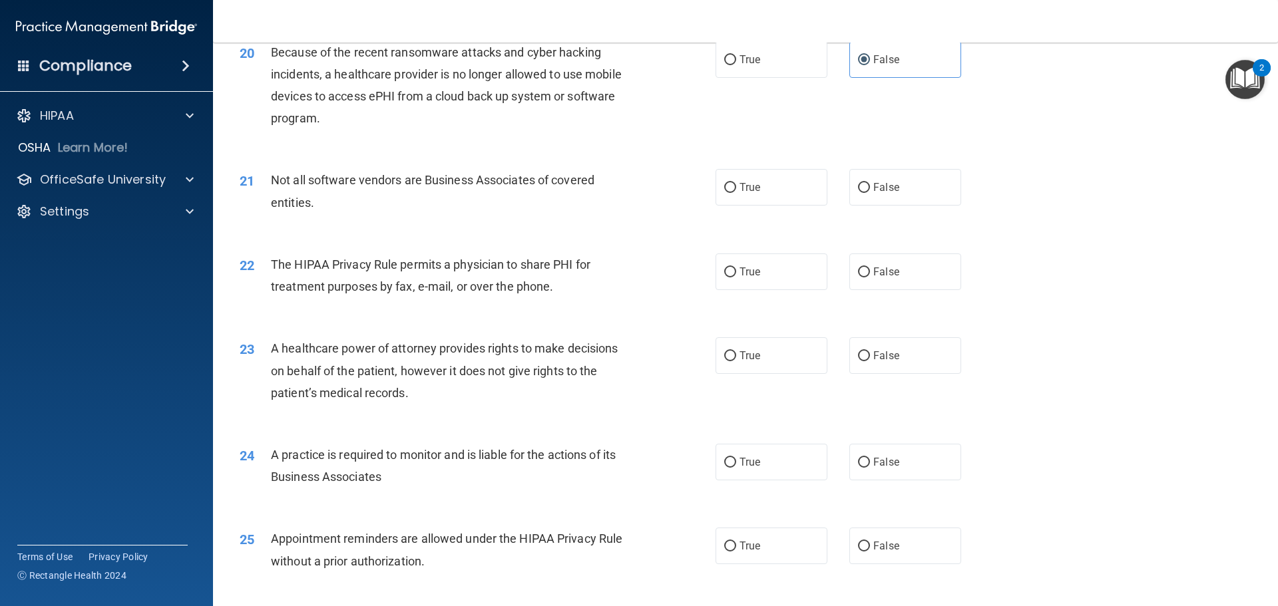
scroll to position [1960, 0]
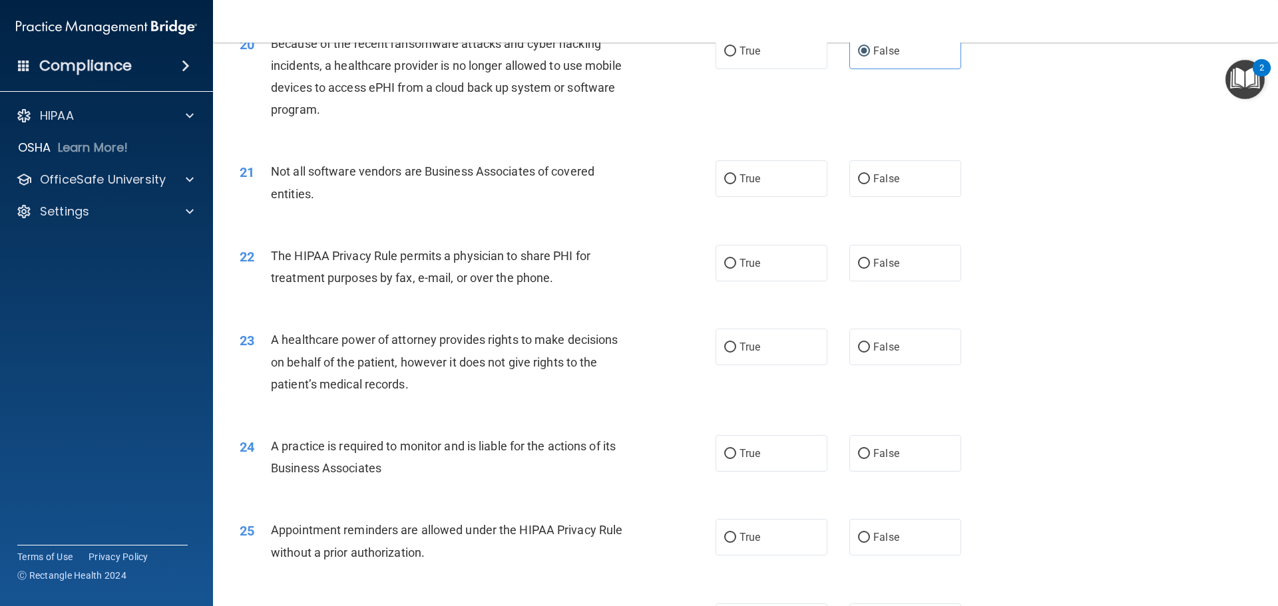
click at [524, 164] on span "Not all software vendors are Business Associates of covered entities." at bounding box center [433, 182] width 324 height 36
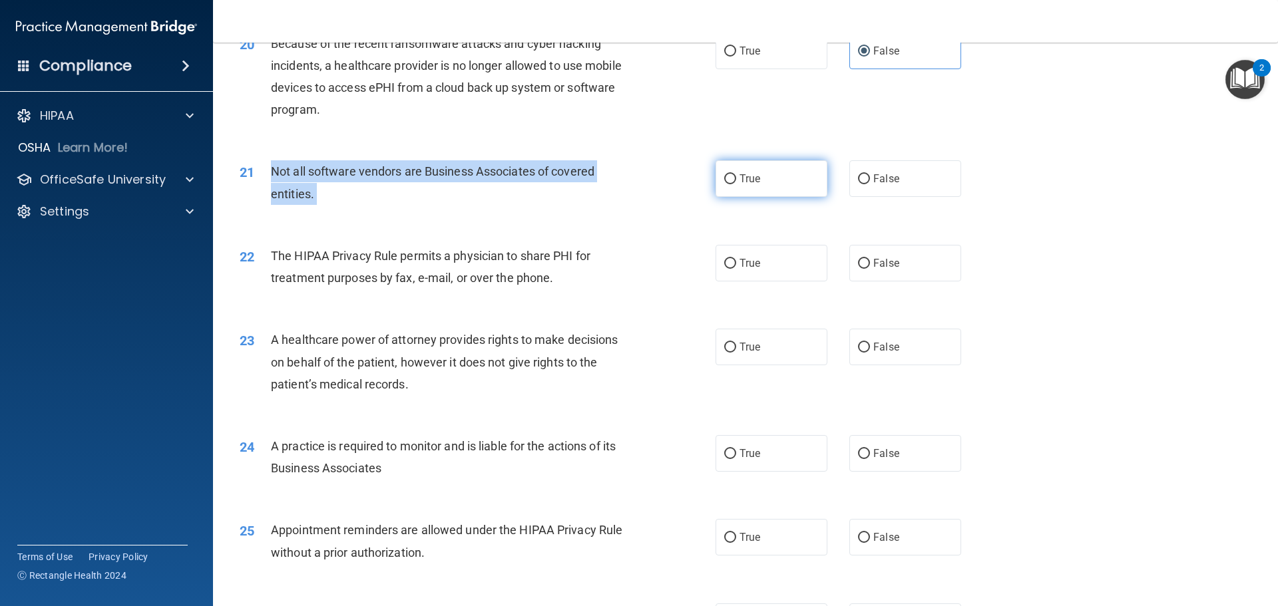
click at [724, 176] on input "True" at bounding box center [730, 179] width 12 height 10
radio input "true"
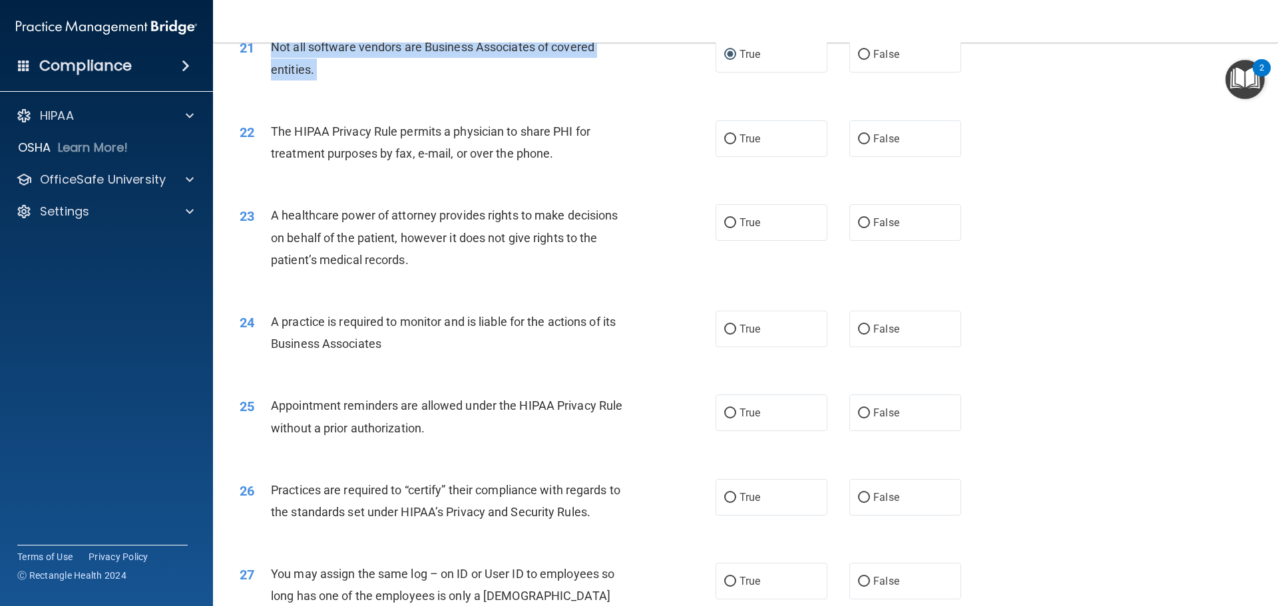
scroll to position [2093, 0]
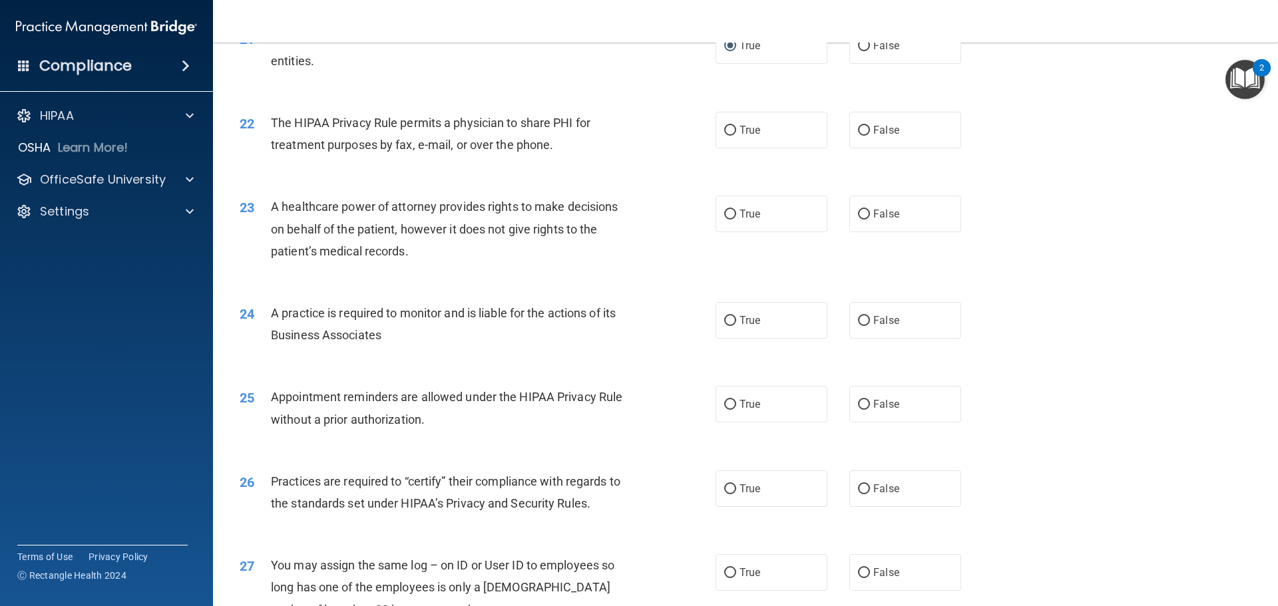
click at [381, 141] on span "The HIPAA Privacy Rule permits a physician to share PHI for treatment purposes …" at bounding box center [431, 134] width 320 height 36
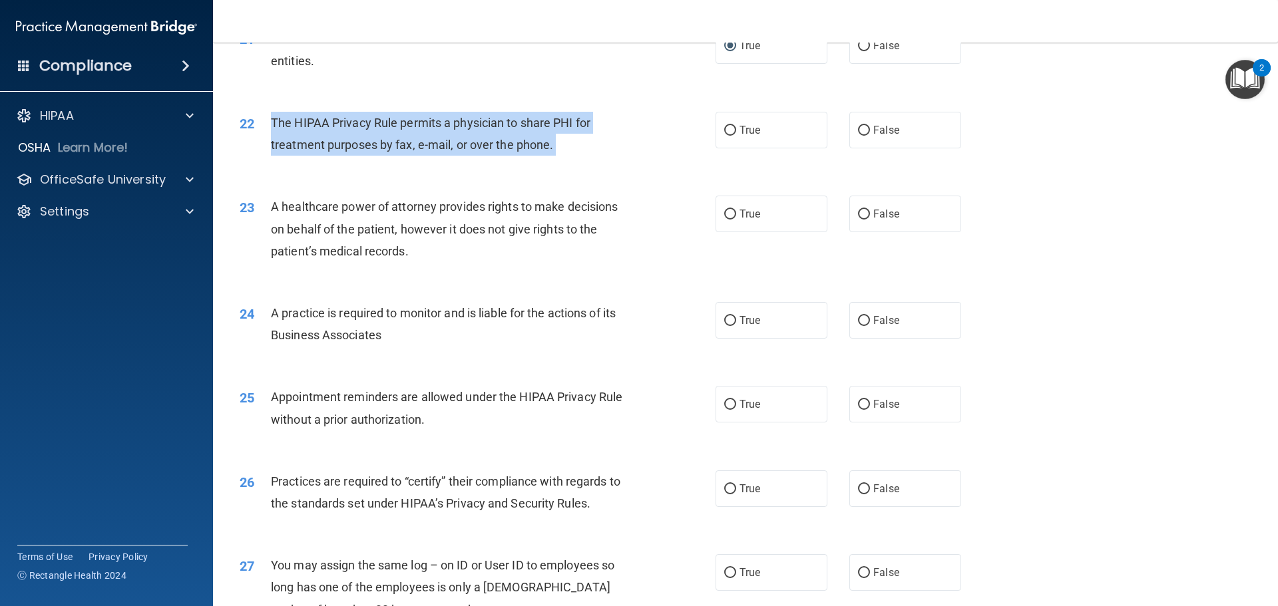
click at [381, 141] on span "The HIPAA Privacy Rule permits a physician to share PHI for treatment purposes …" at bounding box center [431, 134] width 320 height 36
click at [724, 129] on input "True" at bounding box center [730, 131] width 12 height 10
radio input "true"
click at [418, 220] on div "A healthcare power of attorney provides rights to make decisions on behalf of t…" at bounding box center [457, 229] width 372 height 67
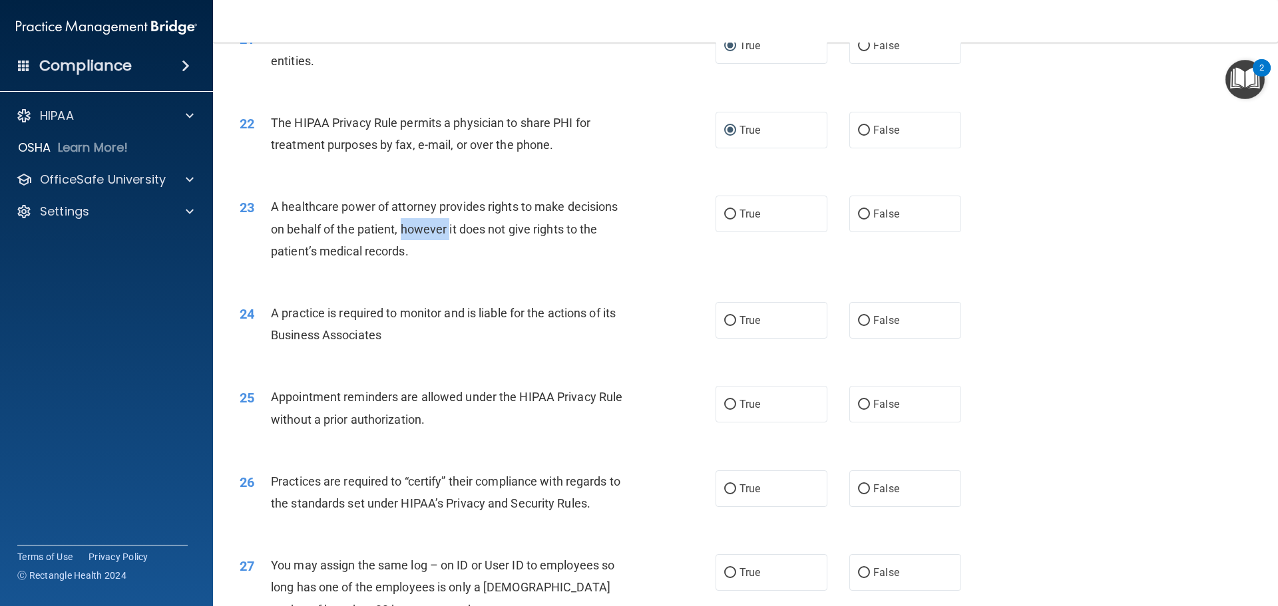
click at [418, 220] on div "A healthcare power of attorney provides rights to make decisions on behalf of t…" at bounding box center [457, 229] width 372 height 67
click at [418, 218] on div "A healthcare power of attorney provides rights to make decisions on behalf of t…" at bounding box center [457, 229] width 372 height 67
click at [746, 206] on label "True" at bounding box center [772, 214] width 112 height 37
click at [736, 210] on input "True" at bounding box center [730, 215] width 12 height 10
radio input "true"
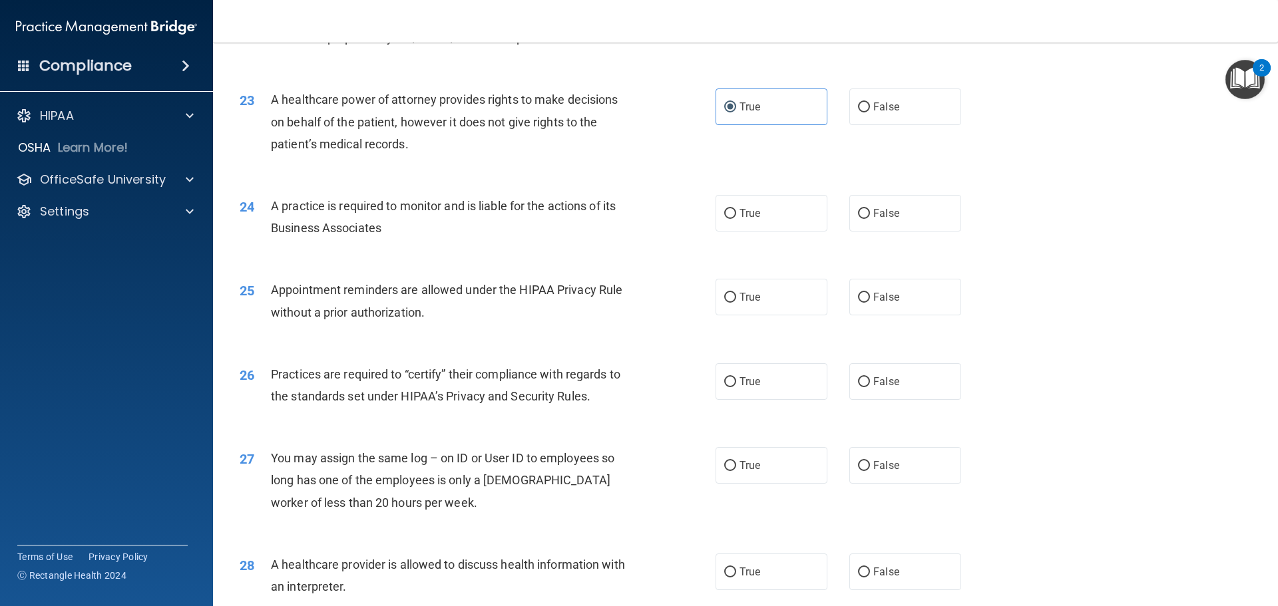
scroll to position [2160, 0]
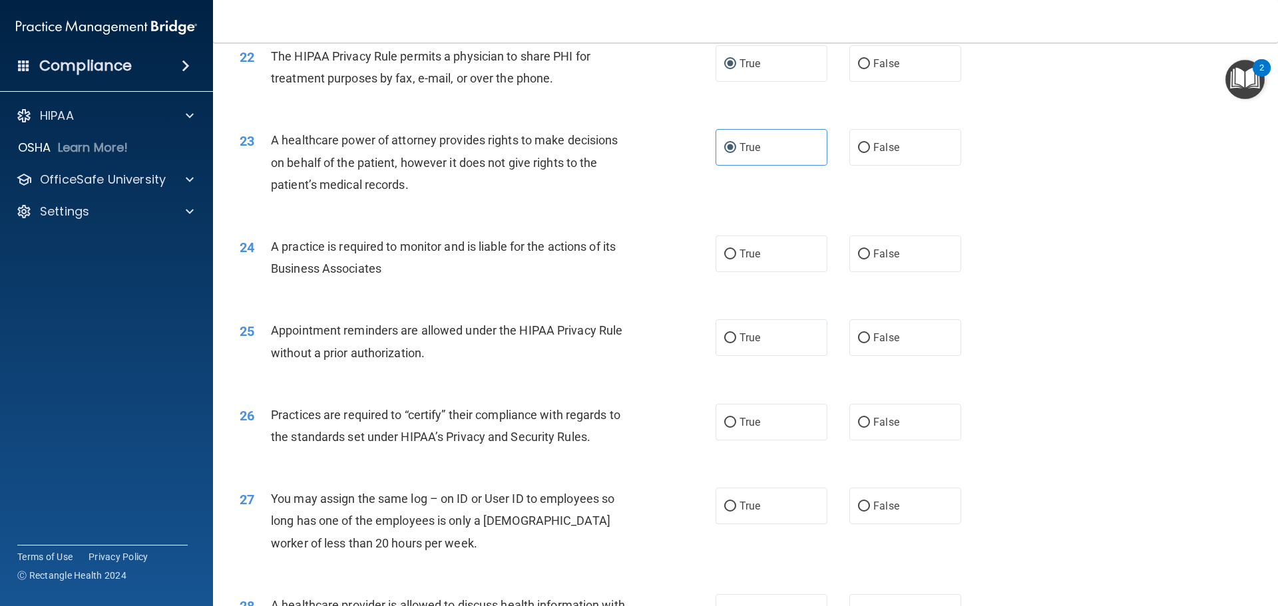
click at [411, 250] on span "A practice is required to monitor and is liable for the actions of its Business…" at bounding box center [443, 258] width 345 height 36
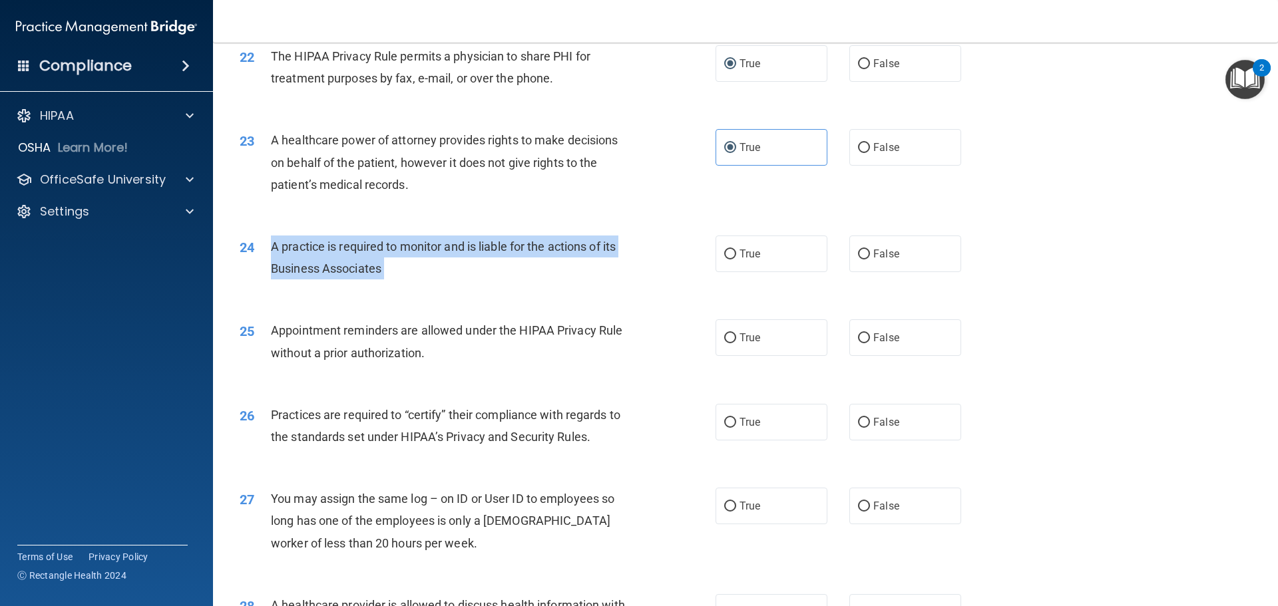
click at [411, 250] on span "A practice is required to monitor and is liable for the actions of its Business…" at bounding box center [443, 258] width 345 height 36
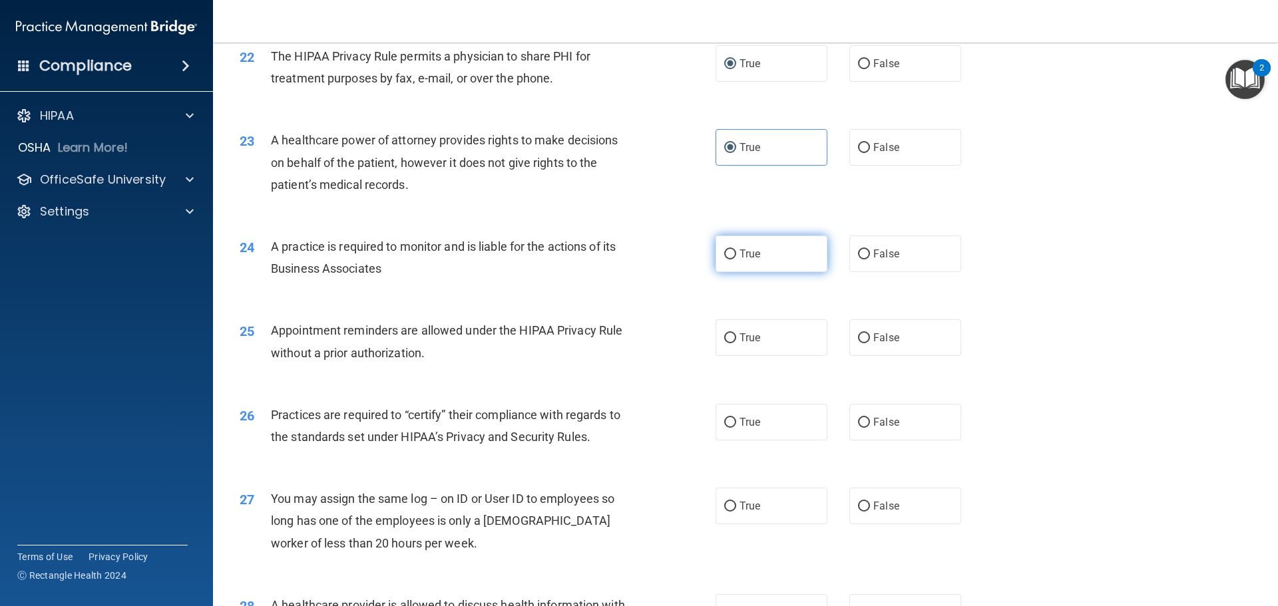
click at [716, 256] on label "True" at bounding box center [772, 254] width 112 height 37
click at [724, 256] on input "True" at bounding box center [730, 255] width 12 height 10
radio input "true"
click at [385, 342] on div "Appointment reminders are allowed under the HIPAA Privacy Rule without a prior …" at bounding box center [457, 342] width 372 height 44
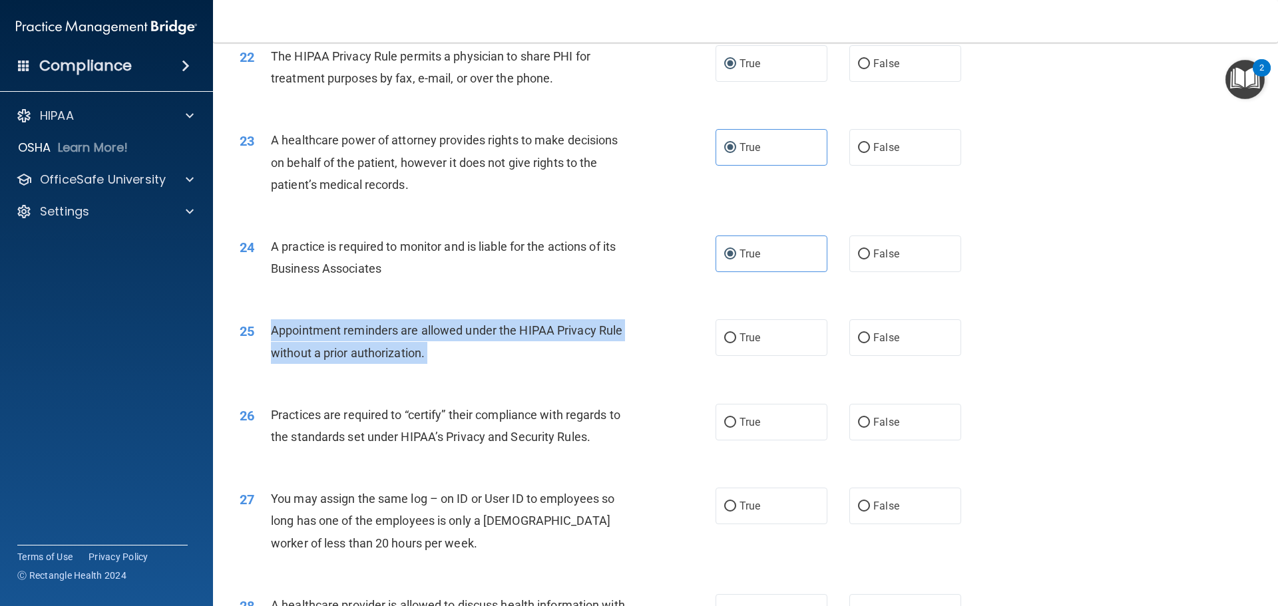
click at [385, 342] on div "Appointment reminders are allowed under the HIPAA Privacy Rule without a prior …" at bounding box center [457, 342] width 372 height 44
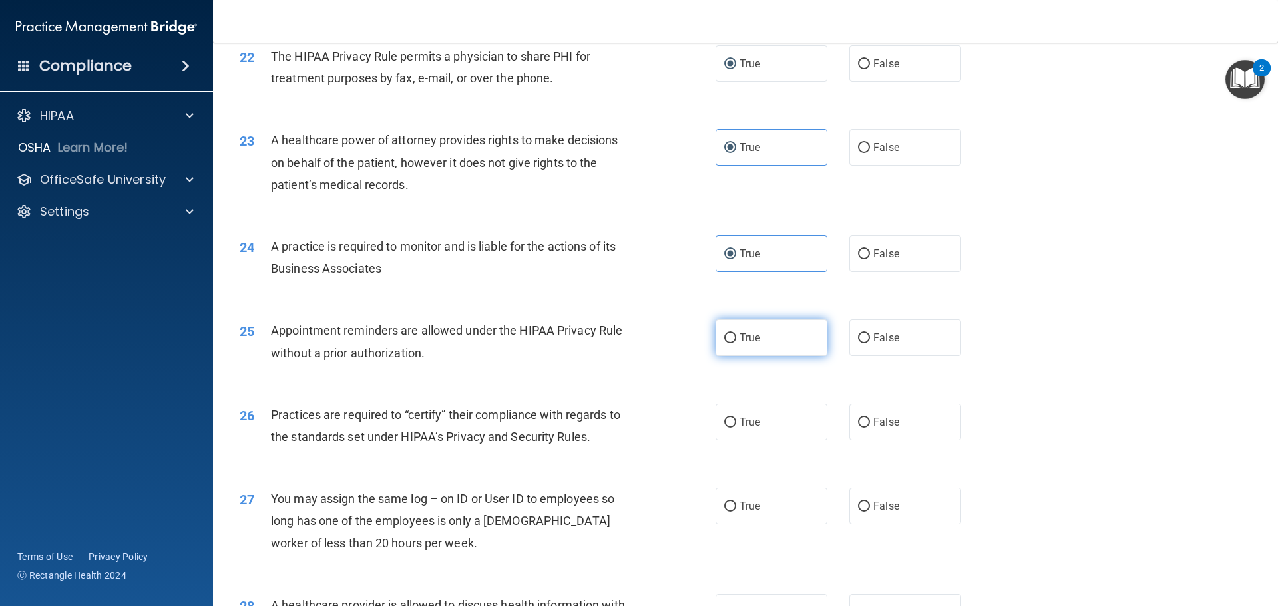
click at [760, 343] on label "True" at bounding box center [772, 338] width 112 height 37
click at [736, 343] on input "True" at bounding box center [730, 339] width 12 height 10
radio input "true"
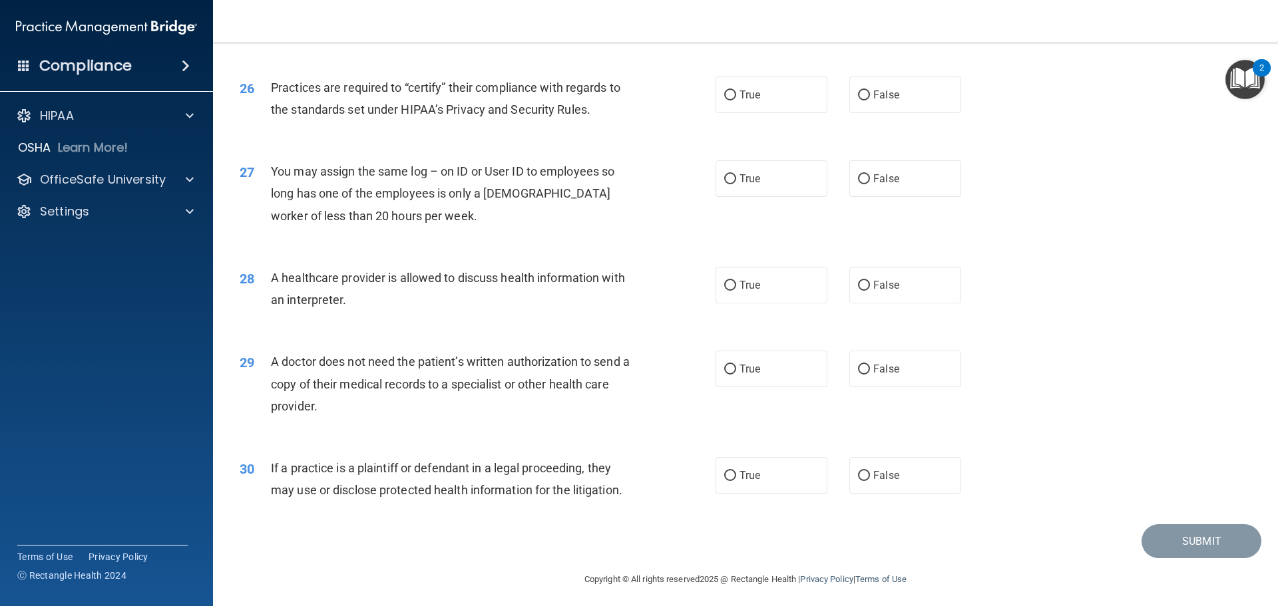
scroll to position [2492, 0]
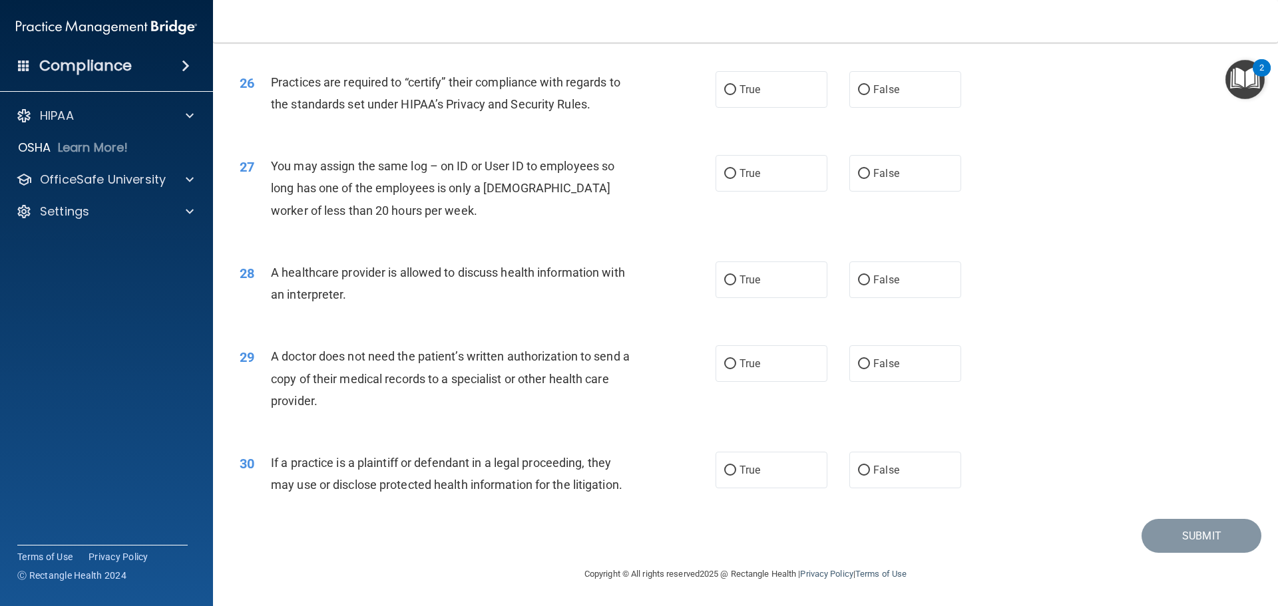
click at [421, 97] on span "Practices are required to “certify” their compliance with regards to the standa…" at bounding box center [446, 93] width 350 height 36
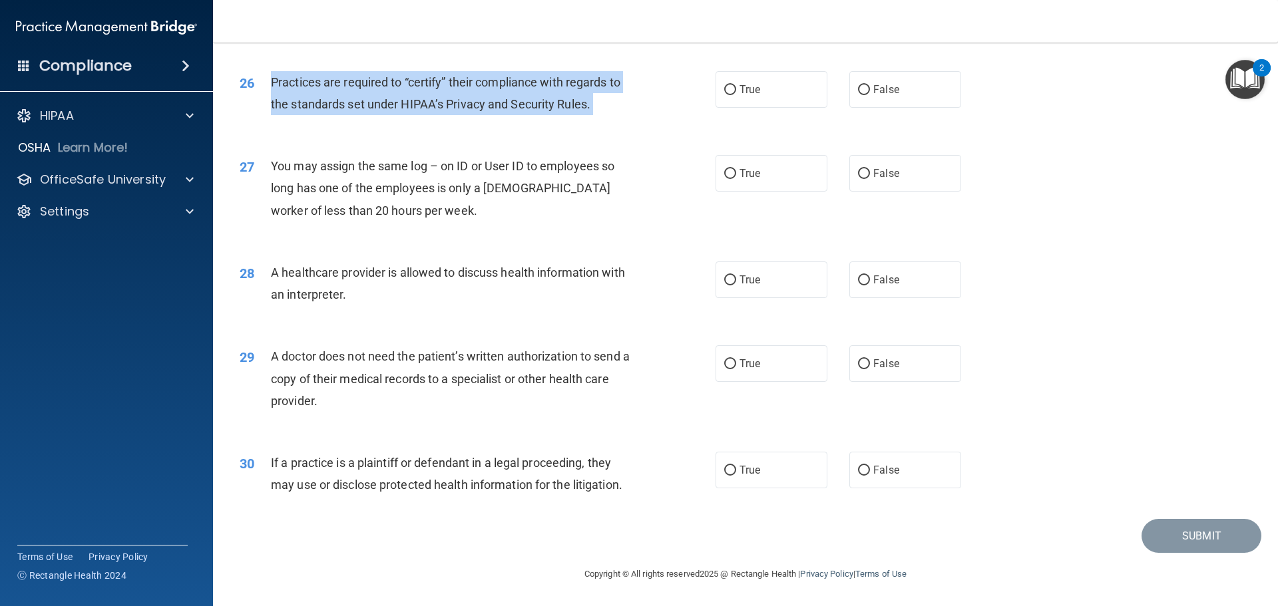
click at [421, 97] on span "Practices are required to “certify” their compliance with regards to the standa…" at bounding box center [446, 93] width 350 height 36
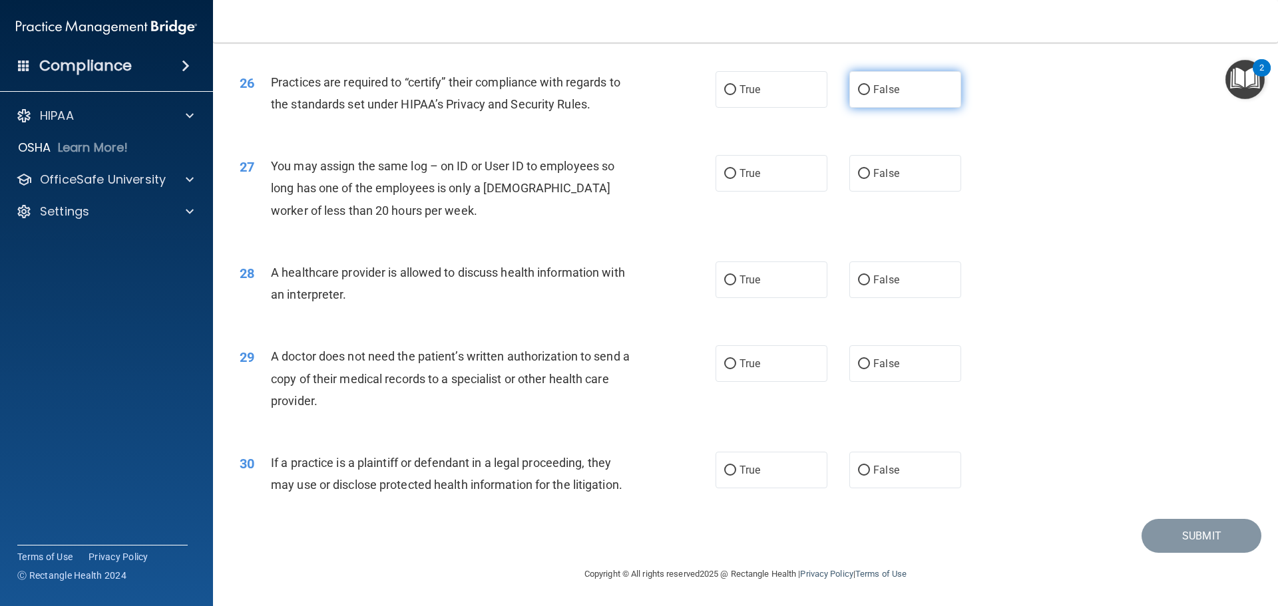
click at [915, 103] on label "False" at bounding box center [905, 89] width 112 height 37
click at [870, 95] on input "False" at bounding box center [864, 90] width 12 height 10
radio input "true"
click at [908, 186] on label "False" at bounding box center [905, 173] width 112 height 37
click at [870, 179] on input "False" at bounding box center [864, 174] width 12 height 10
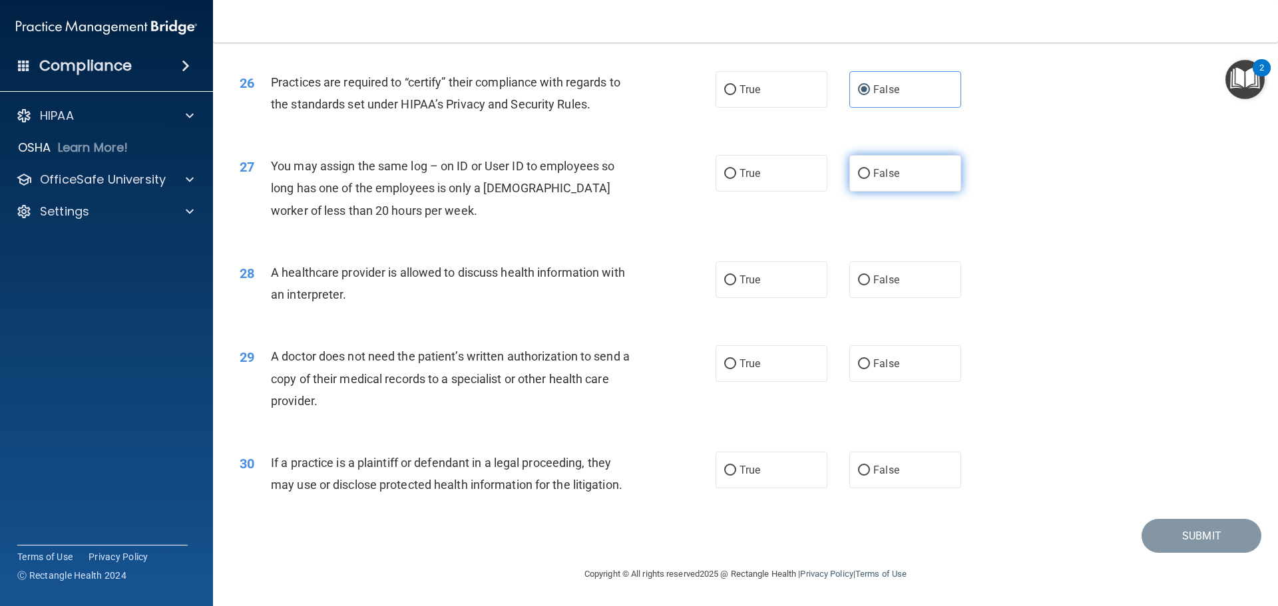
radio input "true"
click at [524, 276] on span "A healthcare provider is allowed to discuss health information with an interpre…" at bounding box center [448, 284] width 354 height 36
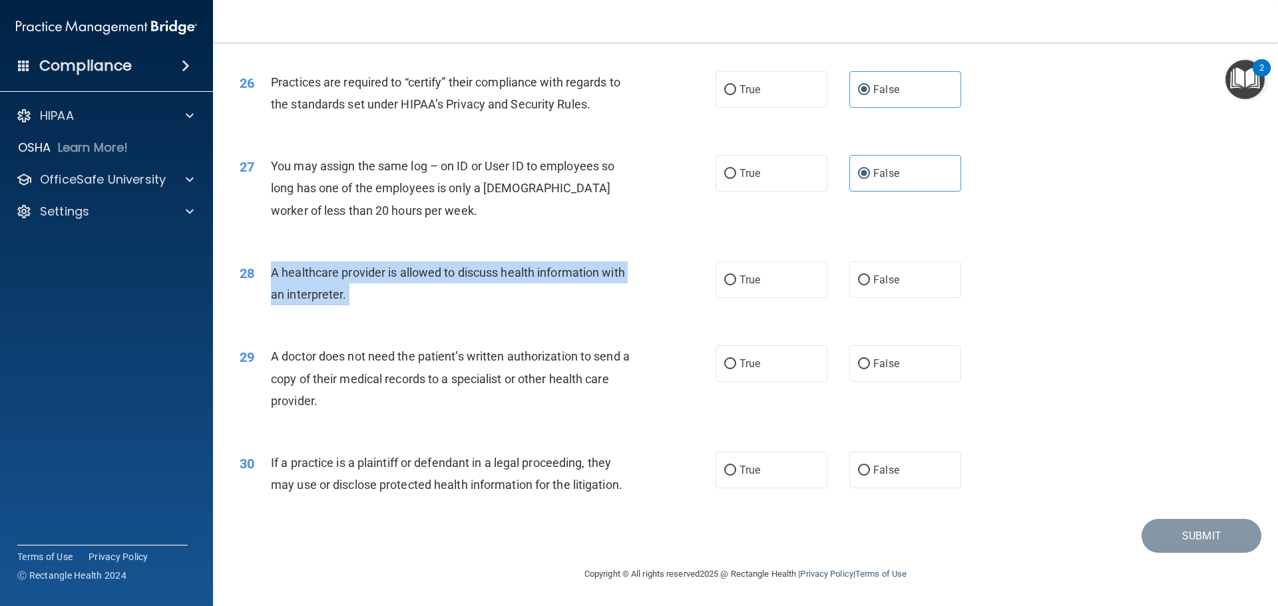
click at [524, 276] on span "A healthcare provider is allowed to discuss health information with an interpre…" at bounding box center [448, 284] width 354 height 36
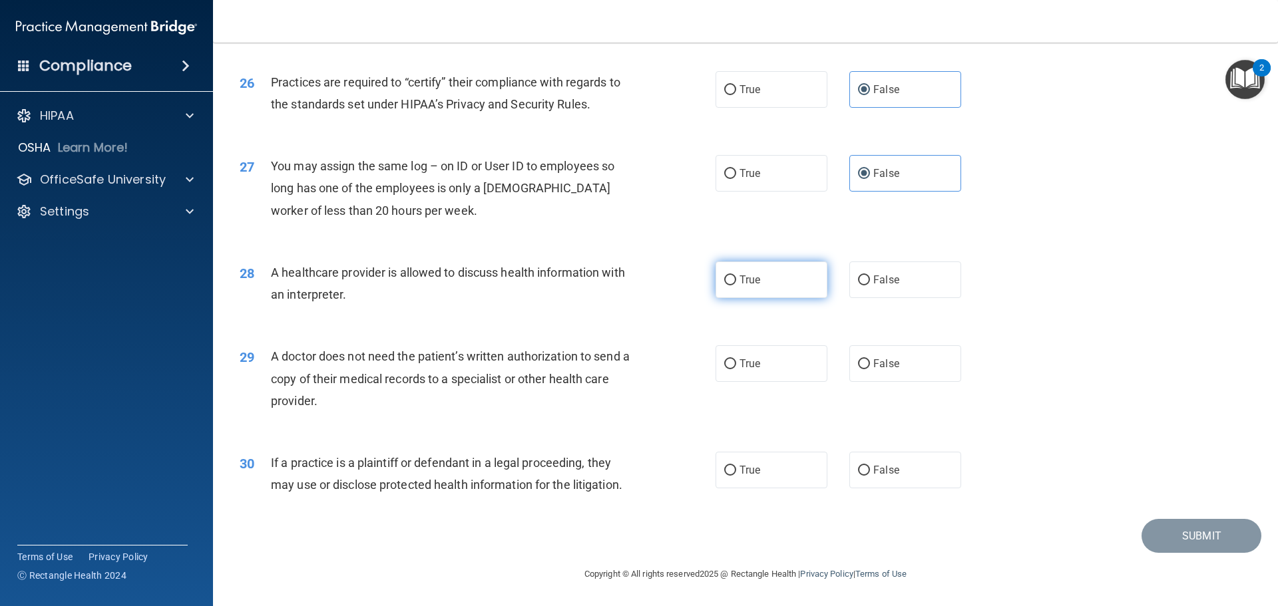
click at [782, 284] on label "True" at bounding box center [772, 280] width 112 height 37
click at [736, 284] on input "True" at bounding box center [730, 281] width 12 height 10
radio input "true"
click at [397, 357] on span "A doctor does not need the patient’s written authorization to send a copy of th…" at bounding box center [450, 379] width 359 height 58
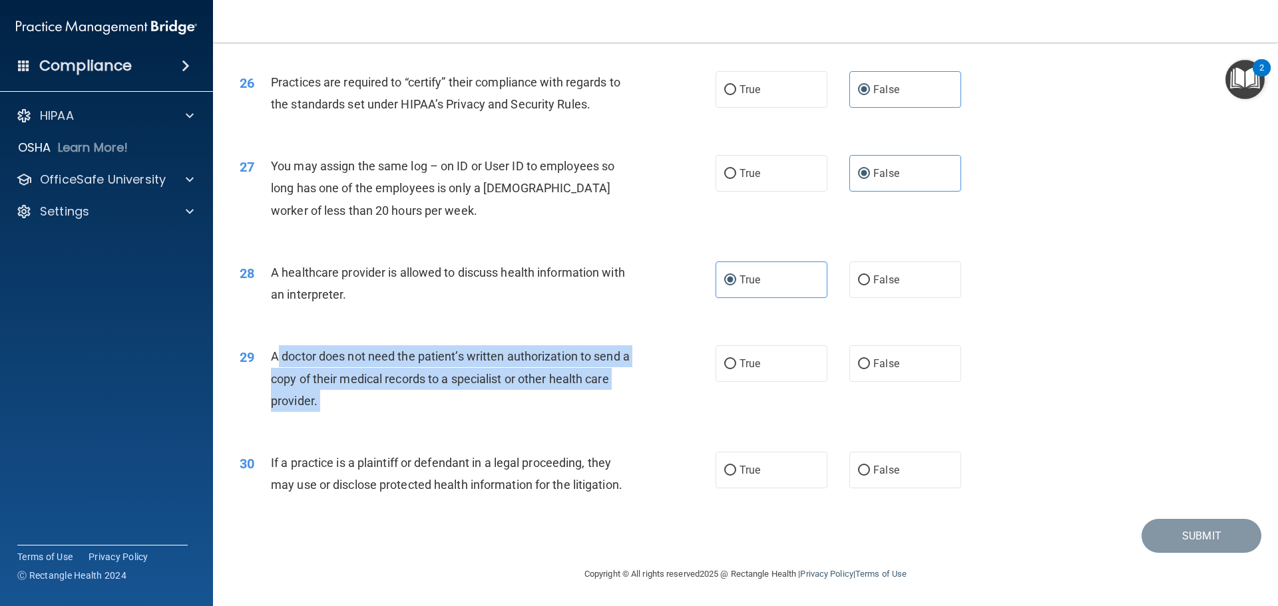
click at [397, 357] on span "A doctor does not need the patient’s written authorization to send a copy of th…" at bounding box center [450, 379] width 359 height 58
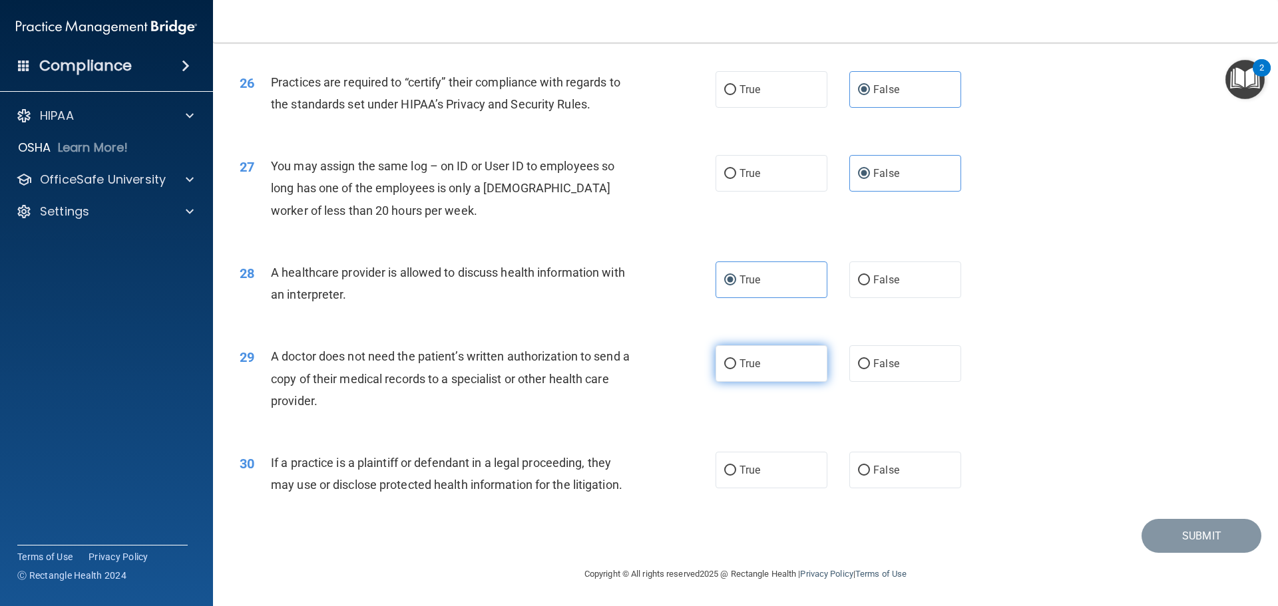
click at [739, 379] on label "True" at bounding box center [772, 364] width 112 height 37
click at [736, 369] on input "True" at bounding box center [730, 364] width 12 height 10
radio input "true"
click at [501, 459] on span "If a practice is a plaintiff or defendant in a legal proceeding, they may use o…" at bounding box center [447, 474] width 352 height 36
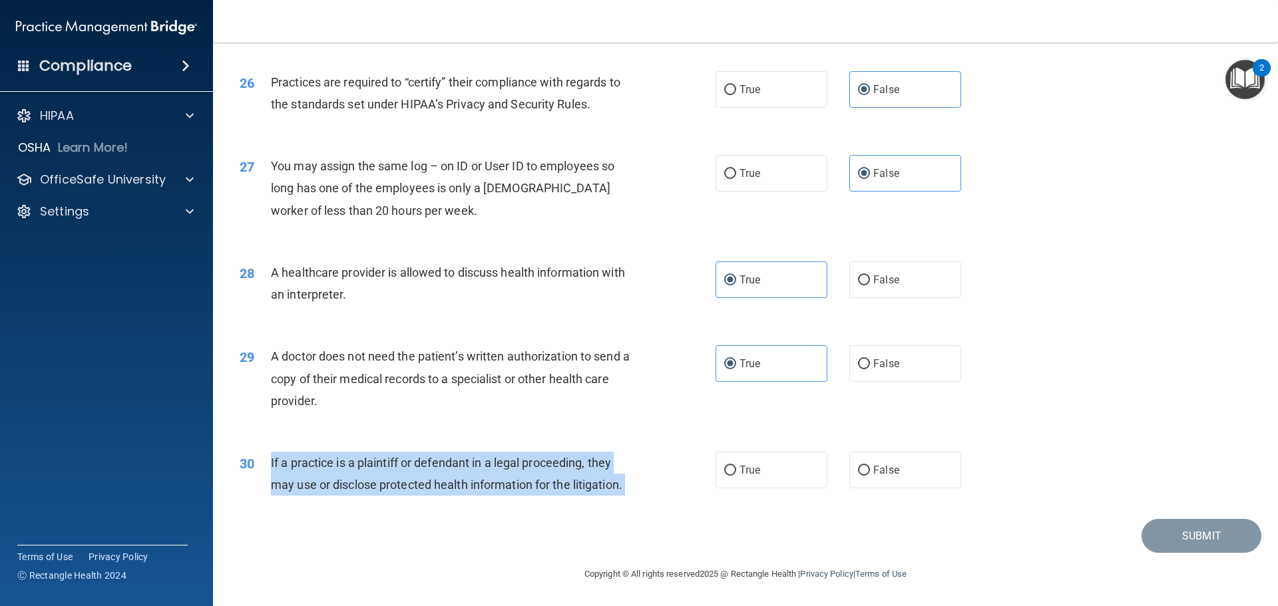
click at [501, 459] on span "If a practice is a plaintiff or defendant in a legal proceeding, they may use o…" at bounding box center [447, 474] width 352 height 36
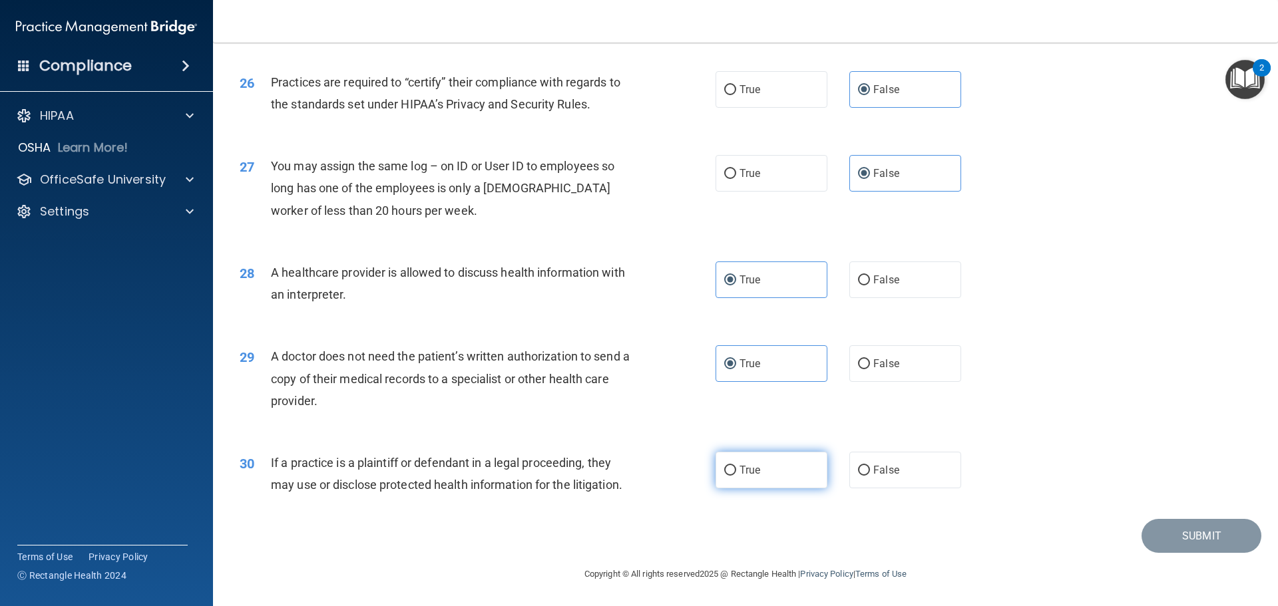
click at [756, 469] on span "True" at bounding box center [750, 470] width 21 height 13
click at [736, 469] on input "True" at bounding box center [730, 471] width 12 height 10
radio input "true"
click at [1142, 542] on button "Submit" at bounding box center [1202, 536] width 120 height 34
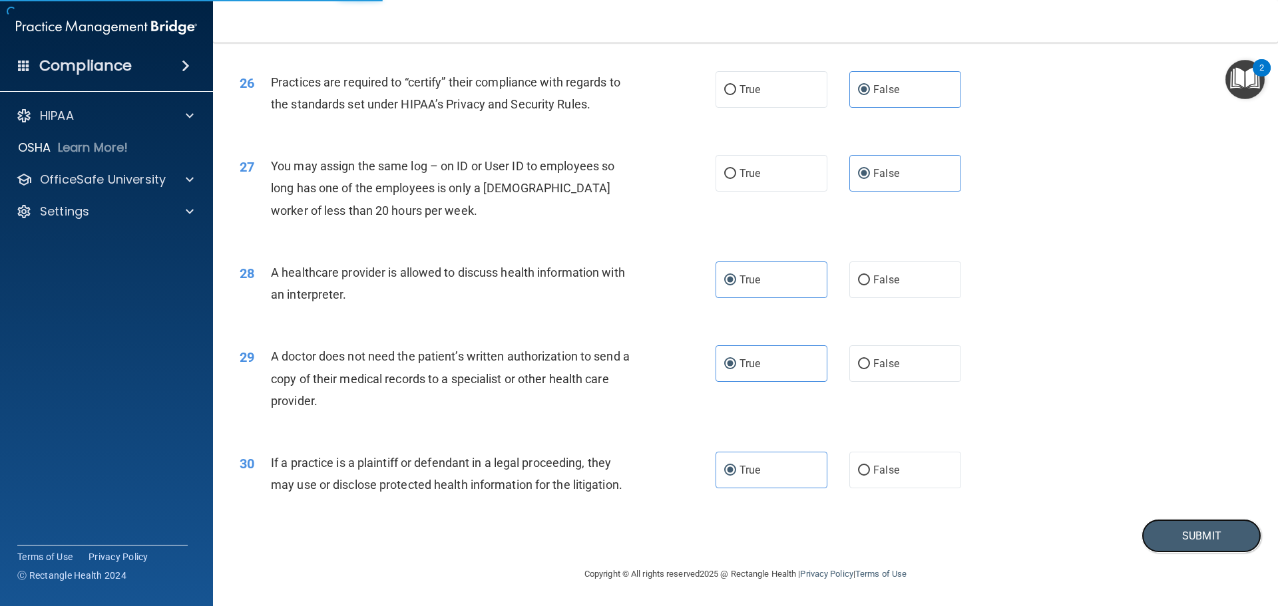
scroll to position [2026, 0]
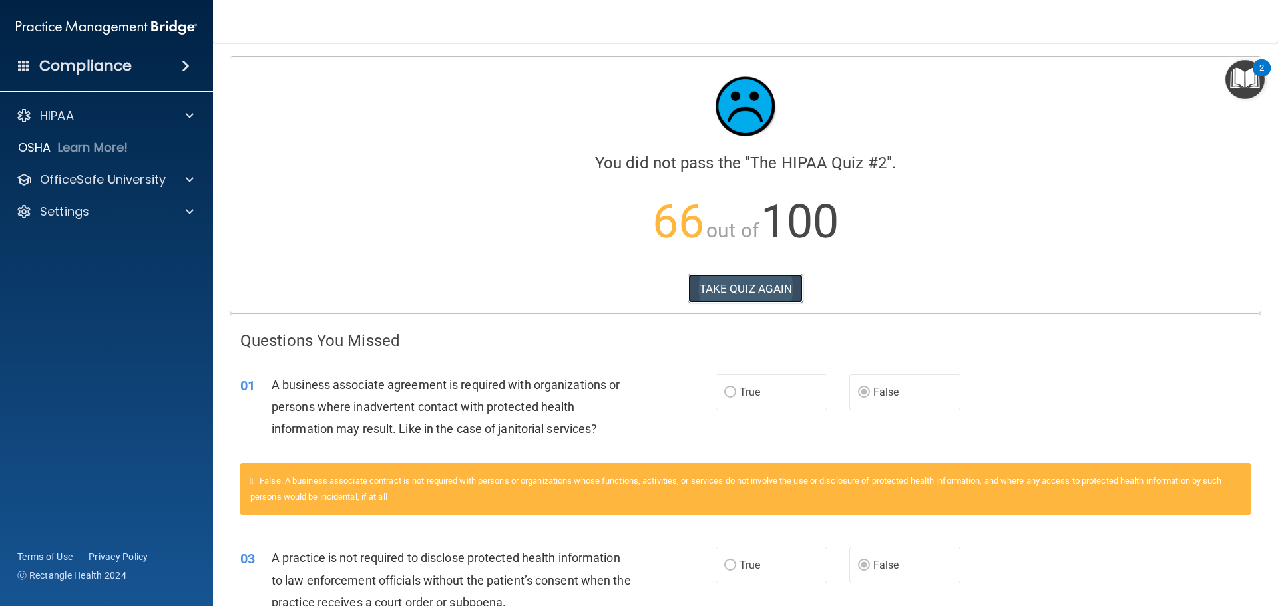
click at [753, 286] on button "TAKE QUIZ AGAIN" at bounding box center [745, 288] width 115 height 29
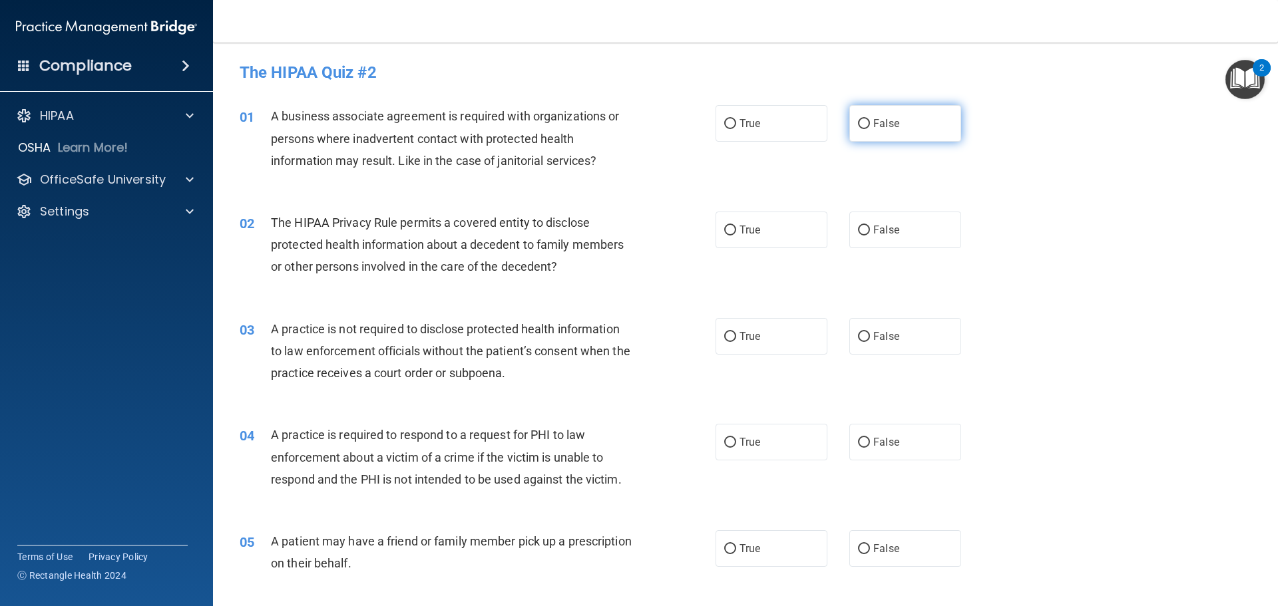
click at [885, 130] on label "False" at bounding box center [905, 123] width 112 height 37
click at [870, 129] on input "False" at bounding box center [864, 124] width 12 height 10
radio input "true"
click at [879, 340] on span "False" at bounding box center [886, 336] width 26 height 13
click at [870, 340] on input "False" at bounding box center [864, 337] width 12 height 10
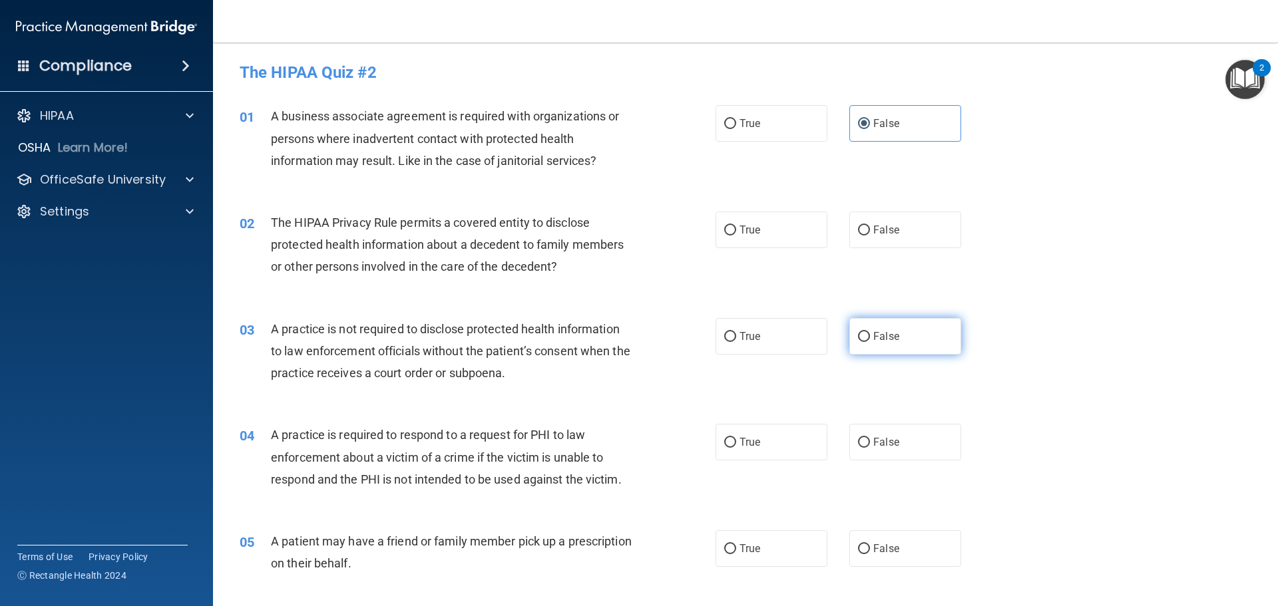
radio input "true"
click at [336, 260] on span "The HIPAA Privacy Rule permits a covered entity to disclose protected health in…" at bounding box center [447, 245] width 353 height 58
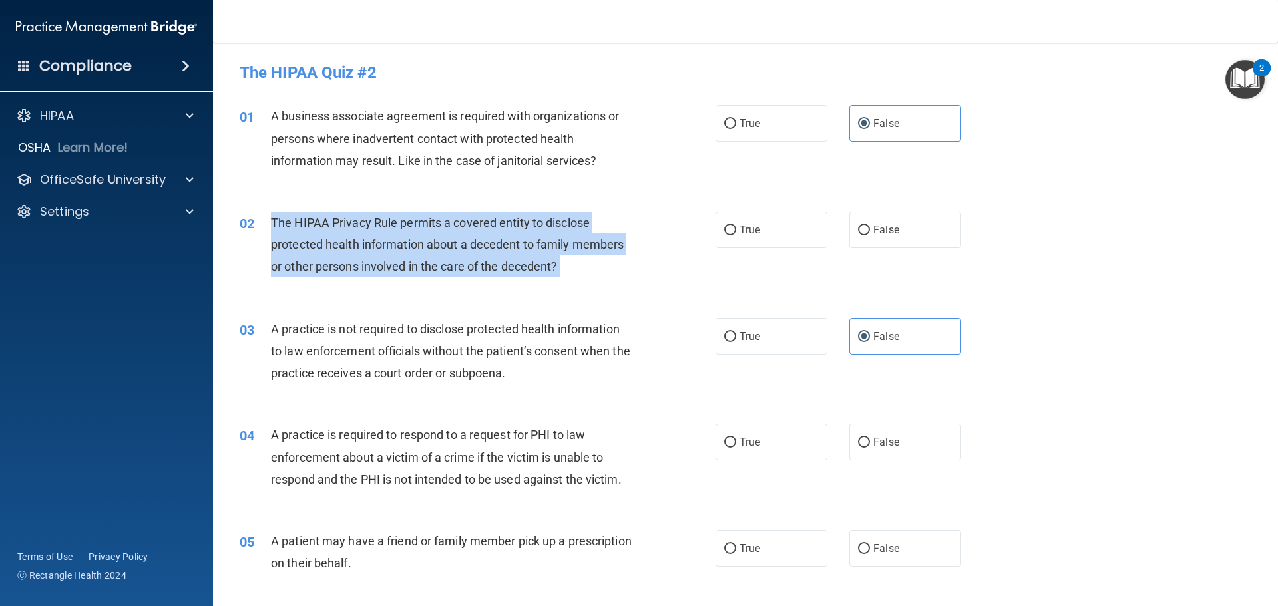
click at [336, 260] on span "The HIPAA Privacy Rule permits a covered entity to disclose protected health in…" at bounding box center [447, 245] width 353 height 58
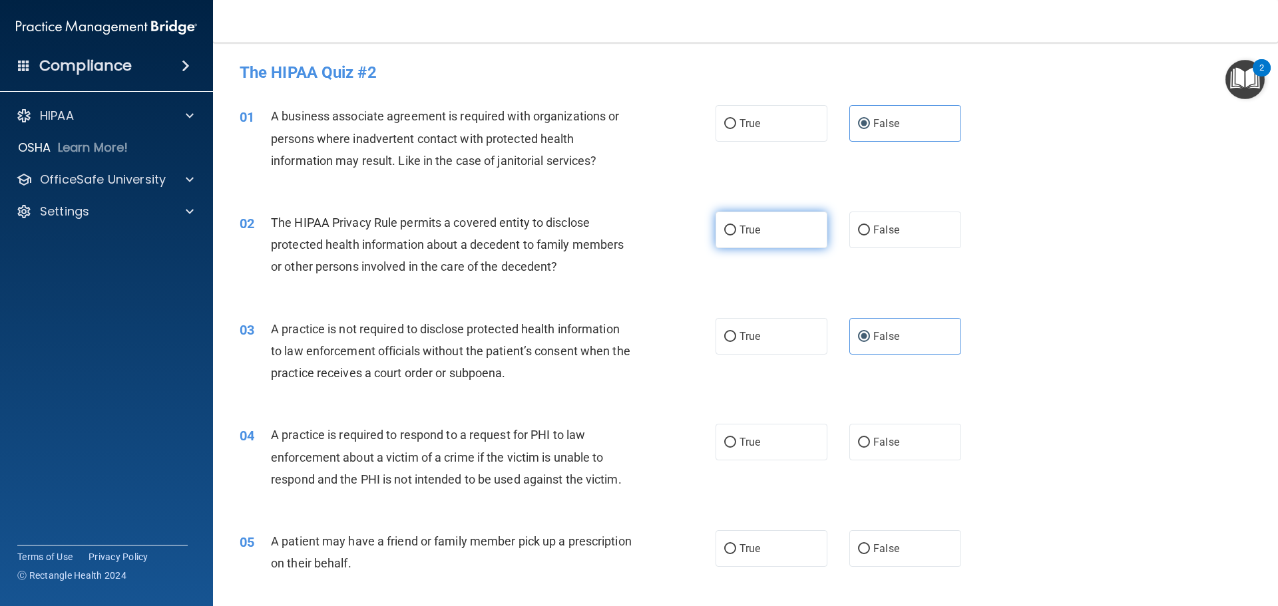
click at [767, 228] on label "True" at bounding box center [772, 230] width 112 height 37
click at [736, 228] on input "True" at bounding box center [730, 231] width 12 height 10
radio input "true"
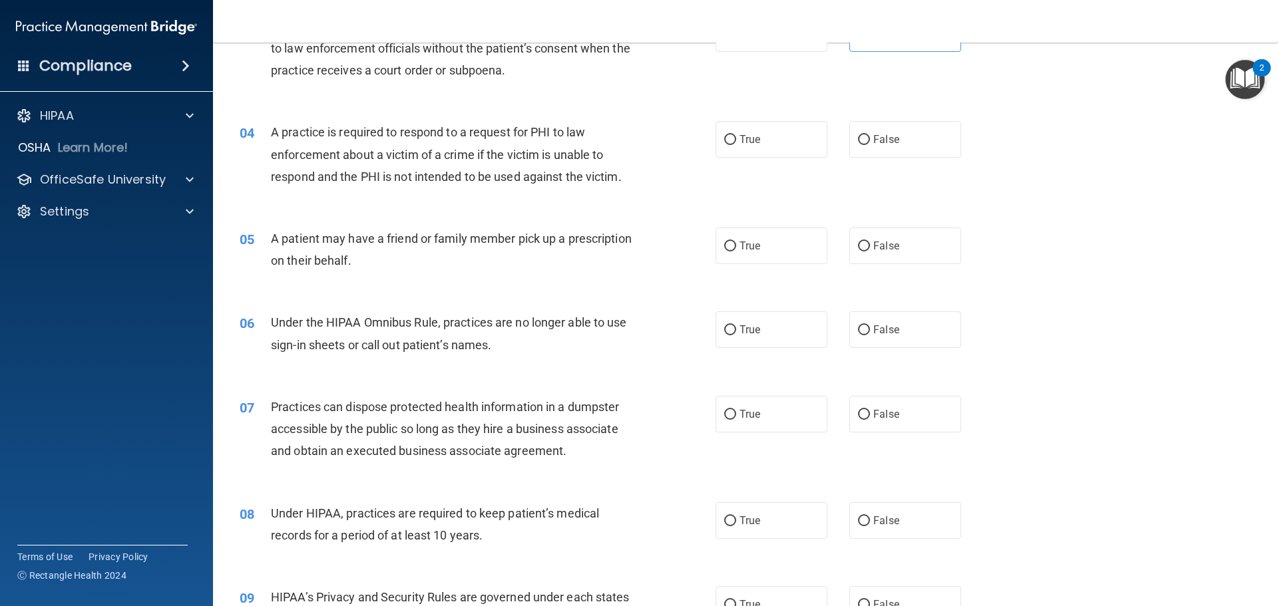
scroll to position [333, 0]
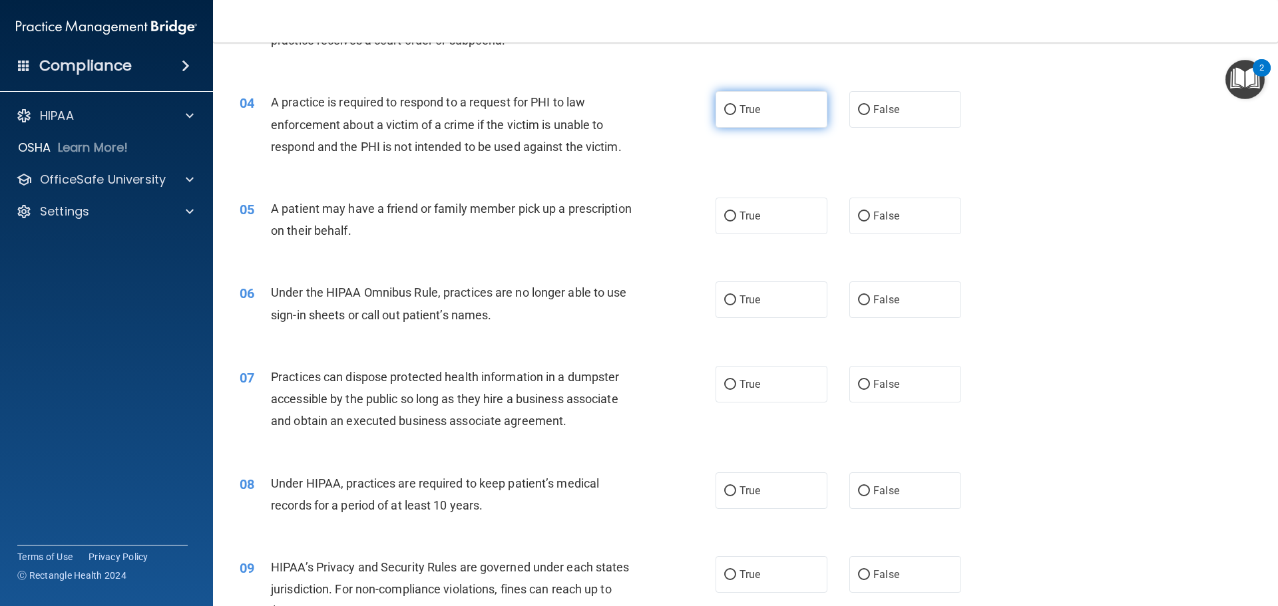
click at [741, 117] on label "True" at bounding box center [772, 109] width 112 height 37
click at [736, 115] on input "True" at bounding box center [730, 110] width 12 height 10
radio input "true"
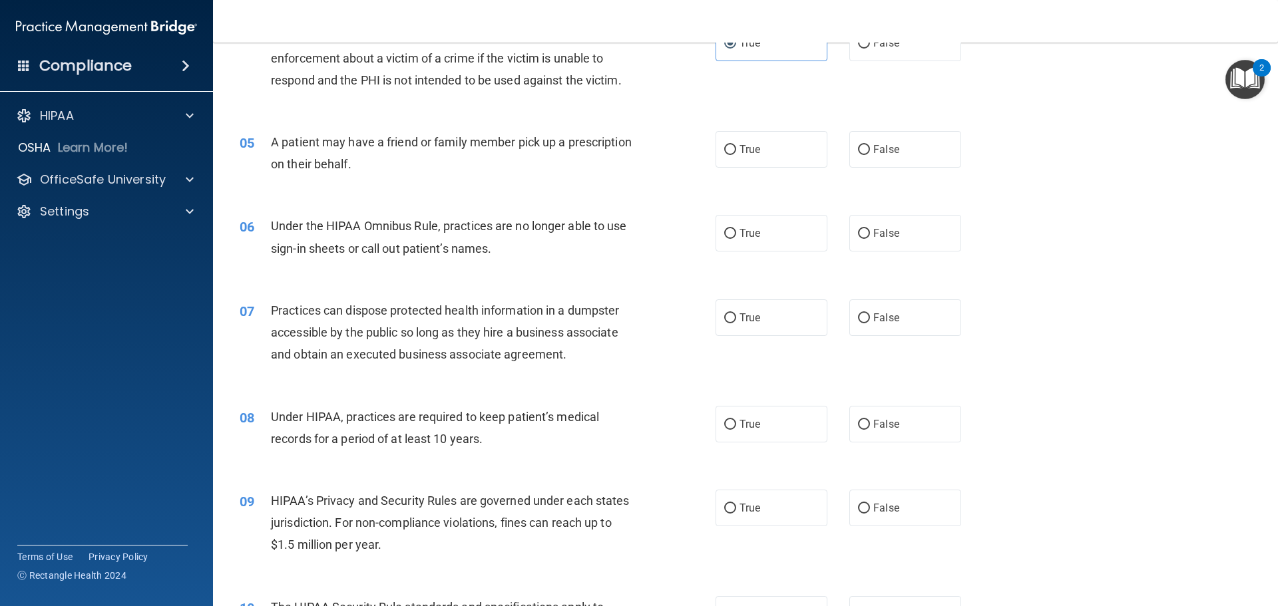
scroll to position [466, 0]
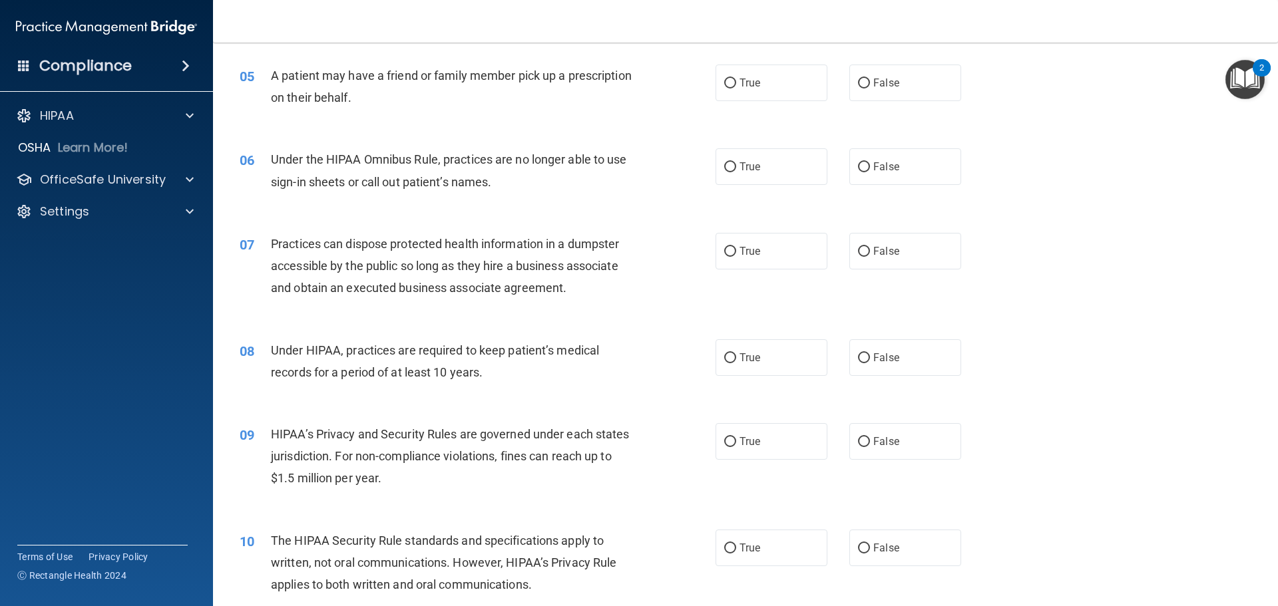
click at [295, 78] on span "A patient may have a friend or family member pick up a prescription on their be…" at bounding box center [451, 87] width 361 height 36
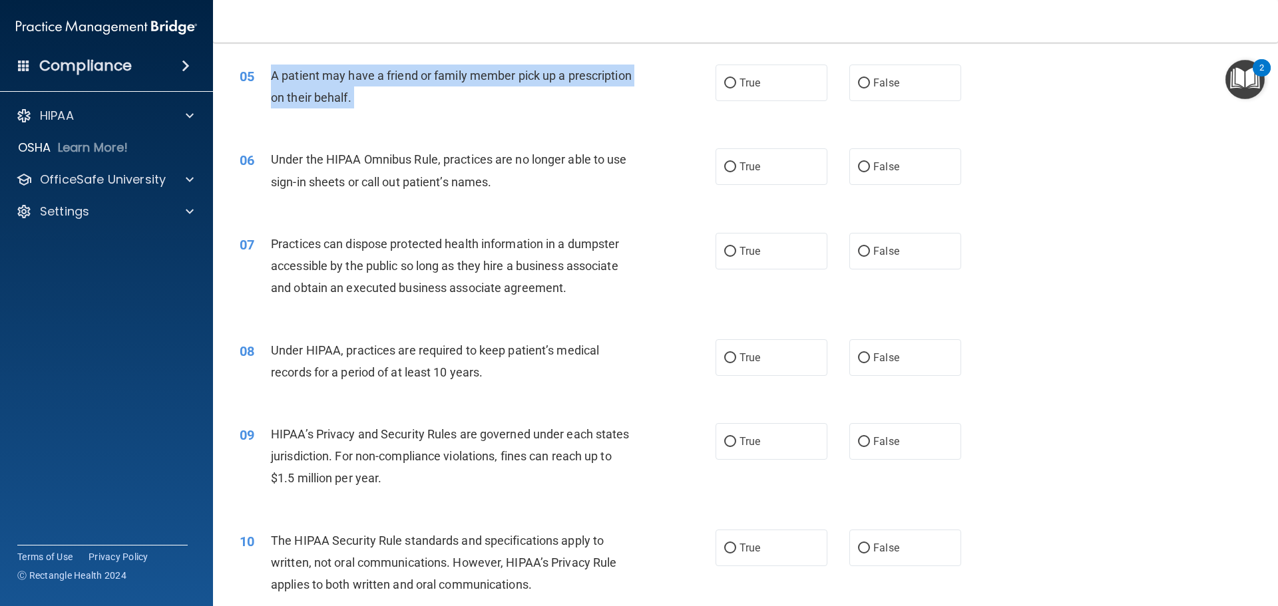
click at [295, 78] on span "A patient may have a friend or family member pick up a prescription on their be…" at bounding box center [451, 87] width 361 height 36
click at [727, 81] on input "True" at bounding box center [730, 84] width 12 height 10
radio input "true"
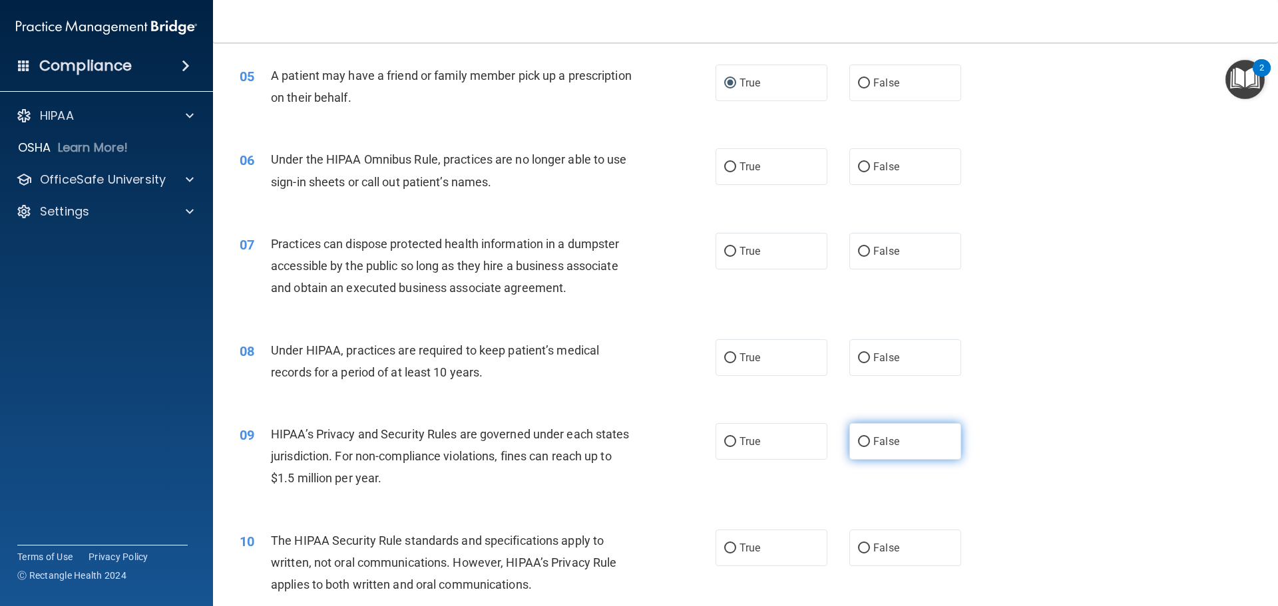
click at [917, 439] on label "False" at bounding box center [905, 441] width 112 height 37
click at [870, 439] on input "False" at bounding box center [864, 442] width 12 height 10
radio input "true"
click at [896, 185] on label "False" at bounding box center [905, 166] width 112 height 37
click at [870, 172] on input "False" at bounding box center [864, 167] width 12 height 10
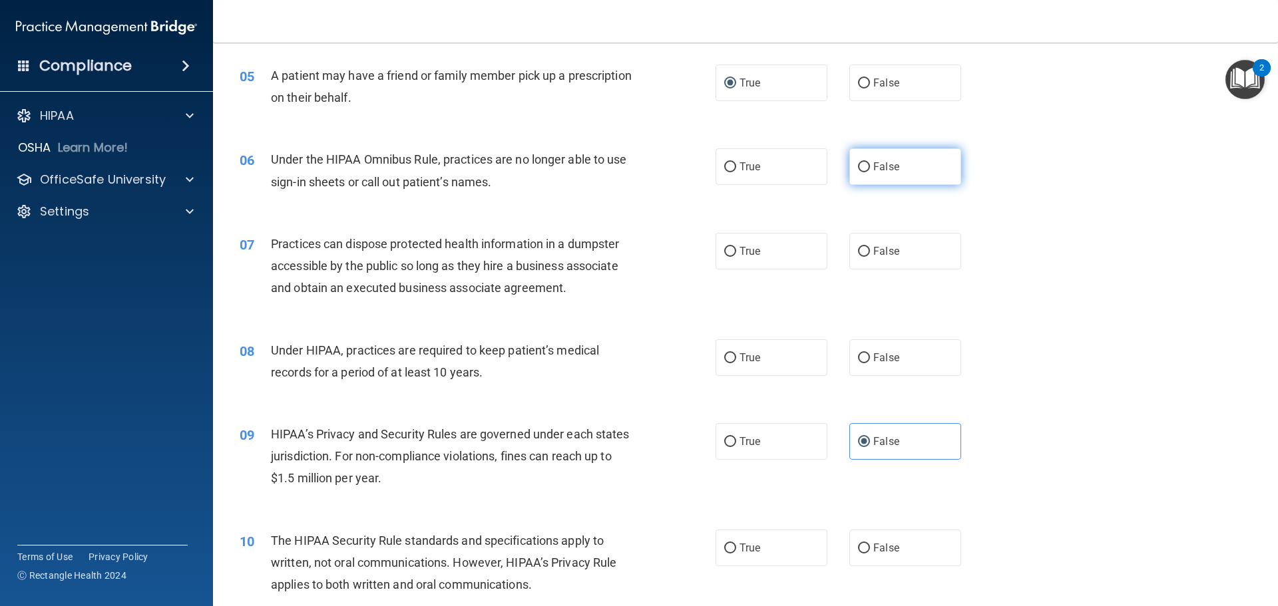
radio input "true"
click at [861, 255] on input "False" at bounding box center [864, 252] width 12 height 10
radio input "true"
click at [873, 358] on span "False" at bounding box center [886, 358] width 26 height 13
click at [867, 358] on input "False" at bounding box center [864, 358] width 12 height 10
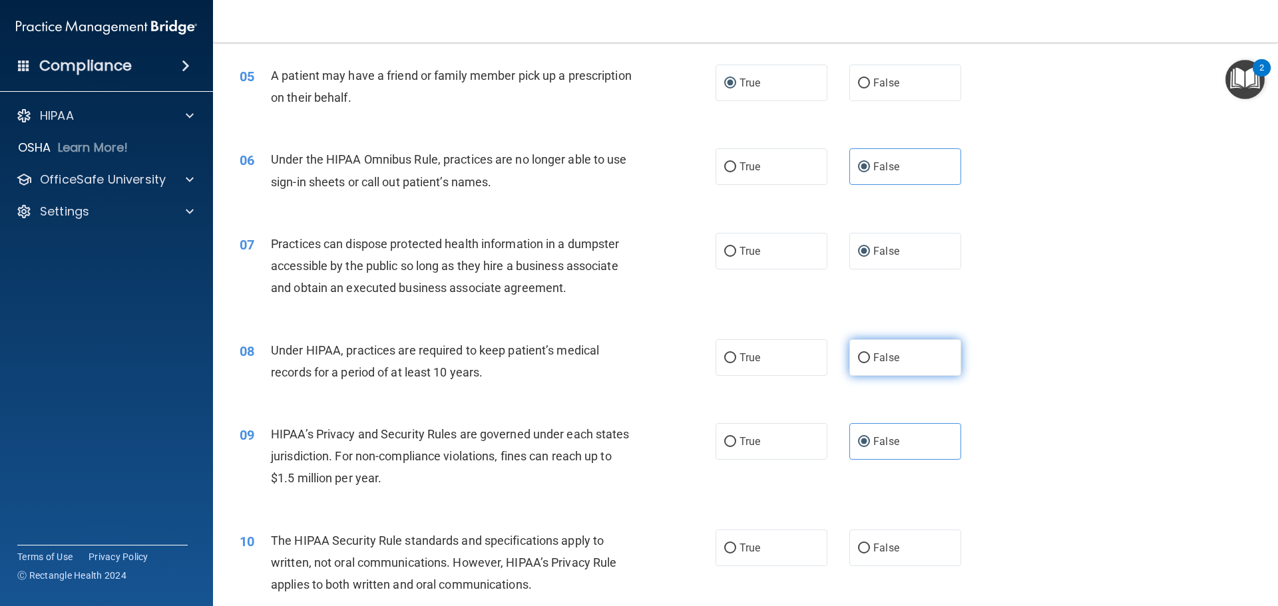
radio input "true"
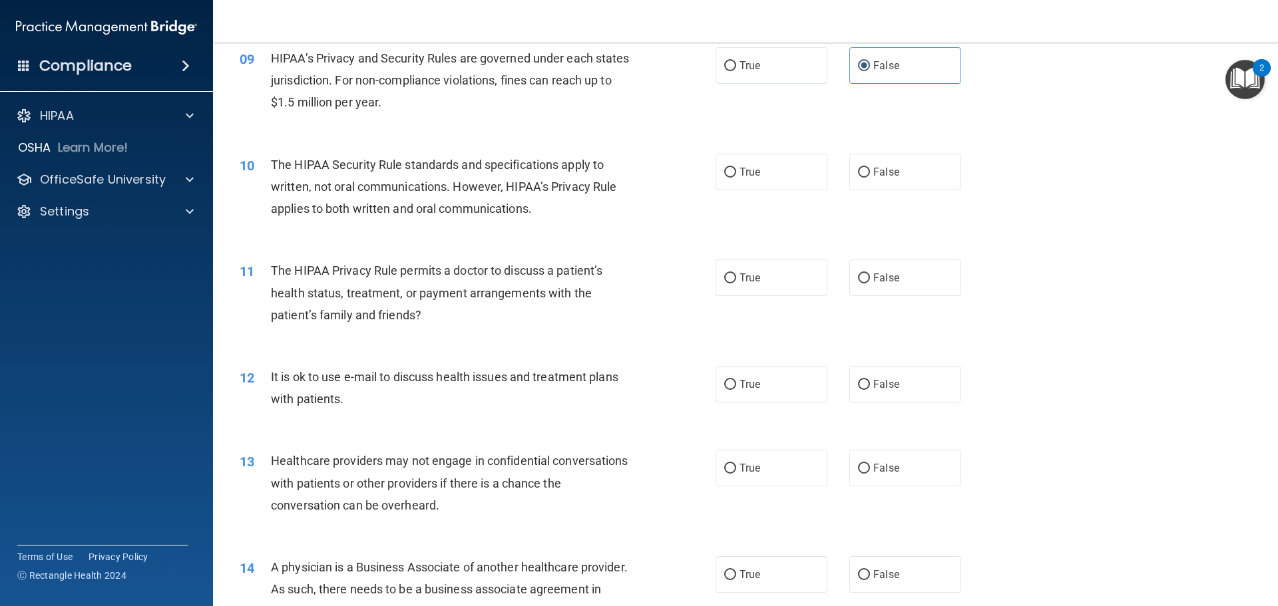
scroll to position [865, 0]
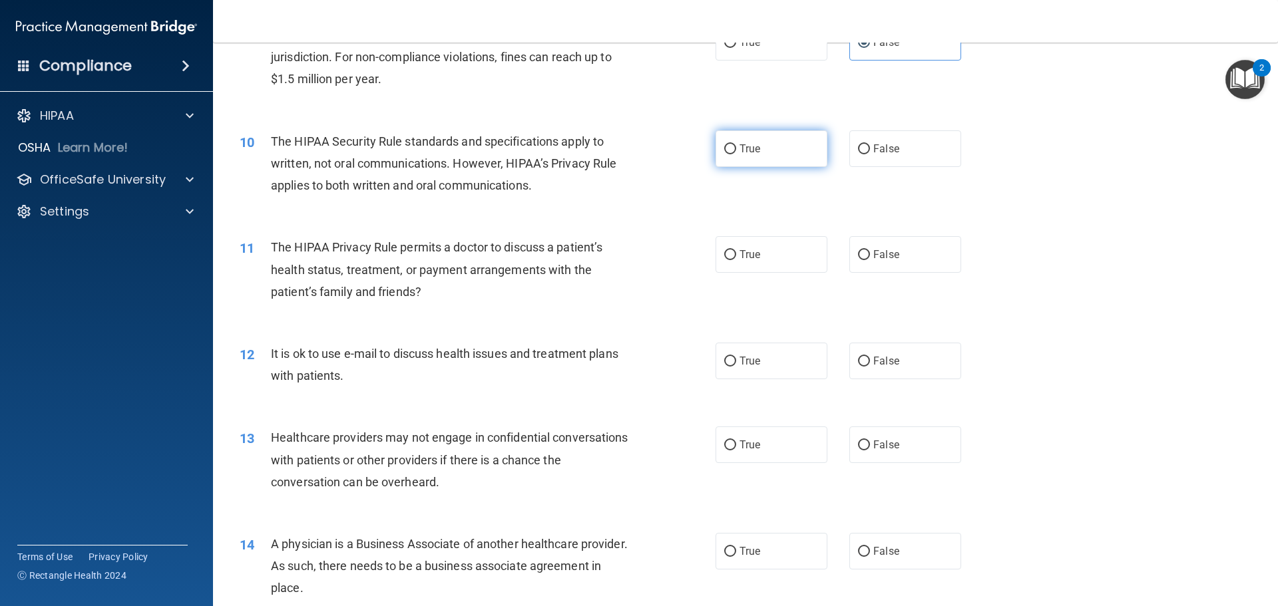
click at [781, 155] on label "True" at bounding box center [772, 148] width 112 height 37
click at [736, 154] on input "True" at bounding box center [730, 149] width 12 height 10
radio input "true"
click at [912, 441] on label "False" at bounding box center [905, 445] width 112 height 37
click at [870, 441] on input "False" at bounding box center [864, 446] width 12 height 10
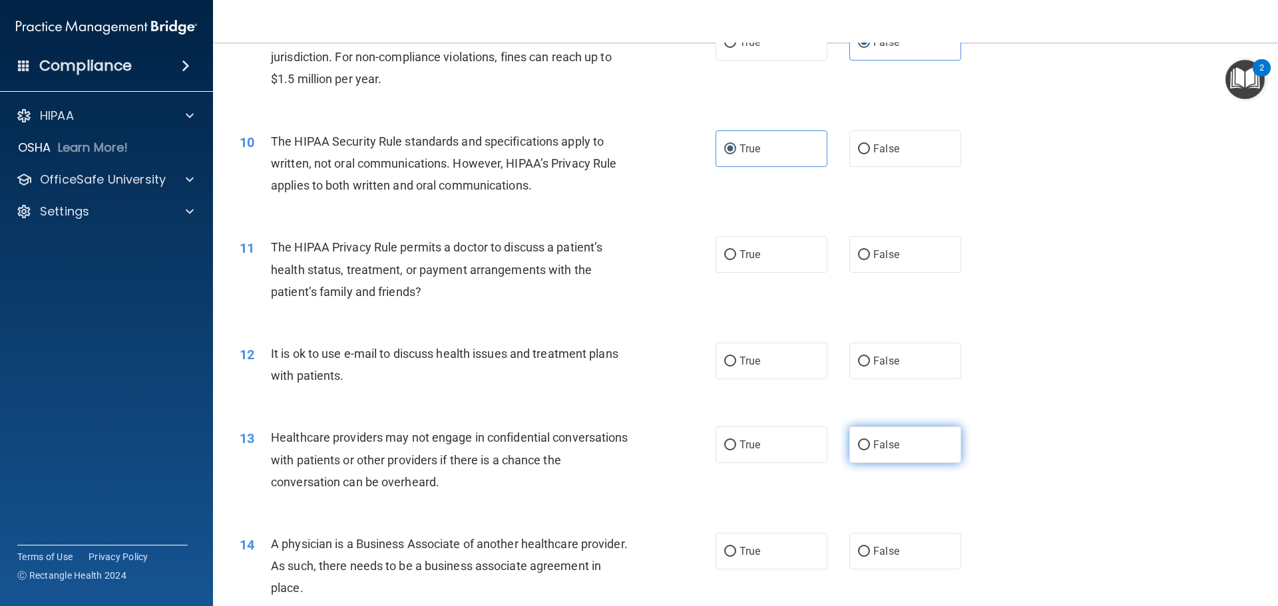
radio input "true"
click at [752, 260] on span "True" at bounding box center [750, 254] width 21 height 13
click at [736, 260] on input "True" at bounding box center [730, 255] width 12 height 10
radio input "true"
click at [754, 359] on span "True" at bounding box center [750, 361] width 21 height 13
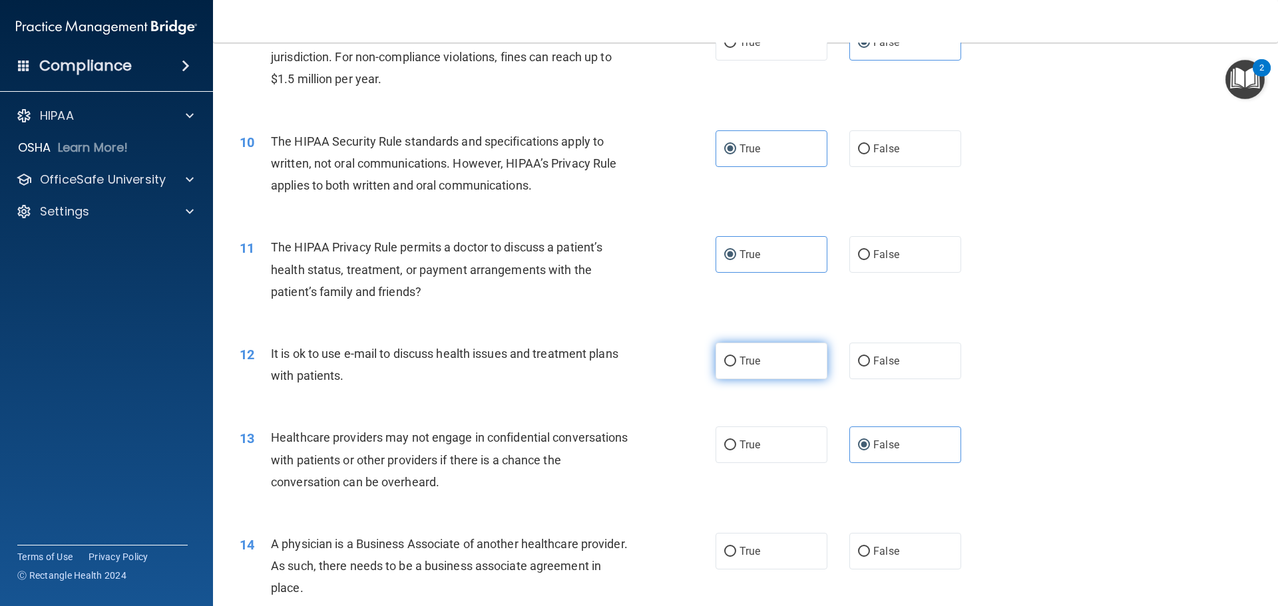
click at [736, 359] on input "True" at bounding box center [730, 362] width 12 height 10
radio input "true"
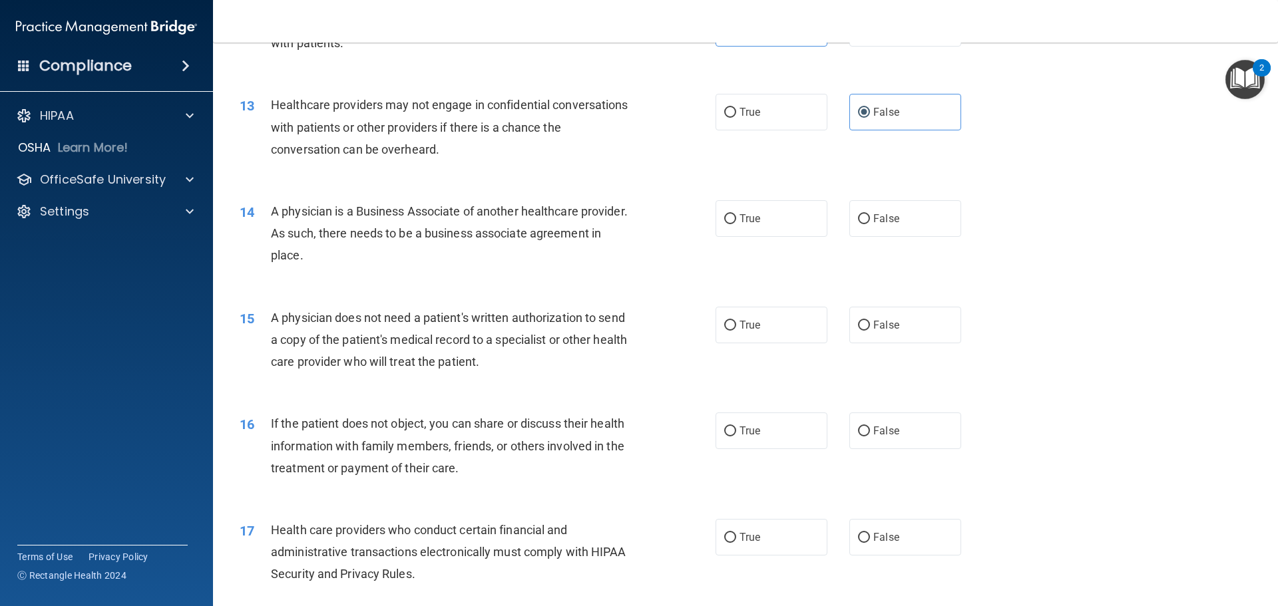
scroll to position [1265, 0]
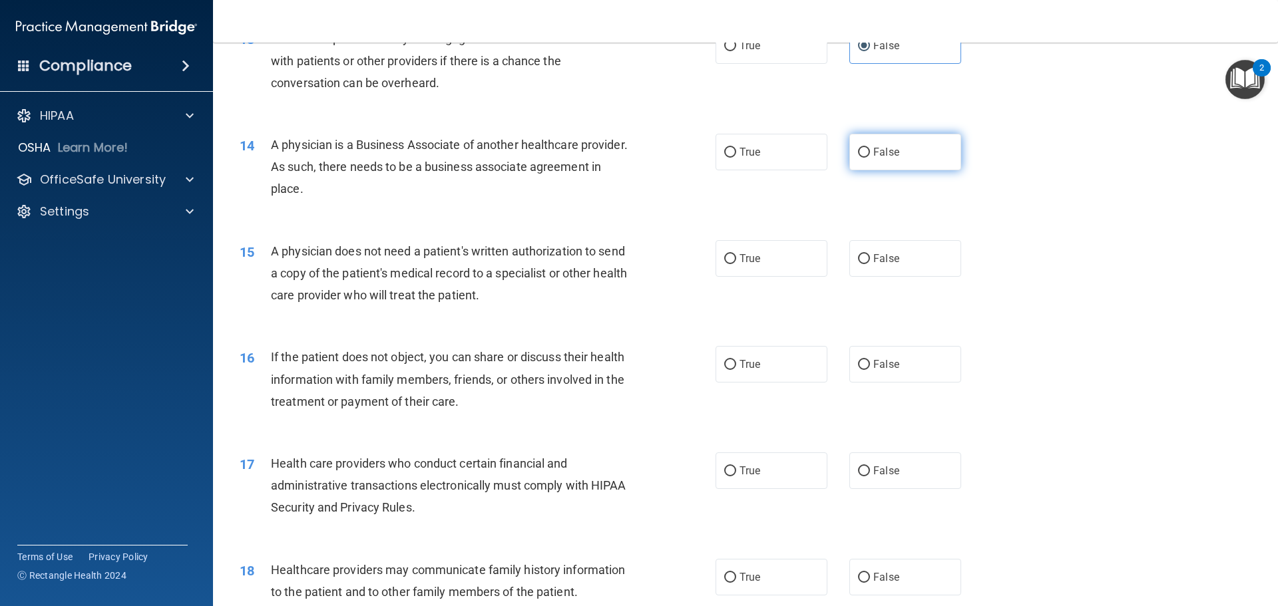
click at [887, 160] on label "False" at bounding box center [905, 152] width 112 height 37
click at [870, 158] on input "False" at bounding box center [864, 153] width 12 height 10
radio input "true"
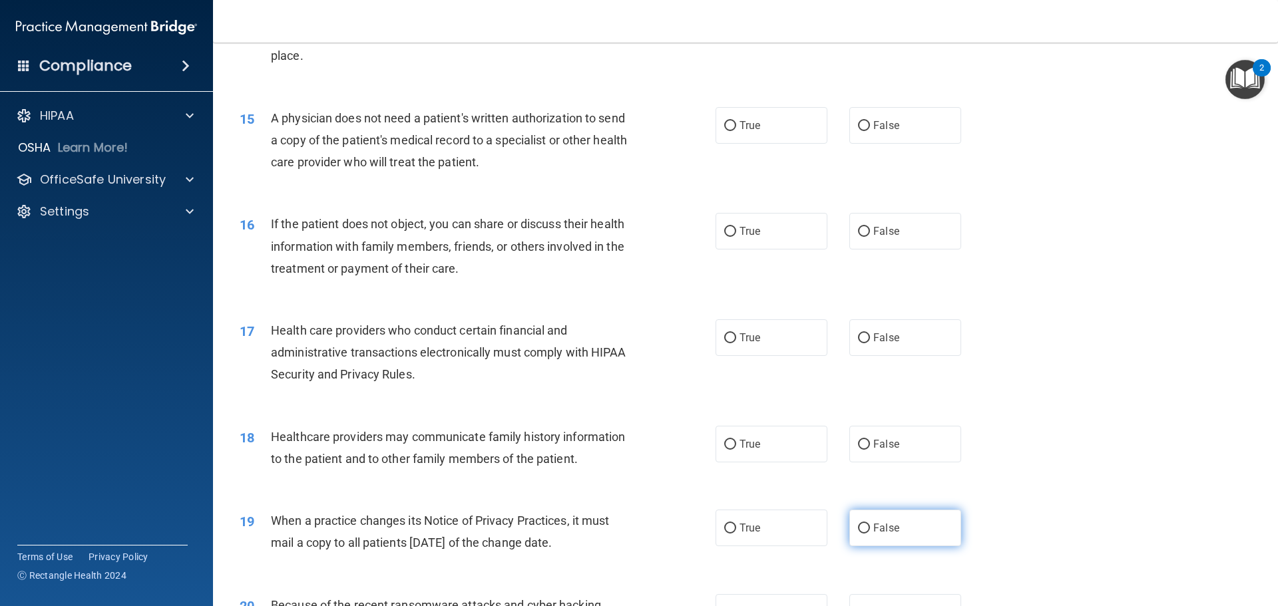
click at [911, 519] on label "False" at bounding box center [905, 528] width 112 height 37
click at [870, 524] on input "False" at bounding box center [864, 529] width 12 height 10
radio input "true"
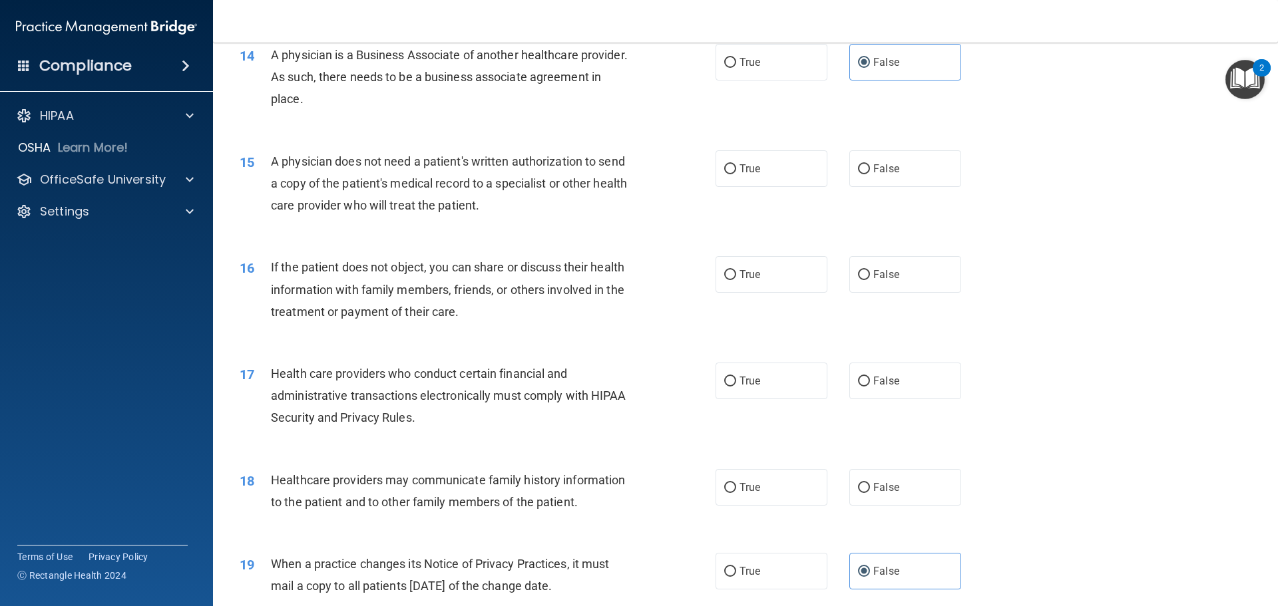
scroll to position [1331, 0]
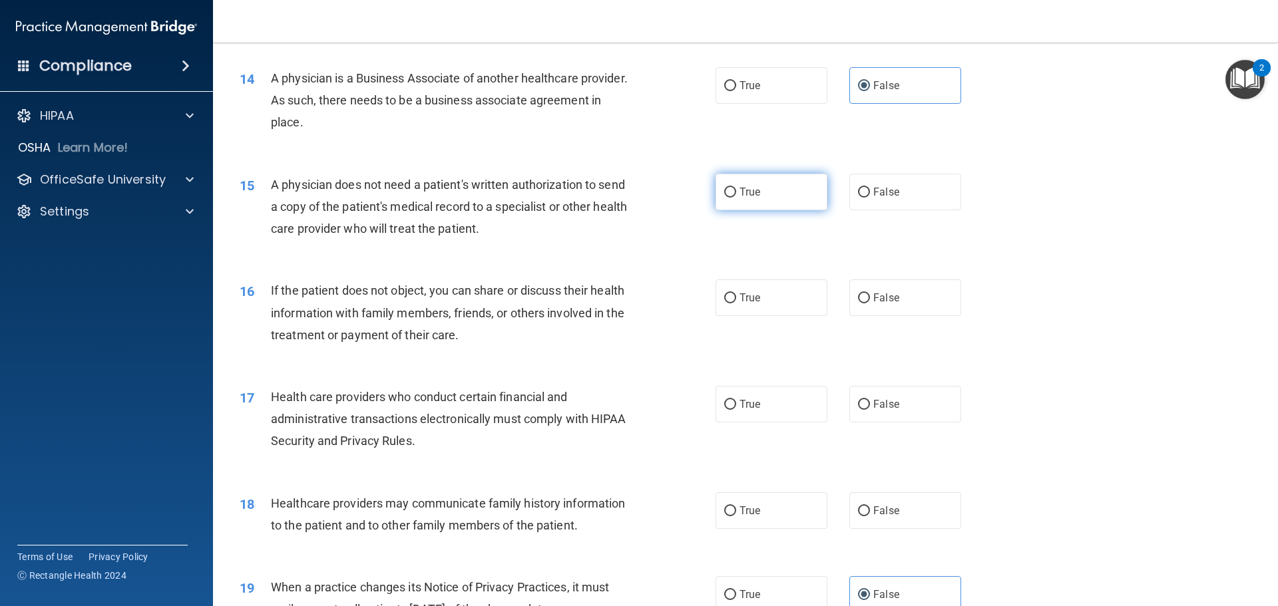
click at [783, 182] on label "True" at bounding box center [772, 192] width 112 height 37
click at [736, 188] on input "True" at bounding box center [730, 193] width 12 height 10
radio input "true"
click at [763, 295] on label "True" at bounding box center [772, 298] width 112 height 37
click at [736, 295] on input "True" at bounding box center [730, 299] width 12 height 10
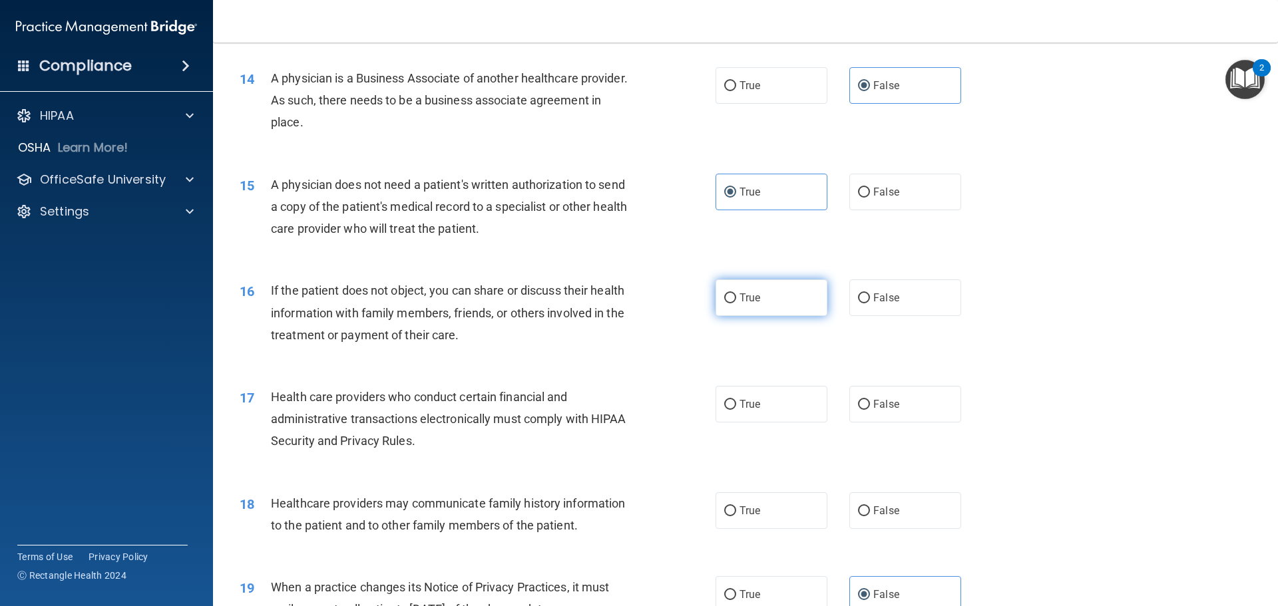
radio input "true"
click at [744, 405] on span "True" at bounding box center [750, 404] width 21 height 13
click at [736, 405] on input "True" at bounding box center [730, 405] width 12 height 10
radio input "true"
click at [796, 495] on label "True" at bounding box center [772, 511] width 112 height 37
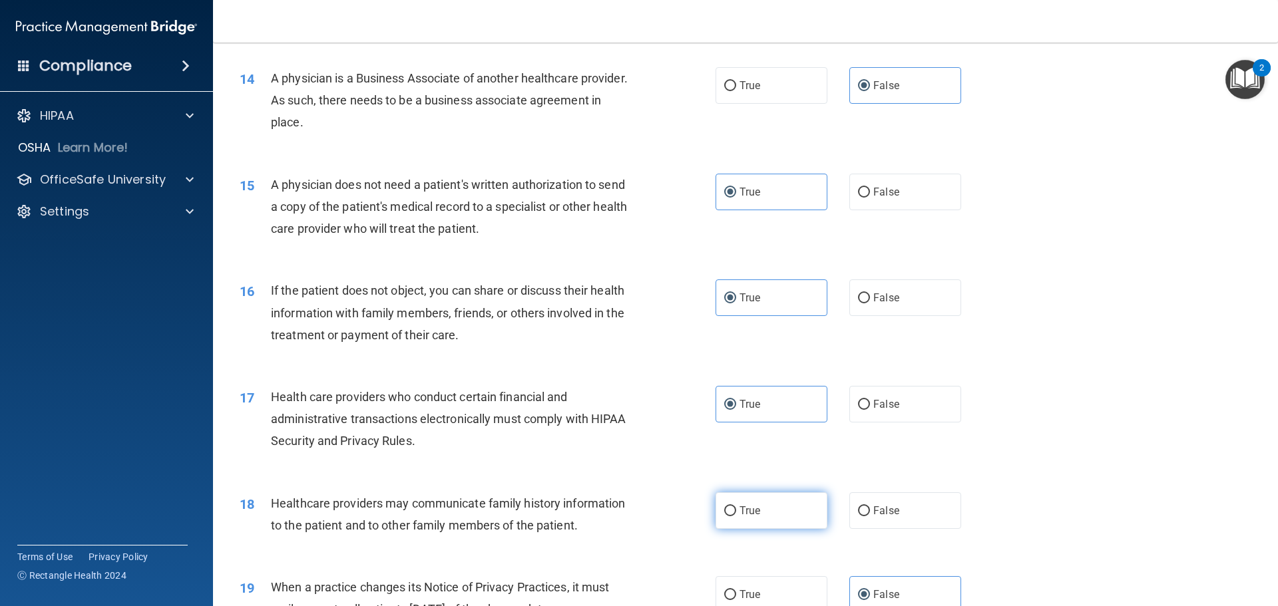
click at [736, 507] on input "True" at bounding box center [730, 512] width 12 height 10
radio input "true"
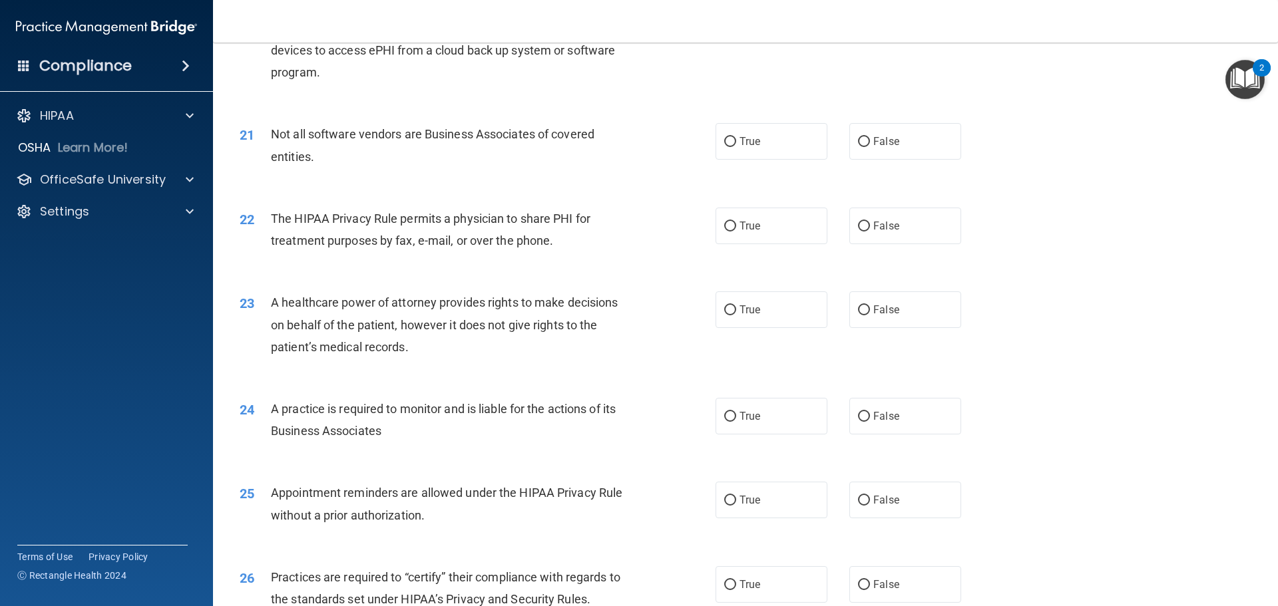
scroll to position [1931, 0]
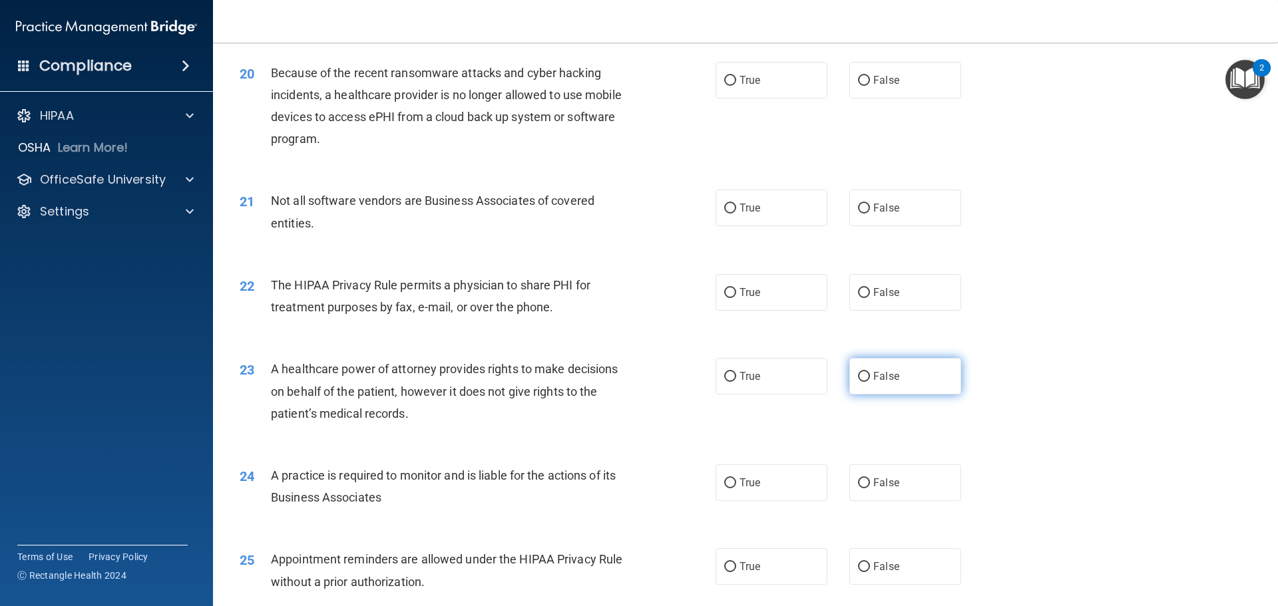
click at [943, 365] on label "False" at bounding box center [905, 376] width 112 height 37
click at [870, 372] on input "False" at bounding box center [864, 377] width 12 height 10
radio input "true"
click at [873, 77] on span "False" at bounding box center [886, 80] width 26 height 13
click at [870, 77] on input "False" at bounding box center [864, 81] width 12 height 10
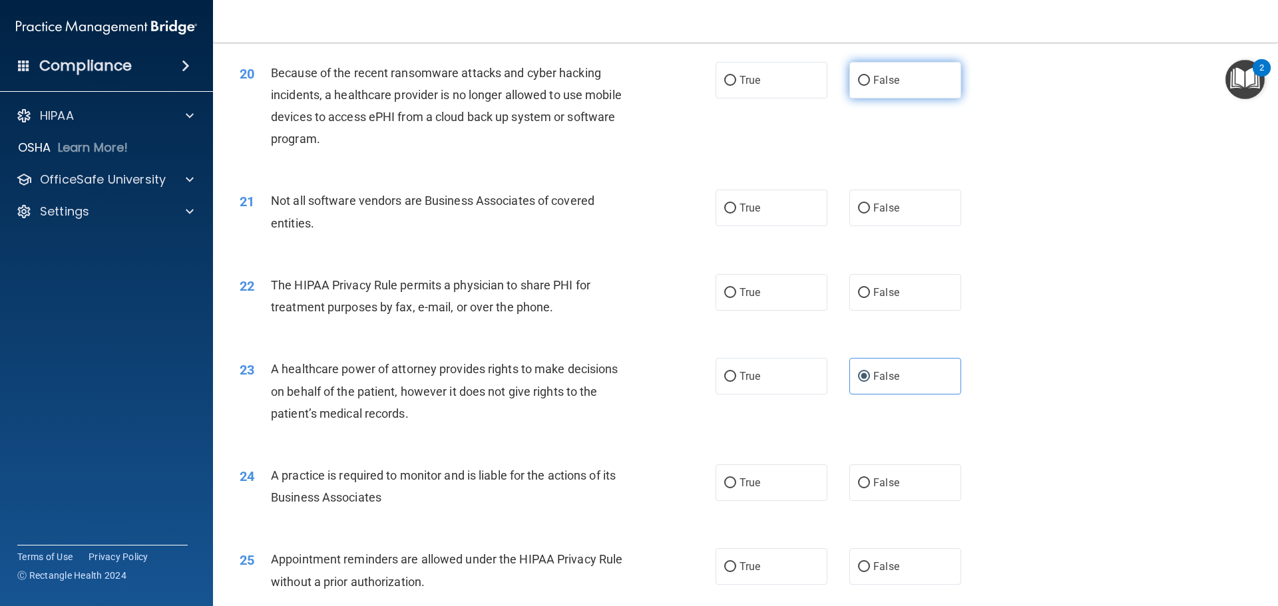
radio input "true"
click at [812, 296] on label "True" at bounding box center [772, 292] width 112 height 37
click at [736, 296] on input "True" at bounding box center [730, 293] width 12 height 10
radio input "true"
click at [423, 210] on div "Not all software vendors are Business Associates of covered entities." at bounding box center [457, 212] width 372 height 44
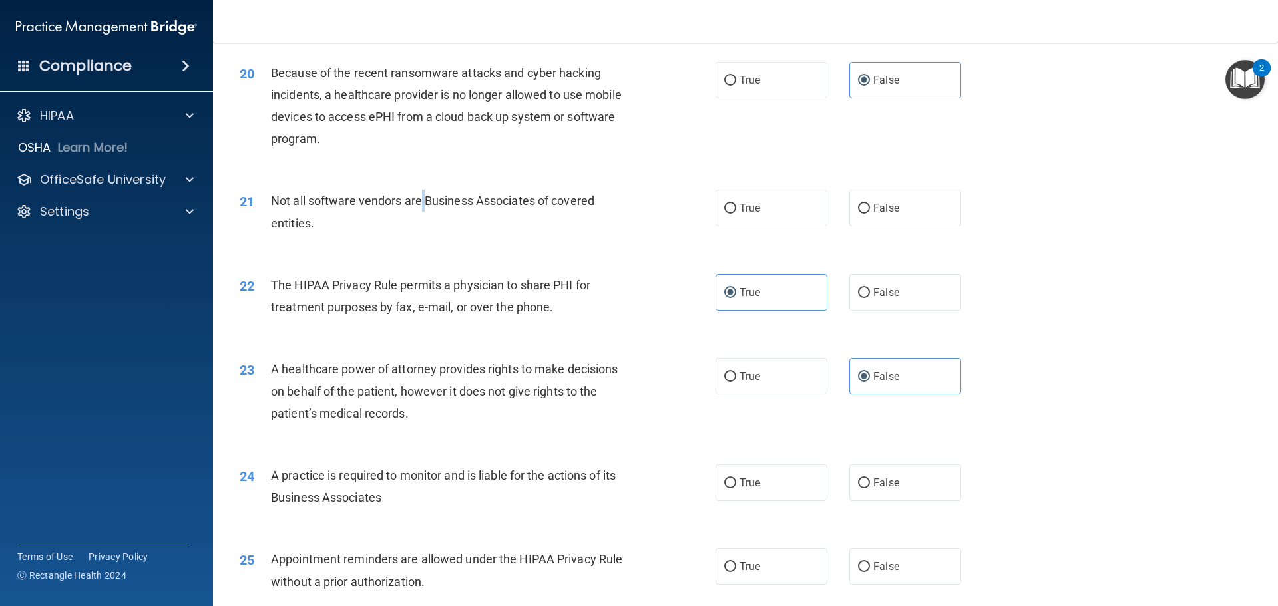
click at [423, 210] on div "Not all software vendors are Business Associates of covered entities." at bounding box center [457, 212] width 372 height 44
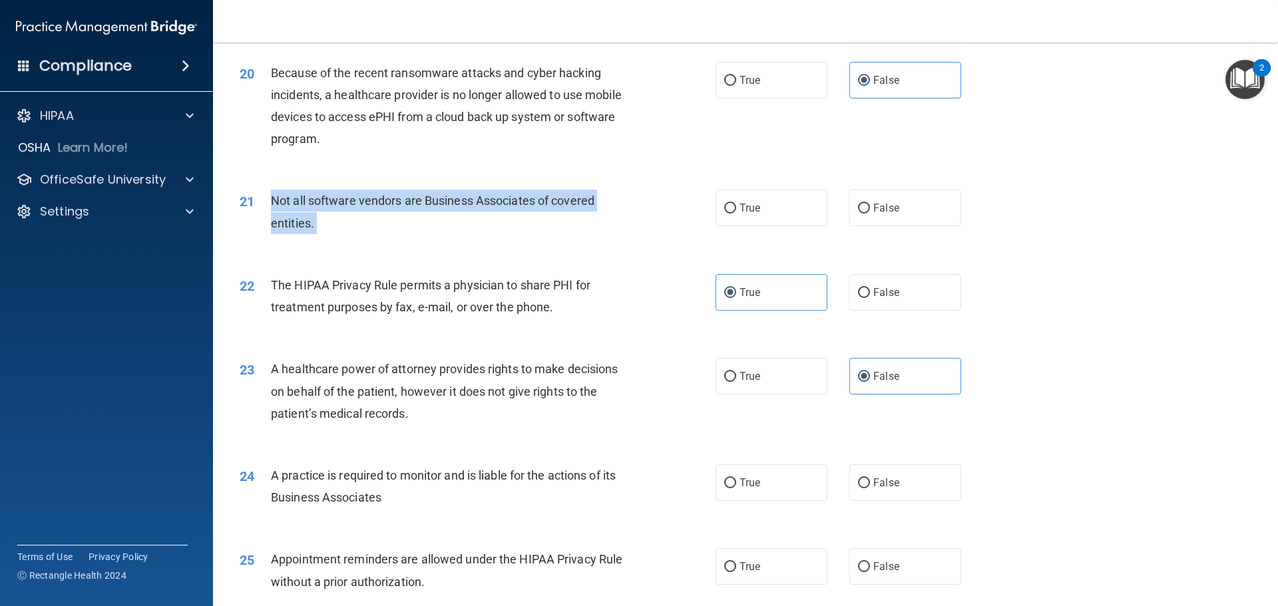
click at [423, 210] on div "Not all software vendors are Business Associates of covered entities." at bounding box center [457, 212] width 372 height 44
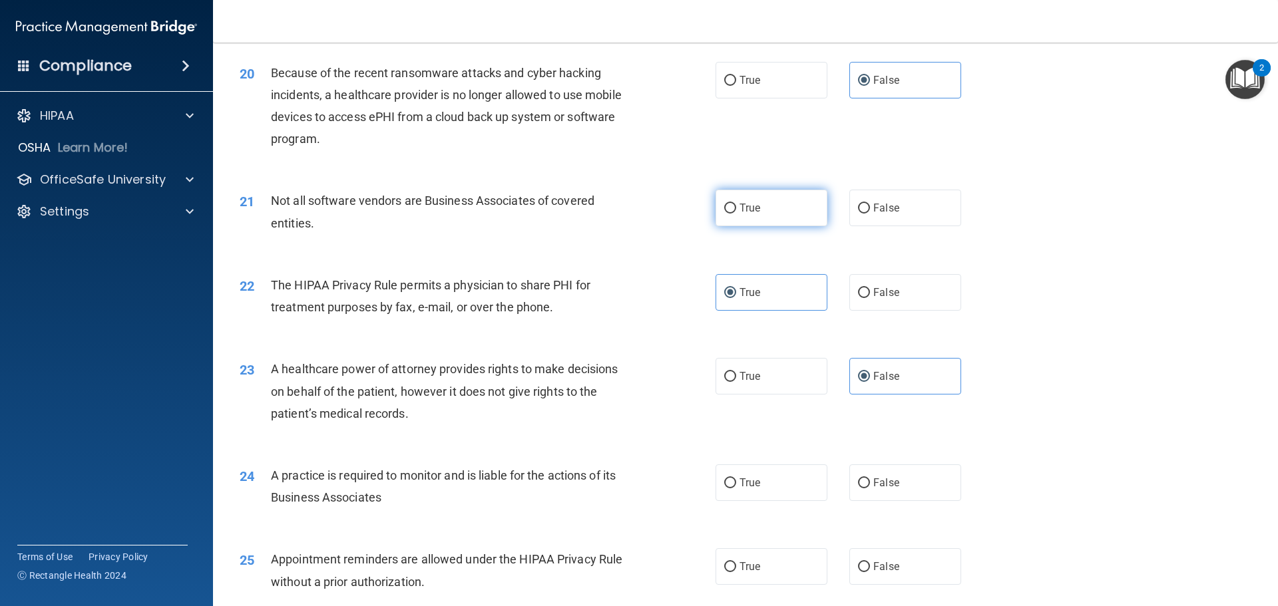
click at [772, 207] on label "True" at bounding box center [772, 208] width 112 height 37
click at [736, 207] on input "True" at bounding box center [730, 209] width 12 height 10
radio input "true"
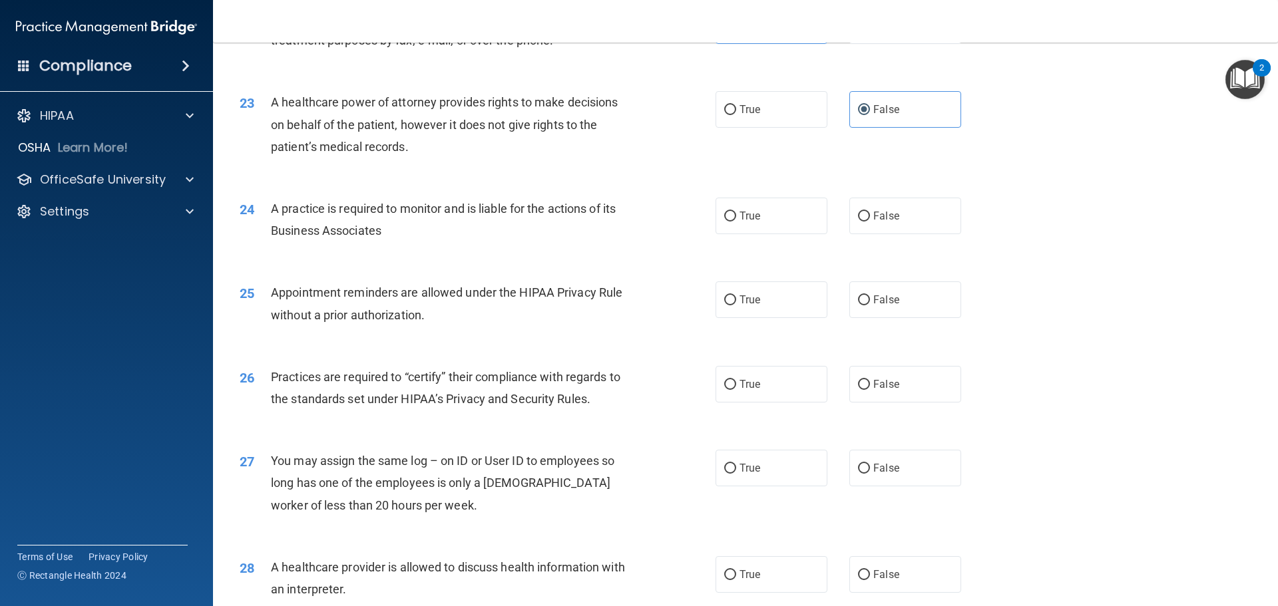
scroll to position [2197, 0]
click at [887, 227] on label "False" at bounding box center [905, 216] width 112 height 37
click at [870, 222] on input "False" at bounding box center [864, 217] width 12 height 10
radio input "true"
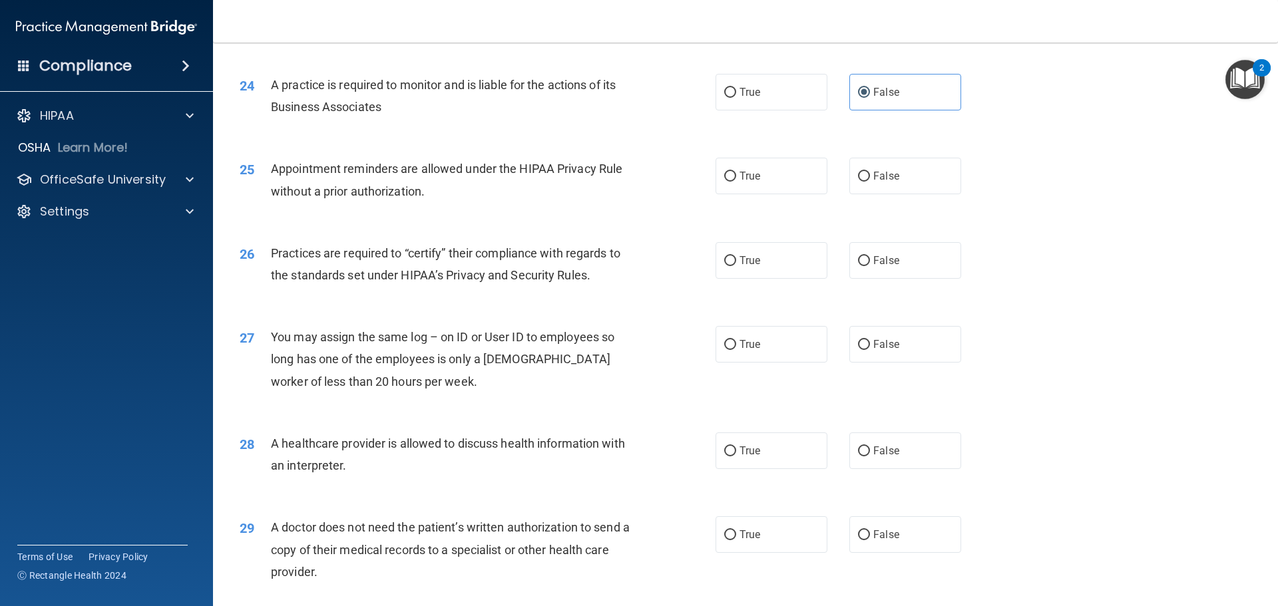
scroll to position [2330, 0]
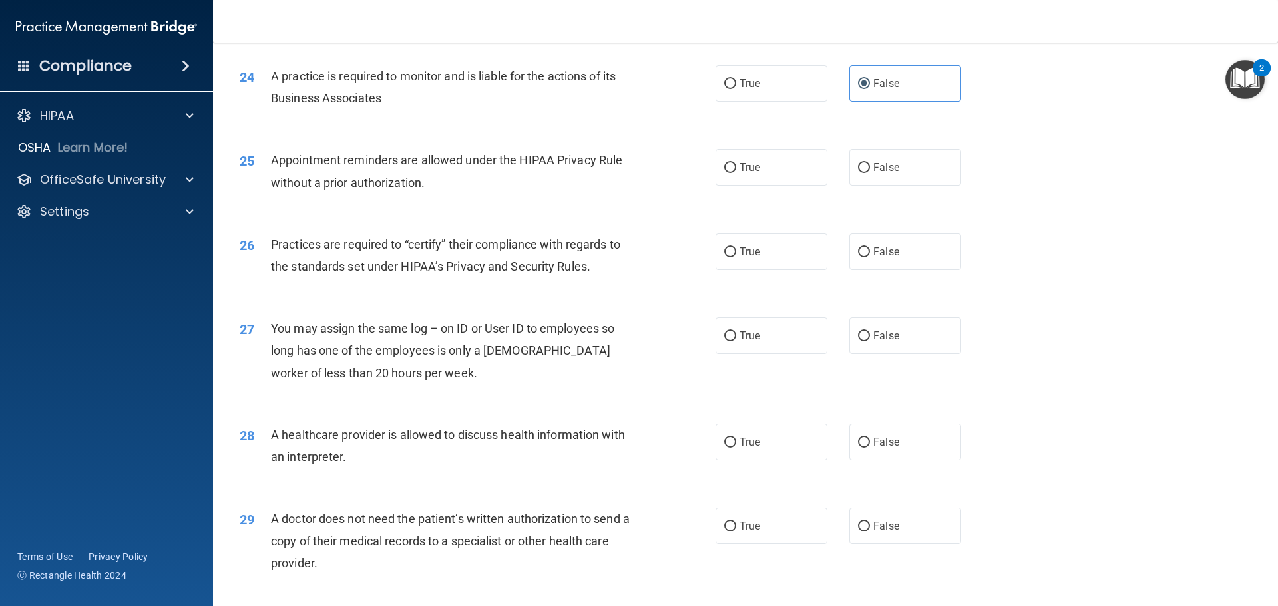
click at [456, 172] on div "Appointment reminders are allowed under the HIPAA Privacy Rule without a prior …" at bounding box center [457, 171] width 372 height 44
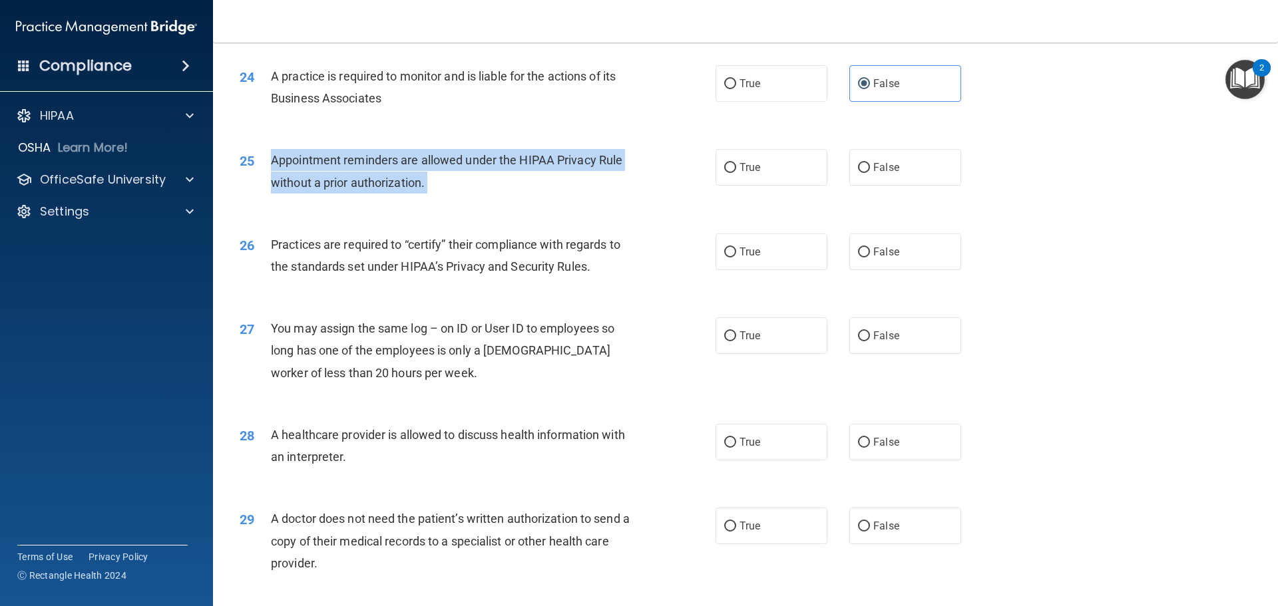
click at [456, 172] on div "Appointment reminders are allowed under the HIPAA Privacy Rule without a prior …" at bounding box center [457, 171] width 372 height 44
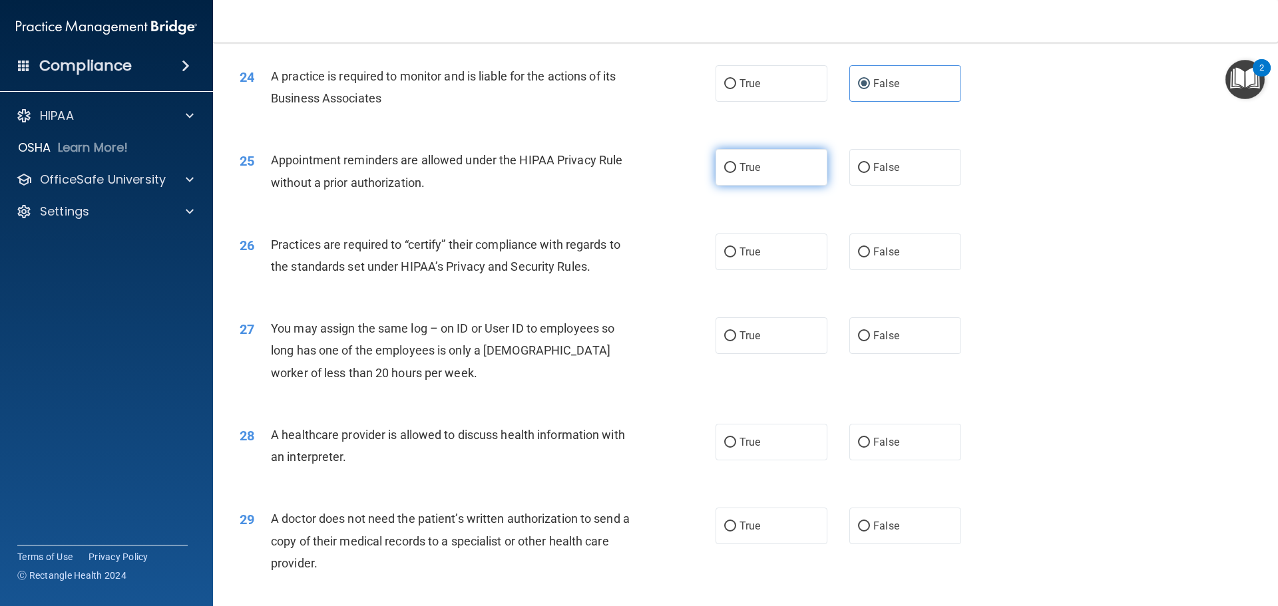
click at [783, 178] on label "True" at bounding box center [772, 167] width 112 height 37
click at [736, 173] on input "True" at bounding box center [730, 168] width 12 height 10
radio input "true"
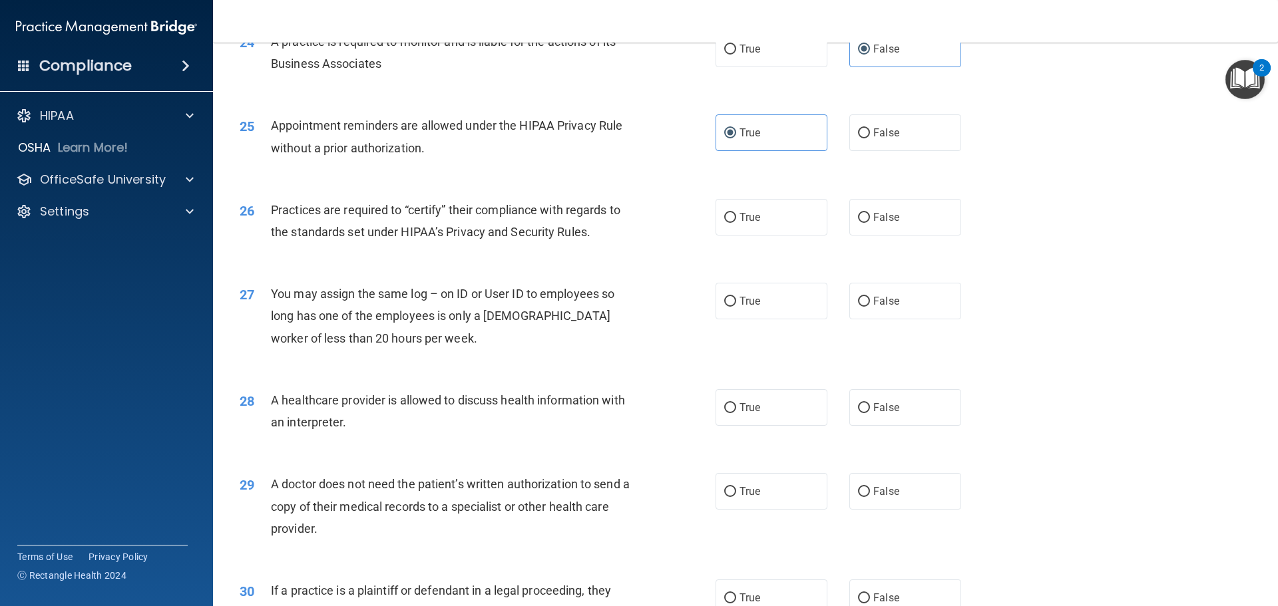
scroll to position [2463, 0]
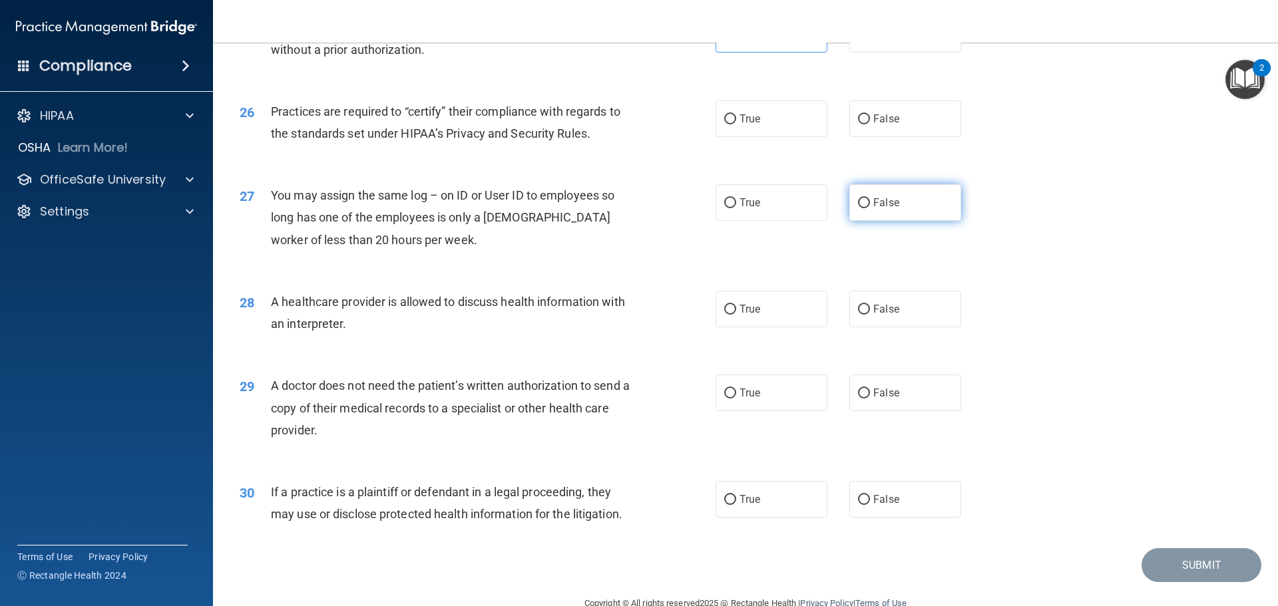
click at [895, 212] on label "False" at bounding box center [905, 202] width 112 height 37
click at [870, 208] on input "False" at bounding box center [864, 203] width 12 height 10
radio input "true"
click at [790, 319] on label "True" at bounding box center [772, 309] width 112 height 37
click at [736, 315] on input "True" at bounding box center [730, 310] width 12 height 10
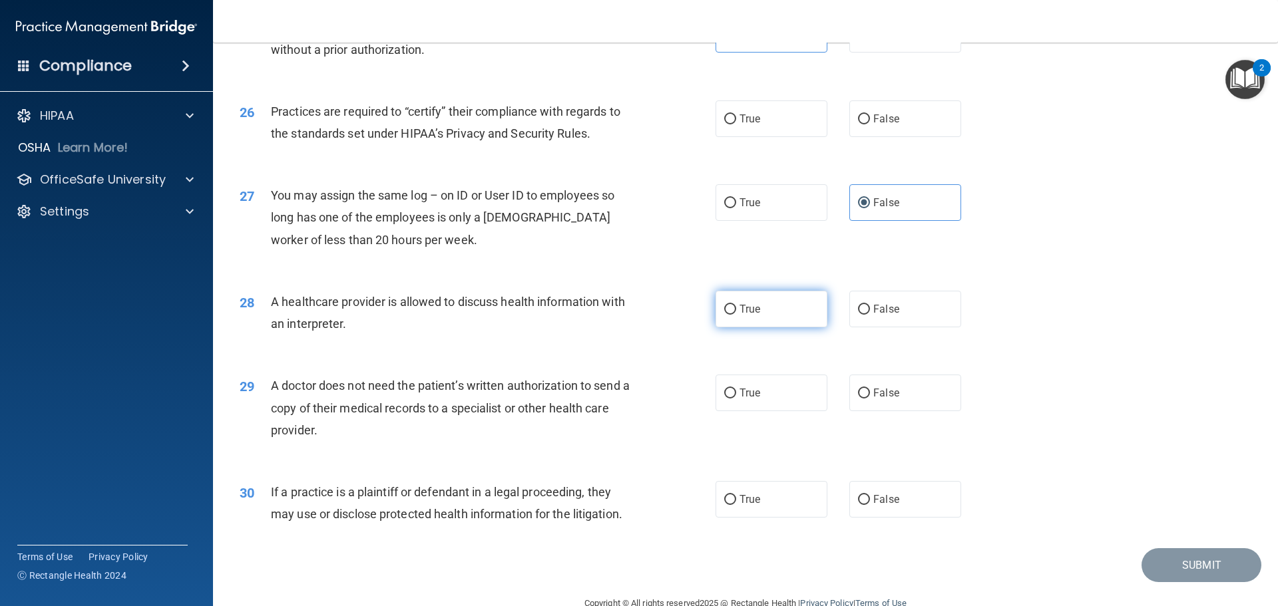
radio input "true"
click at [798, 393] on label "True" at bounding box center [772, 393] width 112 height 37
click at [736, 393] on input "True" at bounding box center [730, 394] width 12 height 10
radio input "true"
click at [511, 496] on span "If a practice is a plaintiff or defendant in a legal proceeding, they may use o…" at bounding box center [447, 503] width 352 height 36
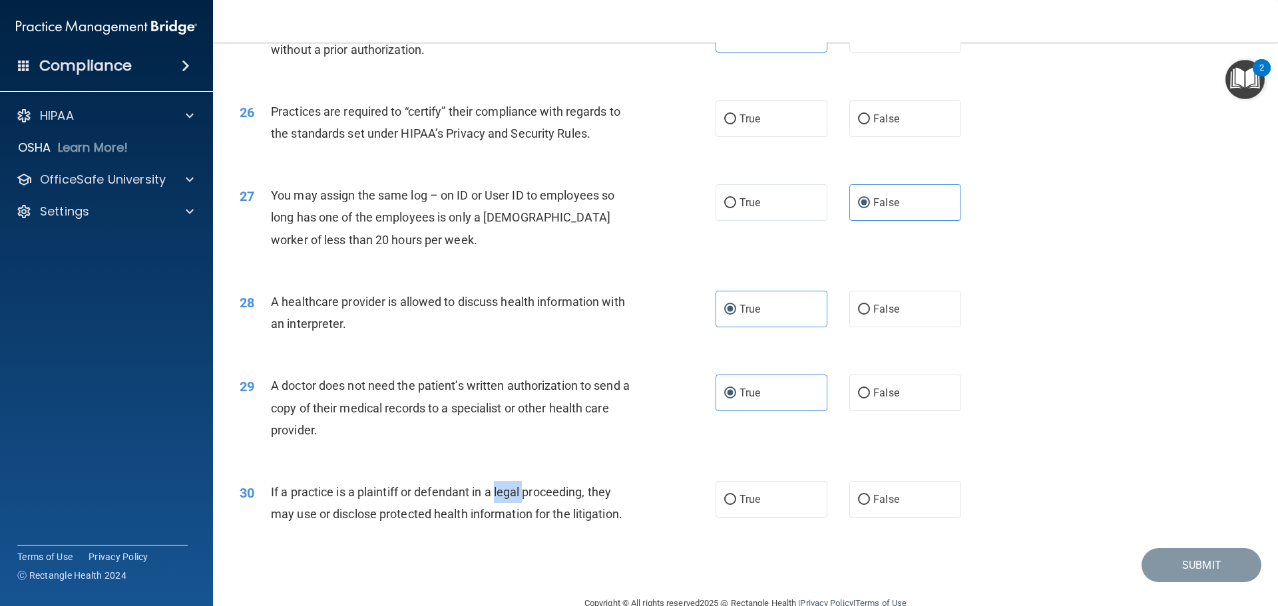
click at [511, 496] on span "If a practice is a plaintiff or defendant in a legal proceeding, they may use o…" at bounding box center [447, 503] width 352 height 36
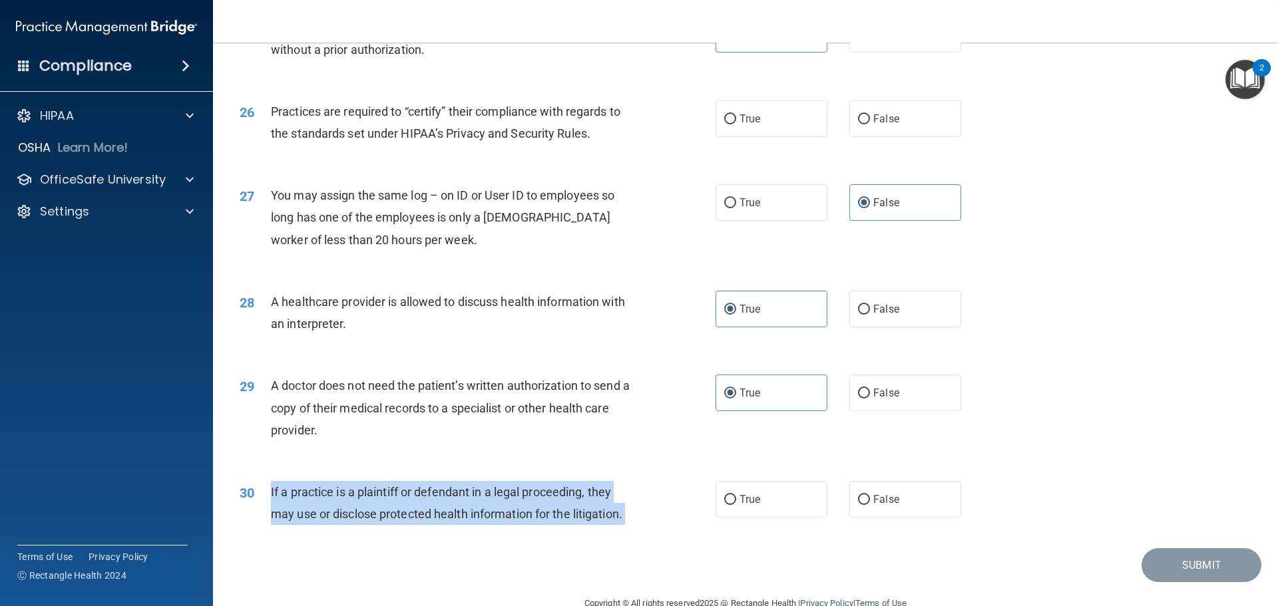
click at [511, 496] on span "If a practice is a plaintiff or defendant in a legal proceeding, they may use o…" at bounding box center [447, 503] width 352 height 36
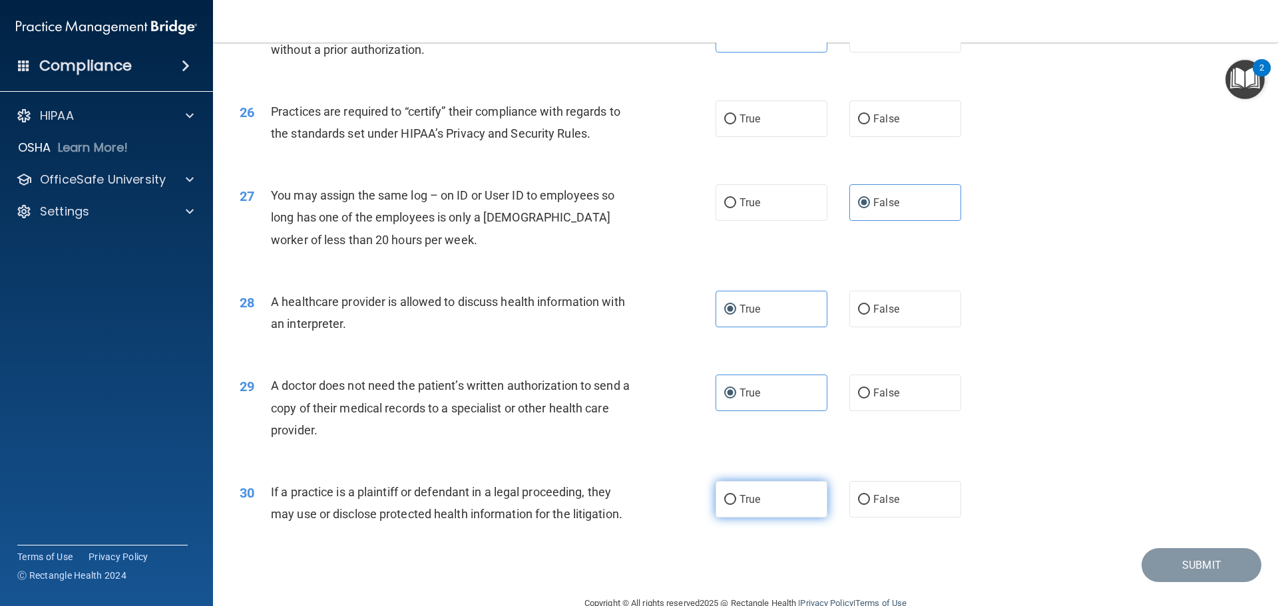
click at [756, 511] on label "True" at bounding box center [772, 499] width 112 height 37
click at [736, 505] on input "True" at bounding box center [730, 500] width 12 height 10
radio input "true"
click at [495, 117] on span "Practices are required to “certify” their compliance with regards to the standa…" at bounding box center [446, 123] width 350 height 36
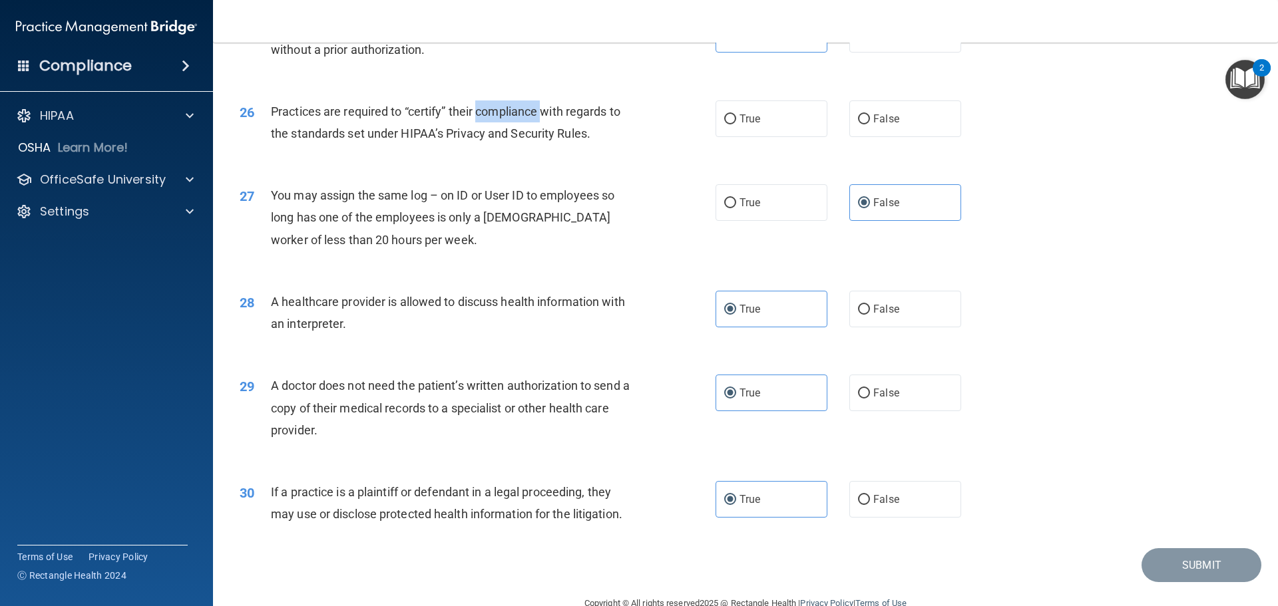
click at [495, 117] on span "Practices are required to “certify” their compliance with regards to the standa…" at bounding box center [446, 123] width 350 height 36
click at [734, 135] on label "True" at bounding box center [772, 119] width 112 height 37
click at [734, 124] on input "True" at bounding box center [730, 120] width 12 height 10
radio input "true"
click at [1180, 576] on button "Submit" at bounding box center [1202, 566] width 120 height 34
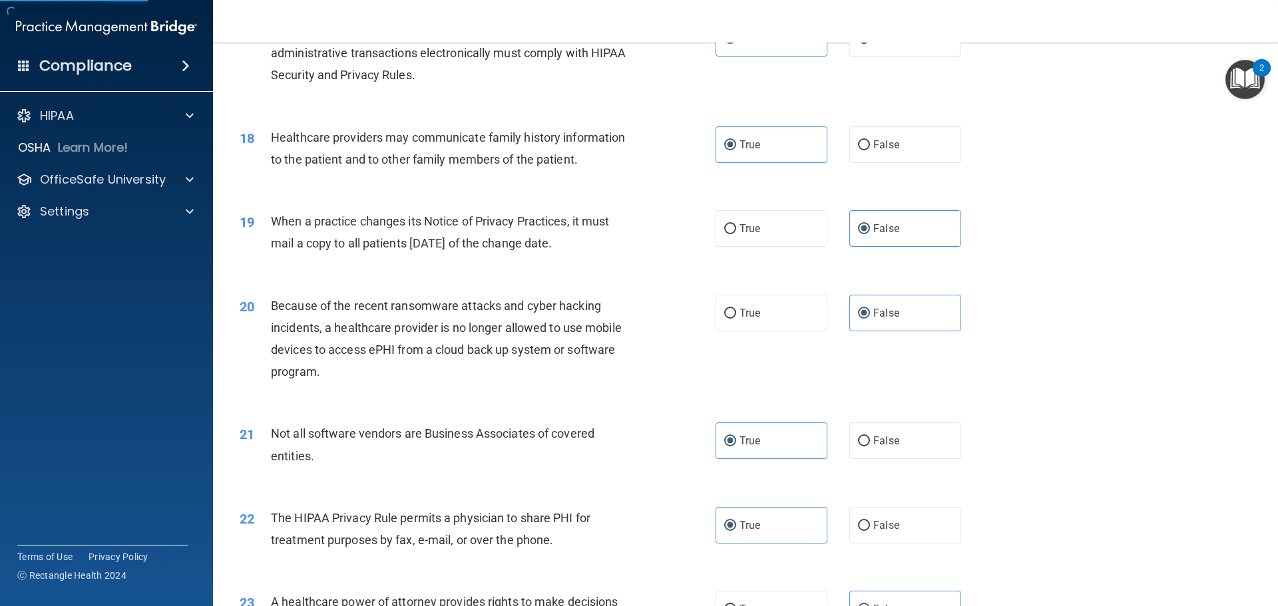
scroll to position [1398, 0]
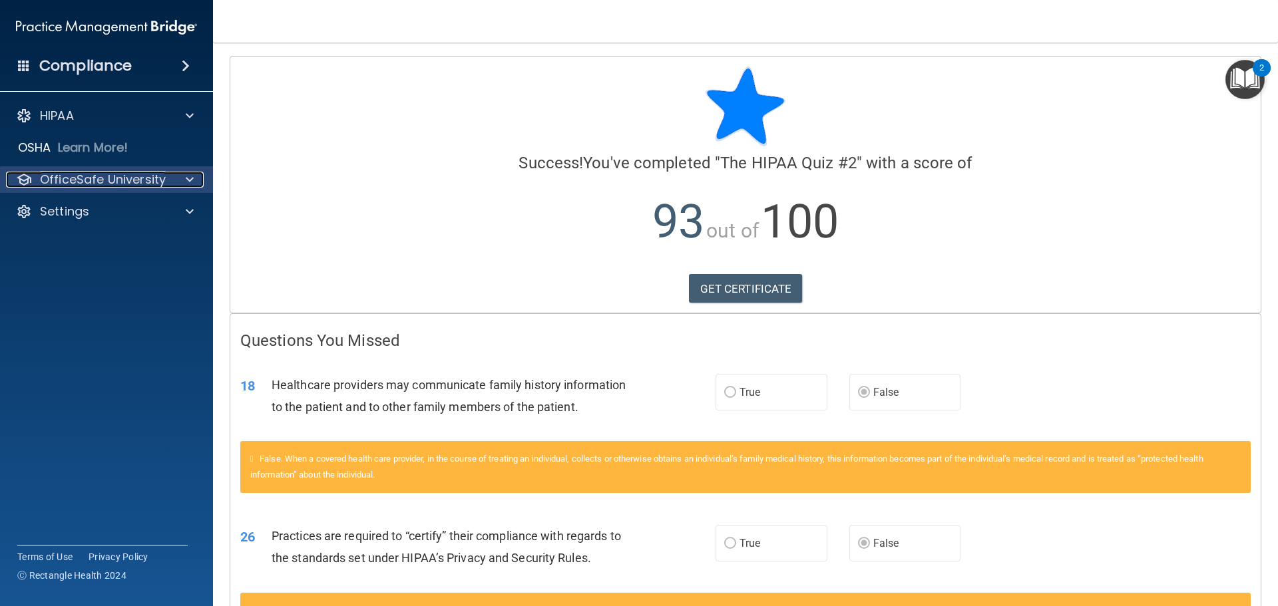
click at [164, 180] on div "OfficeSafe University" at bounding box center [88, 180] width 165 height 16
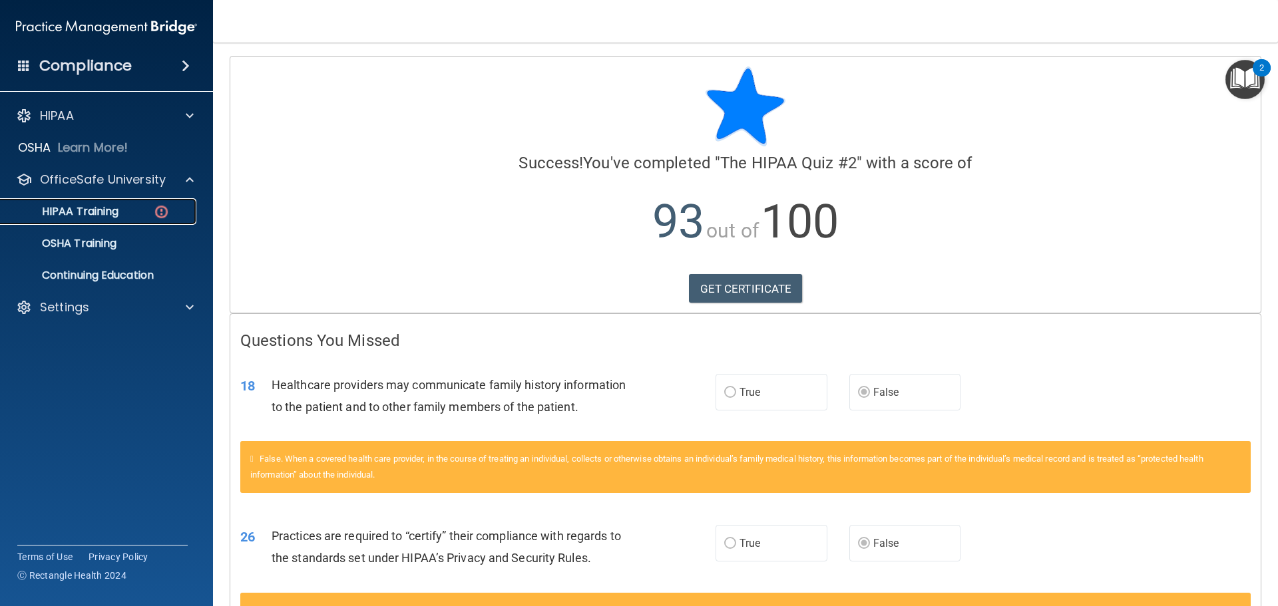
click at [150, 222] on link "HIPAA Training" at bounding box center [92, 211] width 210 height 27
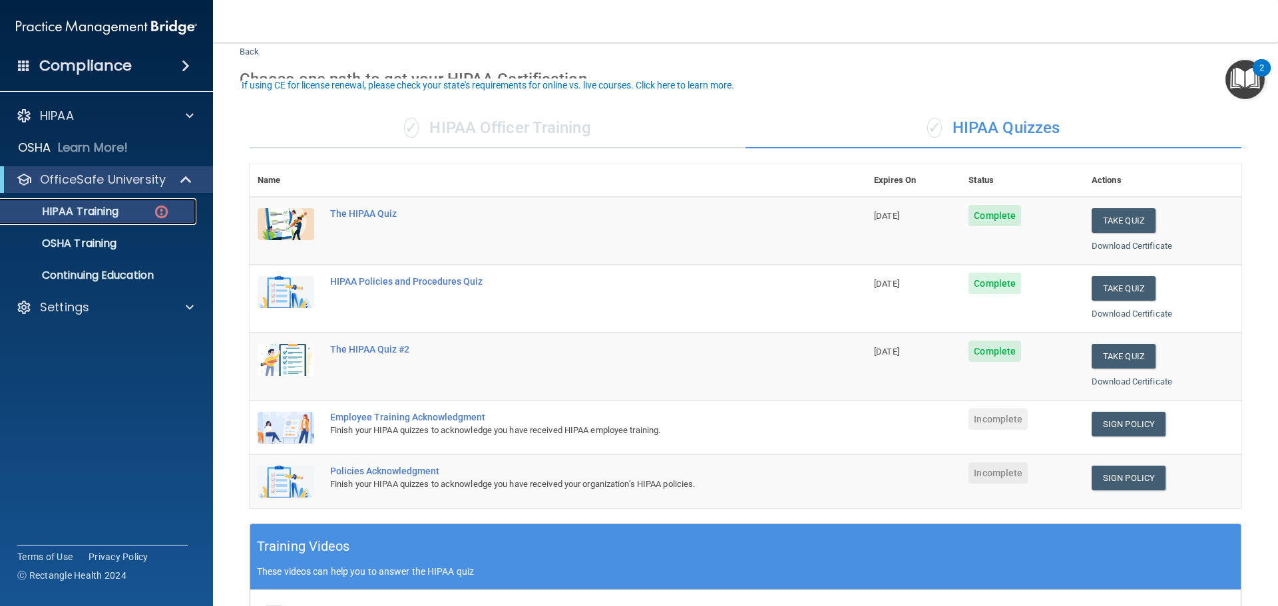
scroll to position [133, 0]
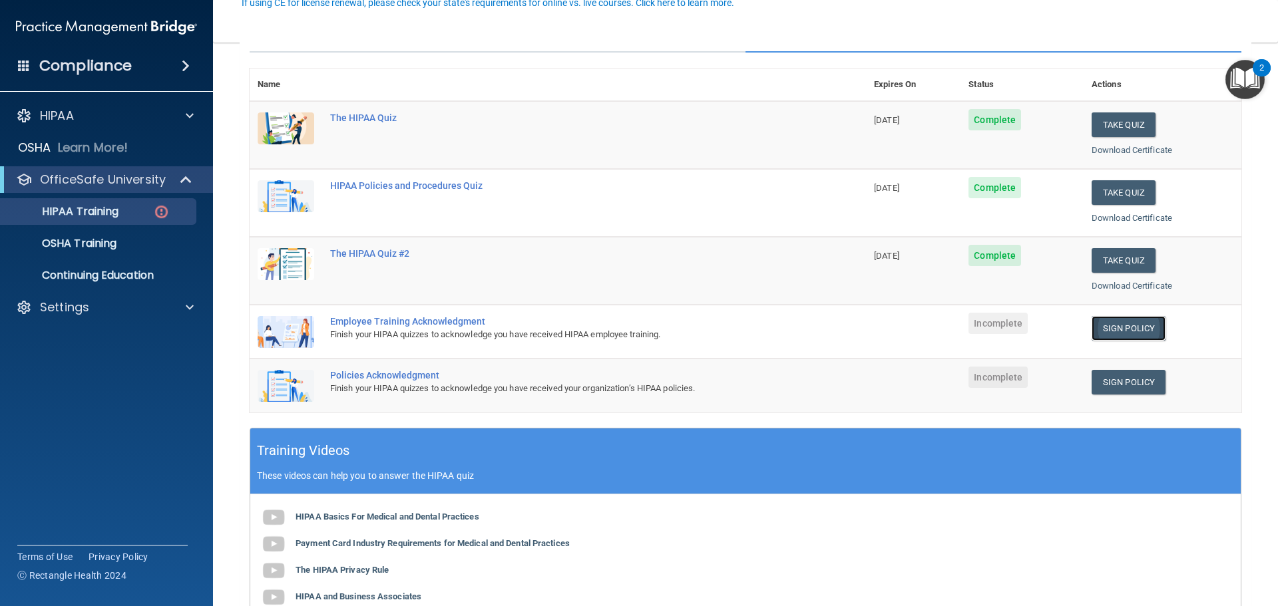
click at [1102, 330] on link "Sign Policy" at bounding box center [1129, 328] width 74 height 25
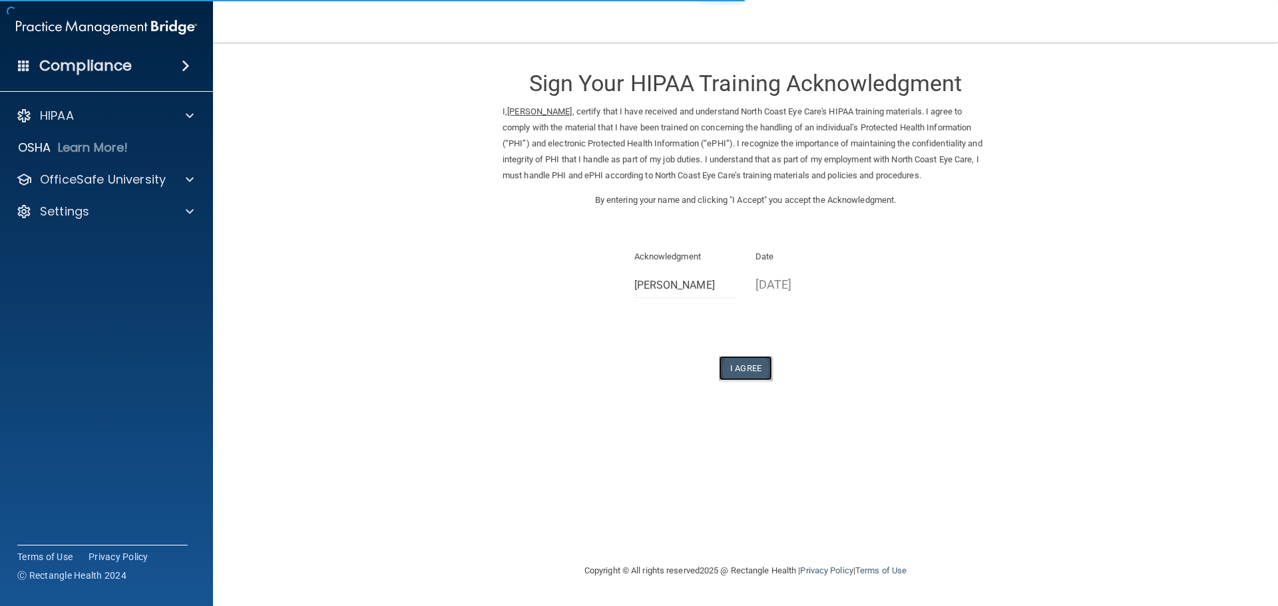
click at [754, 362] on button "I Agree" at bounding box center [745, 368] width 53 height 25
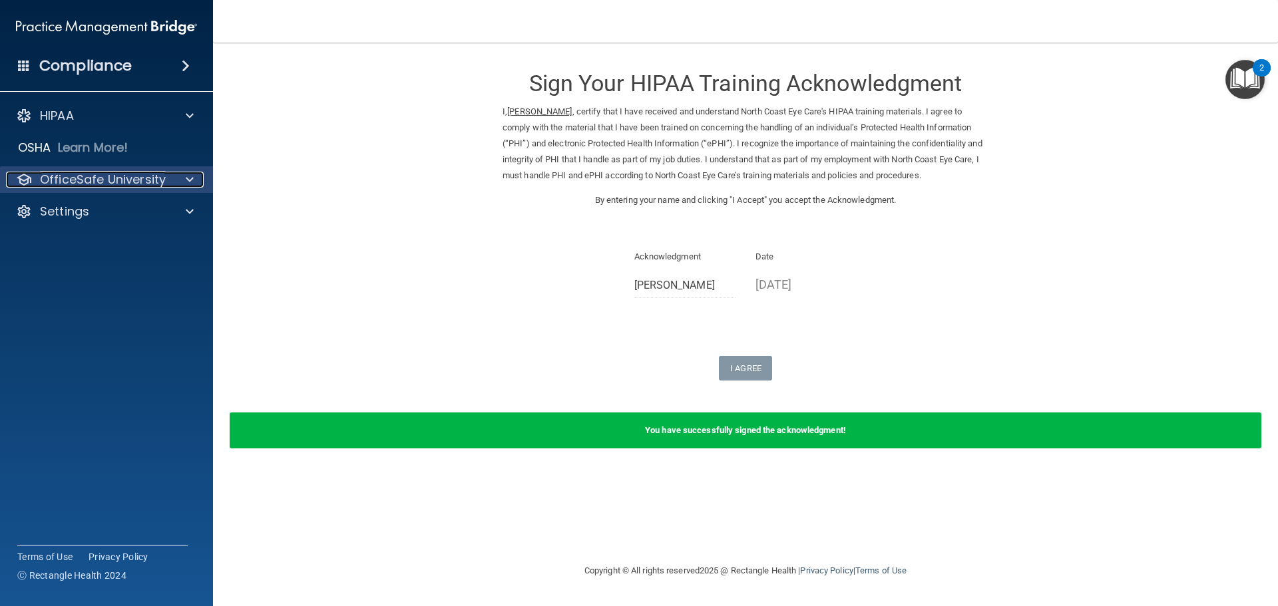
click at [124, 178] on p "OfficeSafe University" at bounding box center [103, 180] width 126 height 16
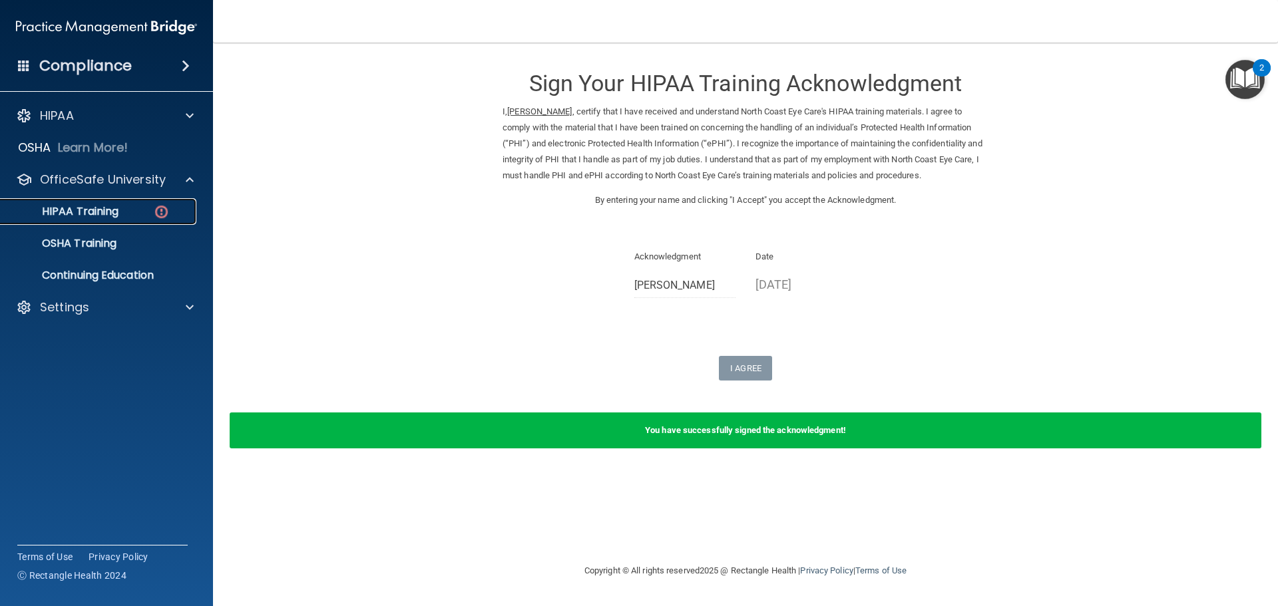
click at [115, 218] on p "HIPAA Training" at bounding box center [64, 211] width 110 height 13
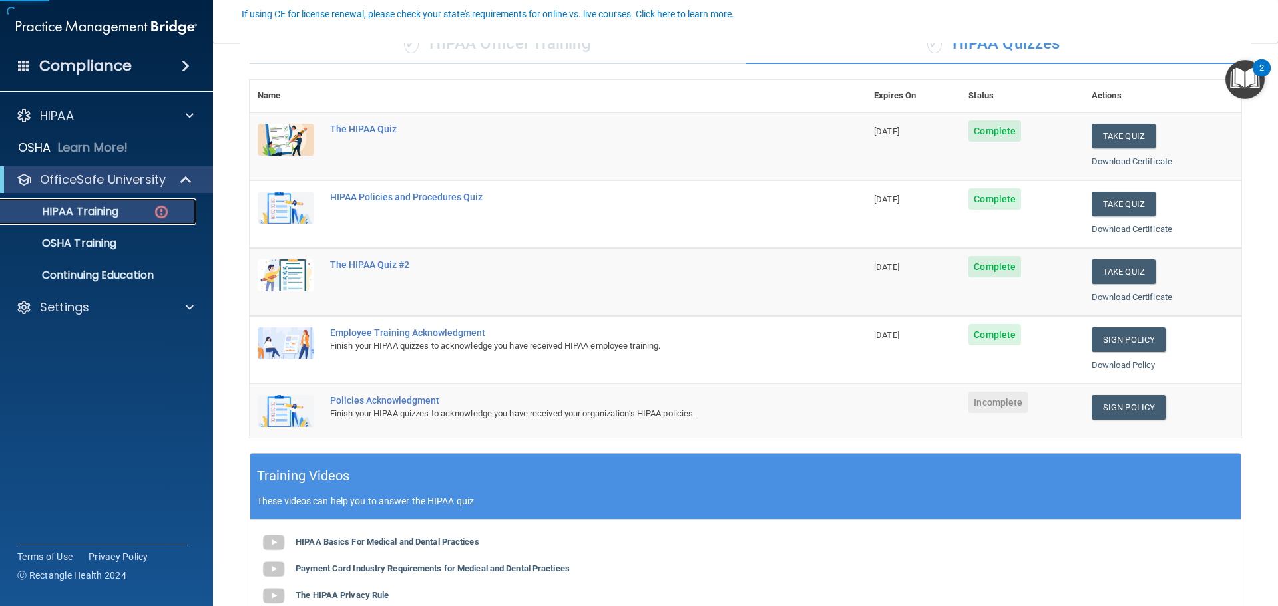
scroll to position [133, 0]
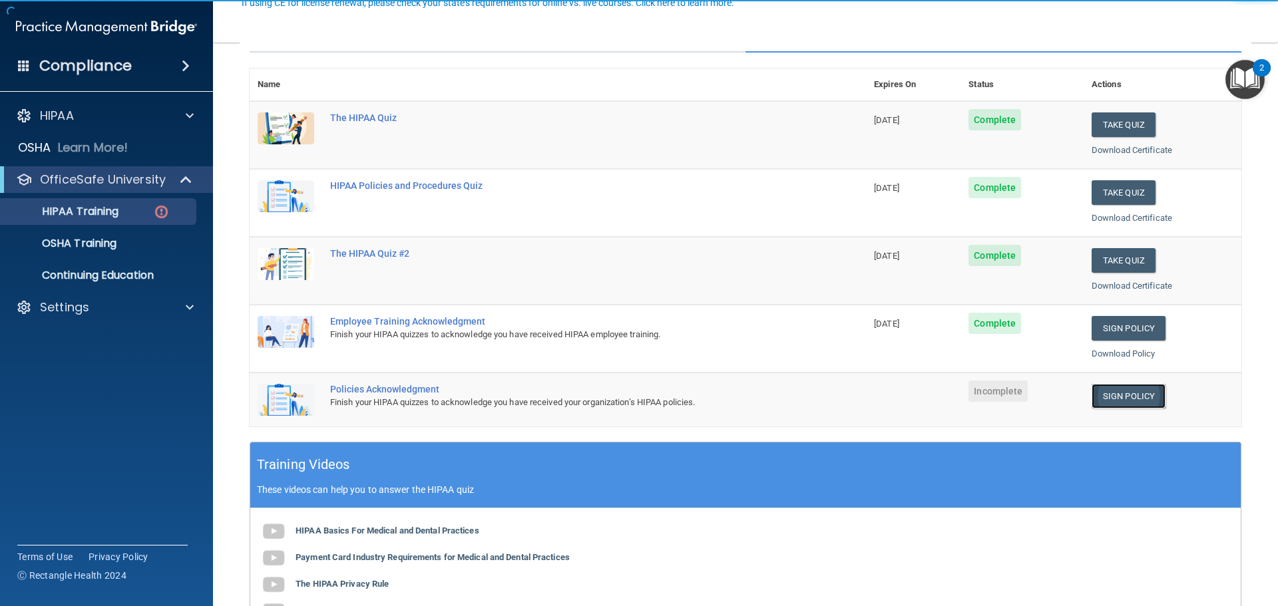
click at [1113, 387] on link "Sign Policy" at bounding box center [1129, 396] width 74 height 25
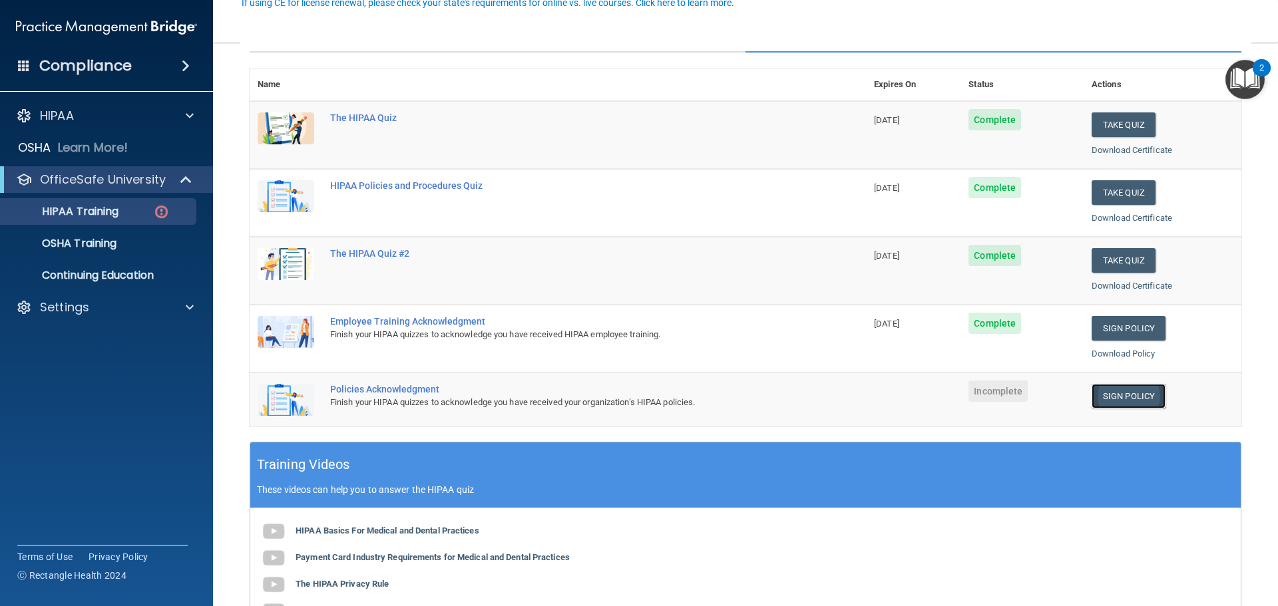
click at [1126, 401] on link "Sign Policy" at bounding box center [1129, 396] width 74 height 25
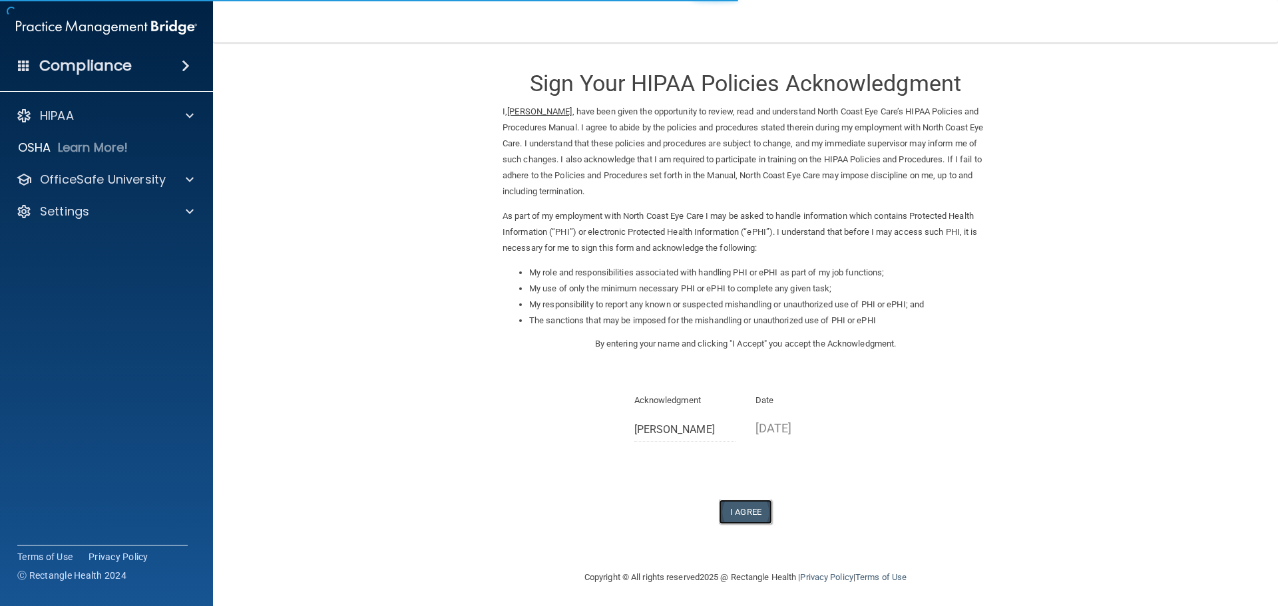
click at [743, 513] on button "I Agree" at bounding box center [745, 512] width 53 height 25
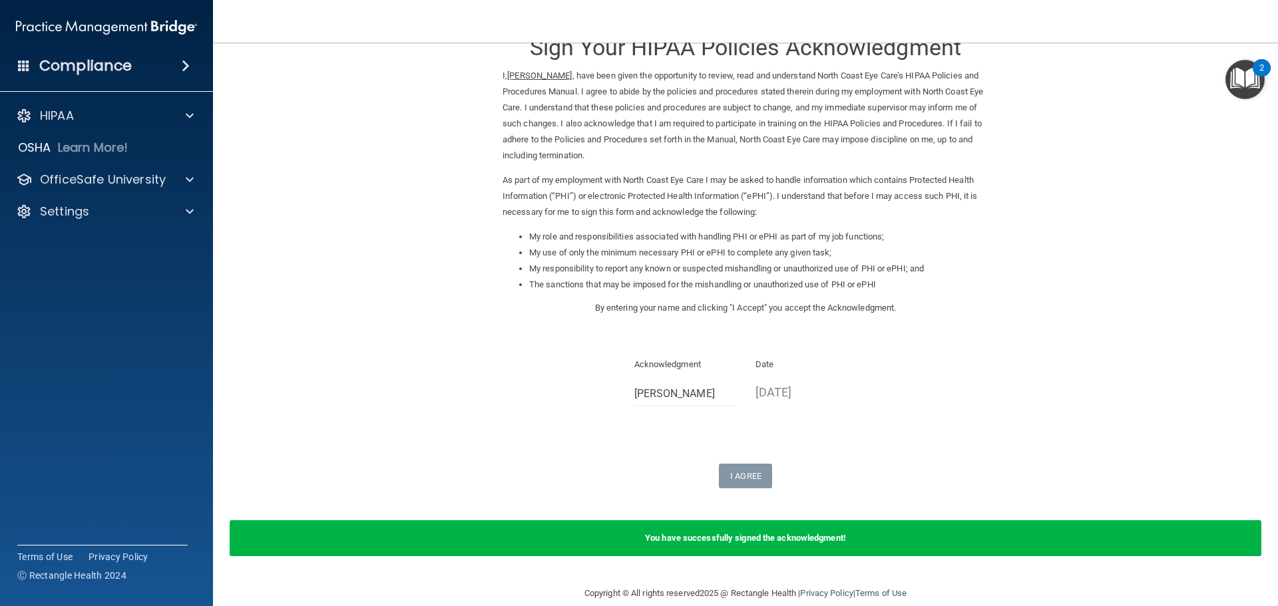
scroll to position [55, 0]
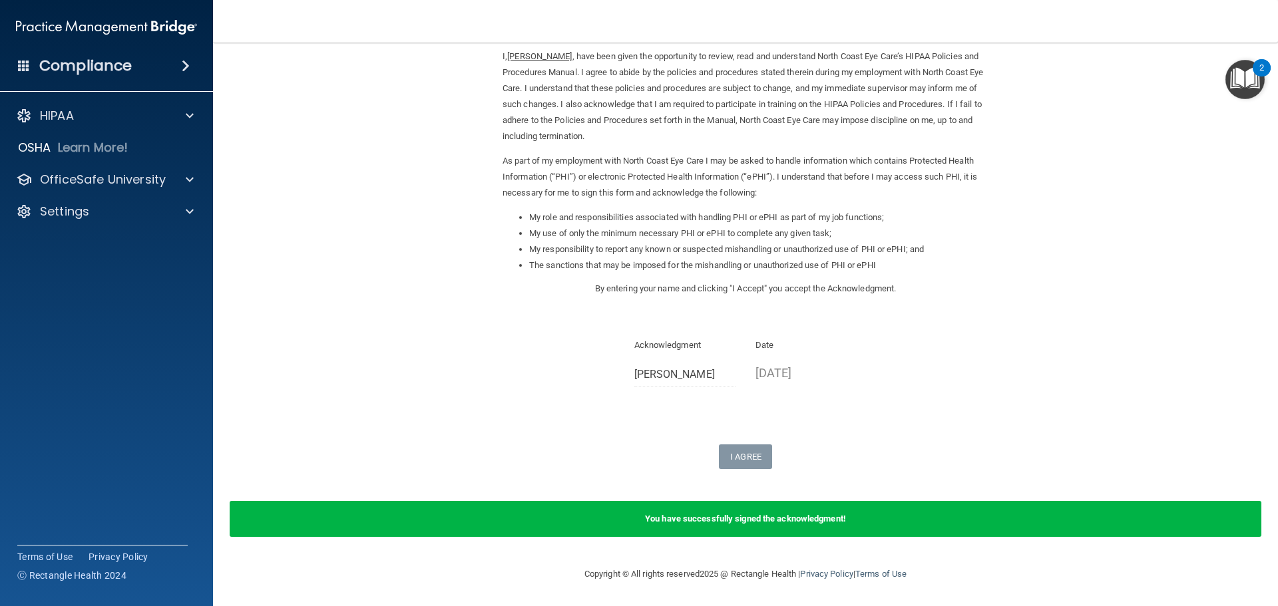
click at [686, 389] on div "Acknowledgment [PERSON_NAME]" at bounding box center [685, 367] width 122 height 59
click at [803, 390] on div "Date [DATE]" at bounding box center [807, 366] width 122 height 57
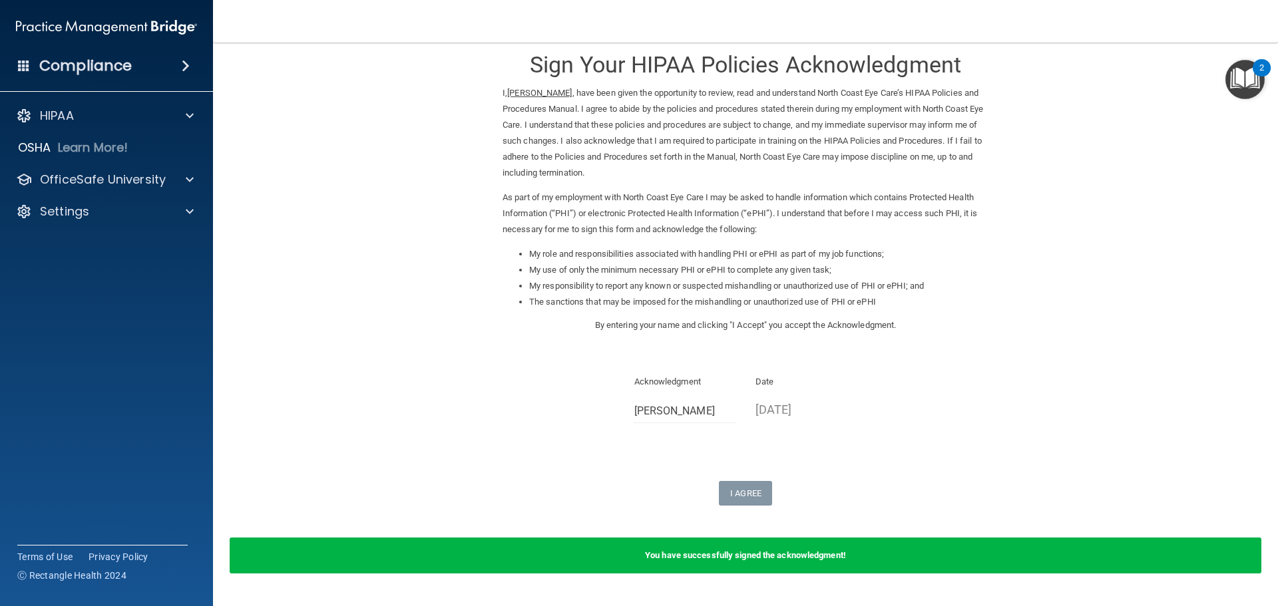
scroll to position [0, 0]
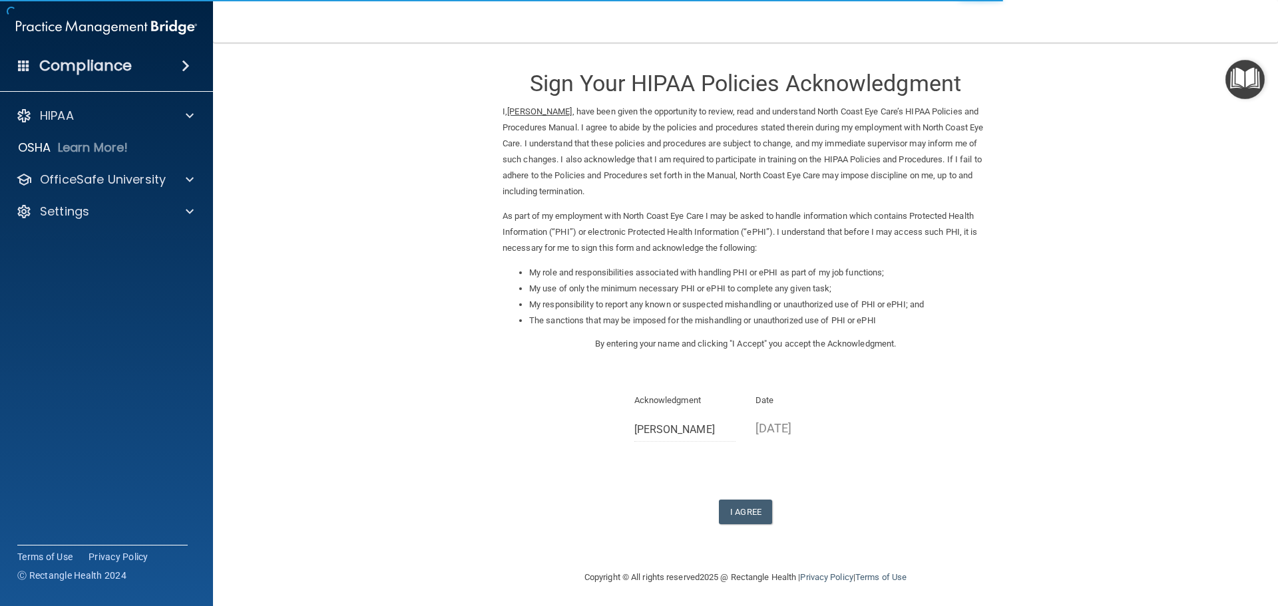
scroll to position [3, 0]
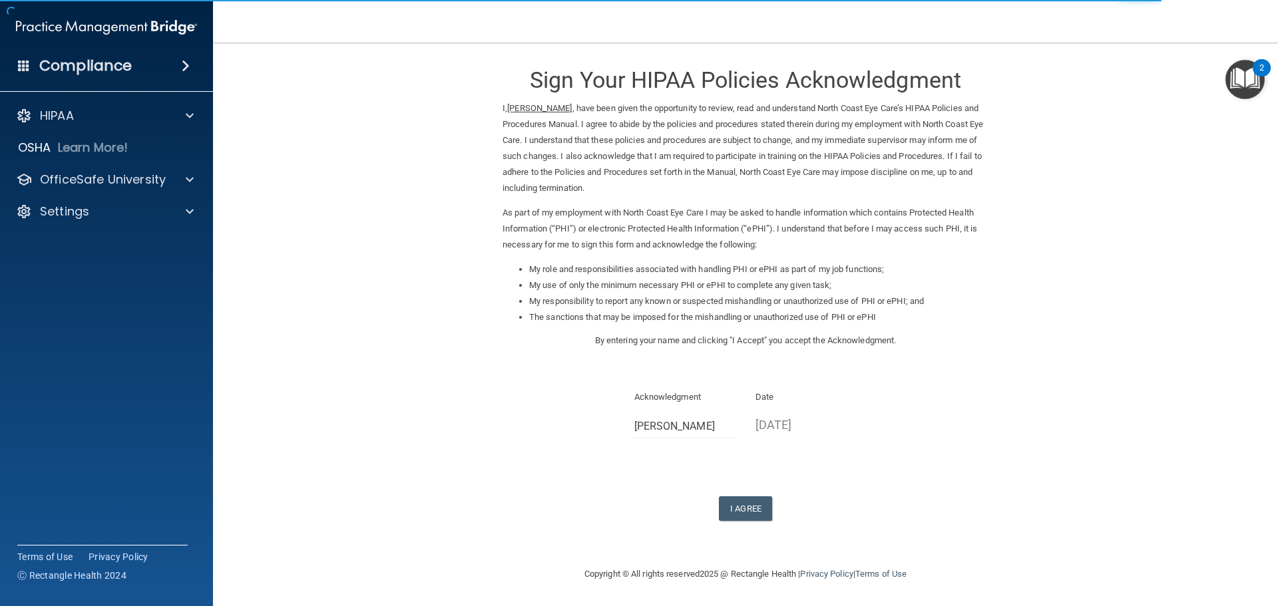
click at [785, 419] on p "08/13/2025" at bounding box center [807, 425] width 102 height 22
click at [745, 509] on button "I Agree" at bounding box center [745, 509] width 53 height 25
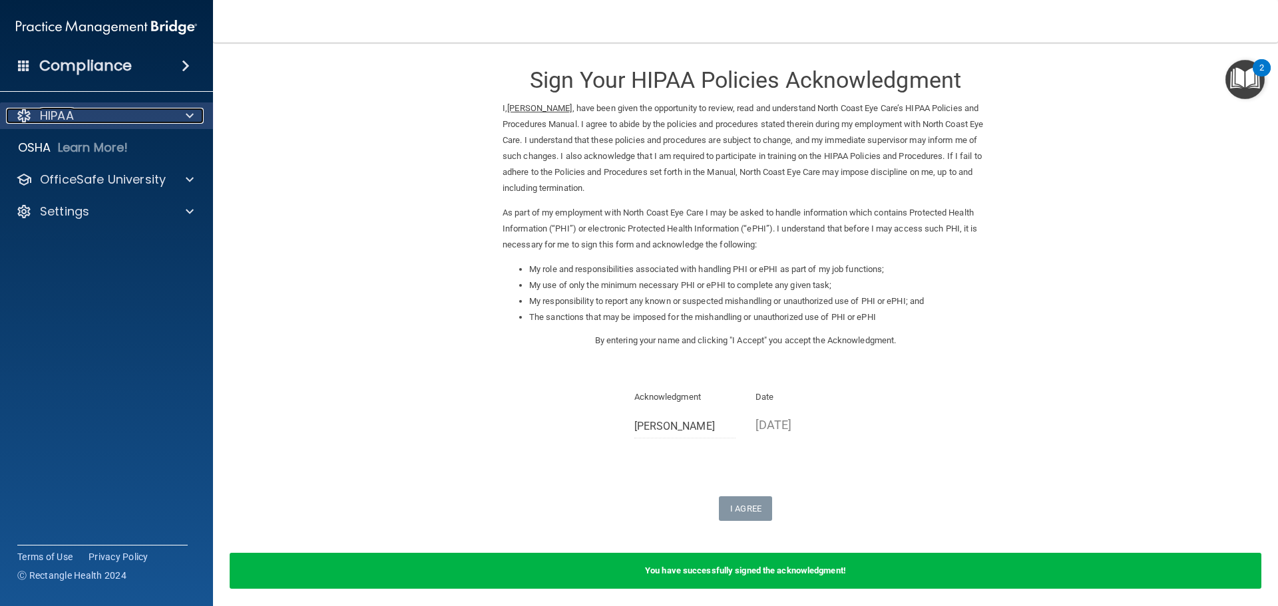
click at [111, 122] on div "HIPAA" at bounding box center [88, 116] width 165 height 16
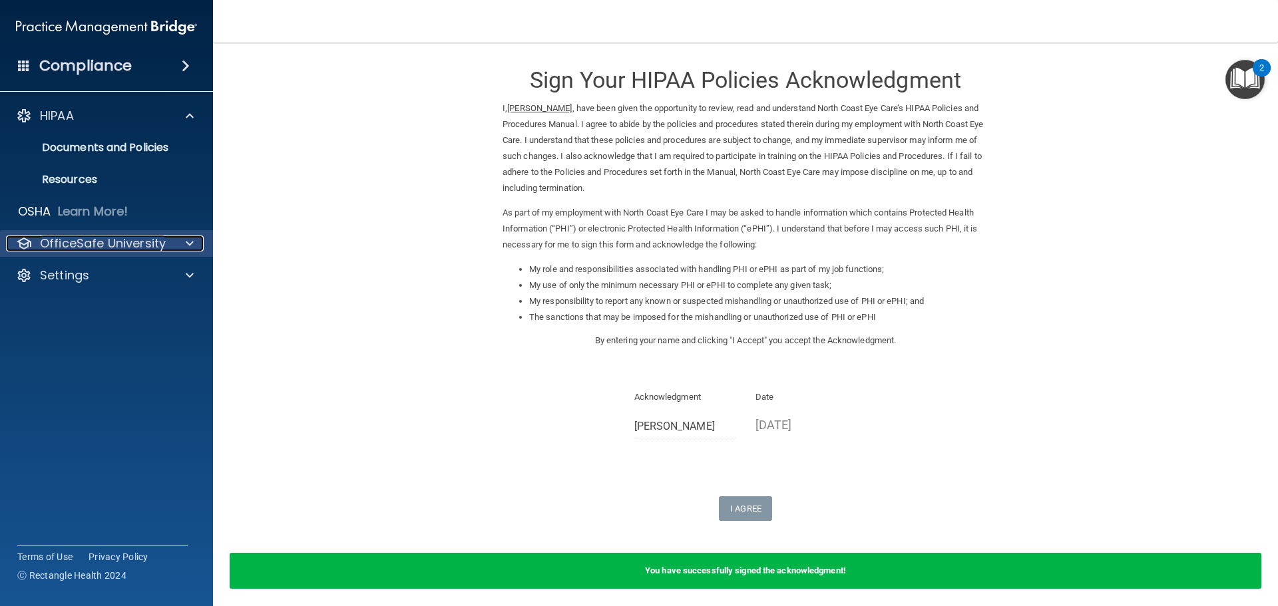
click at [61, 242] on p "OfficeSafe University" at bounding box center [103, 244] width 126 height 16
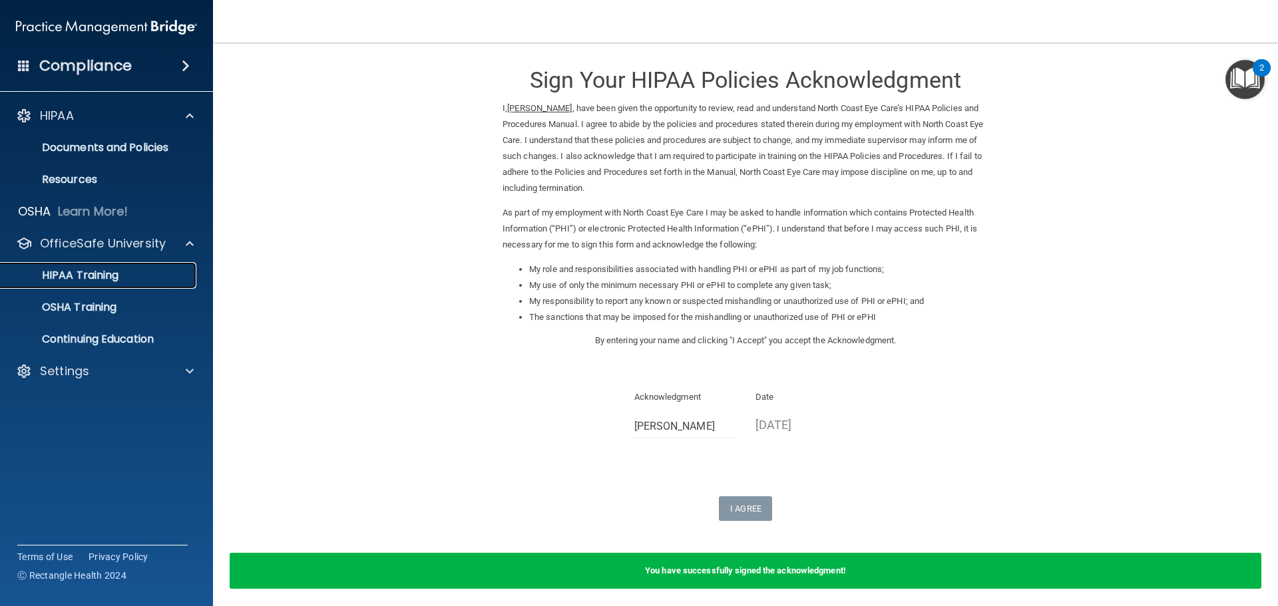
click at [67, 274] on p "HIPAA Training" at bounding box center [64, 275] width 110 height 13
